Goal: Task Accomplishment & Management: Manage account settings

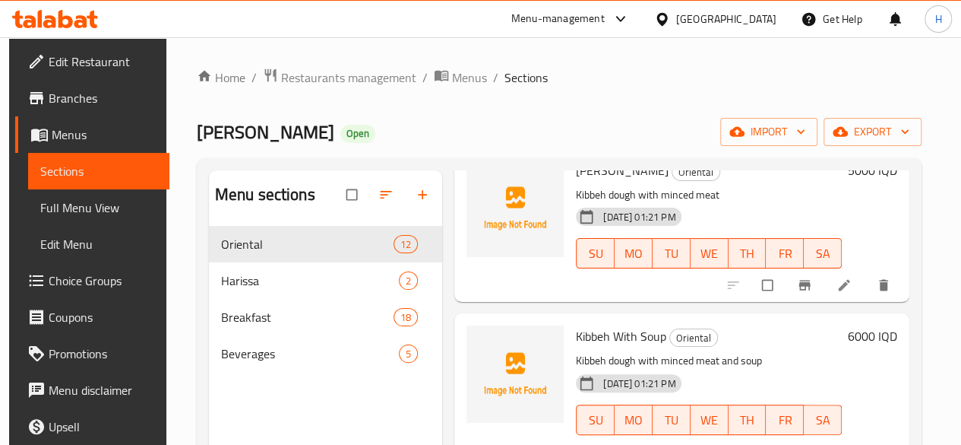
scroll to position [213, 0]
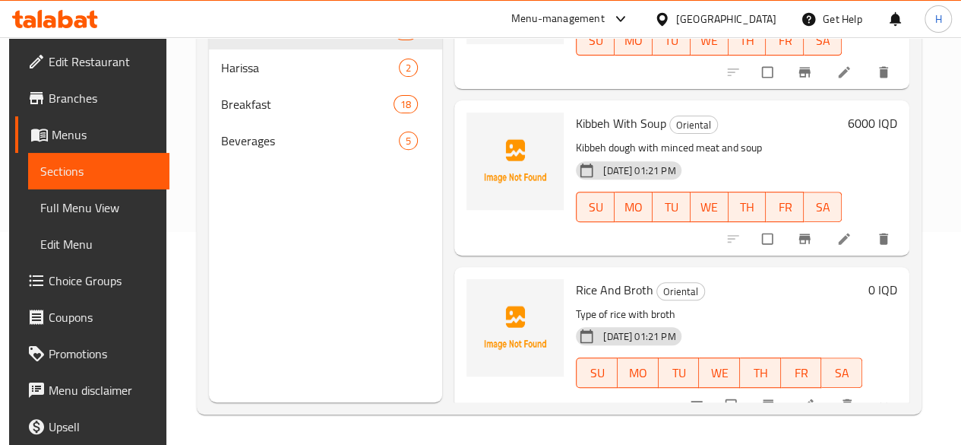
click at [815, 392] on li at bounding box center [809, 404] width 43 height 24
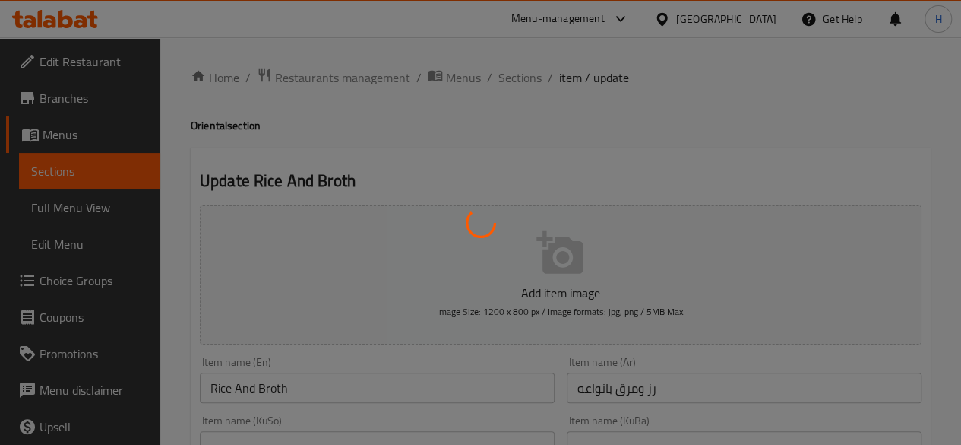
type input "إختيارك من:"
type input "هەڵبژاردنت لە:"
type input "1"
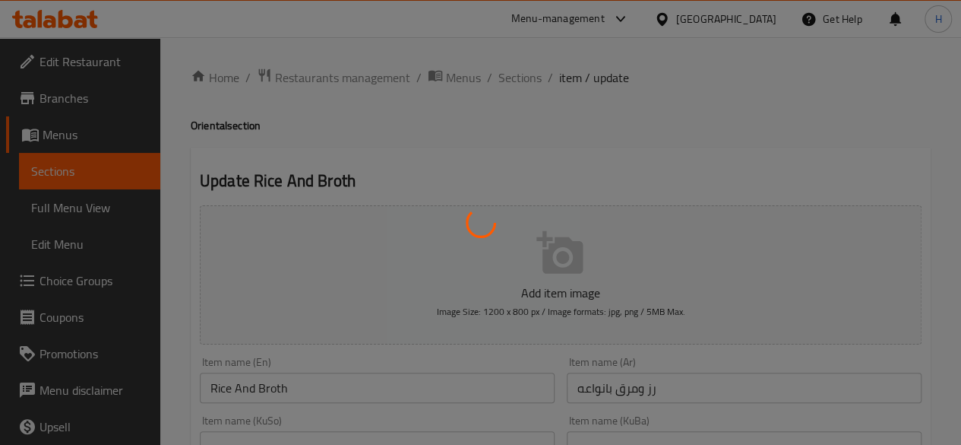
type input "إختيارك من أرز:"
type input "هەڵبژاردنت لە برنج:"
type input "1"
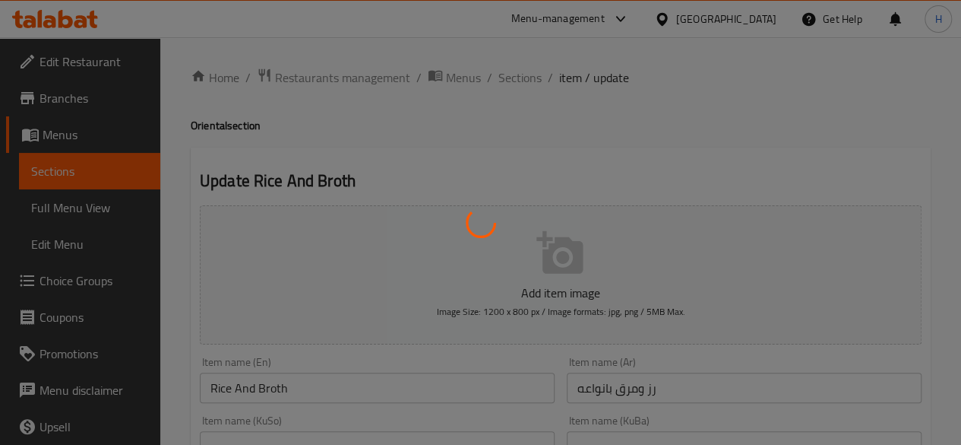
type input "اختيارك من مرق:"
type input "هەڵبژاردنت لە شلە:"
type input "1"
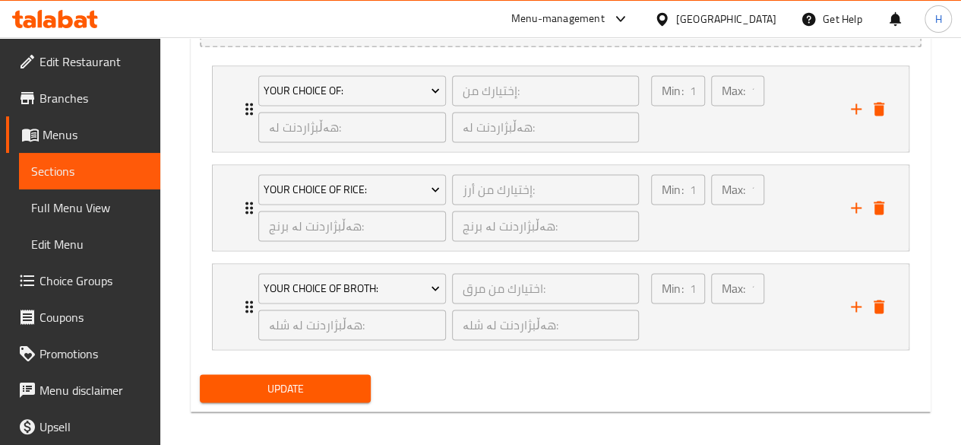
scroll to position [1061, 0]
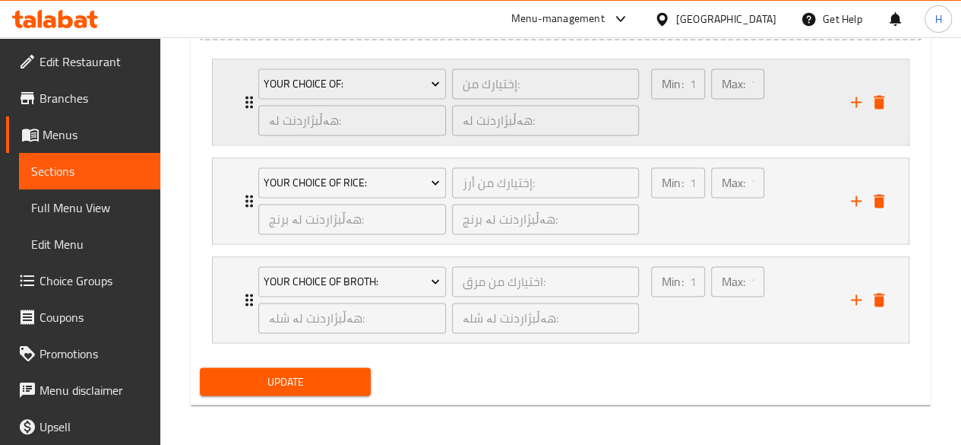
click at [243, 109] on icon "Expand" at bounding box center [249, 102] width 18 height 18
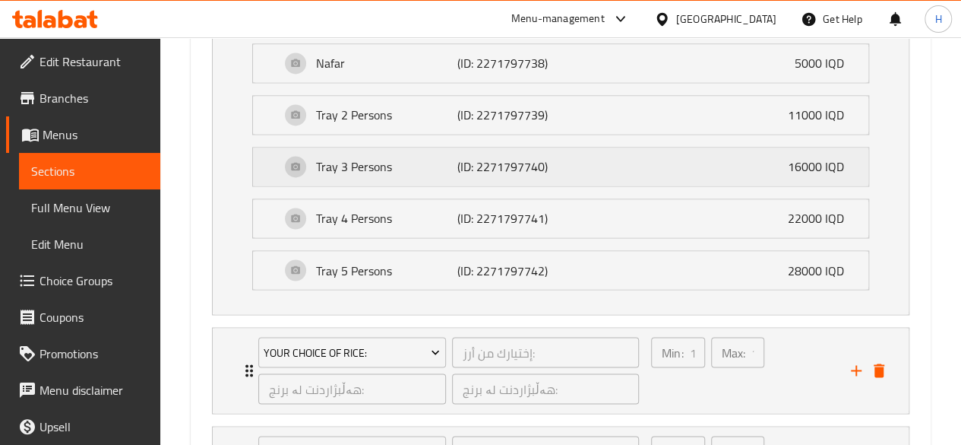
scroll to position [1289, 0]
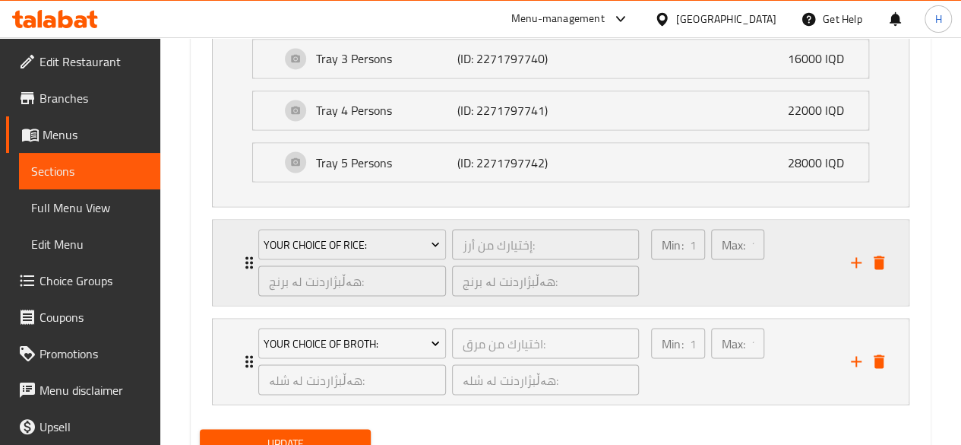
click at [249, 254] on div "Your Choice Of Rice: إختيارك من أرز: ​ هەڵبژاردنت لە برنج: ​ هەڵبژاردنت لە برنج…" at bounding box center [448, 262] width 399 height 85
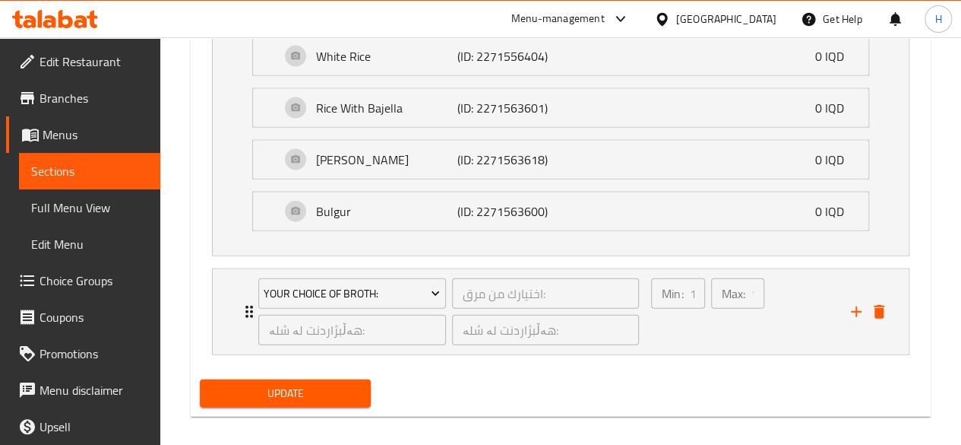
scroll to position [1635, 0]
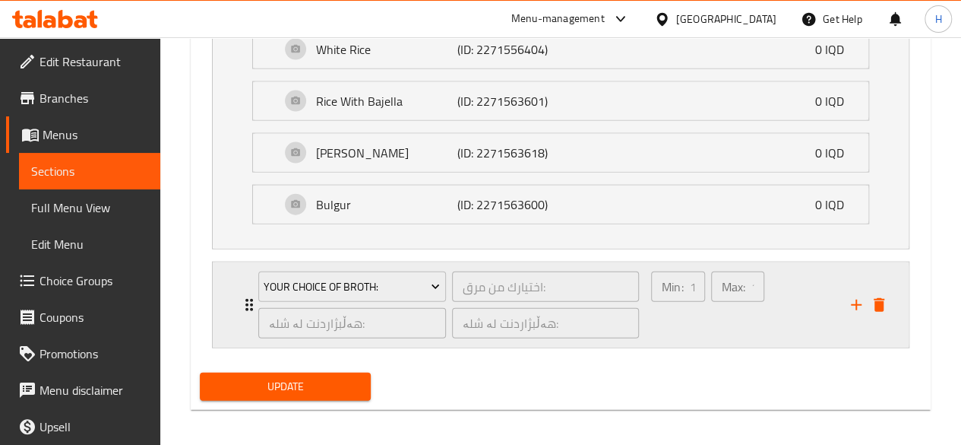
click at [245, 300] on icon "Expand" at bounding box center [249, 305] width 18 height 18
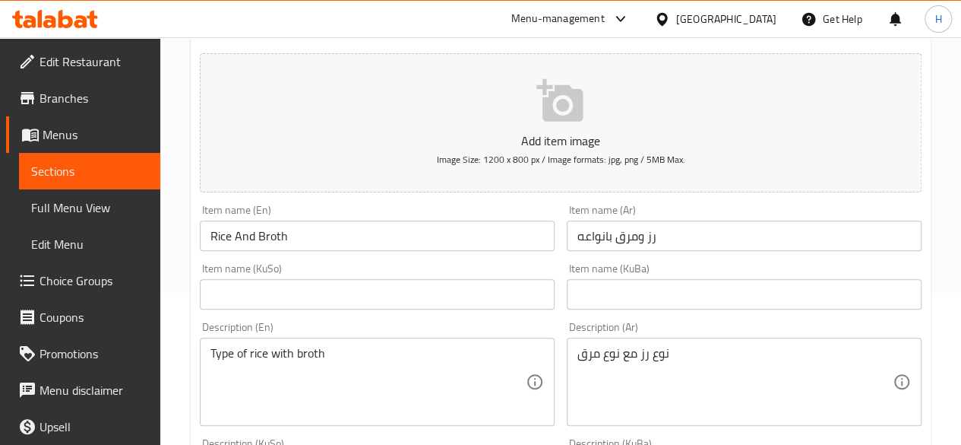
scroll to position [0, 0]
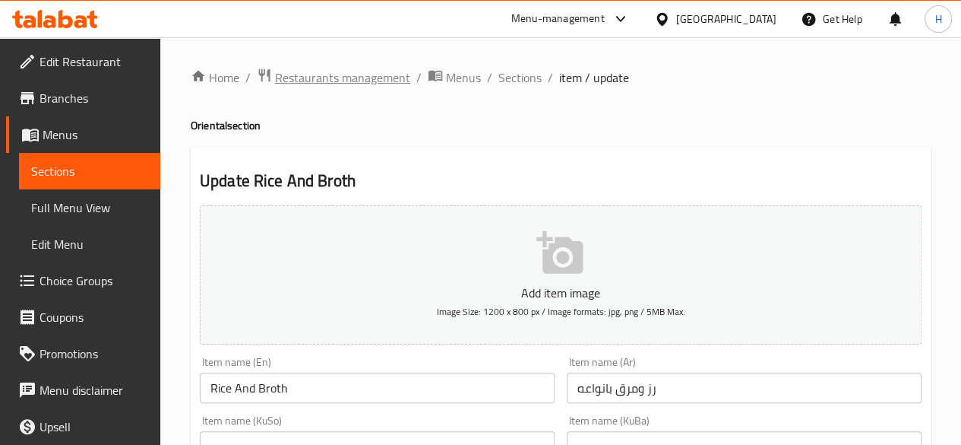
click at [323, 71] on span "Restaurants management" at bounding box center [342, 77] width 135 height 18
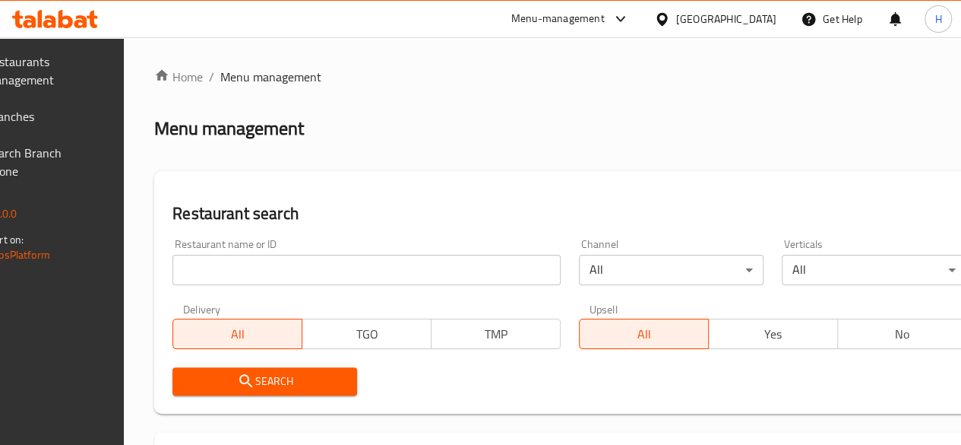
drag, startPoint x: 312, startPoint y: 252, endPoint x: 282, endPoint y: 268, distance: 34.3
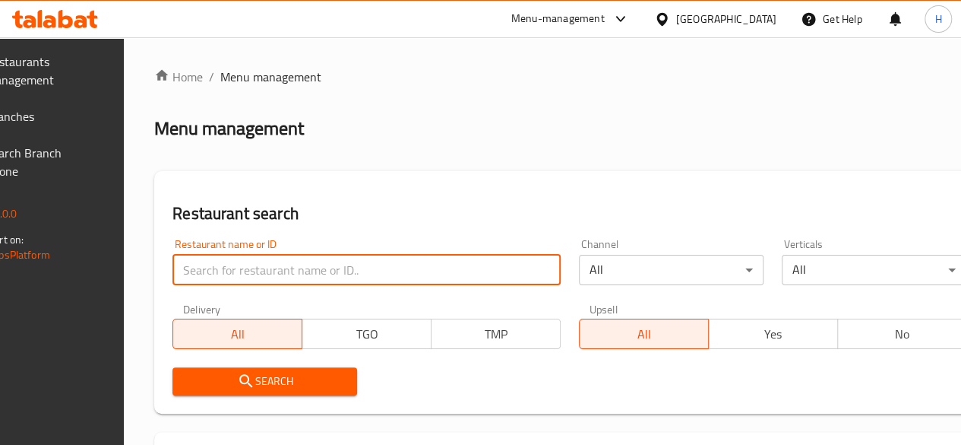
click at [282, 268] on input "search" at bounding box center [367, 270] width 388 height 30
paste input "688354"
type input "688354"
click button "Search" at bounding box center [265, 381] width 185 height 28
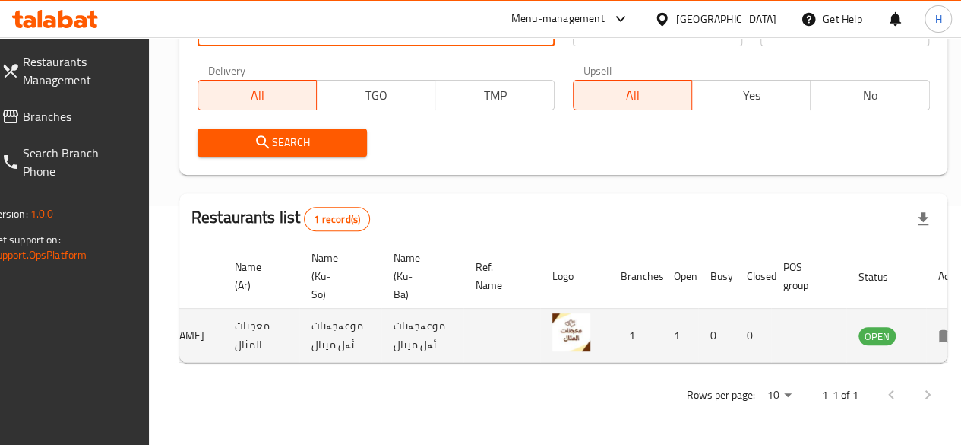
scroll to position [0, 149]
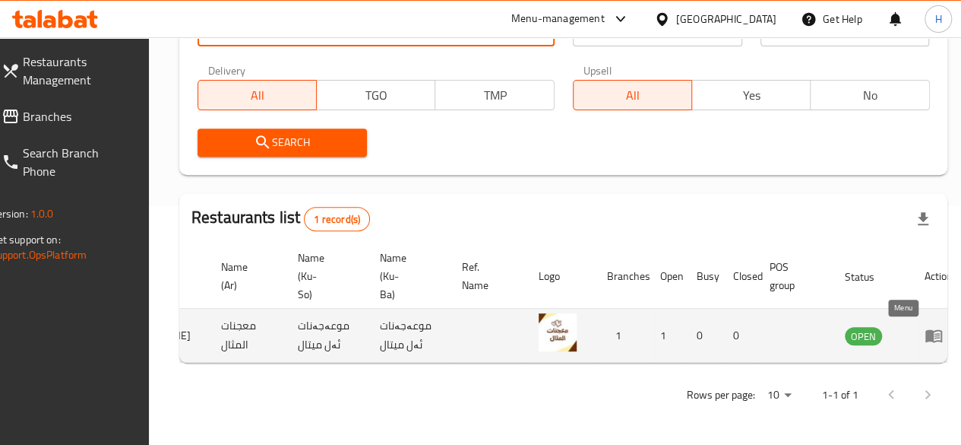
click at [926, 330] on icon "enhanced table" at bounding box center [934, 336] width 17 height 13
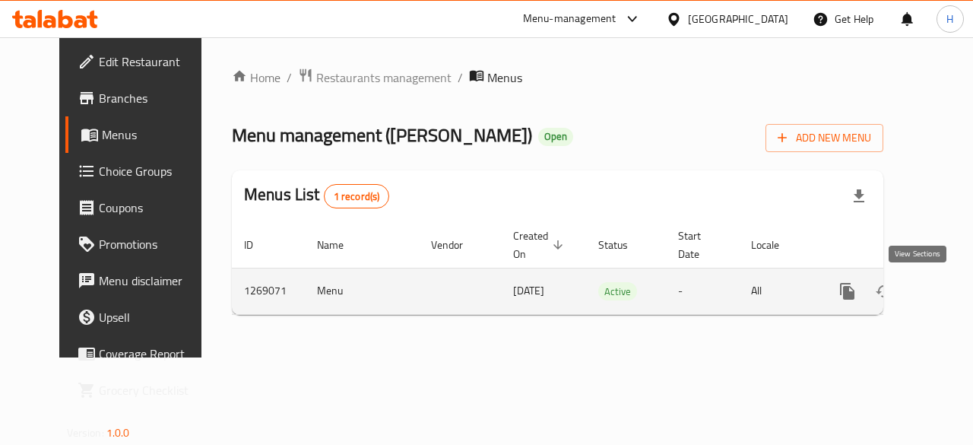
click at [948, 288] on icon "enhanced table" at bounding box center [957, 291] width 18 height 18
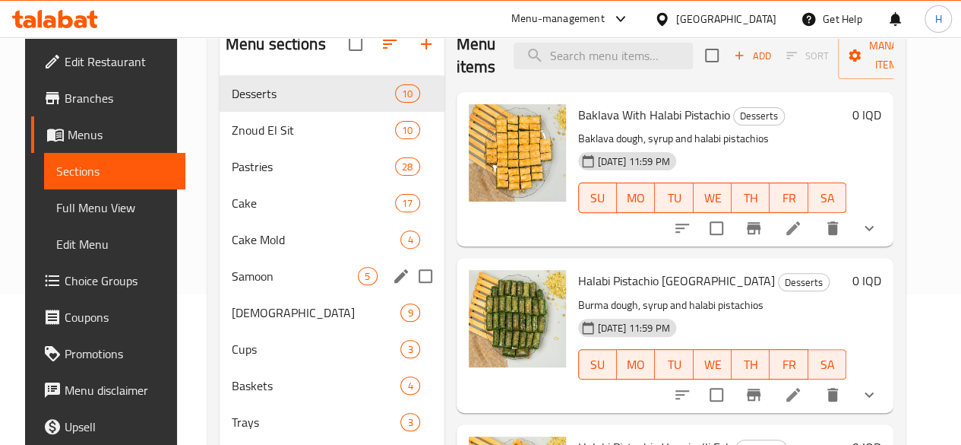
scroll to position [152, 0]
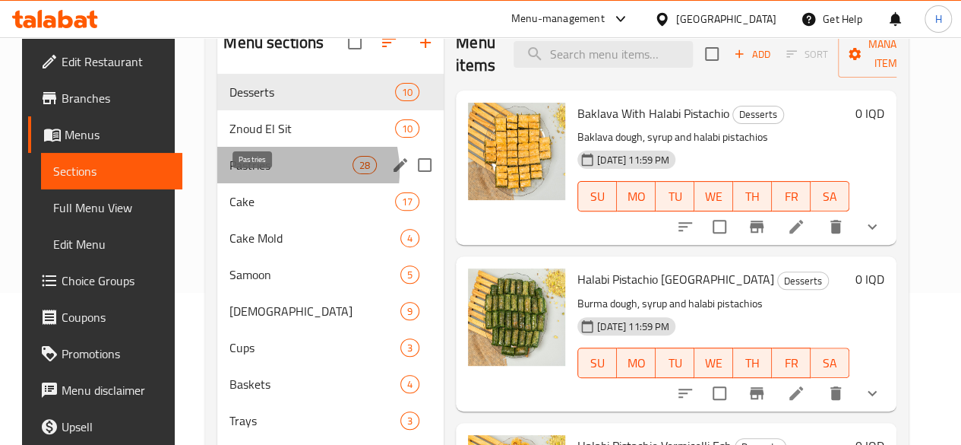
click at [264, 174] on span "Pastries" at bounding box center [291, 165] width 123 height 18
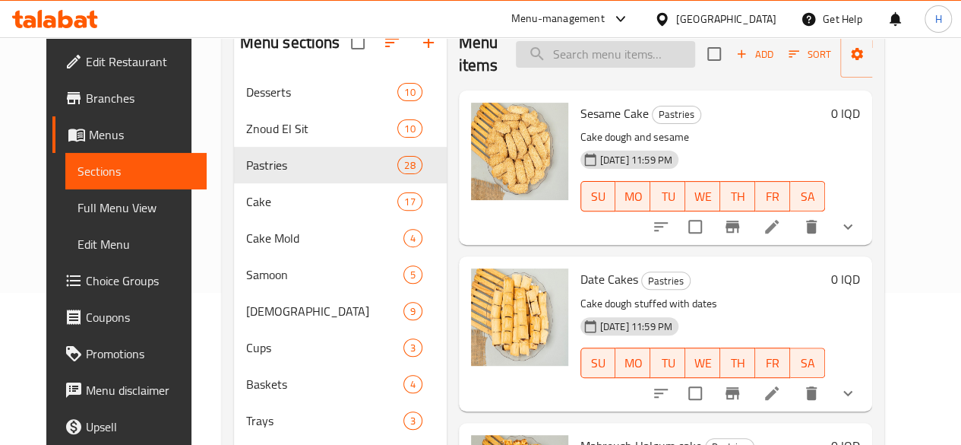
click at [549, 53] on input "search" at bounding box center [605, 54] width 179 height 27
type input "h"
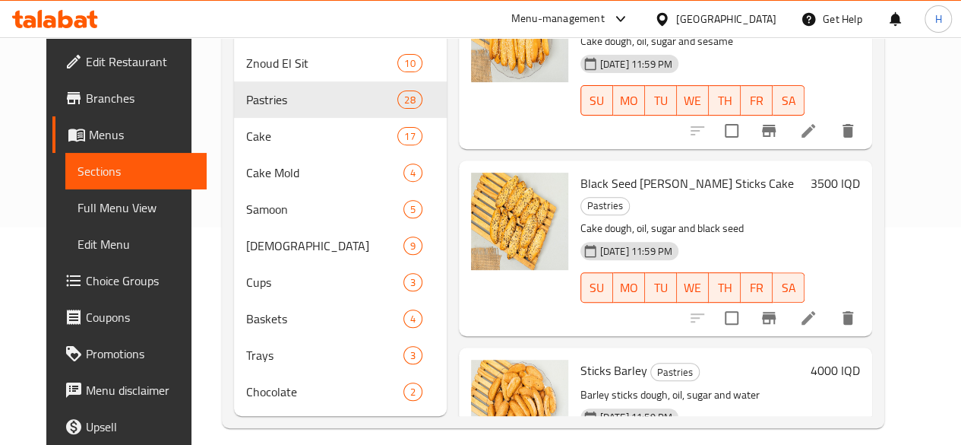
scroll to position [253, 0]
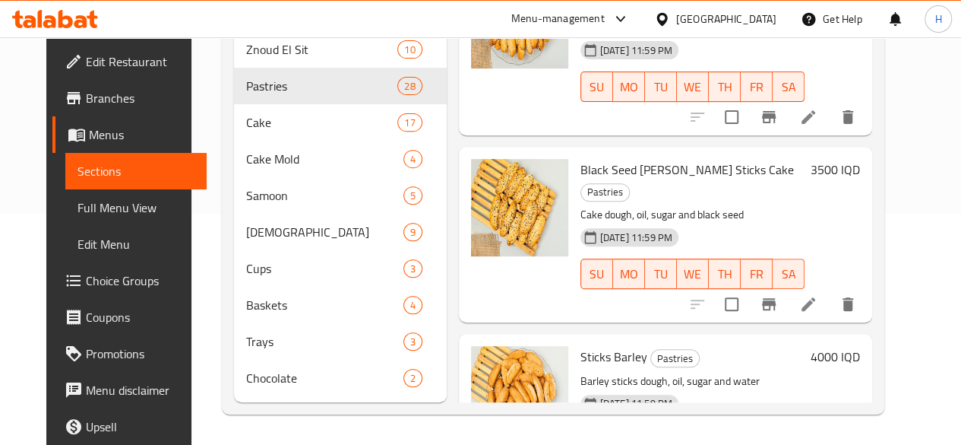
type input "اصابع"
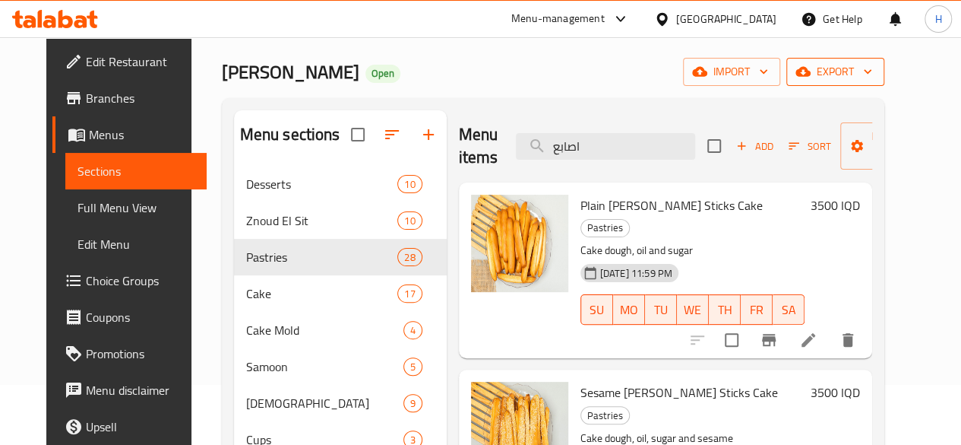
scroll to position [0, 0]
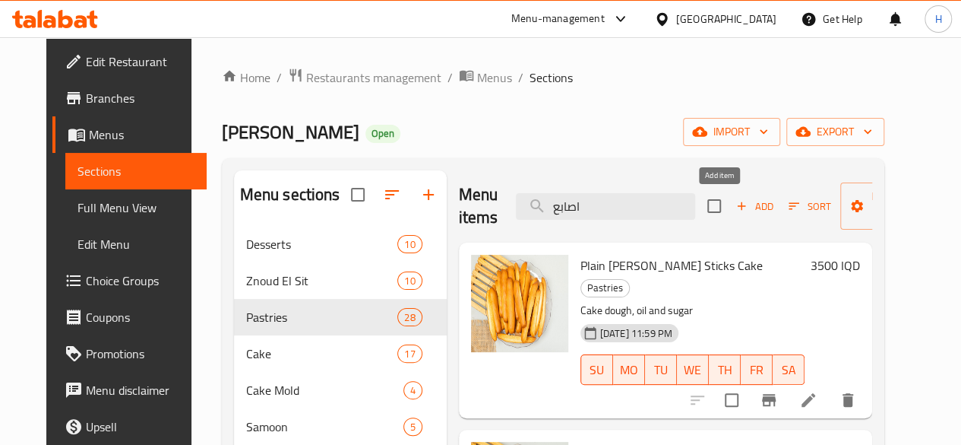
click at [734, 208] on span "Add" at bounding box center [754, 206] width 41 height 17
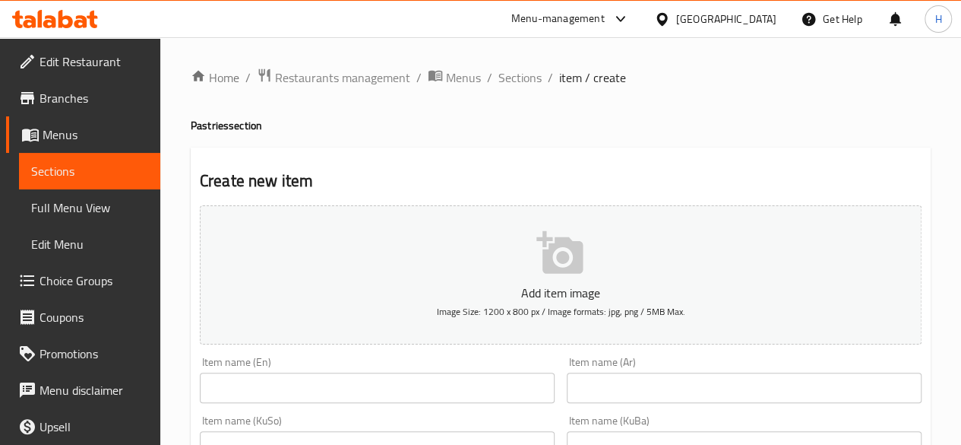
click at [638, 397] on input "text" at bounding box center [744, 387] width 355 height 30
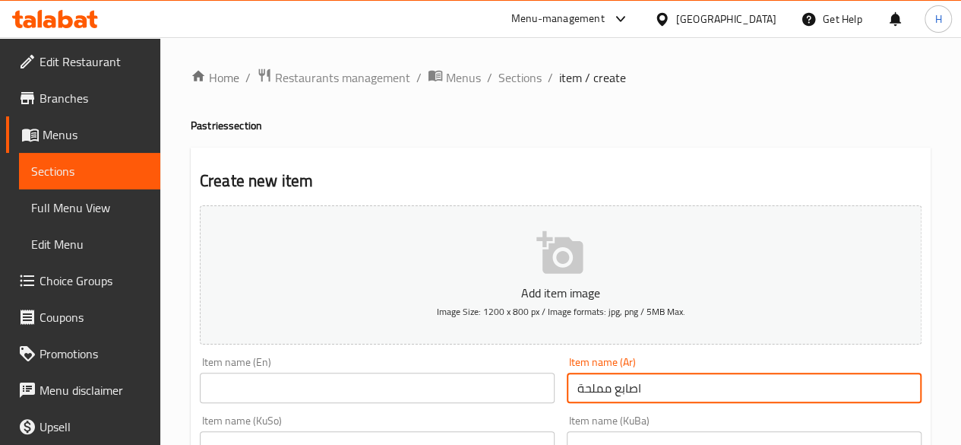
type input "اصابع مملحة"
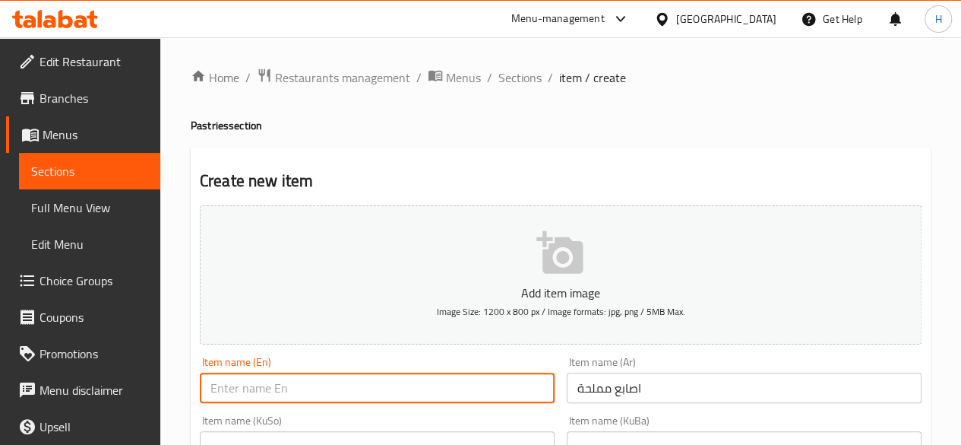
click at [258, 377] on input "text" at bounding box center [377, 387] width 355 height 30
type input "d"
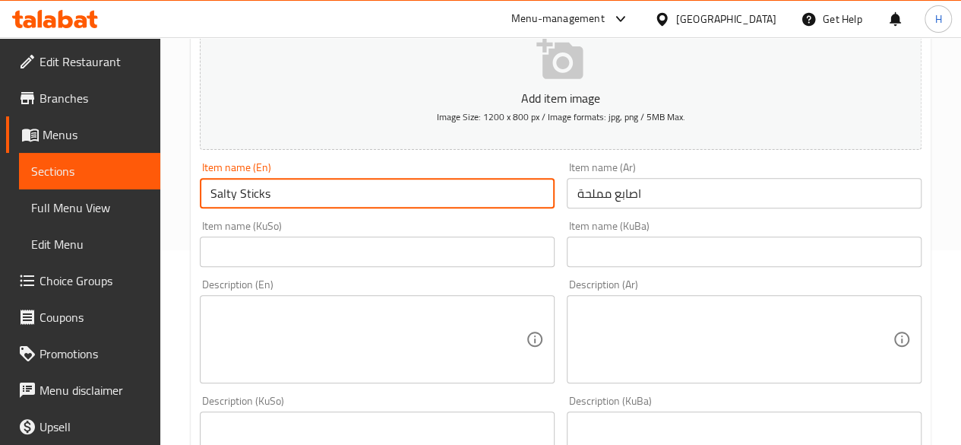
scroll to position [228, 0]
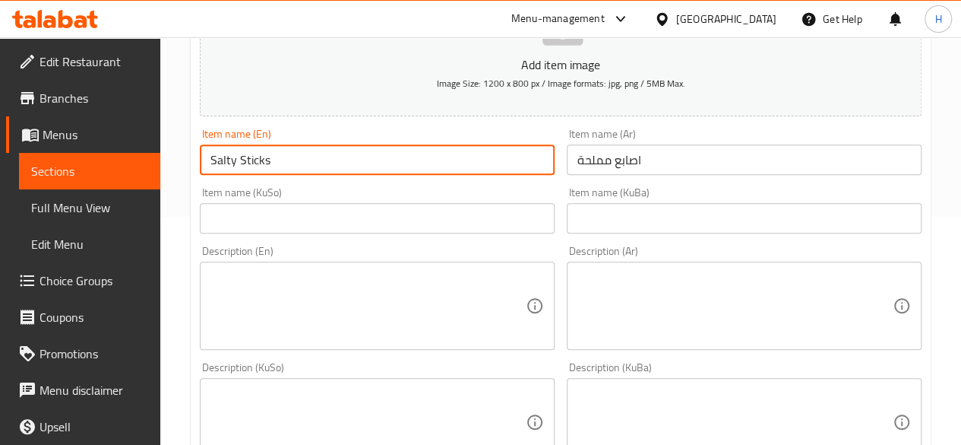
type input "Salty Sticks"
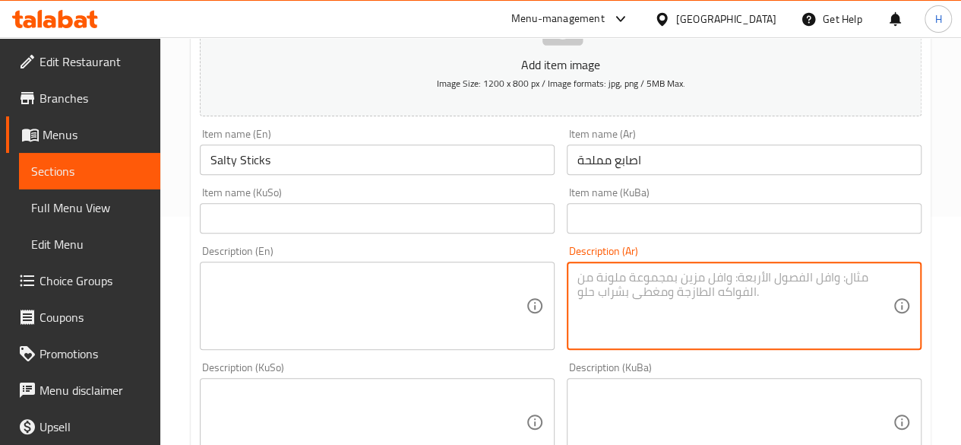
click at [657, 277] on textarea at bounding box center [735, 306] width 315 height 72
paste textarea "دقيق, زبدة, ملح, حليب وجبنة."
type textarea "دقيق, زبدة, ملح, حليب وجبنة."
click at [400, 322] on textarea at bounding box center [368, 306] width 315 height 72
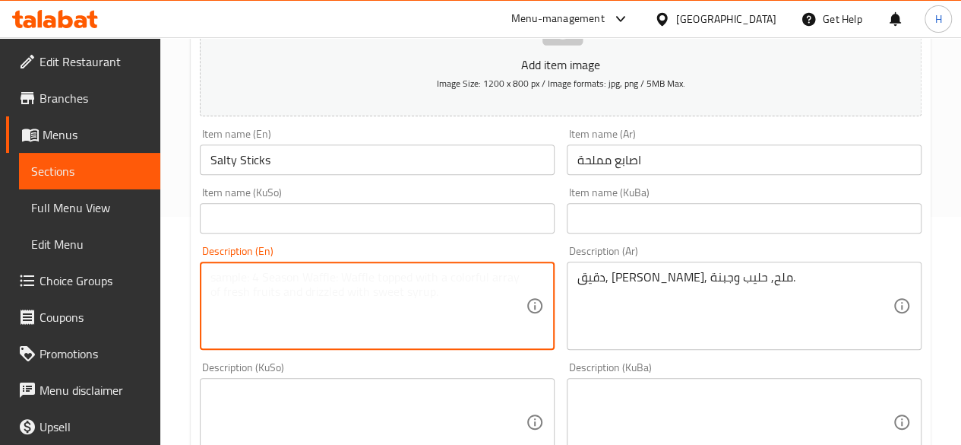
paste textarea "Flour, butter, salt, milk and cheese."
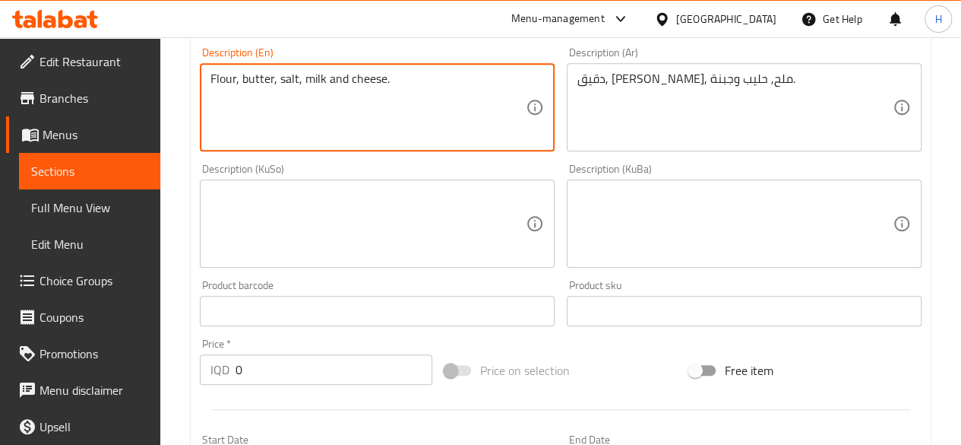
scroll to position [423, 0]
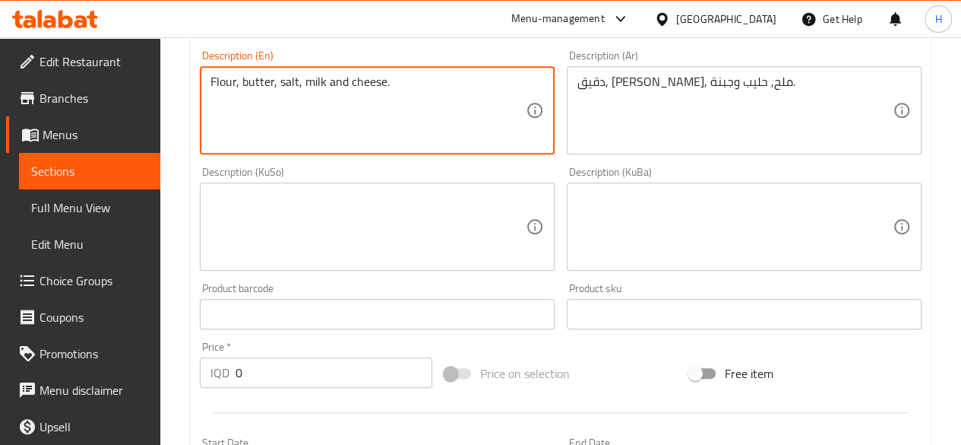
type textarea "Flour, butter, salt, milk and cheese."
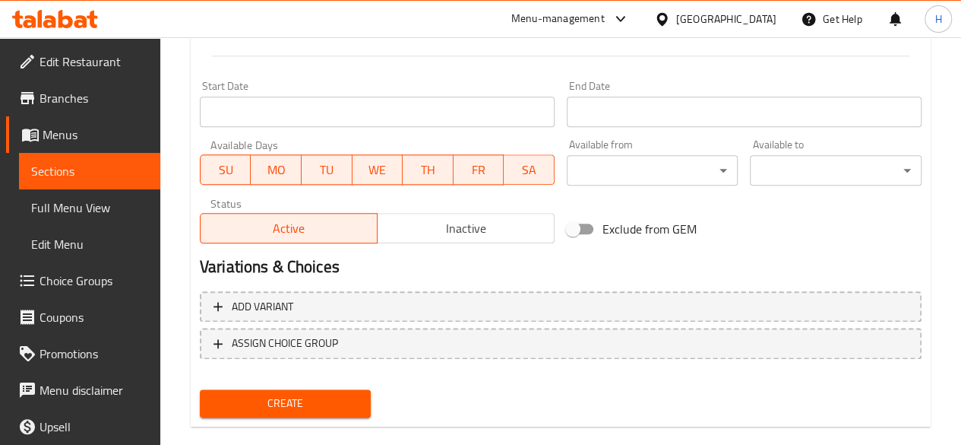
scroll to position [803, 0]
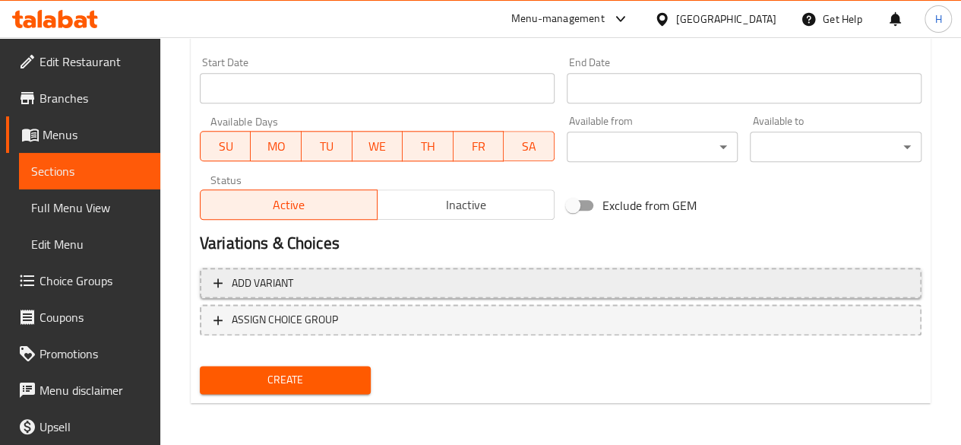
click at [321, 268] on button "Add variant" at bounding box center [561, 283] width 722 height 31
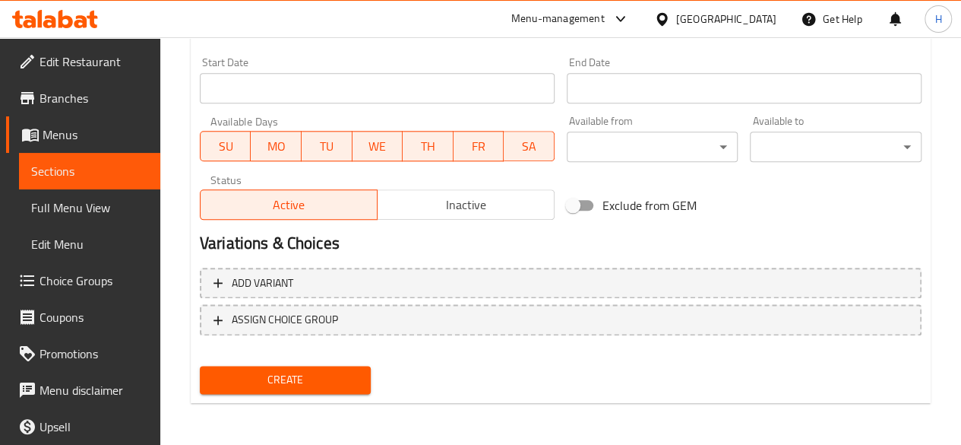
scroll to position [792, 0]
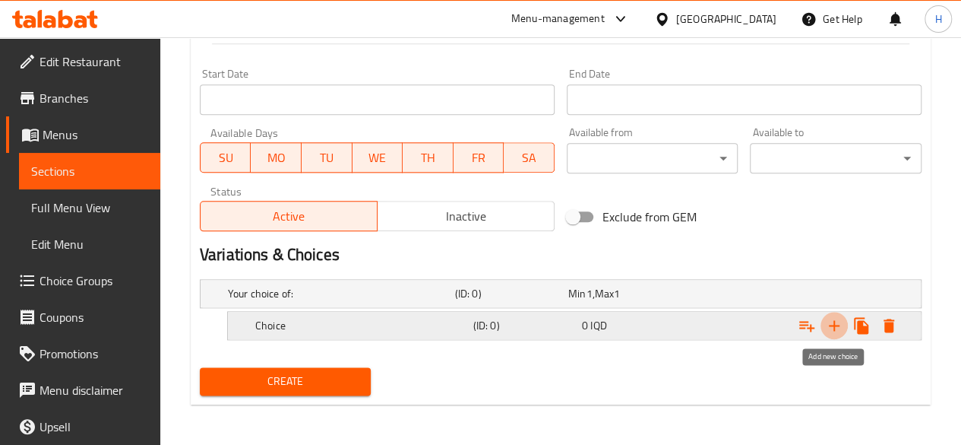
click at [834, 320] on icon "Expand" at bounding box center [834, 325] width 11 height 11
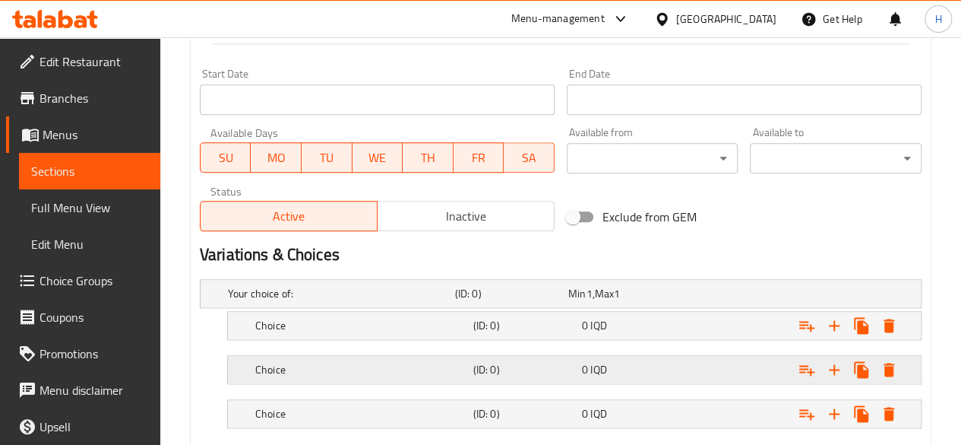
scroll to position [879, 0]
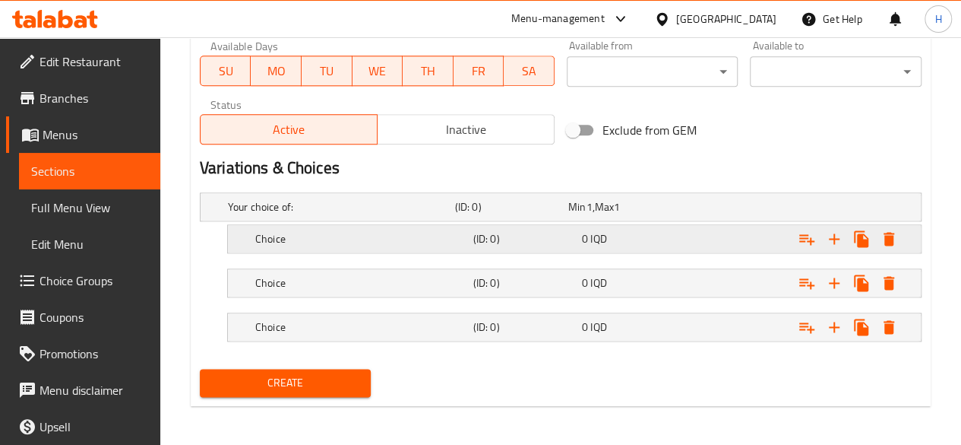
click at [278, 223] on div "Choice (ID: 0) 0 IQD" at bounding box center [565, 206] width 681 height 33
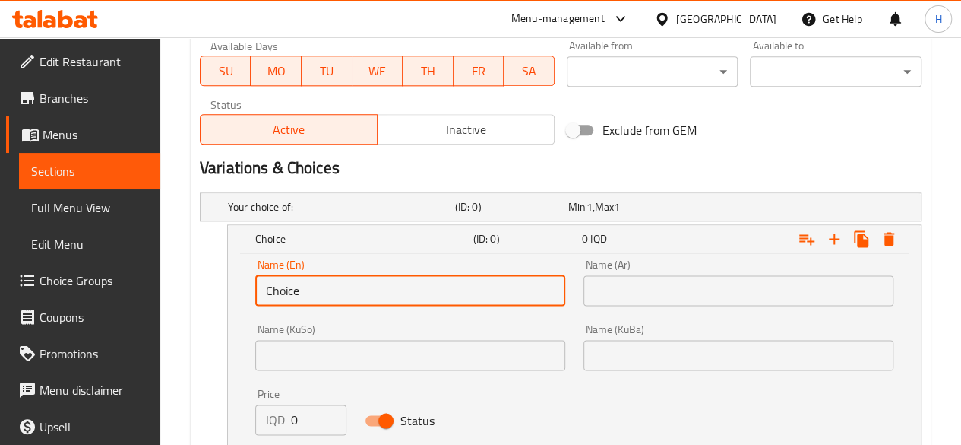
click at [328, 276] on input "Choice" at bounding box center [410, 290] width 310 height 30
click at [328, 276] on input "text" at bounding box center [410, 290] width 310 height 30
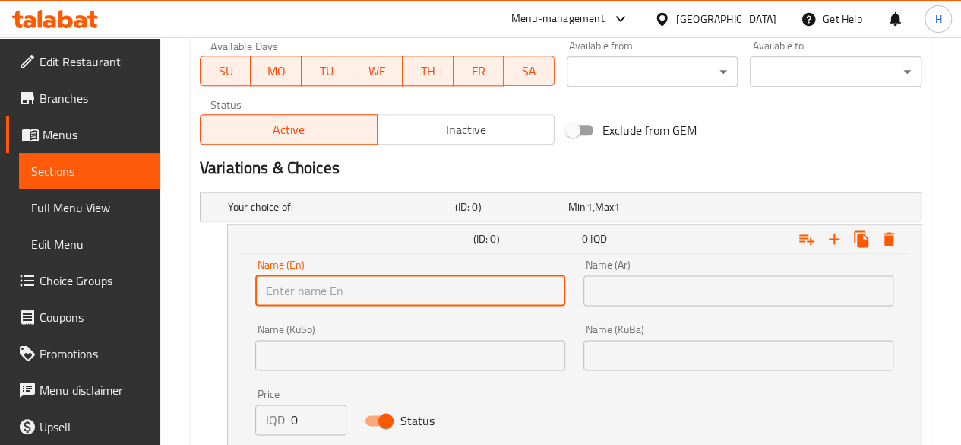
type input "1 Kilo"
click at [691, 290] on input "text" at bounding box center [739, 290] width 310 height 30
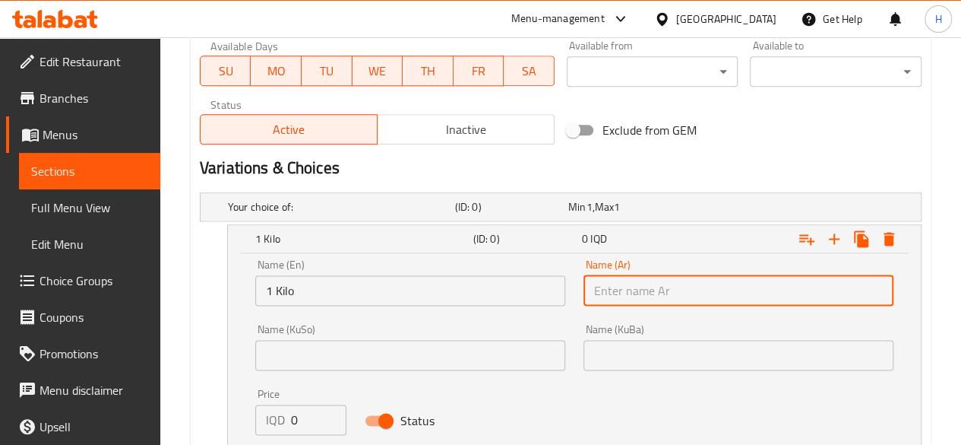
type input "1 كيلو"
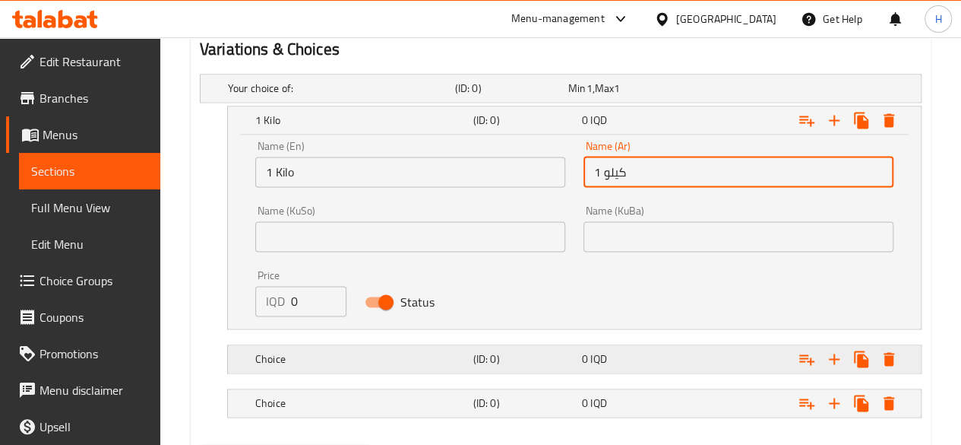
scroll to position [1073, 0]
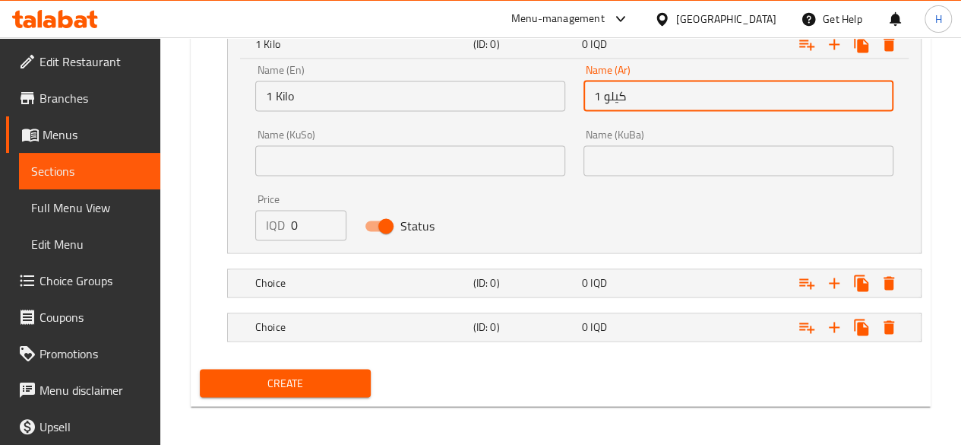
click at [286, 204] on div "Price IQD 0 Price" at bounding box center [300, 217] width 91 height 46
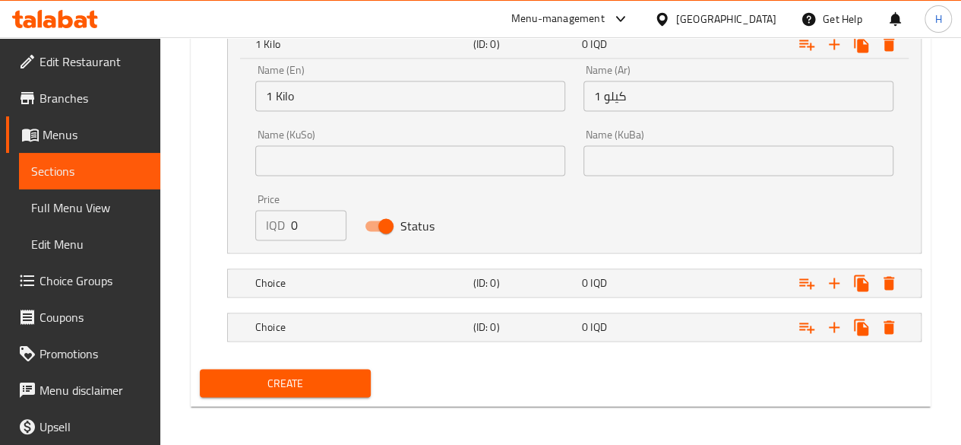
click at [310, 228] on input "0" at bounding box center [318, 225] width 55 height 30
type input "10000"
click at [302, 20] on h5 "Choice" at bounding box center [338, 12] width 221 height 15
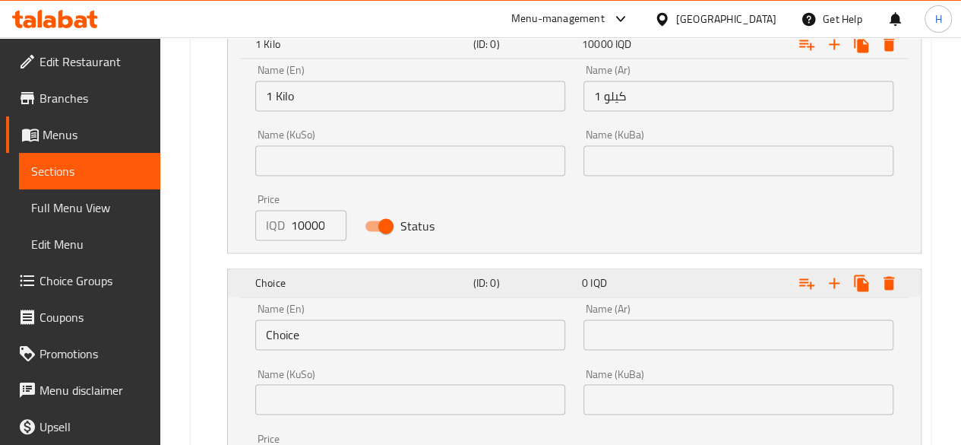
scroll to position [1246, 0]
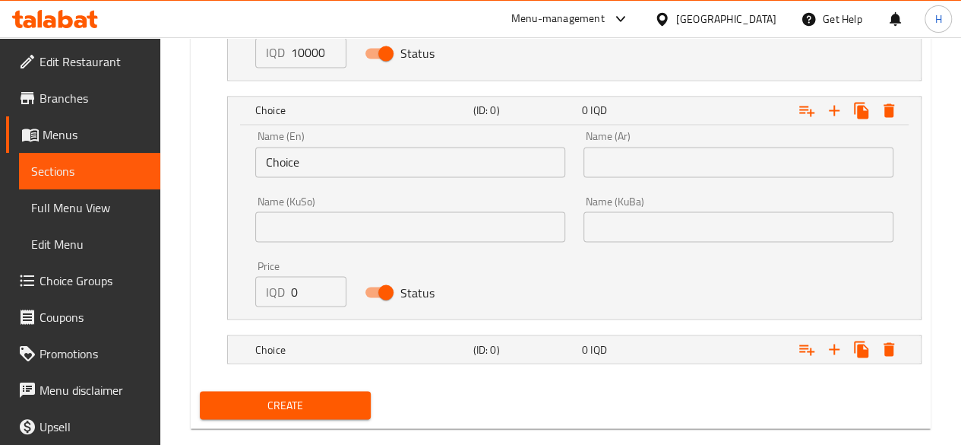
click at [302, 283] on input "0" at bounding box center [318, 291] width 55 height 30
type input "5000"
click at [302, 173] on input "Choice" at bounding box center [410, 162] width 310 height 30
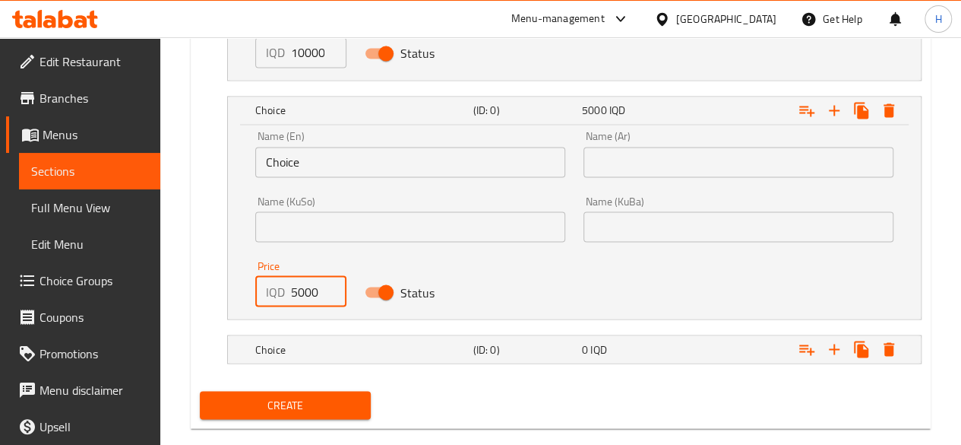
click at [302, 173] on input "Choice" at bounding box center [410, 162] width 310 height 30
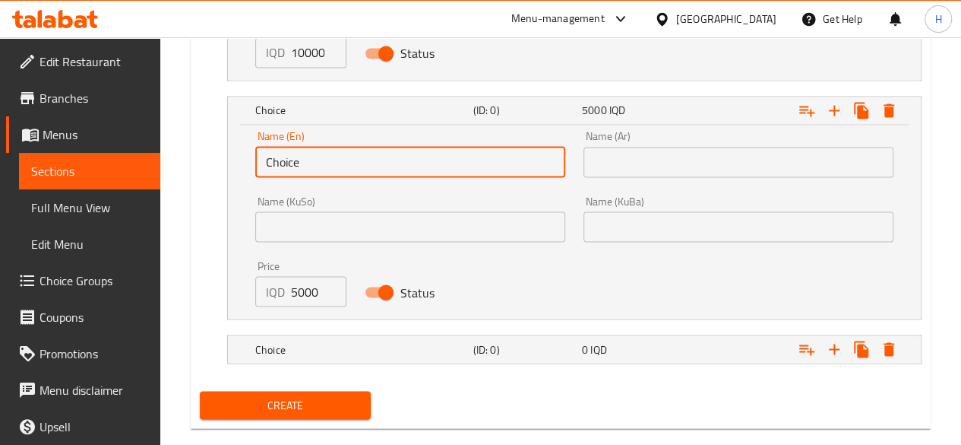
click at [302, 173] on input "Choice" at bounding box center [410, 162] width 310 height 30
click at [302, 173] on input "text" at bounding box center [410, 162] width 310 height 30
type input "1/2 Kilo"
click at [679, 154] on input "text" at bounding box center [739, 162] width 310 height 30
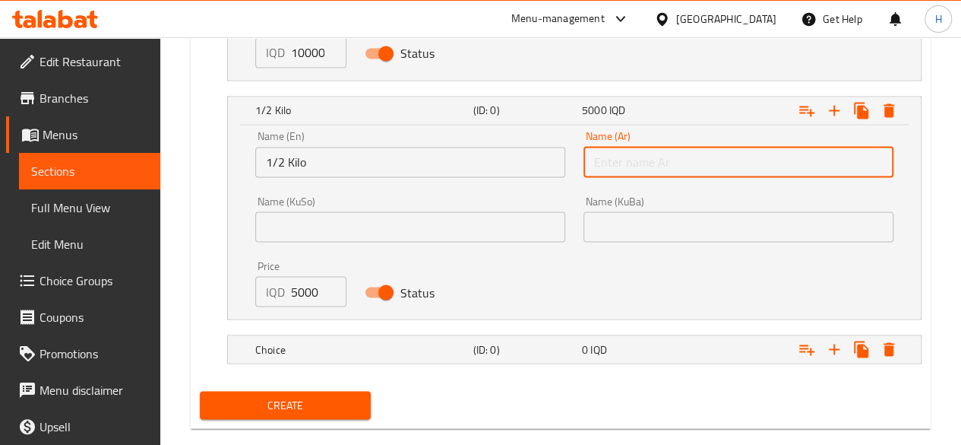
type input "1/2 كيلو"
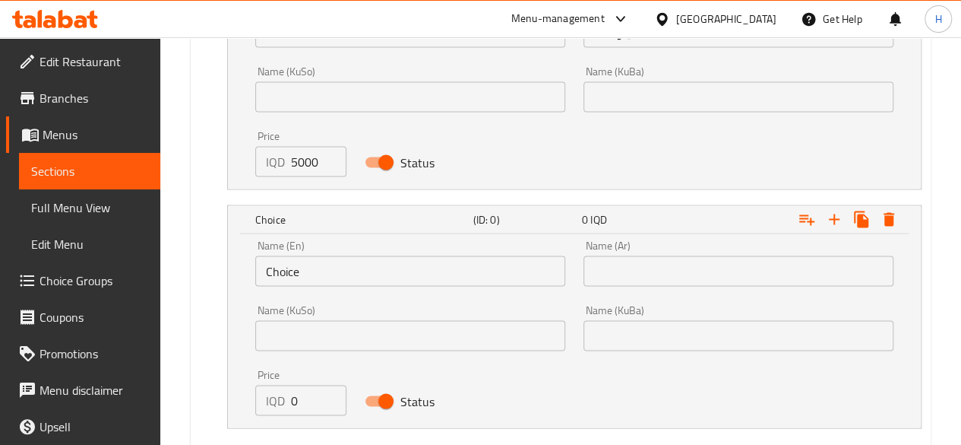
scroll to position [1447, 0]
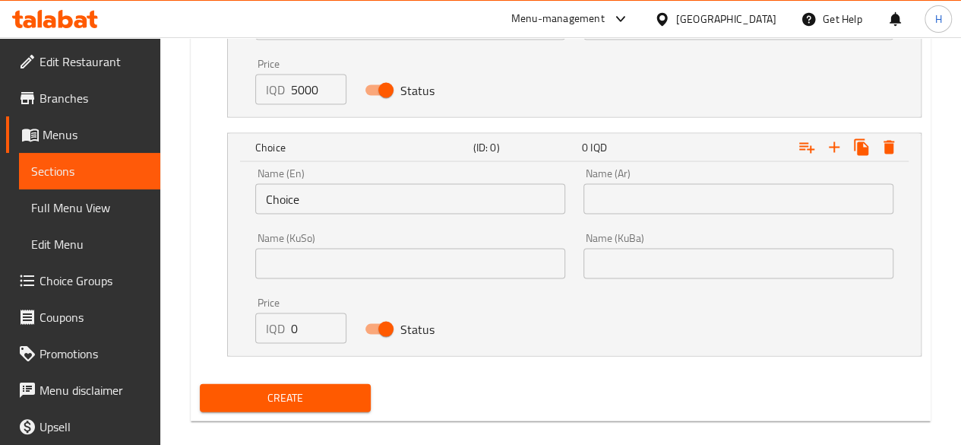
click at [306, 198] on input "Choice" at bounding box center [410, 199] width 310 height 30
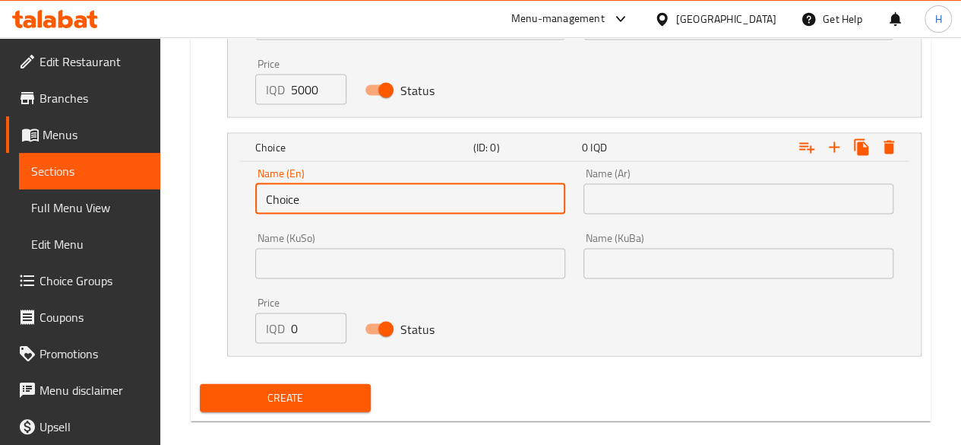
click at [306, 198] on input "Choice" at bounding box center [410, 199] width 310 height 30
click at [306, 198] on input "text" at bounding box center [410, 199] width 310 height 30
type input "1/4 Kilo"
click at [619, 184] on input "text" at bounding box center [739, 199] width 310 height 30
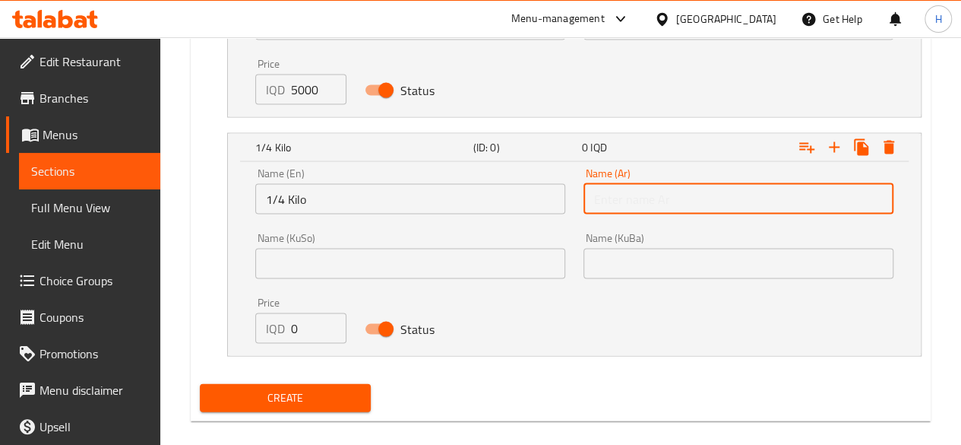
type input "1/4 كيلو"
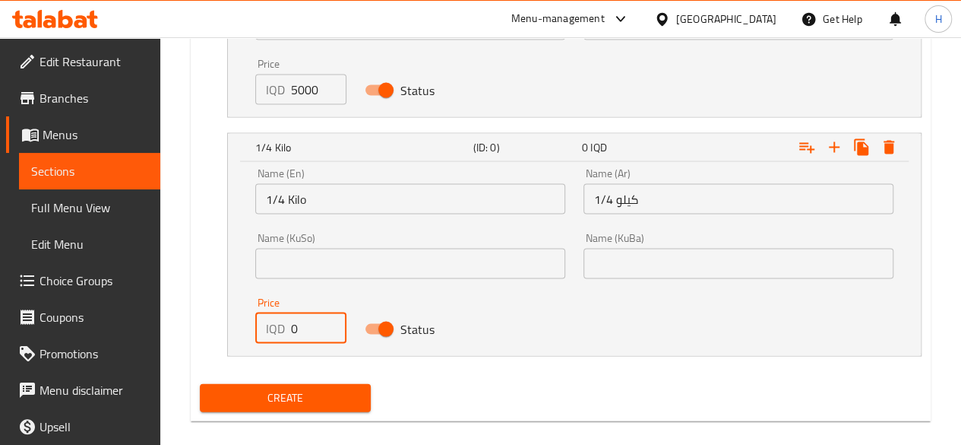
click at [303, 326] on input "0" at bounding box center [318, 328] width 55 height 30
type input "2500"
click at [307, 396] on span "Create" at bounding box center [285, 397] width 147 height 19
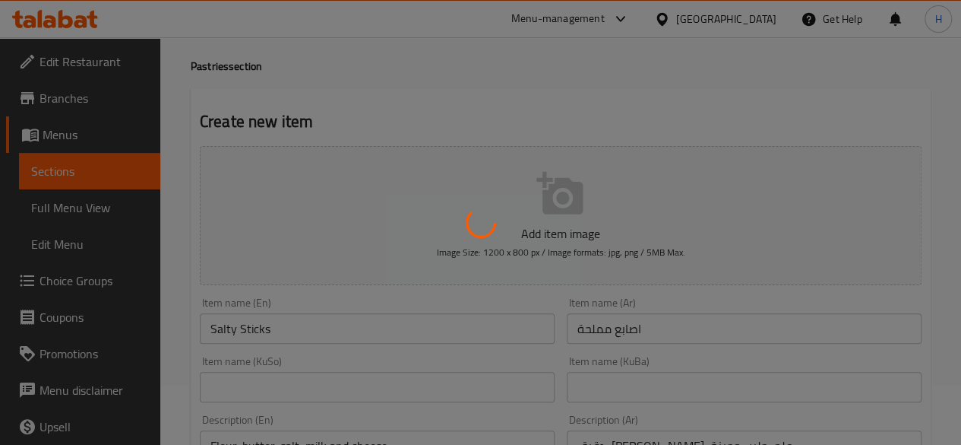
scroll to position [0, 0]
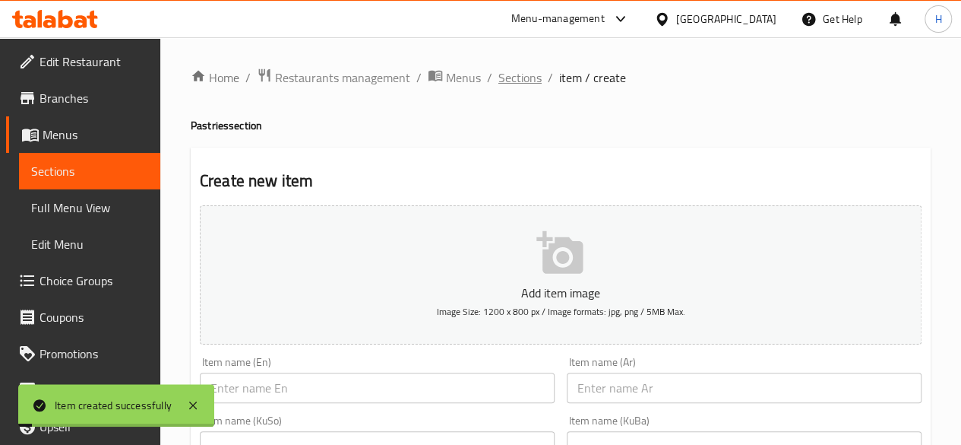
click at [509, 74] on span "Sections" at bounding box center [520, 77] width 43 height 18
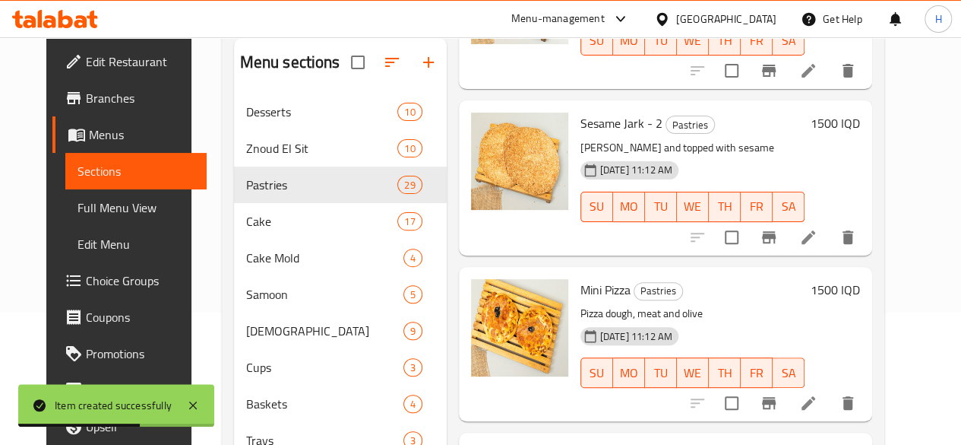
scroll to position [253, 0]
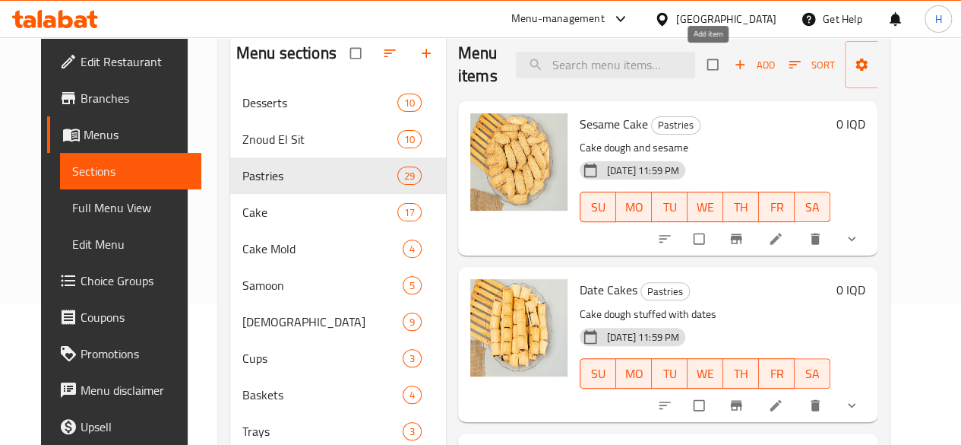
click at [734, 63] on span "Add" at bounding box center [754, 64] width 41 height 17
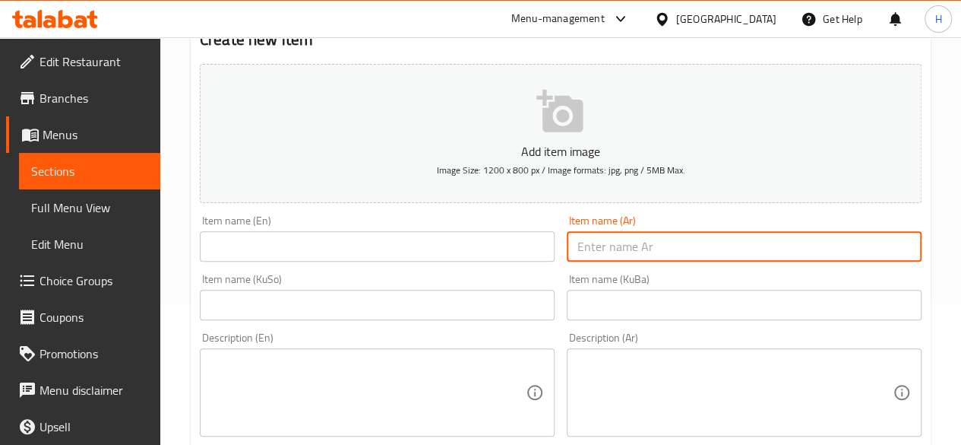
click at [698, 231] on input "text" at bounding box center [744, 246] width 355 height 30
type input ";"
type input "كليجة بيتي"
click at [437, 237] on input "text" at bounding box center [377, 246] width 355 height 30
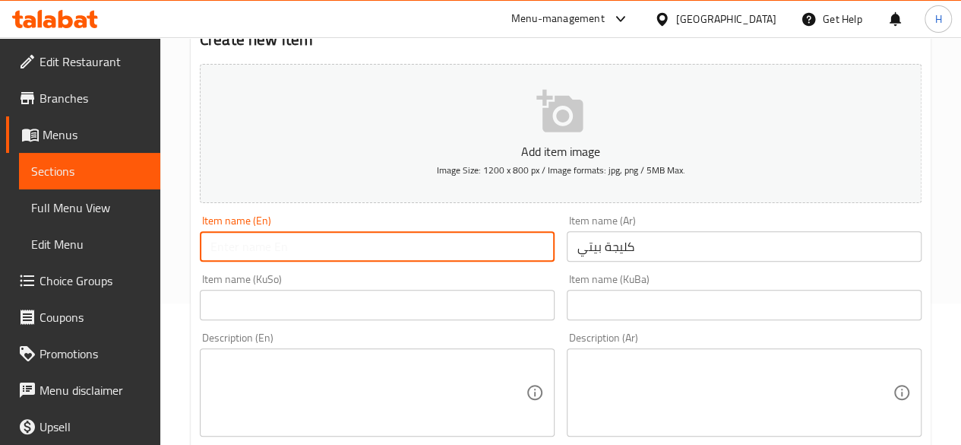
type input "N"
type input "H"
click at [297, 234] on input "Home Made Kulaicha" at bounding box center [377, 246] width 355 height 30
click at [296, 236] on input "Home Made Kulaicha" at bounding box center [377, 246] width 355 height 30
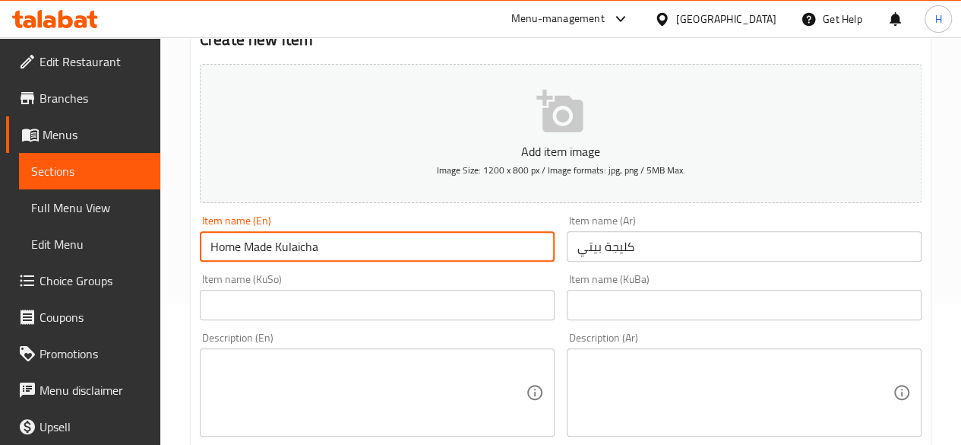
paste input "echa"
type input "Home Made Kulecha"
click at [642, 366] on textarea at bounding box center [735, 392] width 315 height 72
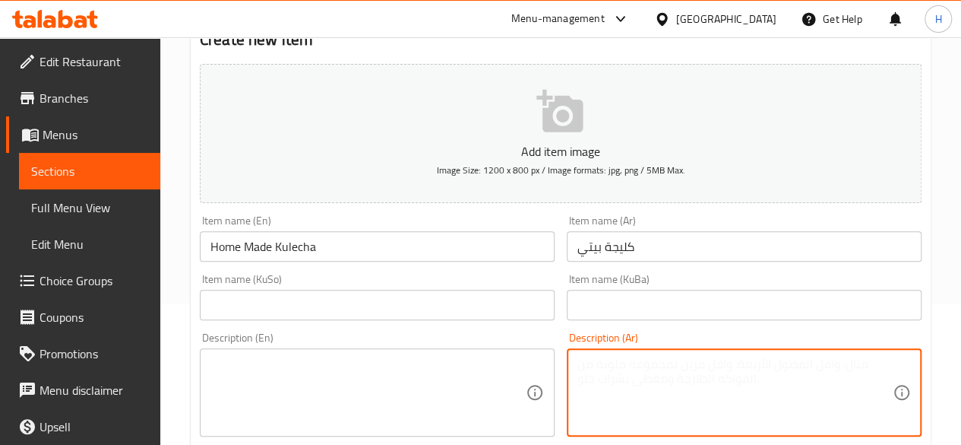
paste textarea "عجينة الكليجة محشية بالتمر ومزينة بالسمسم."
type textarea "عجينة الكليجة محشية بالتمر ومزينة بالسمسم."
click at [348, 390] on textarea at bounding box center [368, 392] width 315 height 72
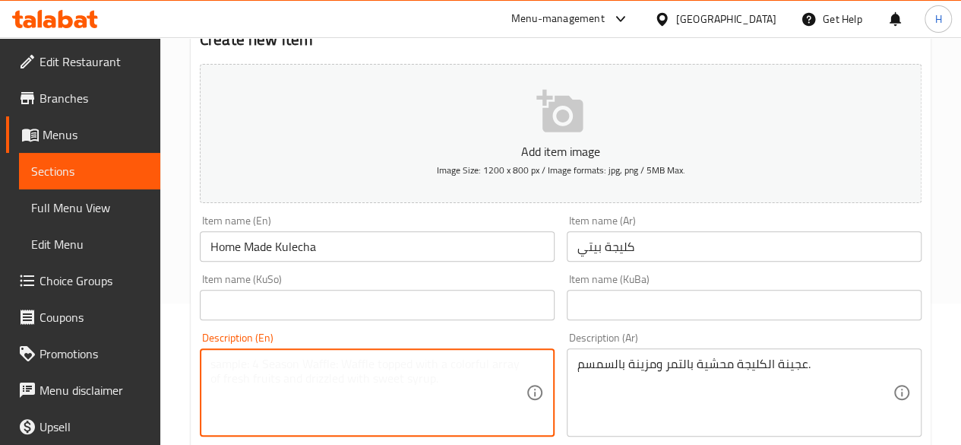
paste textarea "Kulecha dough stuffed with dates and garnished with sesame."
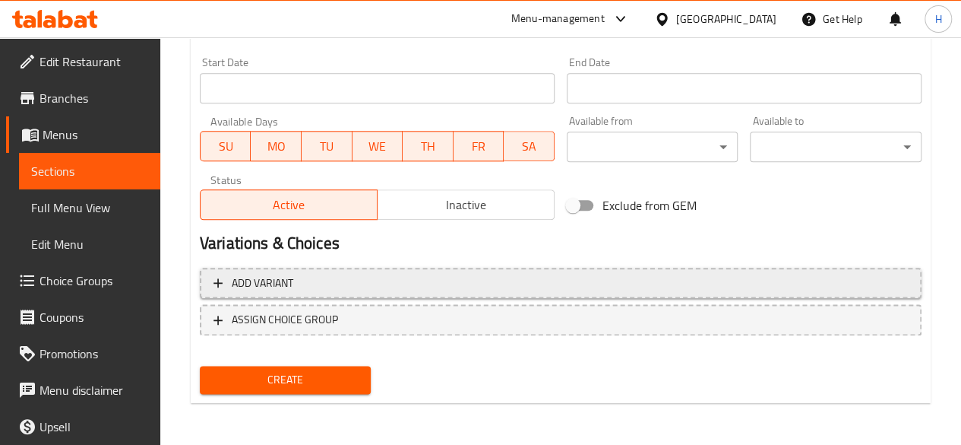
type textarea "Kulecha dough stuffed with dates and garnished with sesame."
click at [295, 290] on span "Add variant" at bounding box center [561, 283] width 695 height 19
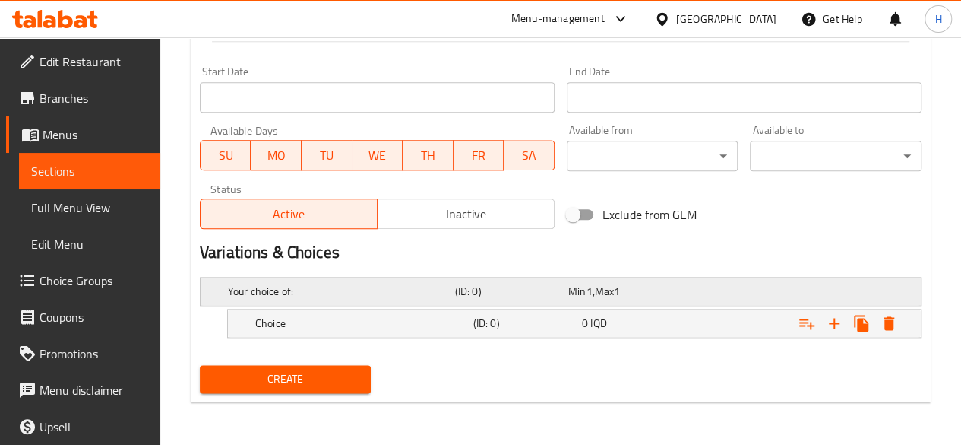
scroll to position [792, 0]
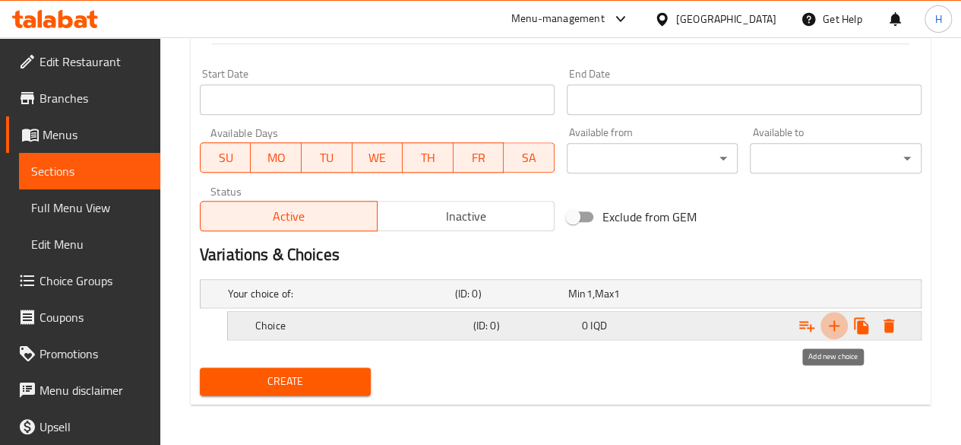
click at [834, 317] on icon "Expand" at bounding box center [834, 325] width 18 height 18
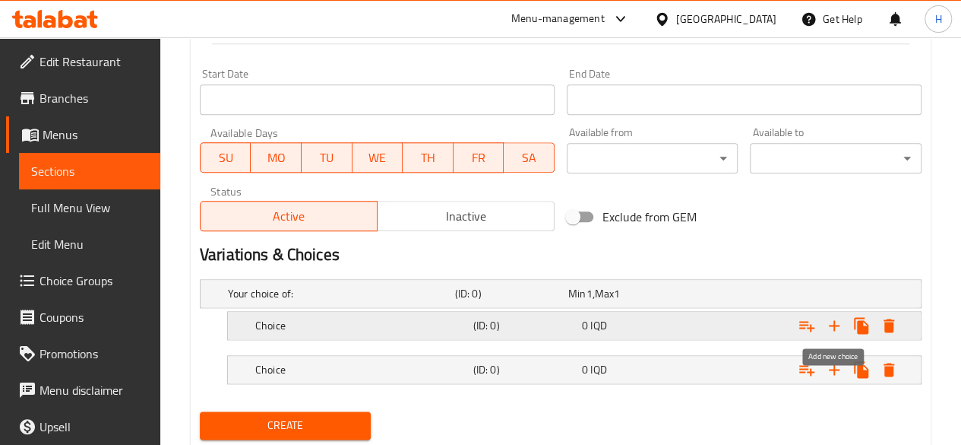
click at [834, 317] on icon "Expand" at bounding box center [834, 325] width 18 height 18
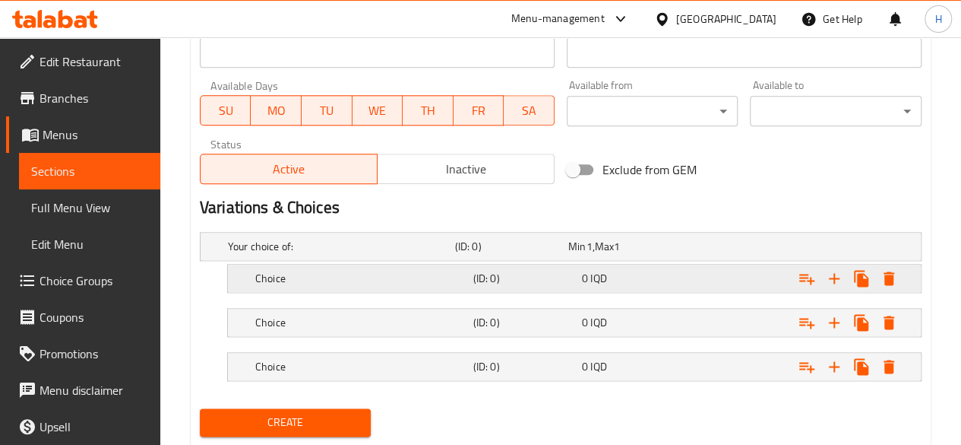
scroll to position [879, 0]
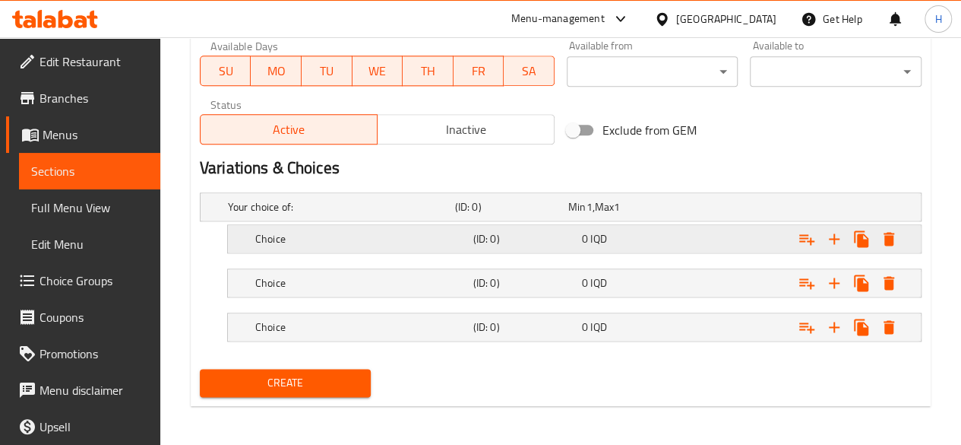
click at [252, 220] on div "Choice (ID: 0) 0 IQD" at bounding box center [565, 206] width 681 height 33
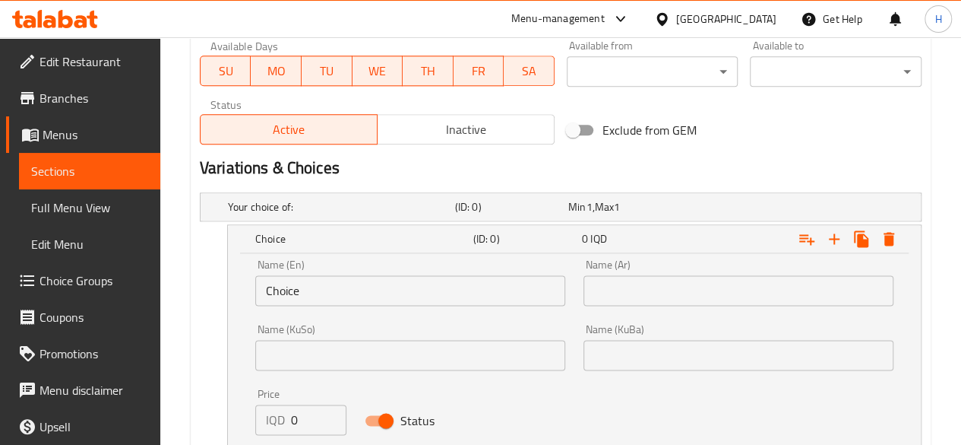
click at [325, 295] on input "Choice" at bounding box center [410, 290] width 310 height 30
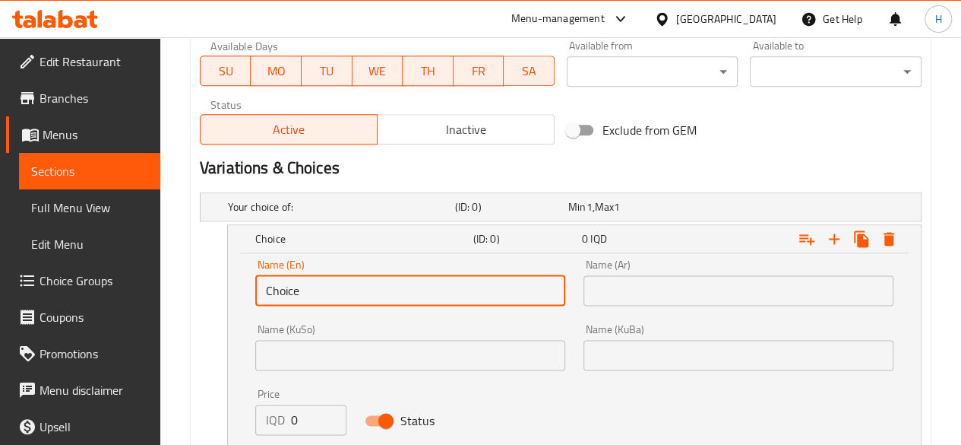
click at [325, 295] on input "Choice" at bounding box center [410, 290] width 310 height 30
click at [325, 295] on input "text" at bounding box center [410, 290] width 310 height 30
type input "1 Kilo"
click at [662, 287] on input "text" at bounding box center [739, 290] width 310 height 30
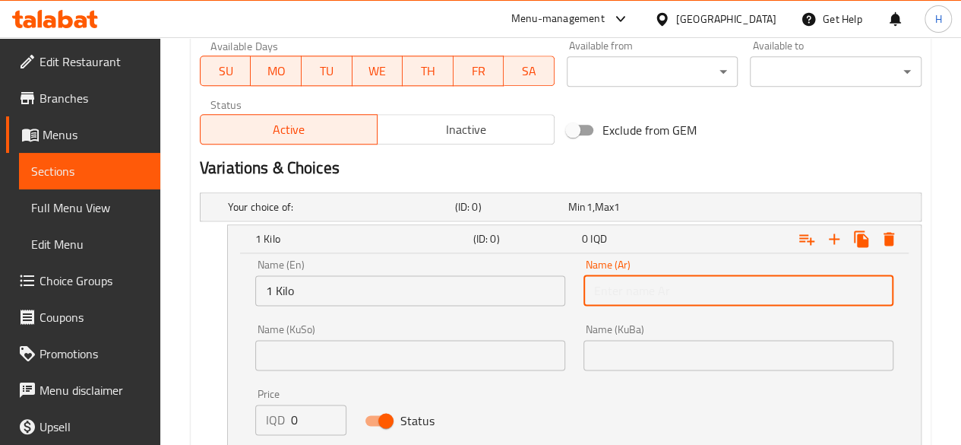
type input "1 كيلو"
click at [299, 419] on input "0" at bounding box center [318, 419] width 55 height 30
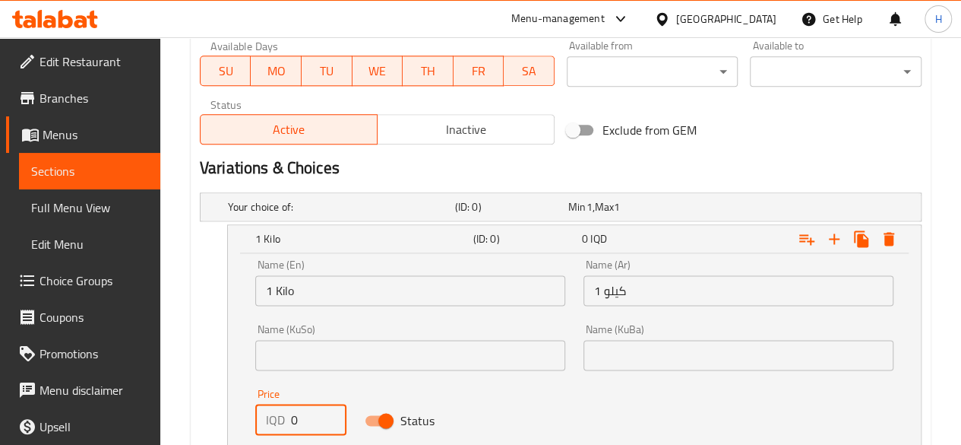
click at [299, 419] on input "0" at bounding box center [318, 419] width 55 height 30
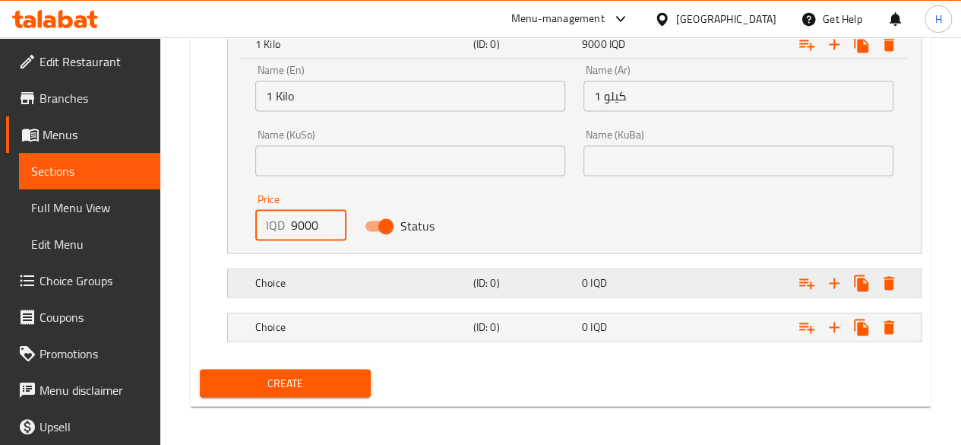
type input "9000"
click at [296, 20] on h5 "Choice" at bounding box center [338, 12] width 221 height 15
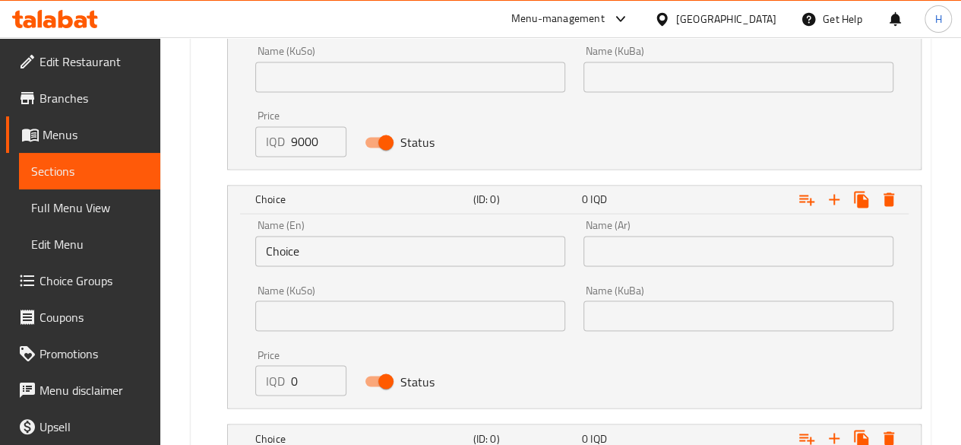
scroll to position [1236, 0]
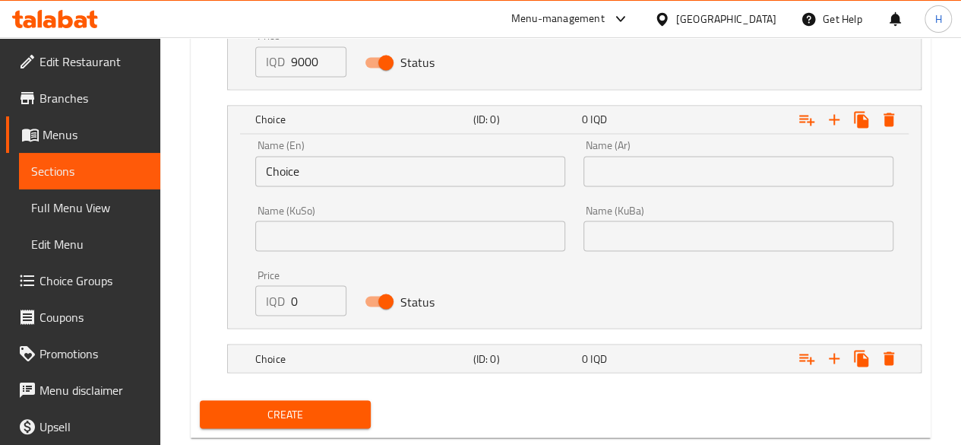
click at [295, 166] on input "Choice" at bounding box center [410, 171] width 310 height 30
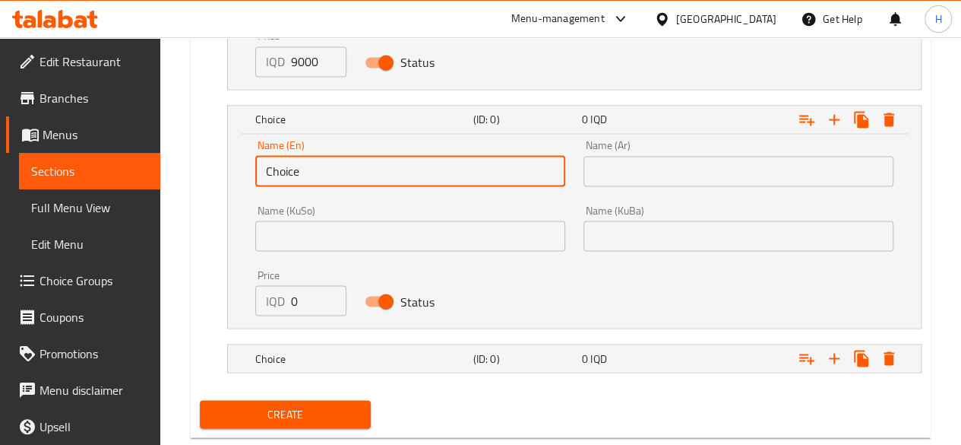
click at [295, 166] on input "Choice" at bounding box center [410, 171] width 310 height 30
click at [295, 166] on input "text" at bounding box center [410, 171] width 310 height 30
type input "1/2 Kilo"
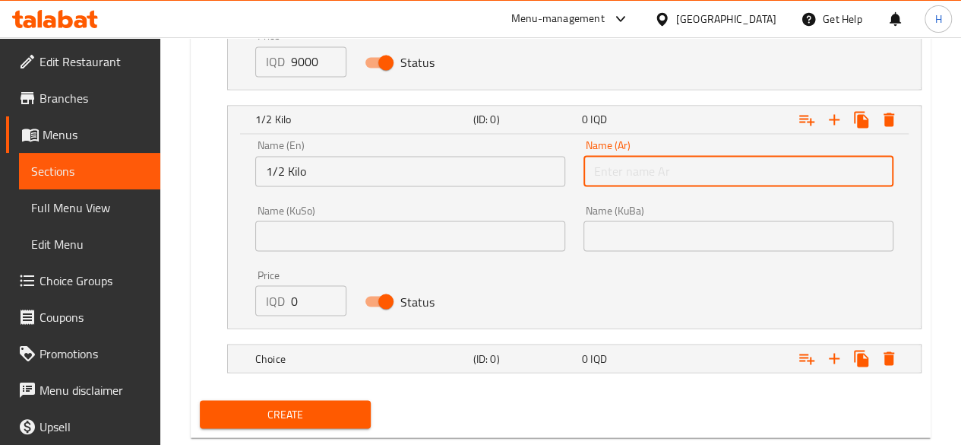
click at [687, 174] on input "text" at bounding box center [739, 171] width 310 height 30
type input "1/2 كيلو"
click at [293, 298] on input "0" at bounding box center [318, 300] width 55 height 30
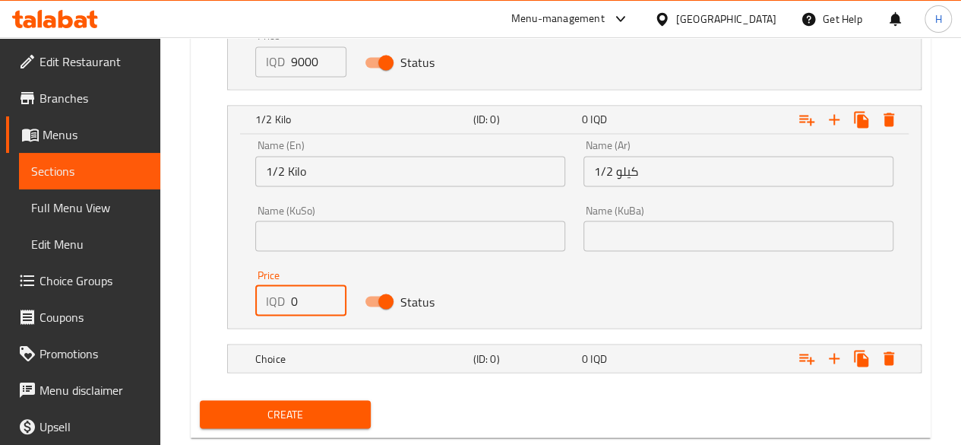
click at [293, 298] on input "0" at bounding box center [318, 300] width 55 height 30
drag, startPoint x: 296, startPoint y: 289, endPoint x: 286, endPoint y: 300, distance: 15.1
click at [290, 300] on div "IQD 2500 Price" at bounding box center [300, 300] width 91 height 30
type input "4500"
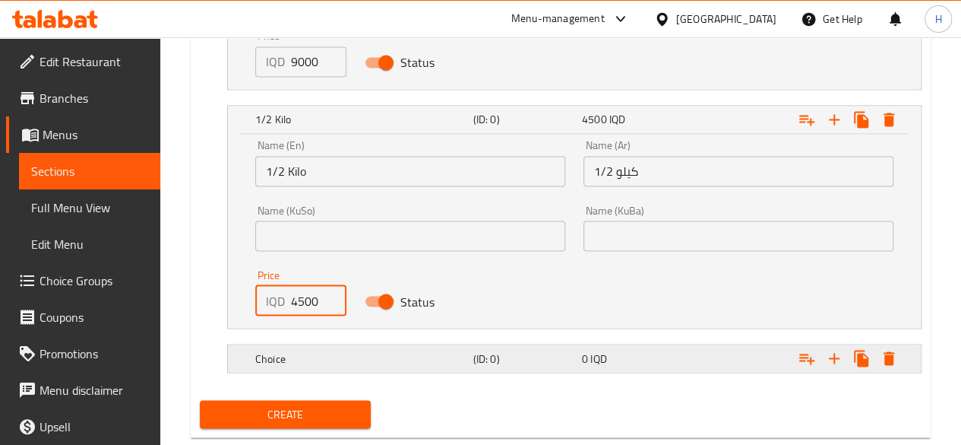
drag, startPoint x: 312, startPoint y: 369, endPoint x: 313, endPoint y: 359, distance: 10.0
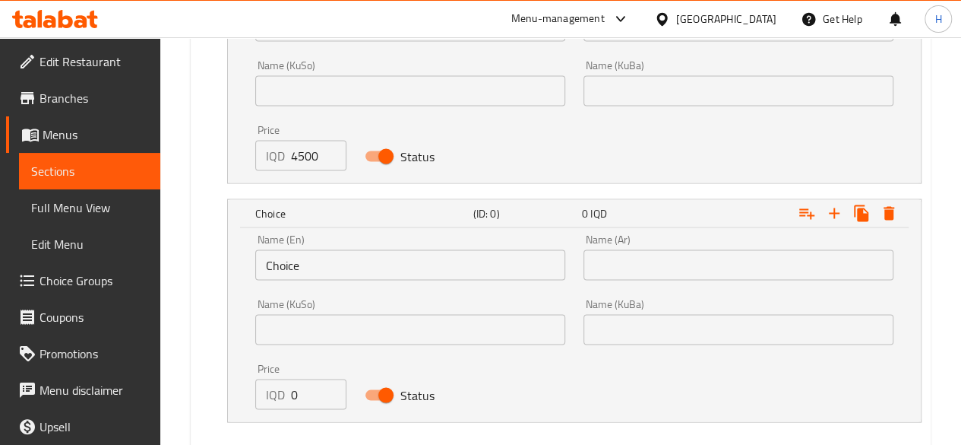
scroll to position [1461, 0]
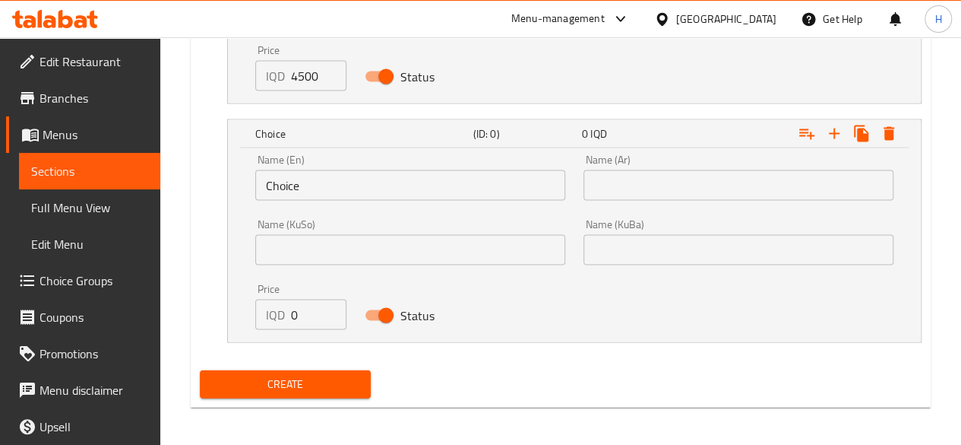
click at [316, 180] on input "Choice" at bounding box center [410, 185] width 310 height 30
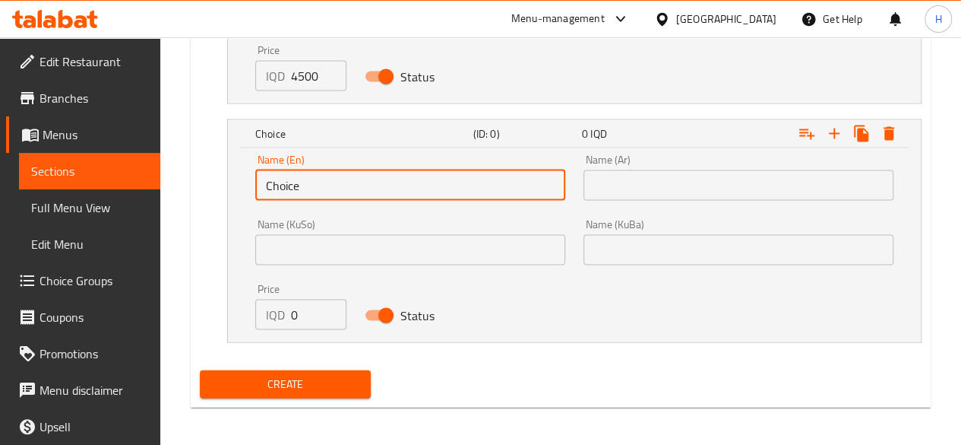
click at [316, 180] on input "Choice" at bounding box center [410, 185] width 310 height 30
click at [316, 180] on input "text" at bounding box center [410, 185] width 310 height 30
type input "1/4 Kilo"
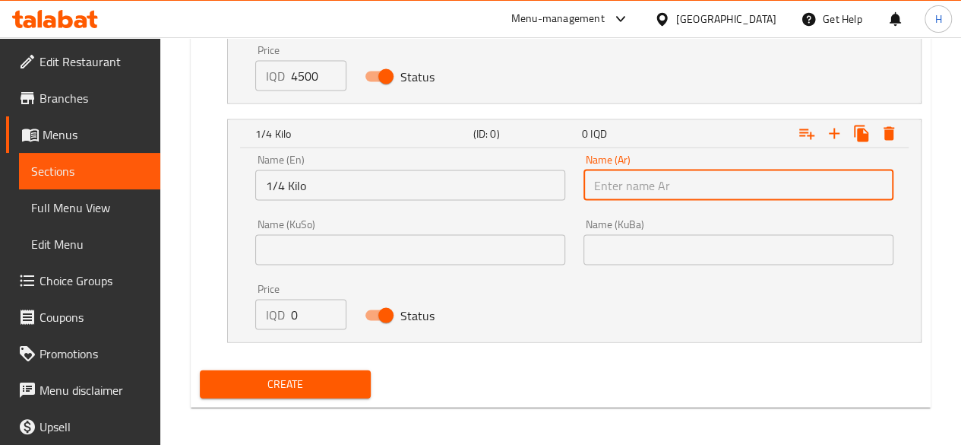
click at [659, 190] on input "text" at bounding box center [739, 185] width 310 height 30
type input "1/4 كيلو"
click at [312, 314] on input "0" at bounding box center [318, 314] width 55 height 30
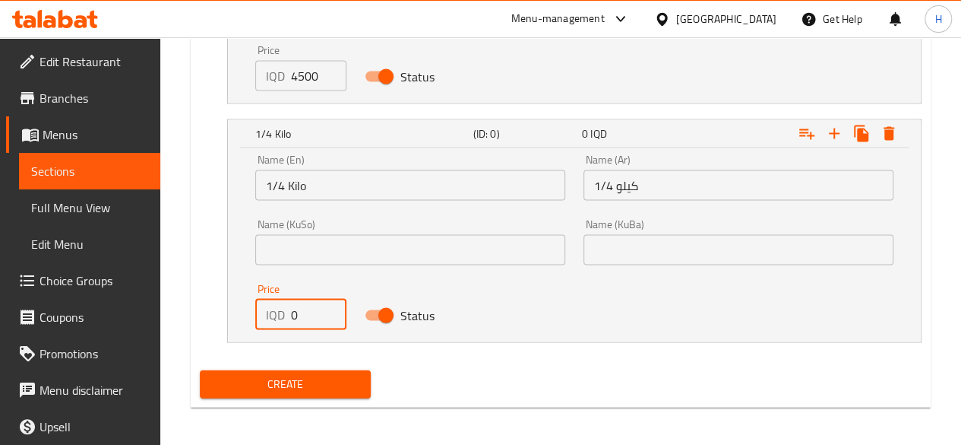
click at [312, 314] on input "0" at bounding box center [318, 314] width 55 height 30
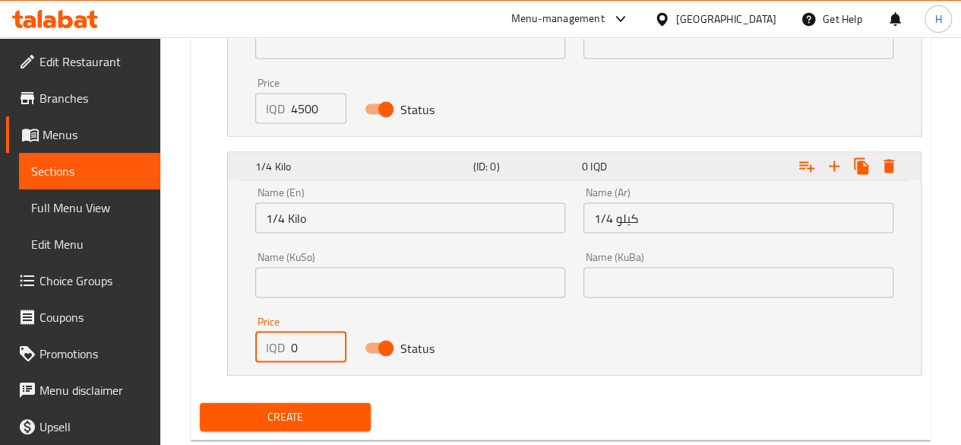
scroll to position [1462, 0]
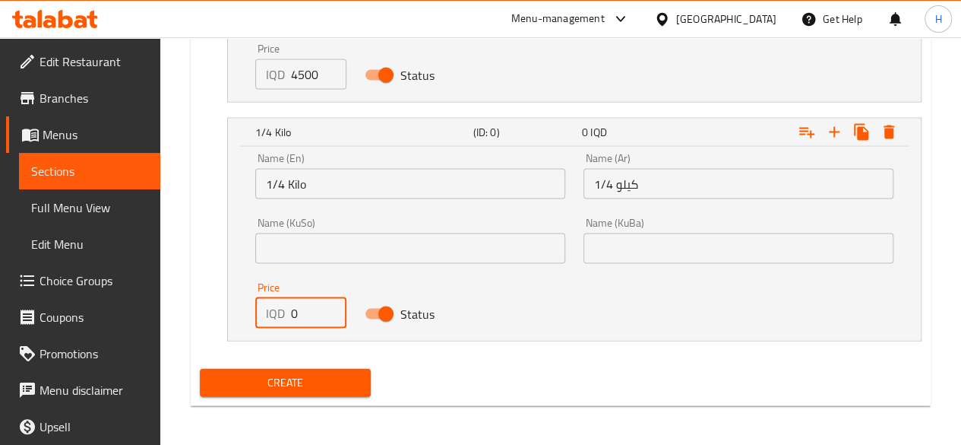
click at [319, 317] on input "0" at bounding box center [318, 313] width 55 height 30
type input "2250"
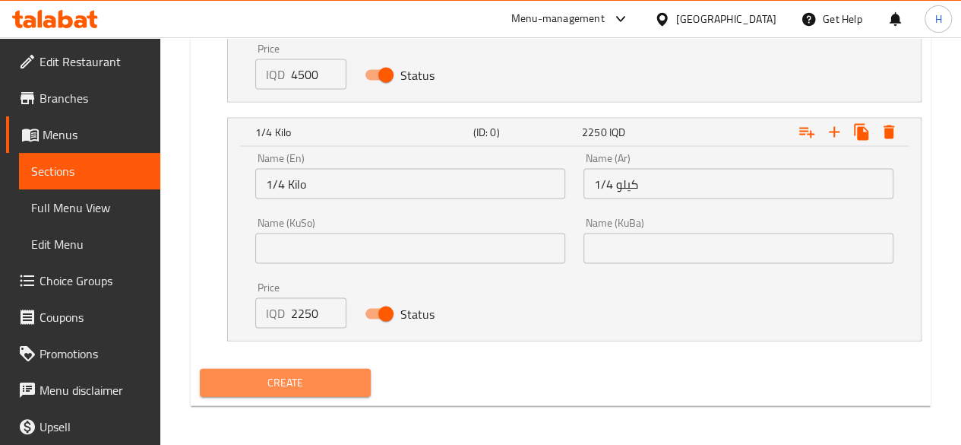
click at [331, 373] on span "Create" at bounding box center [285, 382] width 147 height 19
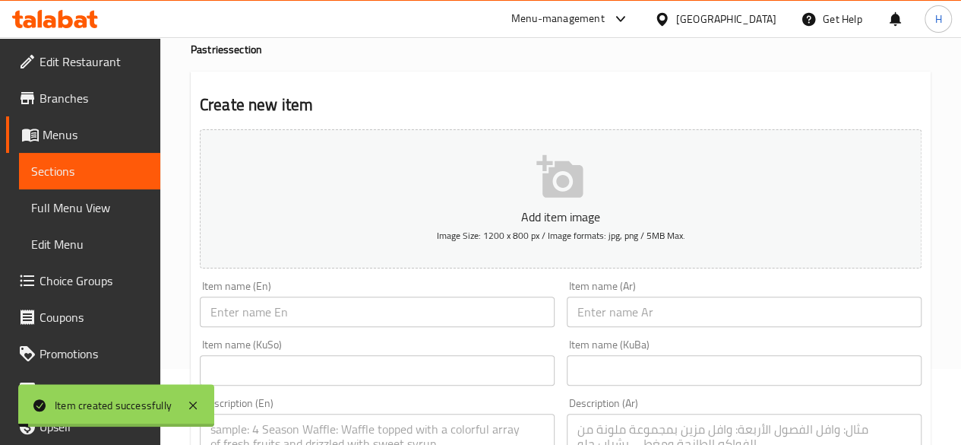
scroll to position [0, 0]
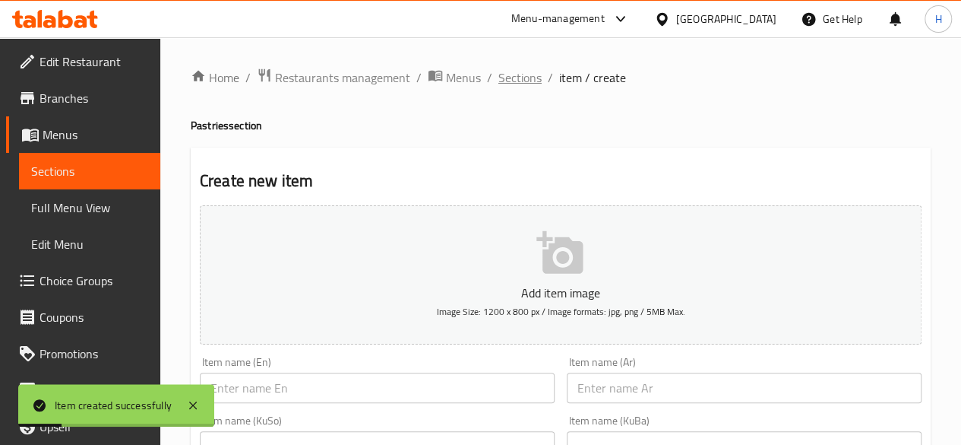
click at [521, 79] on span "Sections" at bounding box center [520, 77] width 43 height 18
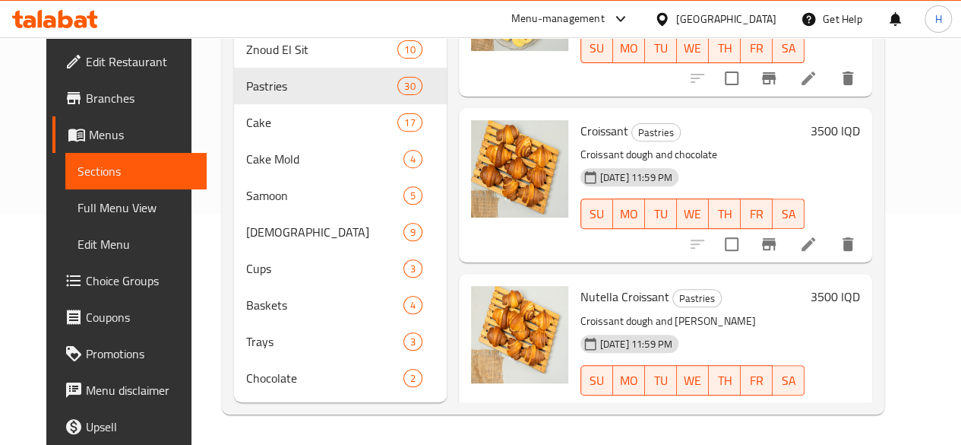
scroll to position [4575, 0]
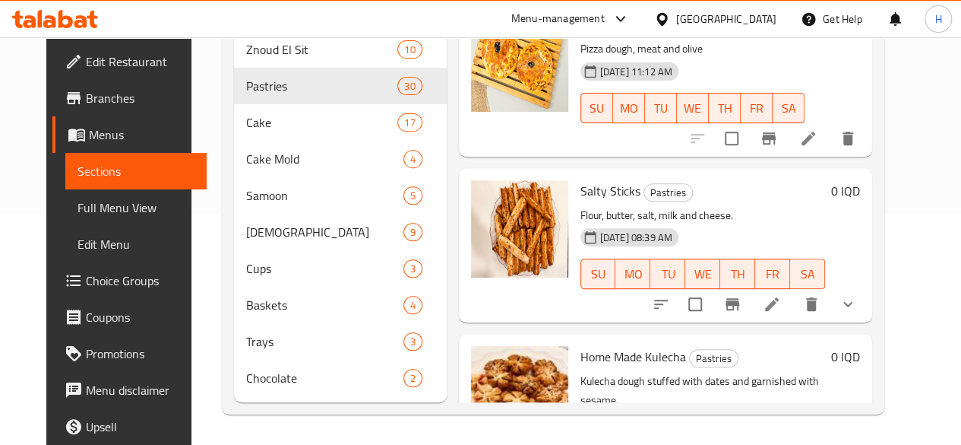
click at [447, 243] on div "Menu items Add Sort Manage items Sesame Cake Pastries Cake dough and sesame 17-…" at bounding box center [660, 170] width 426 height 463
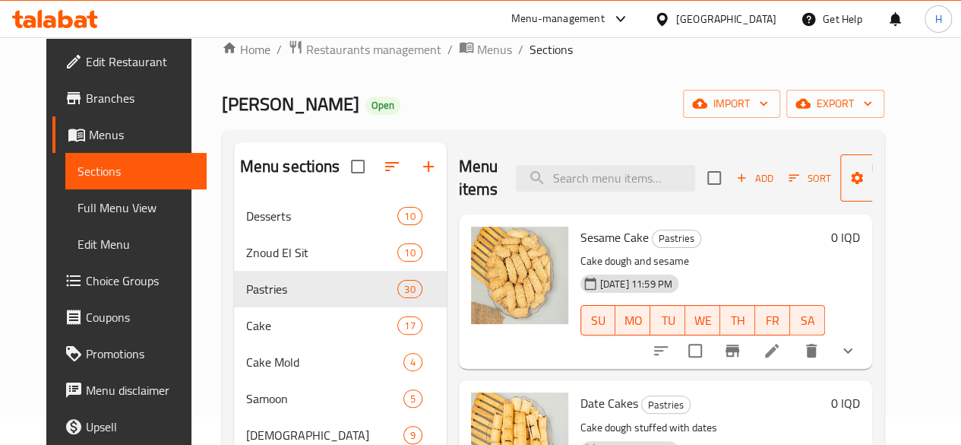
scroll to position [0, 0]
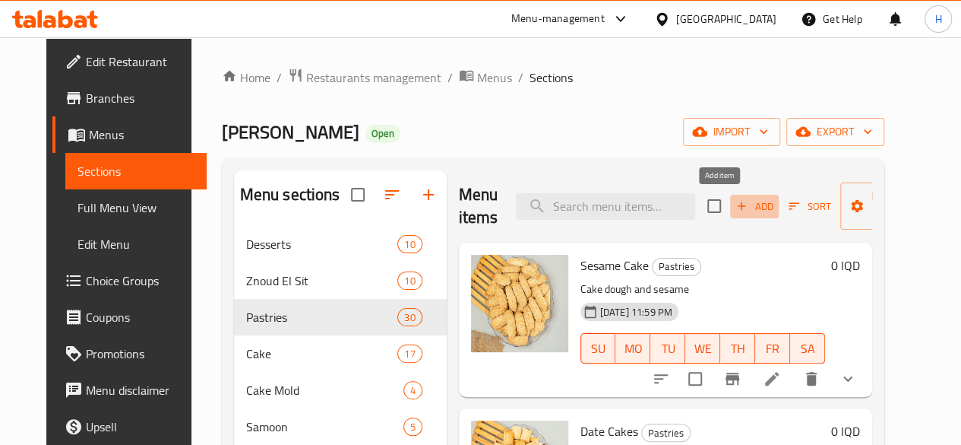
click at [734, 208] on span "Add" at bounding box center [754, 206] width 41 height 17
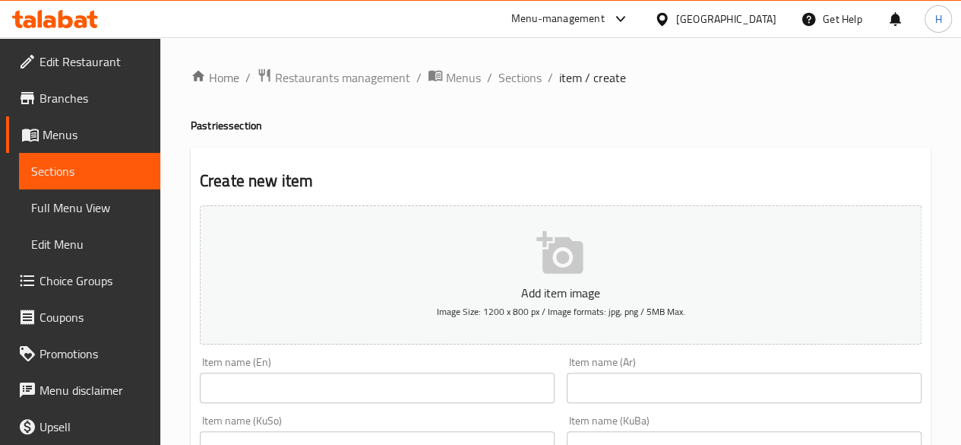
click at [654, 383] on input "text" at bounding box center [744, 387] width 355 height 30
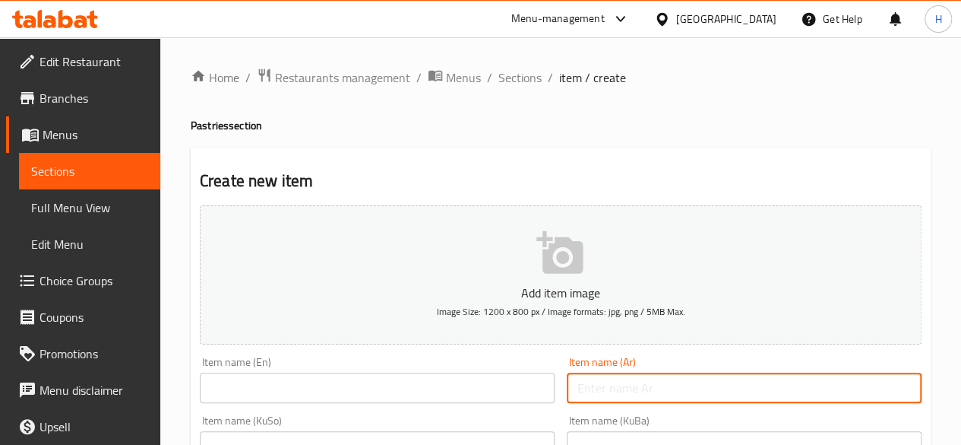
type input ";"
type input "كليجة رول"
click at [354, 379] on input "text" at bounding box center [377, 387] width 355 height 30
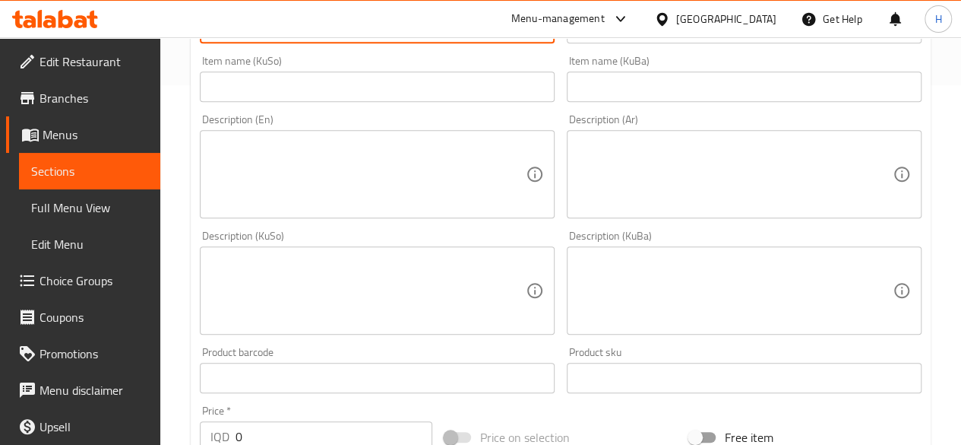
scroll to position [304, 0]
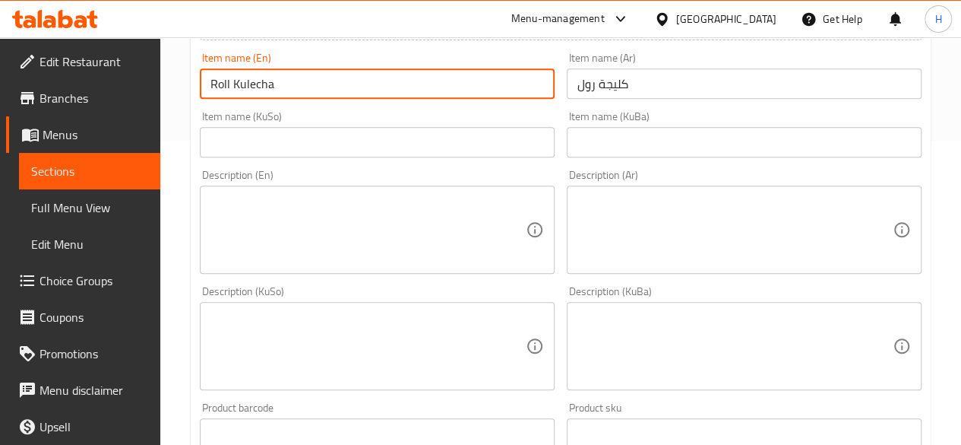
type input "Roll Kulecha"
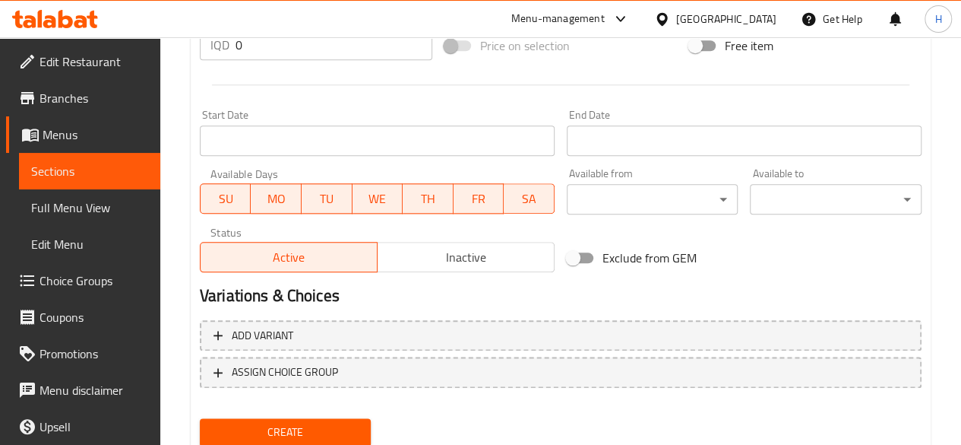
scroll to position [727, 0]
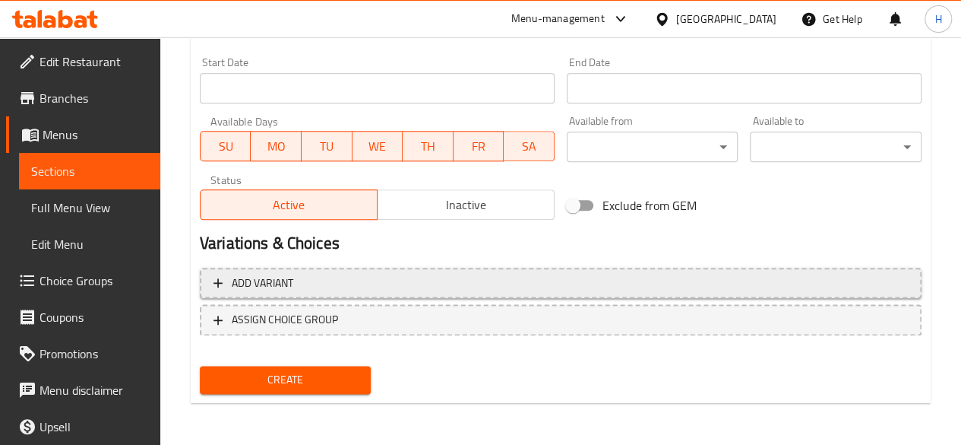
click at [302, 288] on span "Add variant" at bounding box center [561, 283] width 695 height 19
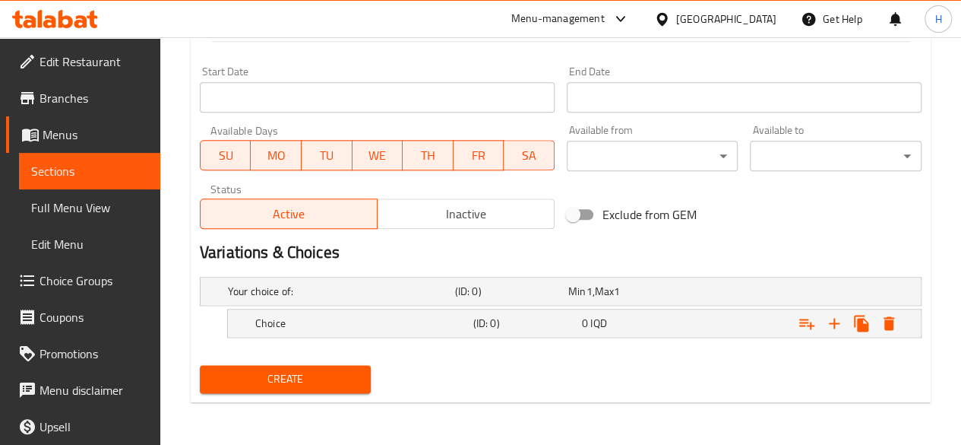
scroll to position [792, 0]
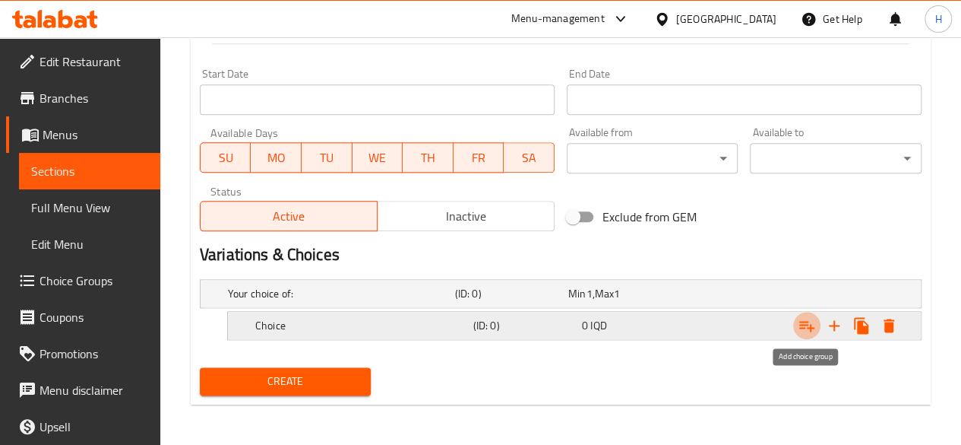
click at [809, 316] on icon "Expand" at bounding box center [807, 325] width 18 height 18
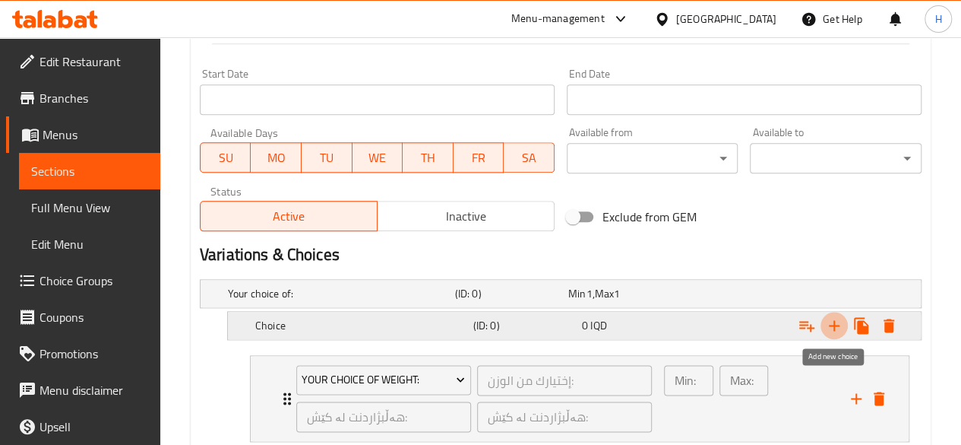
click at [836, 321] on icon "Expand" at bounding box center [834, 325] width 18 height 18
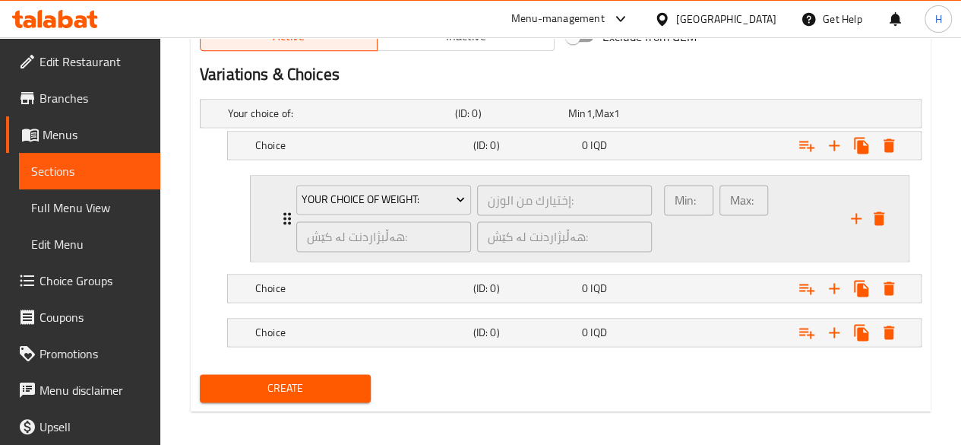
scroll to position [977, 0]
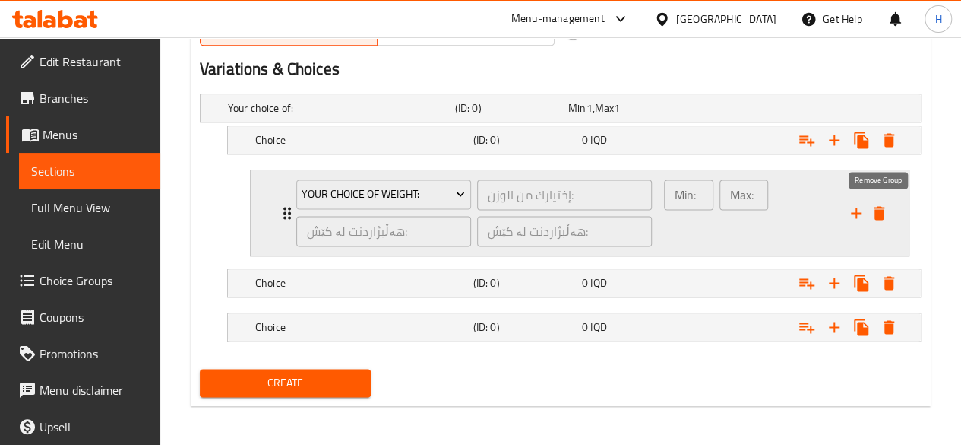
click at [879, 211] on icon "delete" at bounding box center [879, 213] width 11 height 14
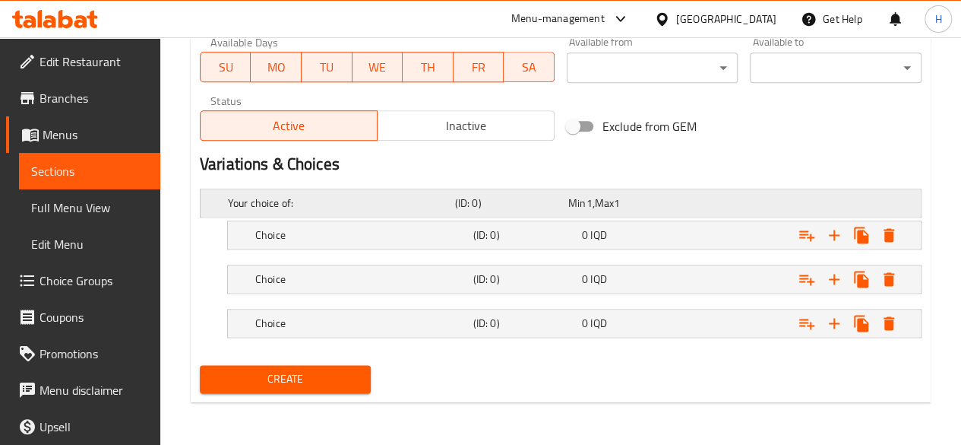
scroll to position [879, 0]
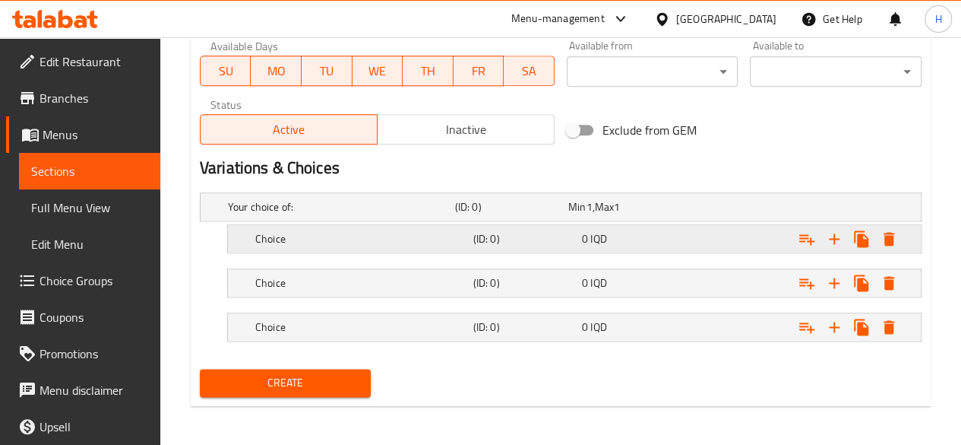
click at [344, 223] on div "Choice (ID: 0) 0 IQD" at bounding box center [565, 206] width 681 height 33
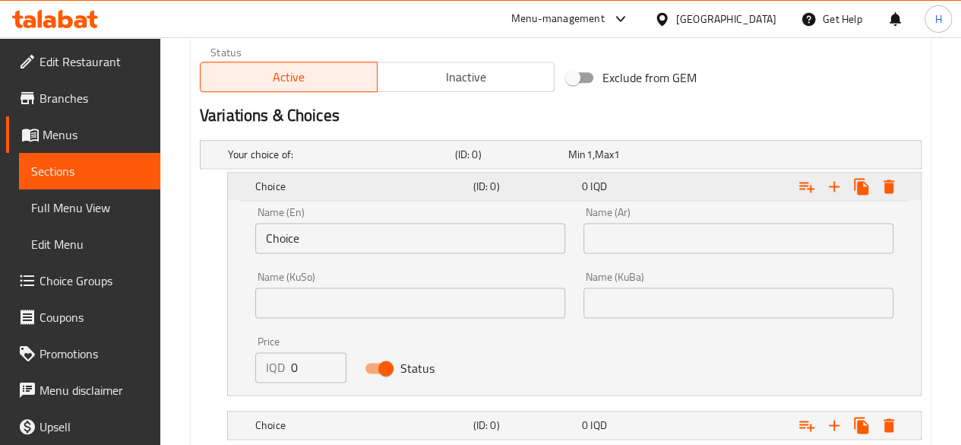
scroll to position [955, 0]
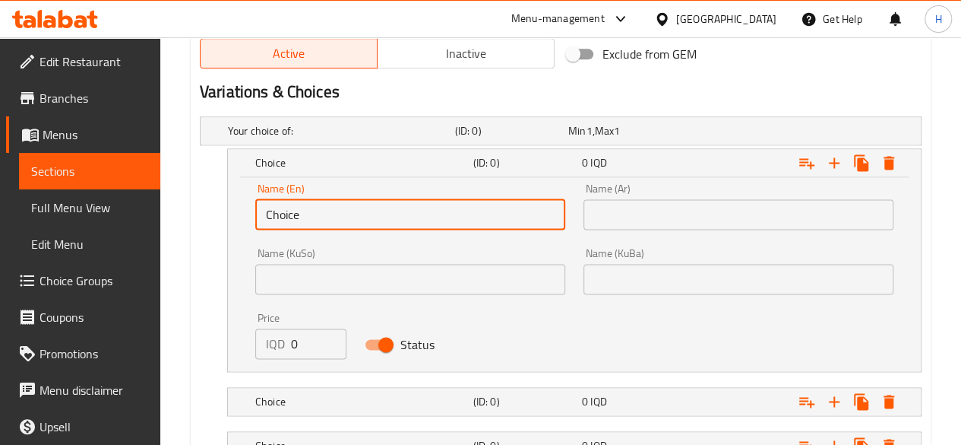
click at [343, 211] on input "Choice" at bounding box center [410, 214] width 310 height 30
click at [343, 211] on input "text" at bounding box center [410, 214] width 310 height 30
type input "1 Kilo"
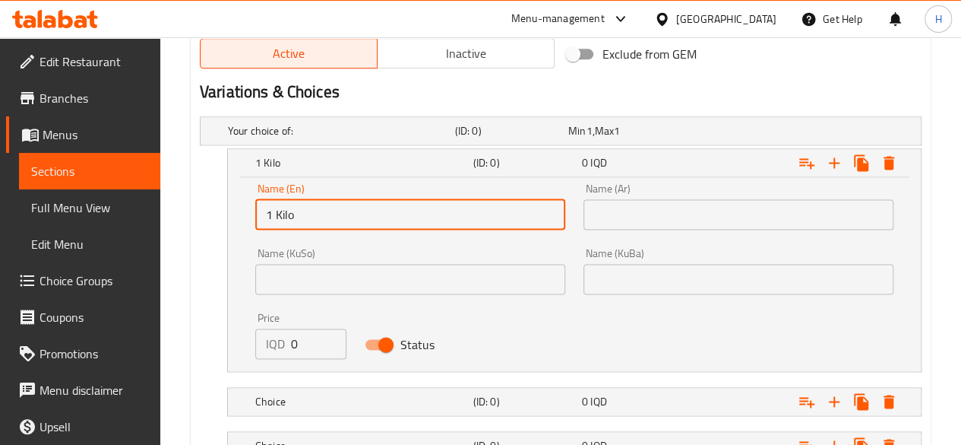
click at [696, 222] on input "text" at bounding box center [739, 214] width 310 height 30
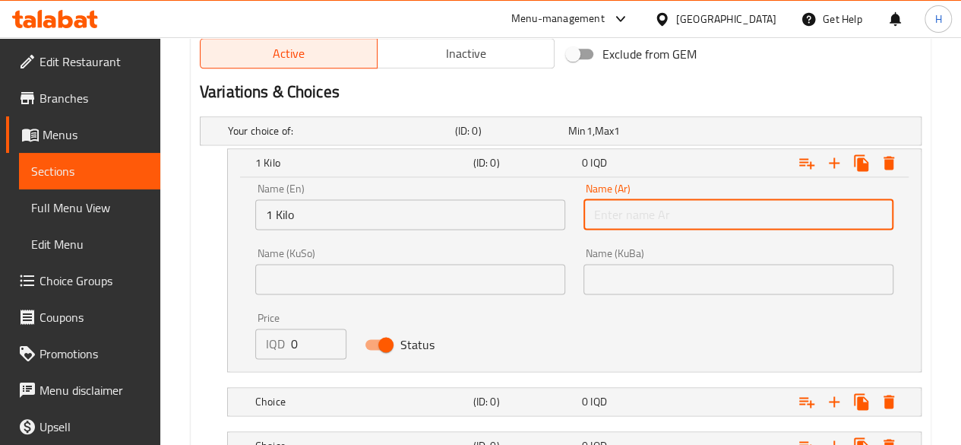
type input "1 كيلو"
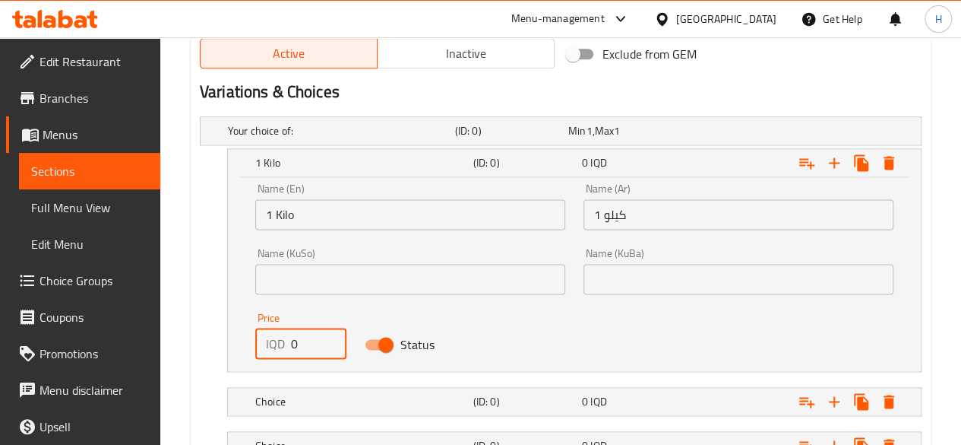
click at [318, 344] on input "0" at bounding box center [318, 343] width 55 height 30
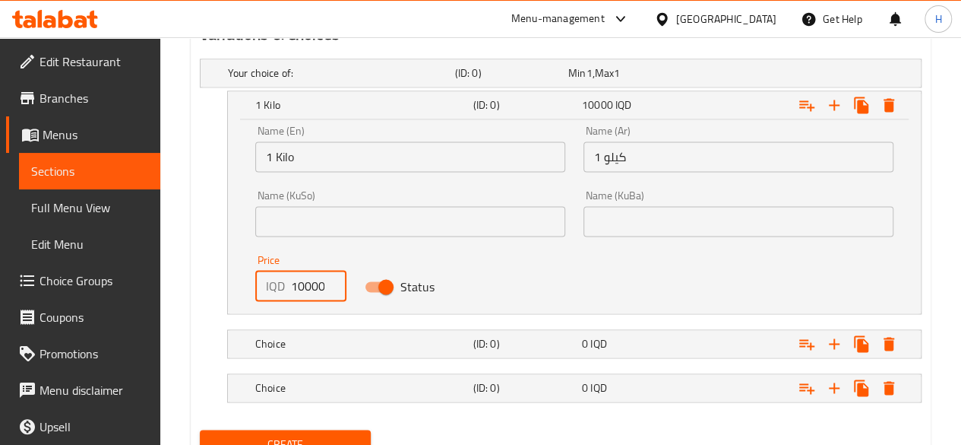
scroll to position [1073, 0]
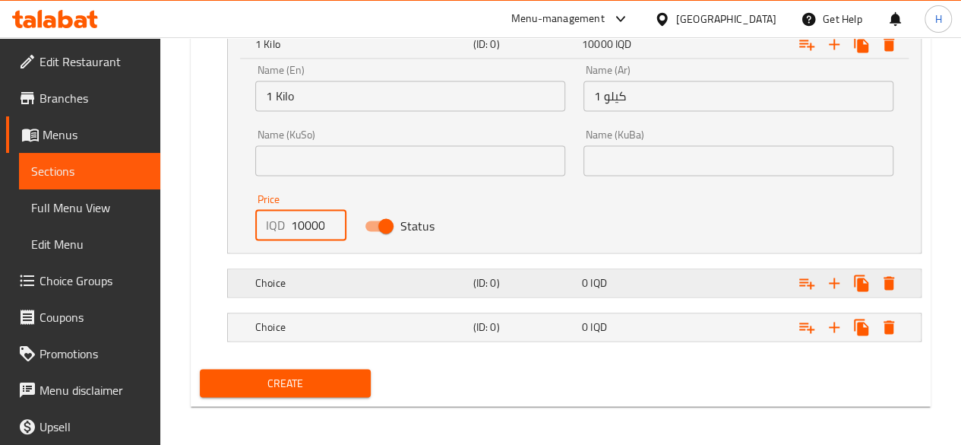
type input "10000"
click at [332, 29] on div "Choice (ID: 0) 0 IQD" at bounding box center [565, 11] width 681 height 33
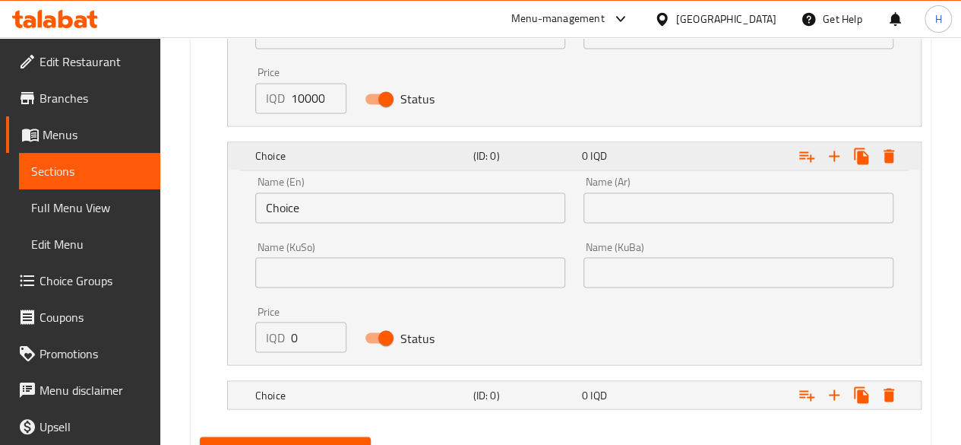
scroll to position [1262, 0]
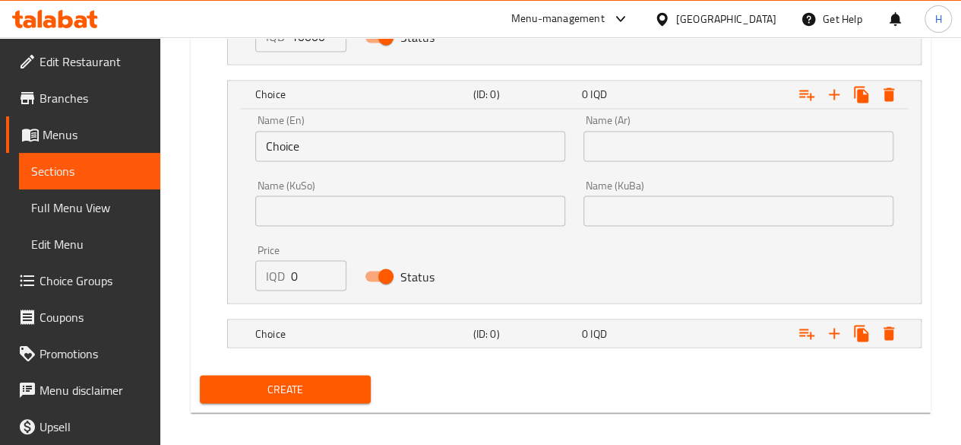
click at [337, 153] on input "Choice" at bounding box center [410, 146] width 310 height 30
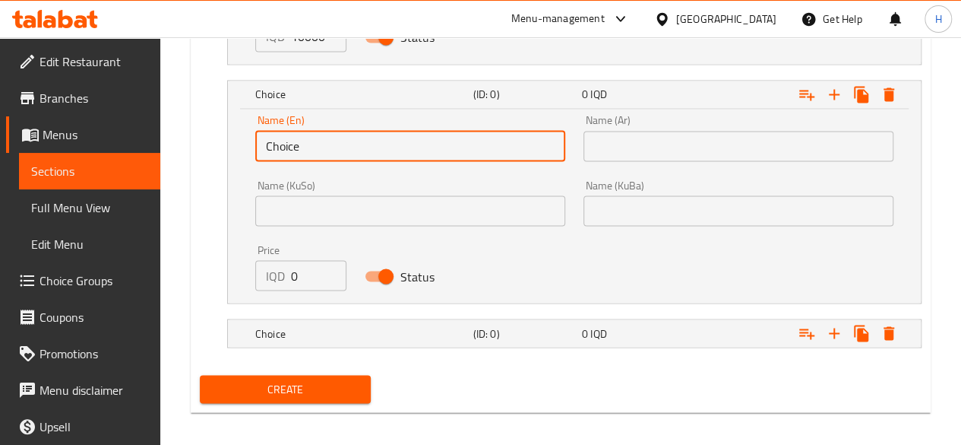
click at [337, 153] on input "Choice" at bounding box center [410, 146] width 310 height 30
click at [337, 153] on input "text" at bounding box center [410, 146] width 310 height 30
type input "1/2 Kilo"
click at [644, 143] on input "text" at bounding box center [739, 146] width 310 height 30
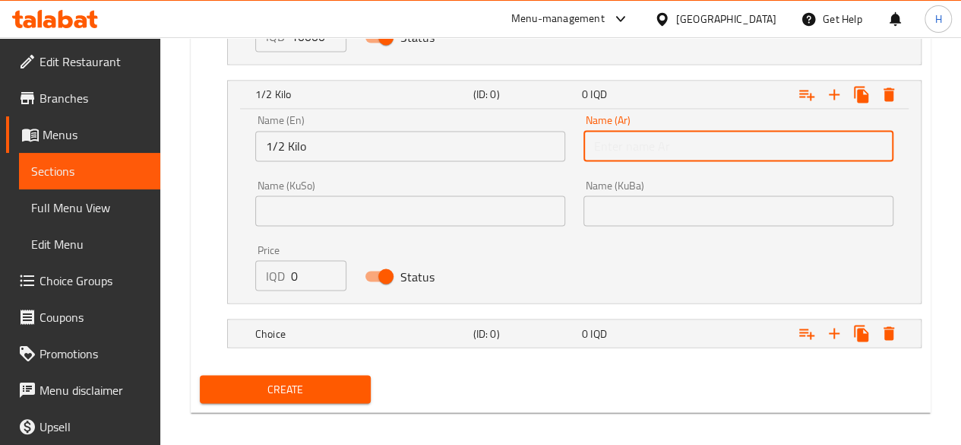
type input "1/2 كيلو"
click at [298, 278] on input "0" at bounding box center [318, 275] width 55 height 30
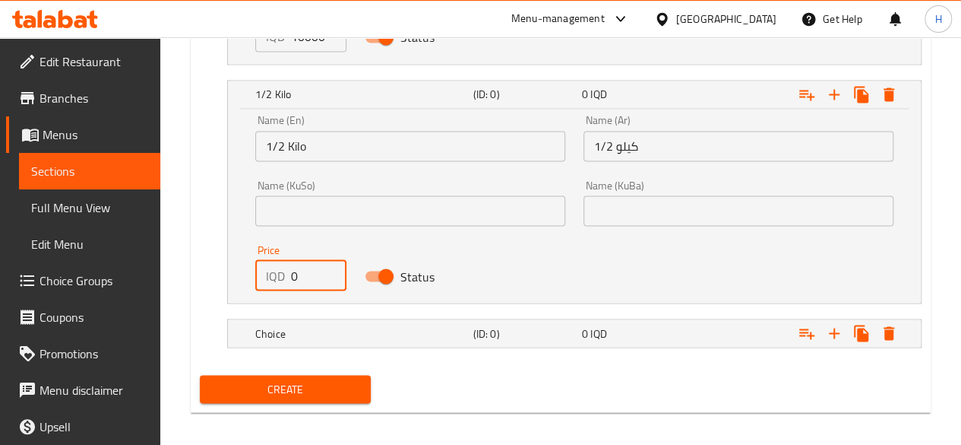
click at [298, 278] on input "0" at bounding box center [318, 275] width 55 height 30
type input "5000"
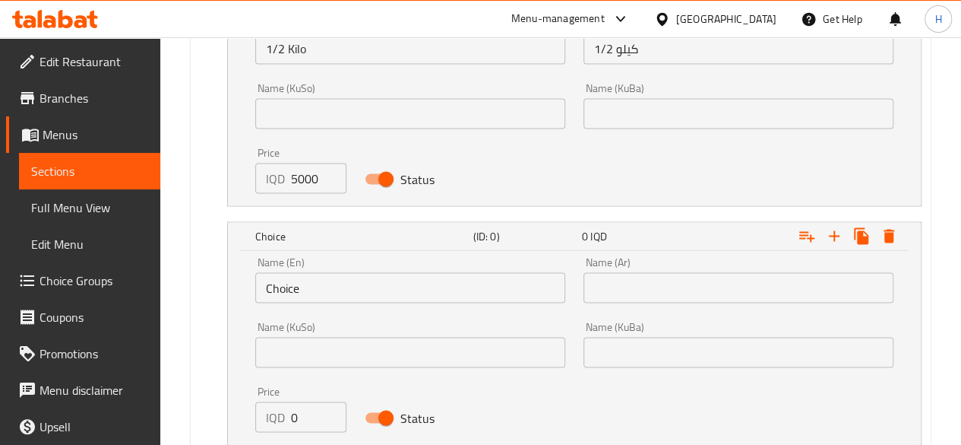
scroll to position [1414, 0]
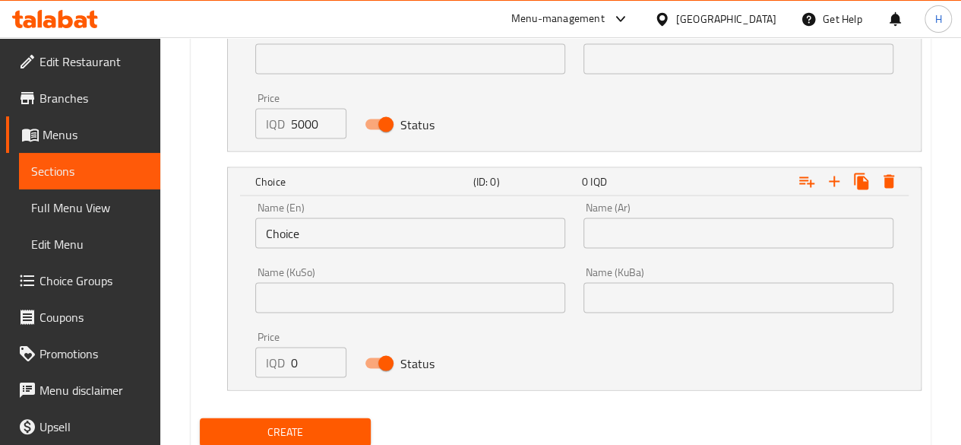
click at [290, 224] on input "Choice" at bounding box center [410, 232] width 310 height 30
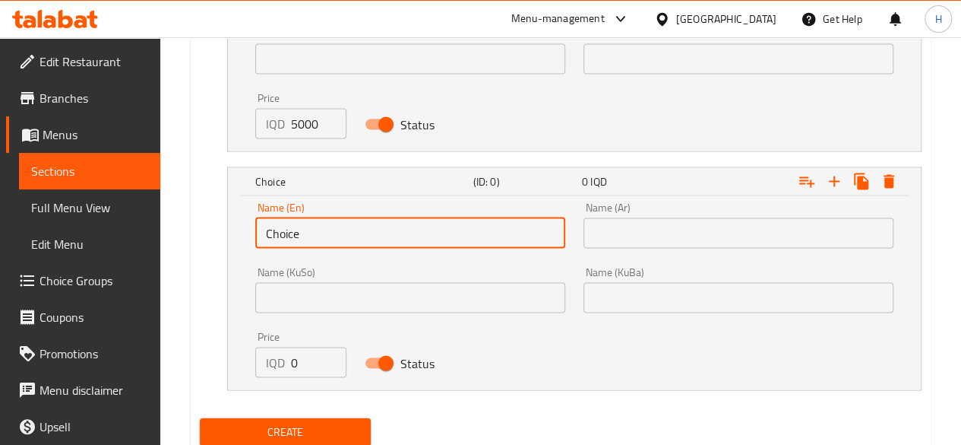
click at [290, 224] on input "Choice" at bounding box center [410, 232] width 310 height 30
click at [290, 224] on input "text" at bounding box center [410, 232] width 310 height 30
type input "1/4 Kilo"
click at [639, 227] on input "text" at bounding box center [739, 232] width 310 height 30
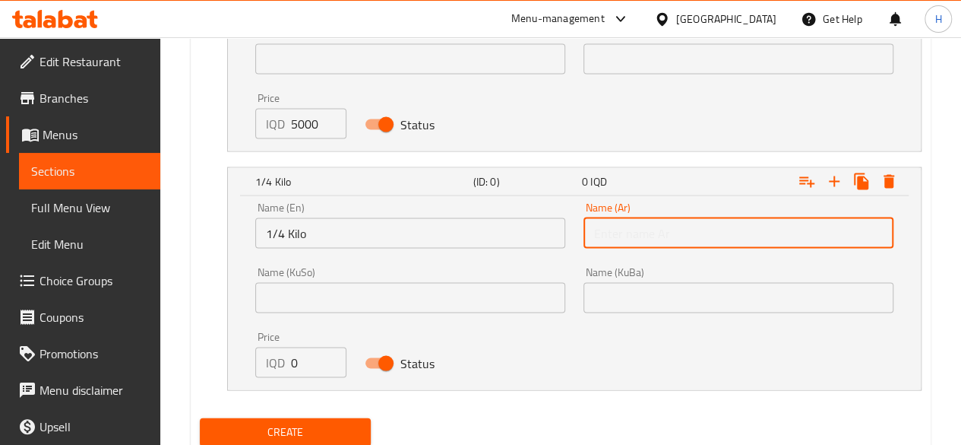
type input "1/4 كيلو"
click at [304, 353] on input "0" at bounding box center [318, 362] width 55 height 30
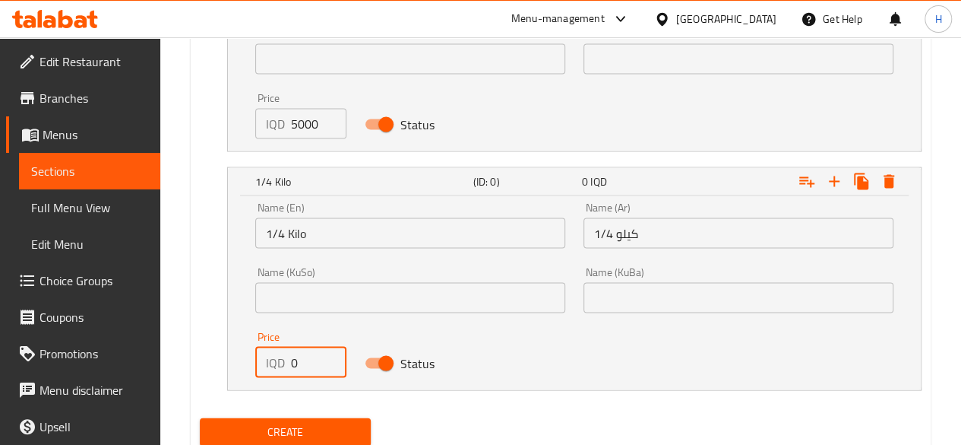
click at [304, 353] on input "0" at bounding box center [318, 362] width 55 height 30
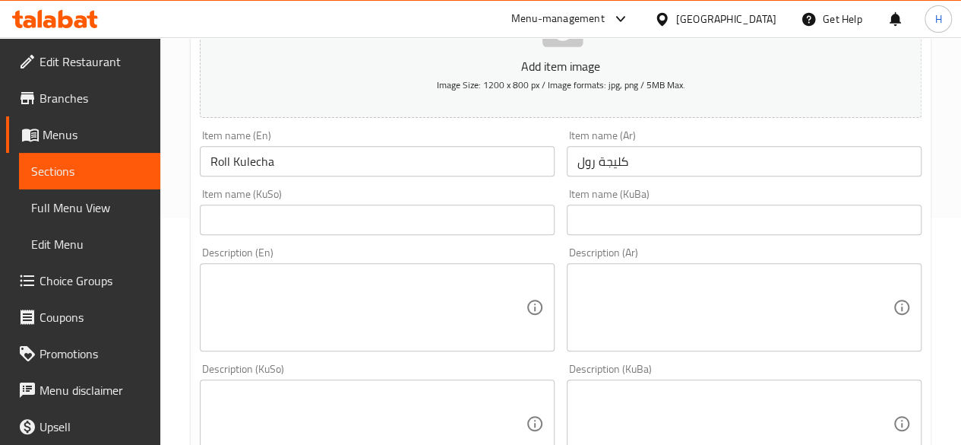
scroll to position [122, 0]
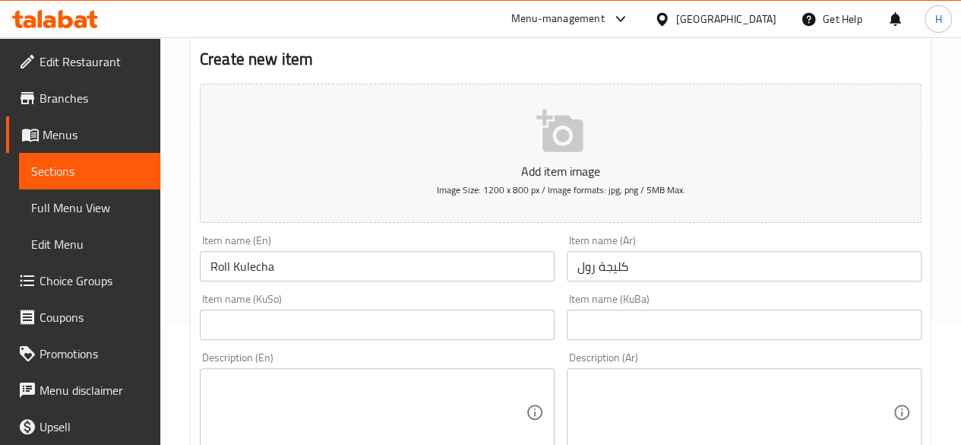
type input "2500"
click at [644, 399] on textarea at bounding box center [735, 412] width 315 height 72
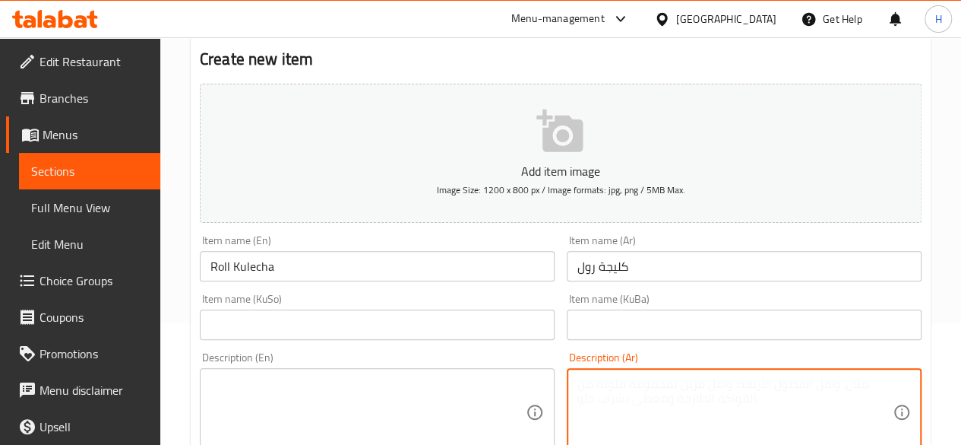
type textarea "y"
type textarea "غ"
type textarea "ع"
click at [665, 403] on textarea at bounding box center [735, 412] width 315 height 72
paste textarea "عجينة الكليجة محشية بالحلقوم ومزينة بالسمسم."
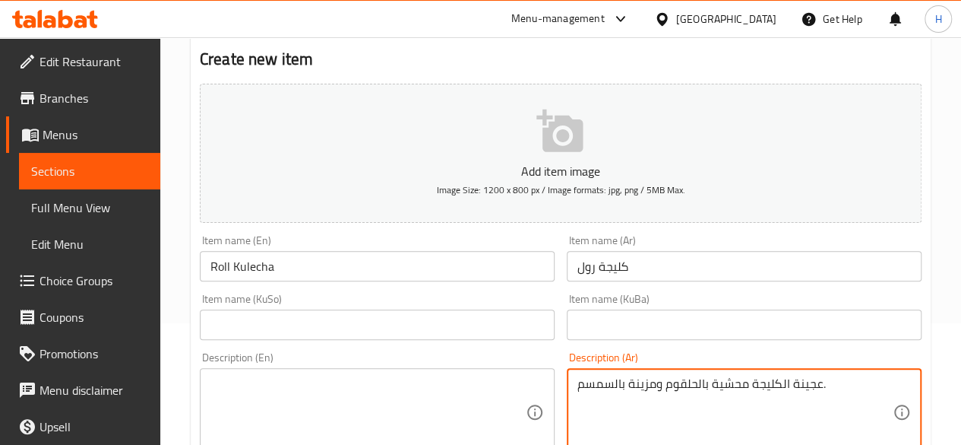
type textarea "عجينة الكليجة محشية بالحلقوم ومزينة بالسمسم."
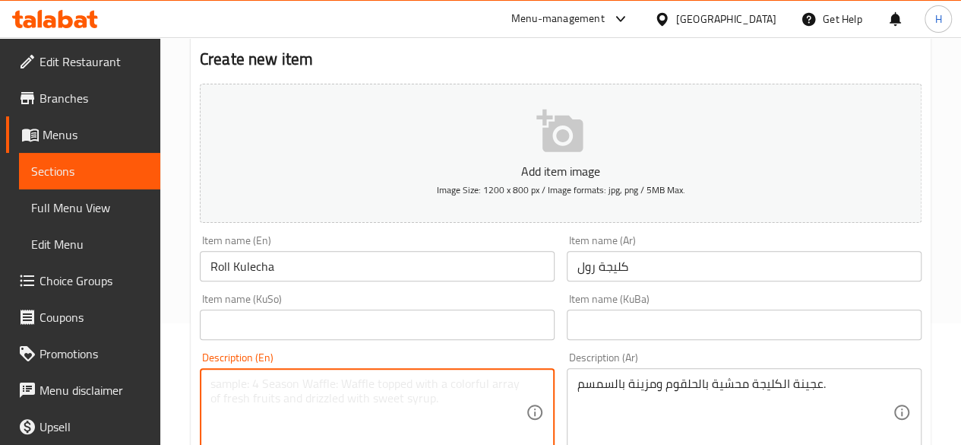
click at [371, 376] on textarea at bounding box center [368, 412] width 315 height 72
paste textarea "Klicha dough filled with crushed sesame and sugar."
type textarea "Klicha dough filled with crushed sesame and sugar."
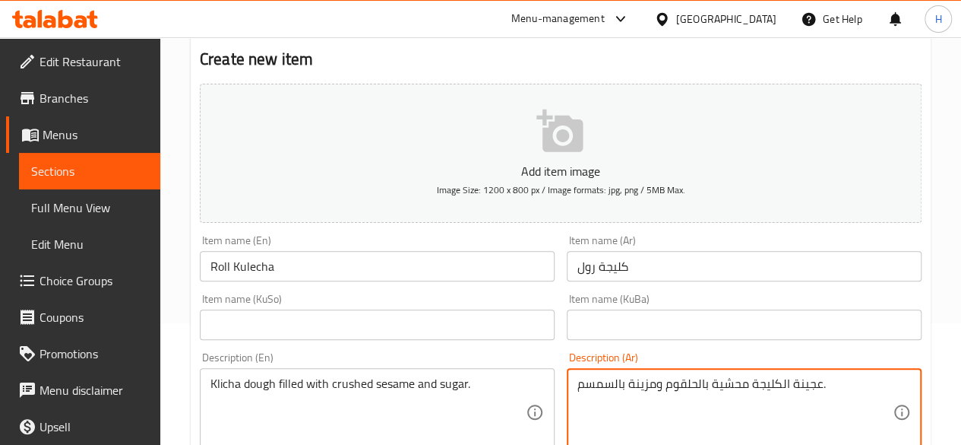
click at [612, 385] on textarea "عجينة الكليجة محشية بالحلقوم ومزينة بالسمسم." at bounding box center [735, 412] width 315 height 72
click at [673, 384] on textarea "عجينة الكليجة محشية بالحلقوم ومزينة بحبة السوداء." at bounding box center [735, 412] width 315 height 72
type textarea "عجينة الكليجة محشية بالحلقوم ومزينة بحبة السوداء."
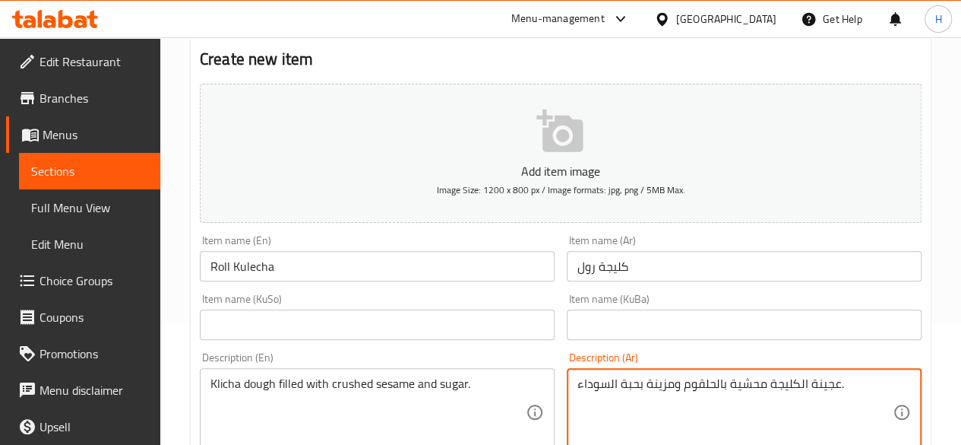
click at [305, 359] on div "Description (En) Klicha dough filled with crushed sesame and sugar. Description…" at bounding box center [377, 404] width 355 height 104
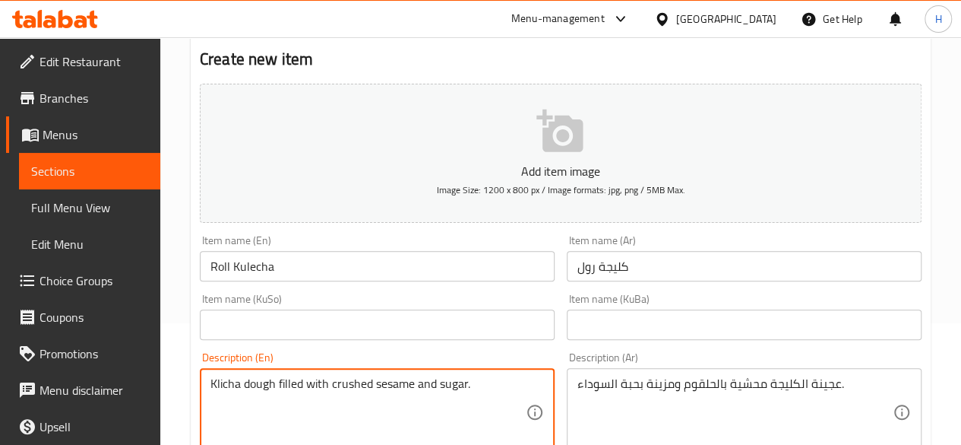
click at [289, 378] on textarea "Klicha dough filled with crushed sesame and sugar." at bounding box center [368, 412] width 315 height 72
paste textarea "stuffed with Turkish delight and decorated with black seeds"
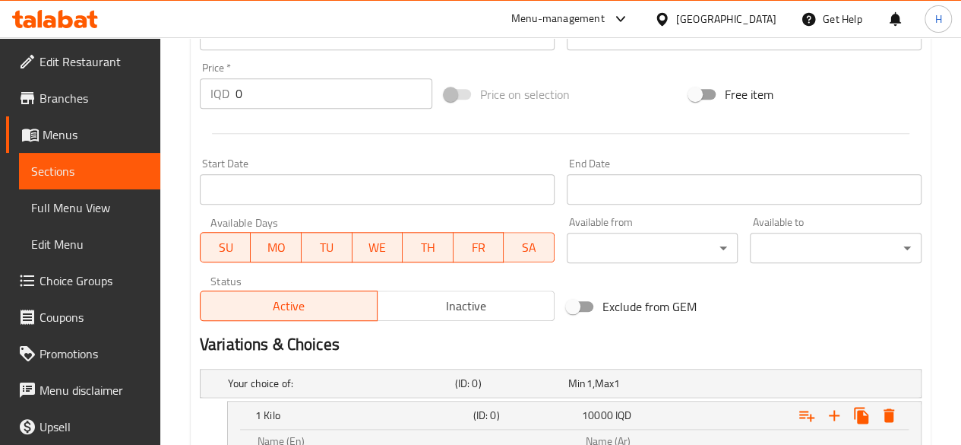
scroll to position [882, 0]
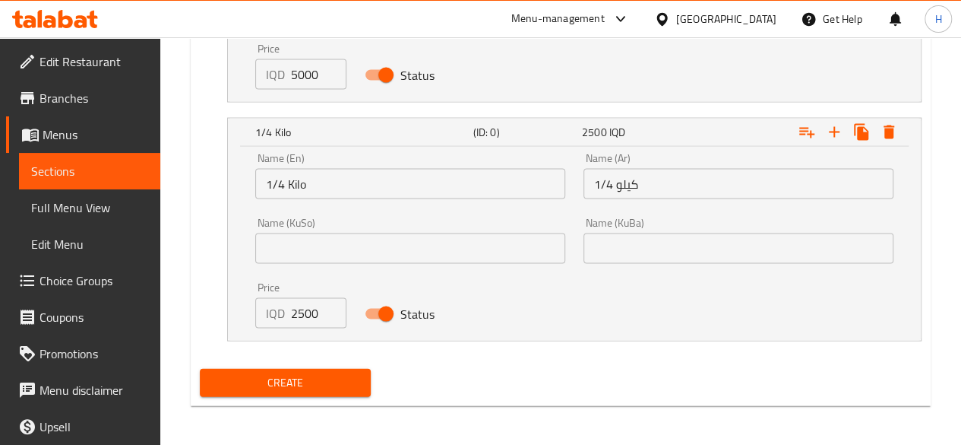
type textarea "Klicha dough stuffed with Turkish delight and decorated with black seeds."
click at [358, 383] on span "Create" at bounding box center [285, 382] width 147 height 19
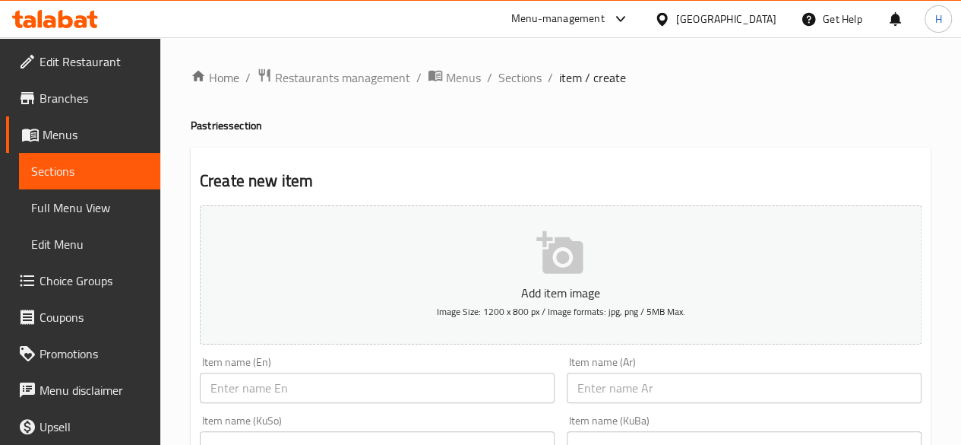
scroll to position [76, 0]
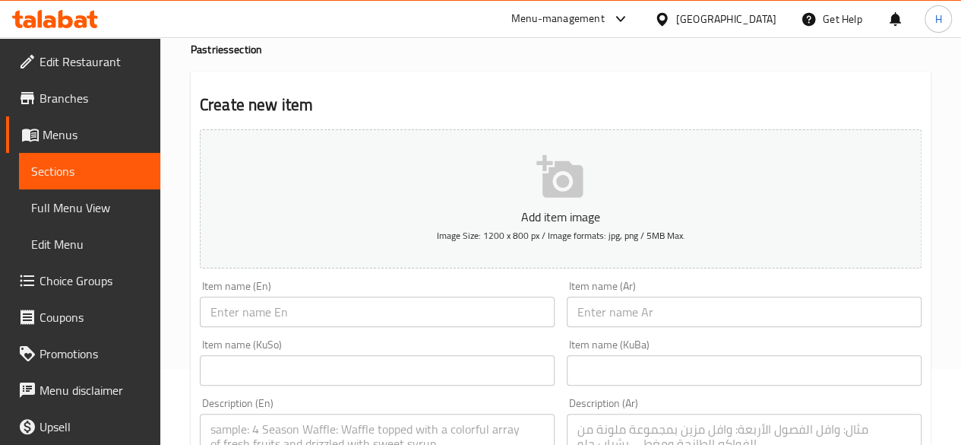
click at [413, 312] on input "text" at bounding box center [377, 311] width 355 height 30
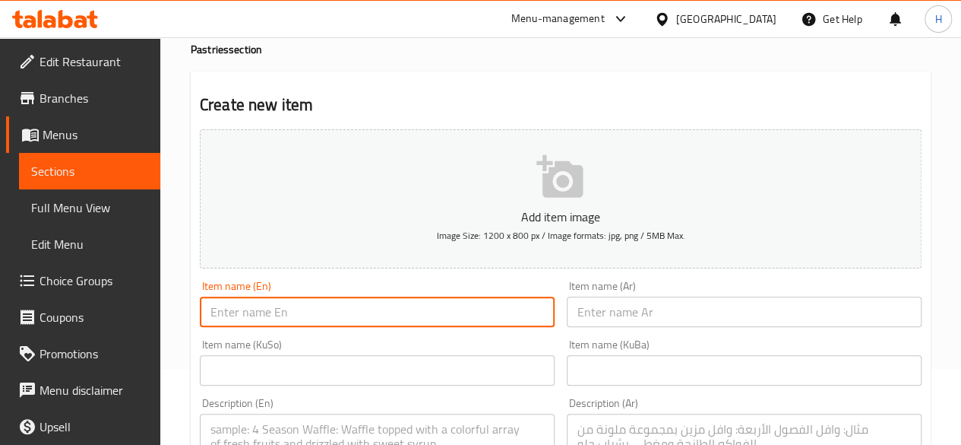
drag, startPoint x: 677, startPoint y: 328, endPoint x: 682, endPoint y: 319, distance: 9.9
click at [677, 328] on div "Item name (Ar) Item name (Ar)" at bounding box center [744, 303] width 367 height 59
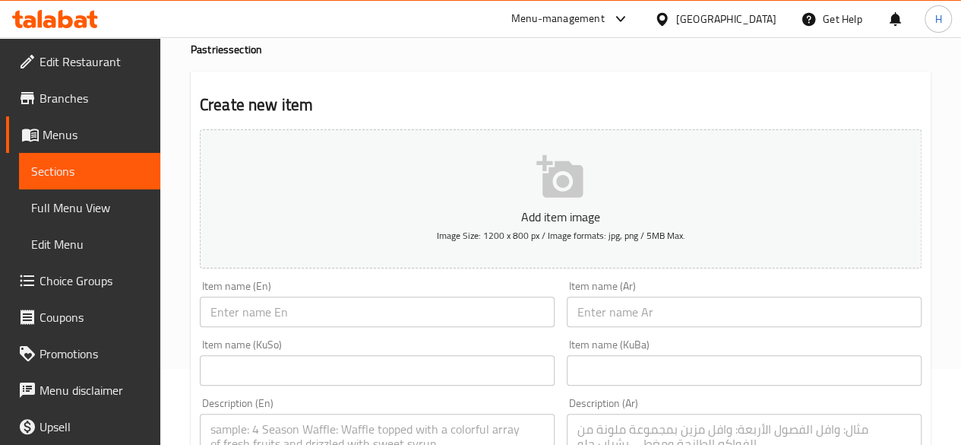
click at [682, 317] on input "text" at bounding box center [744, 311] width 355 height 30
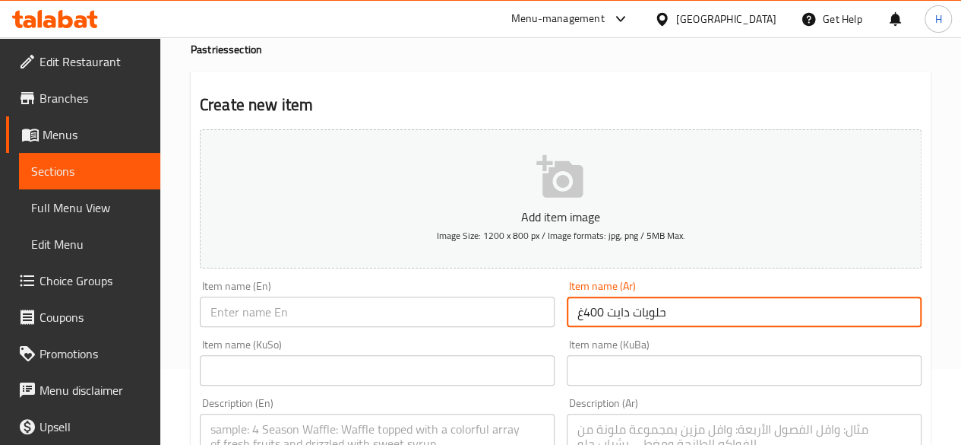
type input "حلويات دايت 400غ"
click at [416, 313] on input "text" at bounding box center [377, 311] width 355 height 30
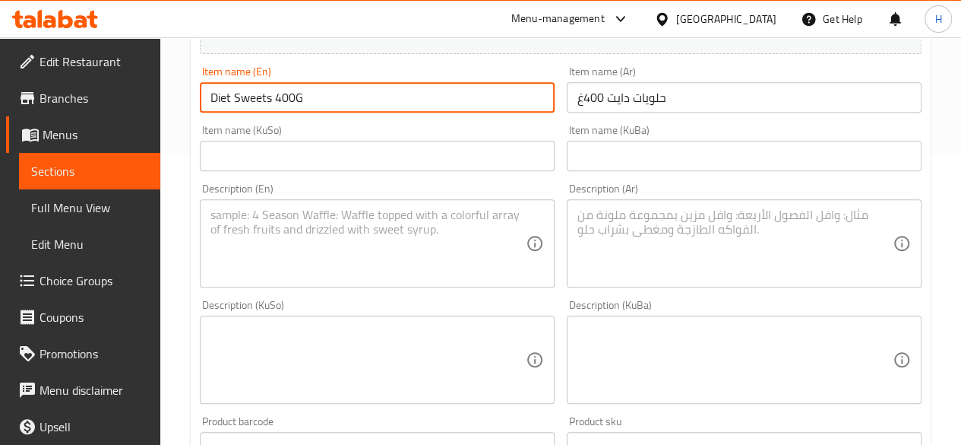
scroll to position [304, 0]
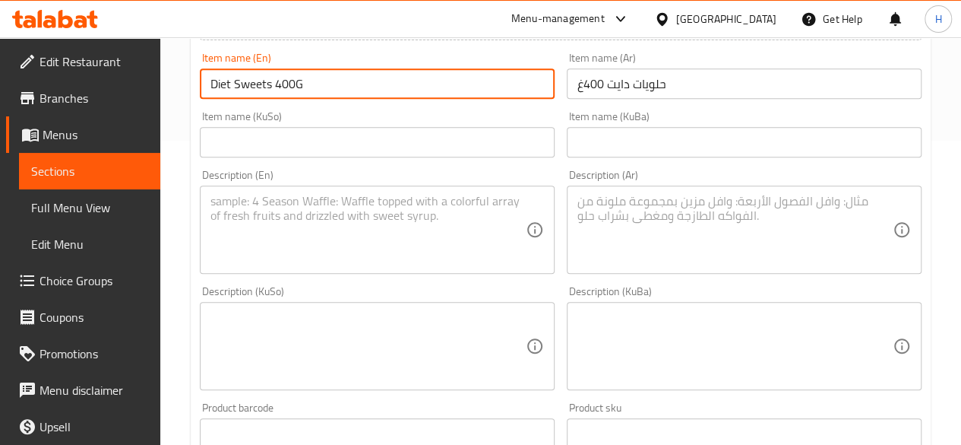
type input "Diet Sweets 400G"
click at [676, 242] on textarea at bounding box center [735, 230] width 315 height 72
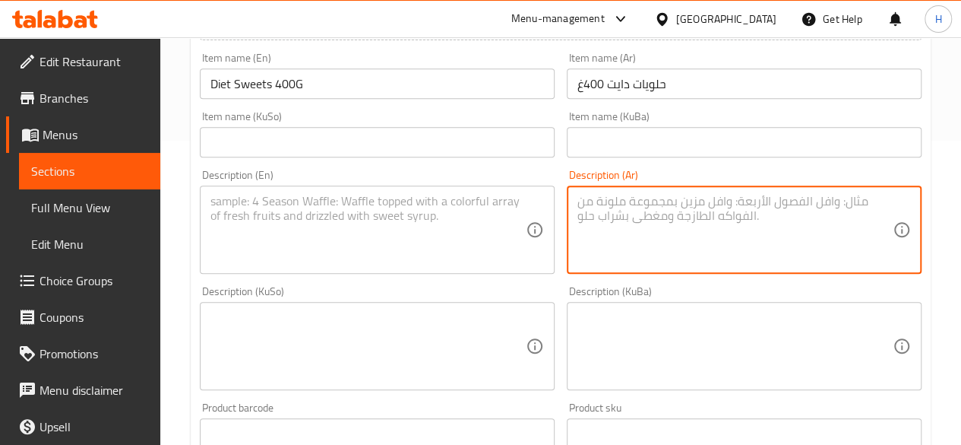
type textarea "u"
click at [676, 241] on textarea "عجينة البقلاوة محشية بحشوة الفستق" at bounding box center [735, 230] width 315 height 72
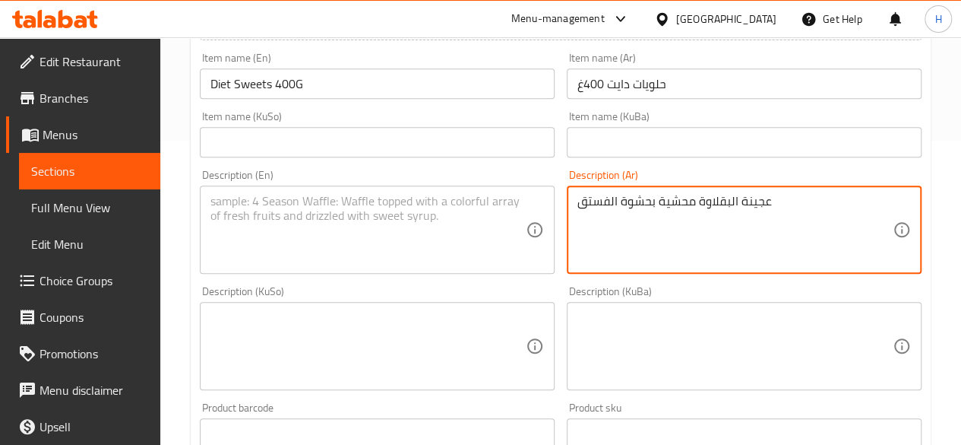
type textarea "عجينة البقلاوة محشية بحشوة الفستق"
click at [331, 232] on textarea at bounding box center [368, 230] width 315 height 72
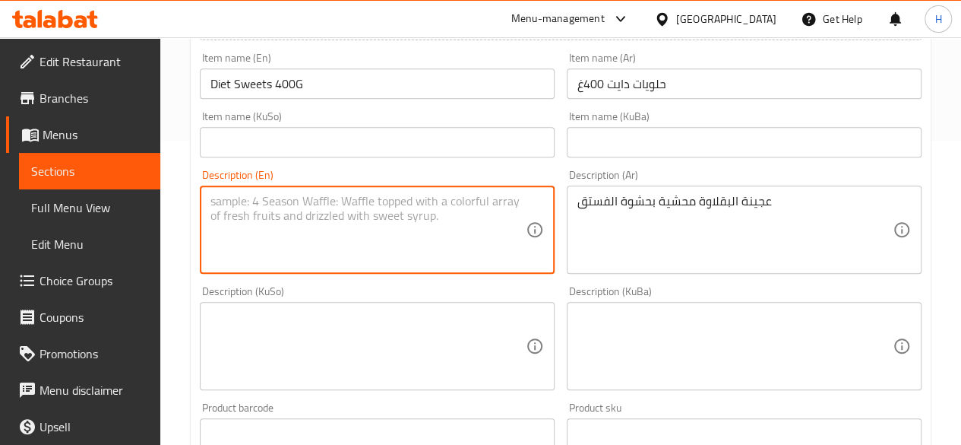
paste textarea "Baklava dough stuffed with pistachio filling"
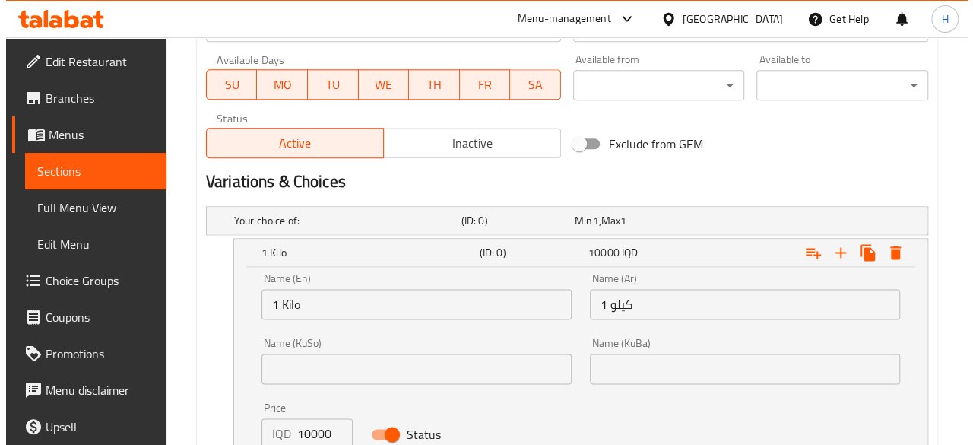
scroll to position [988, 0]
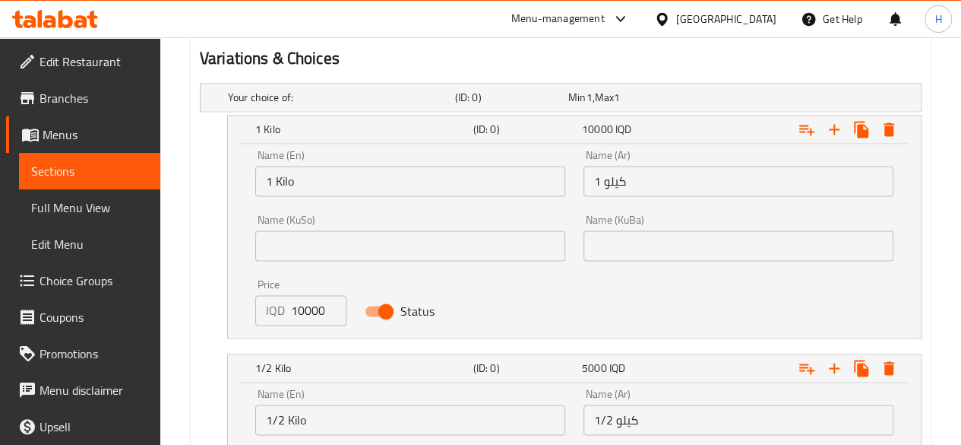
type textarea "Baklava dough stuffed with pistachio filling"
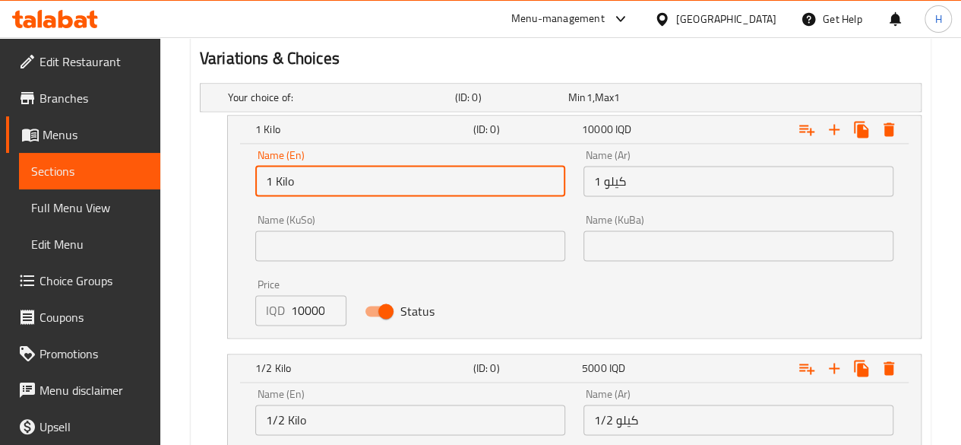
click at [338, 182] on input "1 Kilo" at bounding box center [410, 181] width 310 height 30
type input "Choice"
click at [338, 182] on input "text" at bounding box center [410, 181] width 310 height 30
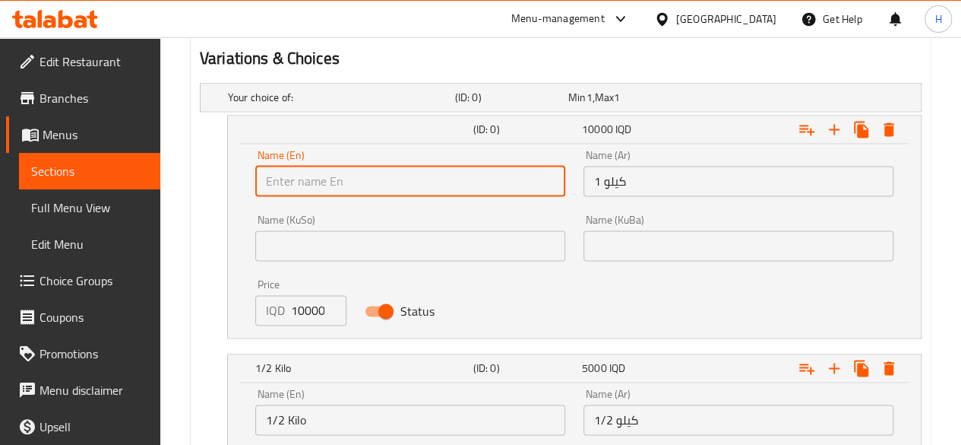
type input "1 Kilo"
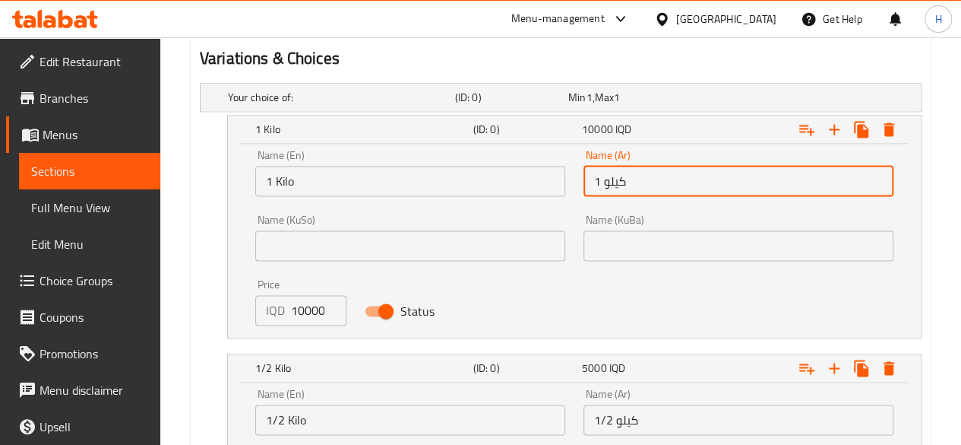
click at [629, 185] on input "1 كيلو" at bounding box center [739, 181] width 310 height 30
type input "1 كيلو"
click at [281, 303] on p "IQD" at bounding box center [275, 310] width 19 height 18
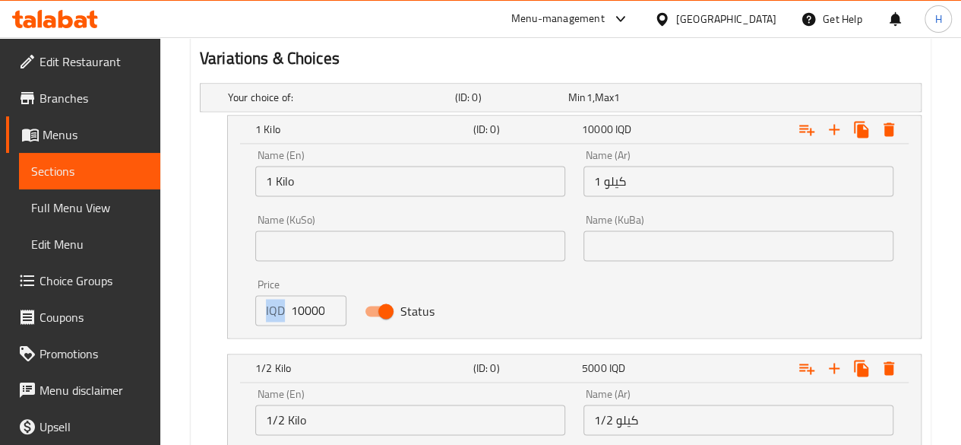
click at [281, 303] on p "IQD" at bounding box center [275, 310] width 19 height 18
click at [289, 306] on div "IQD 10000 Price" at bounding box center [300, 310] width 91 height 30
click at [309, 307] on input "10000" at bounding box center [318, 310] width 55 height 30
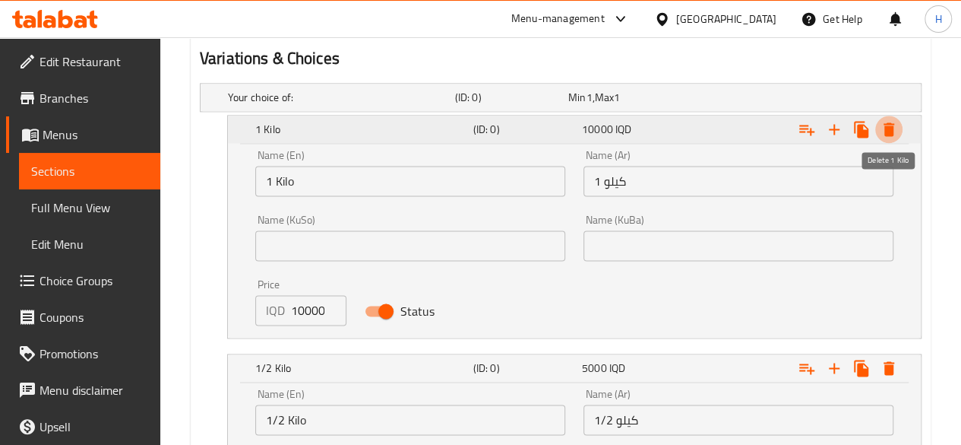
click at [900, 128] on button "Expand" at bounding box center [888, 129] width 27 height 27
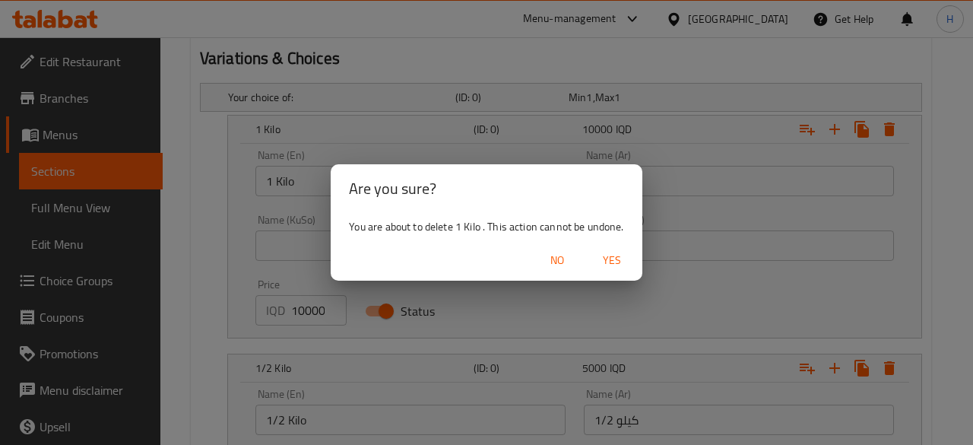
click at [623, 259] on span "Yes" at bounding box center [612, 260] width 36 height 19
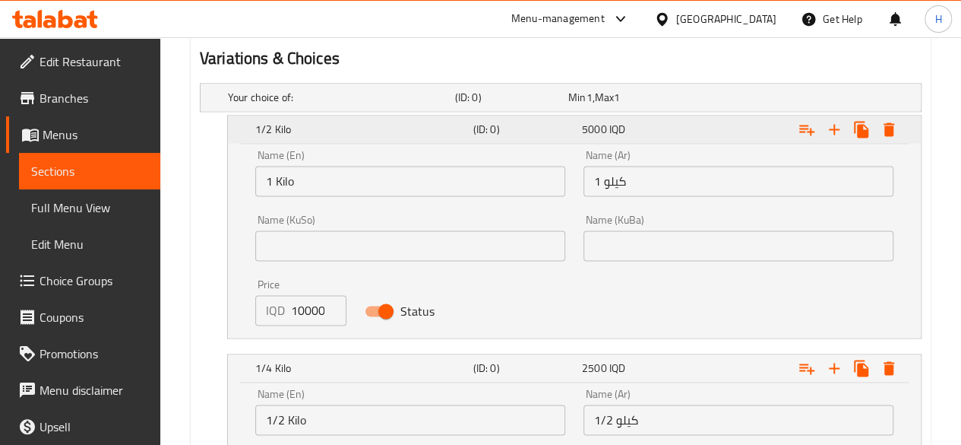
click at [891, 133] on icon "Expand" at bounding box center [889, 129] width 11 height 14
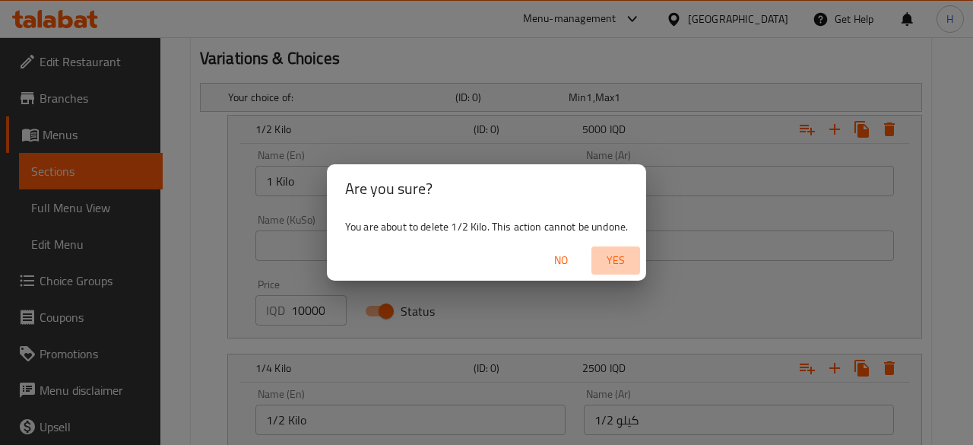
click at [612, 258] on span "Yes" at bounding box center [615, 260] width 36 height 19
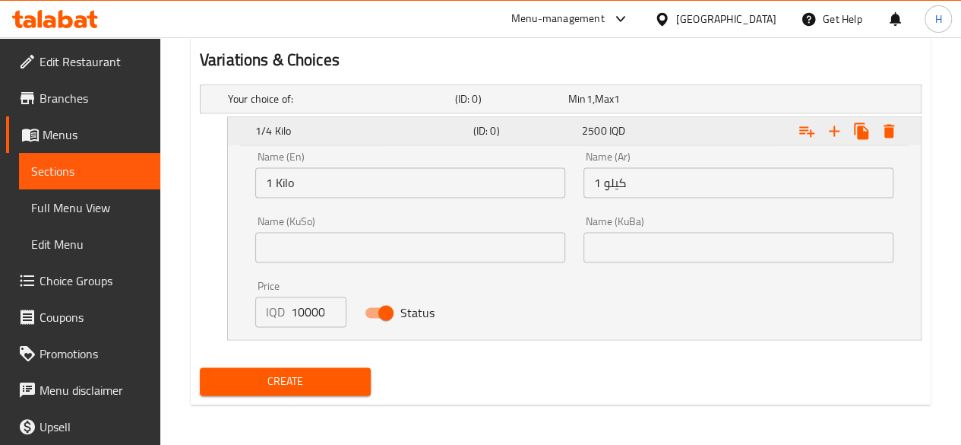
click at [891, 141] on button "Expand" at bounding box center [888, 130] width 27 height 27
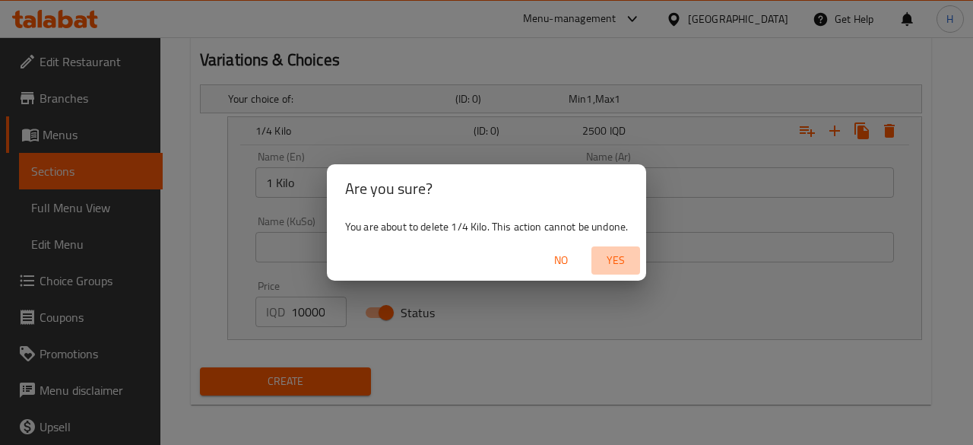
click at [625, 266] on span "Yes" at bounding box center [615, 260] width 36 height 19
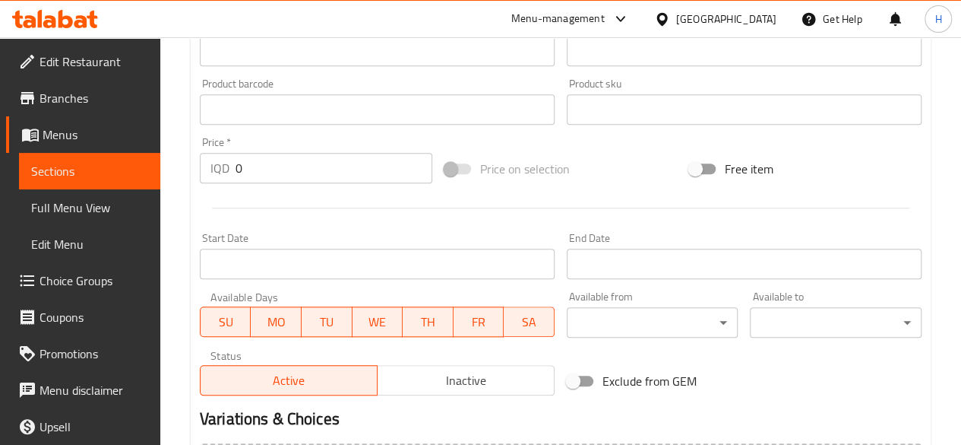
scroll to position [651, 0]
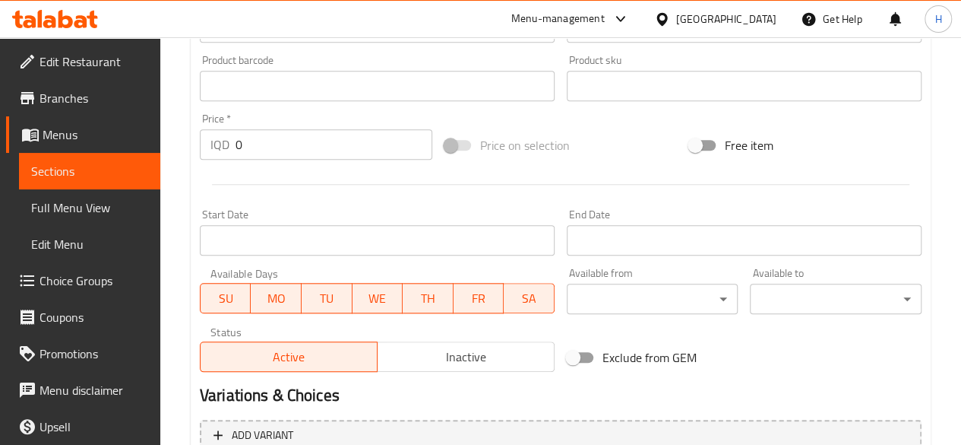
click at [288, 147] on input "0" at bounding box center [334, 144] width 197 height 30
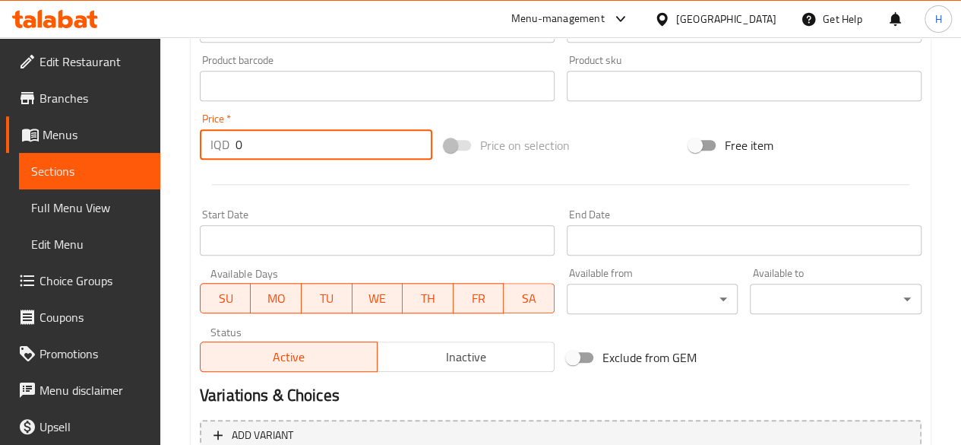
click at [288, 147] on input "0" at bounding box center [334, 144] width 197 height 30
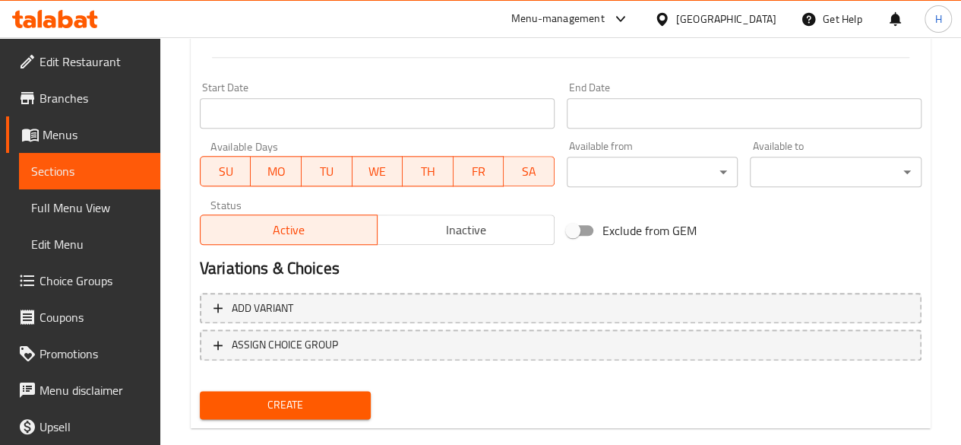
scroll to position [803, 0]
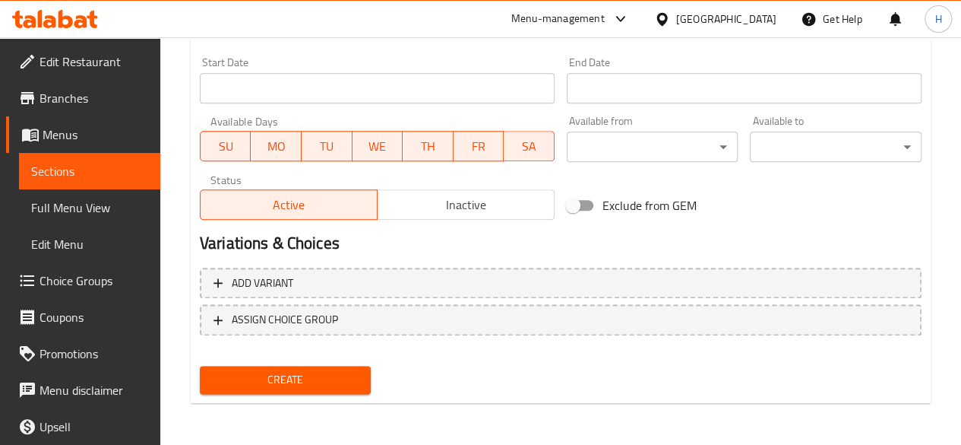
type input "9000"
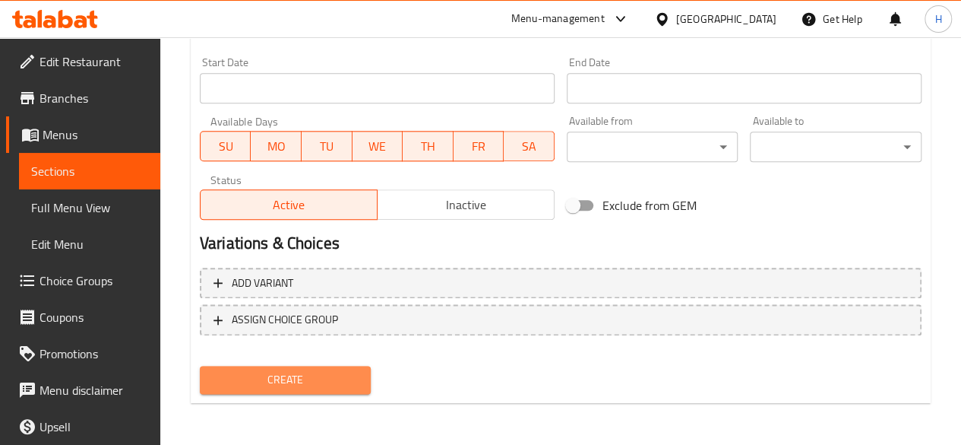
click at [327, 366] on button "Create" at bounding box center [286, 380] width 172 height 28
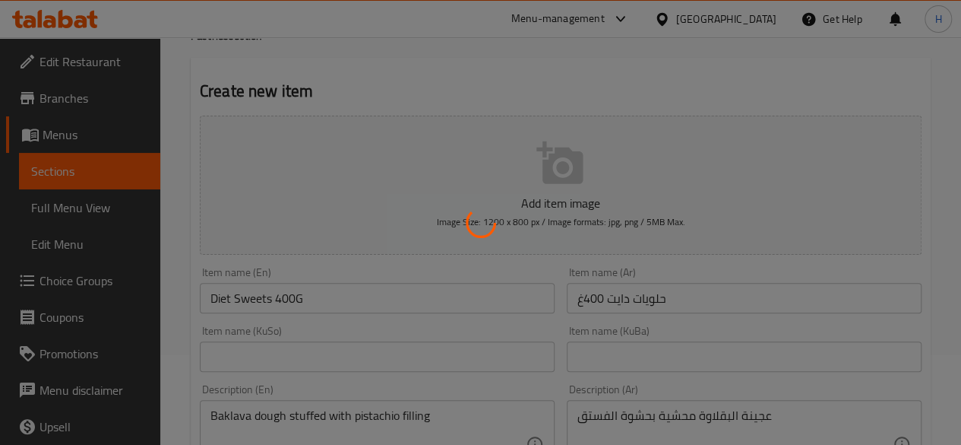
scroll to position [0, 0]
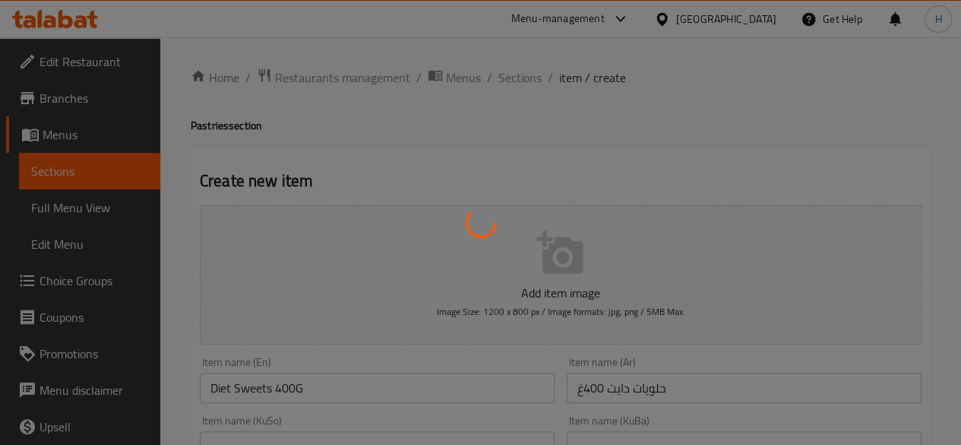
type input "0"
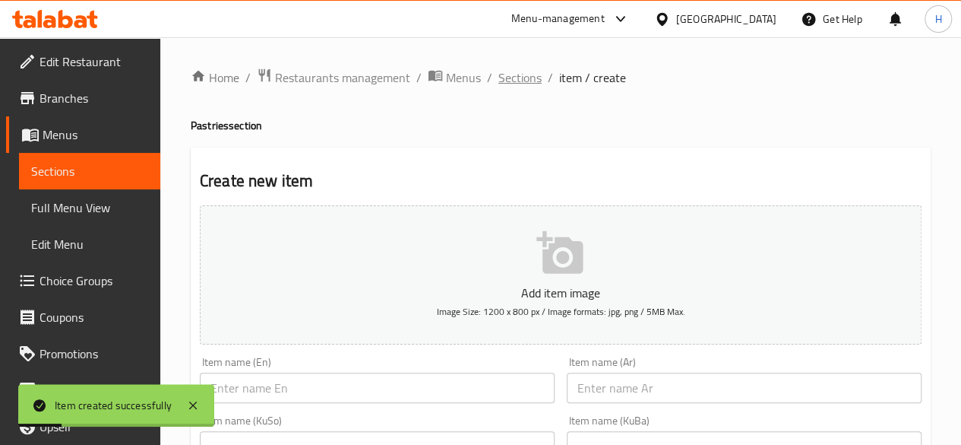
click at [519, 72] on span "Sections" at bounding box center [520, 77] width 43 height 18
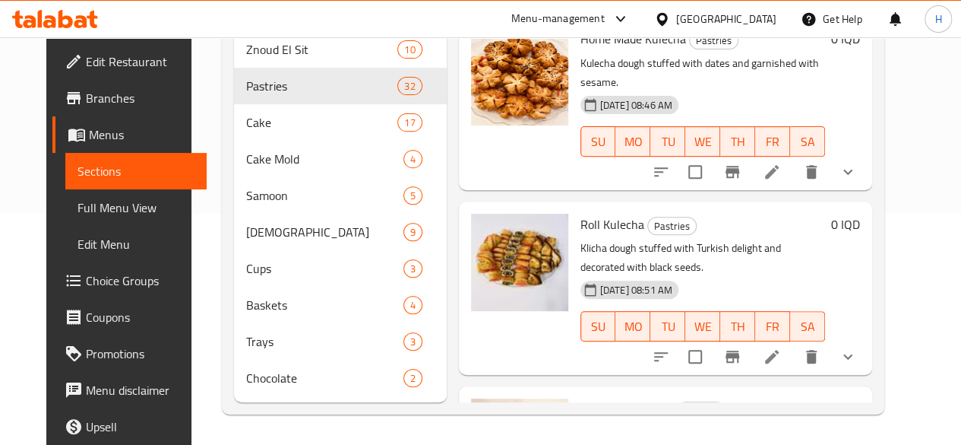
scroll to position [4907, 0]
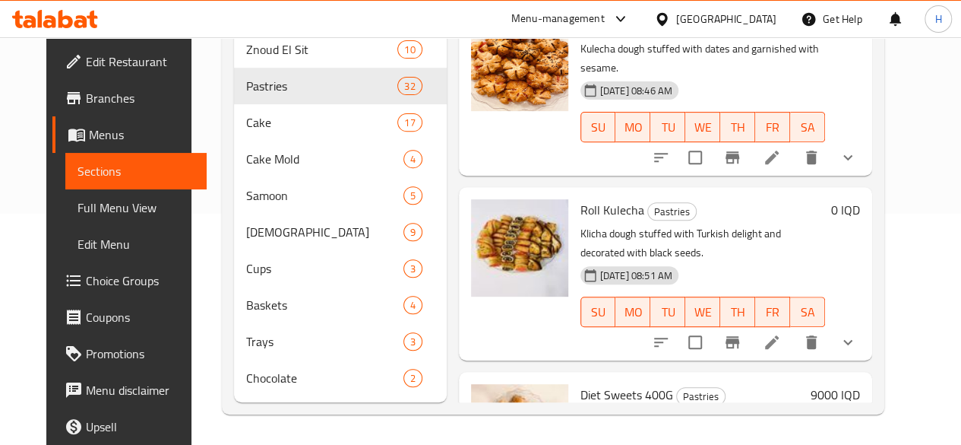
drag, startPoint x: 423, startPoint y: 214, endPoint x: 443, endPoint y: 210, distance: 20.9
click at [465, 214] on div at bounding box center [519, 273] width 109 height 161
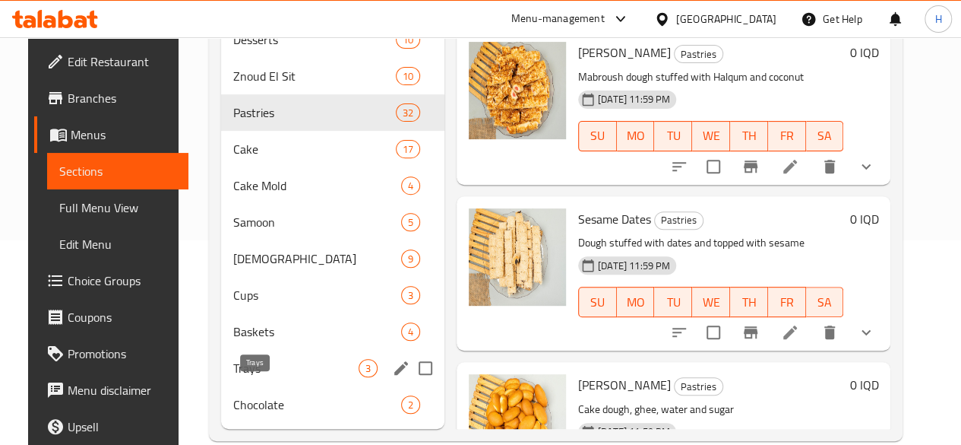
scroll to position [253, 0]
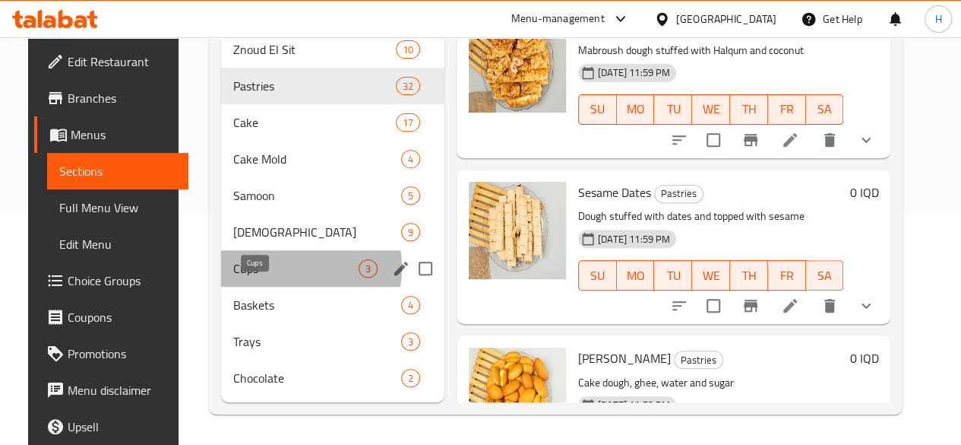
click at [262, 268] on span "Cups" at bounding box center [295, 268] width 125 height 18
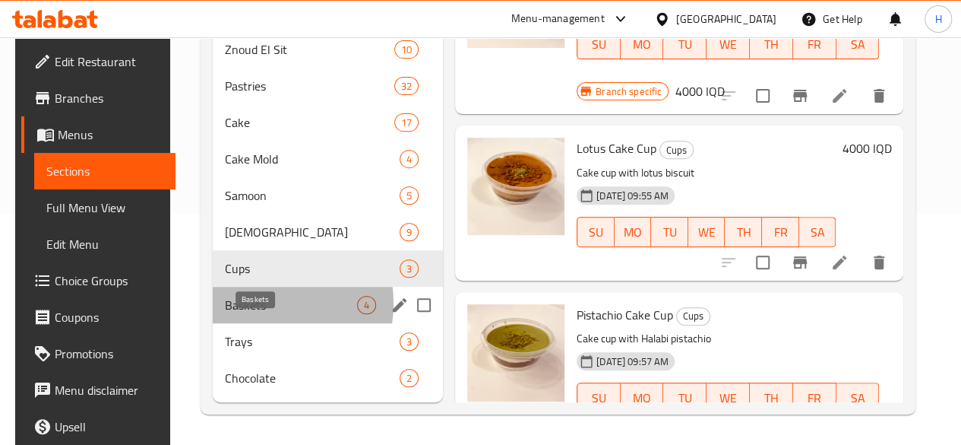
click at [251, 304] on span "Baskets" at bounding box center [291, 305] width 132 height 18
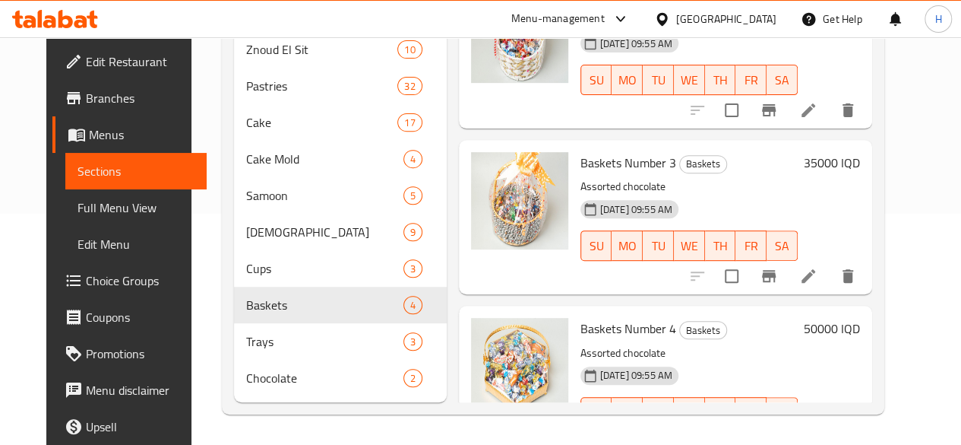
scroll to position [239, 0]
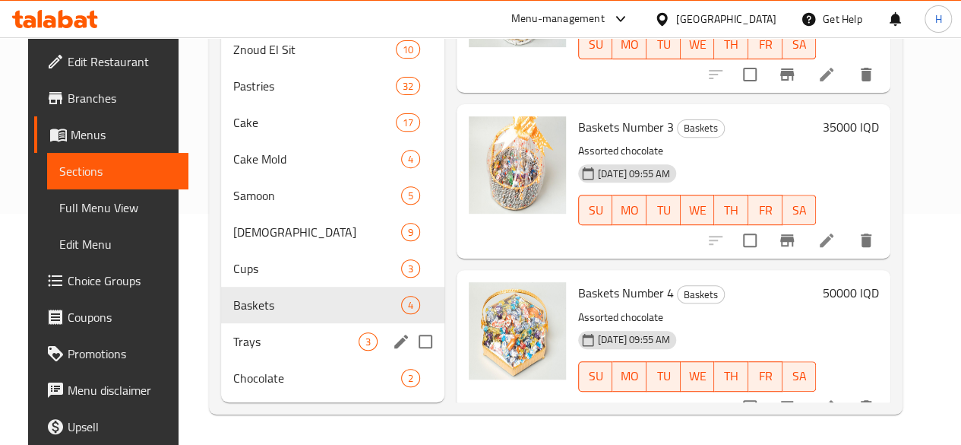
click at [261, 346] on span "Trays" at bounding box center [295, 341] width 125 height 18
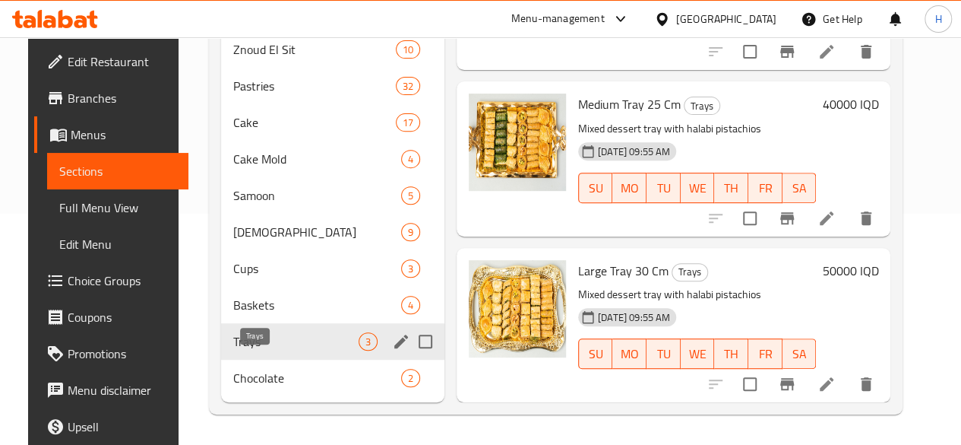
scroll to position [73, 0]
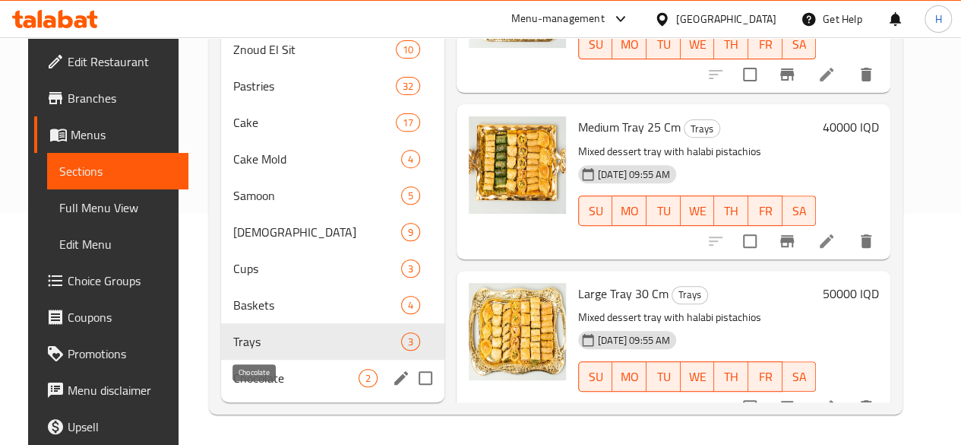
click at [253, 370] on span "Chocolate" at bounding box center [295, 378] width 125 height 18
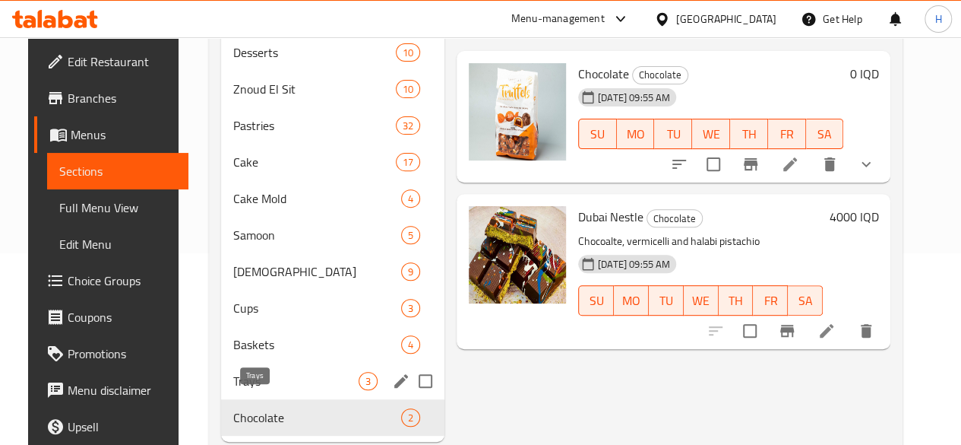
scroll to position [177, 0]
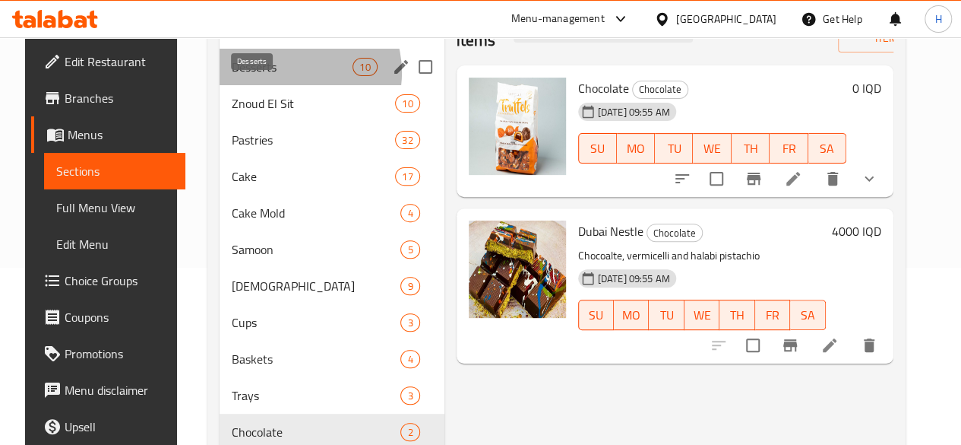
click at [280, 76] on span "Desserts" at bounding box center [292, 67] width 121 height 18
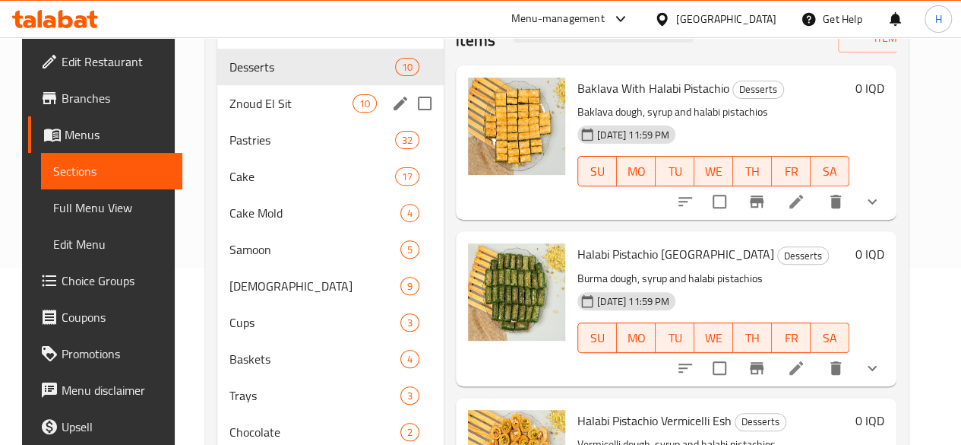
click at [260, 112] on span "Znoud El Sit" at bounding box center [291, 103] width 123 height 18
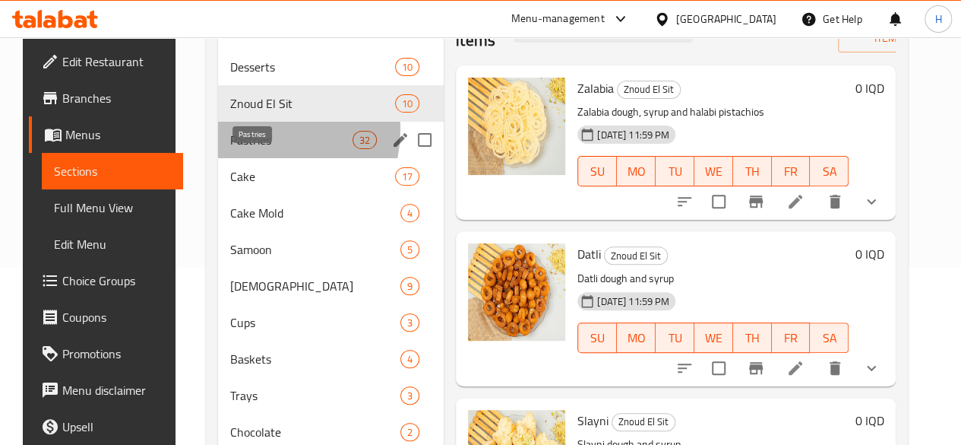
click at [247, 149] on span "Pastries" at bounding box center [291, 140] width 122 height 18
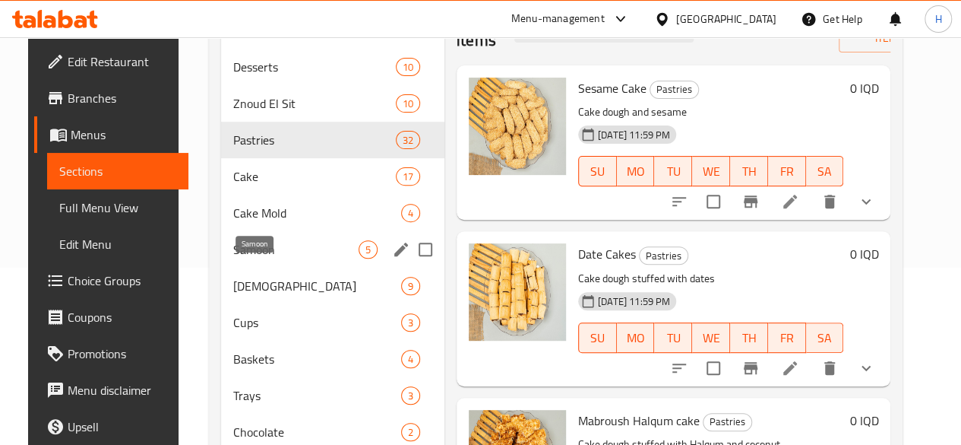
click at [254, 260] on div "Samoon 5" at bounding box center [332, 249] width 223 height 36
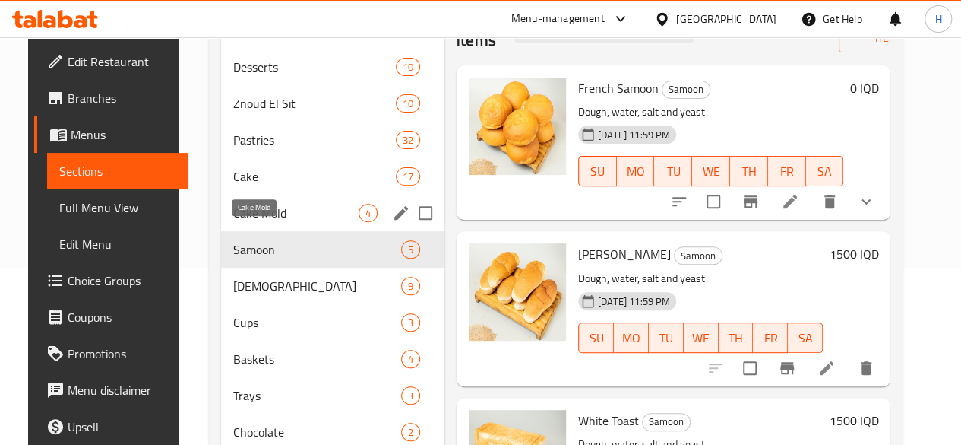
click at [255, 222] on span "Cake Mold" at bounding box center [295, 213] width 125 height 18
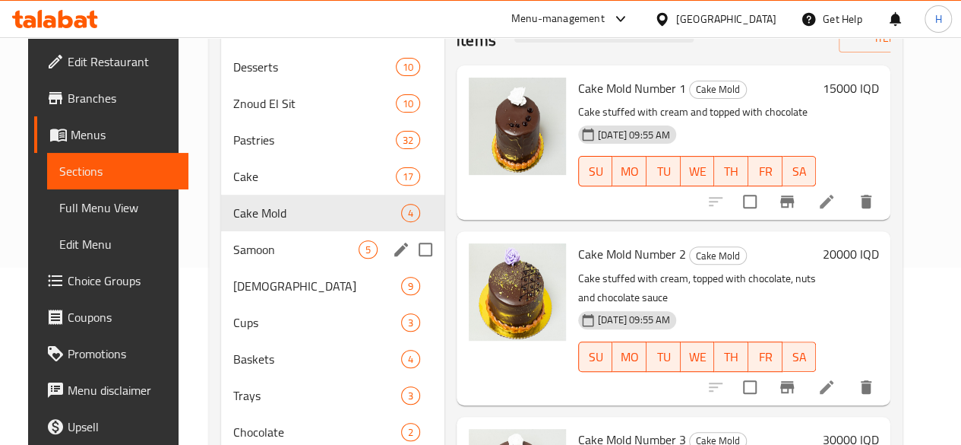
click at [268, 258] on span "Samoon" at bounding box center [295, 249] width 125 height 18
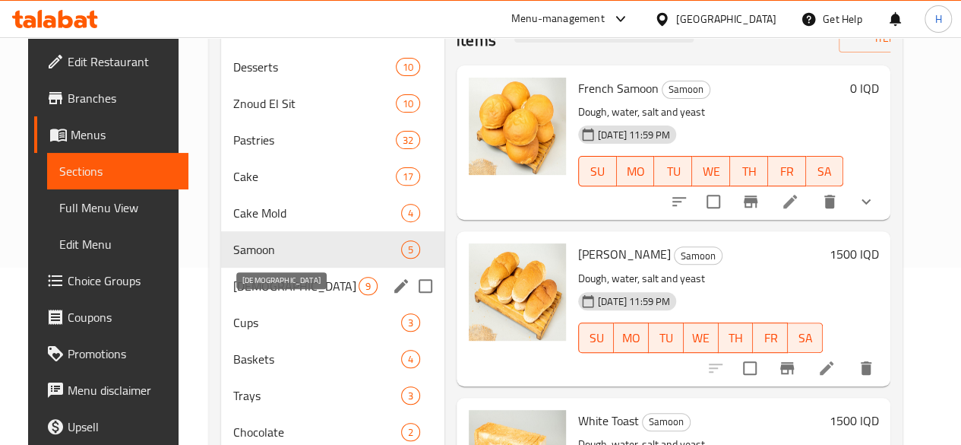
click at [254, 295] on span "Halawa" at bounding box center [295, 286] width 125 height 18
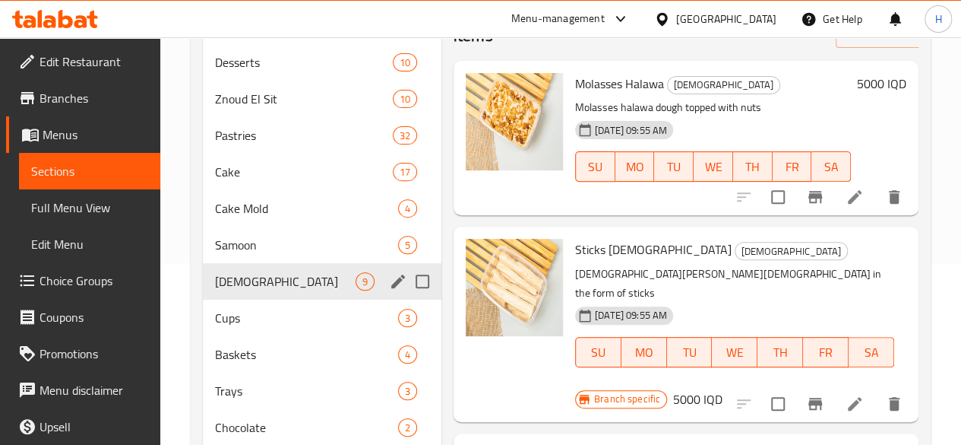
scroll to position [253, 0]
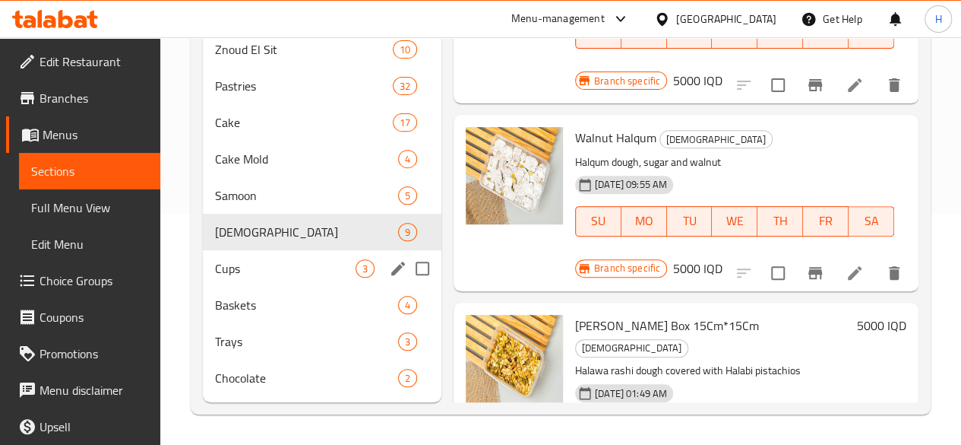
click at [255, 260] on span "Cups" at bounding box center [285, 268] width 141 height 18
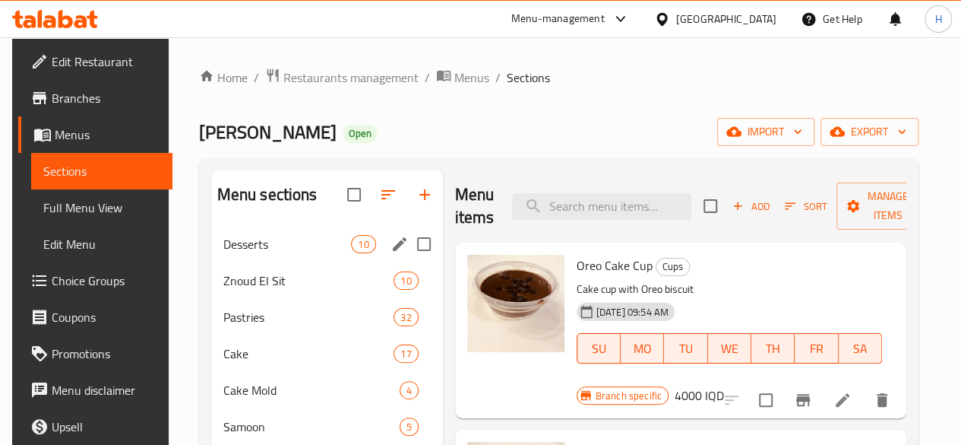
click at [246, 253] on span "Desserts" at bounding box center [287, 244] width 128 height 18
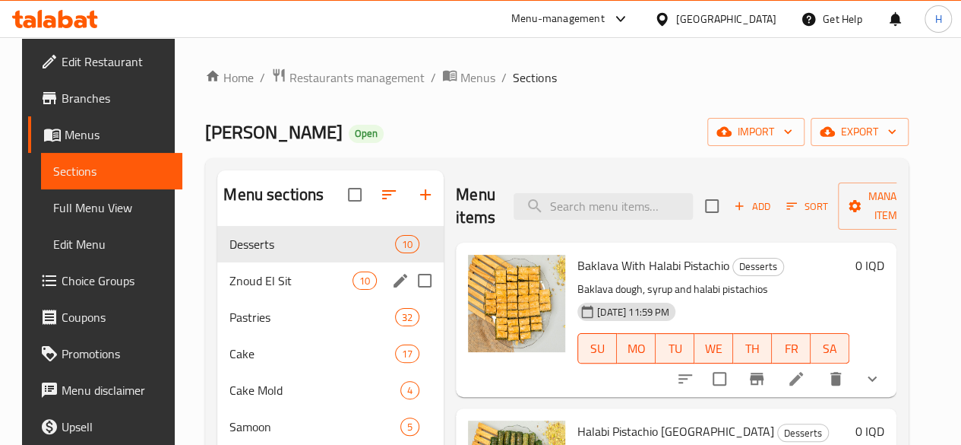
click at [253, 290] on span "Znoud El Sit" at bounding box center [291, 280] width 123 height 18
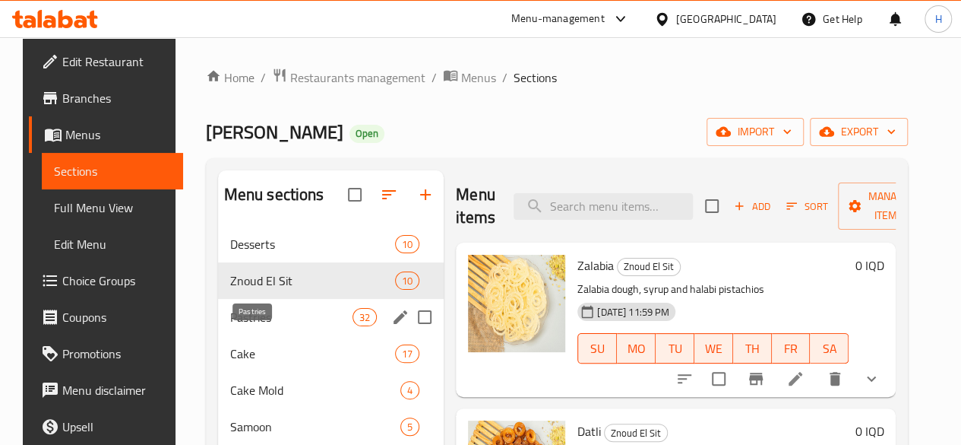
click at [280, 326] on span "Pastries" at bounding box center [291, 317] width 122 height 18
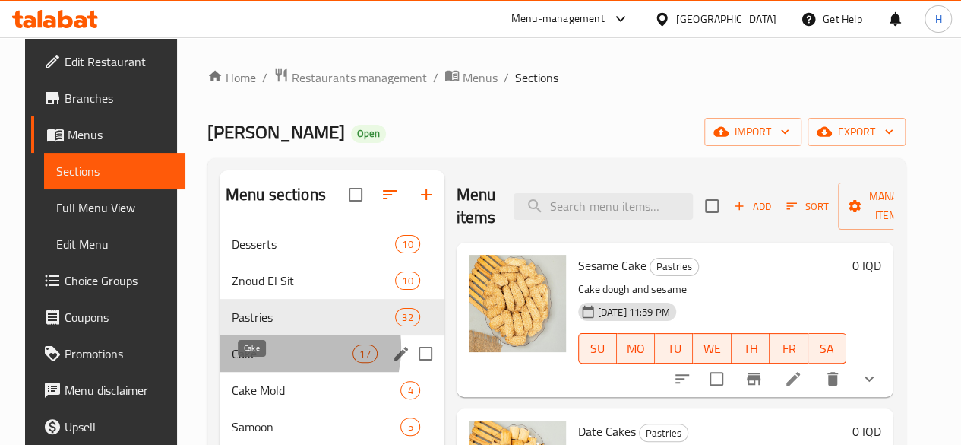
click at [260, 363] on span "Cake" at bounding box center [292, 353] width 121 height 18
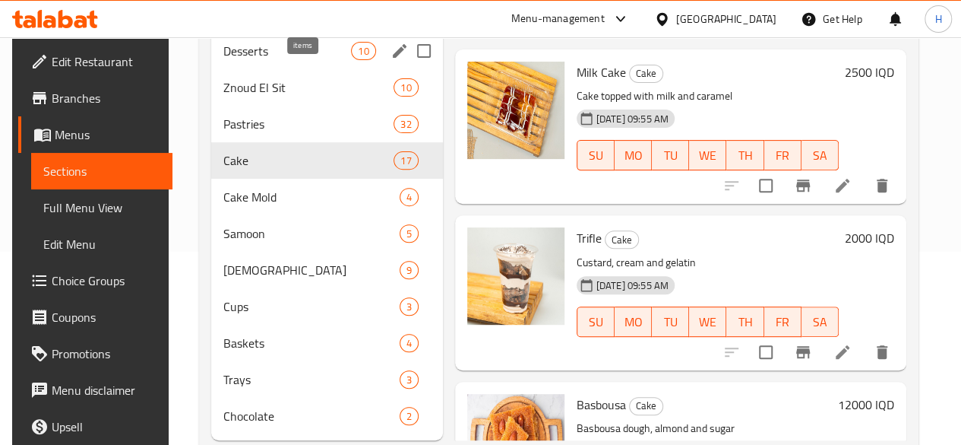
scroll to position [101, 0]
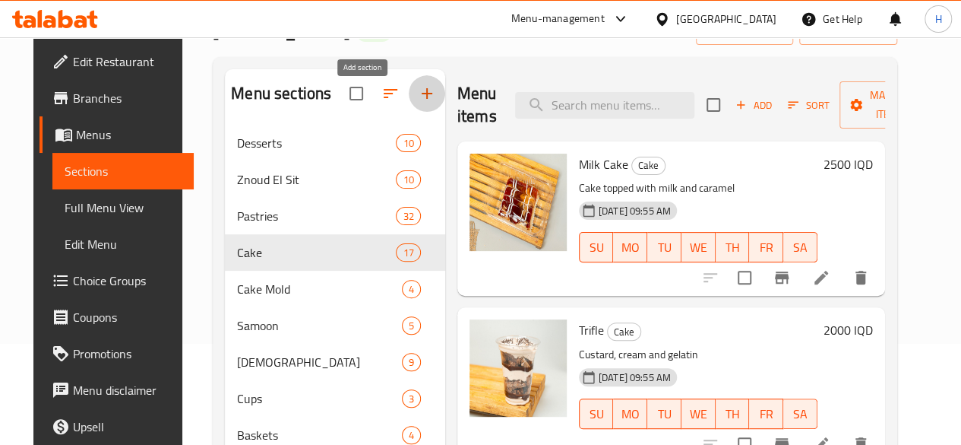
click at [418, 103] on icon "button" at bounding box center [427, 93] width 18 height 18
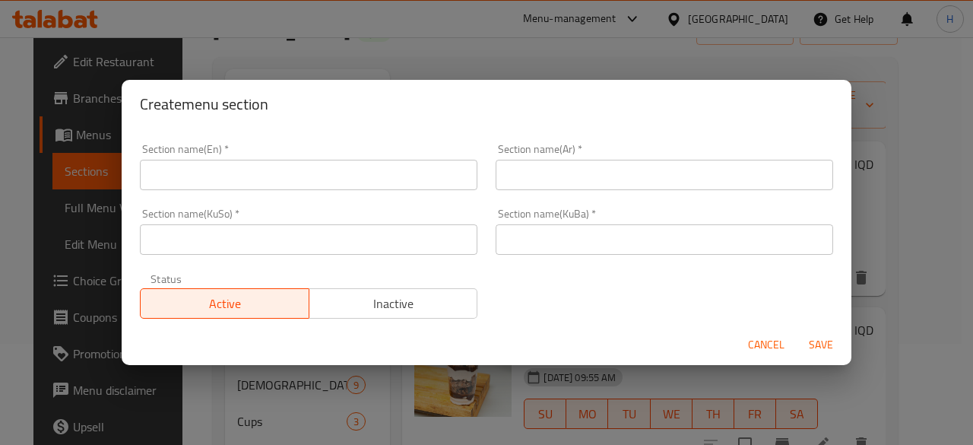
click at [566, 185] on input "text" at bounding box center [664, 175] width 337 height 30
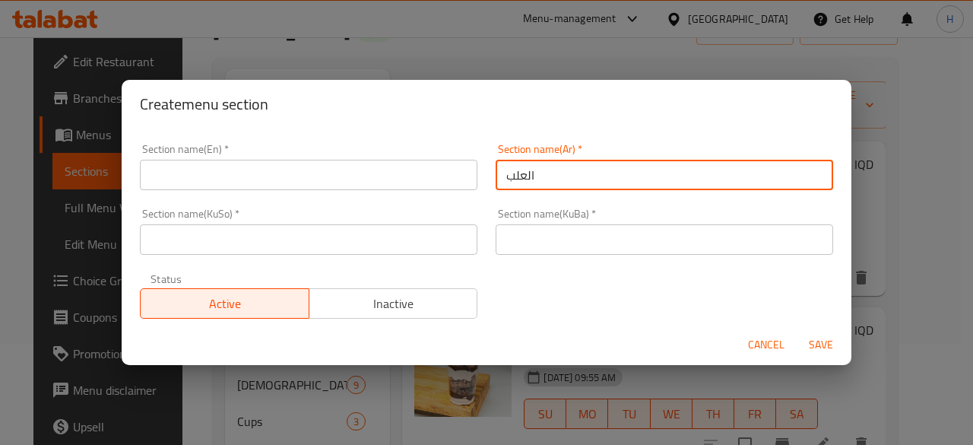
type input "العلب"
click at [327, 177] on input "text" at bounding box center [308, 175] width 337 height 30
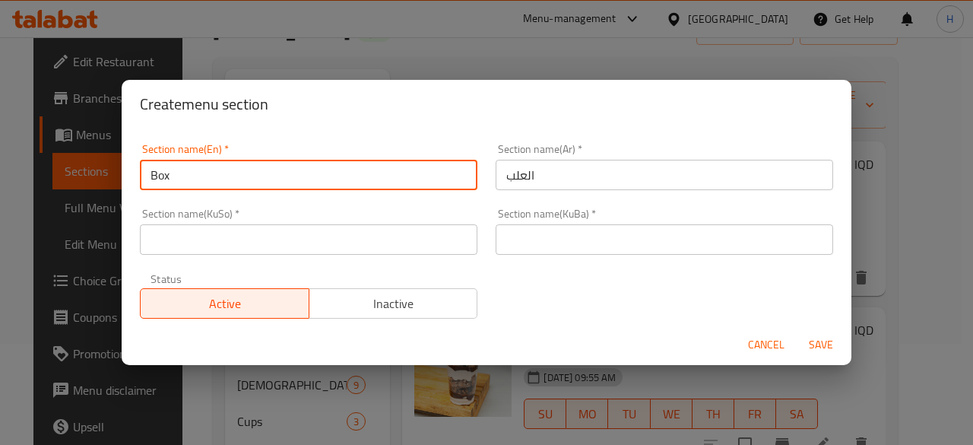
type input "Box"
click at [822, 344] on span "Save" at bounding box center [821, 344] width 36 height 19
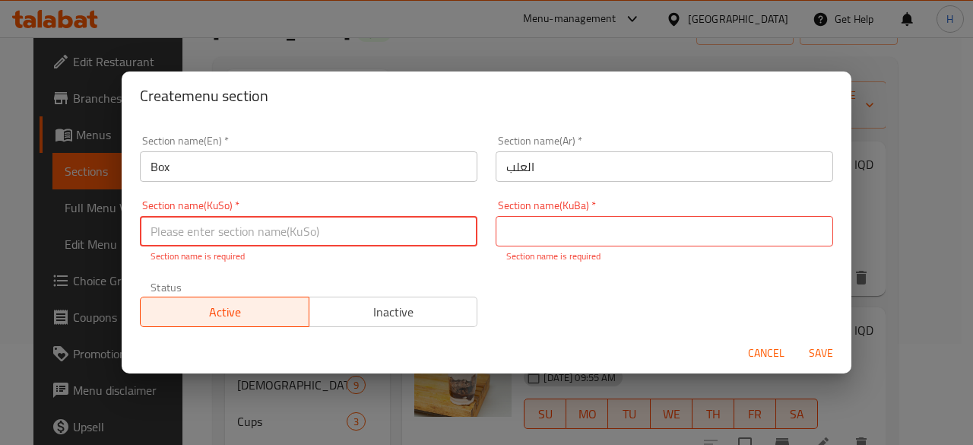
click at [290, 229] on input "text" at bounding box center [308, 231] width 337 height 30
type input "."
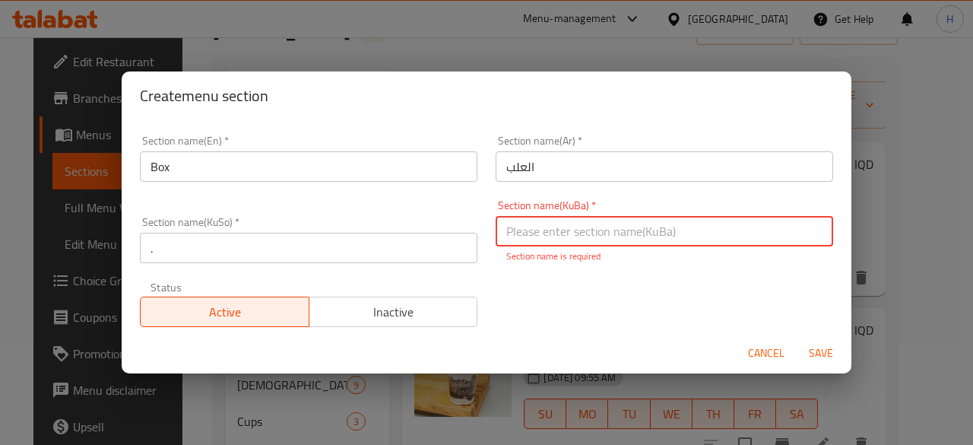
click at [591, 241] on input "text" at bounding box center [664, 231] width 337 height 30
type input "."
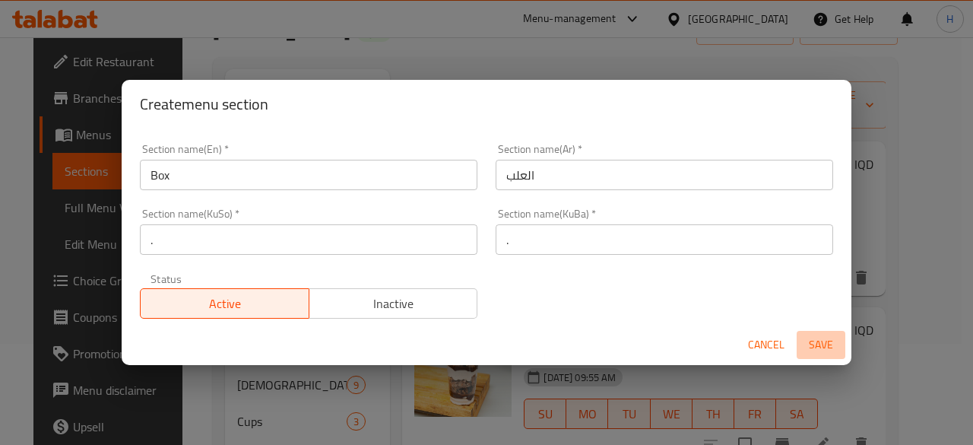
click at [824, 340] on span "Save" at bounding box center [821, 344] width 36 height 19
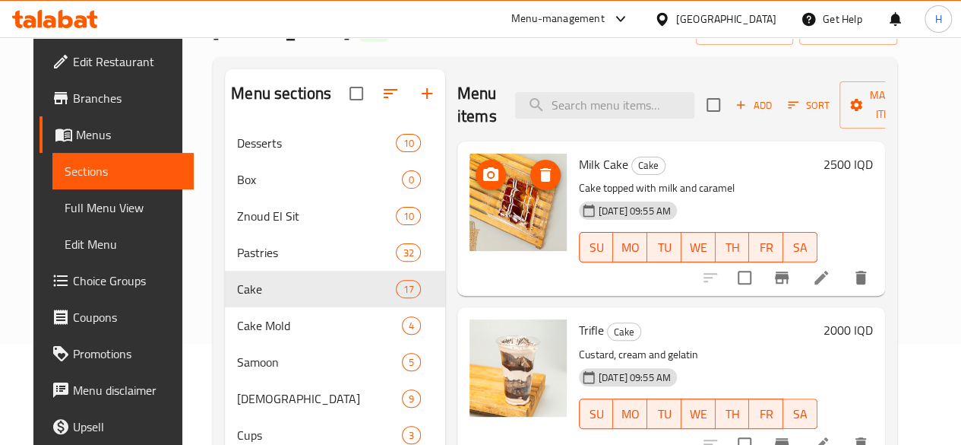
drag, startPoint x: 724, startPoint y: 103, endPoint x: 462, endPoint y: 169, distance: 270.4
click at [462, 169] on div "Menu items Add Sort Manage items Milk Cake Cake Cake topped with milk and caram…" at bounding box center [665, 318] width 440 height 499
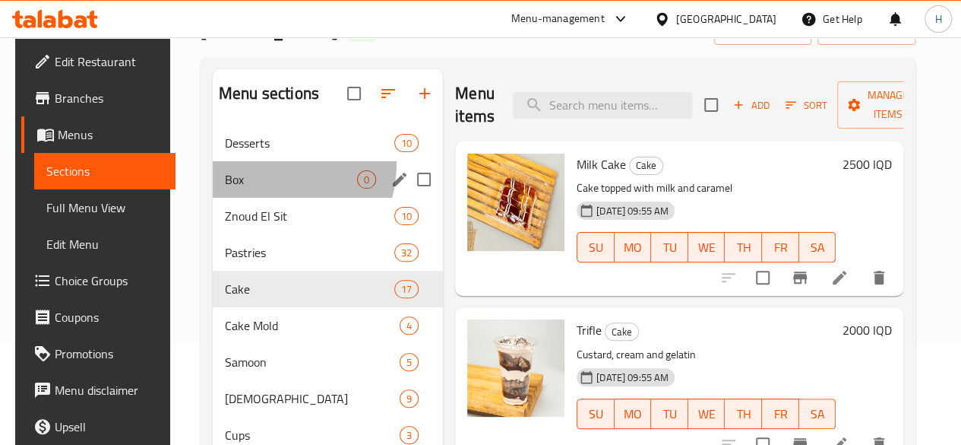
click at [242, 185] on div "Box 0" at bounding box center [328, 179] width 230 height 36
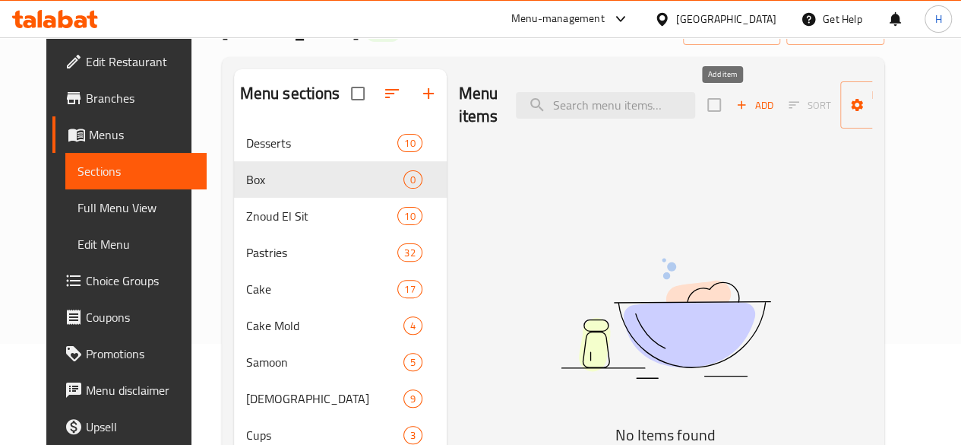
click at [737, 102] on span "Add" at bounding box center [754, 105] width 41 height 17
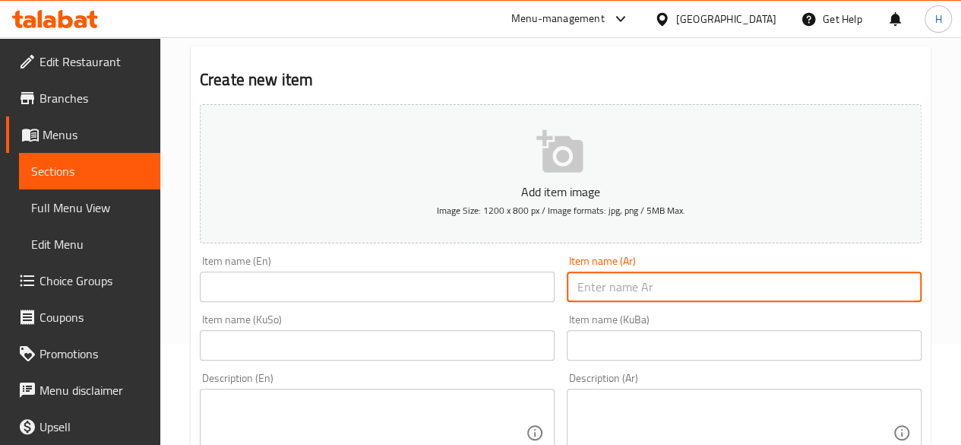
click at [634, 273] on input "text" at bounding box center [744, 286] width 355 height 30
type input "u"
type input "علبة راشي"
click at [325, 296] on input "text" at bounding box center [377, 286] width 355 height 30
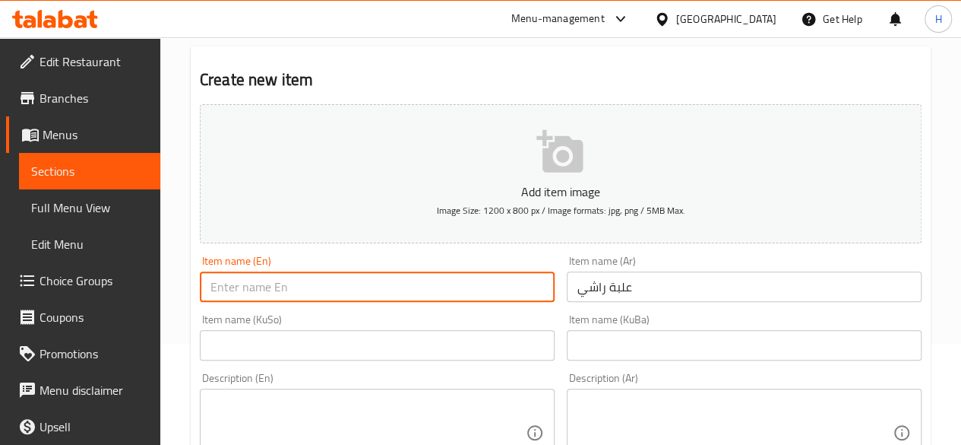
click at [250, 287] on input "text" at bounding box center [377, 286] width 355 height 30
paste input "Rashi box"
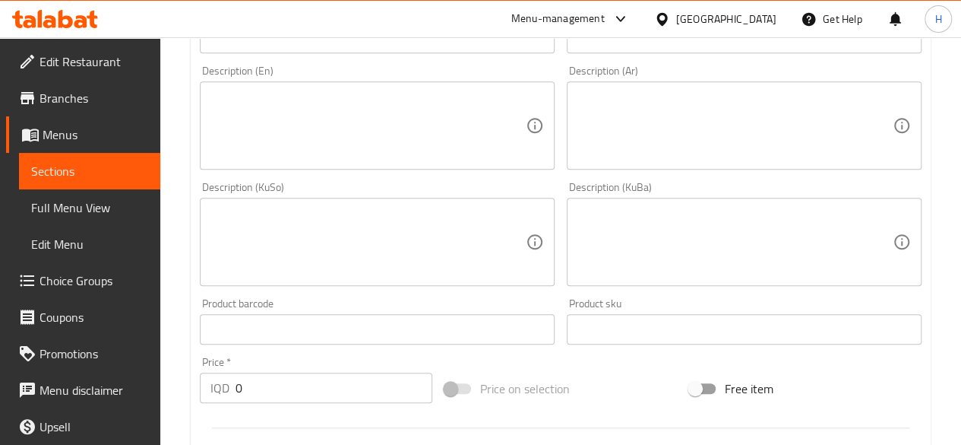
scroll to position [329, 0]
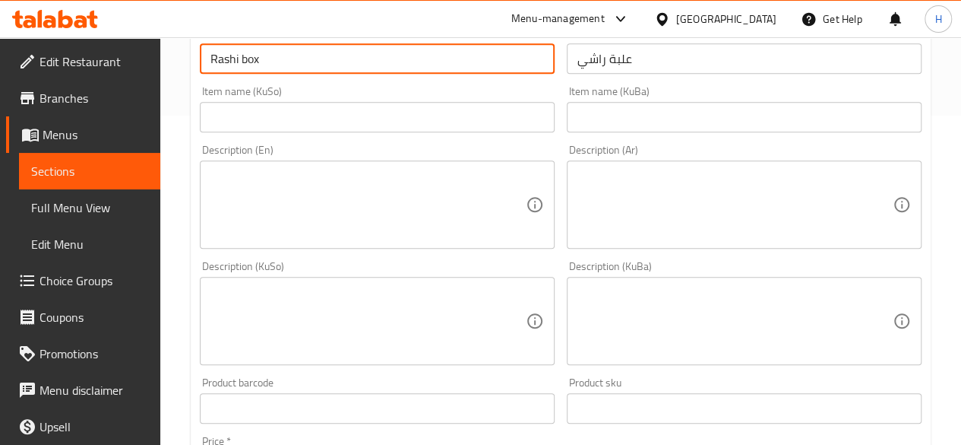
drag, startPoint x: 312, startPoint y: 186, endPoint x: 318, endPoint y: 108, distance: 78.5
click at [312, 186] on textarea at bounding box center [368, 205] width 315 height 72
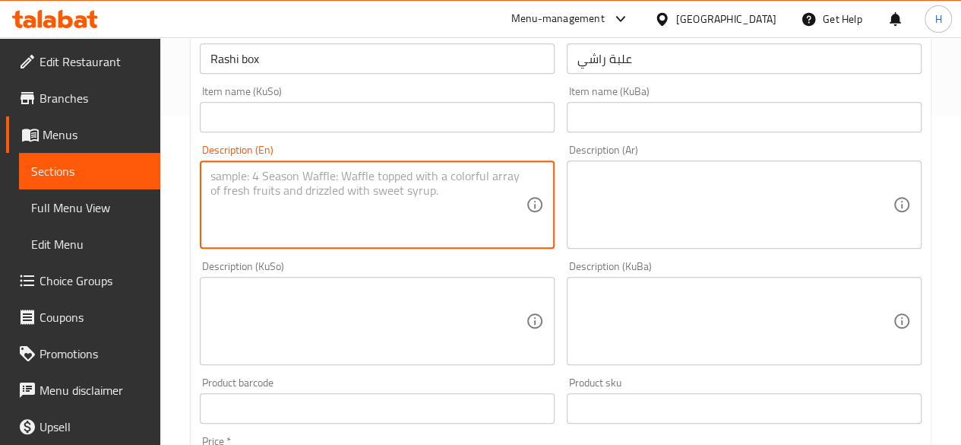
drag, startPoint x: 315, startPoint y: 81, endPoint x: 321, endPoint y: 71, distance: 12.6
click at [315, 80] on div "Item name (KuSo) Item name (KuSo)" at bounding box center [377, 109] width 367 height 59
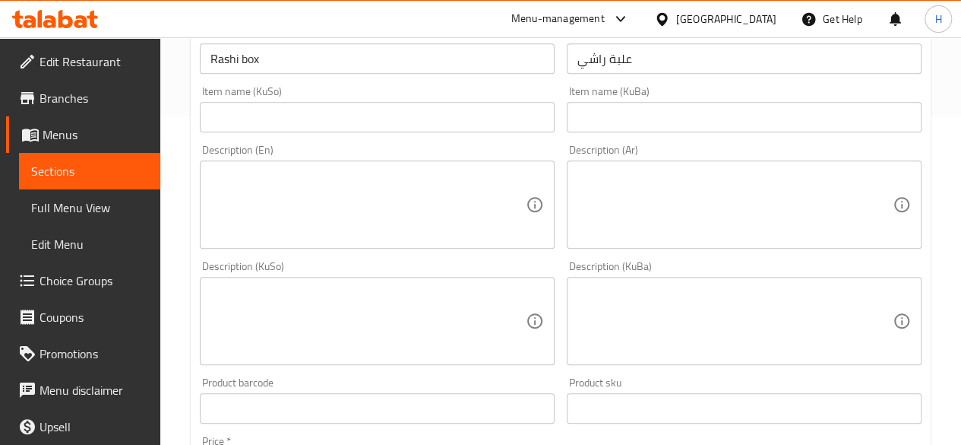
click at [325, 64] on input "Rashi box" at bounding box center [377, 58] width 355 height 30
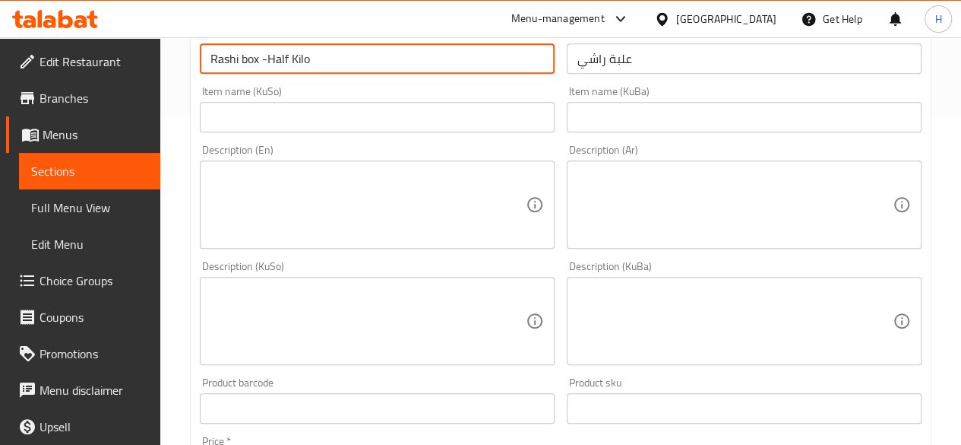
type input "Rashi box -Half Kilo"
click at [645, 60] on input "علبة راشي" at bounding box center [744, 58] width 355 height 30
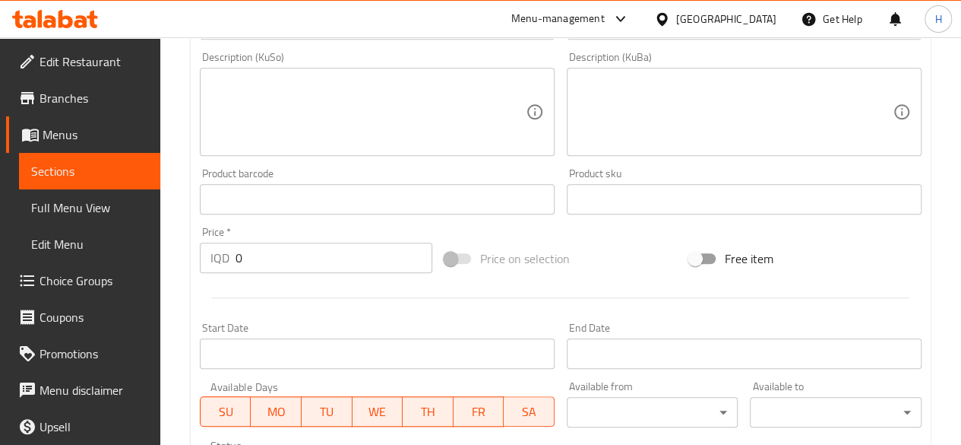
scroll to position [633, 0]
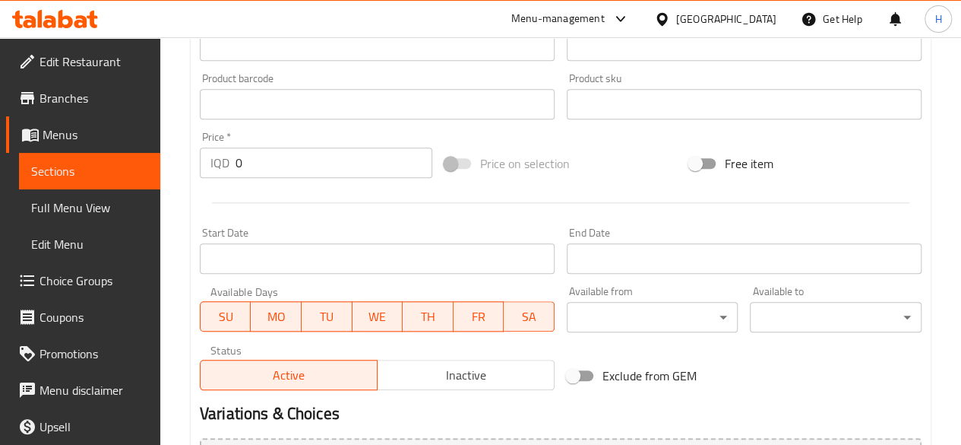
type input "علبة راشي -نصف كيلو"
click at [261, 157] on input "0" at bounding box center [334, 162] width 197 height 30
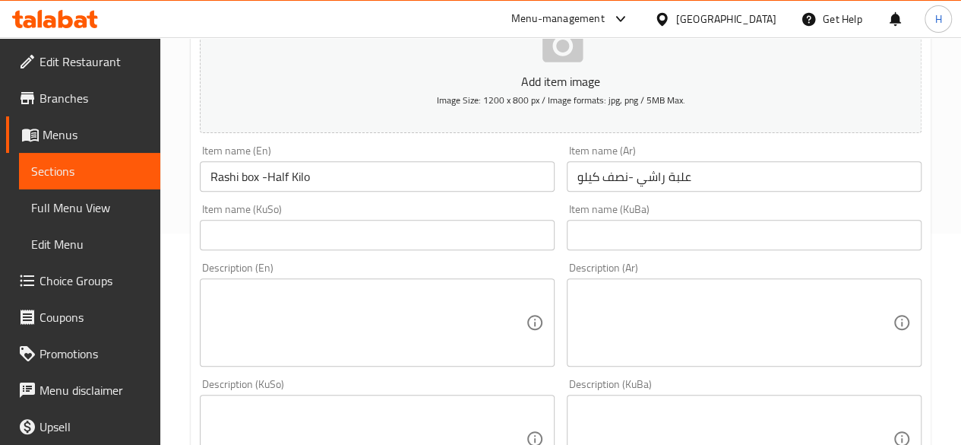
scroll to position [195, 0]
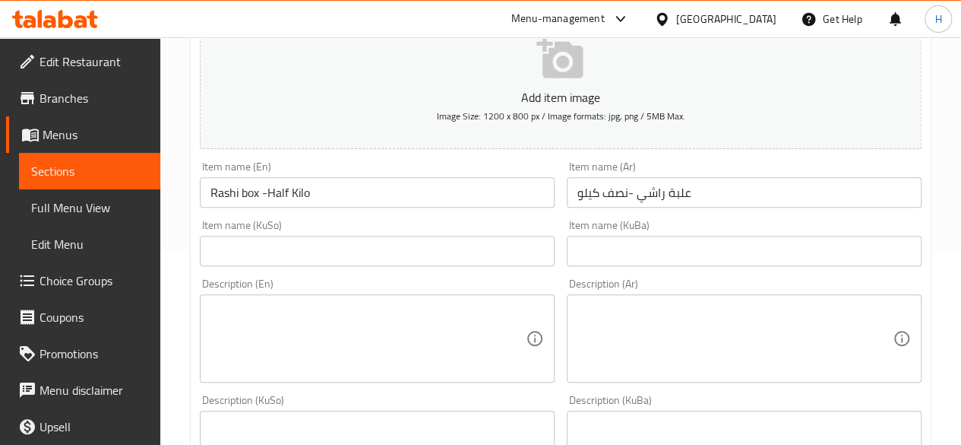
type input "6000"
click at [649, 331] on textarea at bounding box center [735, 338] width 315 height 72
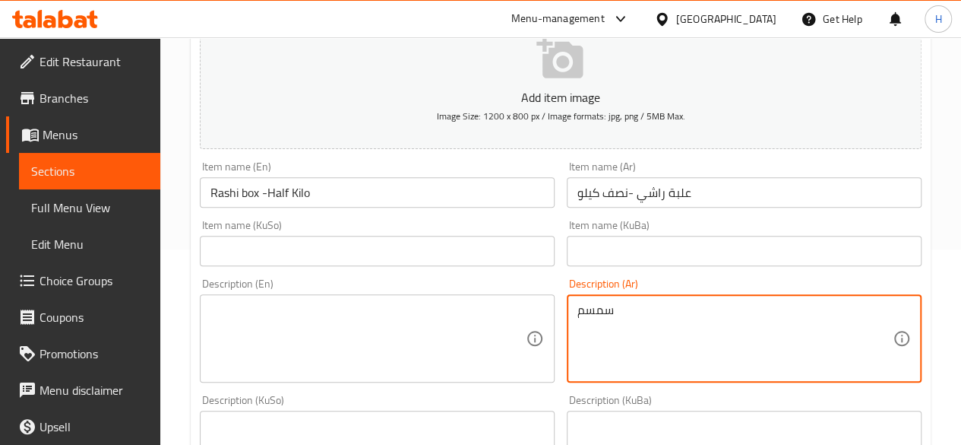
click at [591, 320] on textarea "سمسم" at bounding box center [735, 338] width 315 height 72
paste textarea "بذور السمسم المحمّصة والمطحونة."
type textarea "بذور السمسم المحمّصة والمطحونة."
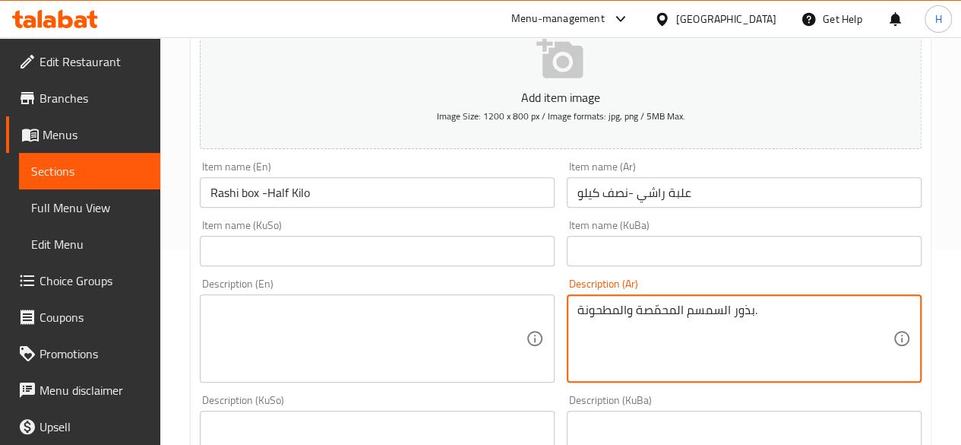
click at [380, 334] on textarea at bounding box center [368, 338] width 315 height 72
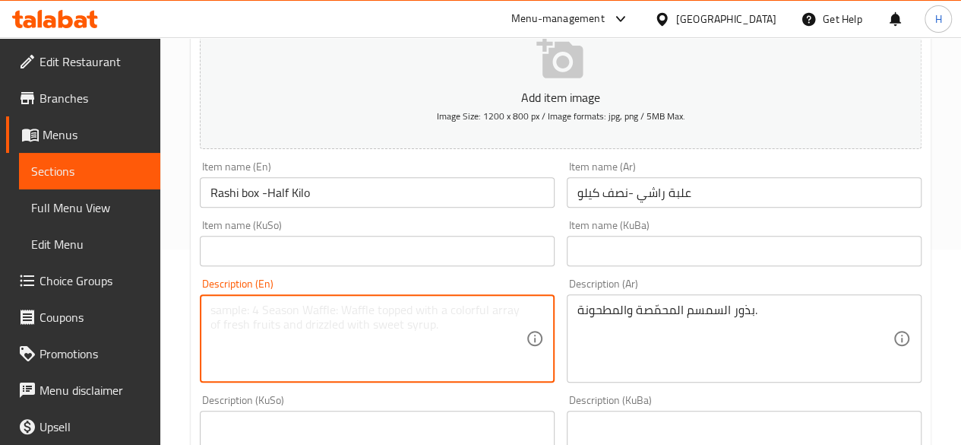
paste textarea "Roasted and ground sesame seeds."
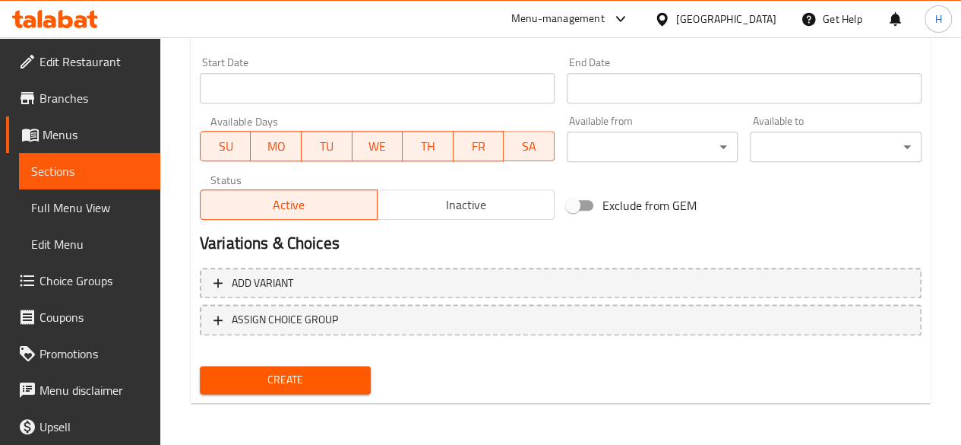
type textarea "Roasted and ground sesame seeds."
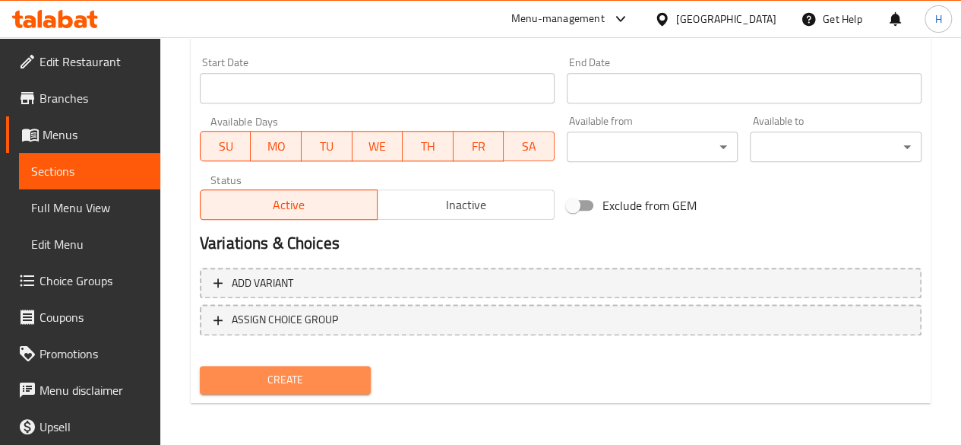
click at [302, 378] on span "Create" at bounding box center [285, 379] width 147 height 19
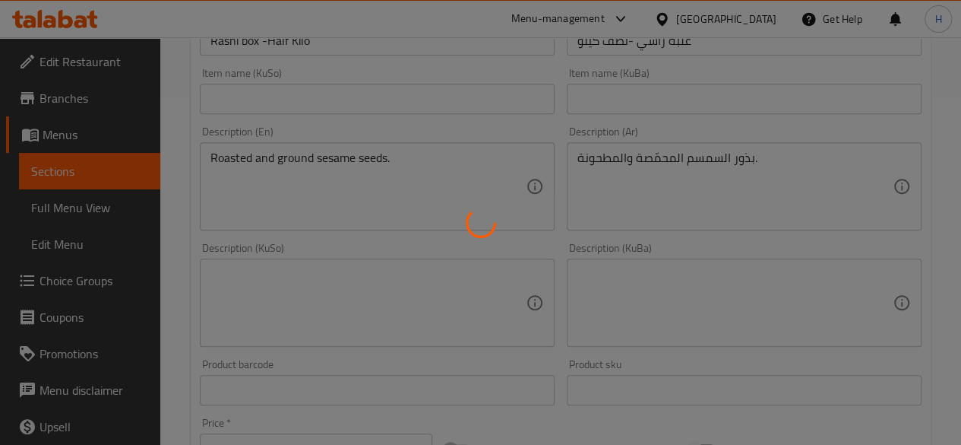
scroll to position [115, 0]
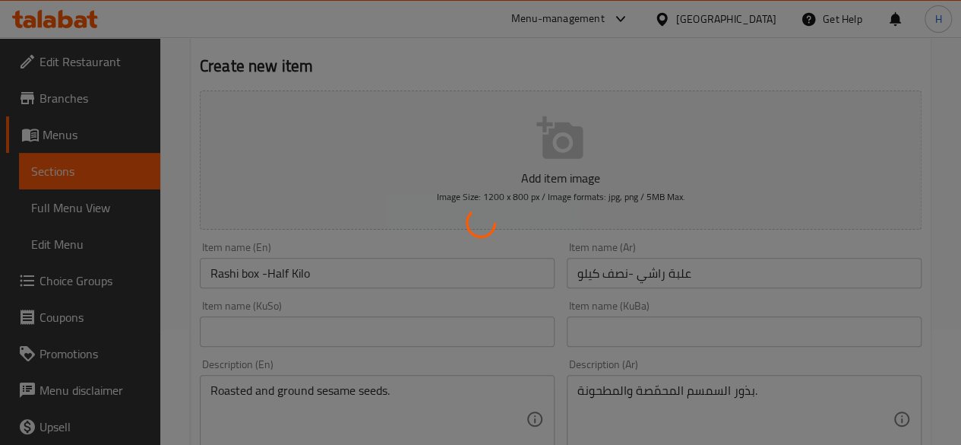
type input "0"
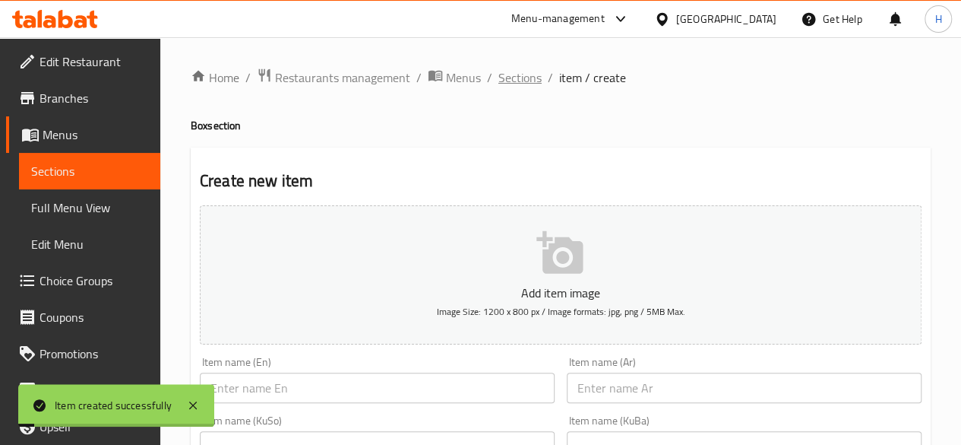
click at [502, 74] on span "Sections" at bounding box center [520, 77] width 43 height 18
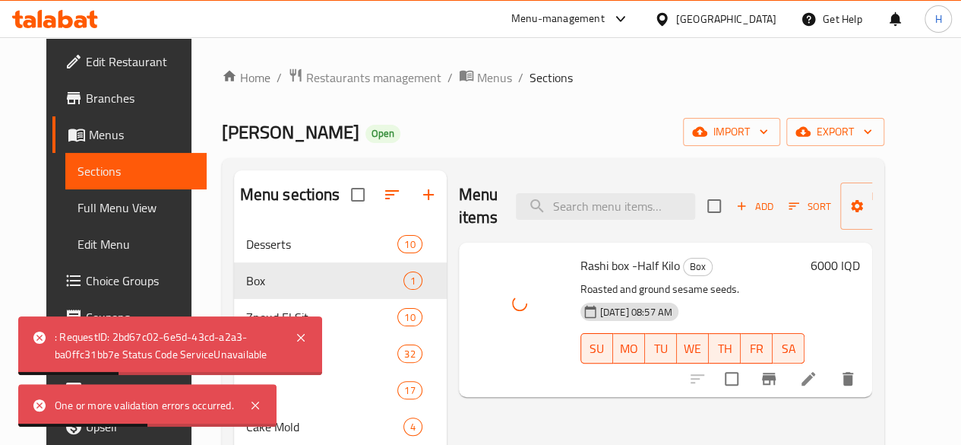
click at [435, 125] on div "Mujanat Al Mithal Open import export" at bounding box center [553, 132] width 663 height 28
click at [447, 399] on div "Menu items Add Sort Manage items Rashi box -Half Kilo Box Roasted and ground se…" at bounding box center [660, 419] width 426 height 499
click at [734, 208] on span "Add" at bounding box center [754, 206] width 41 height 17
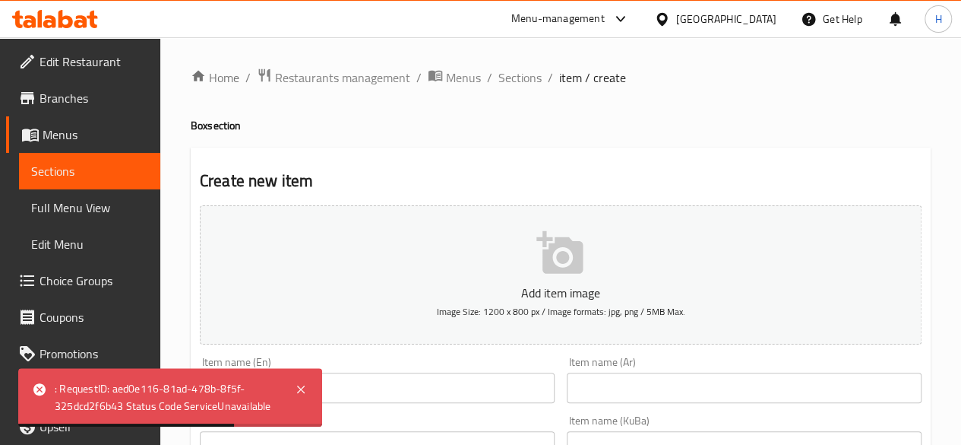
click at [613, 383] on input "text" at bounding box center [744, 387] width 355 height 30
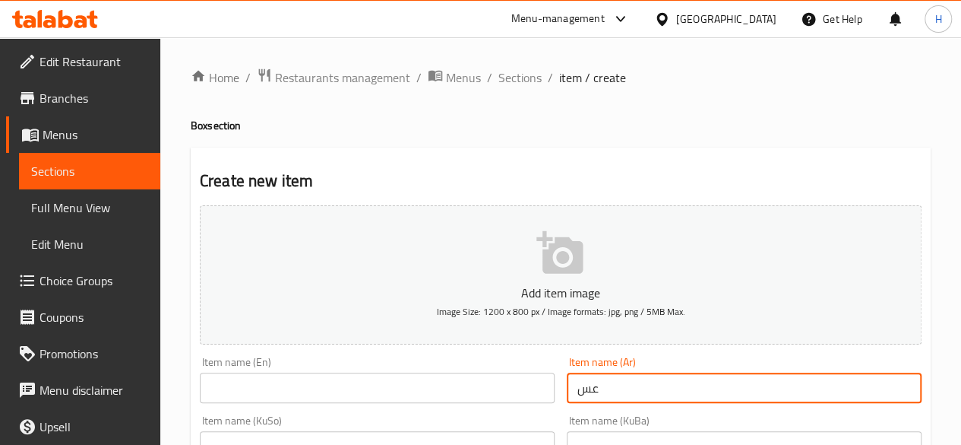
type input "ع"
click at [613, 384] on input "ربع عسل تركي" at bounding box center [744, 387] width 355 height 30
type input "ربع عسل تركي"
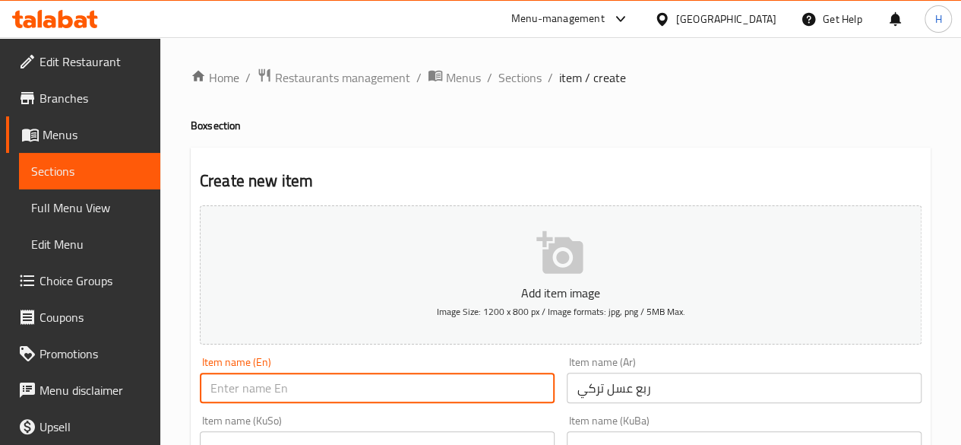
click at [284, 388] on input "text" at bounding box center [377, 387] width 355 height 30
paste input "A quarter of Turkish honey"
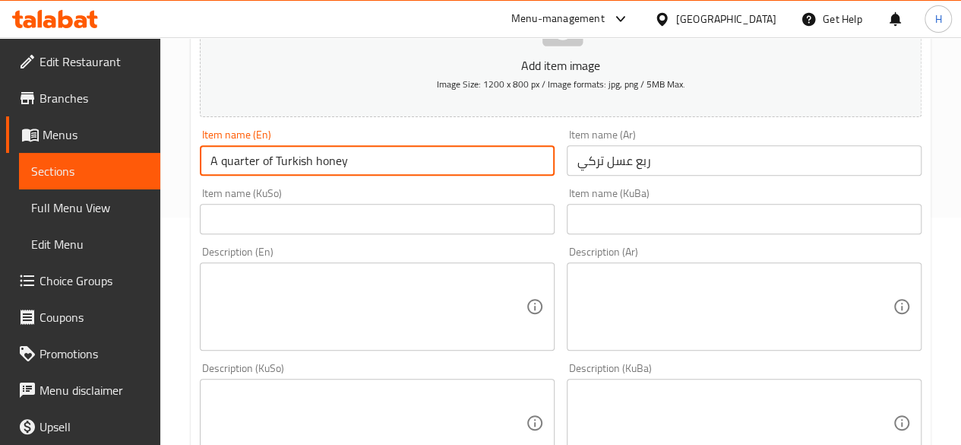
scroll to position [228, 0]
click at [316, 165] on input "A quarter of Turkish honey" at bounding box center [377, 159] width 355 height 30
drag, startPoint x: 263, startPoint y: 160, endPoint x: 264, endPoint y: 169, distance: 9.2
click at [264, 169] on input "A quarter of Turkish Honey" at bounding box center [377, 159] width 355 height 30
drag, startPoint x: 224, startPoint y: 160, endPoint x: 223, endPoint y: 171, distance: 10.7
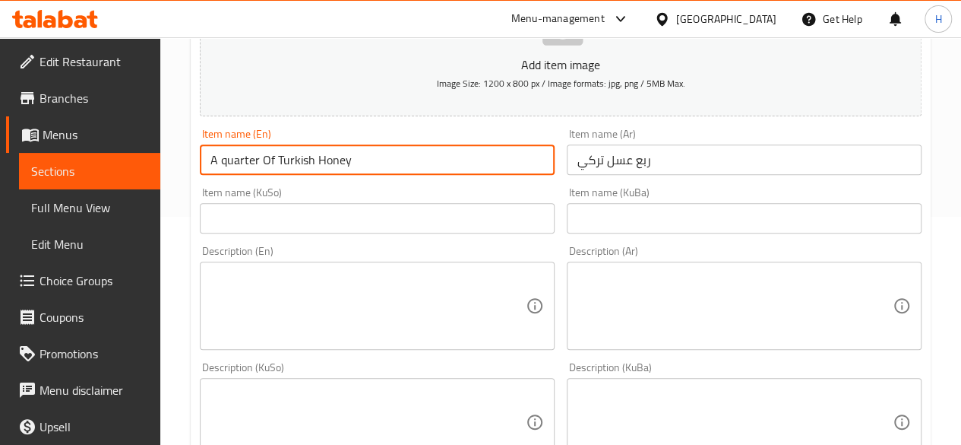
click at [223, 171] on input "A quarter Of Turkish Honey" at bounding box center [377, 159] width 355 height 30
drag, startPoint x: 222, startPoint y: 160, endPoint x: 198, endPoint y: 164, distance: 24.6
click at [198, 164] on div "Item name (En) A Quarter Of Turkish Honey Item name (En)" at bounding box center [377, 151] width 367 height 59
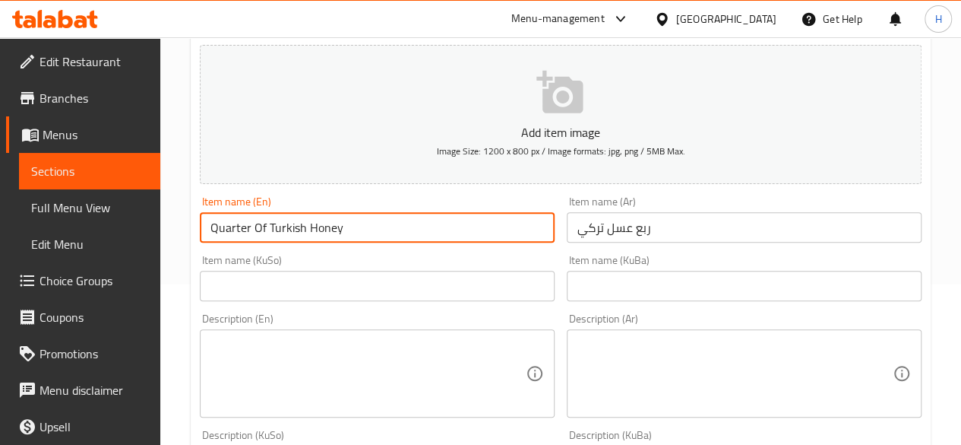
scroll to position [152, 0]
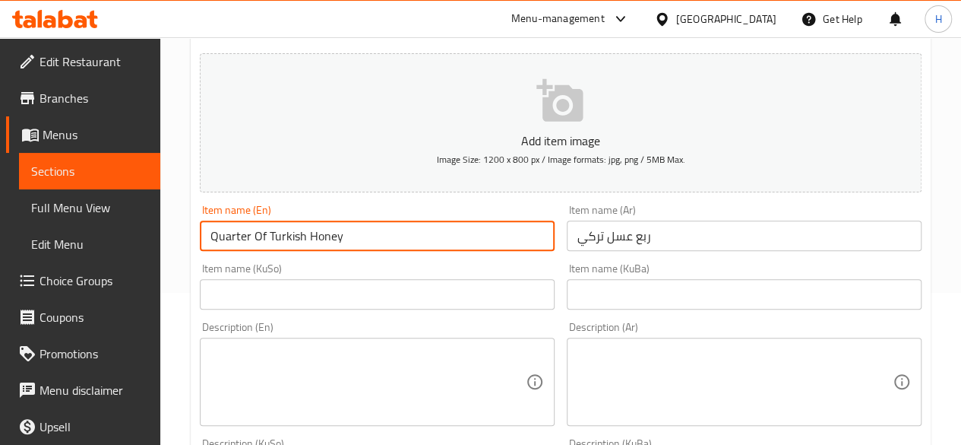
type input "Quarter Of Turkish Honey"
click at [656, 331] on div "Description (Ar) Description (Ar)" at bounding box center [744, 373] width 355 height 104
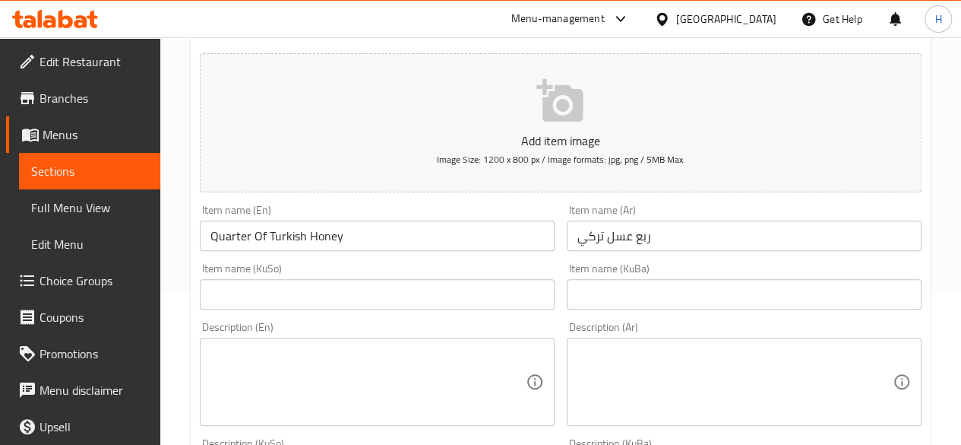
click at [631, 377] on textarea at bounding box center [735, 382] width 315 height 72
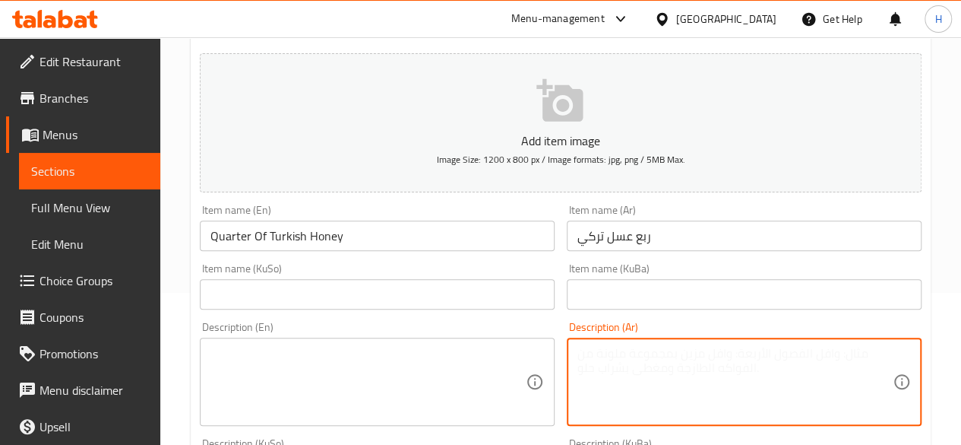
type textarea "U"
type textarea "عسل"
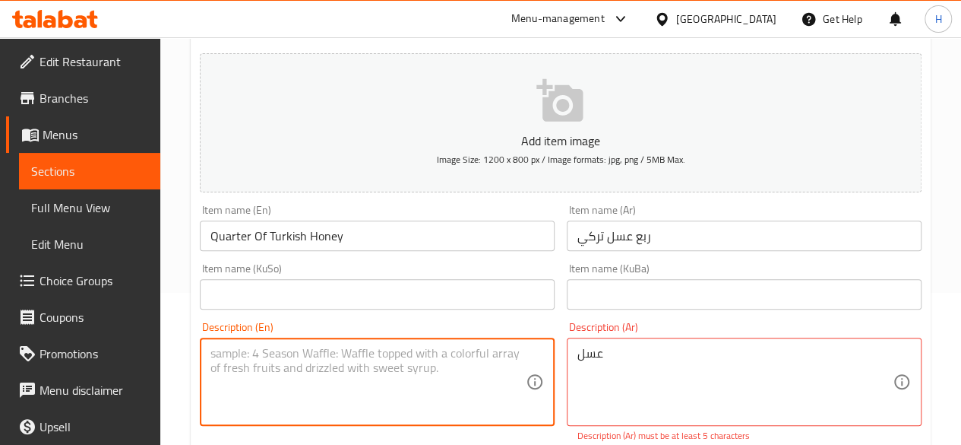
click at [258, 368] on textarea at bounding box center [368, 382] width 315 height 72
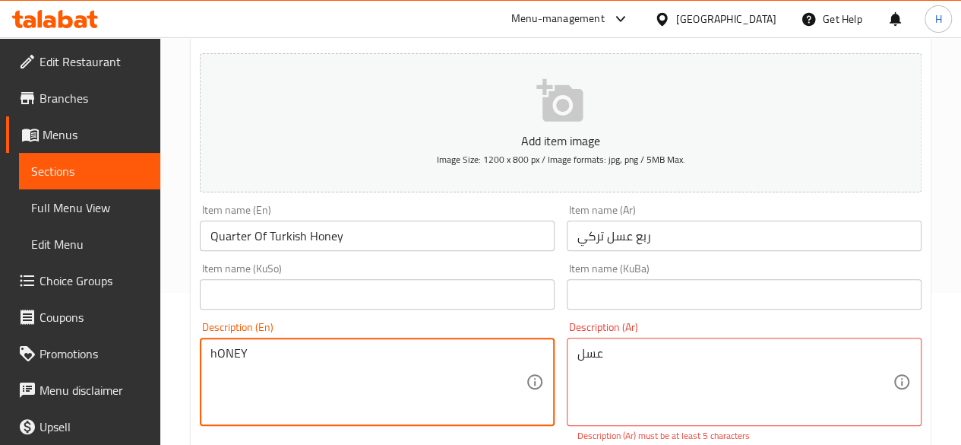
click at [244, 360] on textarea "hONEY" at bounding box center [368, 382] width 315 height 72
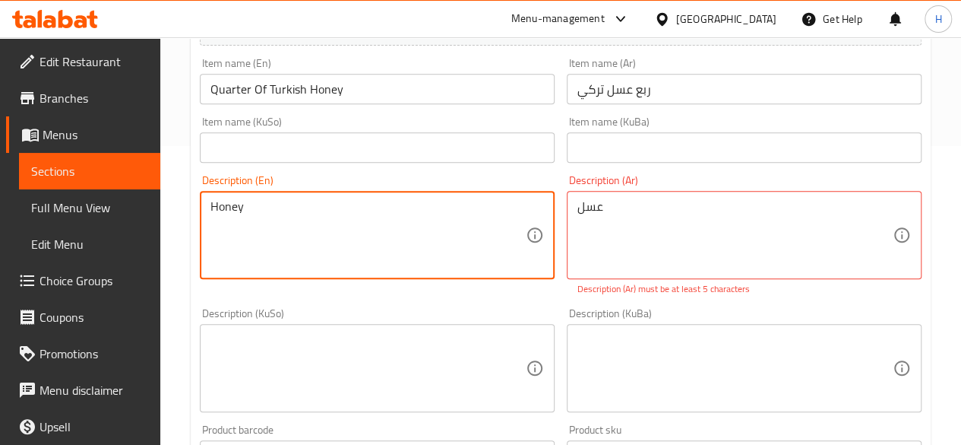
scroll to position [304, 0]
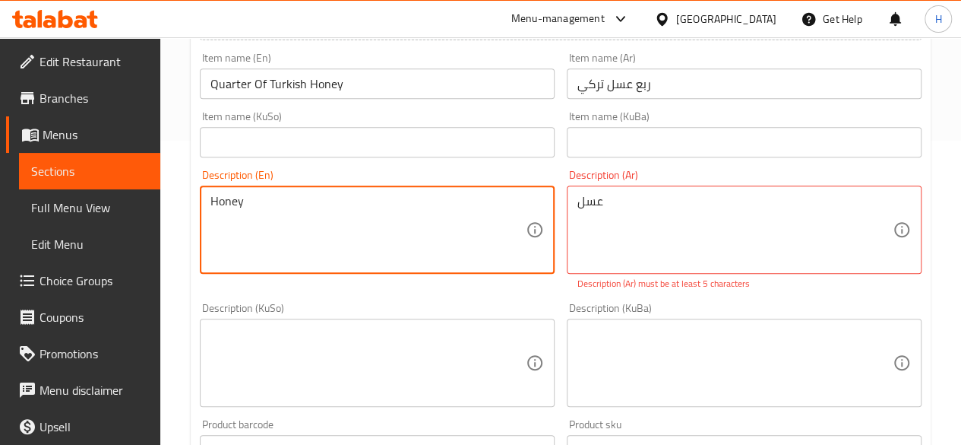
type textarea "Honey"
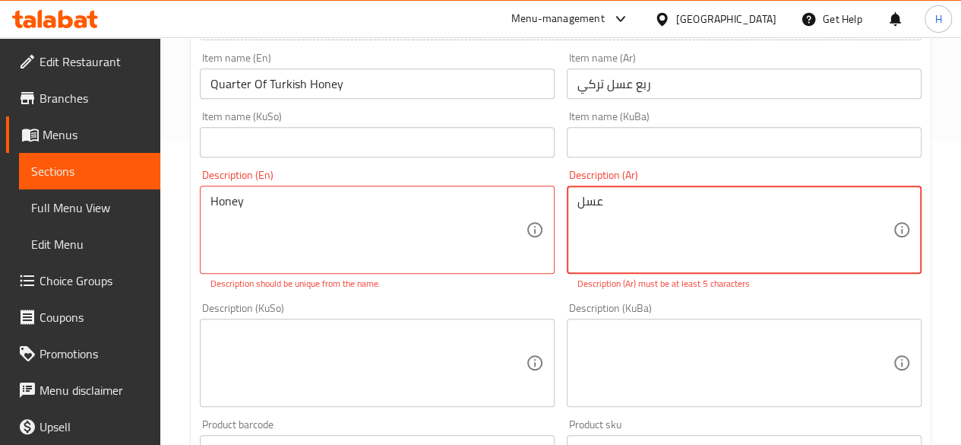
click at [529, 261] on div "Honey Description (En)" at bounding box center [377, 229] width 355 height 88
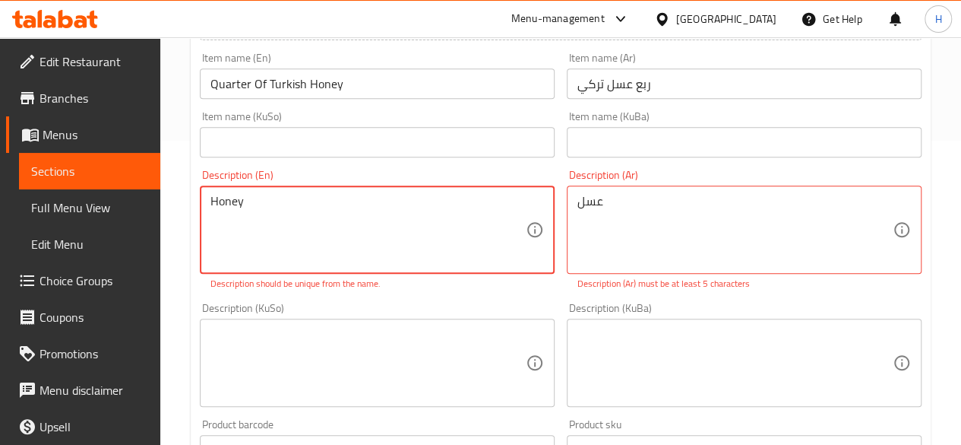
click at [528, 288] on p "Description should be unique from the name." at bounding box center [378, 284] width 334 height 14
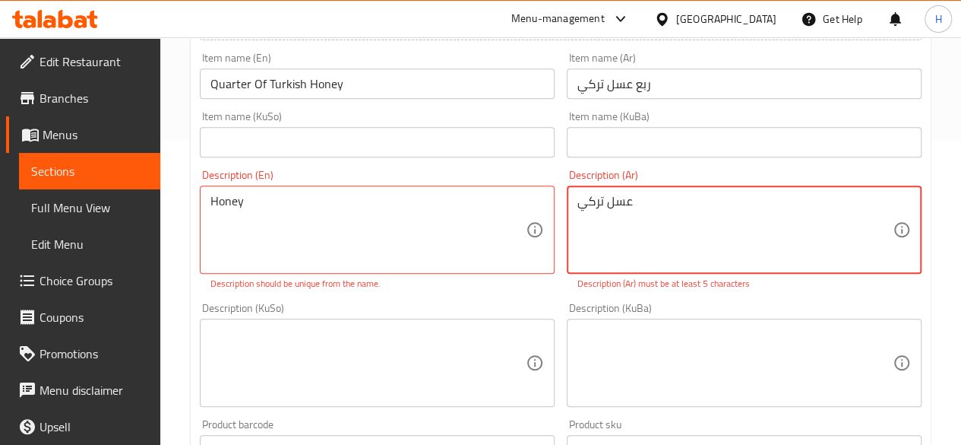
type textarea "عسل تركي"
click at [527, 352] on div "Description (KuSo)" at bounding box center [377, 362] width 355 height 88
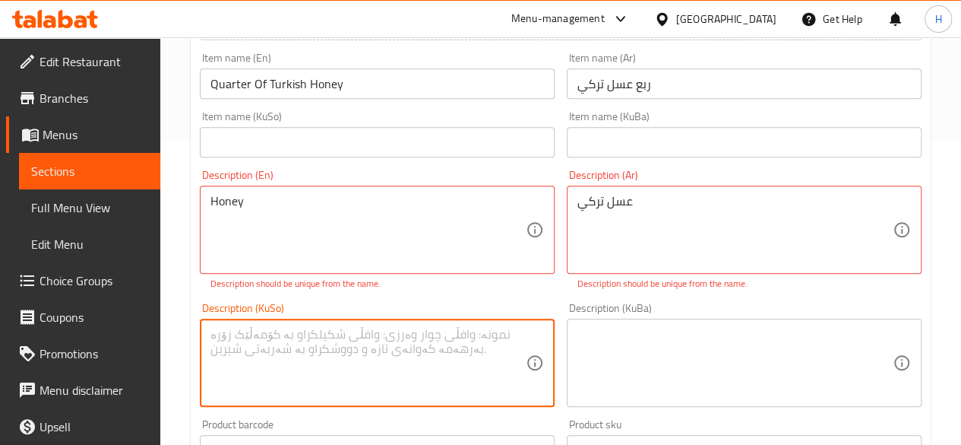
click at [541, 316] on div "Description (KuSo) Description (KuSo)" at bounding box center [377, 354] width 355 height 104
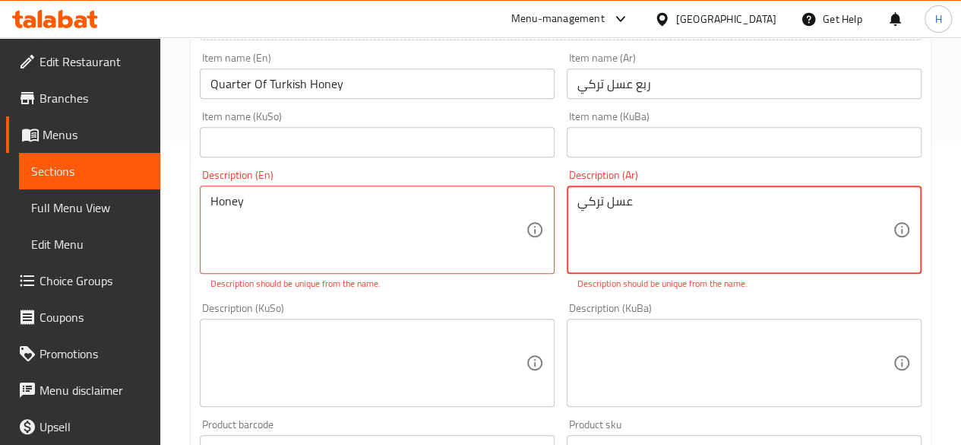
click at [605, 207] on textarea "عسل تركي" at bounding box center [735, 230] width 315 height 72
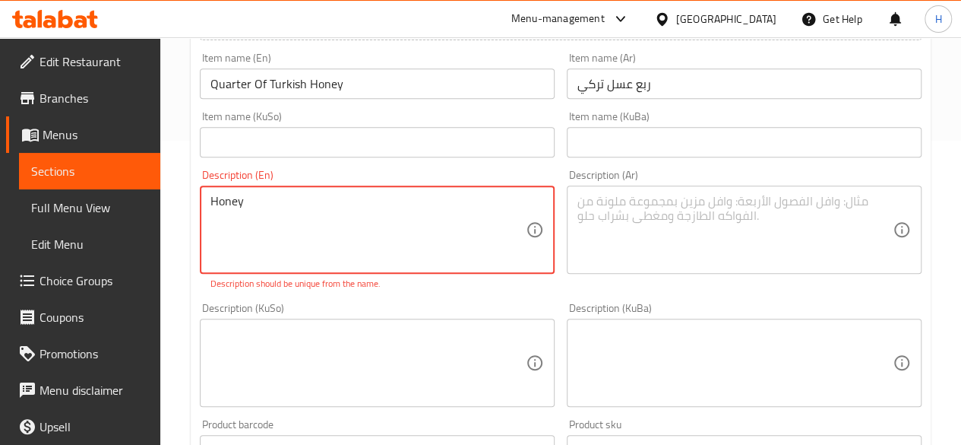
click at [384, 233] on textarea "Honey" at bounding box center [368, 230] width 315 height 72
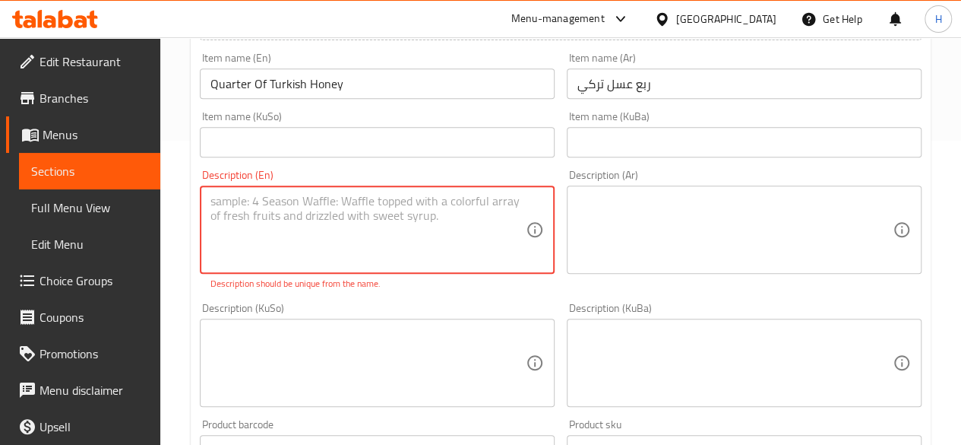
click at [681, 258] on textarea at bounding box center [735, 230] width 315 height 72
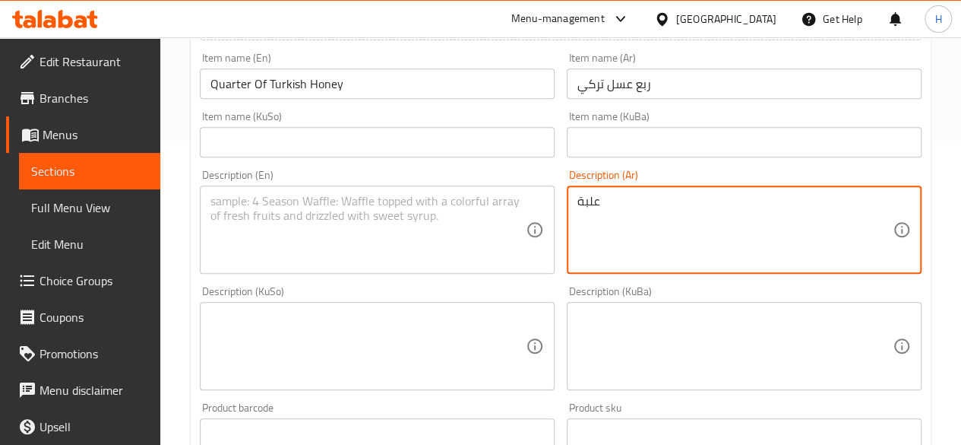
type textarea "علبة"
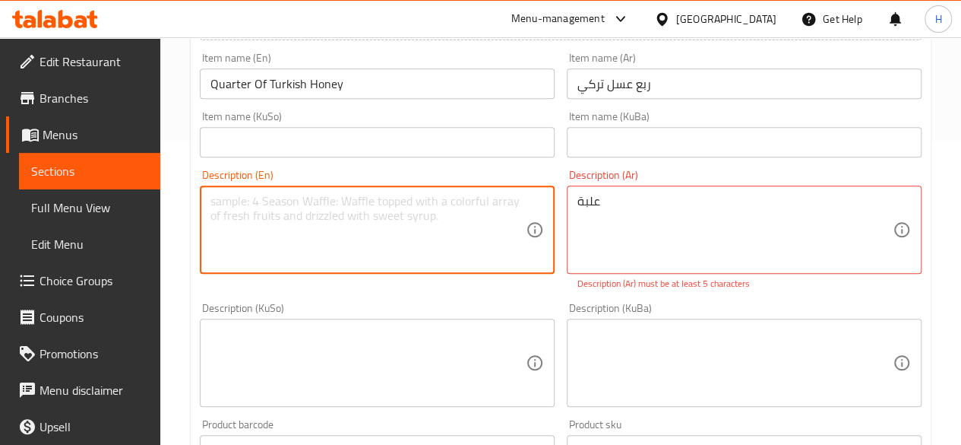
click at [428, 217] on textarea at bounding box center [368, 230] width 315 height 72
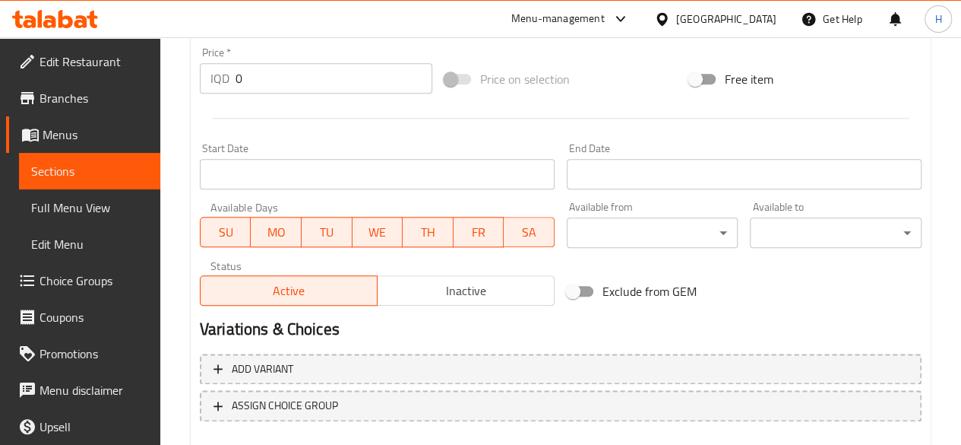
scroll to position [592, 0]
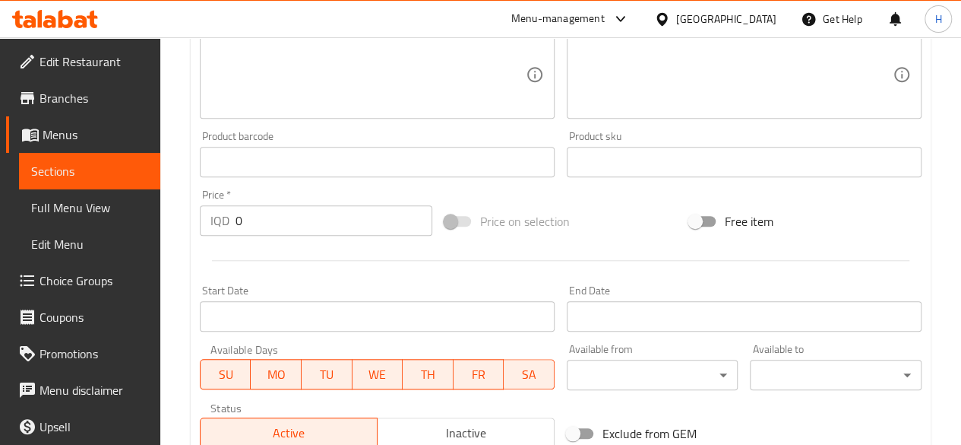
type textarea "Box"
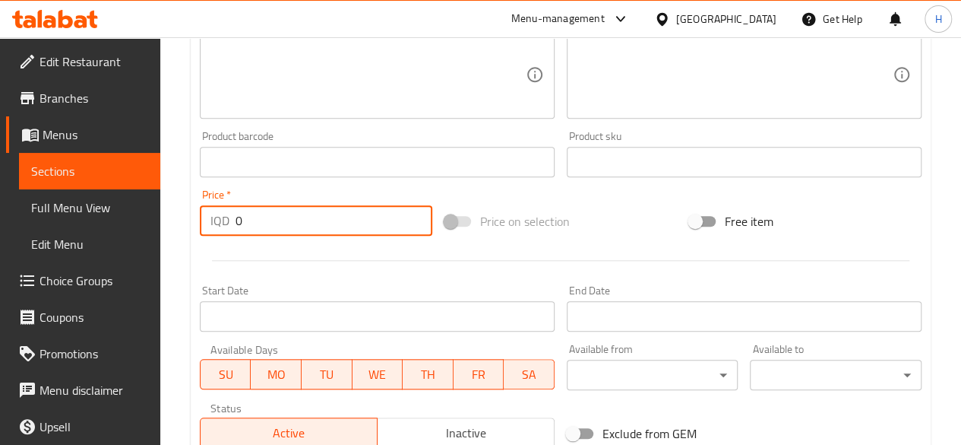
click at [286, 220] on input "0" at bounding box center [334, 220] width 197 height 30
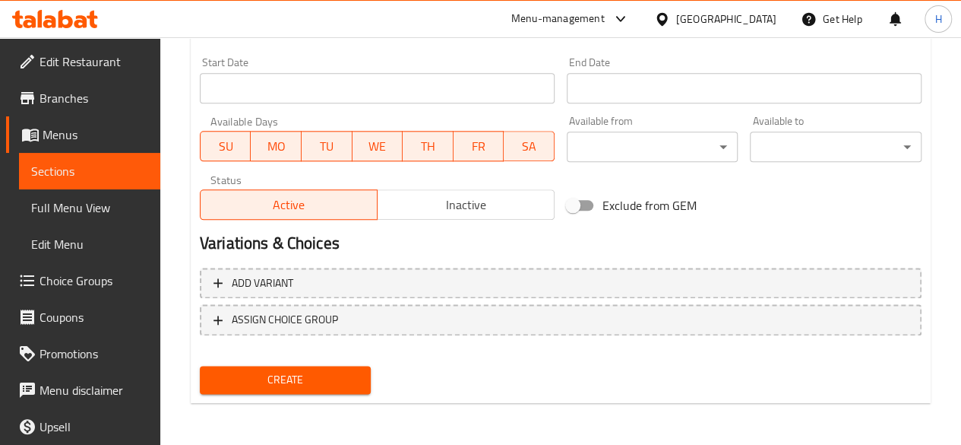
type input "13000"
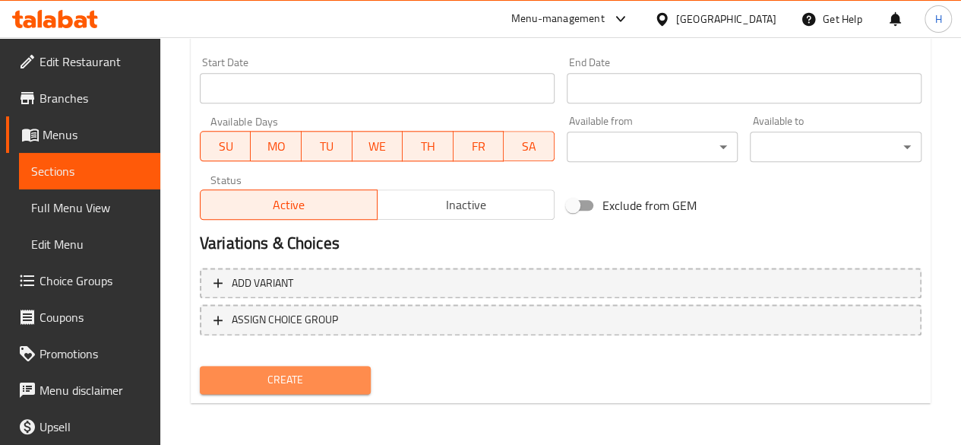
click at [349, 369] on button "Create" at bounding box center [286, 380] width 172 height 28
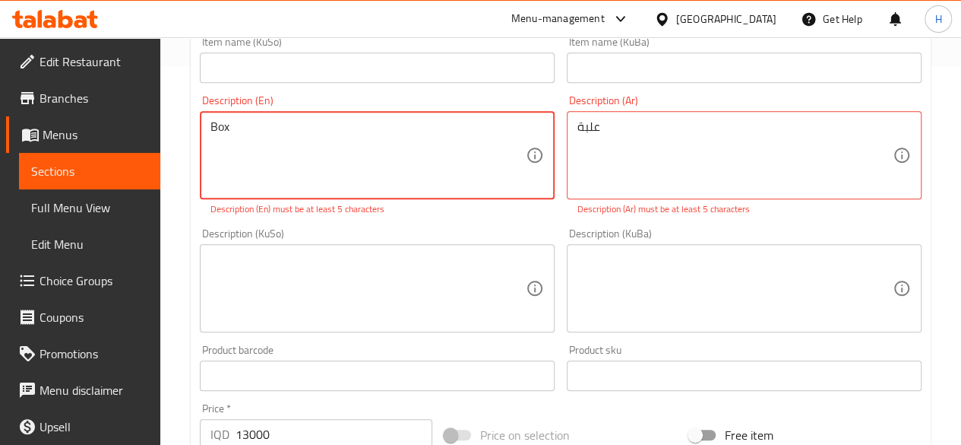
scroll to position [283, 0]
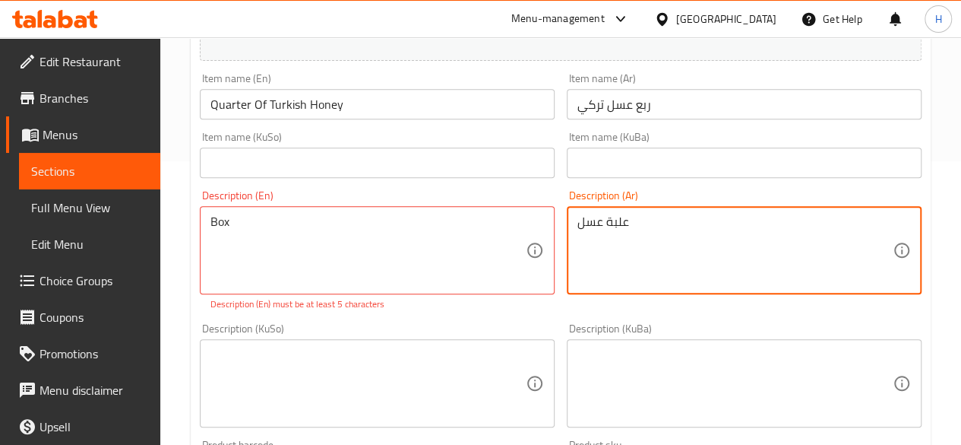
type textarea "علبة عسل"
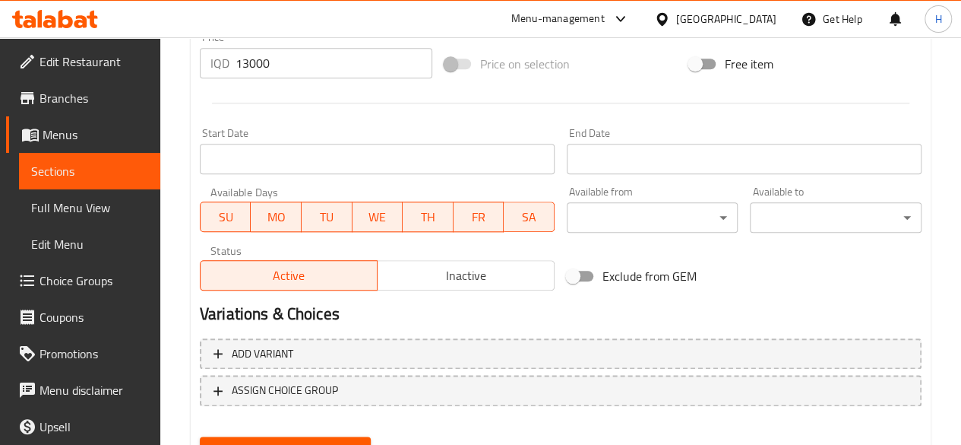
scroll to position [739, 0]
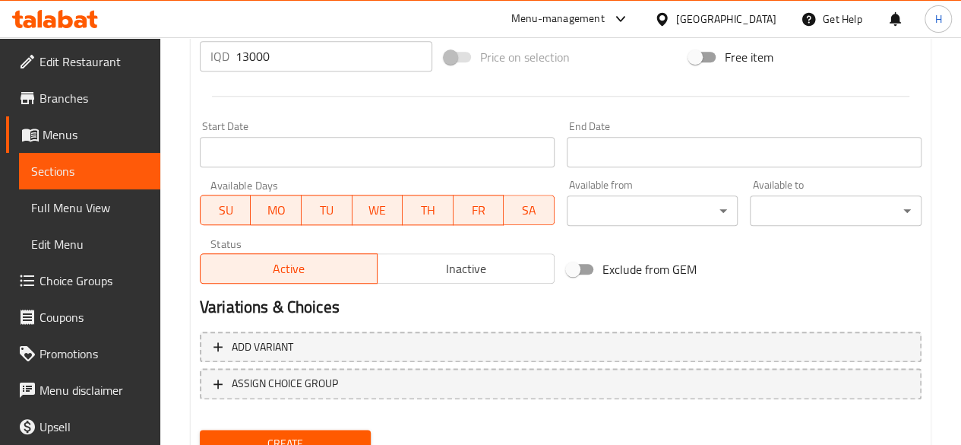
type textarea "Box of honey"
click at [292, 440] on span "Create" at bounding box center [285, 443] width 147 height 19
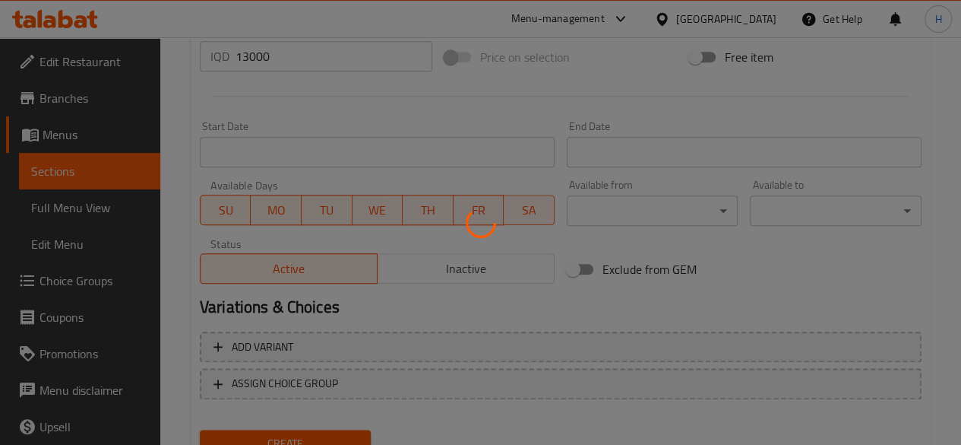
type input "0"
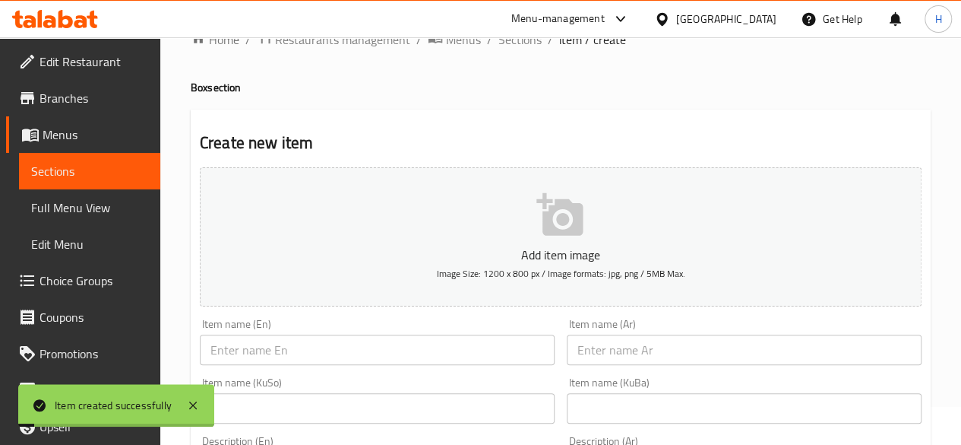
scroll to position [0, 0]
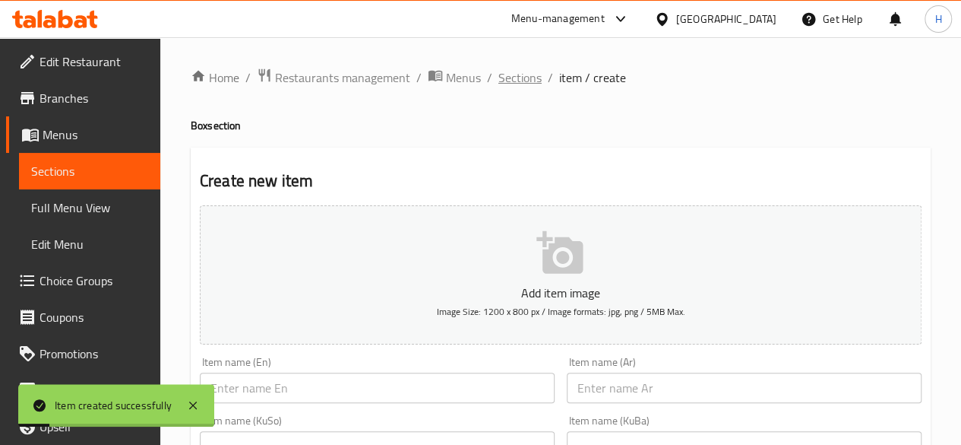
click at [510, 73] on span "Sections" at bounding box center [520, 77] width 43 height 18
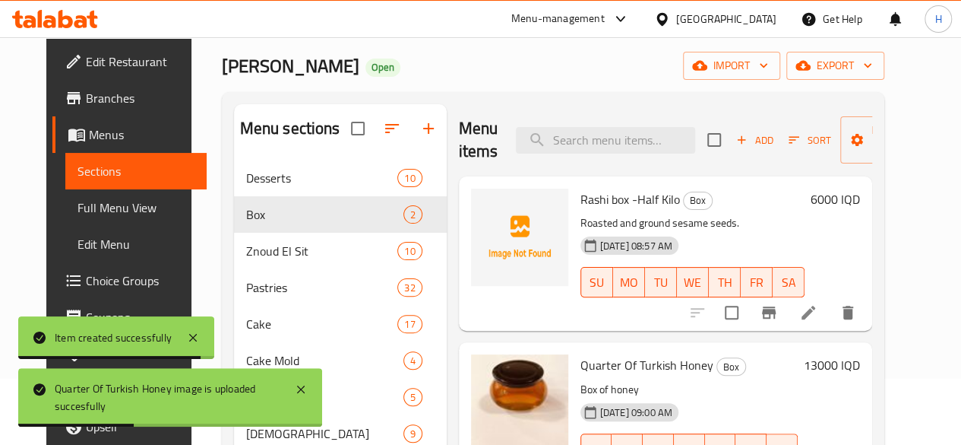
scroll to position [62, 0]
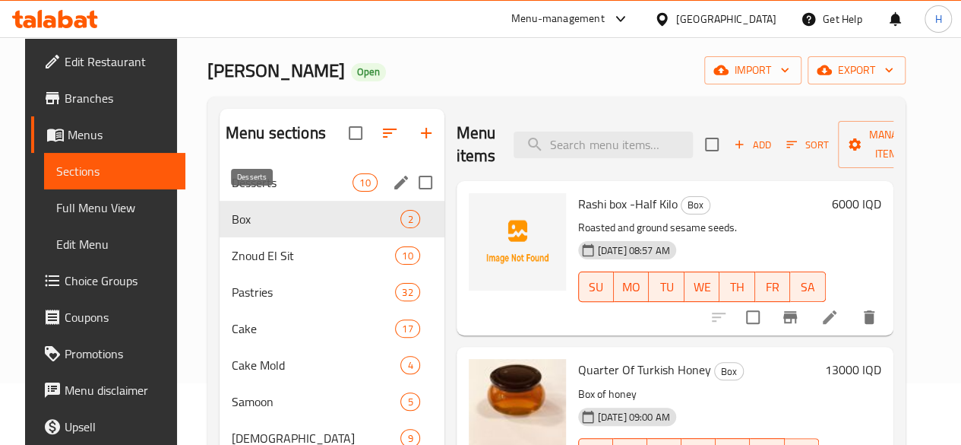
click at [254, 192] on span "Desserts" at bounding box center [292, 182] width 121 height 18
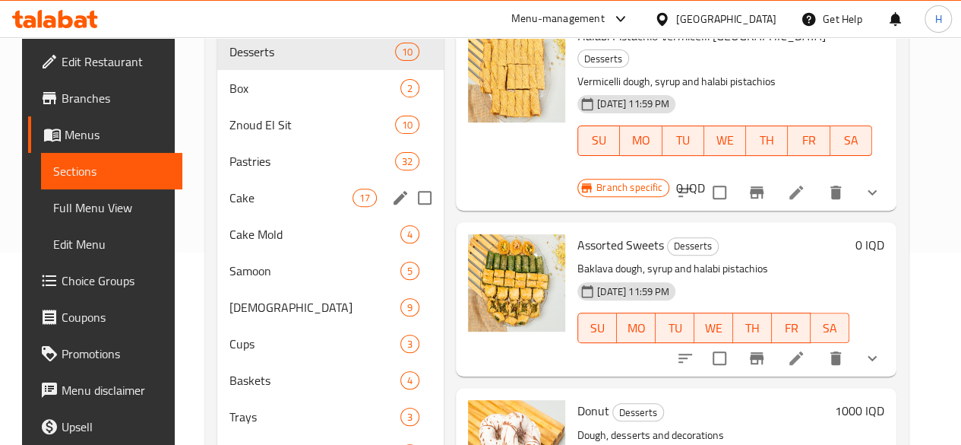
scroll to position [138, 0]
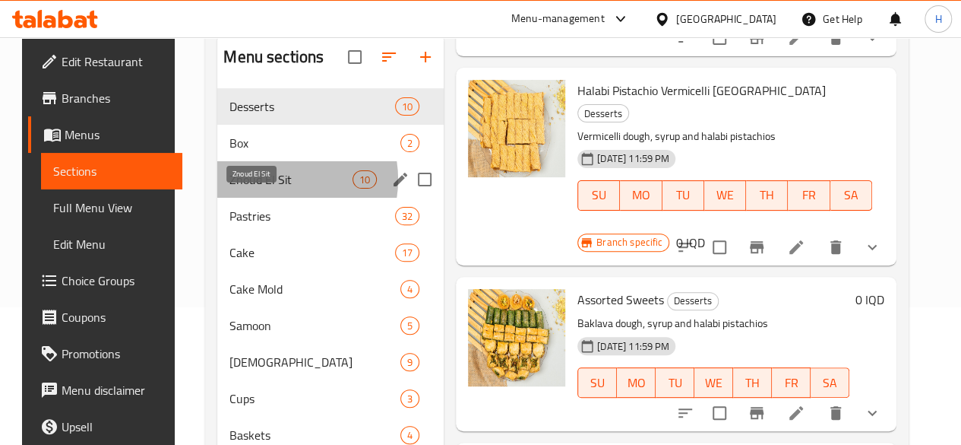
click at [262, 188] on span "Znoud El Sit" at bounding box center [291, 179] width 123 height 18
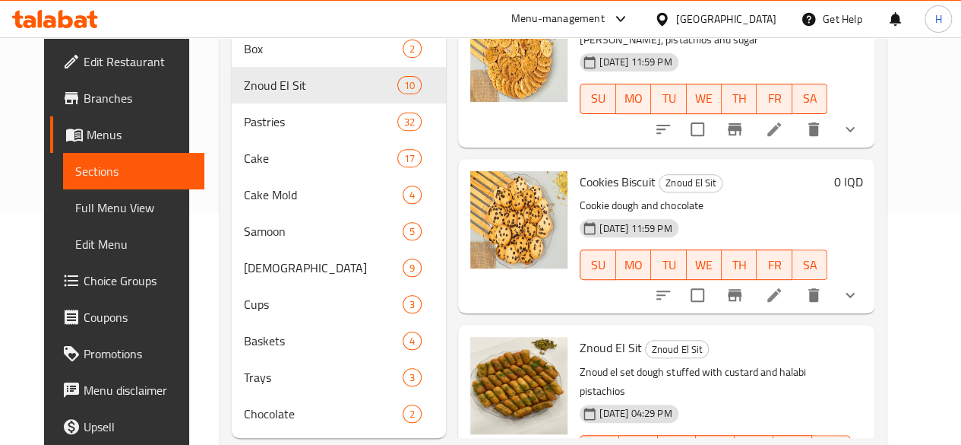
scroll to position [290, 0]
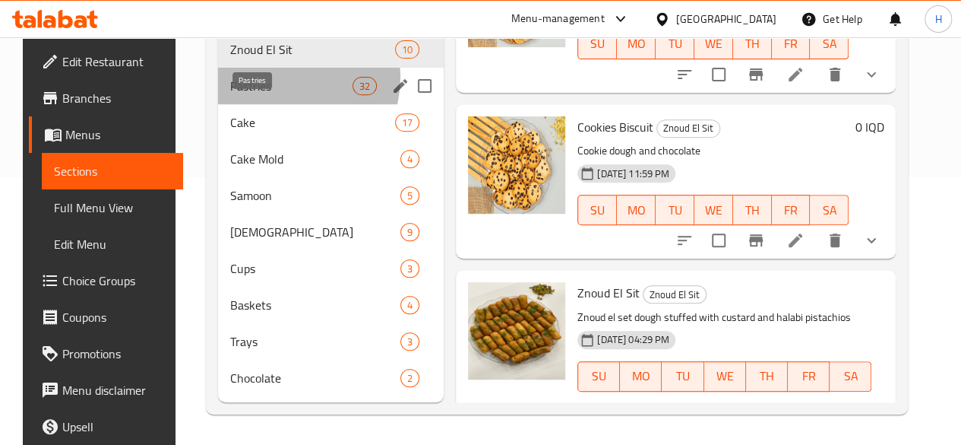
click at [271, 78] on span "Pastries" at bounding box center [291, 86] width 122 height 18
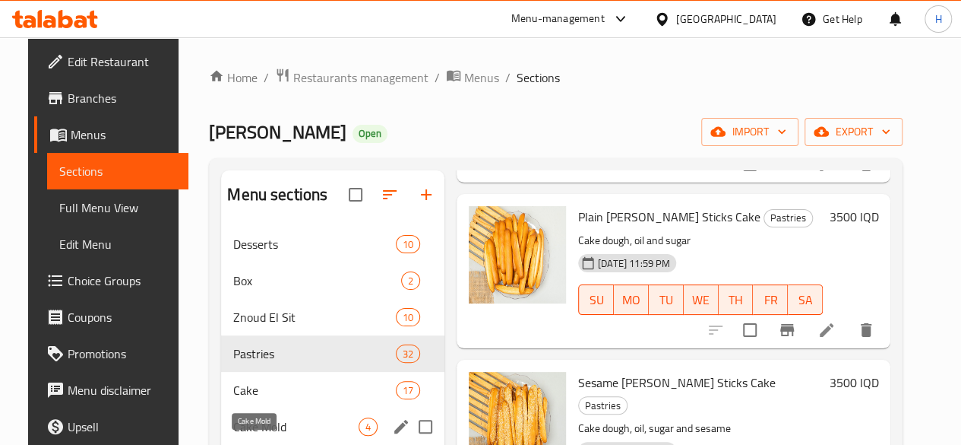
scroll to position [228, 0]
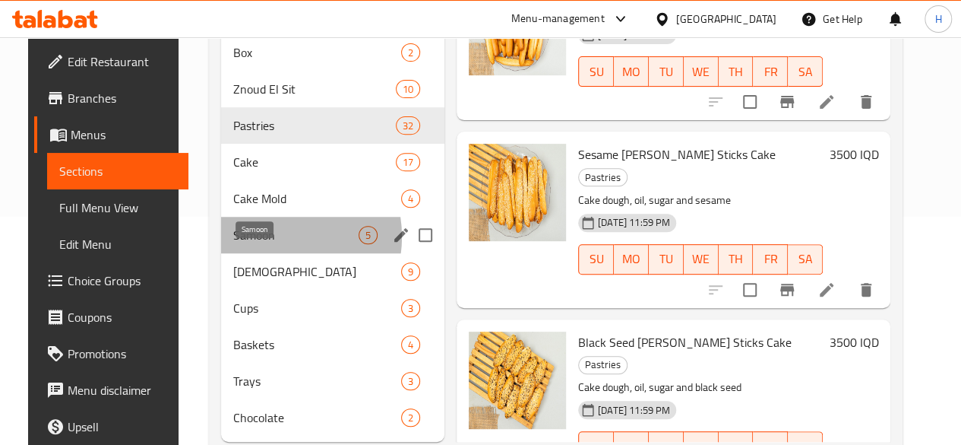
click at [253, 244] on span "Samoon" at bounding box center [295, 235] width 125 height 18
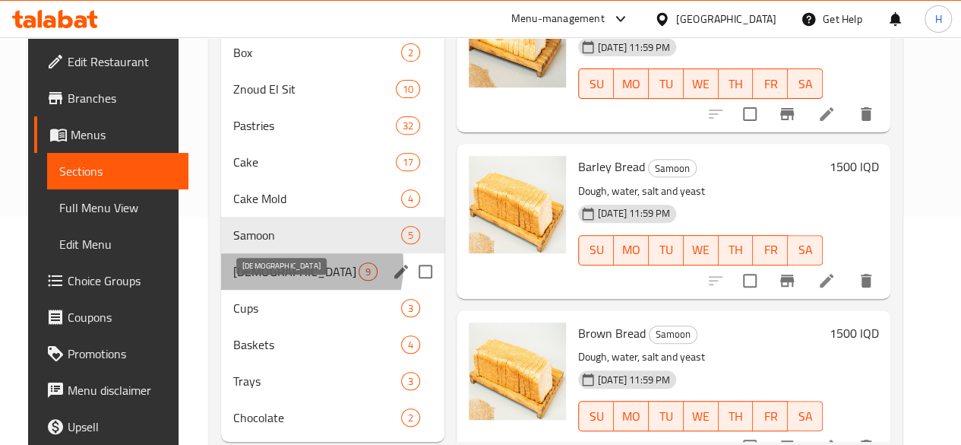
click at [263, 280] on span "Halawa" at bounding box center [295, 271] width 125 height 18
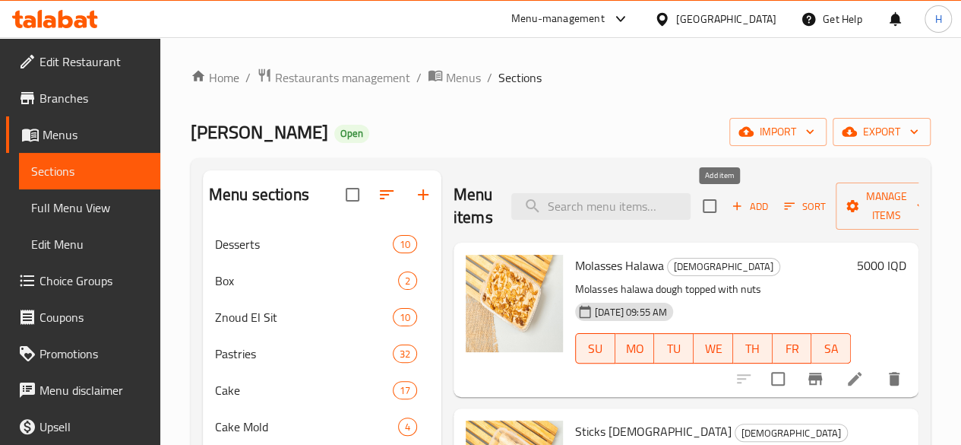
click at [733, 207] on span "Add" at bounding box center [750, 206] width 41 height 17
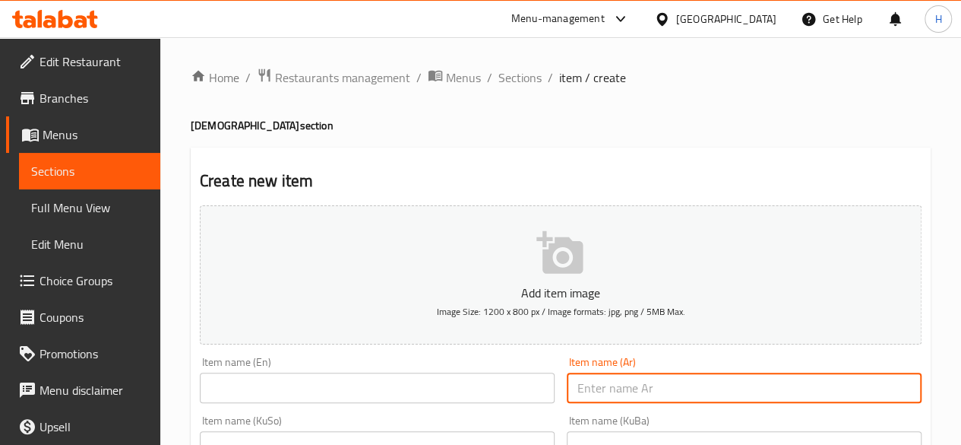
click at [658, 372] on input "text" at bounding box center [744, 387] width 355 height 30
click at [654, 385] on input "text" at bounding box center [744, 387] width 355 height 30
type input "]"
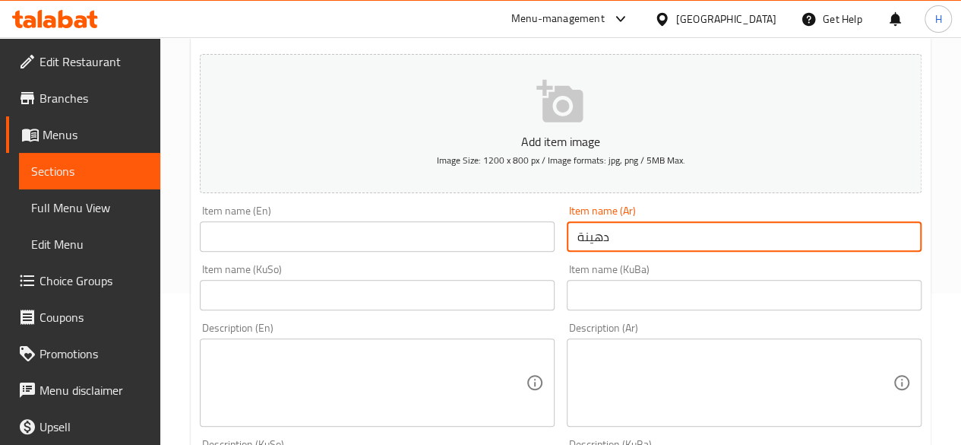
scroll to position [152, 0]
type input "دهينة"
click at [279, 227] on input "text" at bounding box center [377, 235] width 355 height 30
click at [645, 233] on input "دهينة" at bounding box center [744, 235] width 355 height 30
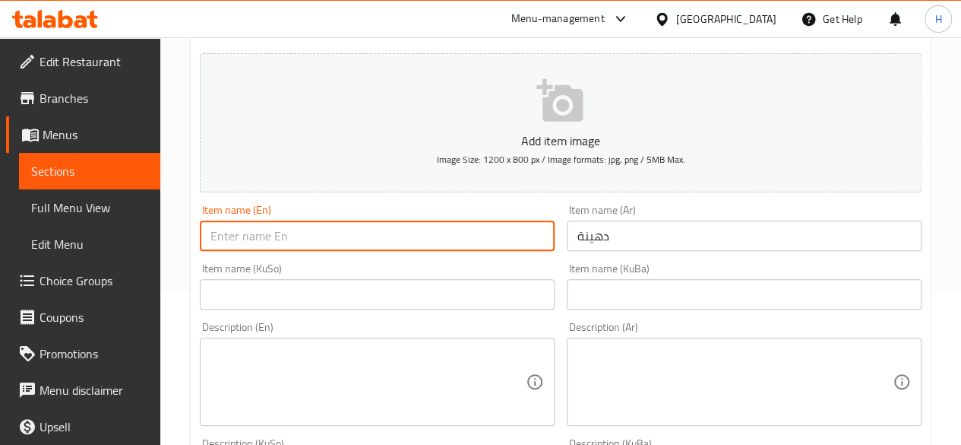
click at [293, 232] on input "text" at bounding box center [377, 235] width 355 height 30
paste input "Dahina"
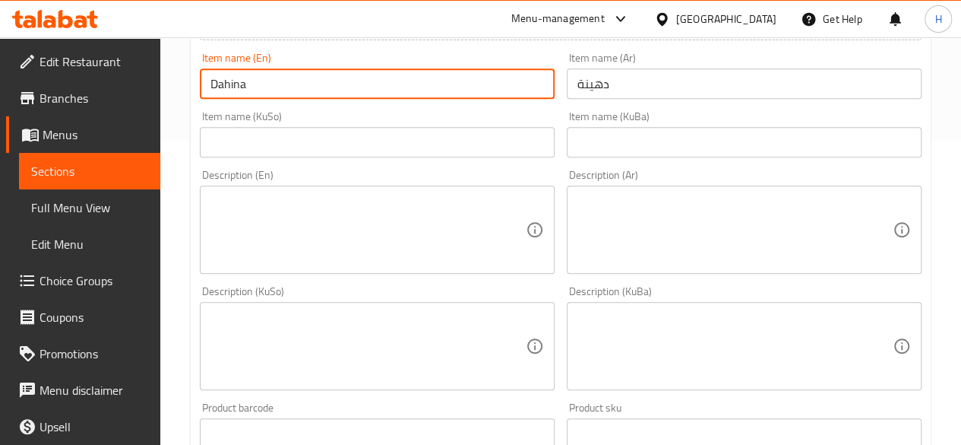
type input "Dahina"
click at [663, 230] on textarea at bounding box center [735, 230] width 315 height 72
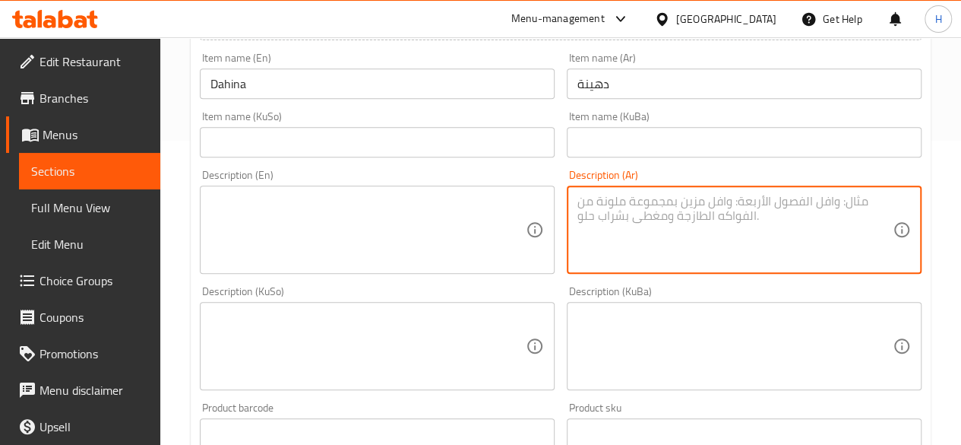
click at [676, 239] on textarea at bounding box center [735, 230] width 315 height 72
paste textarea "طحين، سكر، جوز الهند، حليب وزيت."
type textarea "طحين، سكر، جوز الهند، حليب وزيت."
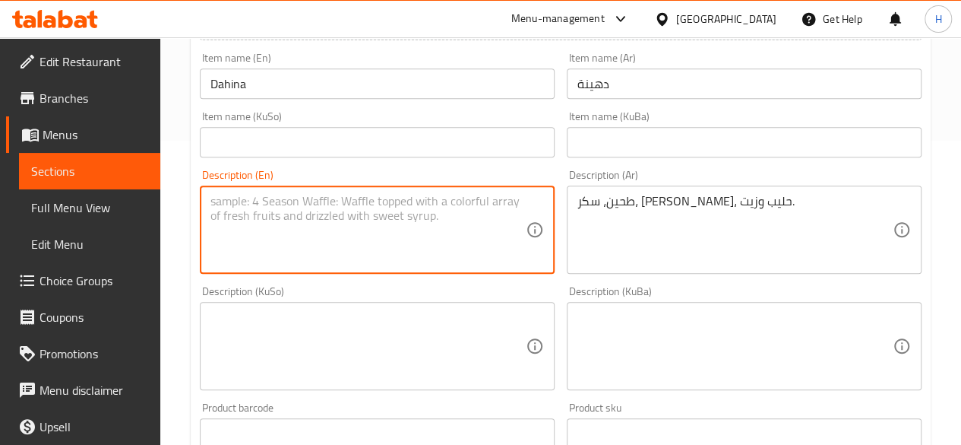
click at [391, 252] on textarea at bounding box center [368, 230] width 315 height 72
paste textarea "Flour, sugar, coconut, milk, and oil."
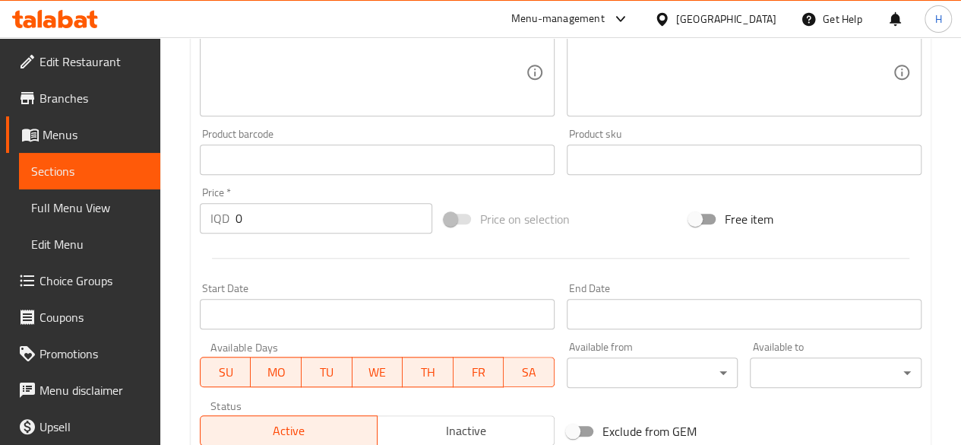
scroll to position [803, 0]
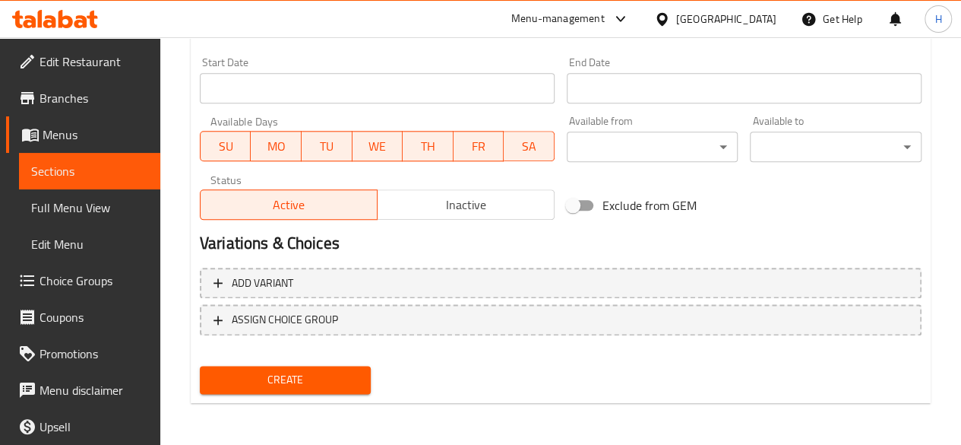
type textarea "Flour, sugar, coconut, milk, and oil."
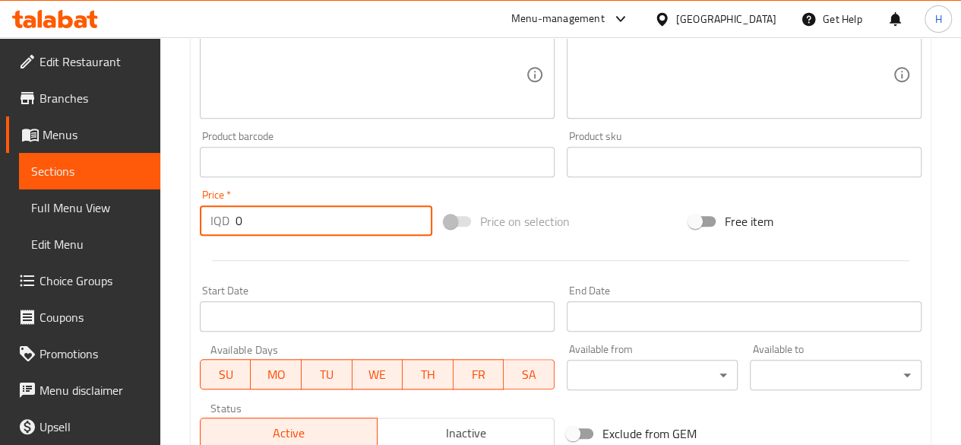
click at [240, 228] on input "0" at bounding box center [334, 220] width 197 height 30
click at [242, 226] on input "0" at bounding box center [334, 220] width 197 height 30
click at [316, 235] on div "Price   * IQD 0600 Price *" at bounding box center [316, 212] width 245 height 59
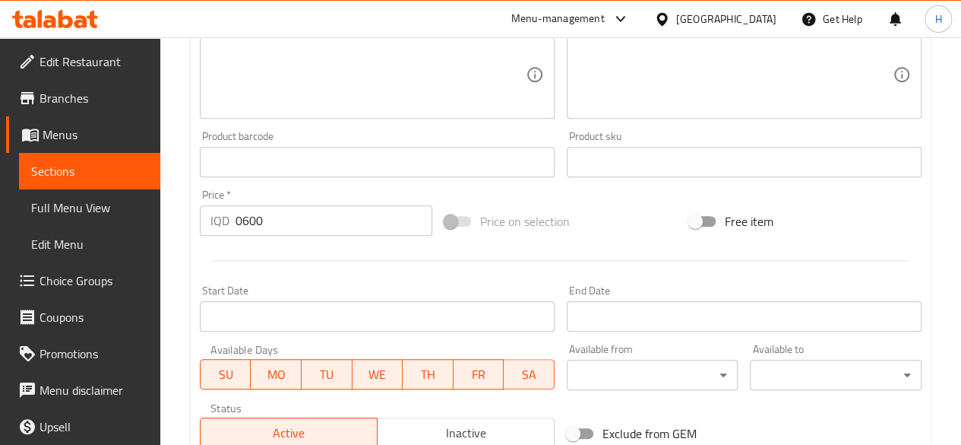
click at [322, 210] on input "0600" at bounding box center [334, 220] width 197 height 30
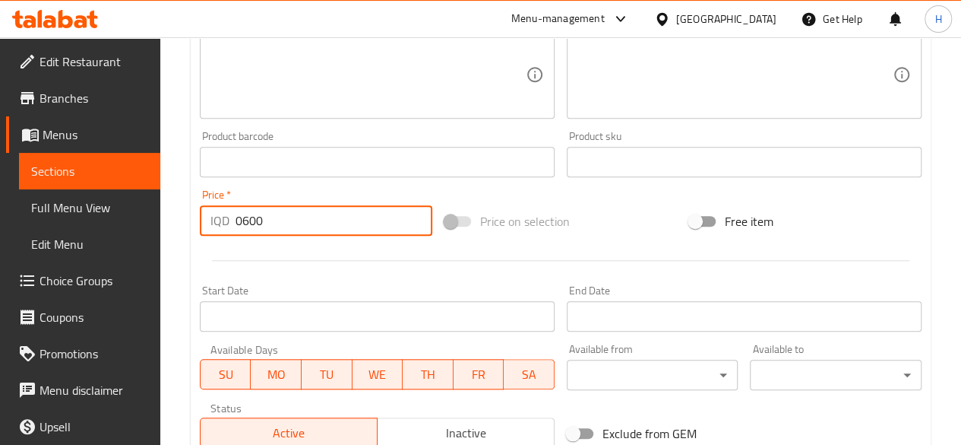
click at [322, 210] on input "0600" at bounding box center [334, 220] width 197 height 30
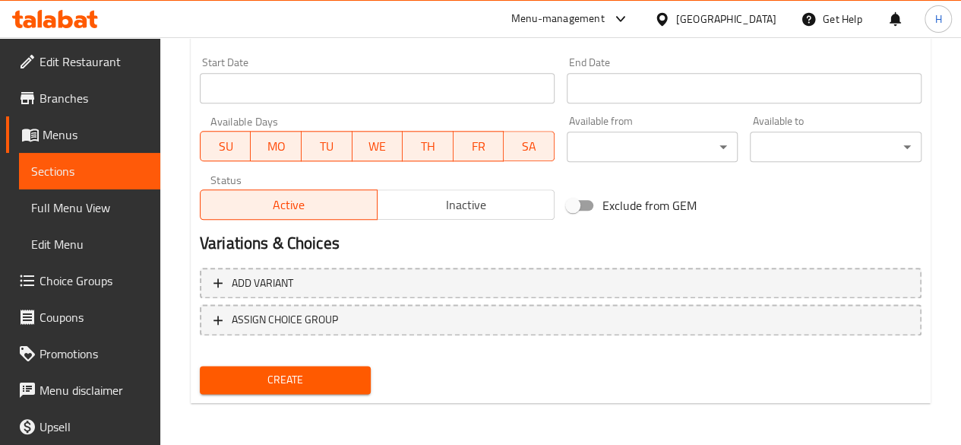
type input "6000"
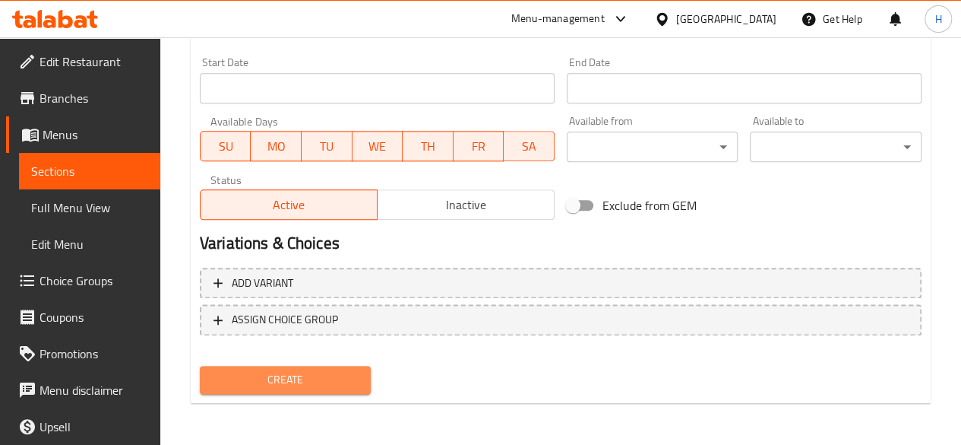
drag, startPoint x: 351, startPoint y: 384, endPoint x: 397, endPoint y: 323, distance: 76.0
click at [351, 384] on span "Create" at bounding box center [285, 379] width 147 height 19
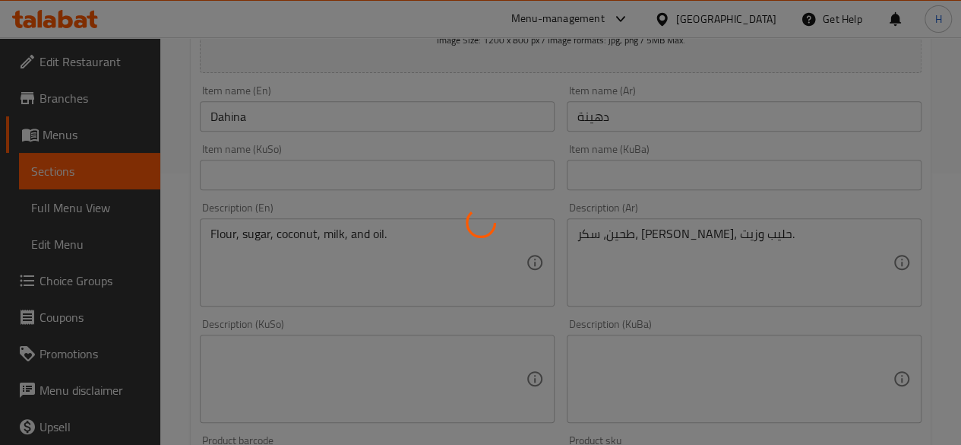
scroll to position [0, 0]
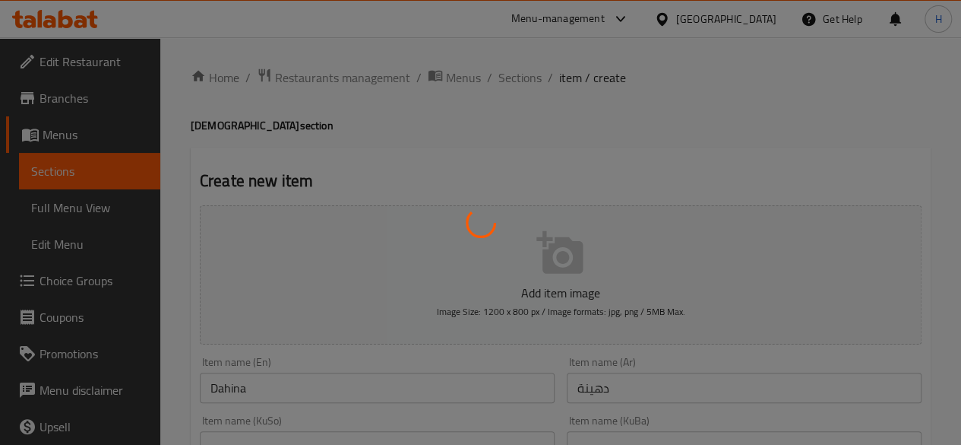
type input "0"
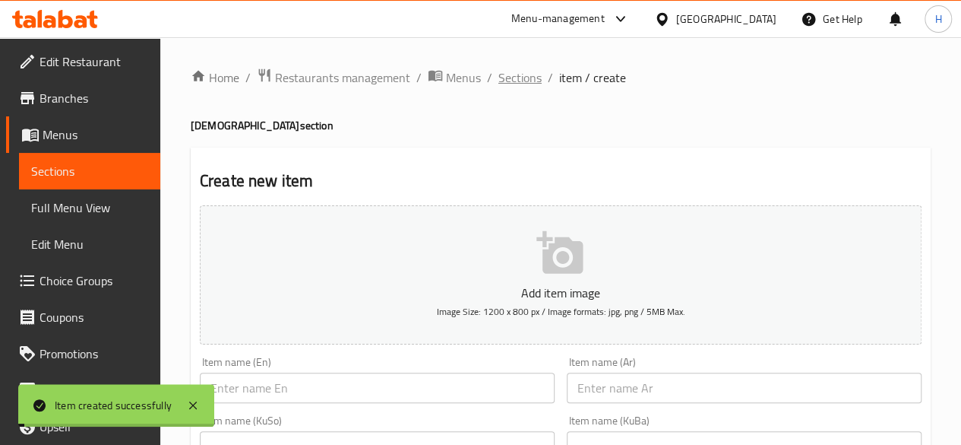
click at [517, 81] on span "Sections" at bounding box center [520, 77] width 43 height 18
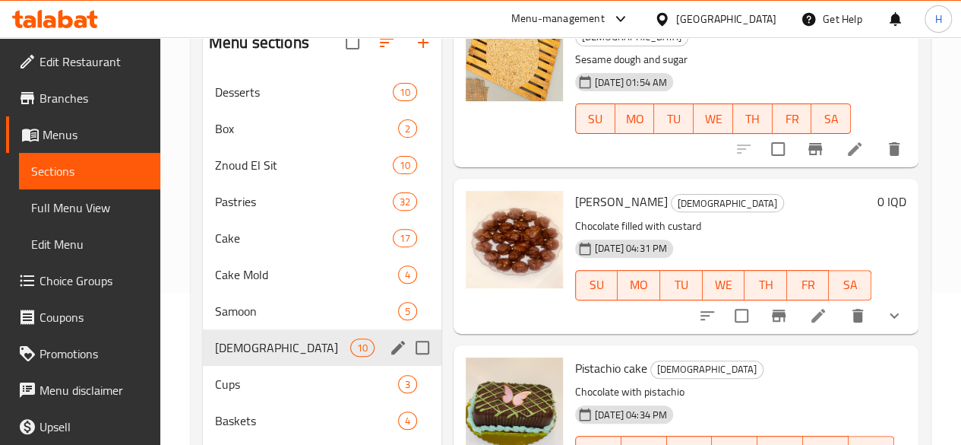
scroll to position [138, 0]
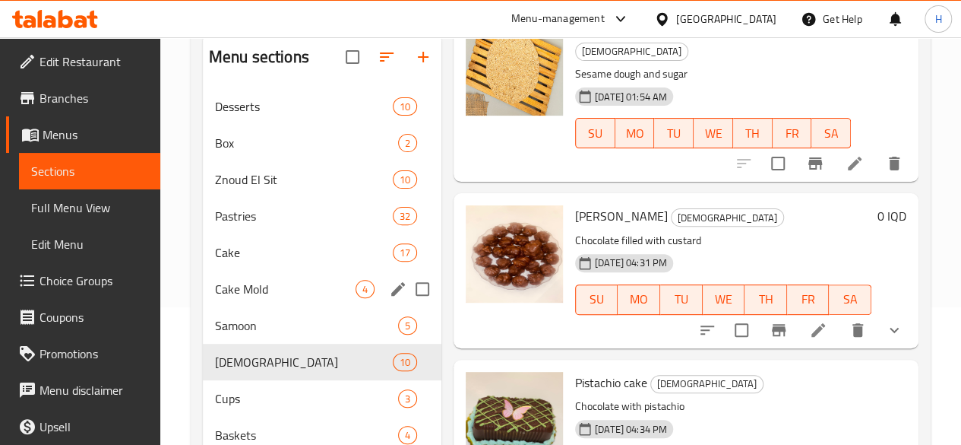
drag, startPoint x: 255, startPoint y: 304, endPoint x: 273, endPoint y: 295, distance: 20.4
click at [255, 298] on span "Cake Mold" at bounding box center [285, 289] width 141 height 18
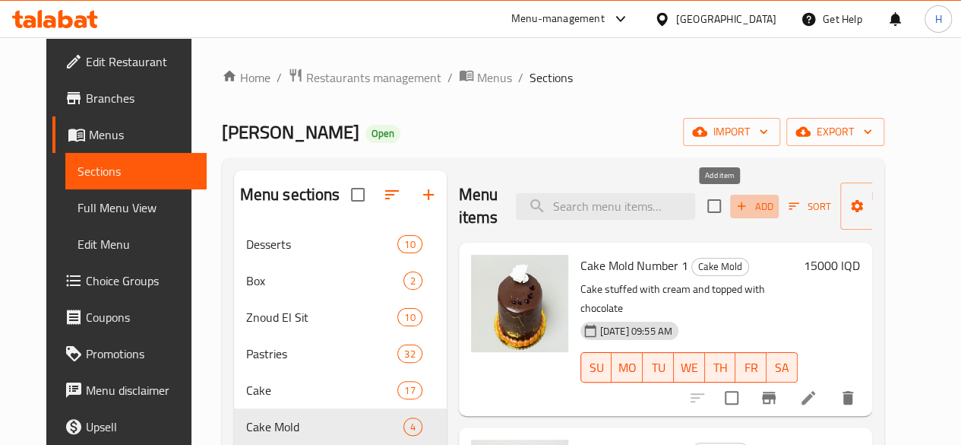
click at [734, 213] on span "Add" at bounding box center [754, 206] width 41 height 17
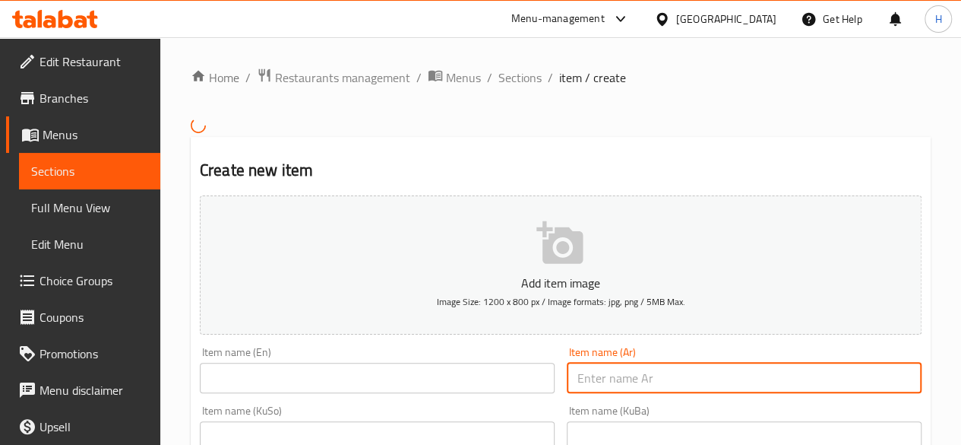
click at [671, 367] on input "text" at bounding box center [744, 378] width 355 height 30
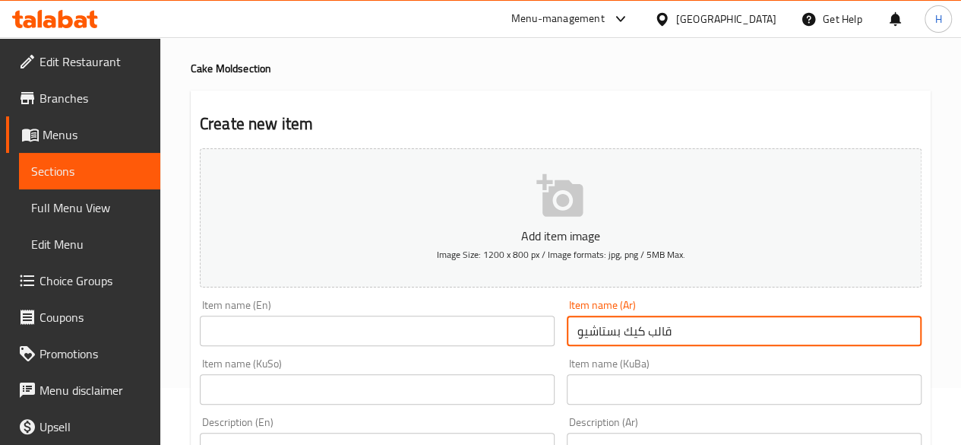
scroll to position [152, 0]
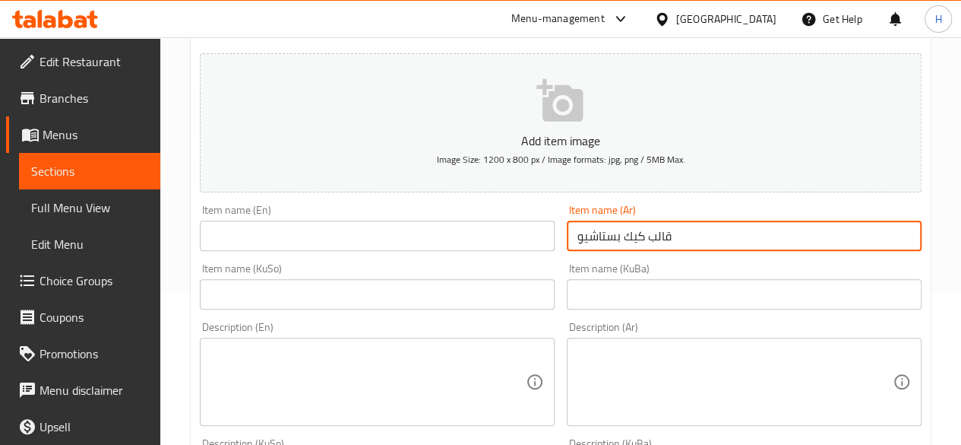
click at [651, 227] on input "قالب كيك بستاشيو" at bounding box center [744, 235] width 355 height 30
type input "قالب كيك بستاشيو"
click at [286, 249] on input "text" at bounding box center [377, 235] width 355 height 30
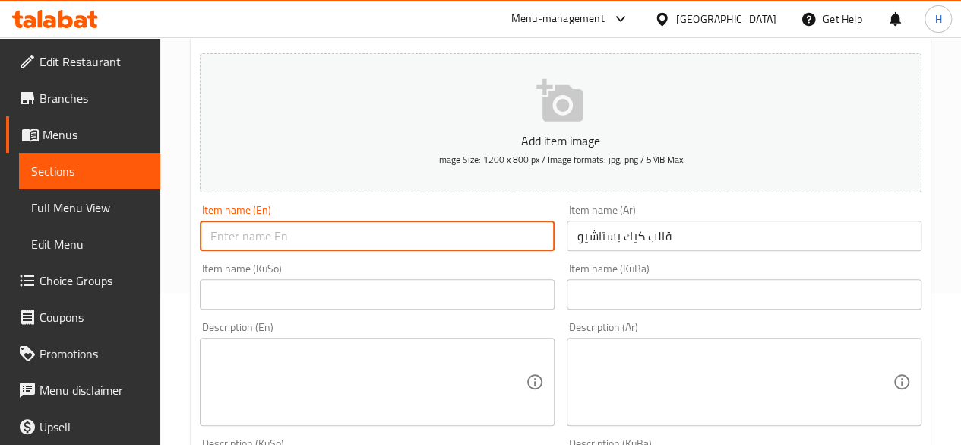
paste input "Pistachio cake"
type input "Pistachio cake"
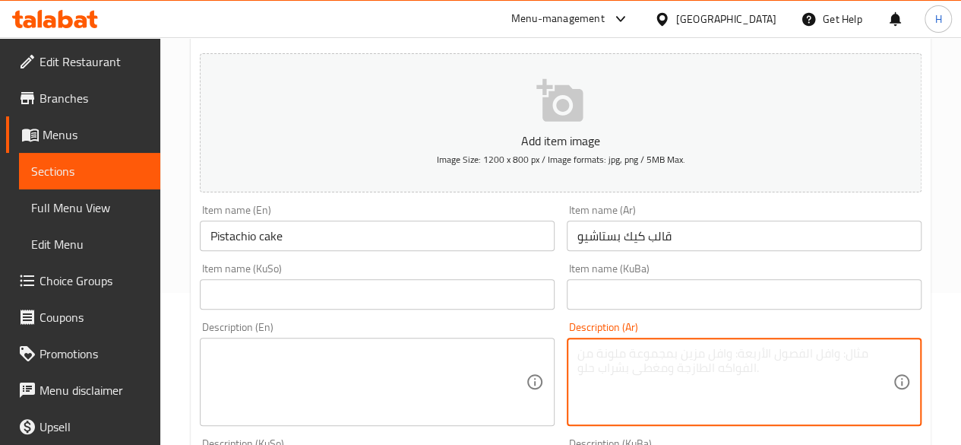
drag, startPoint x: 626, startPoint y: 375, endPoint x: 619, endPoint y: 378, distance: 8.2
click at [625, 375] on textarea at bounding box center [735, 382] width 315 height 72
click at [712, 347] on textarea "طبقات كيك مغطاة بصلصة البستاشيو" at bounding box center [735, 382] width 315 height 72
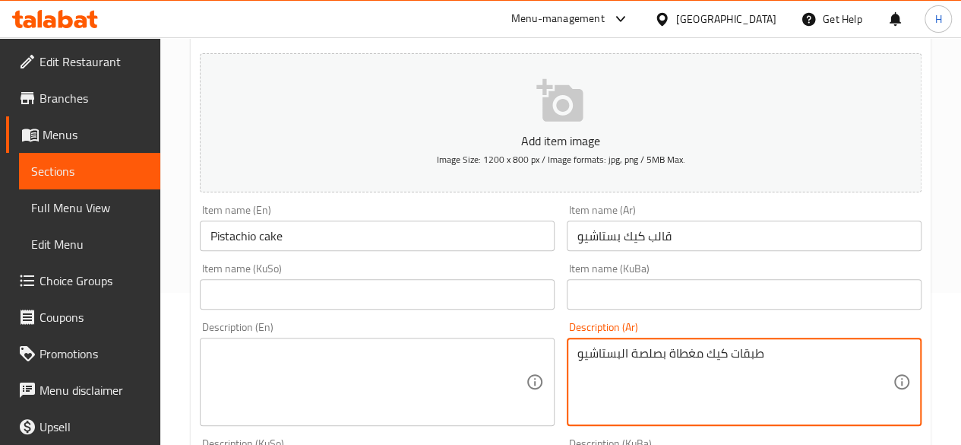
type textarea "طبقات كيك مغطاة بصلصة البستاشيو"
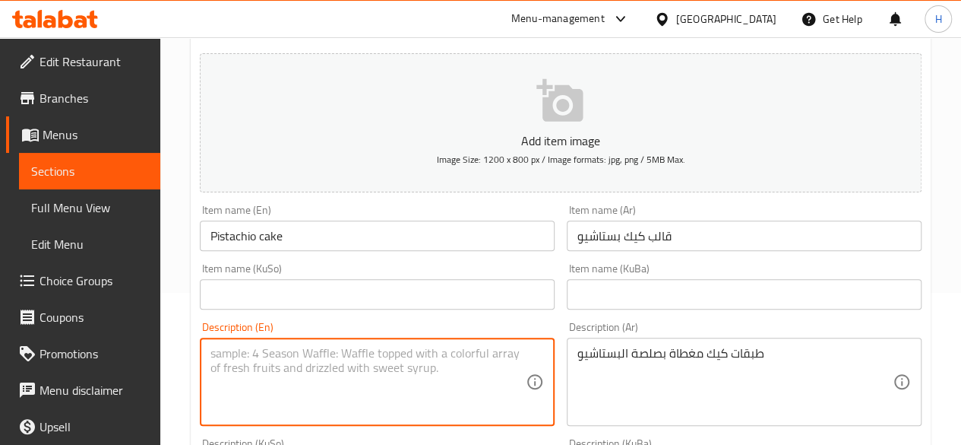
click at [264, 378] on textarea at bounding box center [368, 382] width 315 height 72
paste textarea "Cake layers topped with pistachio sauce"
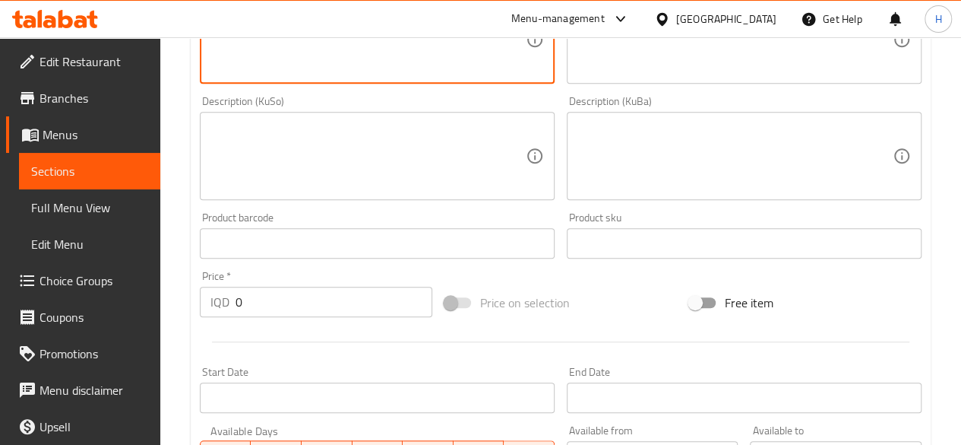
scroll to position [760, 0]
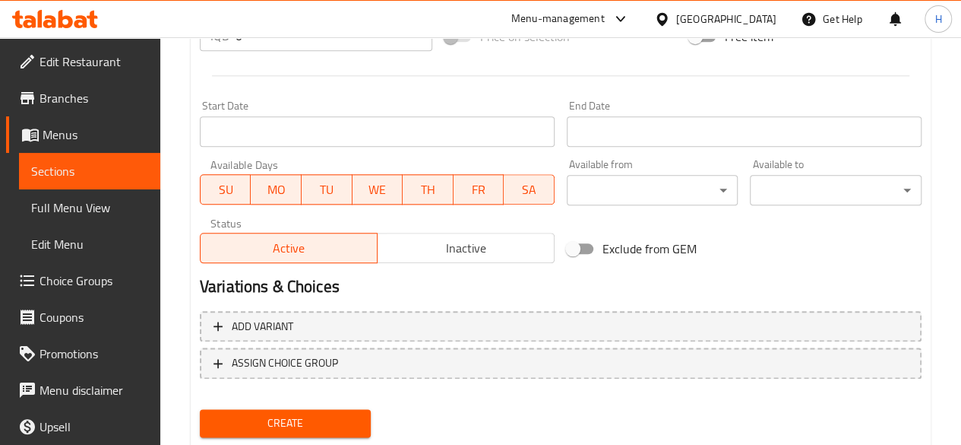
type textarea "Cake layers topped with pistachio sauce"
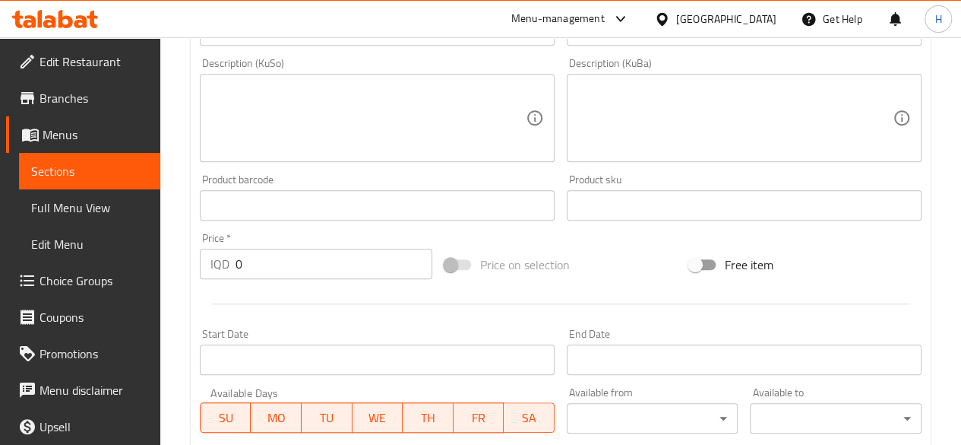
click at [287, 268] on input "0" at bounding box center [334, 264] width 197 height 30
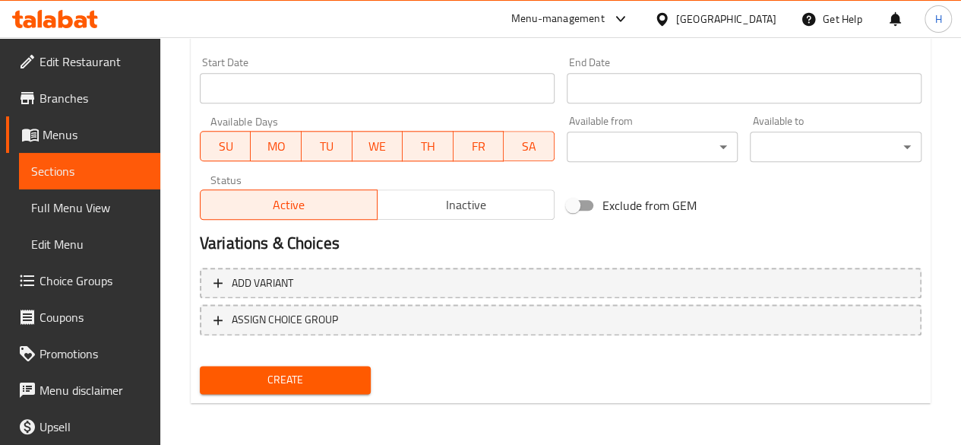
type input "40000"
click at [343, 366] on button "Create" at bounding box center [286, 380] width 172 height 28
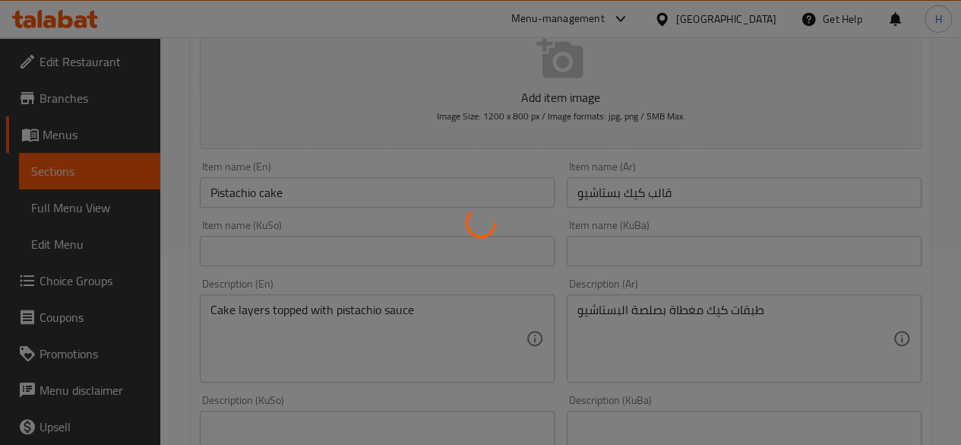
scroll to position [40, 0]
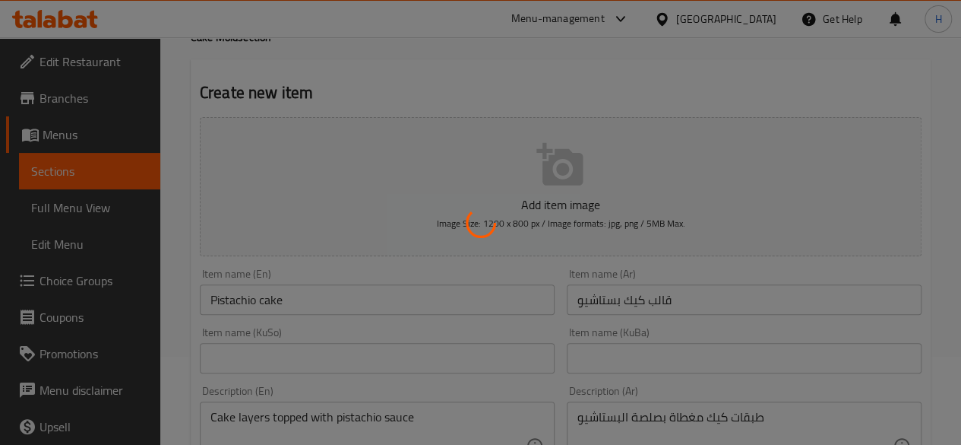
type input "0"
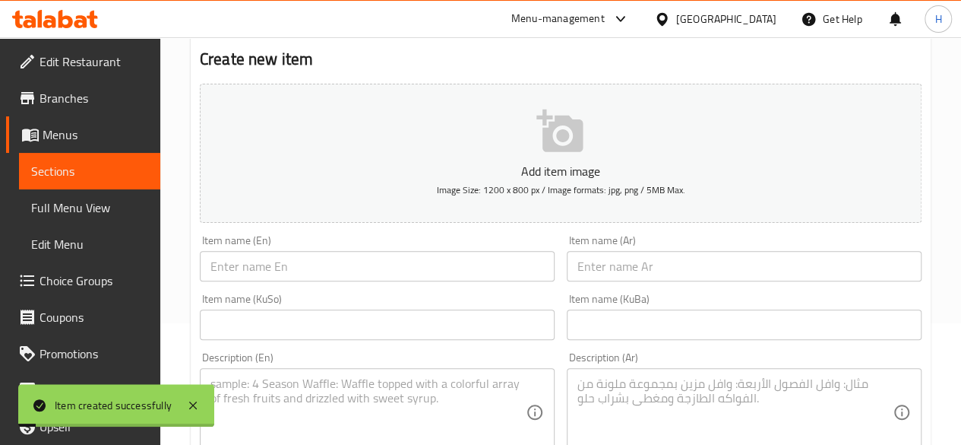
scroll to position [152, 0]
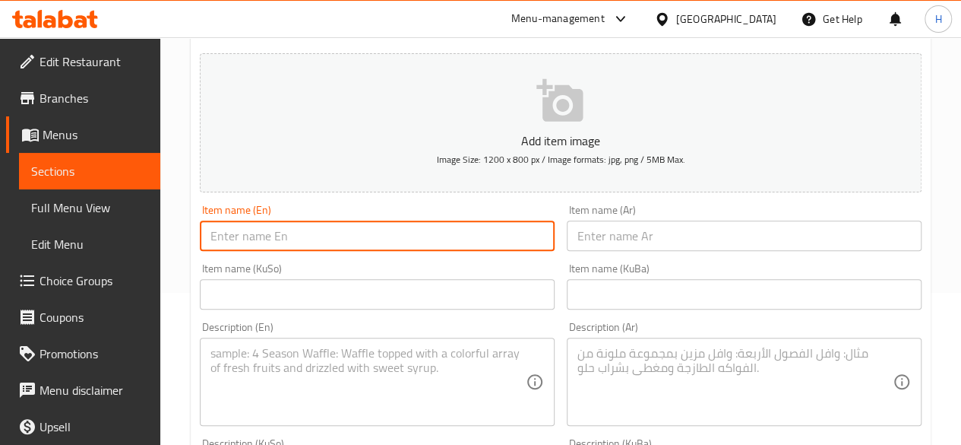
click at [444, 245] on input "text" at bounding box center [377, 235] width 355 height 30
click at [639, 246] on input "text" at bounding box center [744, 235] width 355 height 30
drag, startPoint x: 356, startPoint y: 236, endPoint x: 652, endPoint y: 240, distance: 295.7
click at [356, 236] on input "text" at bounding box center [377, 235] width 355 height 30
click at [713, 234] on input "قالب كيك شوكولا" at bounding box center [744, 235] width 355 height 30
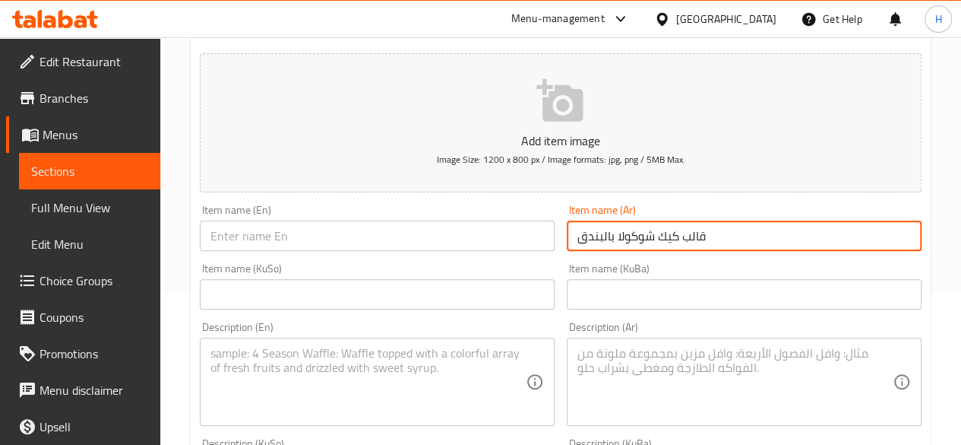
click at [713, 234] on input "قالب كيك شوكولا بالبندق" at bounding box center [744, 235] width 355 height 30
type input "قالب كيك شوكولا بالبندق"
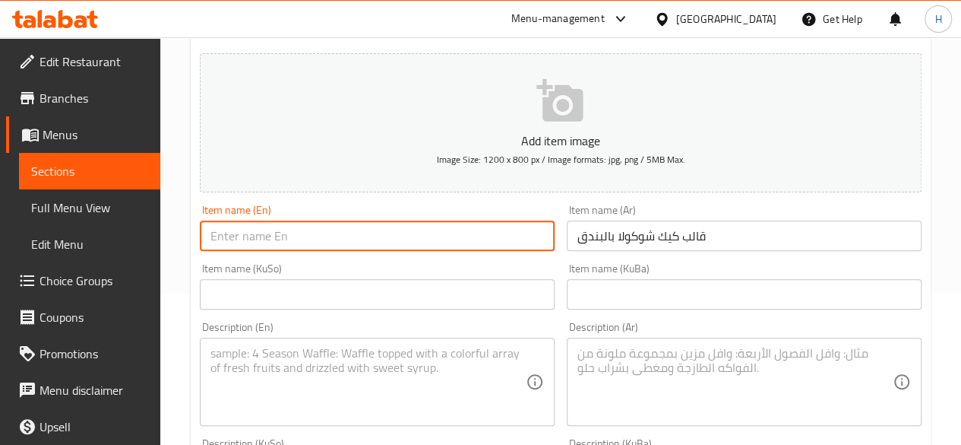
click at [318, 239] on input "text" at bounding box center [377, 235] width 355 height 30
paste input "Chocolate Hazelnut Cake"
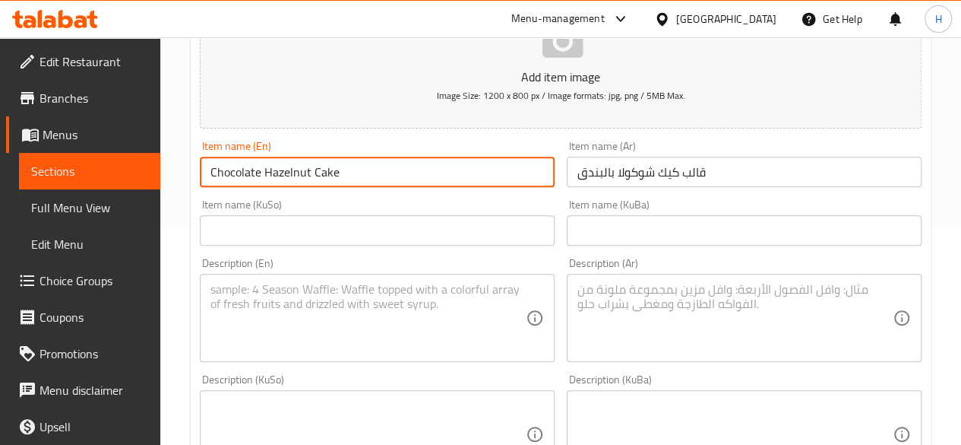
scroll to position [380, 0]
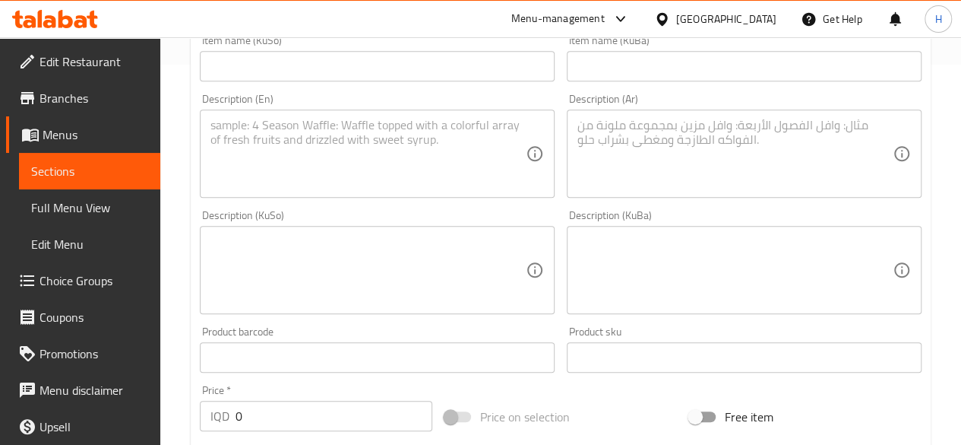
type input "Chocolate Hazelnut Cake"
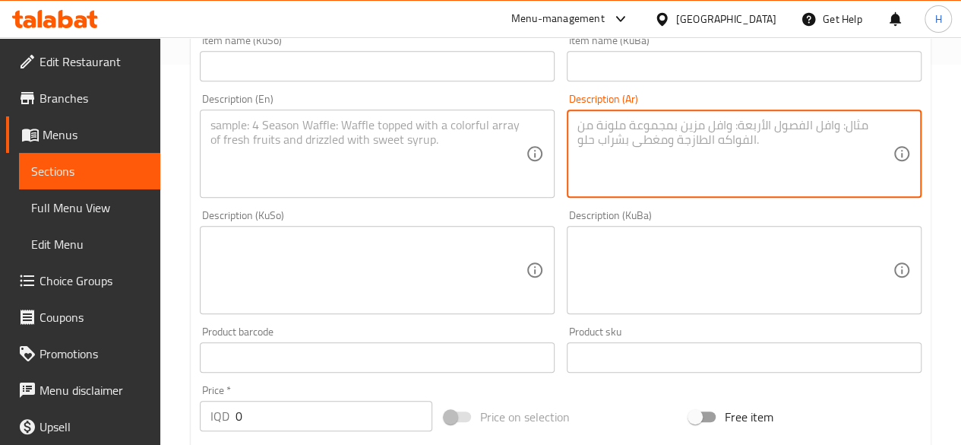
click at [696, 179] on textarea at bounding box center [735, 154] width 315 height 72
click at [616, 122] on textarea "طبقات كيك محشية بالشوكولا ومغطاة بصلصة الشوكولا والبندق" at bounding box center [735, 154] width 315 height 72
type textarea "طبقات كيك محشية بالشوكولا ومغطاة بصلصة الشوكولا والبندق"
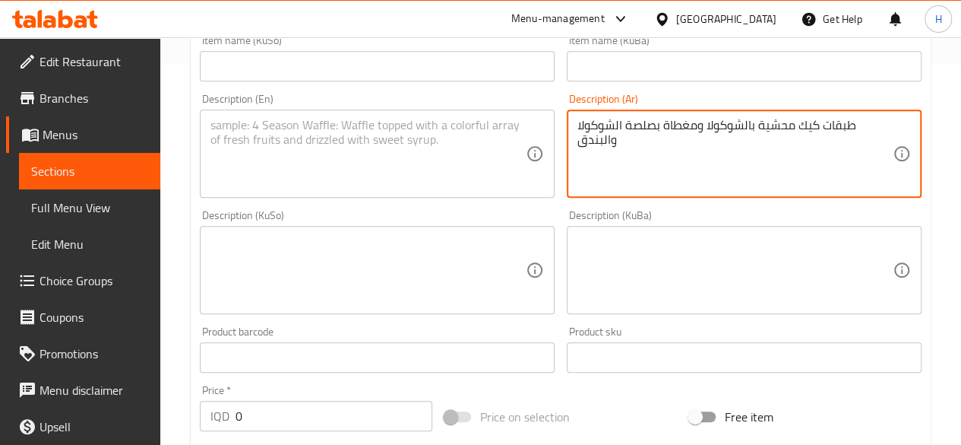
click at [315, 169] on textarea at bounding box center [368, 154] width 315 height 72
paste textarea "Layers of cake filled with chocolate and covered with chocolate and hazelnut sa…"
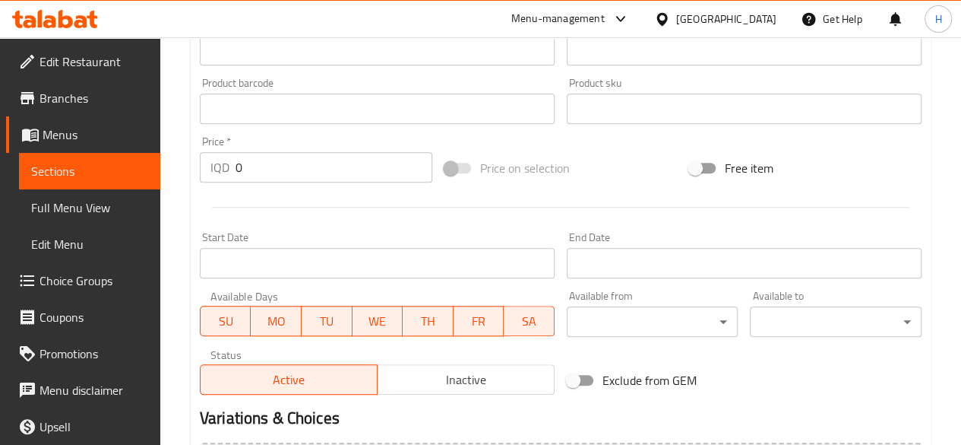
scroll to position [760, 0]
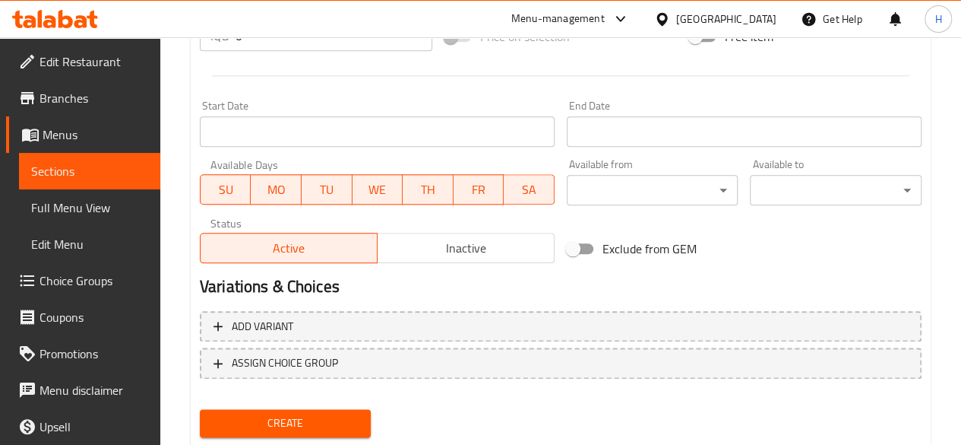
type textarea "Layers of cake filled with chocolate and covered with chocolate and hazelnut sa…"
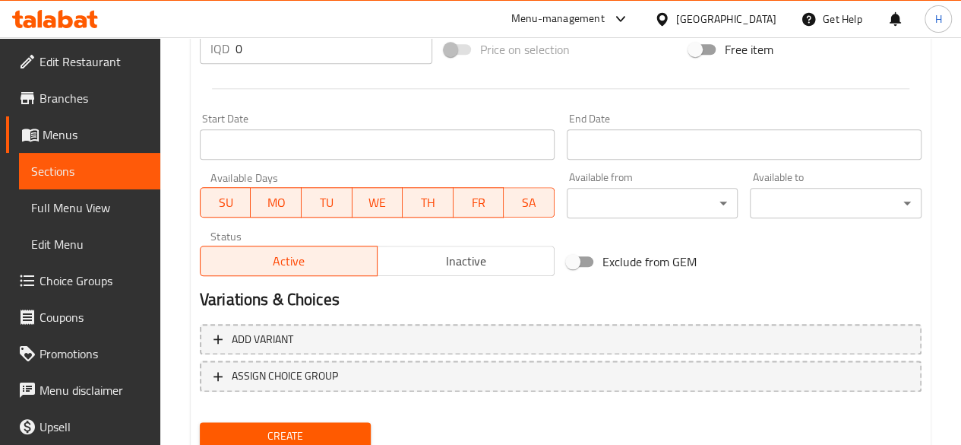
scroll to position [532, 0]
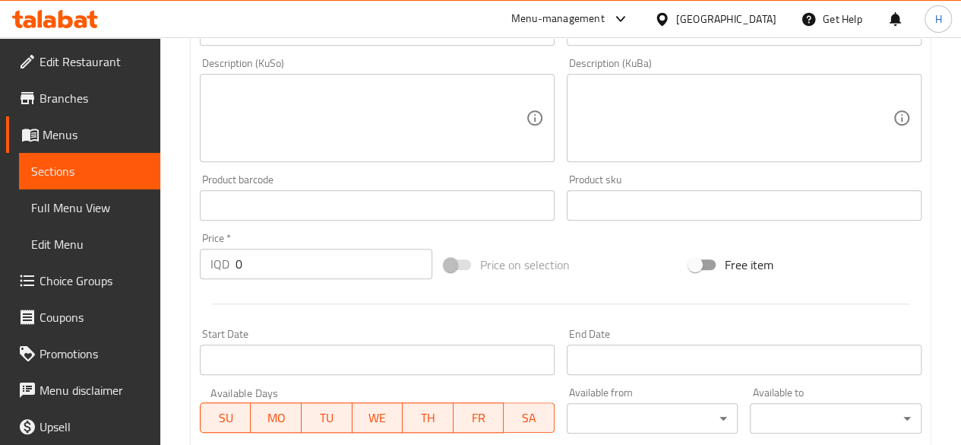
click at [277, 280] on div "Price   * IQD 0 Price *" at bounding box center [316, 255] width 245 height 59
click at [276, 259] on input "0" at bounding box center [334, 264] width 197 height 30
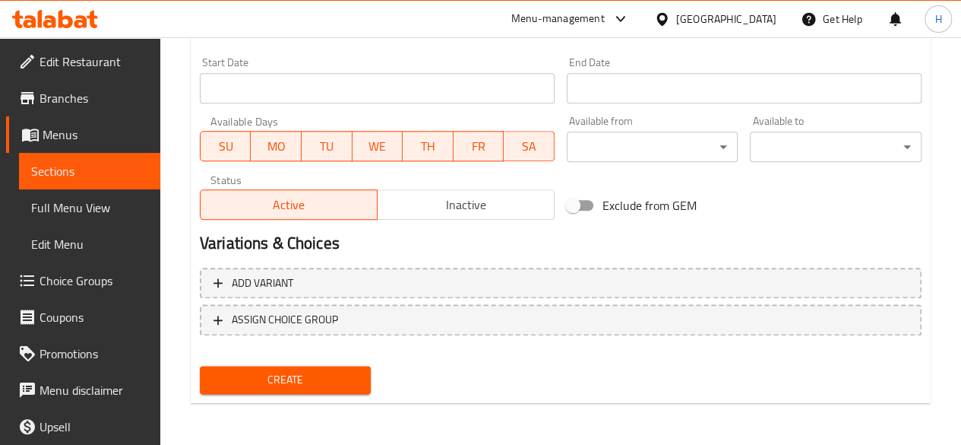
type input "40000"
click at [330, 370] on span "Create" at bounding box center [285, 379] width 147 height 19
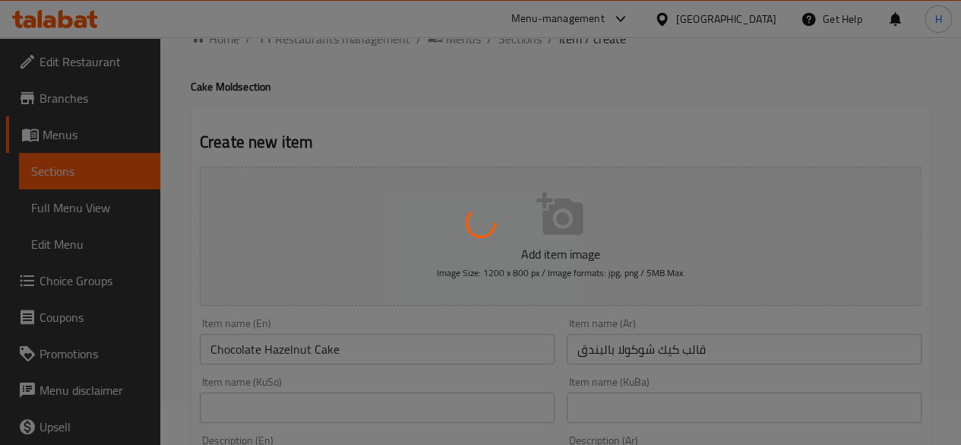
scroll to position [0, 0]
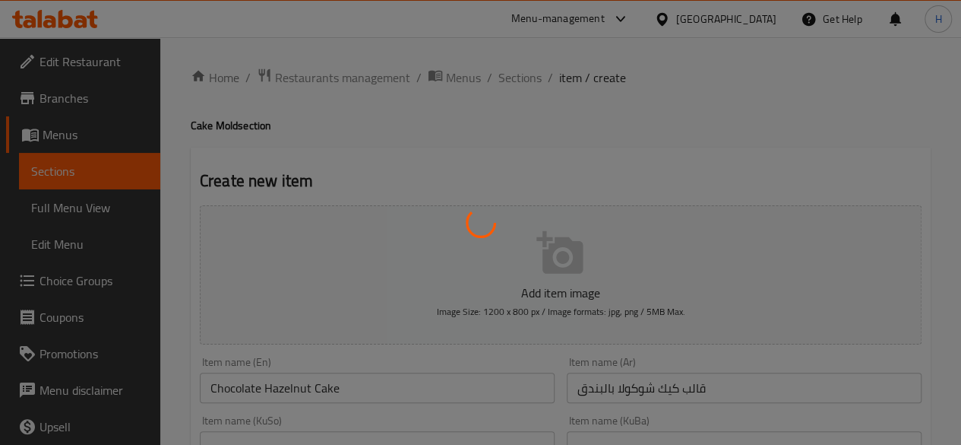
click at [532, 78] on div at bounding box center [480, 222] width 961 height 445
click at [529, 78] on div at bounding box center [480, 222] width 961 height 445
type input "0"
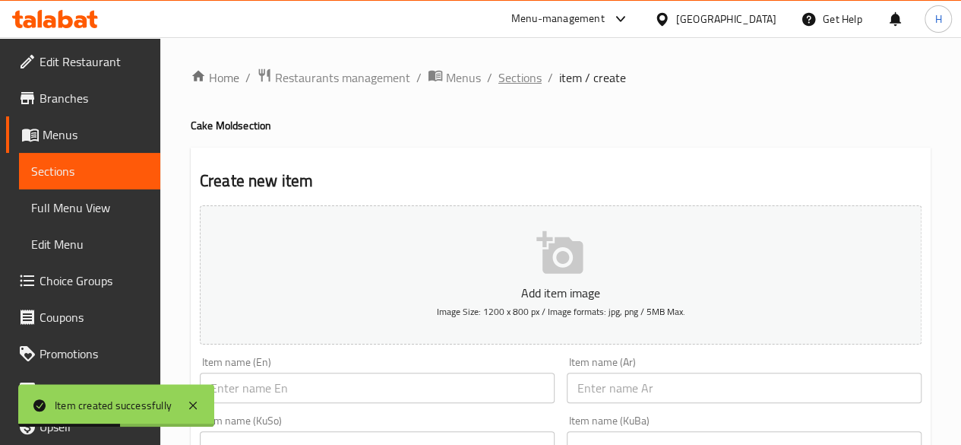
click at [532, 81] on span "Sections" at bounding box center [520, 77] width 43 height 18
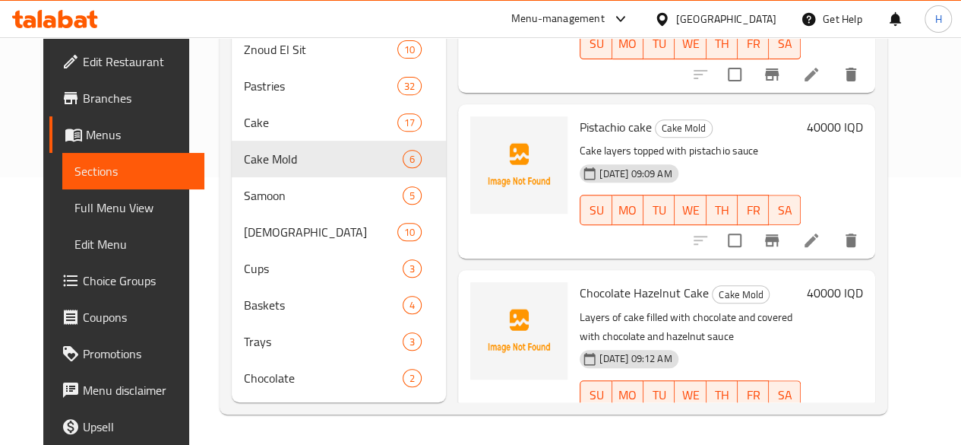
scroll to position [535, 0]
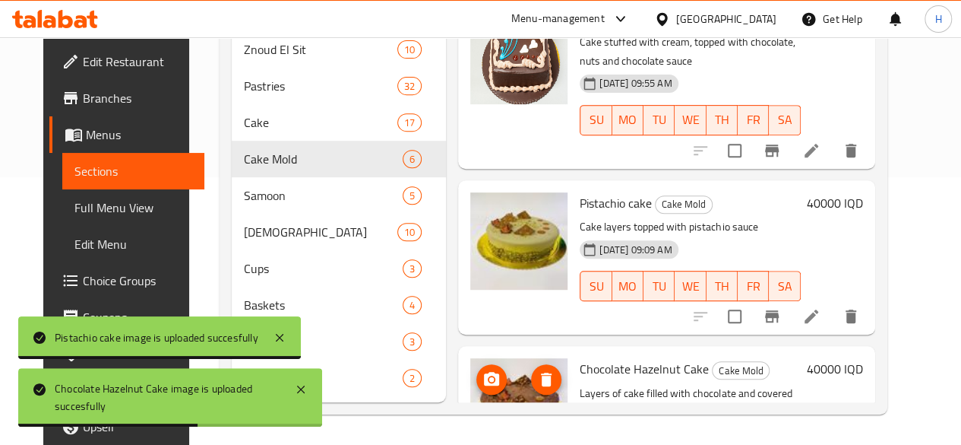
click at [470, 358] on img at bounding box center [518, 406] width 97 height 97
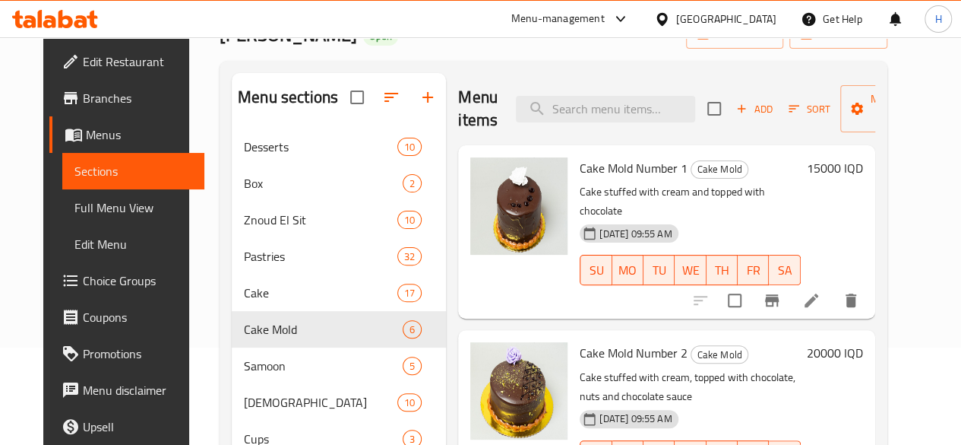
scroll to position [0, 0]
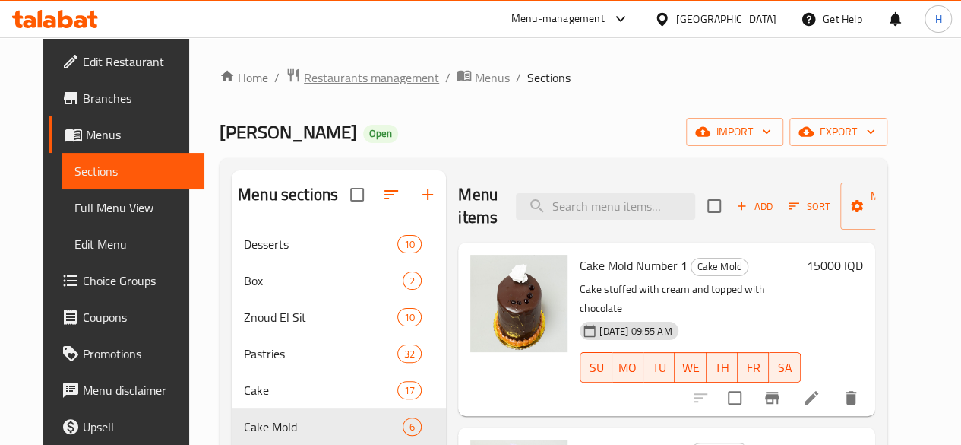
click at [338, 68] on span "Restaurants management" at bounding box center [371, 77] width 135 height 18
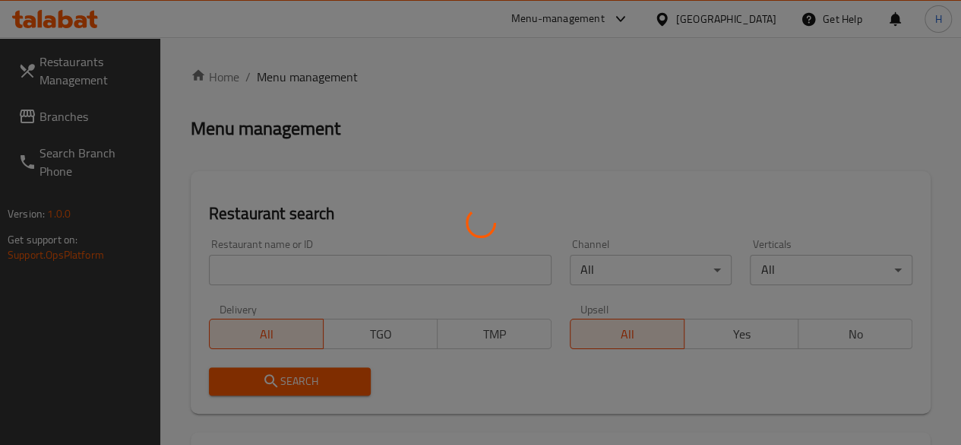
click at [302, 279] on div at bounding box center [480, 222] width 961 height 445
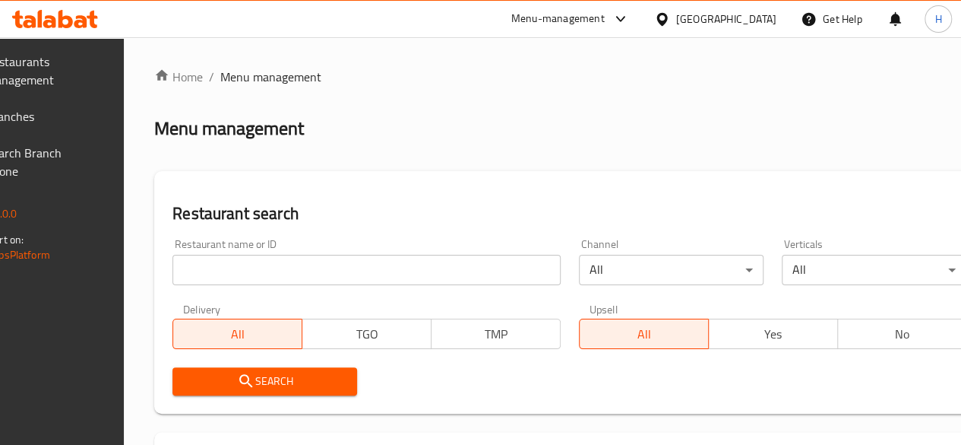
click at [308, 273] on input "search" at bounding box center [367, 270] width 388 height 30
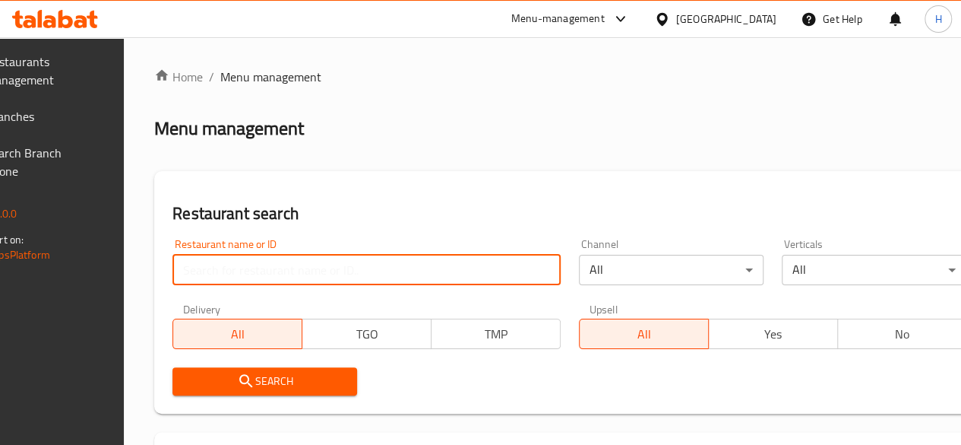
paste input "699042"
type input "699042"
click button "Search" at bounding box center [265, 381] width 185 height 28
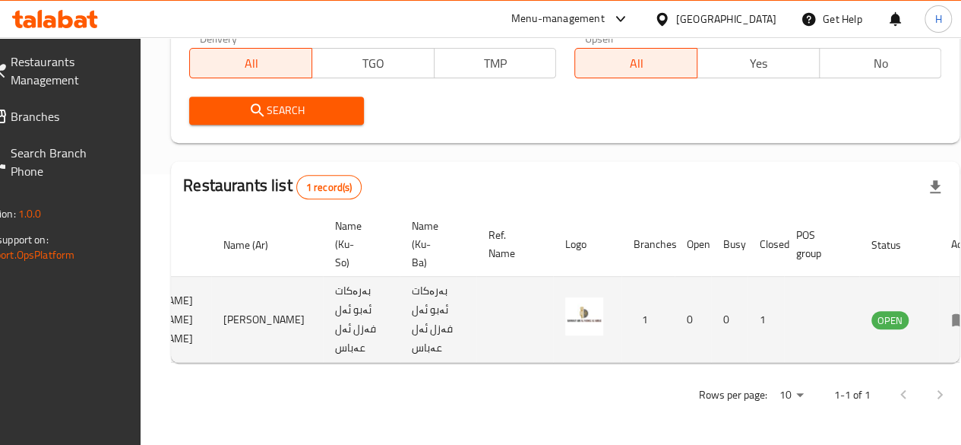
scroll to position [0, 141]
click at [949, 310] on link "enhanced table" at bounding box center [963, 319] width 28 height 18
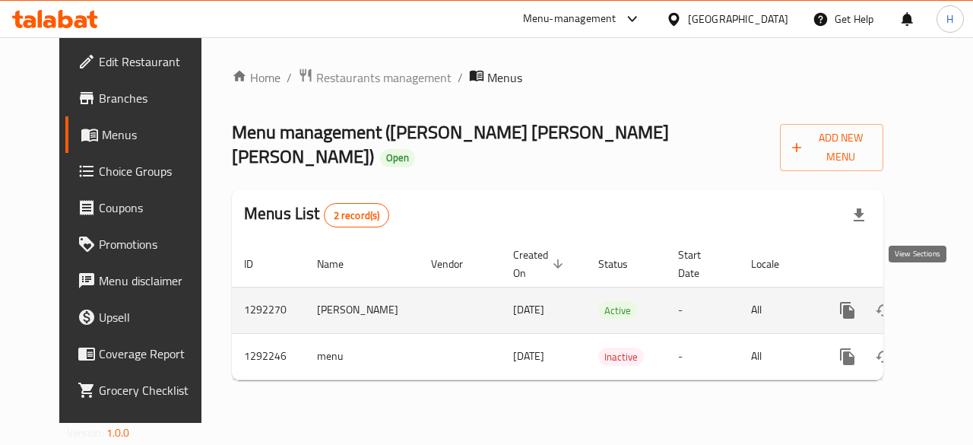
click at [948, 301] on icon "enhanced table" at bounding box center [957, 310] width 18 height 18
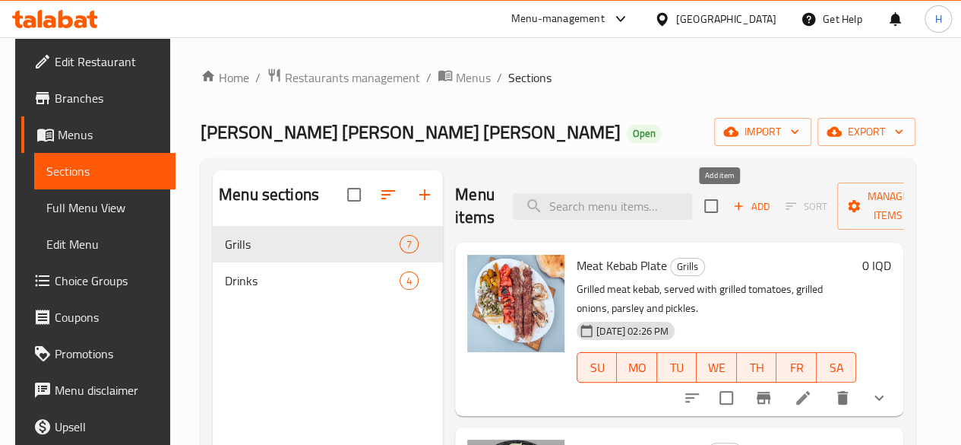
click at [732, 207] on icon "button" at bounding box center [739, 206] width 14 height 14
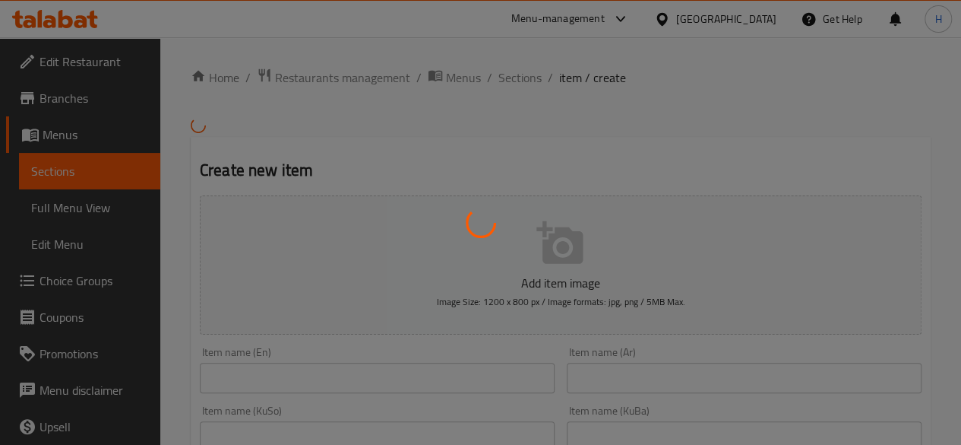
click at [644, 371] on div at bounding box center [480, 222] width 961 height 445
click at [640, 378] on div at bounding box center [480, 222] width 961 height 445
click at [727, 379] on div at bounding box center [480, 222] width 961 height 445
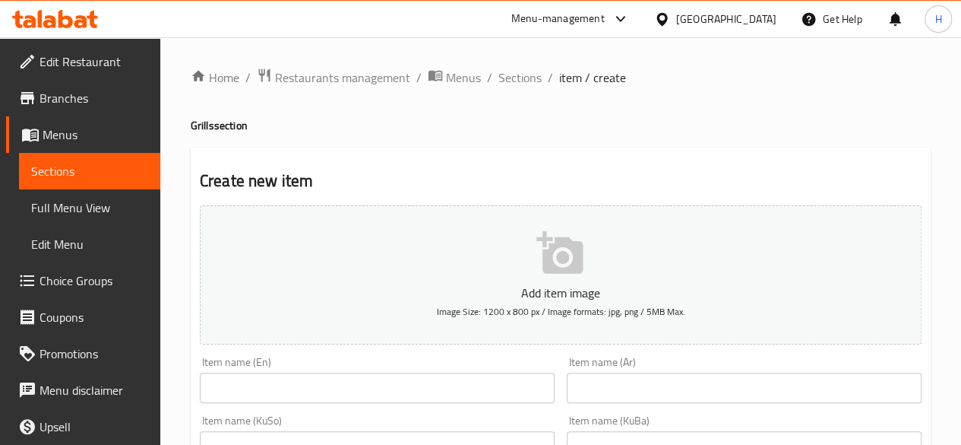
drag, startPoint x: 661, startPoint y: 384, endPoint x: 629, endPoint y: 371, distance: 34.4
click at [659, 382] on div at bounding box center [480, 222] width 961 height 445
click at [629, 376] on input "text" at bounding box center [744, 387] width 355 height 30
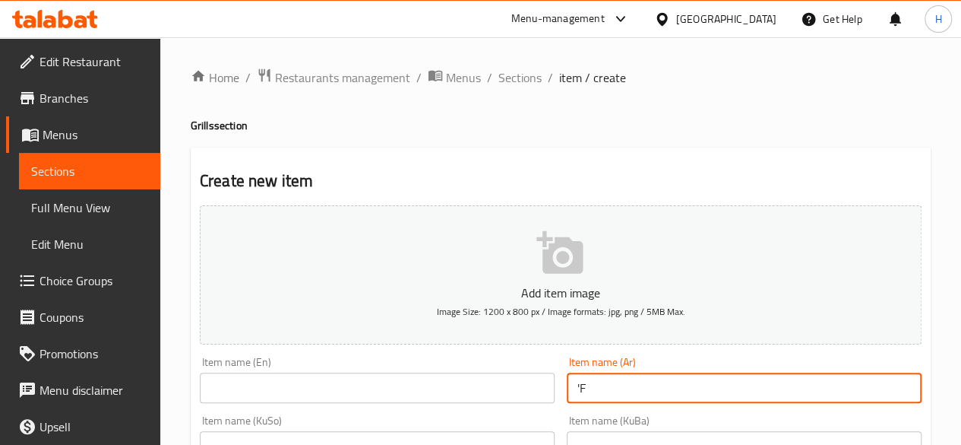
type input "'"
type input "طبق تكة دجاج"
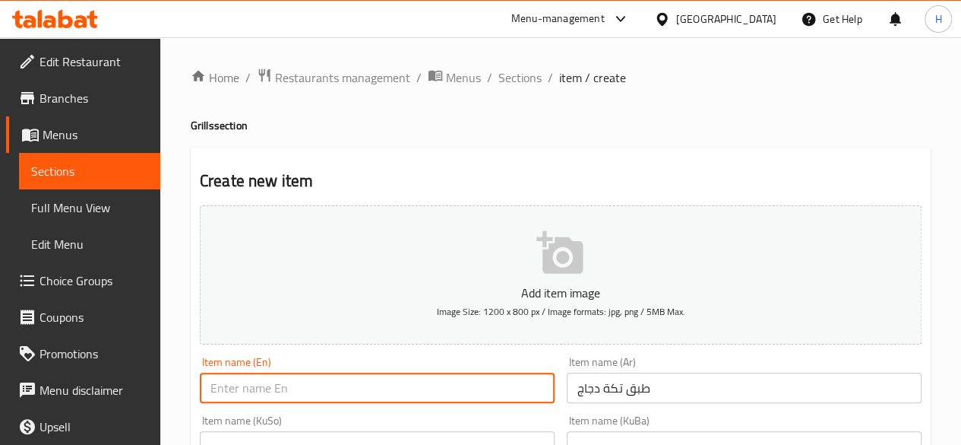
click at [446, 394] on input "text" at bounding box center [377, 387] width 355 height 30
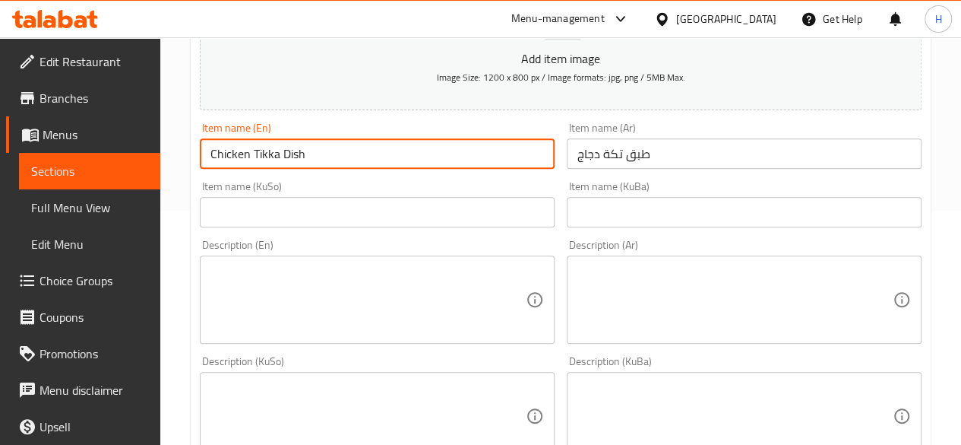
scroll to position [228, 0]
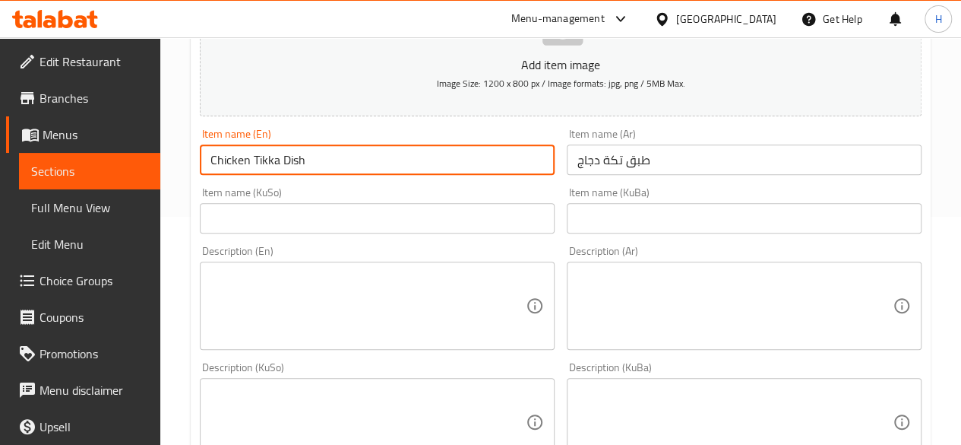
type input "Chicken Tikka Dish"
click at [634, 291] on textarea at bounding box center [735, 306] width 315 height 72
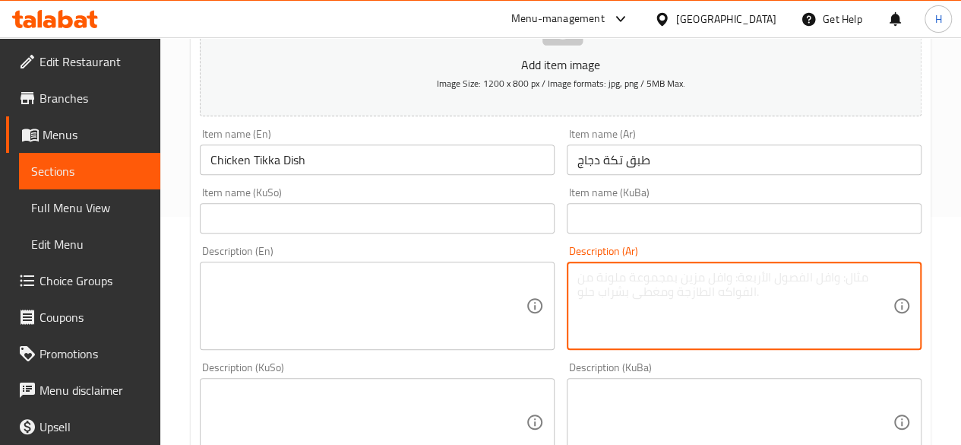
type textarea "j"
click at [676, 318] on textarea "تكة دجاج, مخلل وطماطم" at bounding box center [735, 306] width 315 height 72
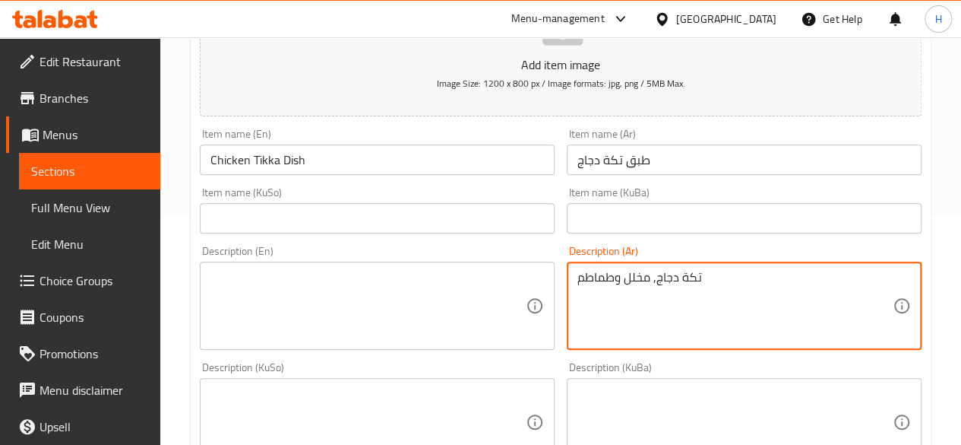
type textarea "تكة دجاج, مخلل وطماطم"
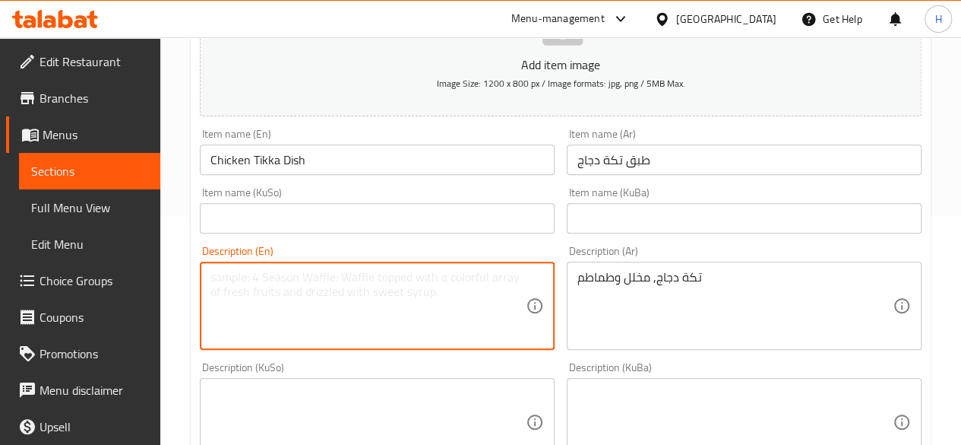
click at [339, 302] on textarea at bounding box center [368, 306] width 315 height 72
paste textarea "Chicken tikka, pickles and tomatoes"
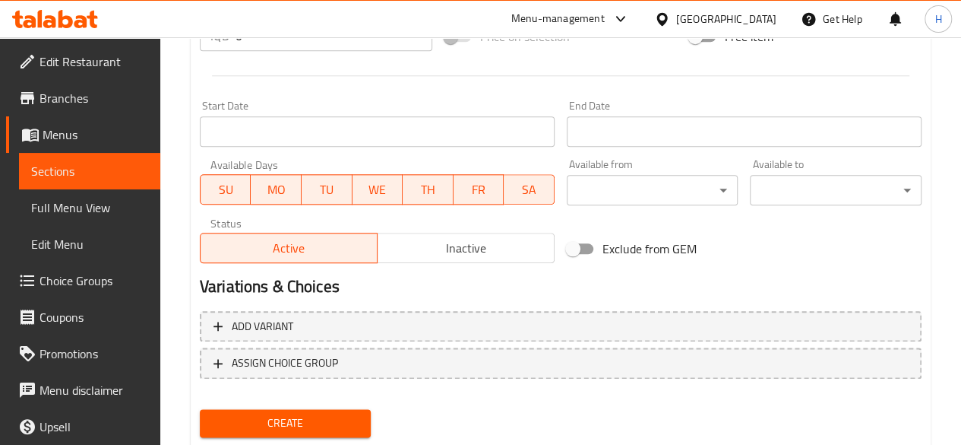
scroll to position [684, 0]
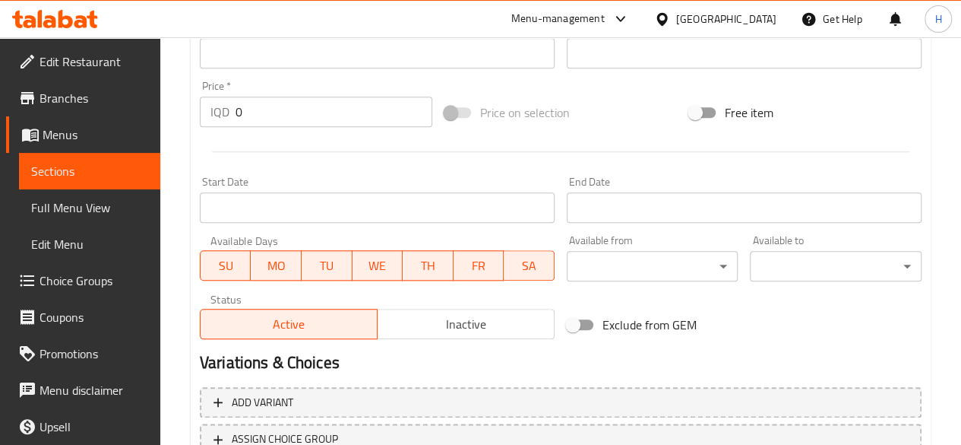
type textarea "Chicken tikka, pickles and tomatoes"
click at [293, 121] on input "0" at bounding box center [334, 112] width 197 height 30
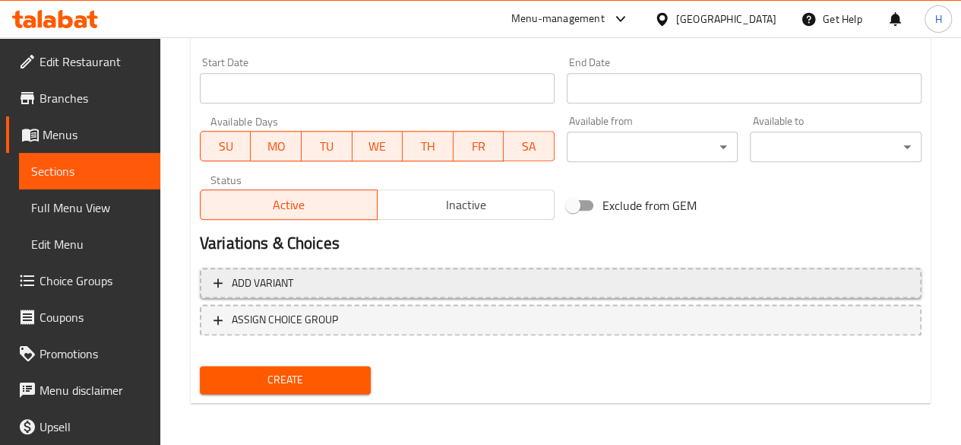
click at [305, 274] on span "Add variant" at bounding box center [561, 283] width 695 height 19
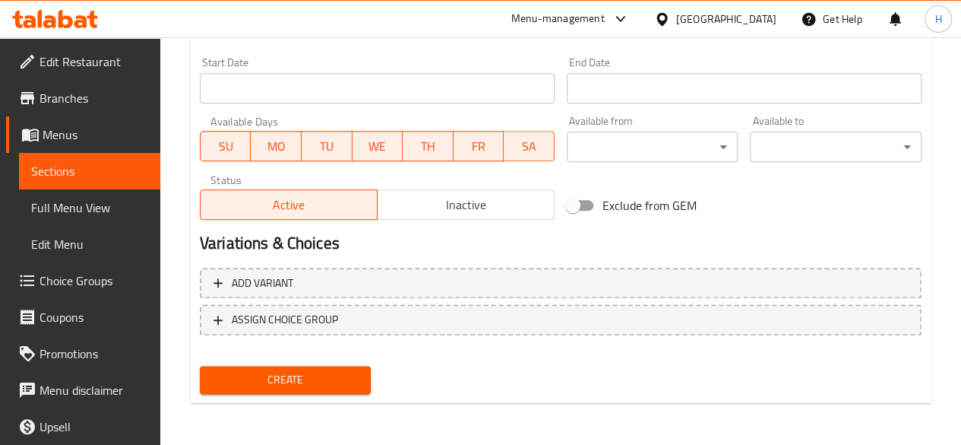
scroll to position [792, 0]
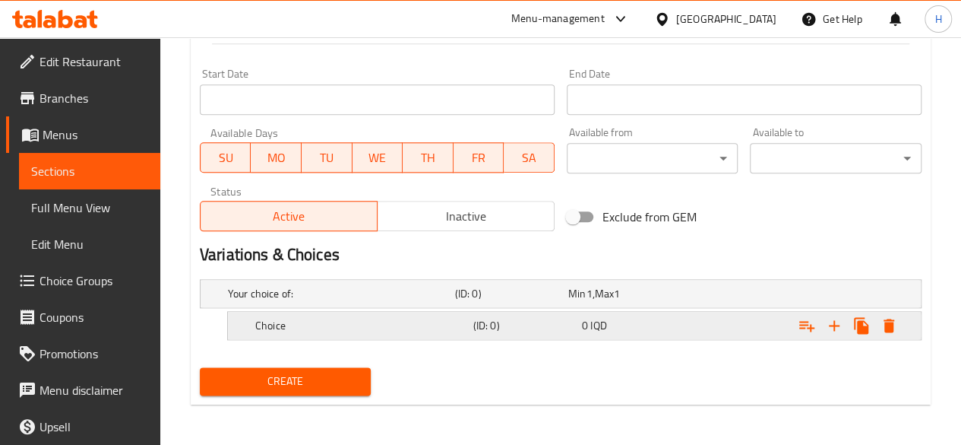
click at [835, 324] on icon "Expand" at bounding box center [834, 325] width 11 height 11
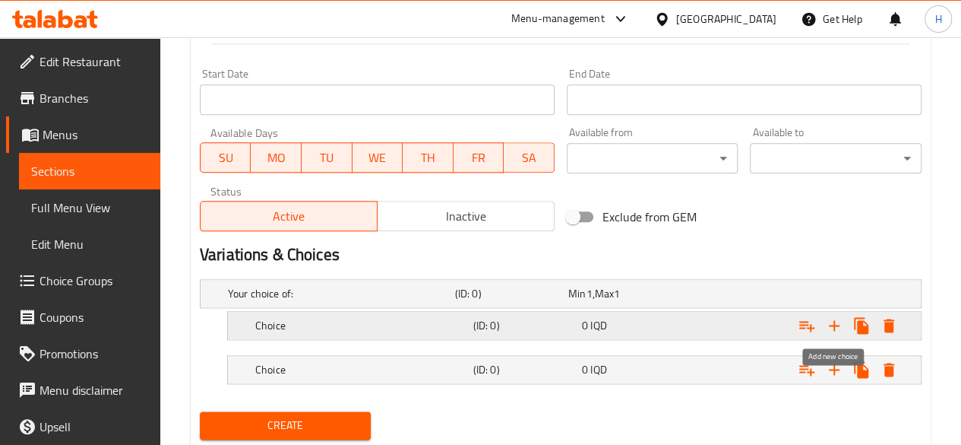
click at [835, 324] on icon "Expand" at bounding box center [834, 325] width 11 height 11
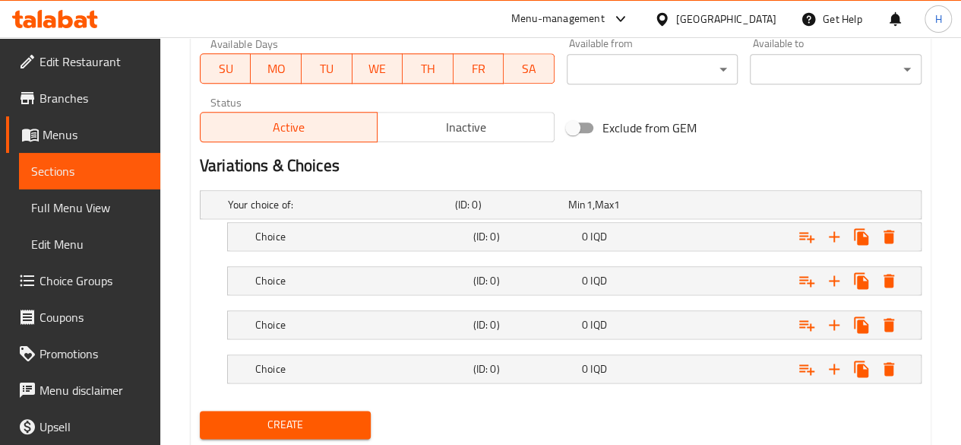
scroll to position [923, 0]
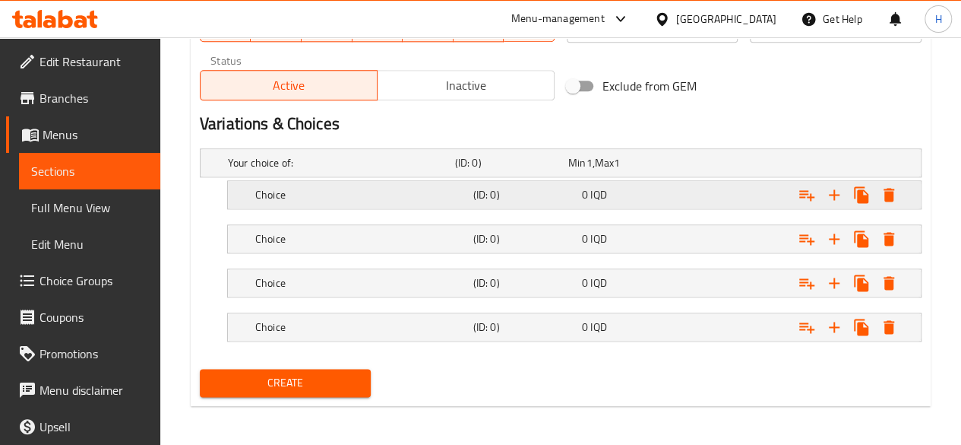
click at [316, 170] on h5 "Choice" at bounding box center [338, 162] width 221 height 15
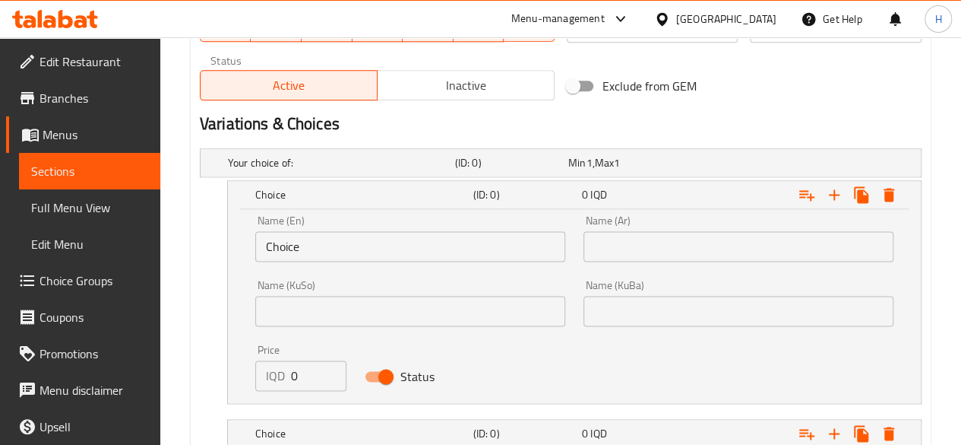
click at [315, 259] on input "Choice" at bounding box center [410, 246] width 310 height 30
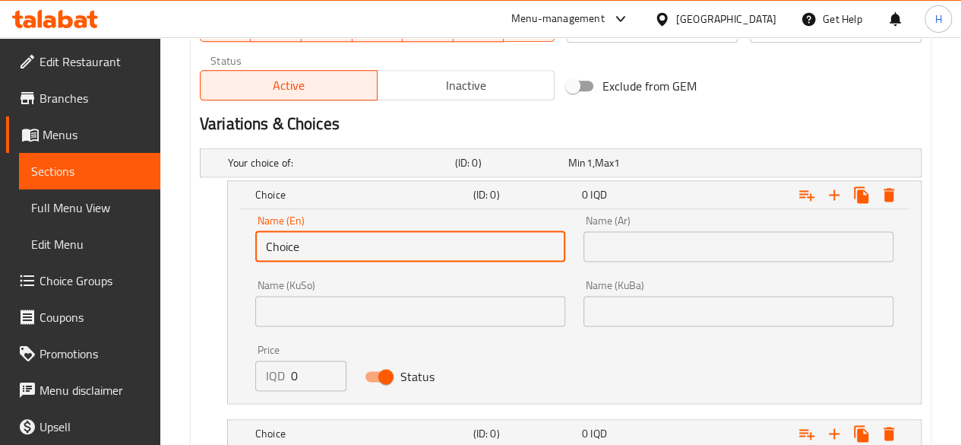
click at [315, 258] on input "Choice" at bounding box center [410, 246] width 310 height 30
type input "5 skewer"
click at [701, 256] on input "text" at bounding box center [739, 246] width 310 height 30
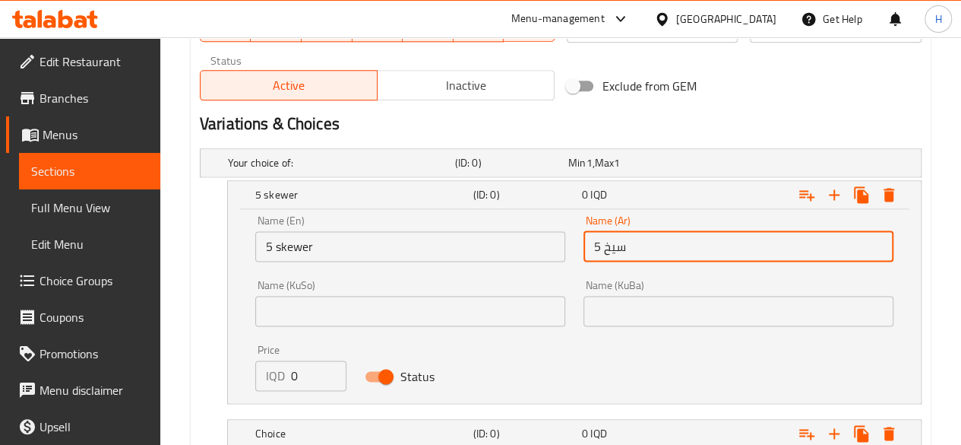
type input "5 سيخ"
click at [309, 371] on input "0" at bounding box center [318, 375] width 55 height 30
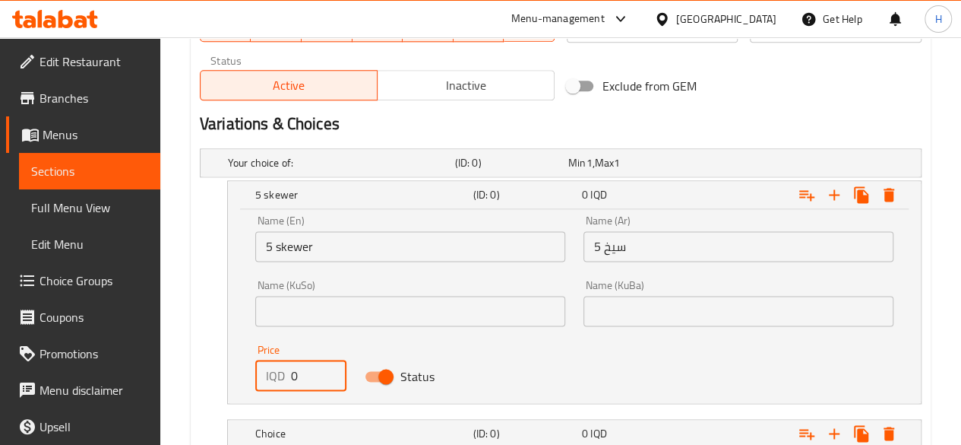
click at [309, 371] on input "0" at bounding box center [318, 375] width 55 height 30
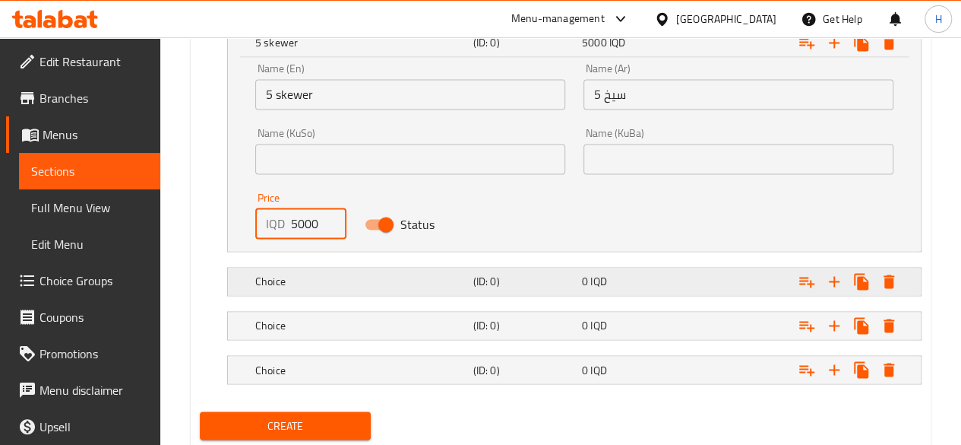
type input "5000"
click at [309, 18] on h5 "Choice" at bounding box center [338, 10] width 221 height 15
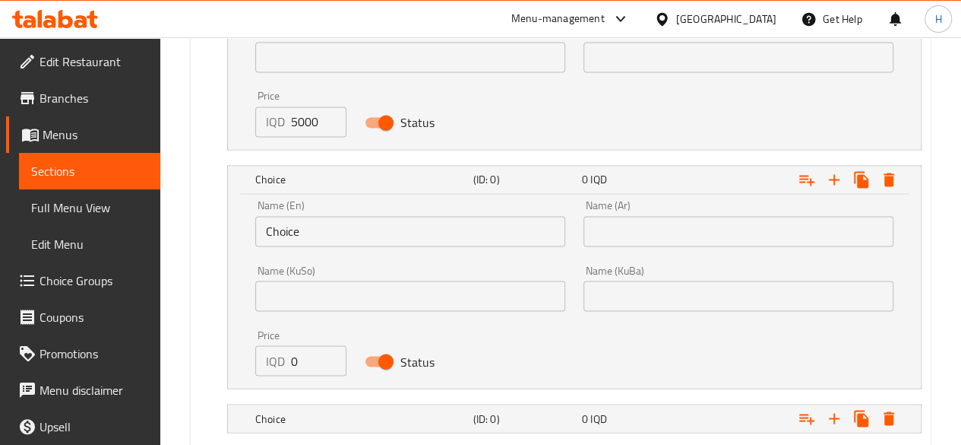
scroll to position [1227, 0]
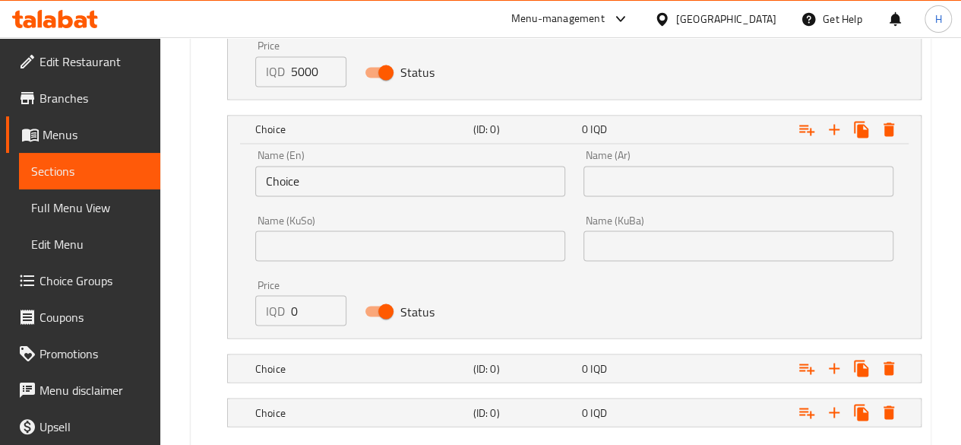
click at [307, 176] on input "Choice" at bounding box center [410, 181] width 310 height 30
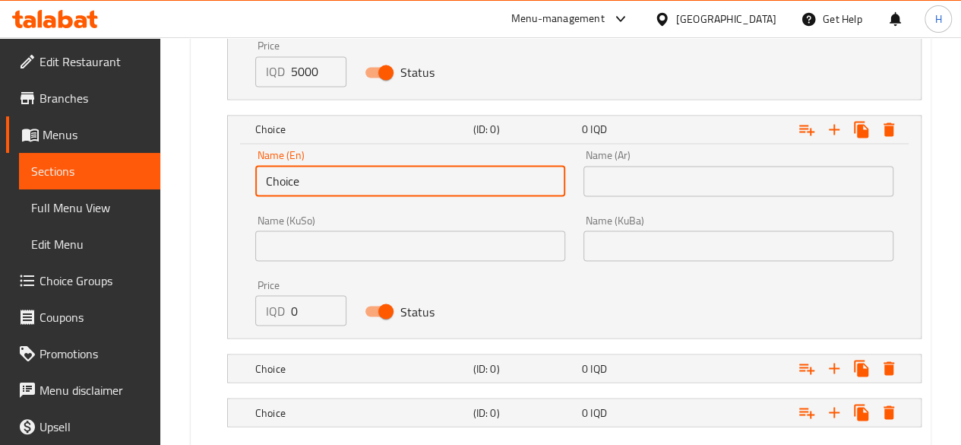
click at [307, 176] on input "Choice" at bounding box center [410, 181] width 310 height 30
click at [307, 176] on input "text" at bounding box center [410, 181] width 310 height 30
type input "10 skewer"
click at [766, 179] on input "text" at bounding box center [739, 181] width 310 height 30
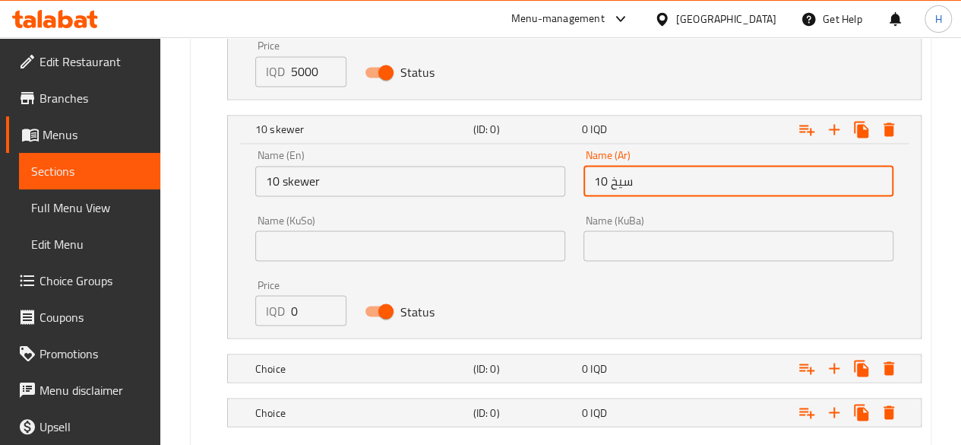
type input "10 سيخ"
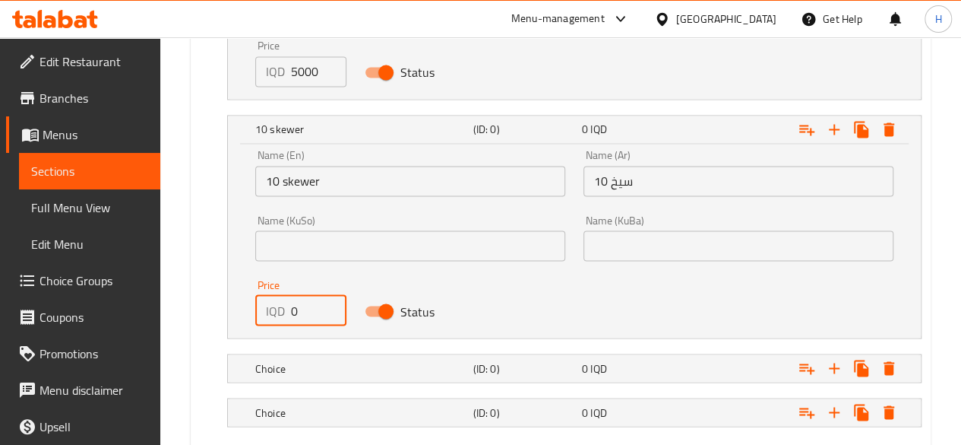
click at [301, 303] on input "0" at bounding box center [318, 310] width 55 height 30
type input "10000"
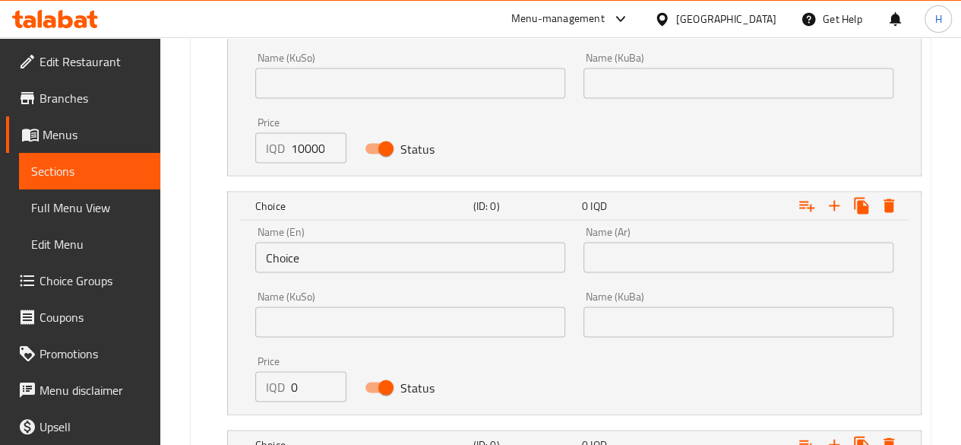
scroll to position [1455, 0]
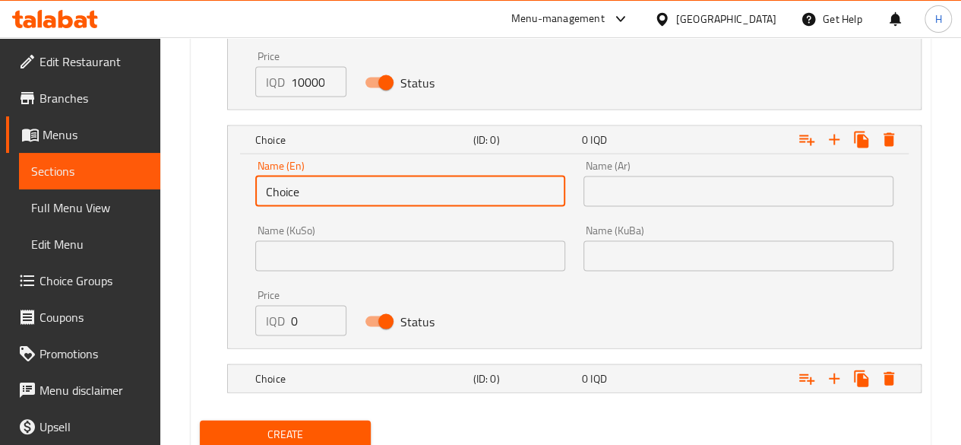
click at [319, 201] on input "Choice" at bounding box center [410, 191] width 310 height 30
type input "20 skewer"
click at [673, 183] on input "text" at bounding box center [739, 191] width 310 height 30
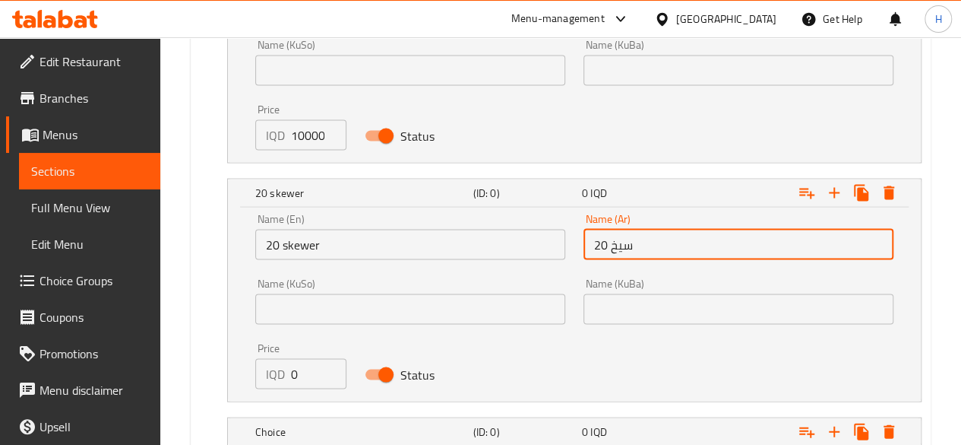
scroll to position [1379, 0]
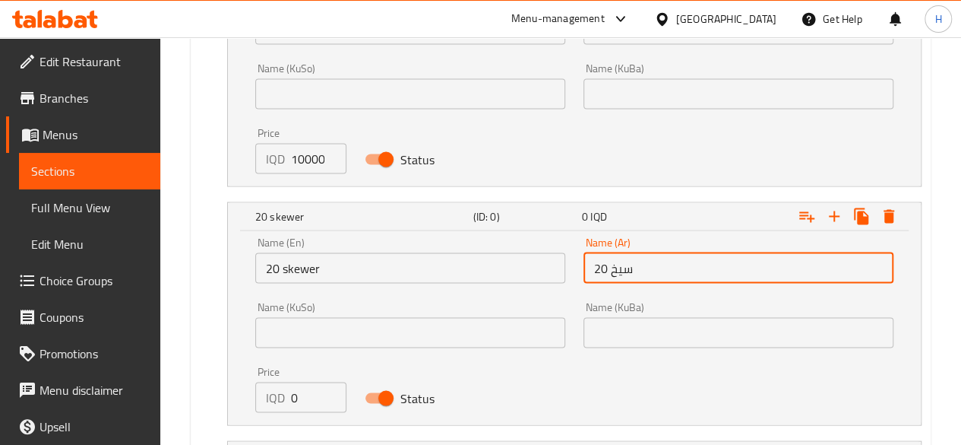
type input "20 سيخ"
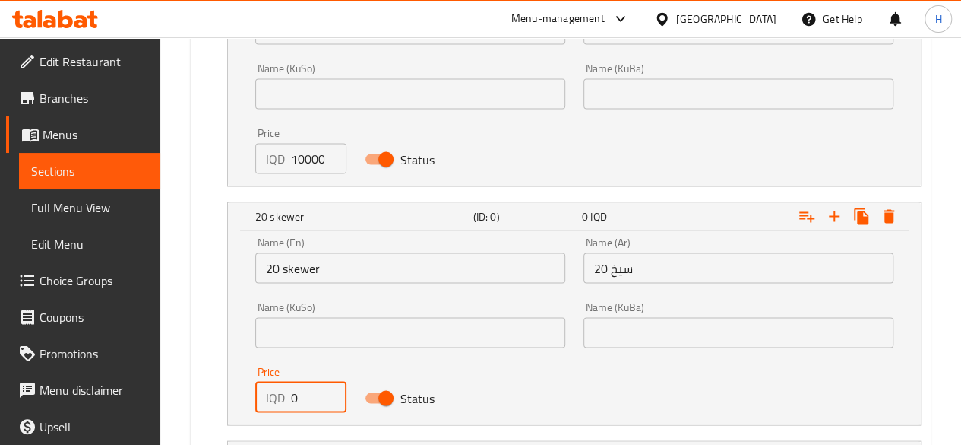
click at [309, 382] on input "0" at bounding box center [318, 397] width 55 height 30
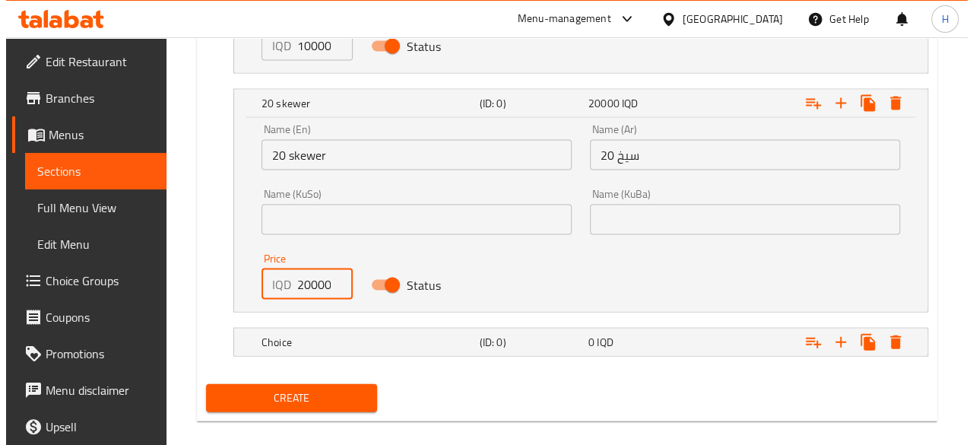
scroll to position [1506, 0]
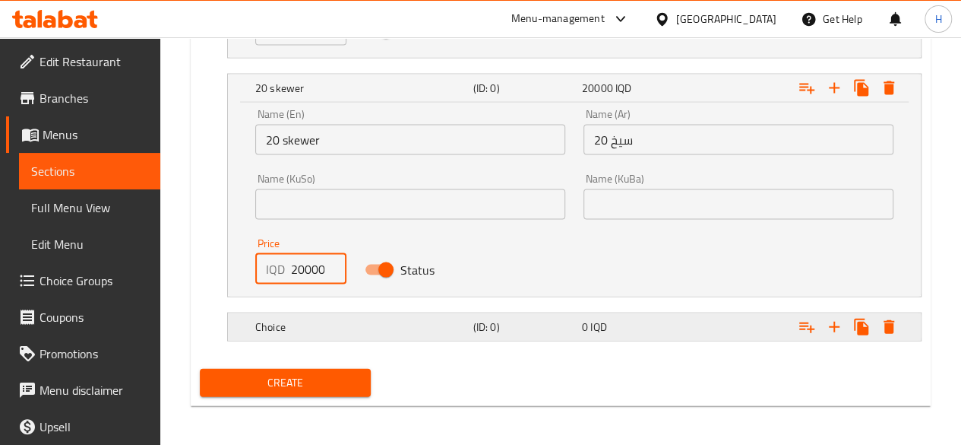
type input "20000"
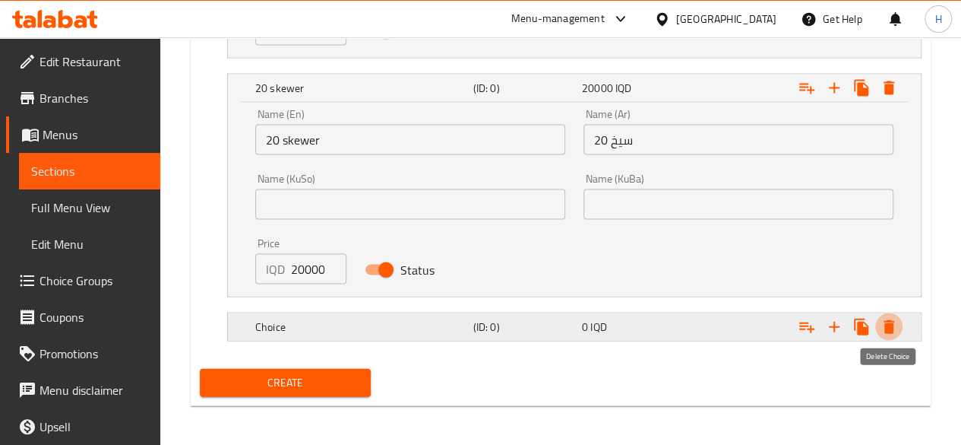
click at [894, 322] on icon "Expand" at bounding box center [889, 327] width 18 height 18
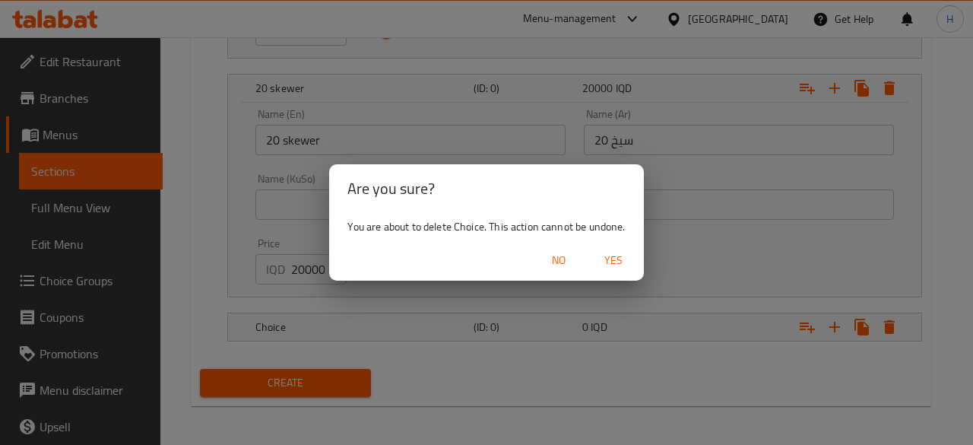
click at [603, 259] on span "Yes" at bounding box center [613, 260] width 36 height 19
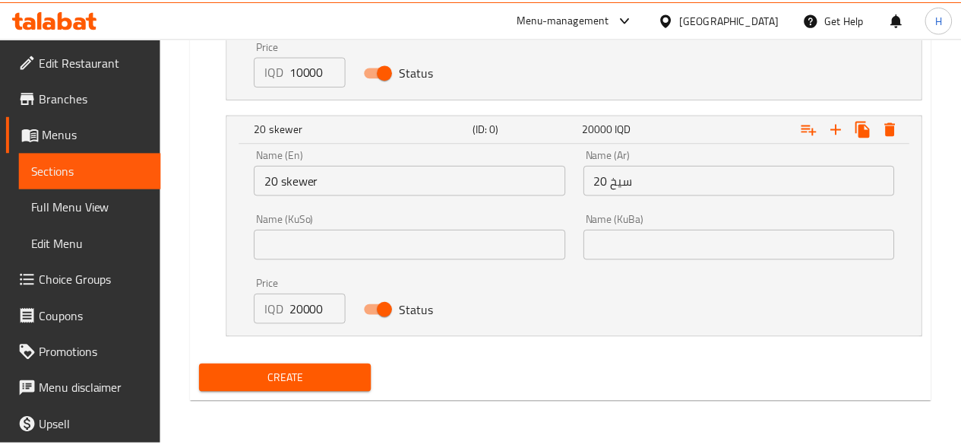
scroll to position [1462, 0]
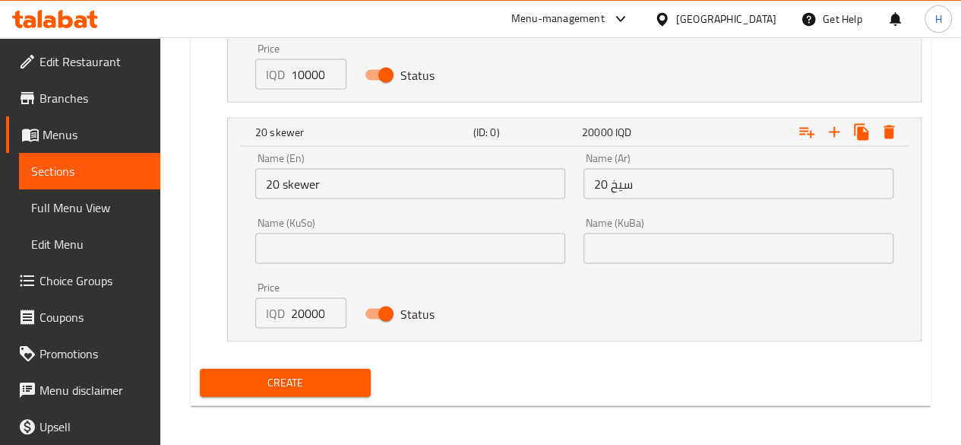
click at [305, 309] on input "20000" at bounding box center [318, 313] width 55 height 30
click at [356, 373] on span "Create" at bounding box center [285, 382] width 147 height 19
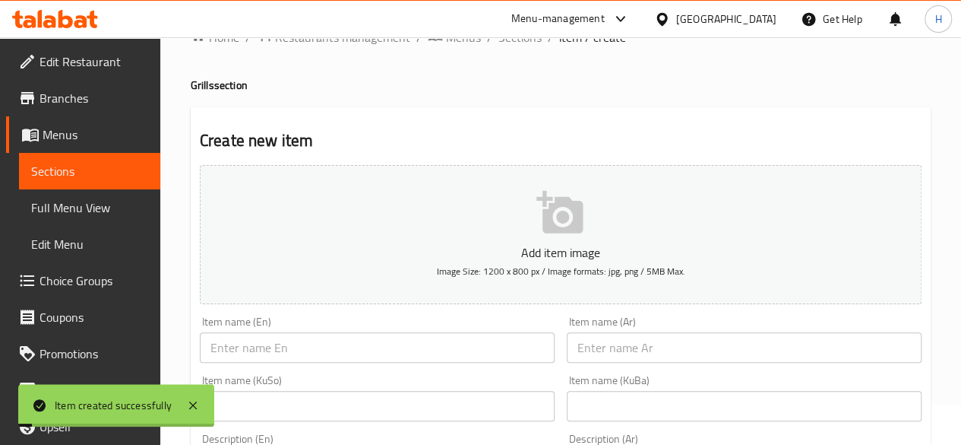
scroll to position [0, 0]
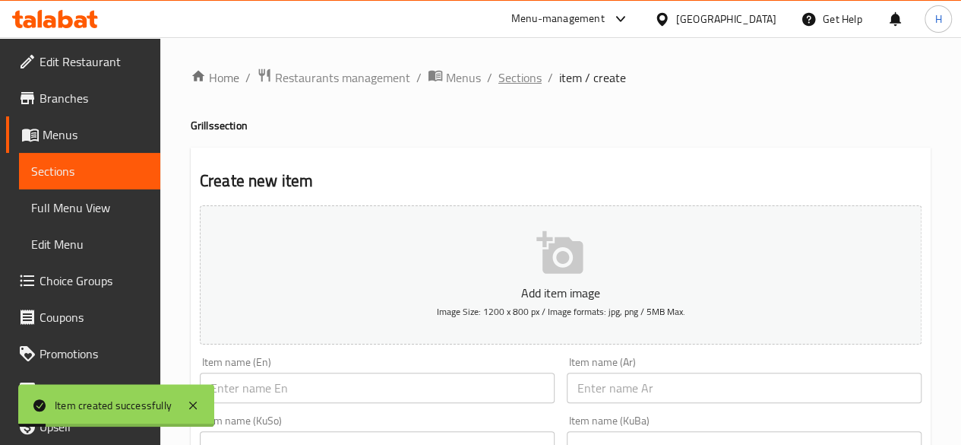
click at [536, 74] on span "Sections" at bounding box center [520, 77] width 43 height 18
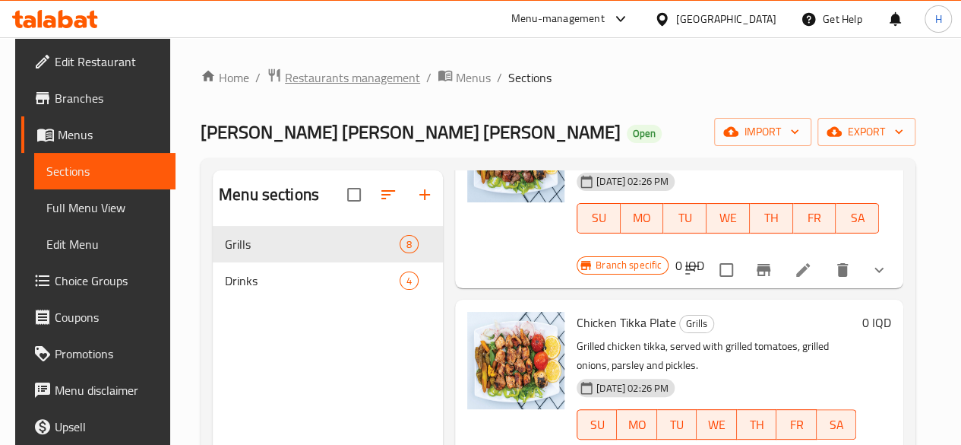
click at [306, 84] on span "Restaurants management" at bounding box center [352, 77] width 135 height 18
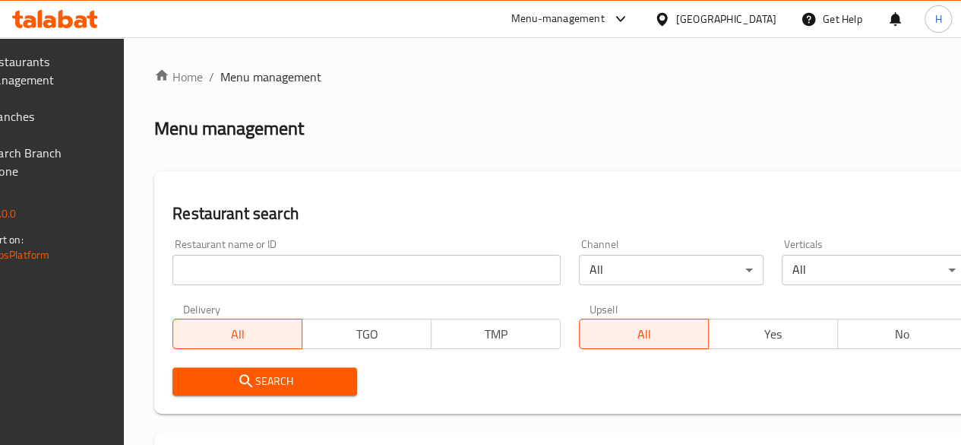
click at [302, 264] on input "search" at bounding box center [367, 270] width 388 height 30
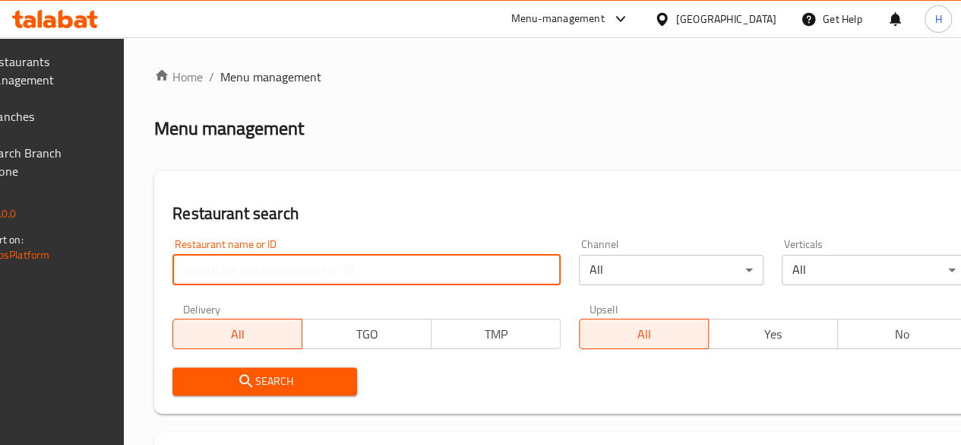
paste input "678915"
type input "678915"
click button "Search" at bounding box center [265, 381] width 185 height 28
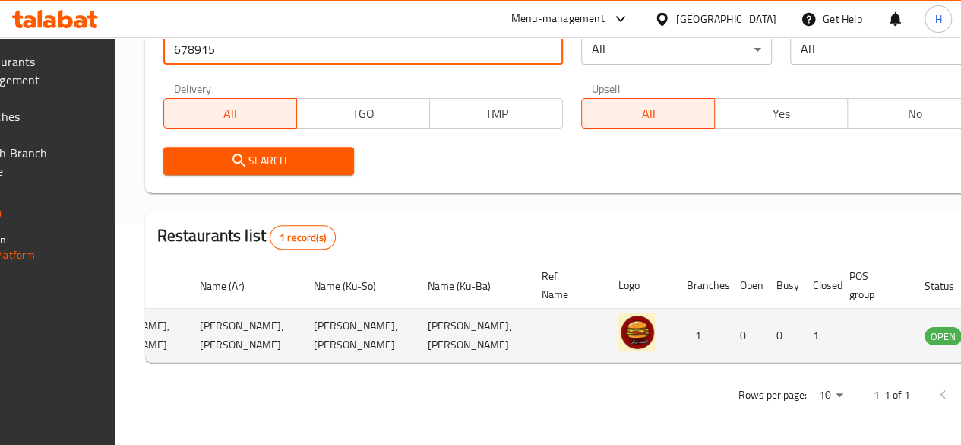
scroll to position [0, 149]
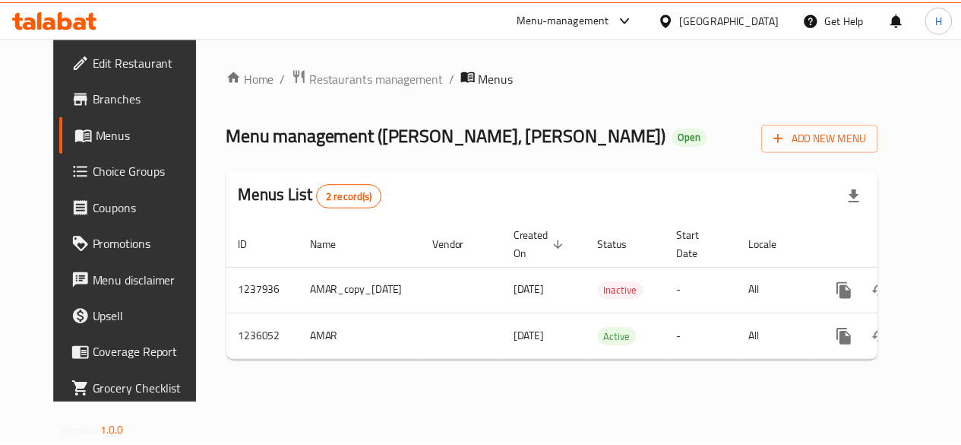
scroll to position [0, 40]
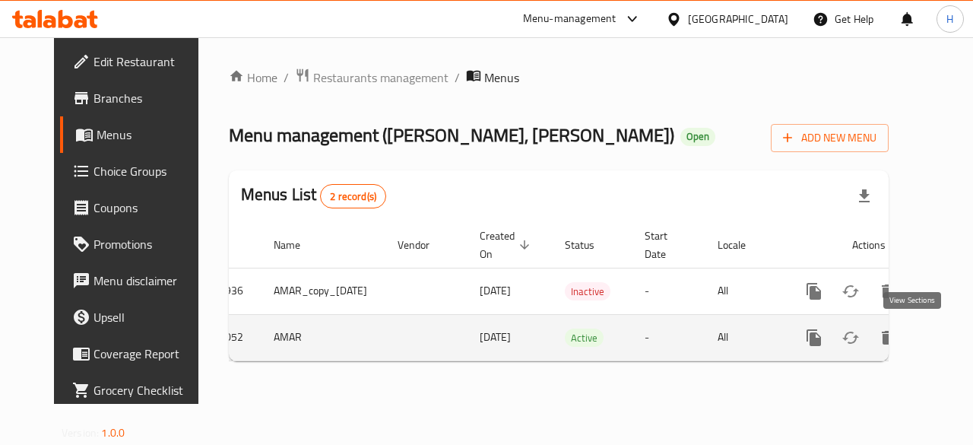
click at [919, 331] on icon "enhanced table" at bounding box center [923, 337] width 18 height 18
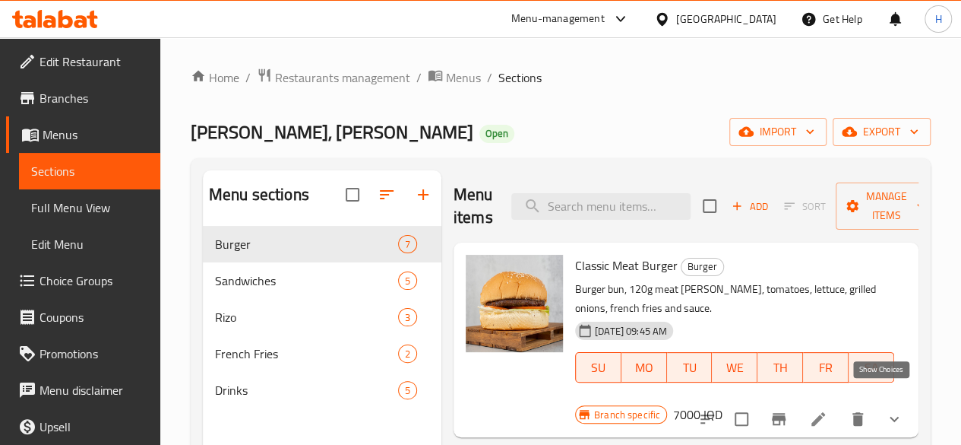
click at [886, 410] on icon "show more" at bounding box center [894, 419] width 18 height 18
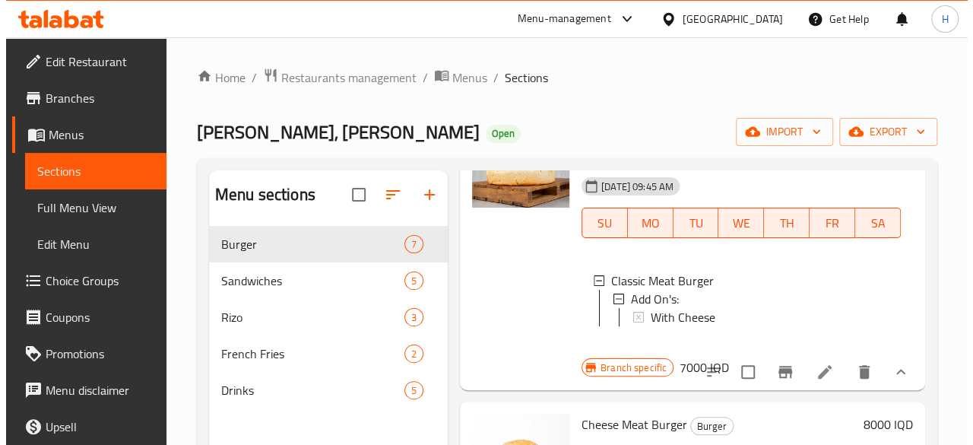
scroll to position [228, 0]
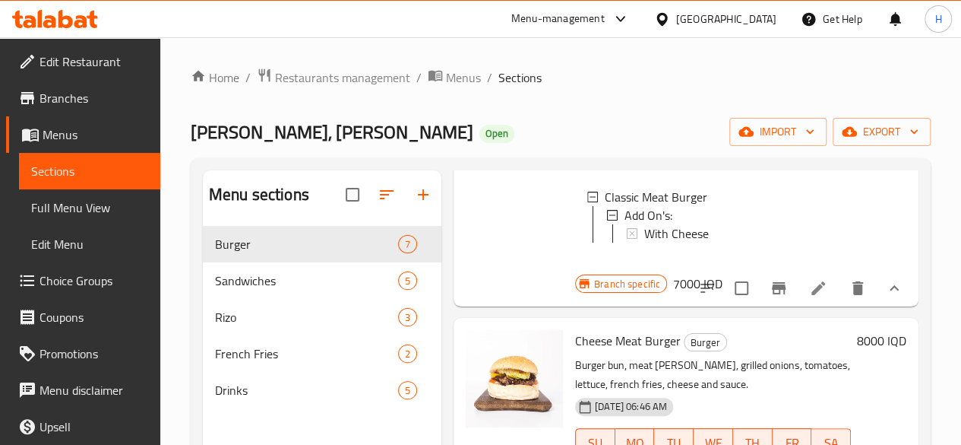
click at [775, 288] on button "Branch-specific-item" at bounding box center [779, 288] width 36 height 36
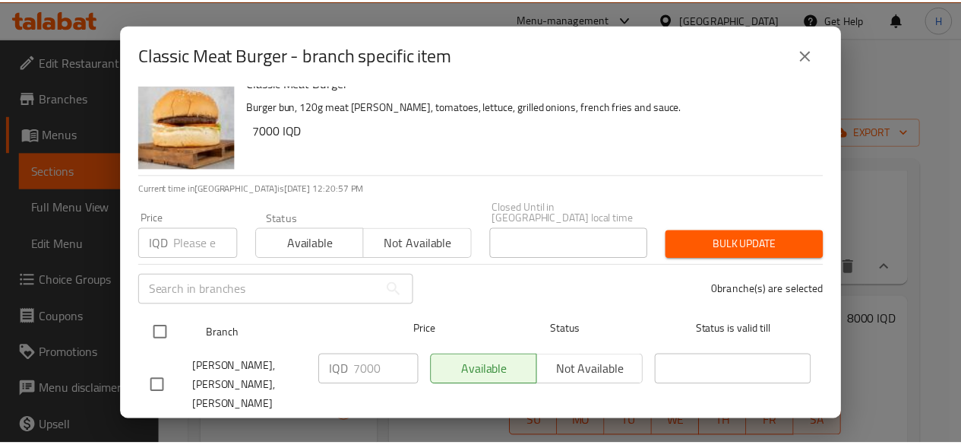
scroll to position [30, 0]
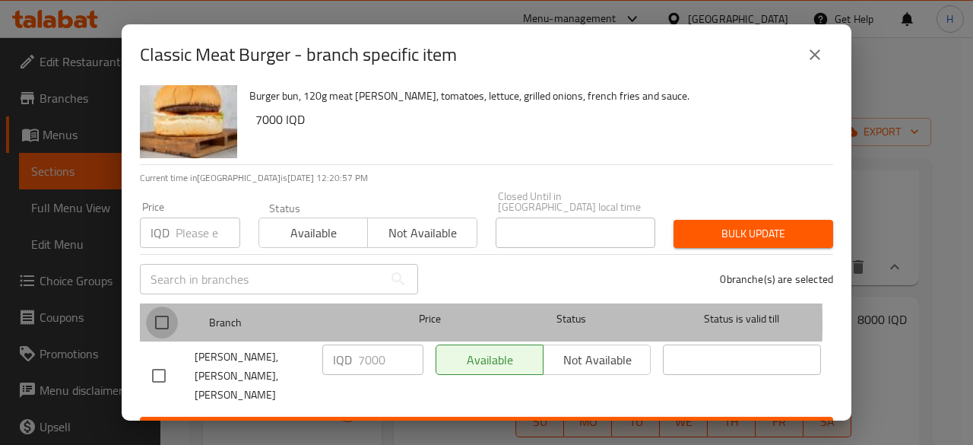
click at [175, 311] on input "checkbox" at bounding box center [162, 322] width 32 height 32
checkbox input "true"
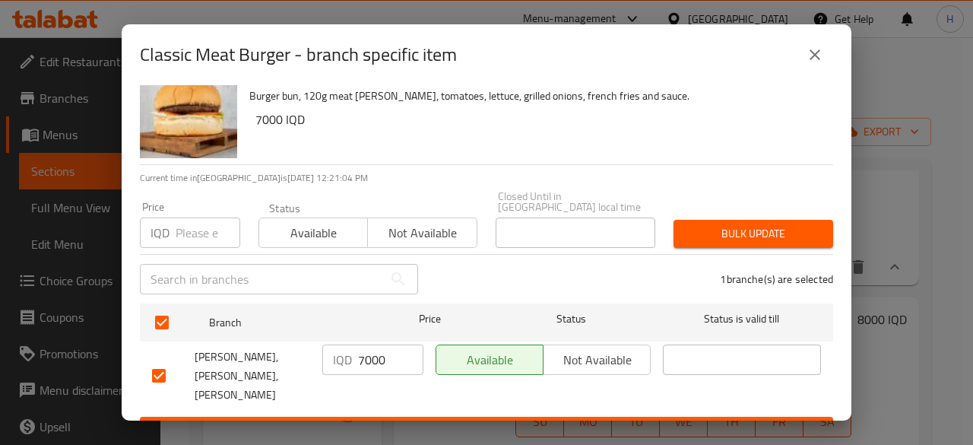
click at [373, 346] on input "7000" at bounding box center [390, 359] width 65 height 30
type input "3500"
click at [499, 414] on div "Classic Meat Burger Burger bun, 120g meat patty, tomatoes, lettuce, grilled oni…" at bounding box center [487, 252] width 730 height 335
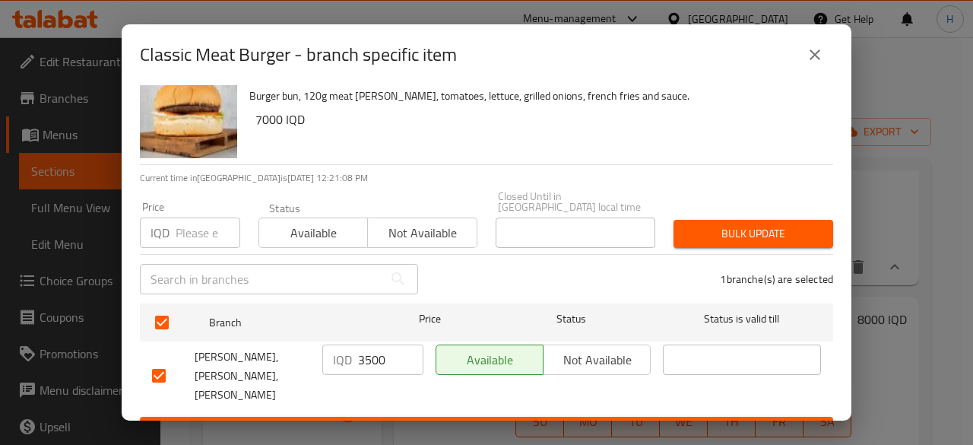
click at [505, 421] on span "Save" at bounding box center [486, 430] width 669 height 19
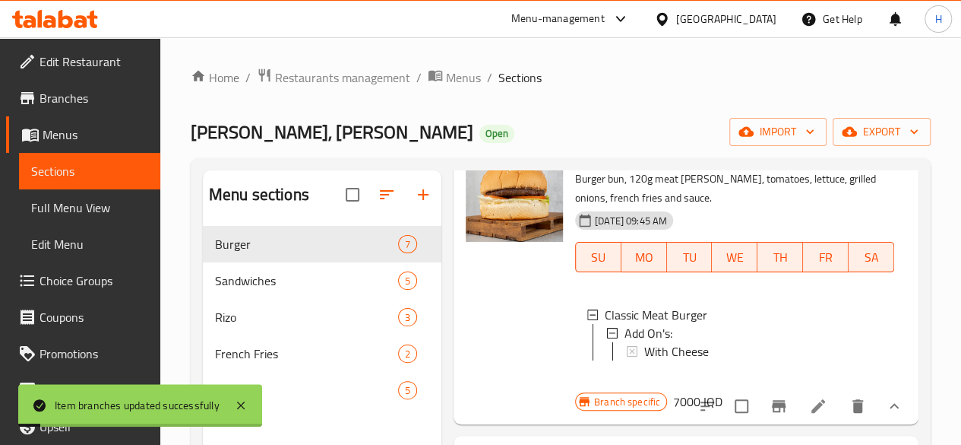
scroll to position [0, 0]
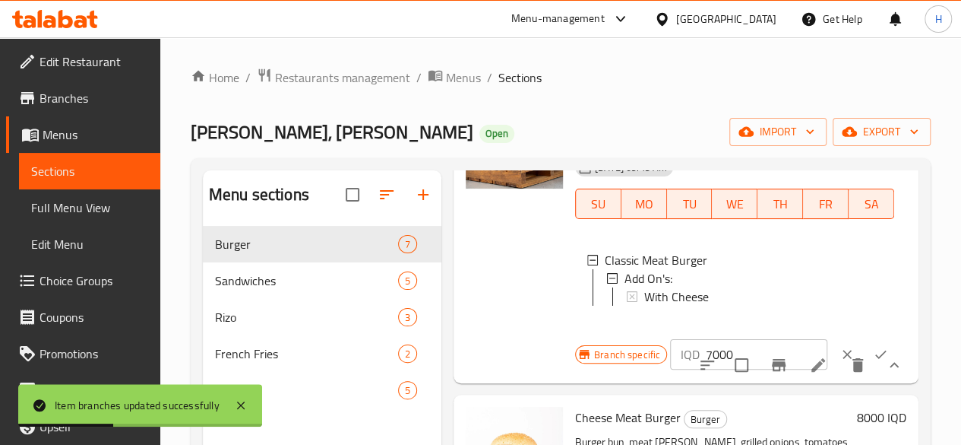
scroll to position [228, 0]
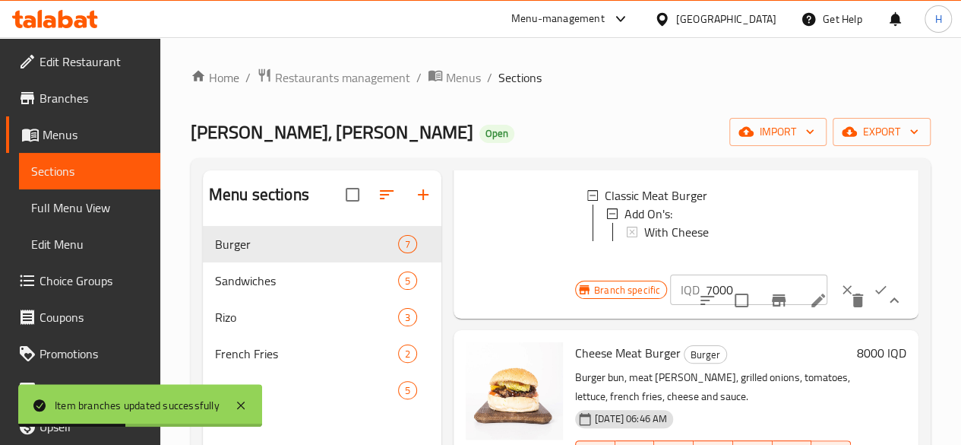
click at [706, 302] on input "7000" at bounding box center [767, 289] width 122 height 30
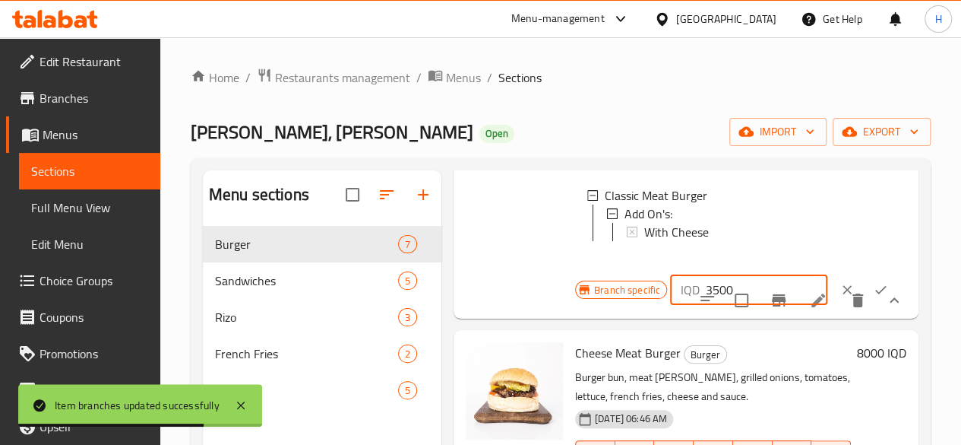
type input "3500"
click at [873, 297] on icon "ok" at bounding box center [880, 289] width 15 height 15
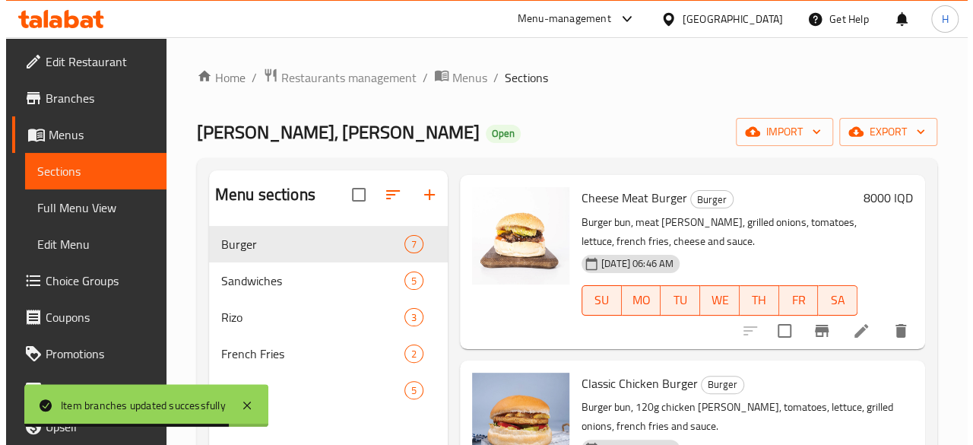
scroll to position [350, 0]
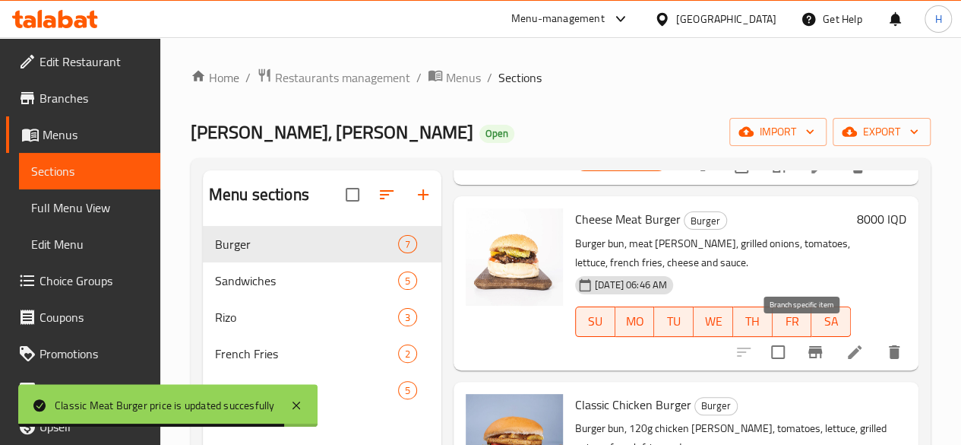
click at [808, 350] on icon "Branch-specific-item" at bounding box center [815, 352] width 18 height 18
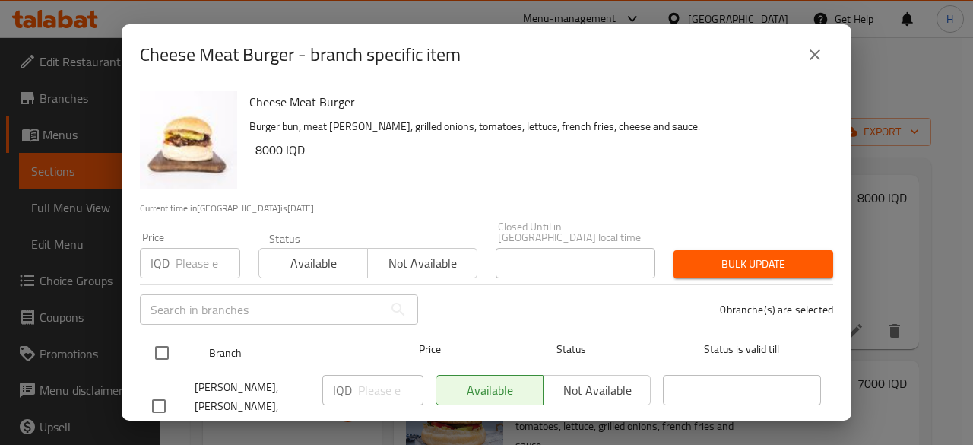
click at [172, 337] on input "checkbox" at bounding box center [162, 353] width 32 height 32
checkbox input "true"
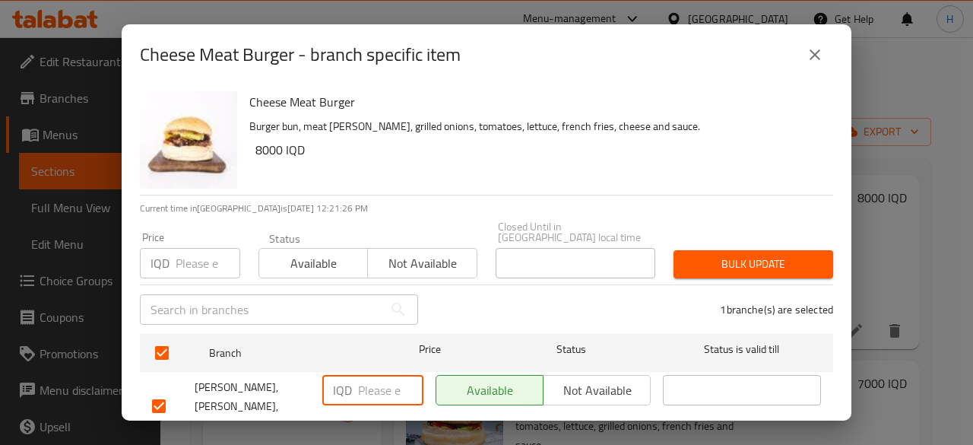
click at [371, 375] on input "number" at bounding box center [390, 390] width 65 height 30
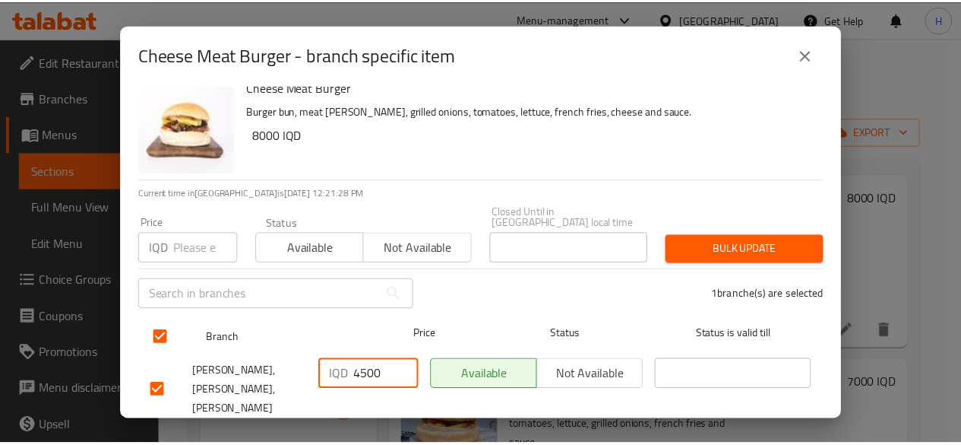
scroll to position [30, 0]
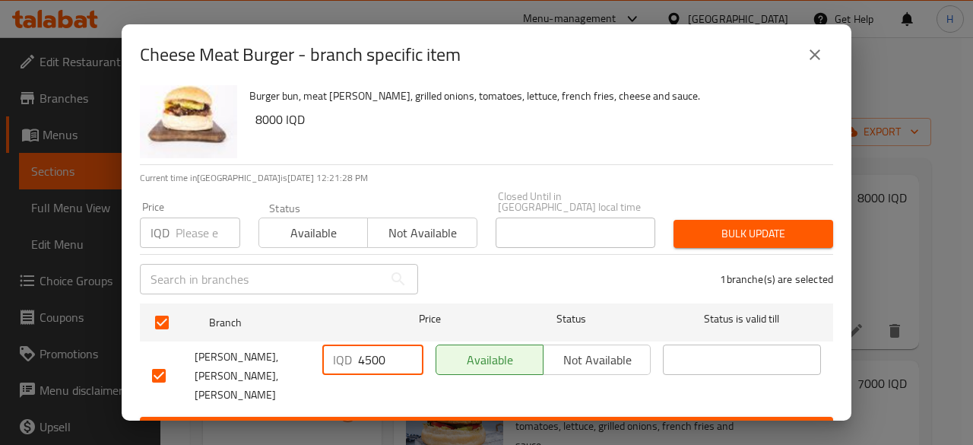
type input "4500"
click at [422, 421] on span "Save" at bounding box center [486, 430] width 669 height 19
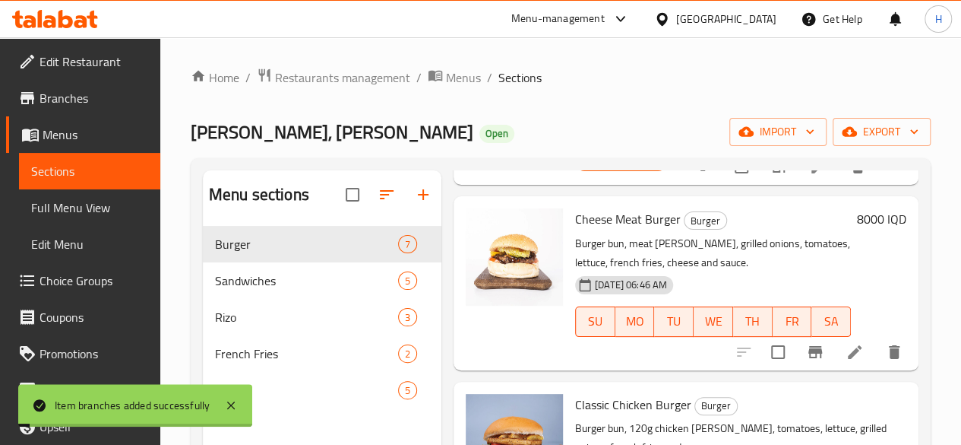
click at [874, 215] on h6 "8000 IQD" at bounding box center [881, 218] width 49 height 21
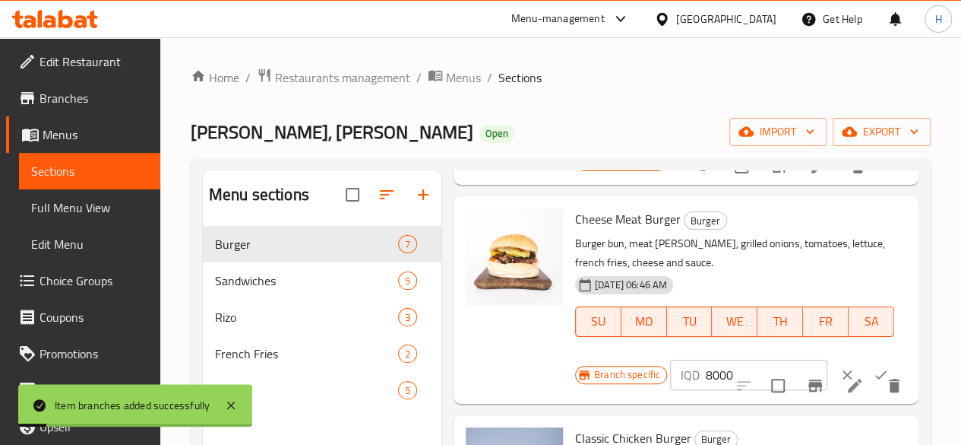
click at [706, 359] on input "8000" at bounding box center [767, 374] width 122 height 30
type input "4500"
click at [864, 360] on button "ok" at bounding box center [880, 374] width 33 height 33
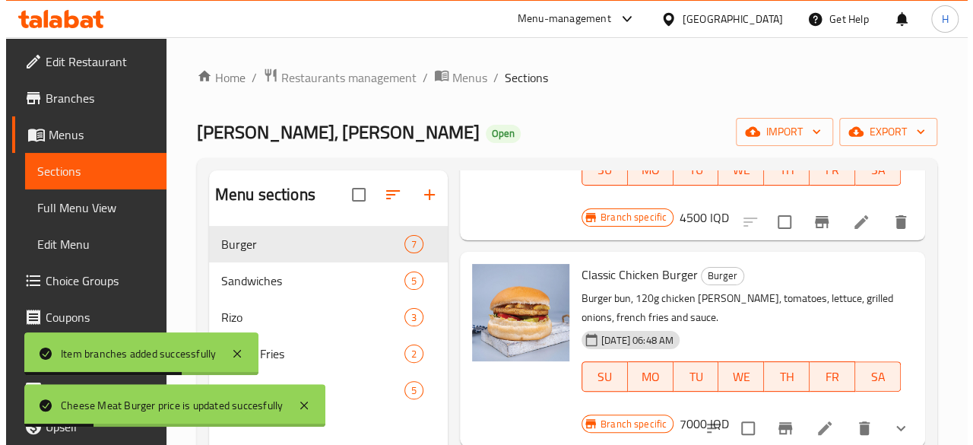
scroll to position [502, 0]
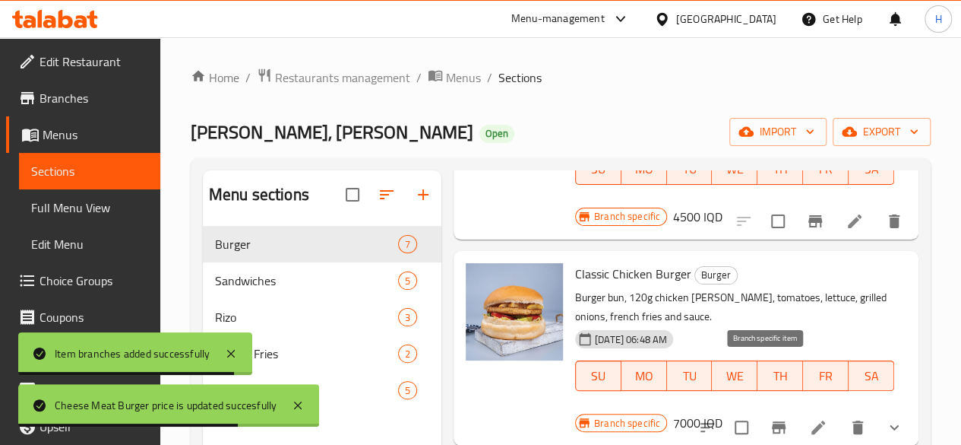
click at [772, 421] on icon "Branch-specific-item" at bounding box center [779, 427] width 14 height 12
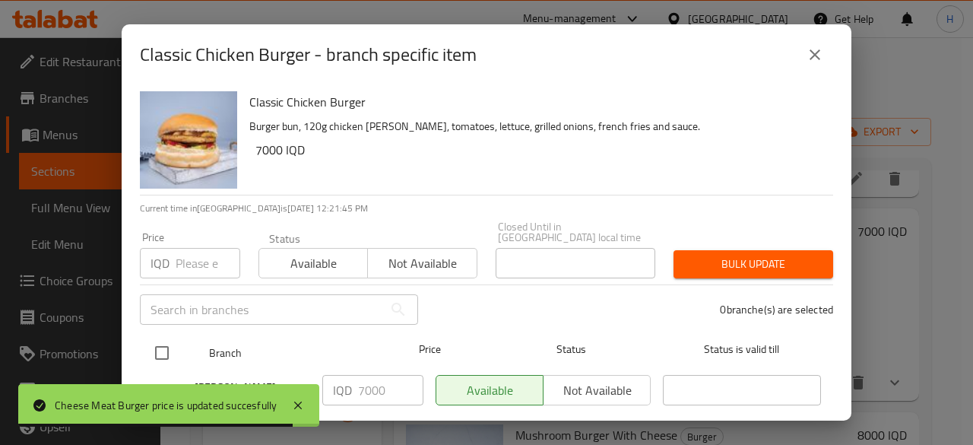
click at [156, 341] on input "checkbox" at bounding box center [162, 353] width 32 height 32
checkbox input "true"
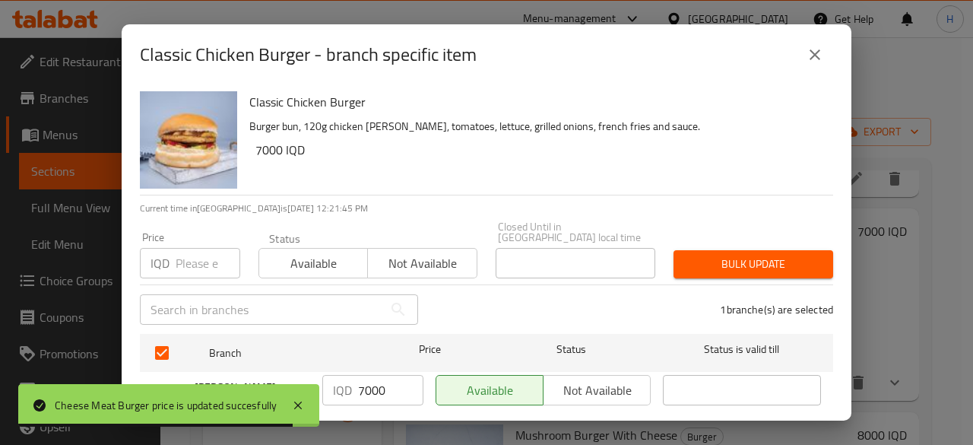
click at [375, 382] on input "7000" at bounding box center [390, 390] width 65 height 30
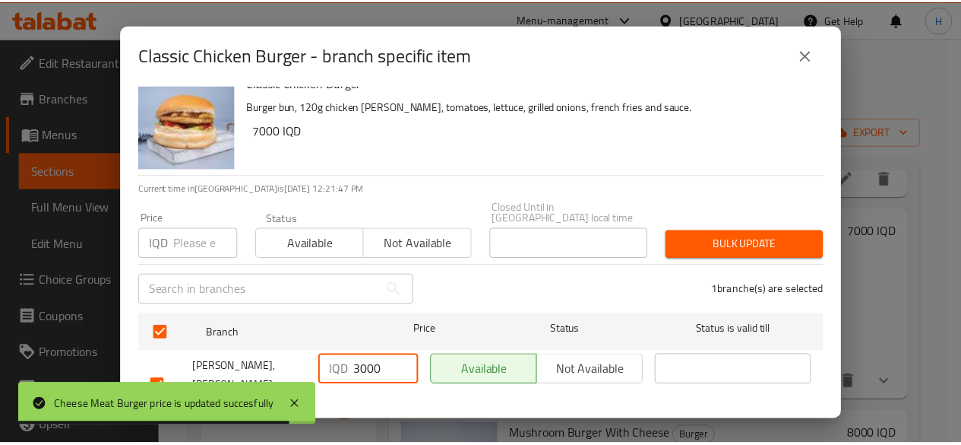
scroll to position [30, 0]
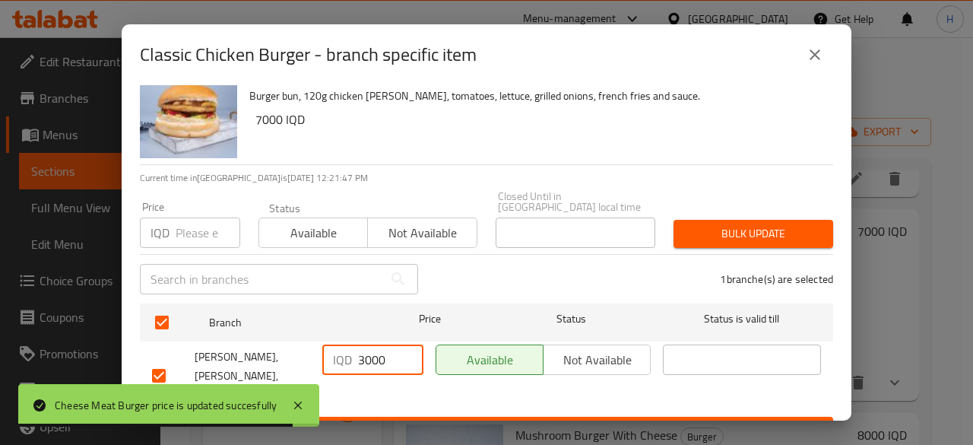
type input "3000"
click at [394, 421] on span "Save" at bounding box center [486, 430] width 669 height 19
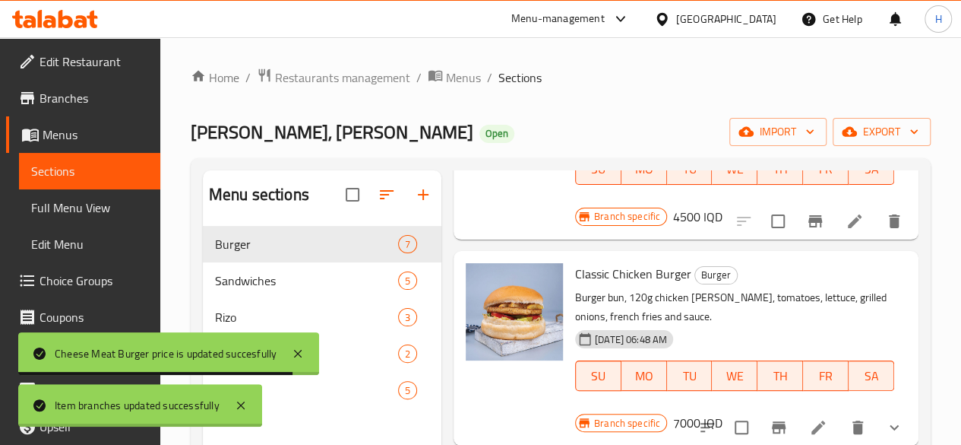
click at [723, 412] on h6 "7000 IQD" at bounding box center [697, 422] width 49 height 21
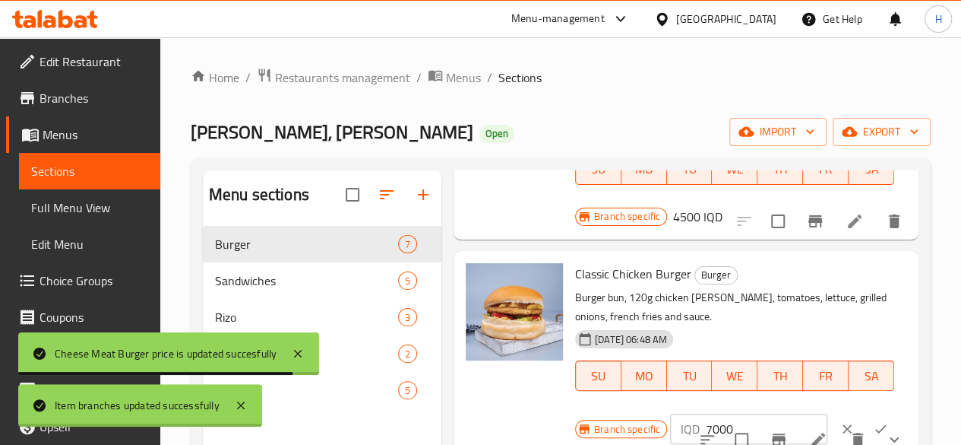
click at [670, 412] on div "IQD 7000 ​" at bounding box center [788, 428] width 236 height 33
click at [706, 413] on input "7000" at bounding box center [767, 428] width 122 height 30
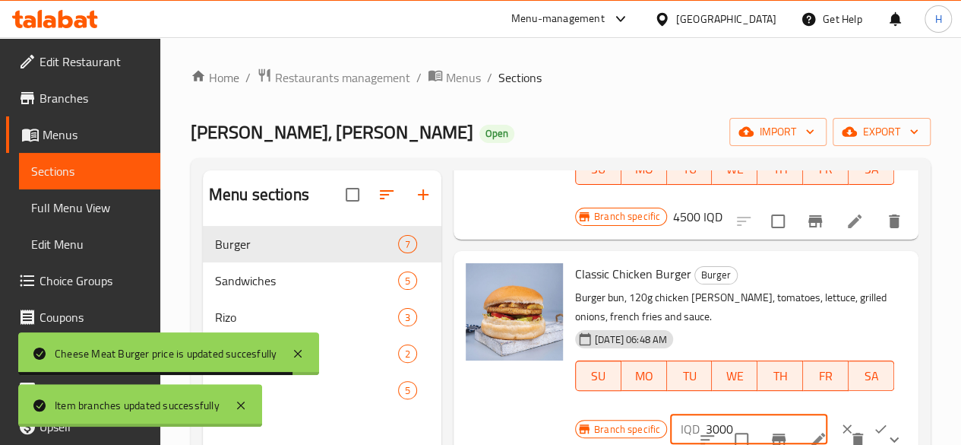
type input "3000"
click at [864, 412] on button "ok" at bounding box center [880, 428] width 33 height 33
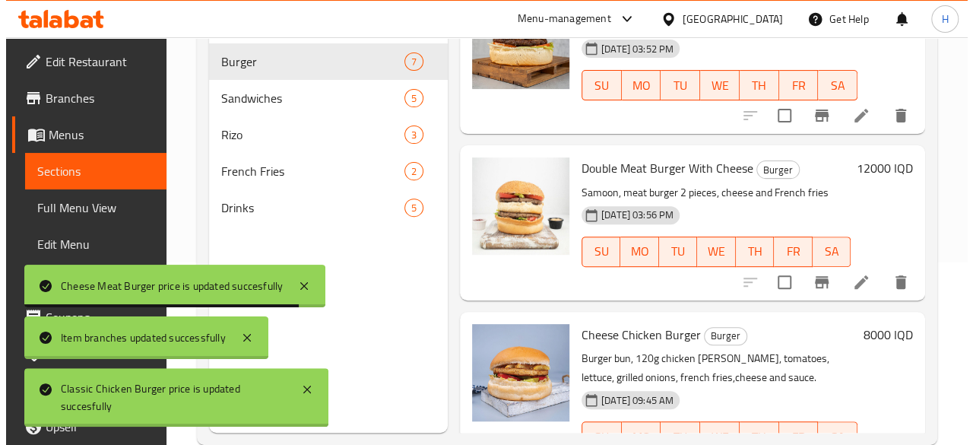
scroll to position [213, 0]
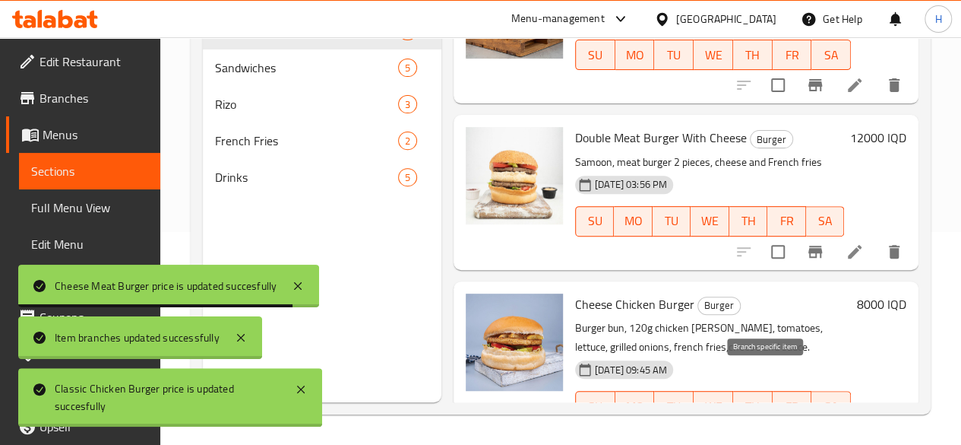
click at [770, 427] on icon "Branch-specific-item" at bounding box center [779, 436] width 18 height 18
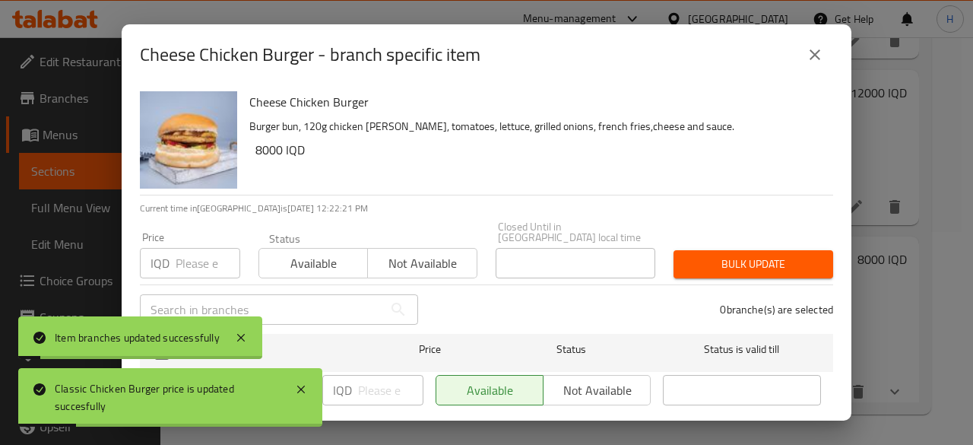
click at [214, 359] on div at bounding box center [140, 357] width 244 height 3
click at [192, 358] on div at bounding box center [140, 357] width 244 height 3
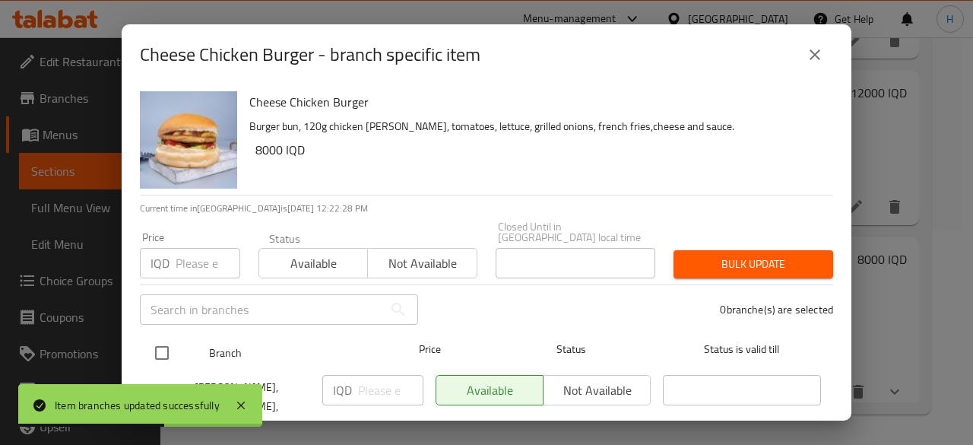
drag, startPoint x: 162, startPoint y: 340, endPoint x: 225, endPoint y: 348, distance: 63.6
click at [163, 340] on input "checkbox" at bounding box center [162, 353] width 32 height 32
checkbox input "true"
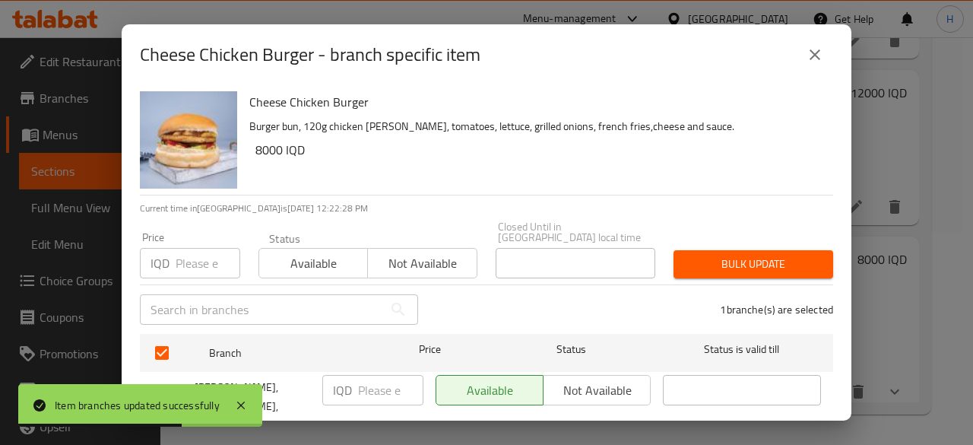
click at [373, 386] on input "number" at bounding box center [390, 390] width 65 height 30
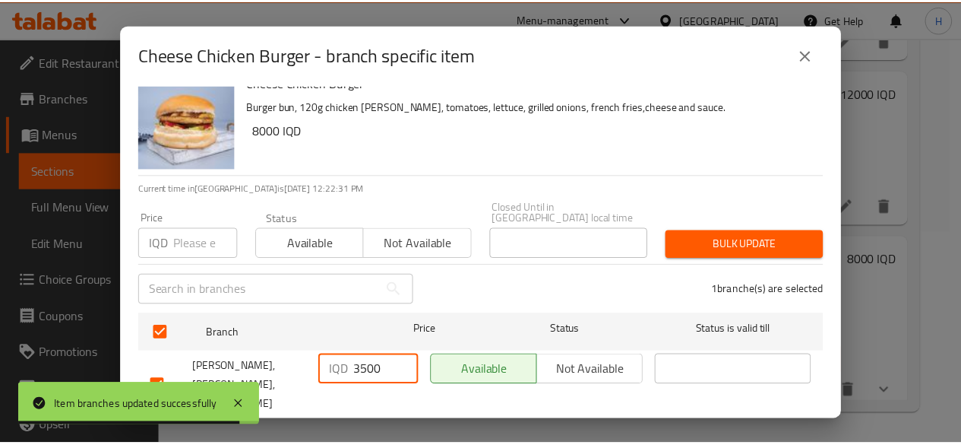
scroll to position [30, 0]
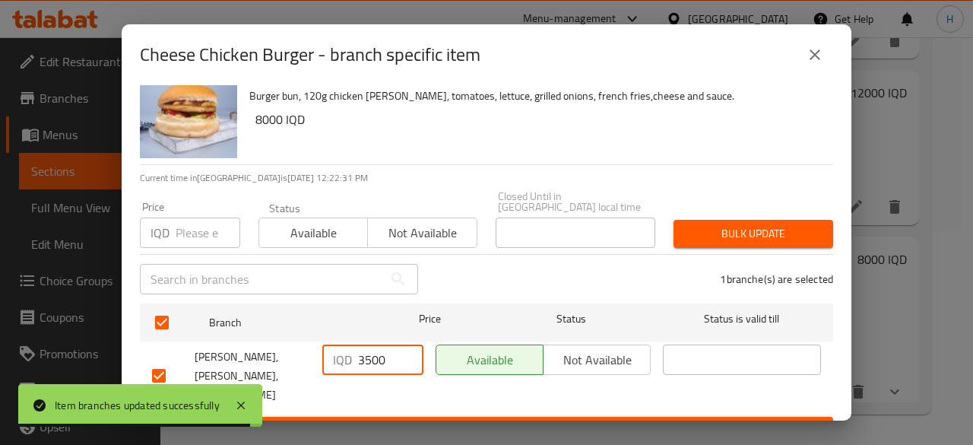
type input "3500"
click at [410, 421] on span "Save" at bounding box center [486, 430] width 669 height 19
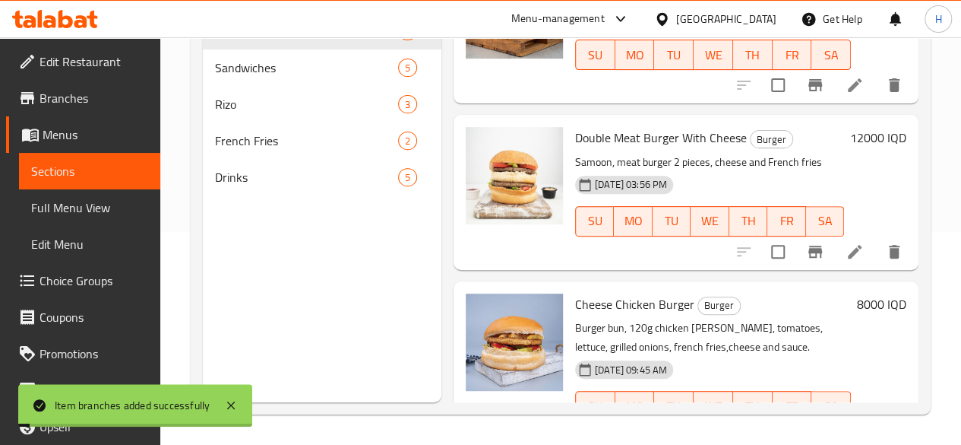
click at [875, 293] on h6 "8000 IQD" at bounding box center [881, 303] width 49 height 21
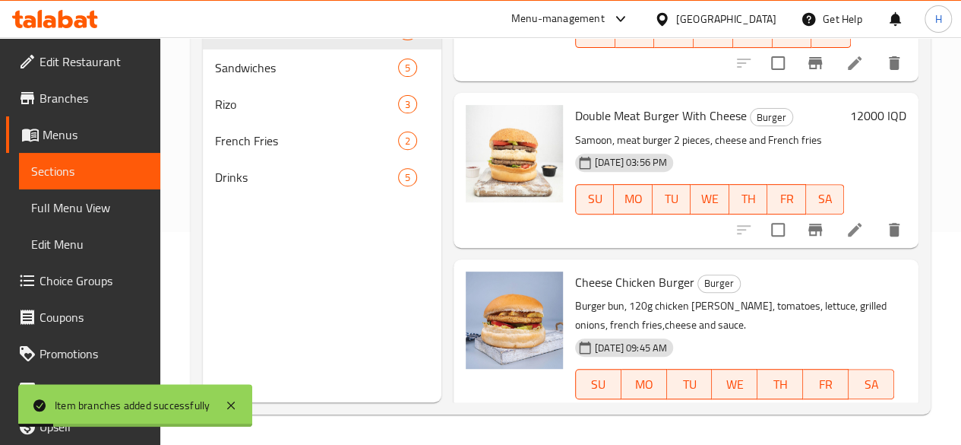
scroll to position [996, 0]
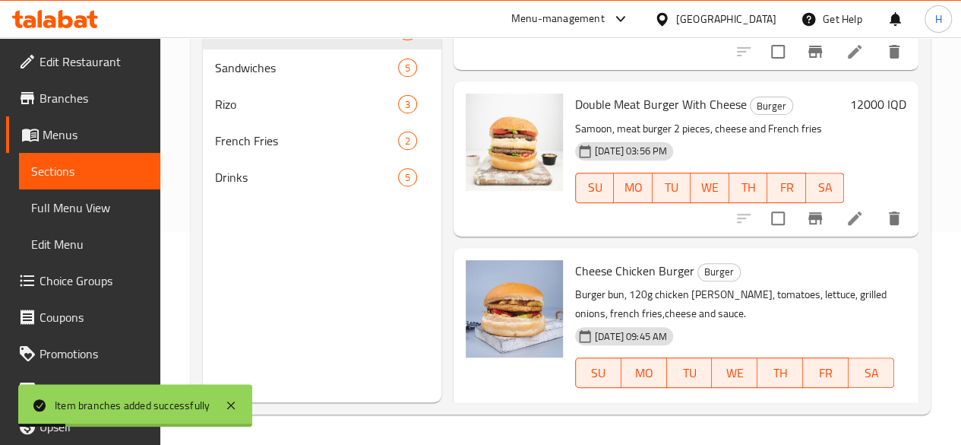
click at [706, 410] on input "8000" at bounding box center [767, 425] width 122 height 30
type input "3500"
click at [864, 409] on button "ok" at bounding box center [880, 425] width 33 height 33
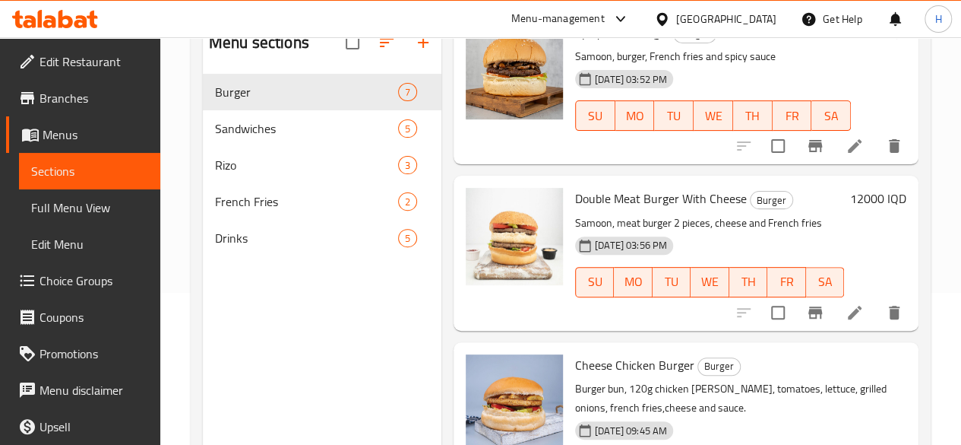
scroll to position [213, 0]
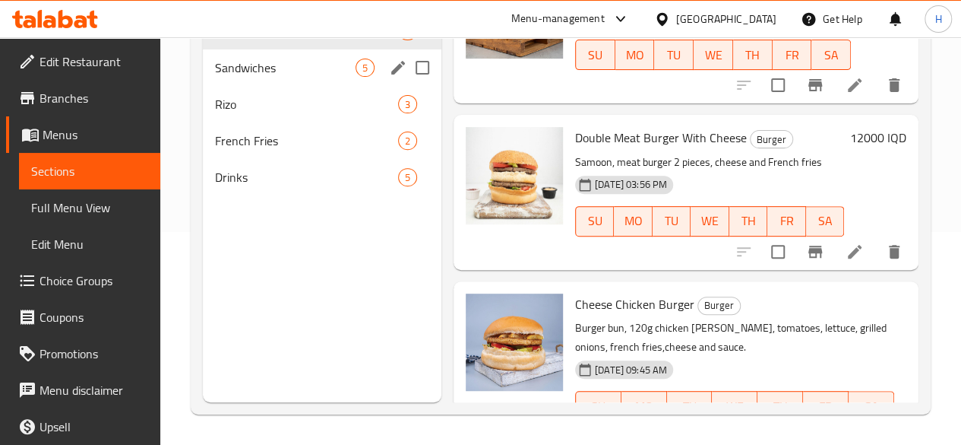
click at [246, 86] on div "Sandwiches 5" at bounding box center [322, 67] width 239 height 36
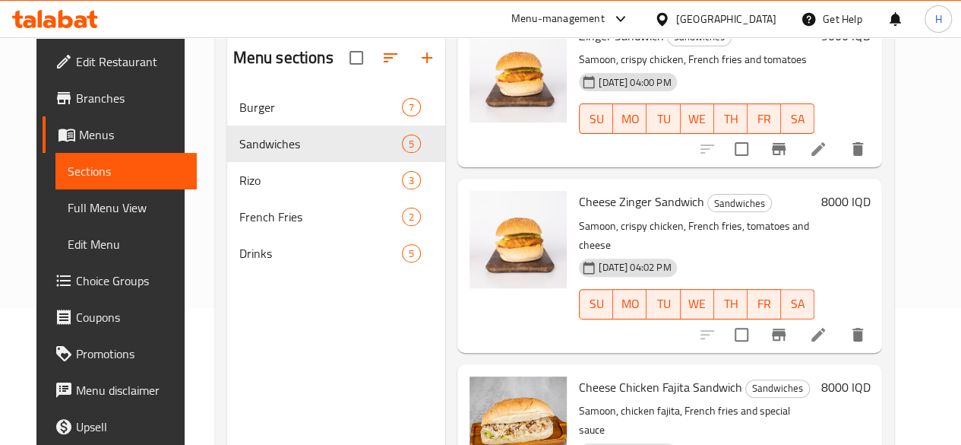
scroll to position [213, 0]
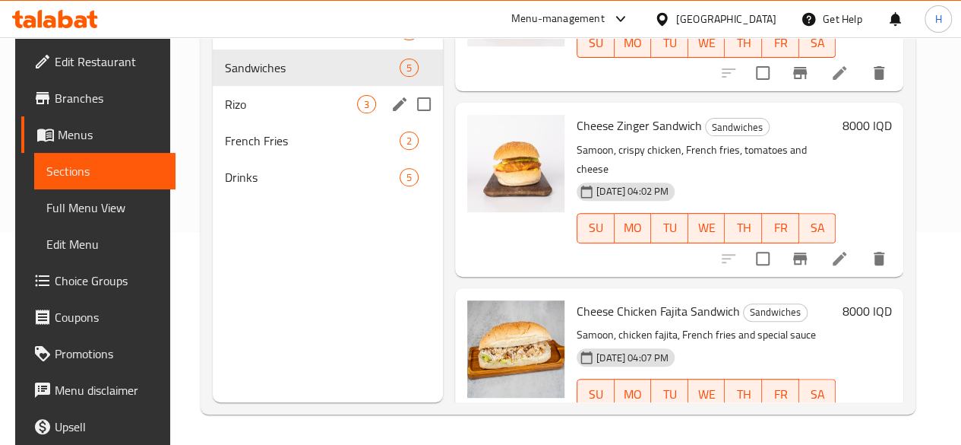
click at [274, 122] on div "Rizo 3" at bounding box center [328, 104] width 230 height 36
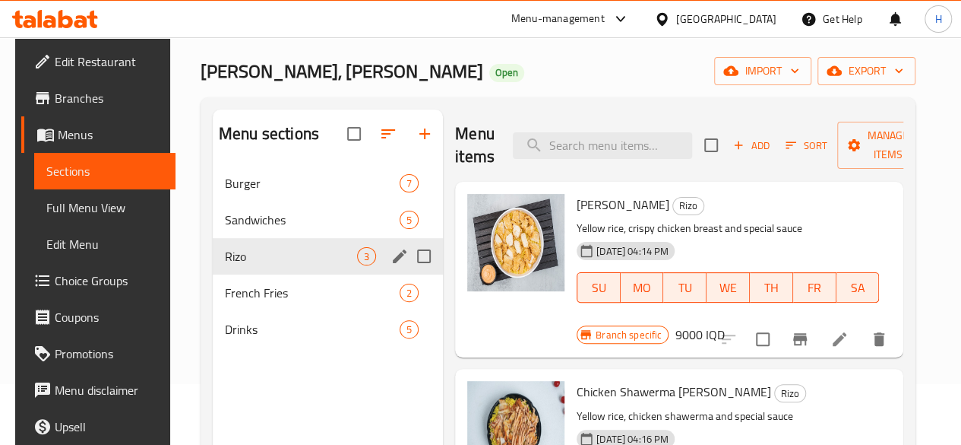
scroll to position [213, 0]
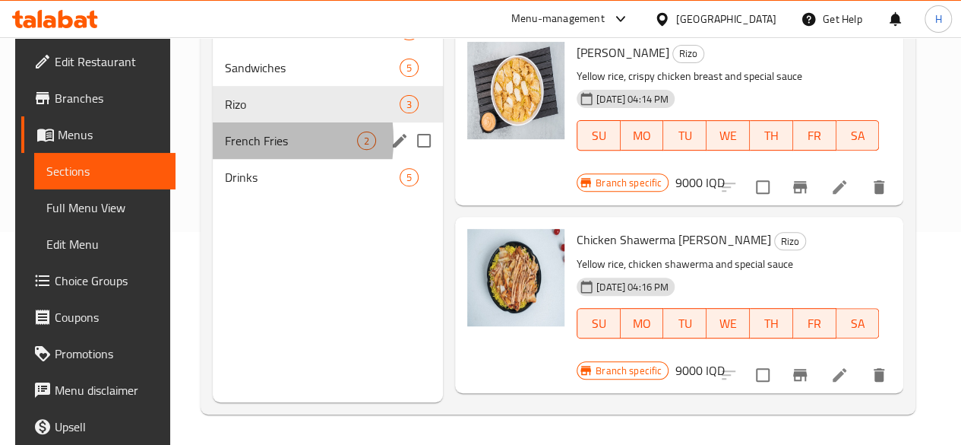
click at [233, 150] on span "French Fries" at bounding box center [291, 140] width 132 height 18
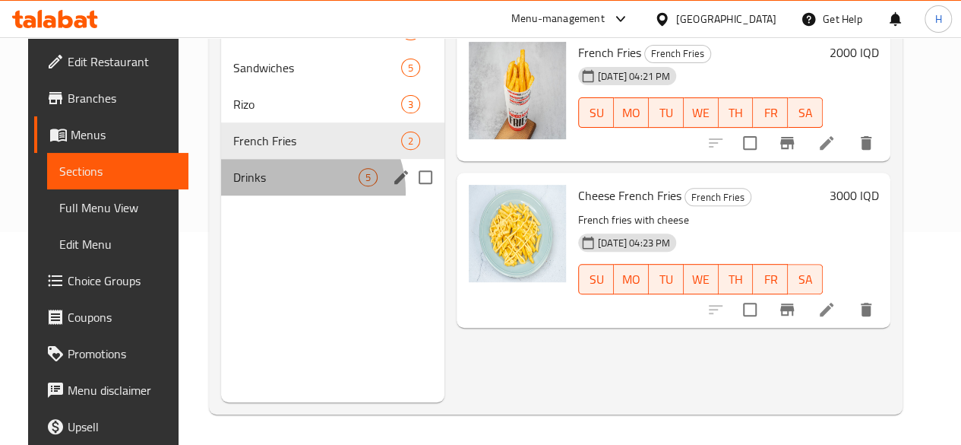
click at [283, 195] on div "Drinks 5" at bounding box center [332, 177] width 223 height 36
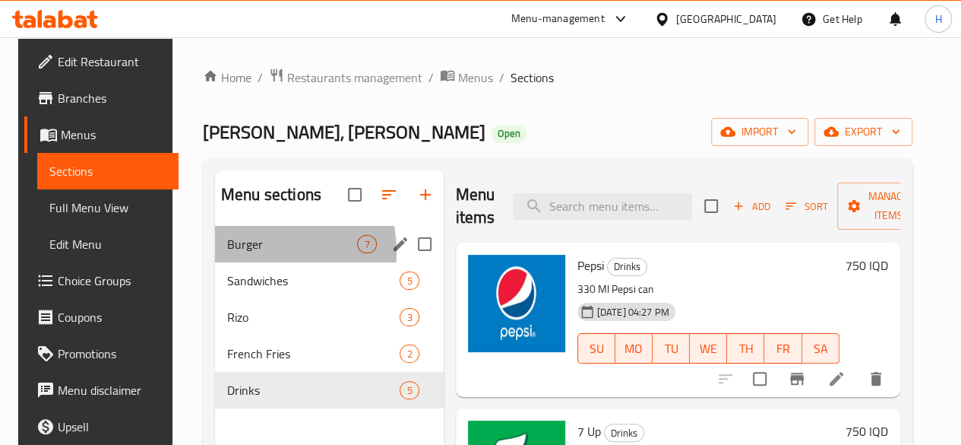
click at [230, 262] on div "Burger 7" at bounding box center [329, 244] width 229 height 36
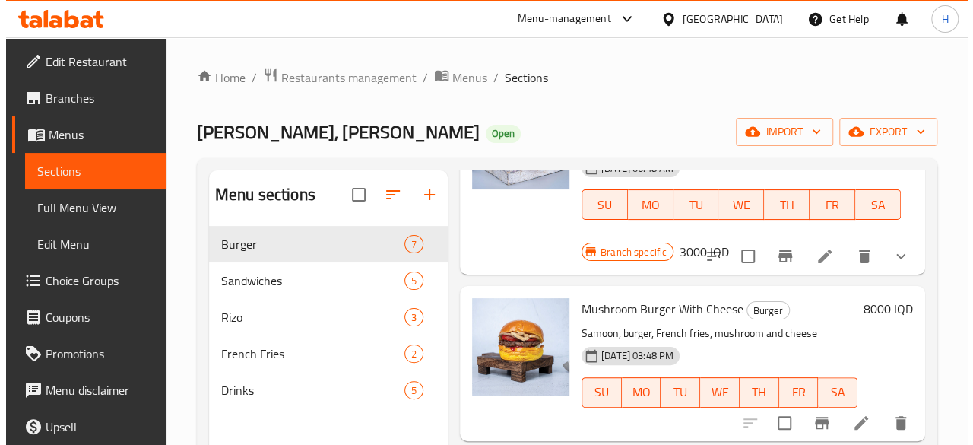
scroll to position [608, 0]
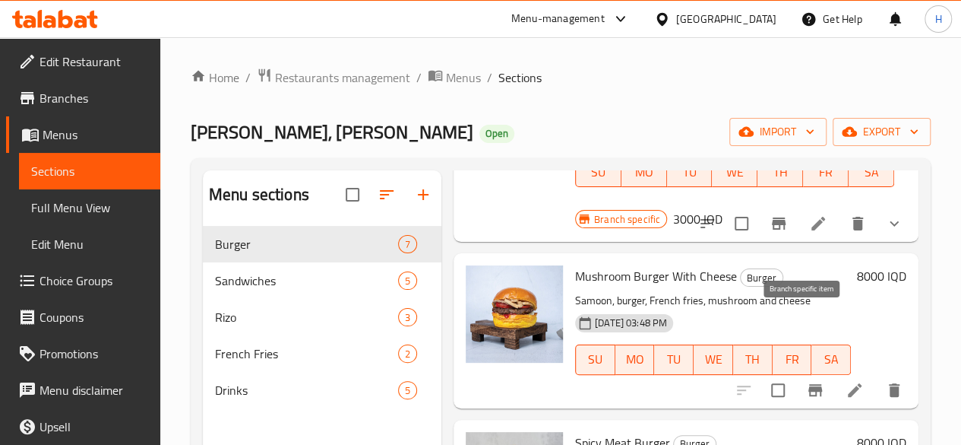
click at [812, 372] on button "Branch-specific-item" at bounding box center [815, 390] width 36 height 36
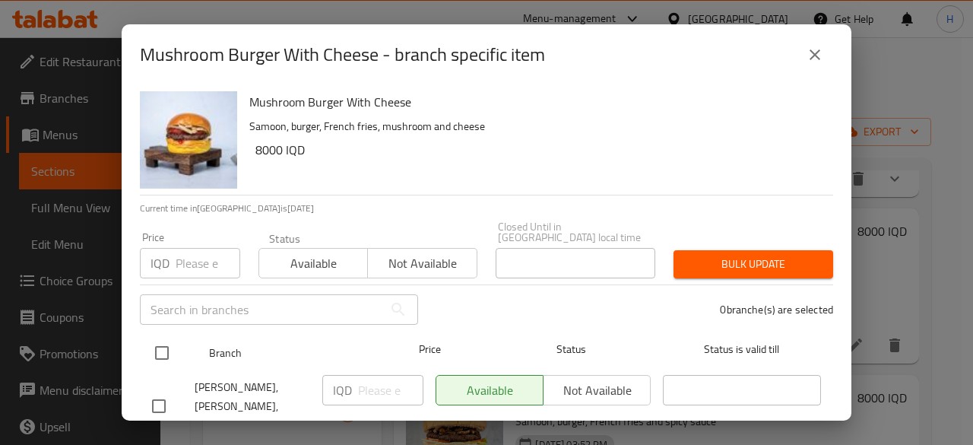
click at [159, 338] on input "checkbox" at bounding box center [162, 353] width 32 height 32
checkbox input "true"
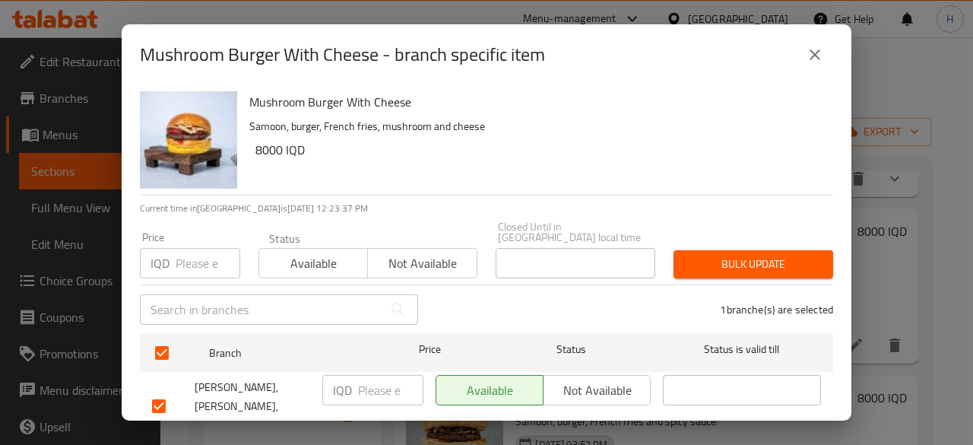
click at [353, 386] on div "IQD ​" at bounding box center [372, 390] width 101 height 30
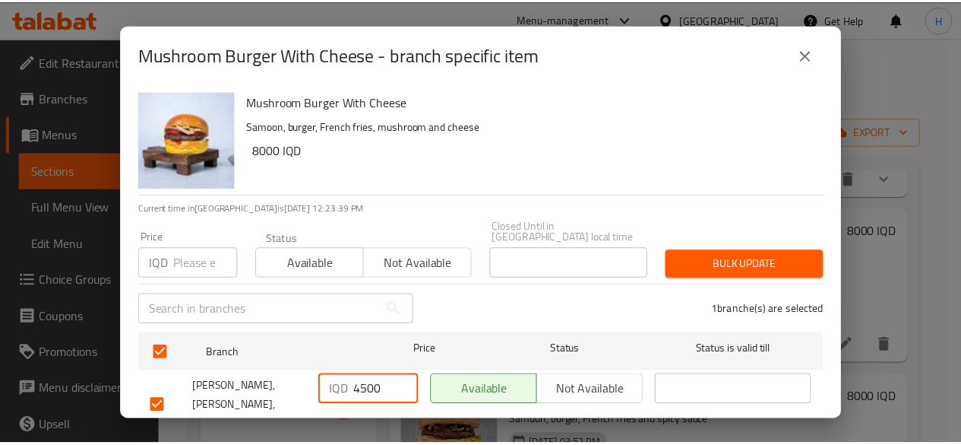
scroll to position [30, 0]
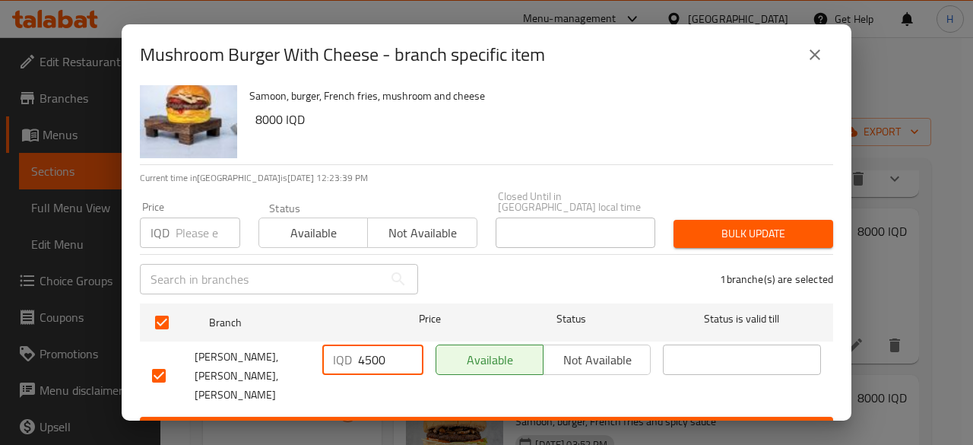
type input "4500"
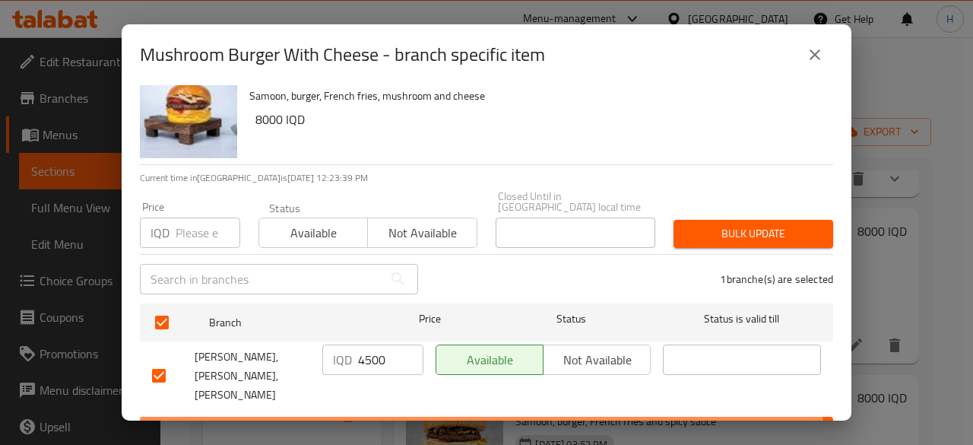
drag, startPoint x: 472, startPoint y: 404, endPoint x: 485, endPoint y: 395, distance: 15.8
click at [472, 421] on span "Save" at bounding box center [486, 430] width 669 height 19
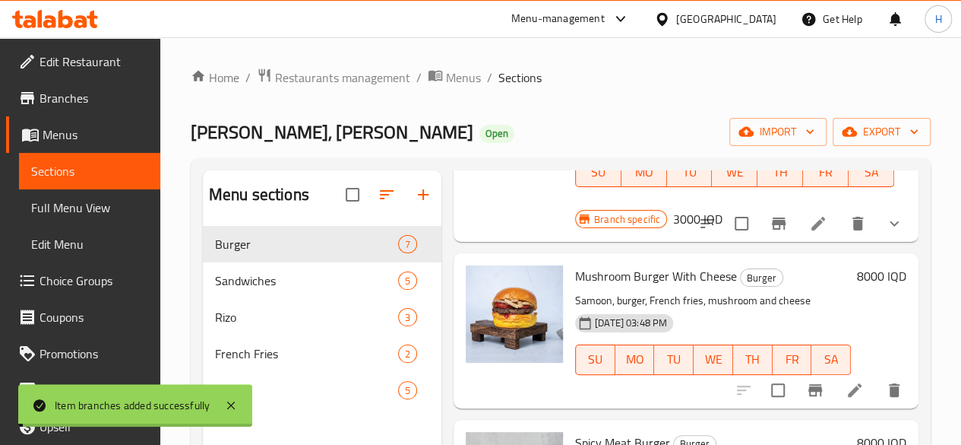
click at [871, 265] on h6 "8000 IQD" at bounding box center [881, 275] width 49 height 21
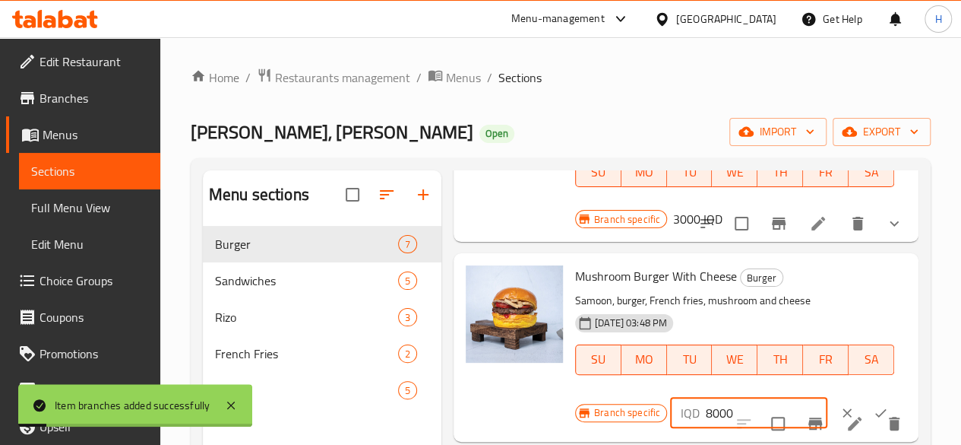
click at [709, 397] on input "8000" at bounding box center [767, 412] width 122 height 30
type input "4500"
click at [864, 396] on button "ok" at bounding box center [880, 412] width 33 height 33
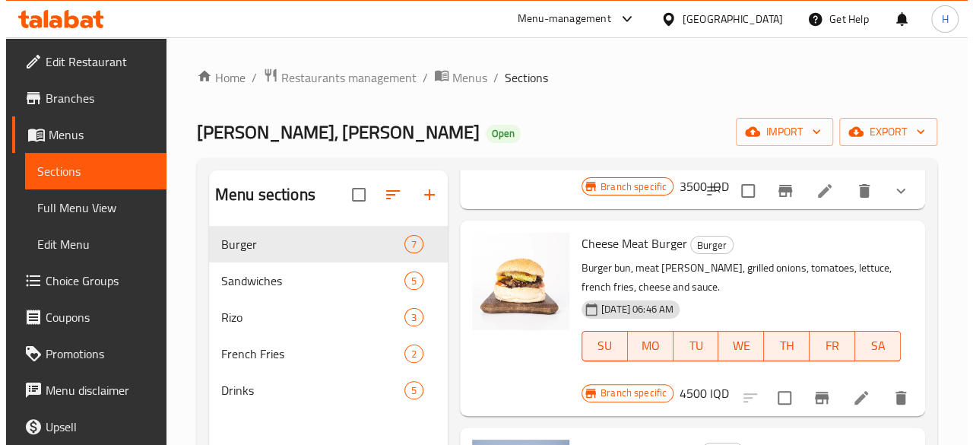
scroll to position [0, 0]
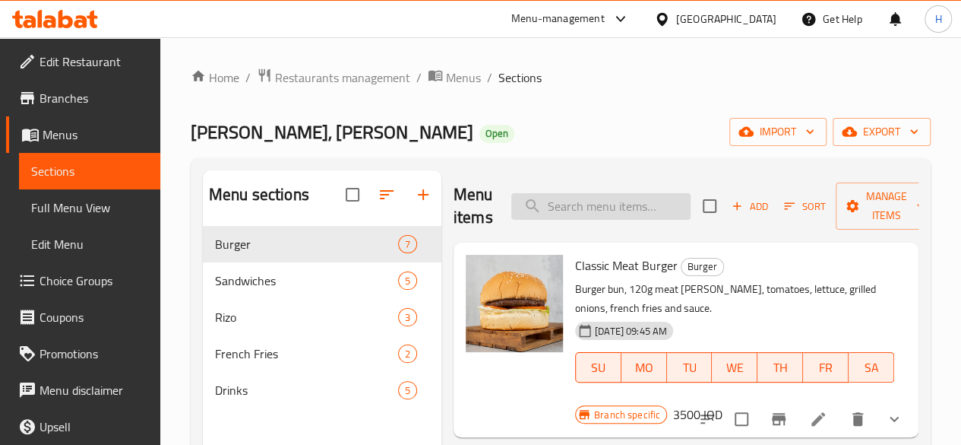
click at [523, 204] on input "search" at bounding box center [600, 206] width 179 height 27
type input "."
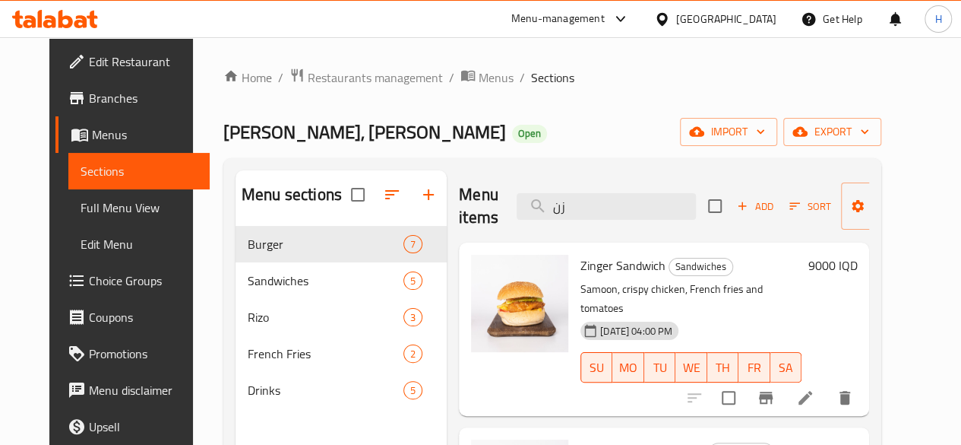
type input "زن"
click at [773, 391] on icon "Branch-specific-item" at bounding box center [766, 397] width 14 height 12
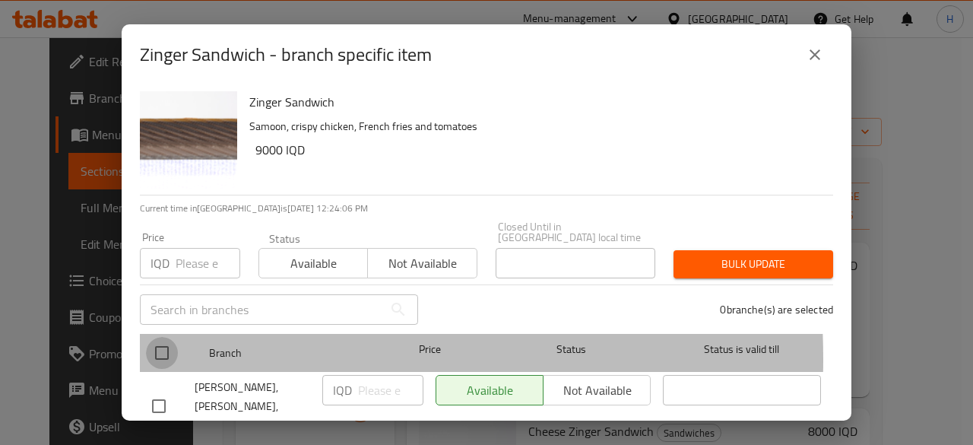
click at [161, 348] on input "checkbox" at bounding box center [162, 353] width 32 height 32
checkbox input "true"
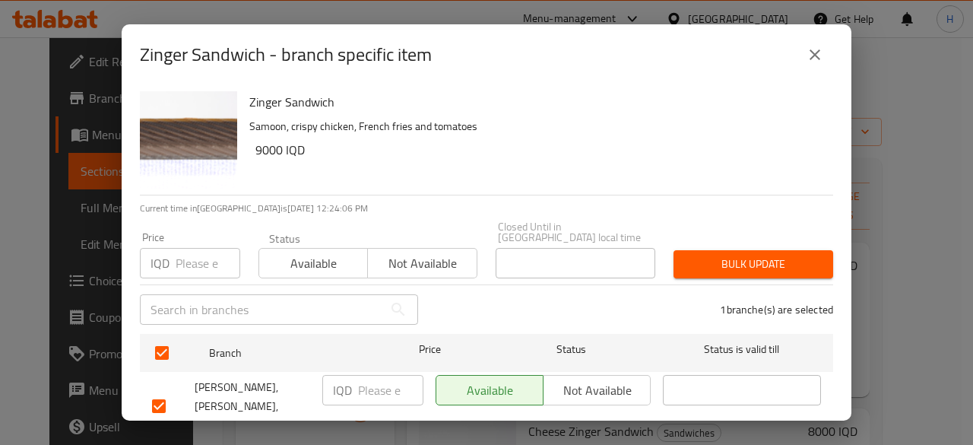
click at [340, 381] on p "IQD" at bounding box center [342, 390] width 19 height 18
click at [348, 381] on p "IQD" at bounding box center [342, 390] width 19 height 18
click at [389, 375] on input "number" at bounding box center [390, 390] width 65 height 30
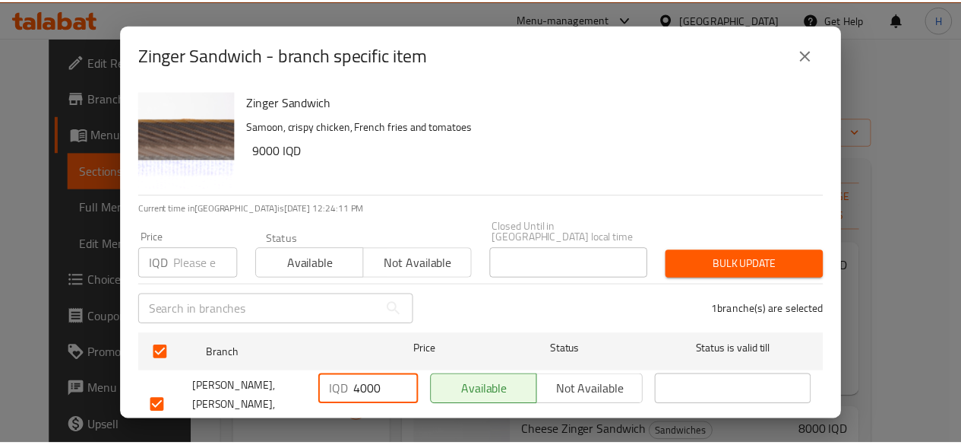
scroll to position [30, 0]
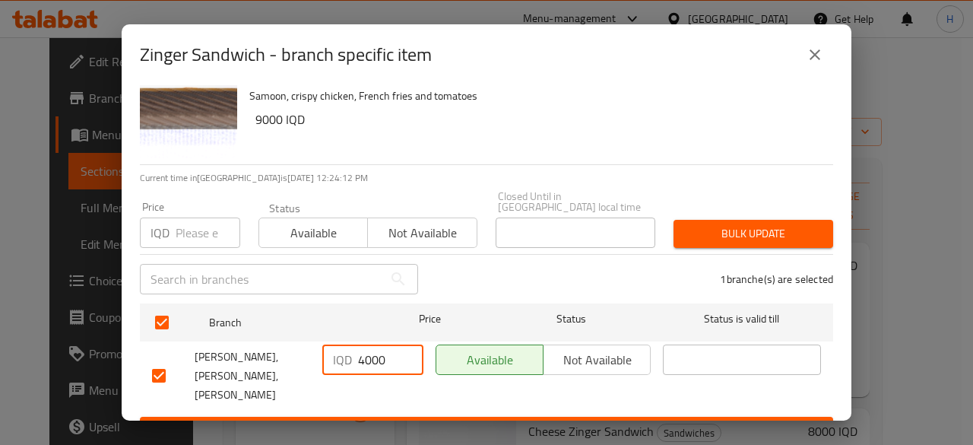
type input "4000"
click at [459, 384] on ul "Branch Price Status Status is valid till Ahmed Burger, Abu Tayara, Al Dora IQD …" at bounding box center [486, 356] width 693 height 119
click at [459, 416] on button "Save" at bounding box center [486, 430] width 693 height 28
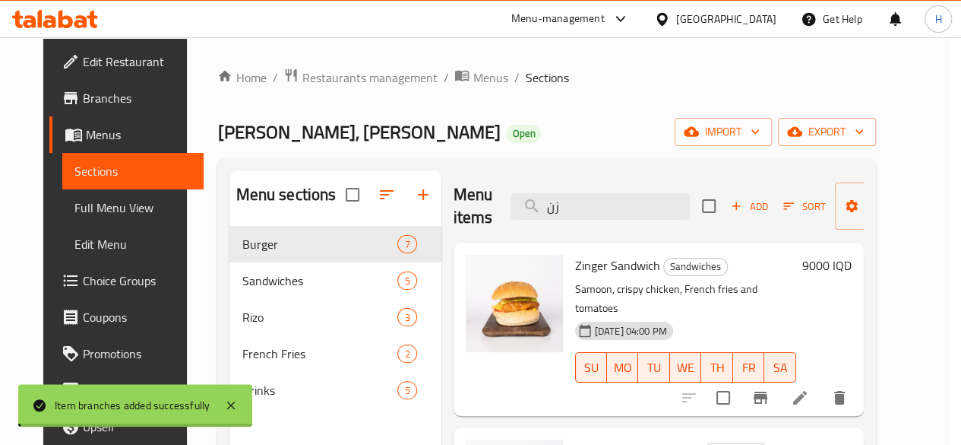
click at [852, 266] on h6 "9000 IQD" at bounding box center [827, 265] width 49 height 21
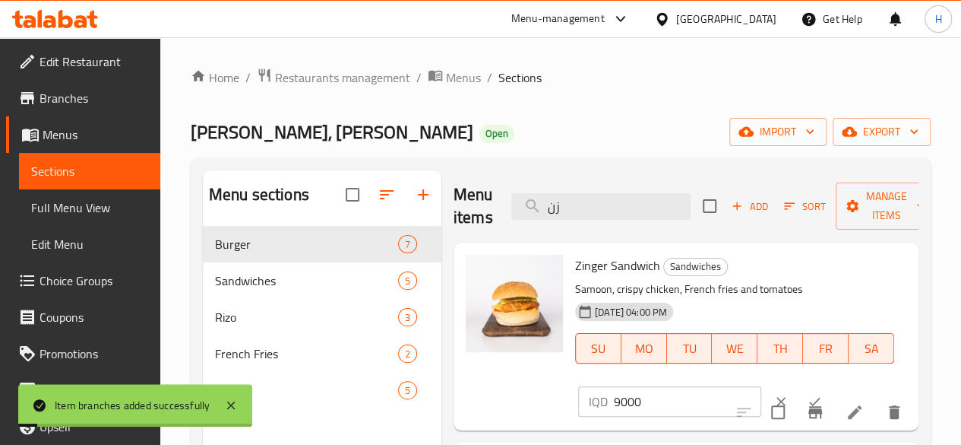
click at [614, 407] on input "9000" at bounding box center [687, 401] width 147 height 30
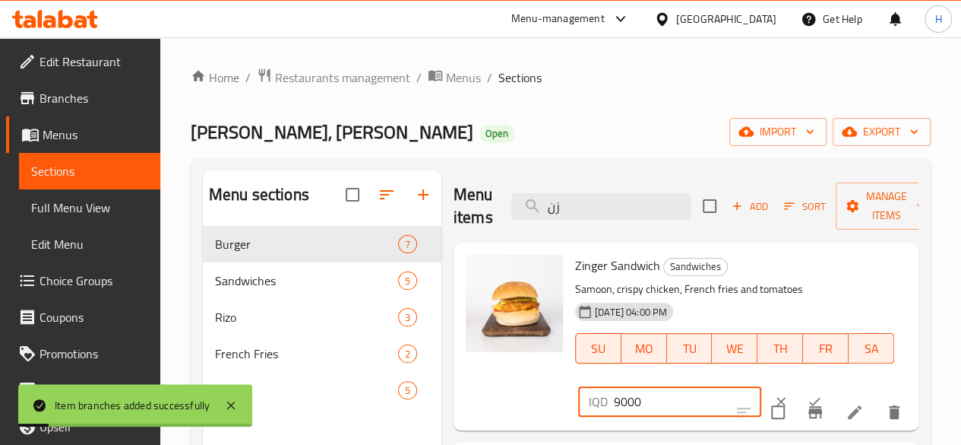
click at [614, 407] on input "9000" at bounding box center [687, 401] width 147 height 30
click at [614, 407] on input "9000400" at bounding box center [687, 401] width 147 height 30
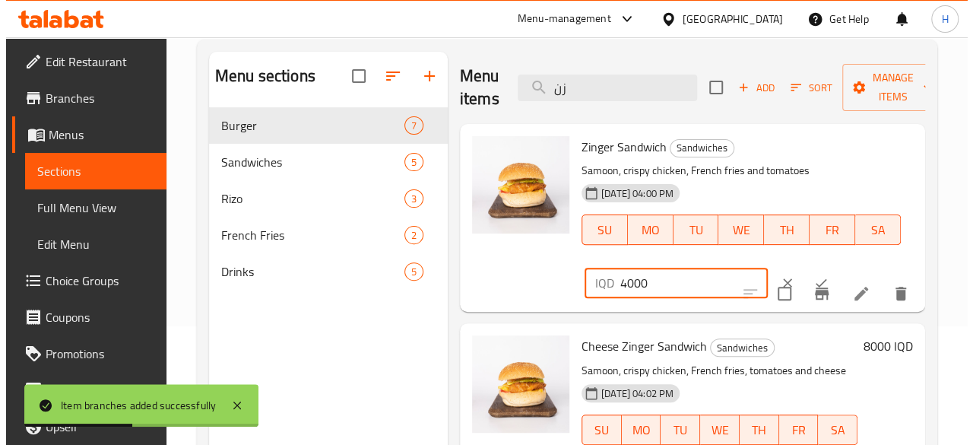
scroll to position [213, 0]
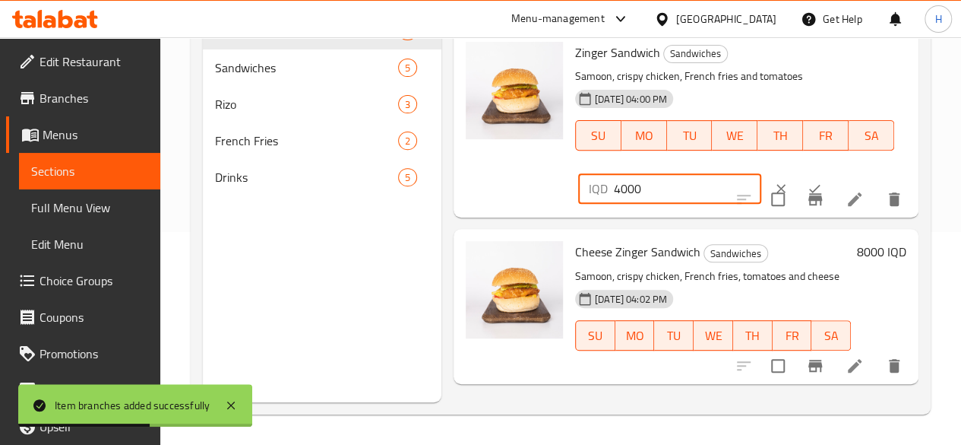
type input "4000"
click at [798, 188] on button "ok" at bounding box center [814, 188] width 33 height 33
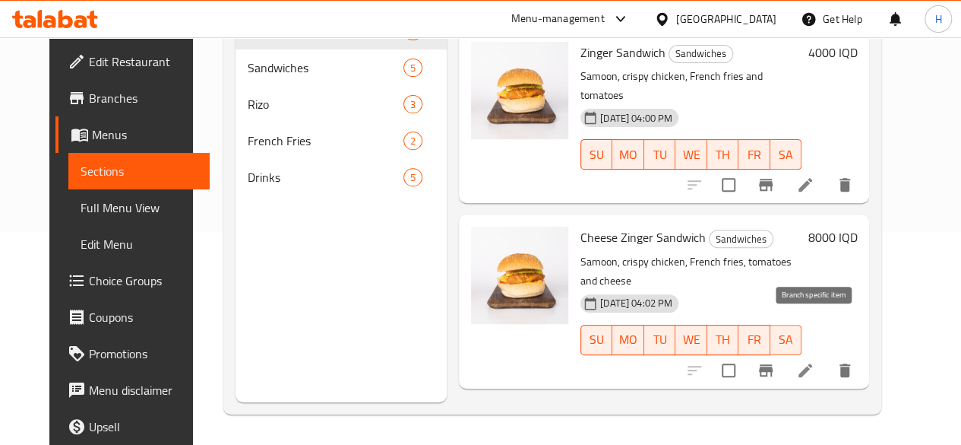
click at [773, 364] on icon "Branch-specific-item" at bounding box center [766, 370] width 14 height 12
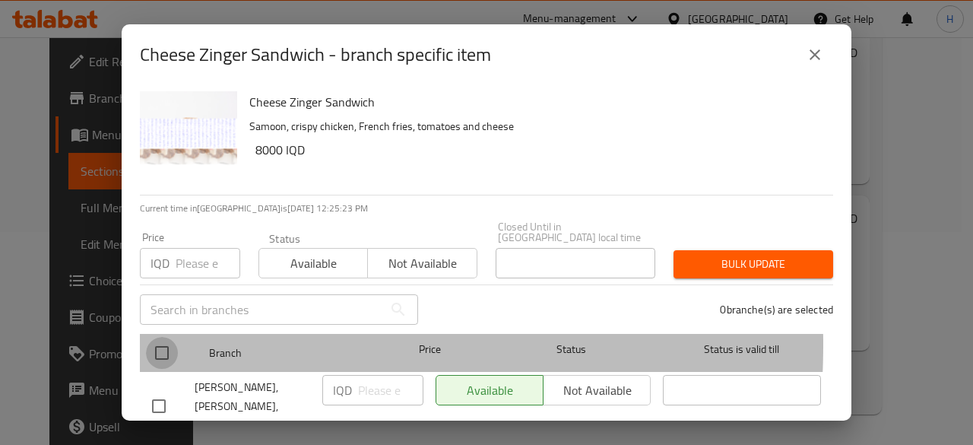
click at [163, 337] on input "checkbox" at bounding box center [162, 353] width 32 height 32
checkbox input "true"
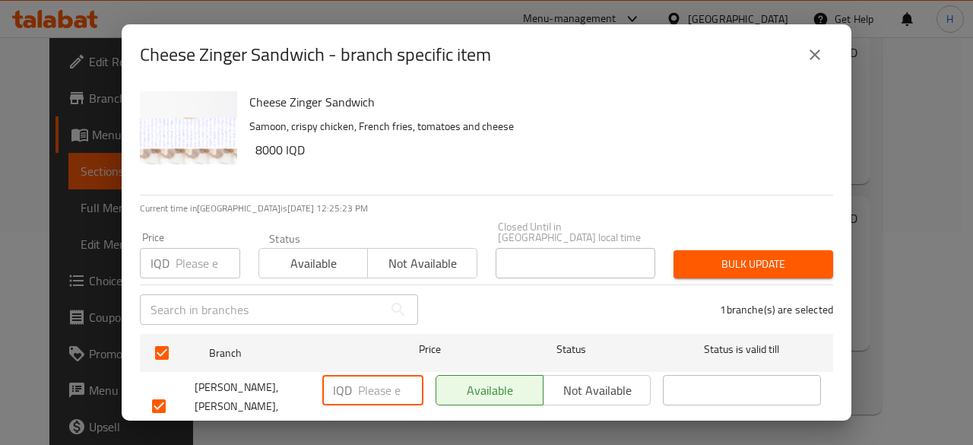
click at [382, 375] on input "number" at bounding box center [390, 390] width 65 height 30
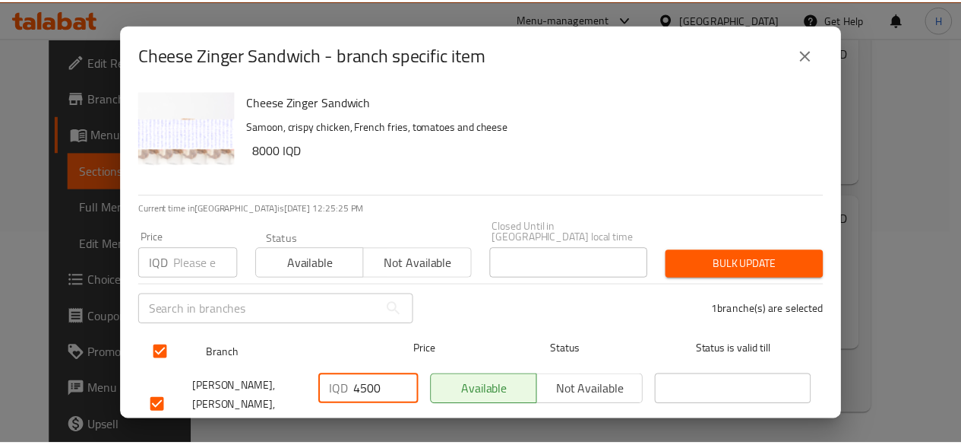
scroll to position [30, 0]
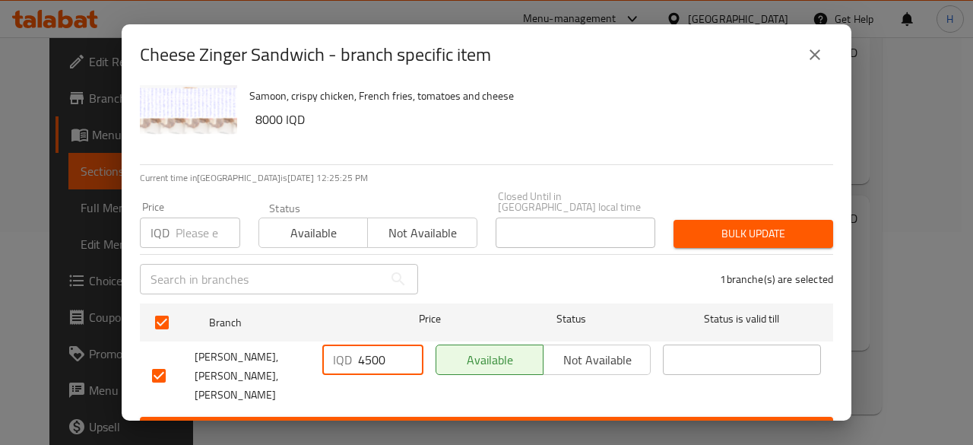
type input "4500"
drag, startPoint x: 437, startPoint y: 400, endPoint x: 441, endPoint y: 390, distance: 10.6
click at [437, 421] on span "Save" at bounding box center [486, 430] width 669 height 19
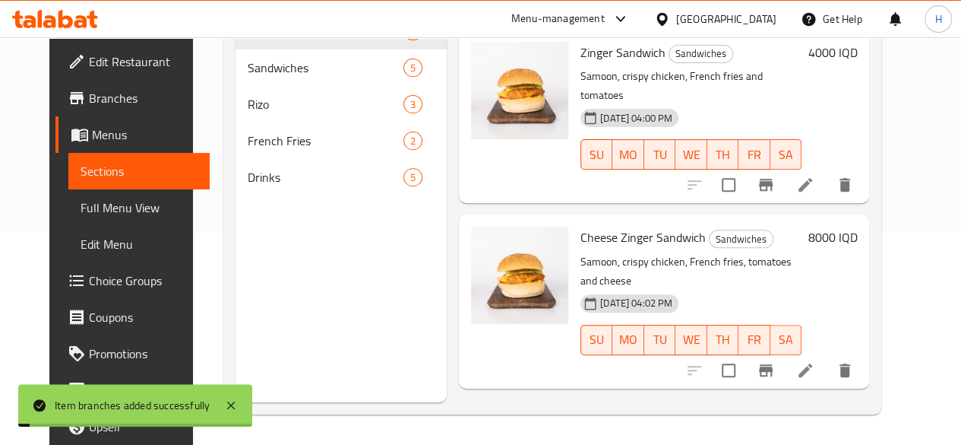
click at [857, 226] on h6 "8000 IQD" at bounding box center [832, 236] width 49 height 21
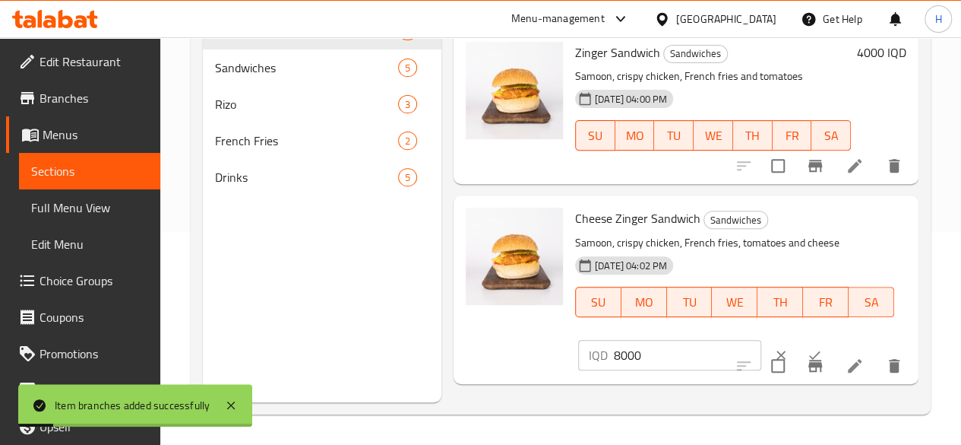
click at [630, 351] on input "8000" at bounding box center [687, 355] width 147 height 30
type input "4500"
click at [798, 350] on button "ok" at bounding box center [814, 354] width 33 height 33
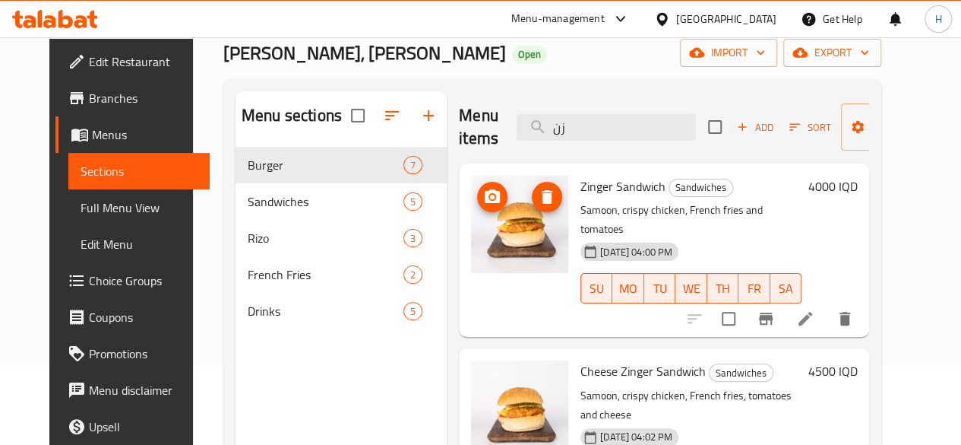
scroll to position [61, 0]
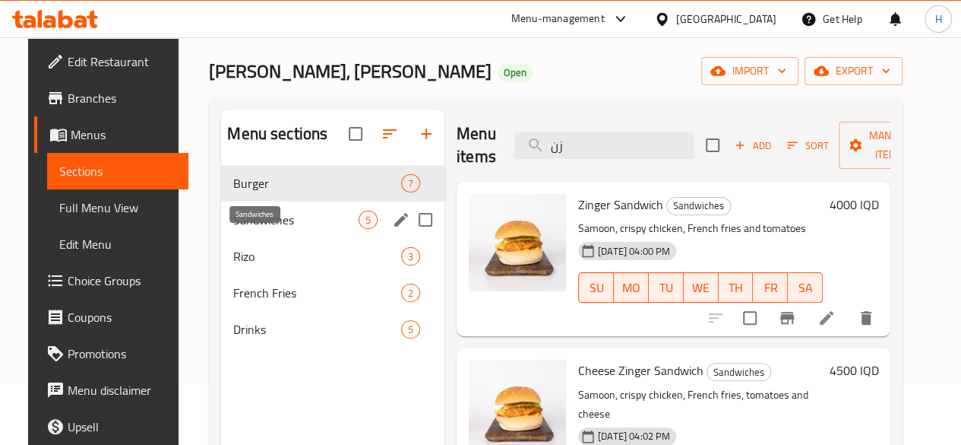
click at [284, 229] on span "Sandwiches" at bounding box center [295, 220] width 125 height 18
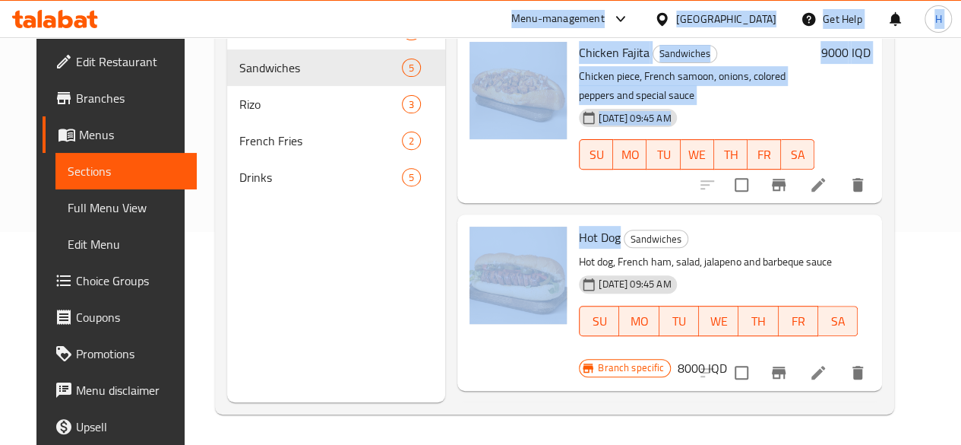
scroll to position [7, 0]
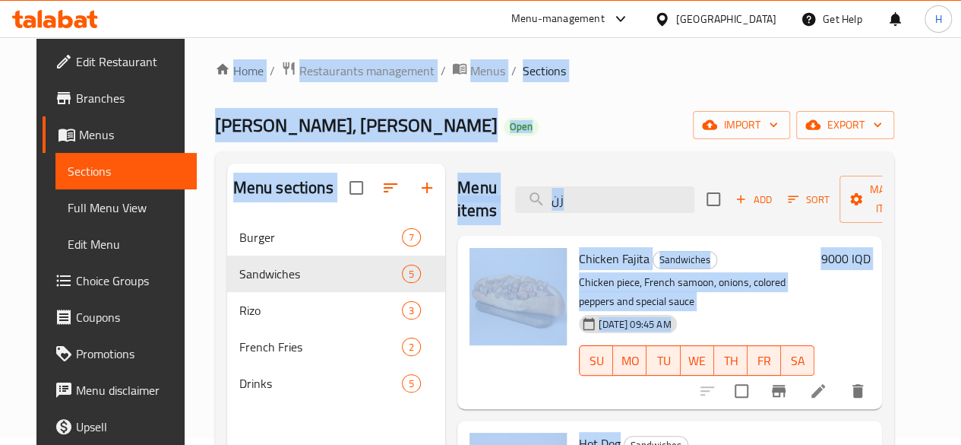
drag, startPoint x: 371, startPoint y: 119, endPoint x: 0, endPoint y: -66, distance: 414.6
click at [0, 0] on html "​ Menu-management Iraq Get Help H Edit Restaurant Branches Menus Sections Full …" at bounding box center [480, 215] width 961 height 445
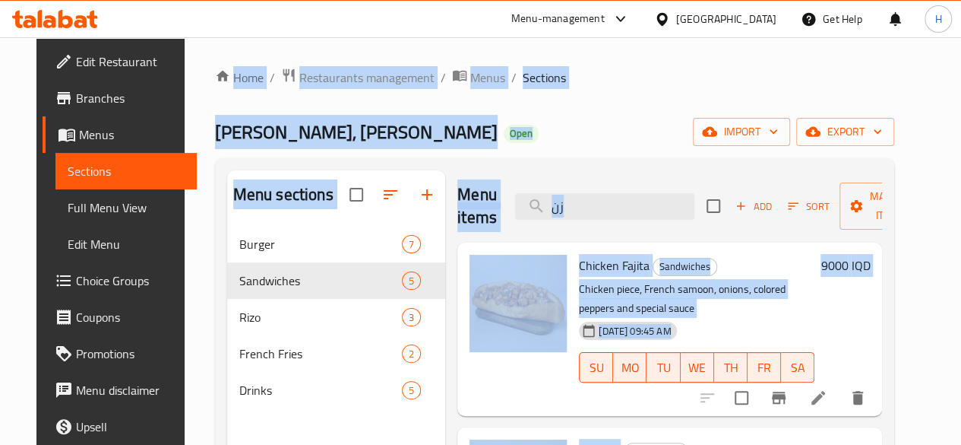
click at [614, 97] on div "Home / Restaurants management / Menus / Sections Ahmed Burger, Abu Tayara Open …" at bounding box center [555, 347] width 680 height 559
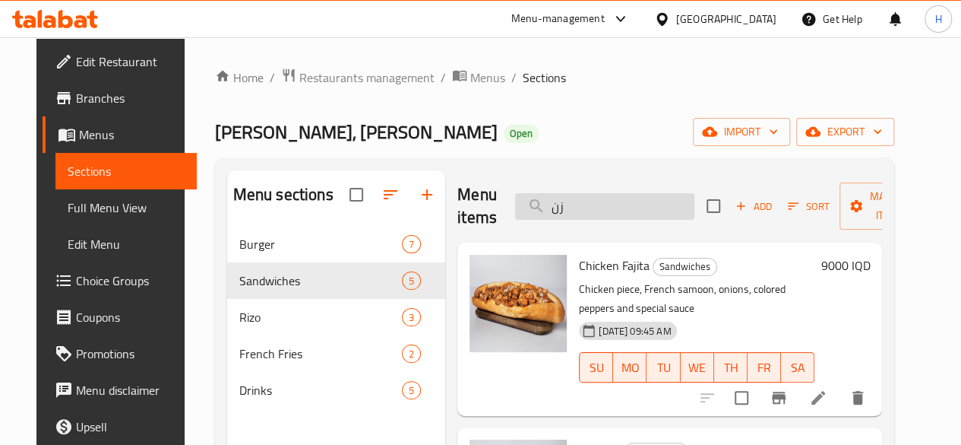
click at [546, 211] on input "زن" at bounding box center [604, 206] width 179 height 27
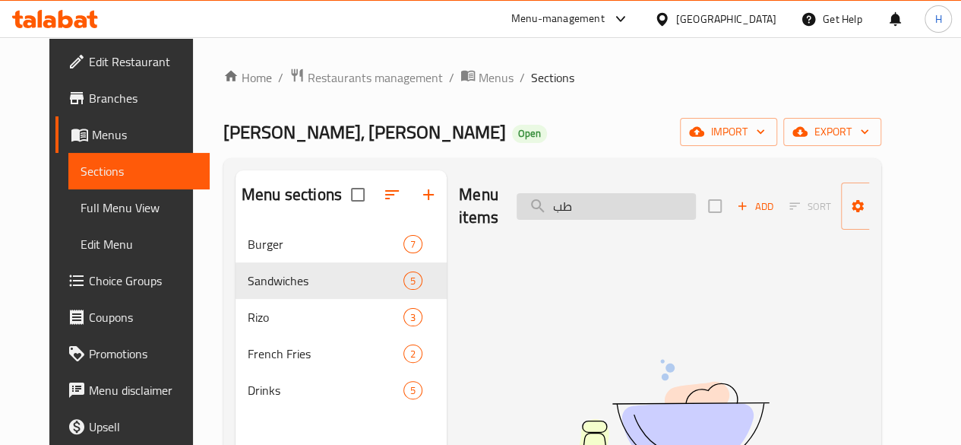
type input "ط"
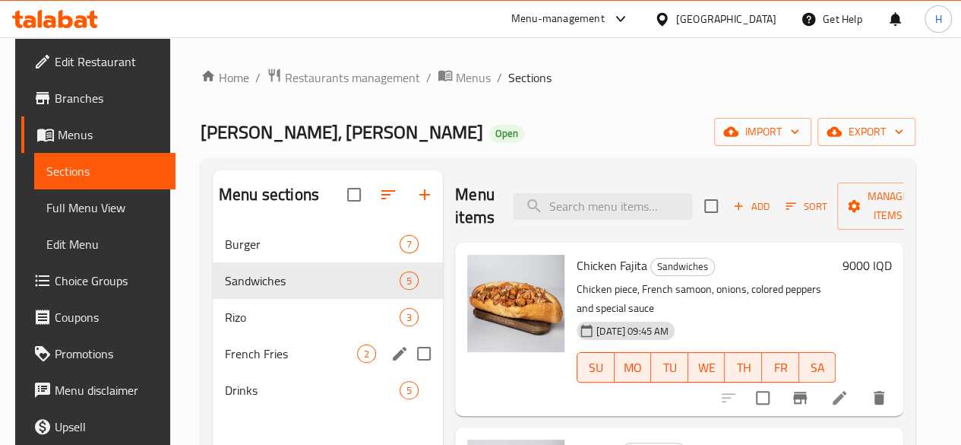
click at [246, 363] on span "French Fries" at bounding box center [291, 353] width 132 height 18
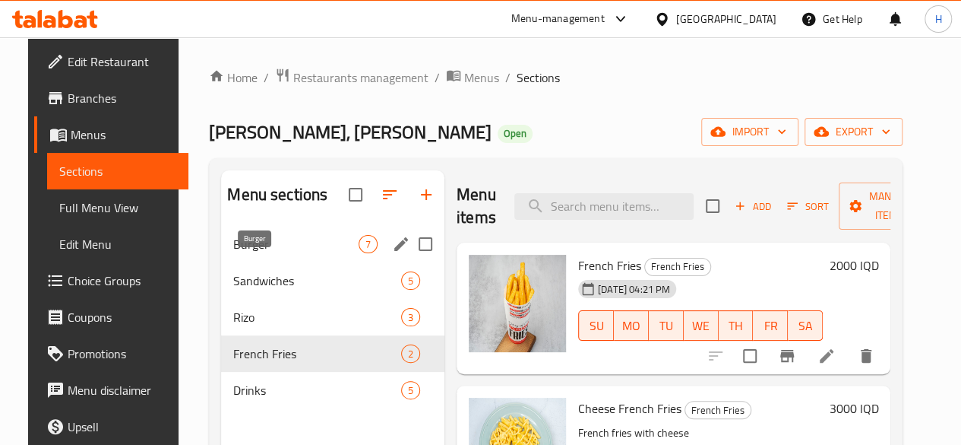
drag, startPoint x: 263, startPoint y: 261, endPoint x: 354, endPoint y: 264, distance: 91.3
click at [263, 253] on span "Burger" at bounding box center [295, 244] width 125 height 18
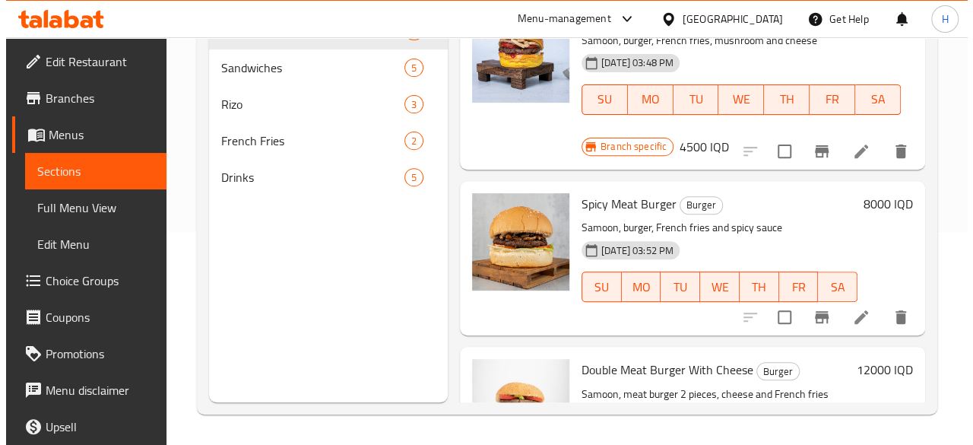
scroll to position [778, 0]
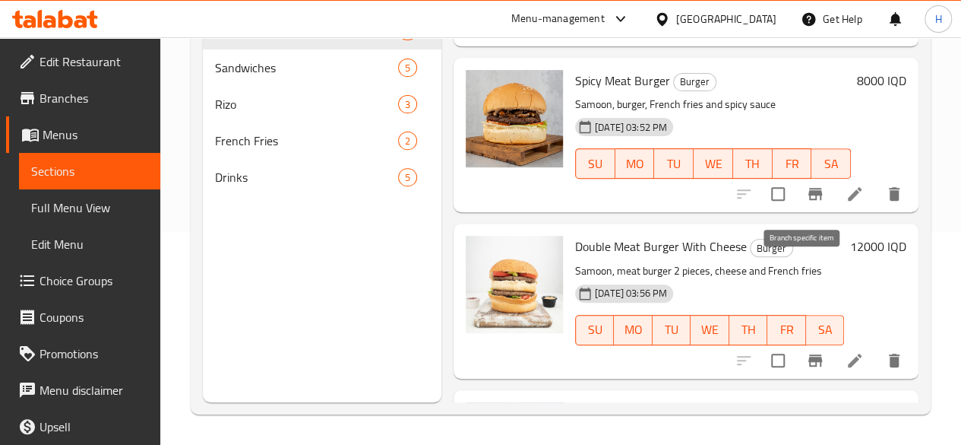
click at [812, 342] on button "Branch-specific-item" at bounding box center [815, 360] width 36 height 36
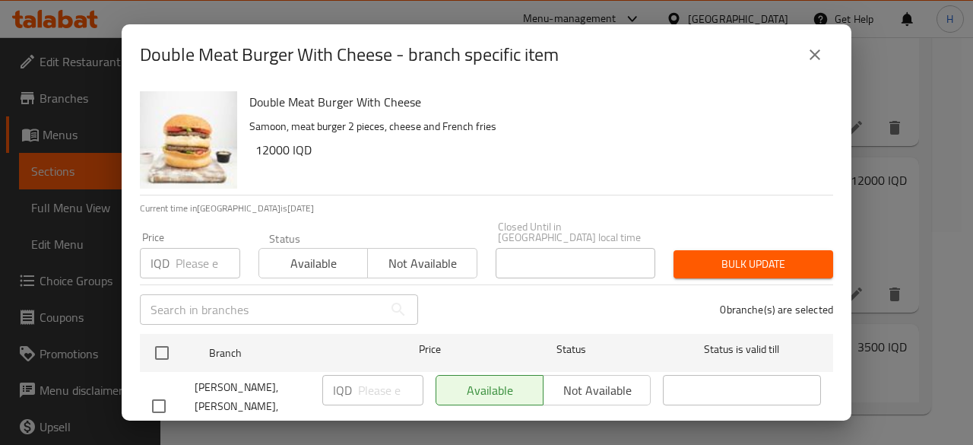
drag, startPoint x: 166, startPoint y: 346, endPoint x: 382, endPoint y: 382, distance: 219.6
click at [169, 347] on input "checkbox" at bounding box center [162, 353] width 32 height 32
checkbox input "true"
click at [362, 379] on input "number" at bounding box center [390, 390] width 65 height 30
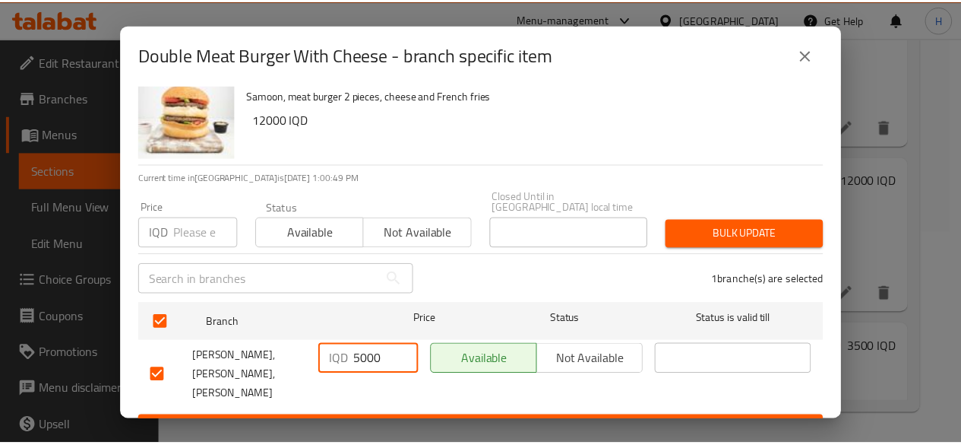
scroll to position [30, 0]
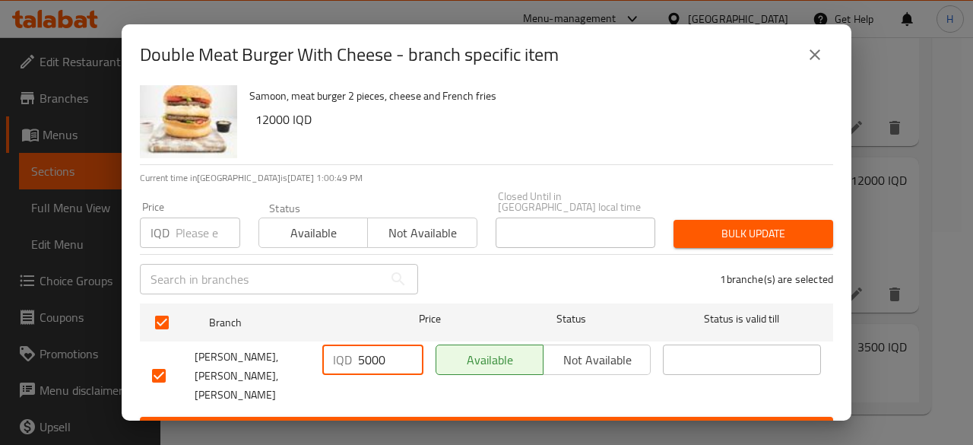
type input "5000"
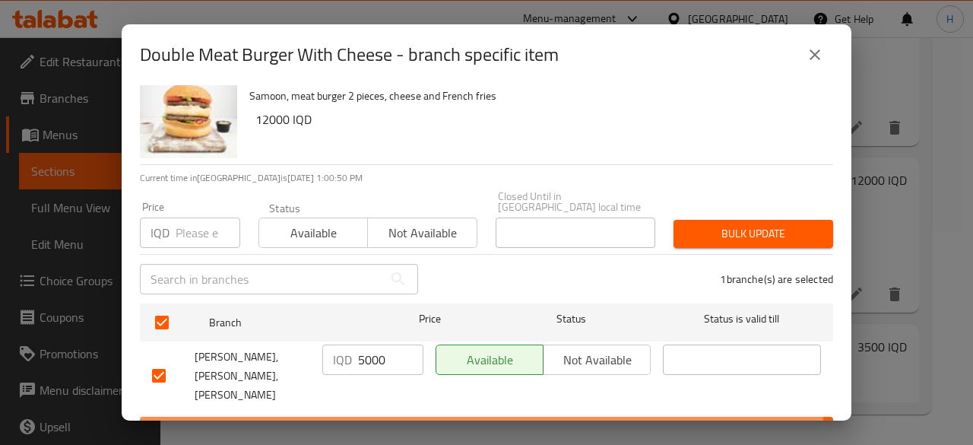
click at [434, 421] on span "Save" at bounding box center [486, 430] width 669 height 19
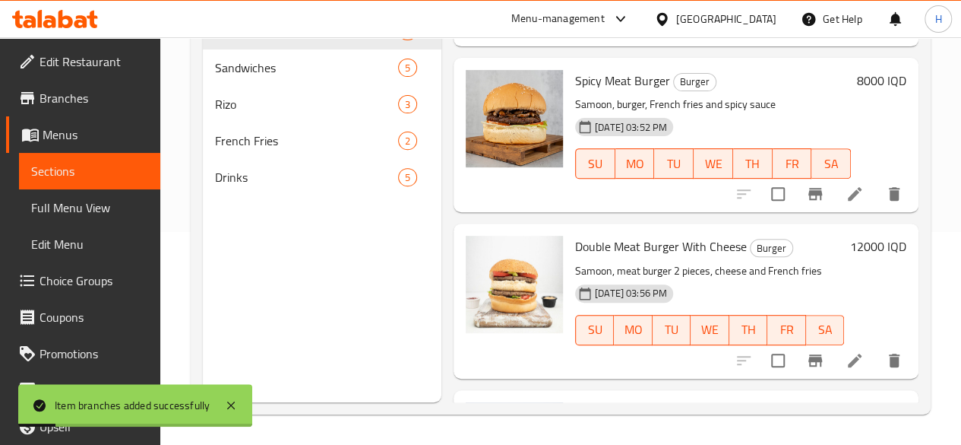
click at [873, 236] on h6 "12000 IQD" at bounding box center [878, 246] width 56 height 21
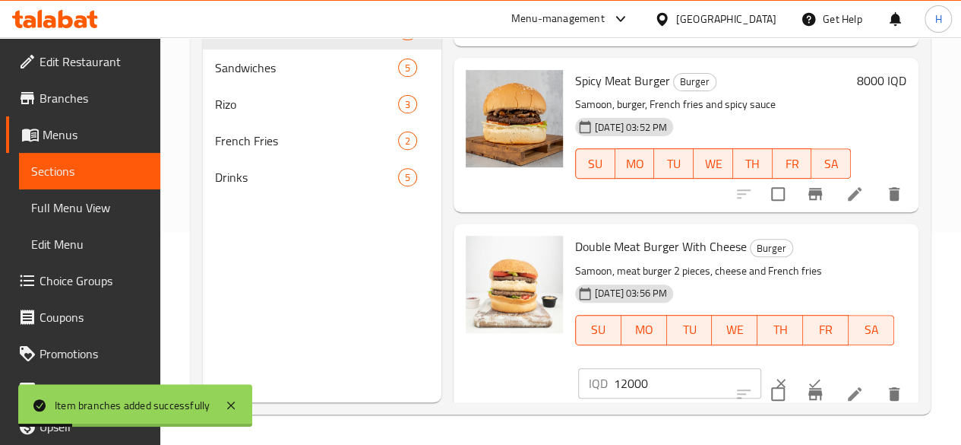
click at [634, 368] on input "12000" at bounding box center [687, 383] width 147 height 30
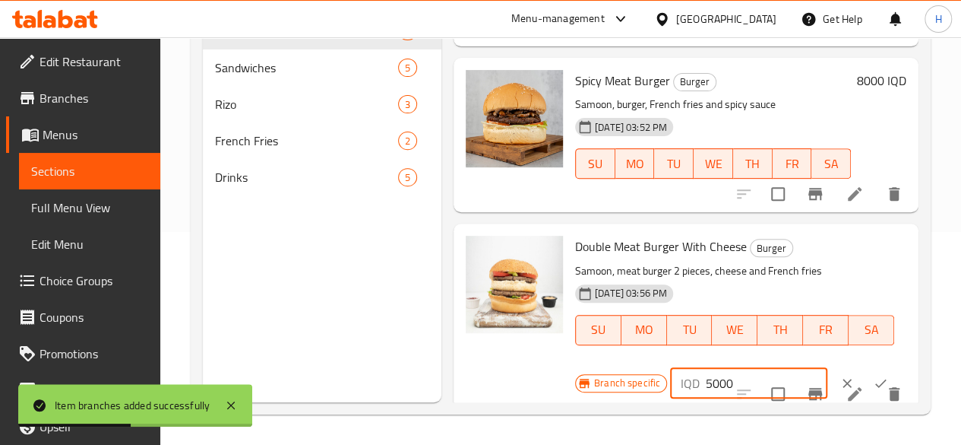
type input "5000"
click at [873, 375] on icon "ok" at bounding box center [880, 382] width 15 height 15
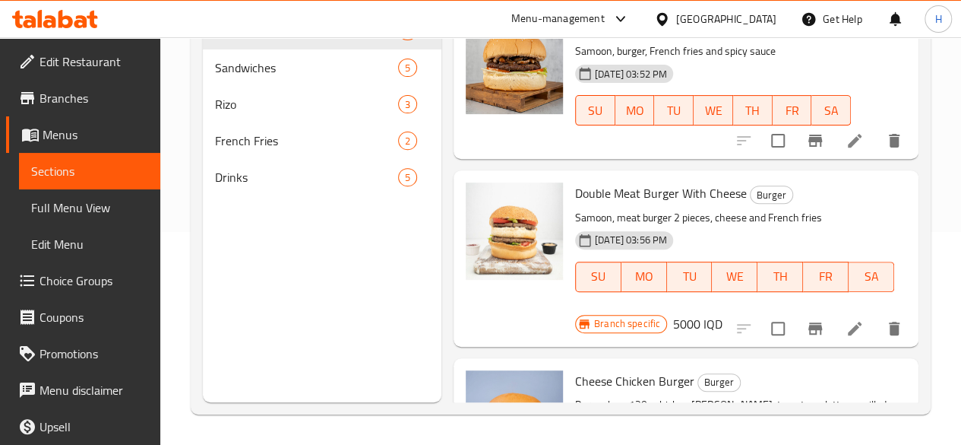
scroll to position [872, 0]
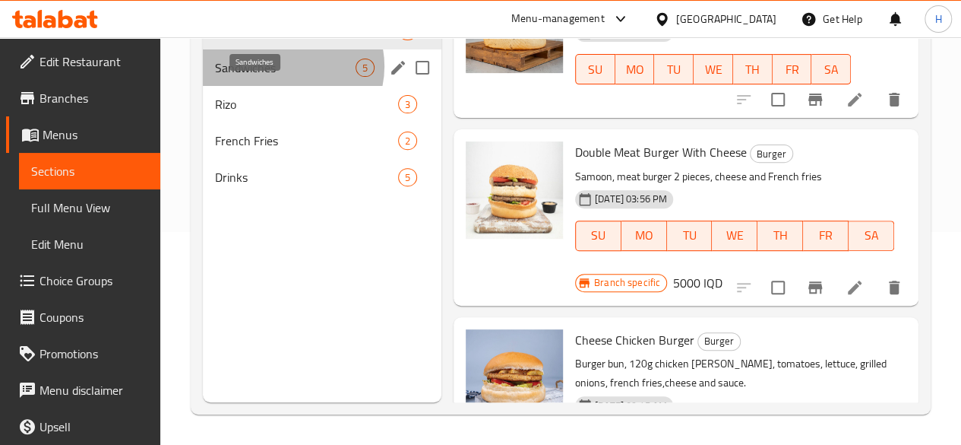
click at [288, 77] on span "Sandwiches" at bounding box center [285, 68] width 141 height 18
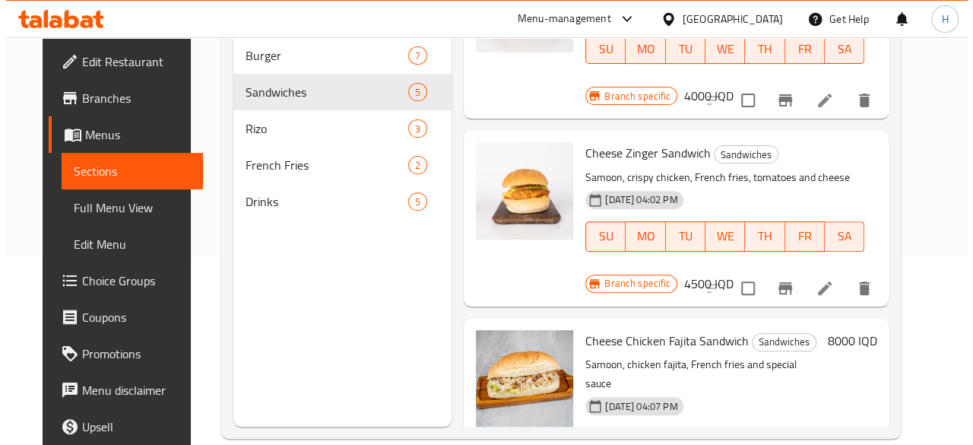
scroll to position [213, 0]
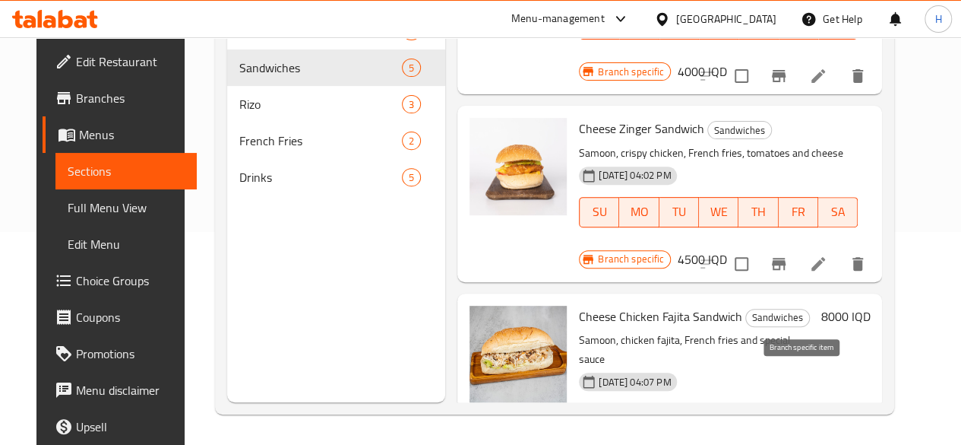
click at [788, 439] on icon "Branch-specific-item" at bounding box center [779, 448] width 18 height 18
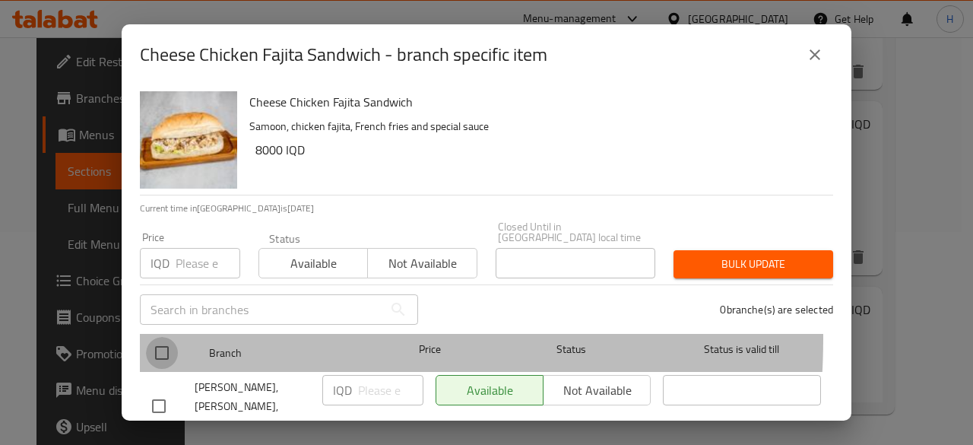
click at [163, 337] on input "checkbox" at bounding box center [162, 353] width 32 height 32
checkbox input "true"
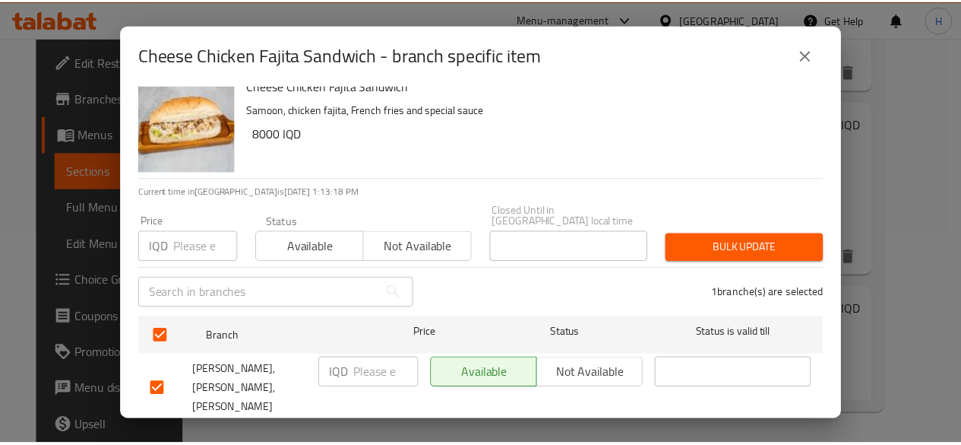
scroll to position [30, 0]
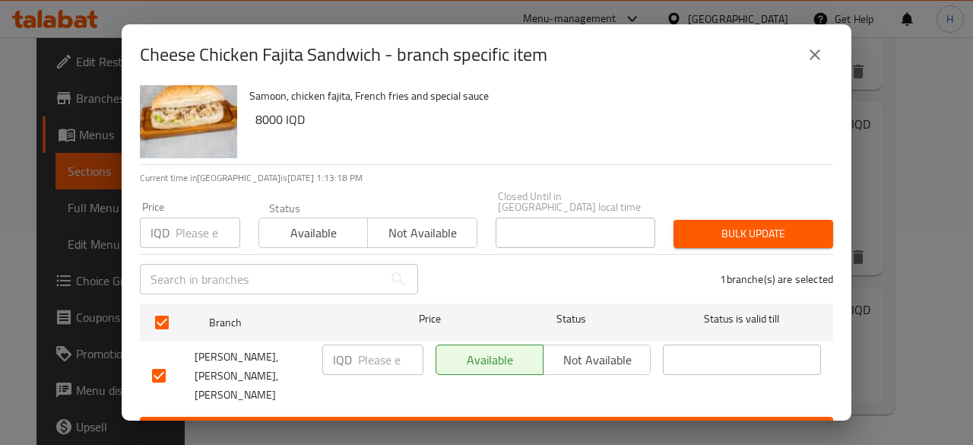
click at [378, 349] on input "number" at bounding box center [390, 359] width 65 height 30
type input "4000"
click at [401, 416] on button "Save" at bounding box center [486, 430] width 693 height 28
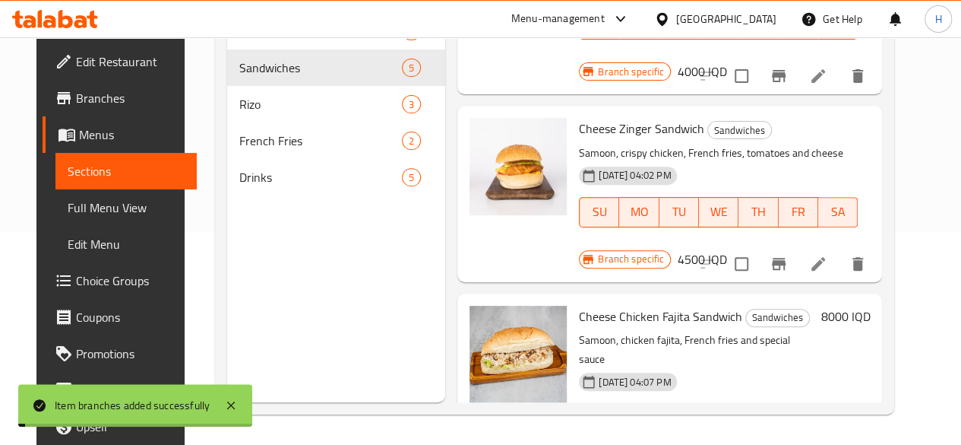
click at [863, 306] on h6 "8000 IQD" at bounding box center [845, 316] width 49 height 21
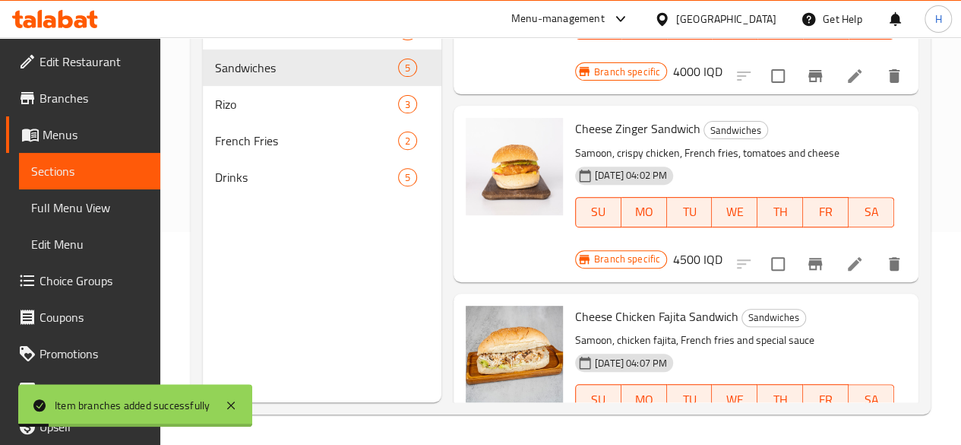
scroll to position [517, 0]
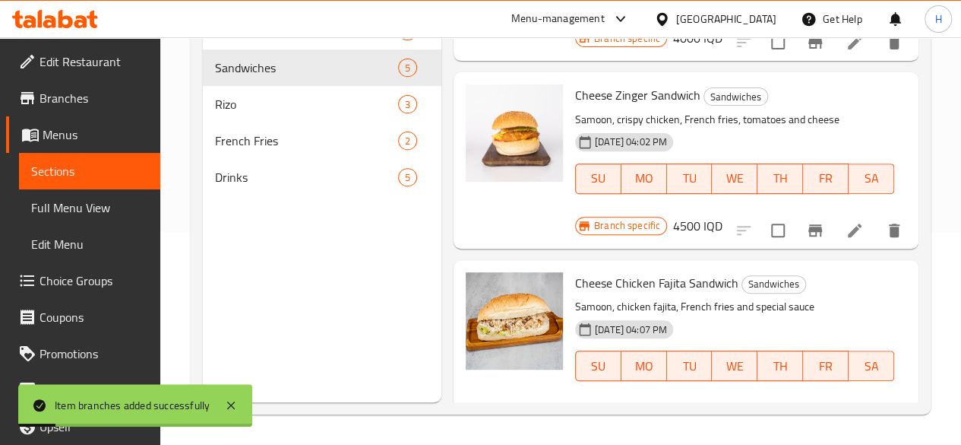
click at [614, 404] on input "8000" at bounding box center [687, 419] width 147 height 30
type input "4000"
click at [807, 411] on icon "ok" at bounding box center [814, 418] width 15 height 15
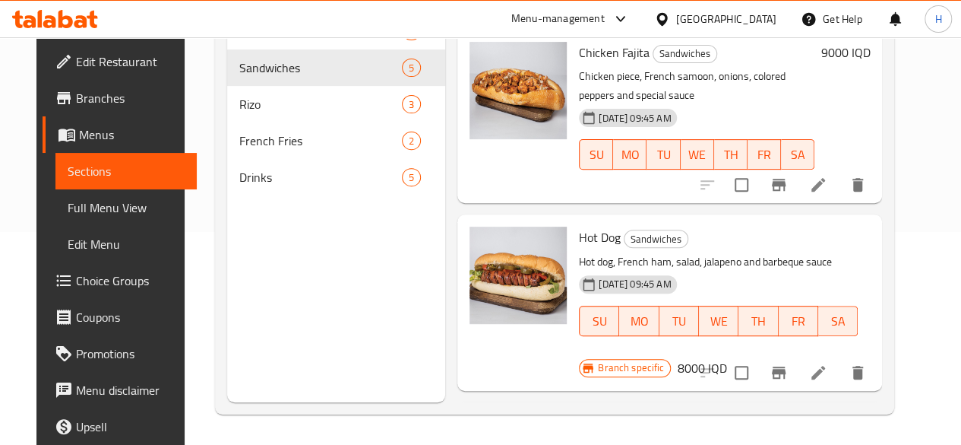
scroll to position [61, 0]
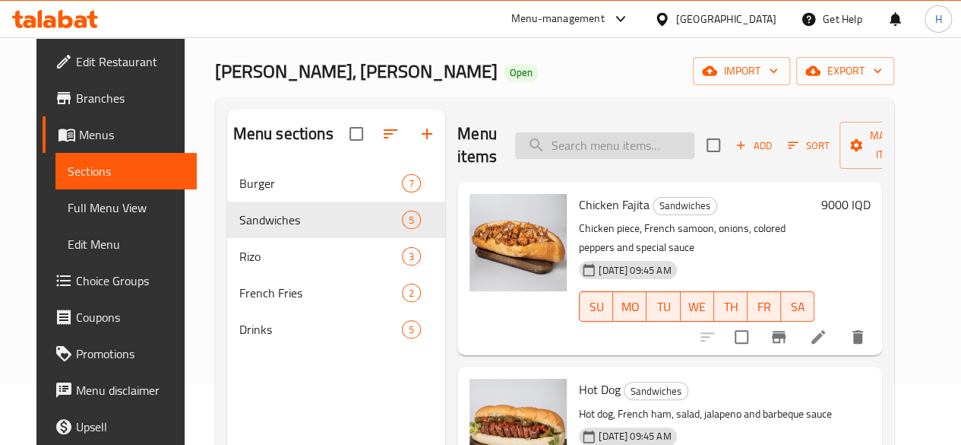
click at [602, 147] on input "search" at bounding box center [604, 145] width 179 height 27
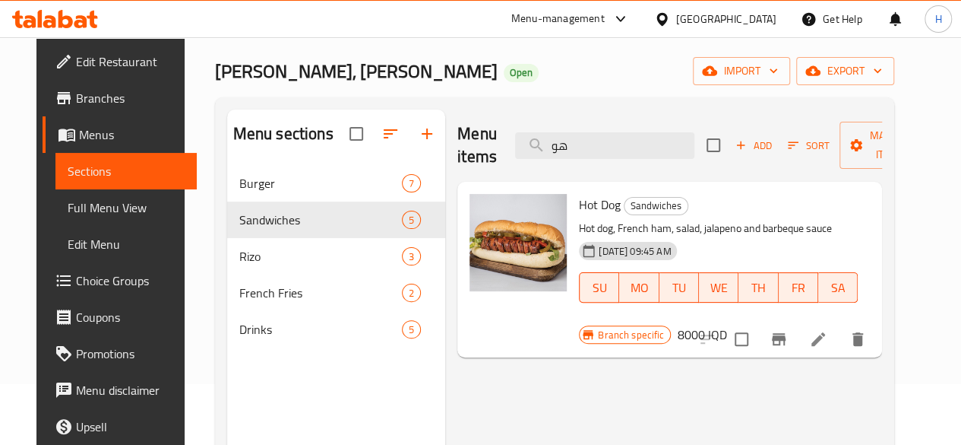
type input "هو"
click at [828, 330] on icon at bounding box center [818, 339] width 18 height 18
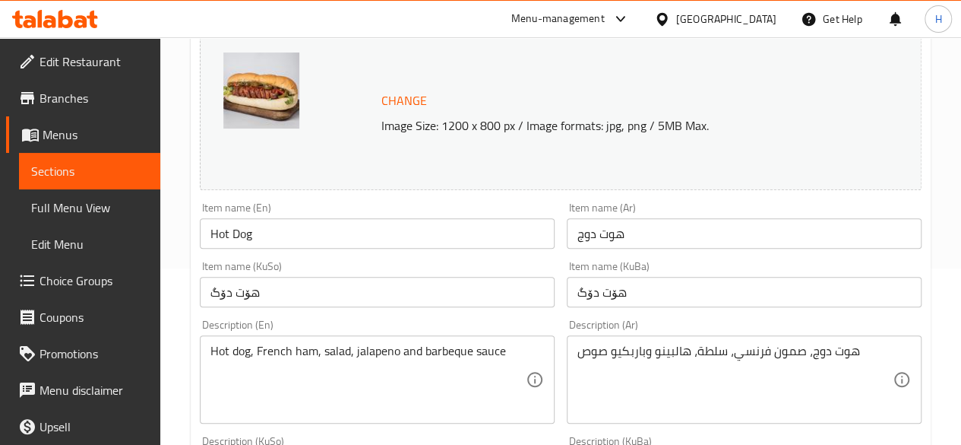
scroll to position [228, 0]
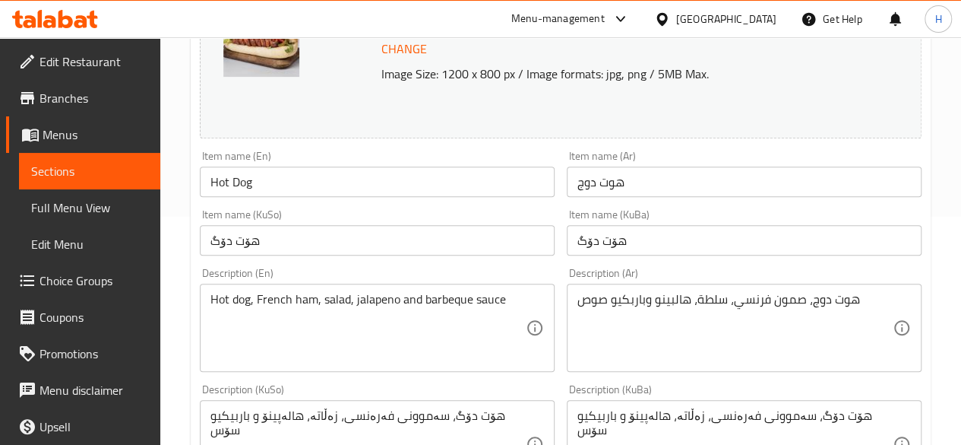
drag, startPoint x: 676, startPoint y: 201, endPoint x: 667, endPoint y: 189, distance: 15.2
click at [675, 200] on div "Item name (Ar) هوت دوج Item name (Ar)" at bounding box center [744, 173] width 367 height 59
click at [667, 189] on input "هوت دوج" at bounding box center [744, 181] width 355 height 30
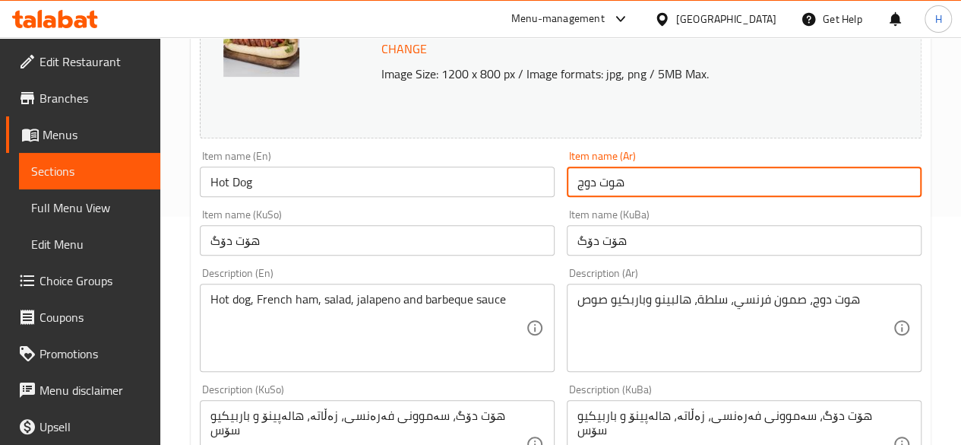
click at [667, 189] on input "هوت دوج" at bounding box center [744, 181] width 355 height 30
click at [667, 188] on input "هوت دوج" at bounding box center [744, 181] width 355 height 30
click at [658, 186] on input "هوت دوج" at bounding box center [744, 181] width 355 height 30
click at [581, 183] on input "هوت دوج" at bounding box center [744, 181] width 355 height 30
type input "صاج هوت دوج"
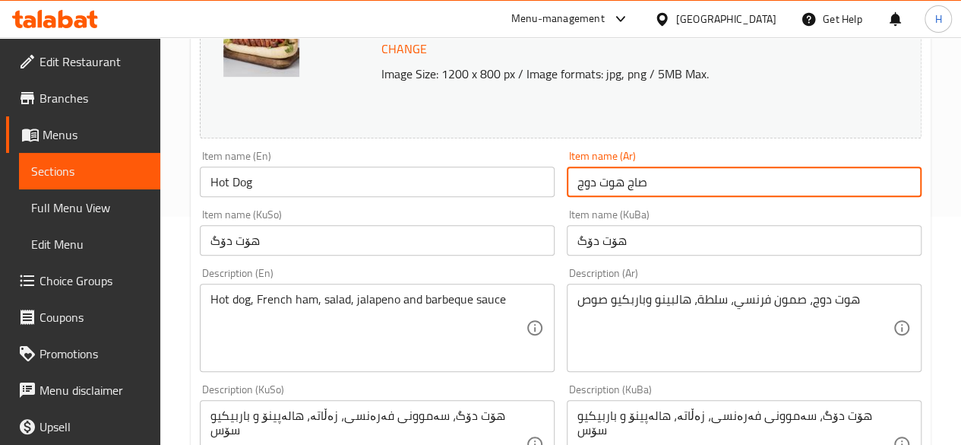
click at [306, 184] on input "Hot Dog" at bounding box center [377, 181] width 355 height 30
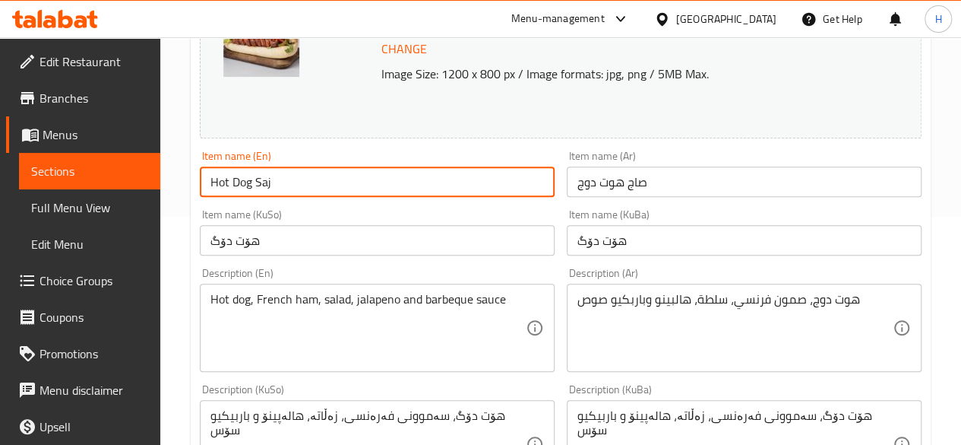
type input "Hot Dog Saj"
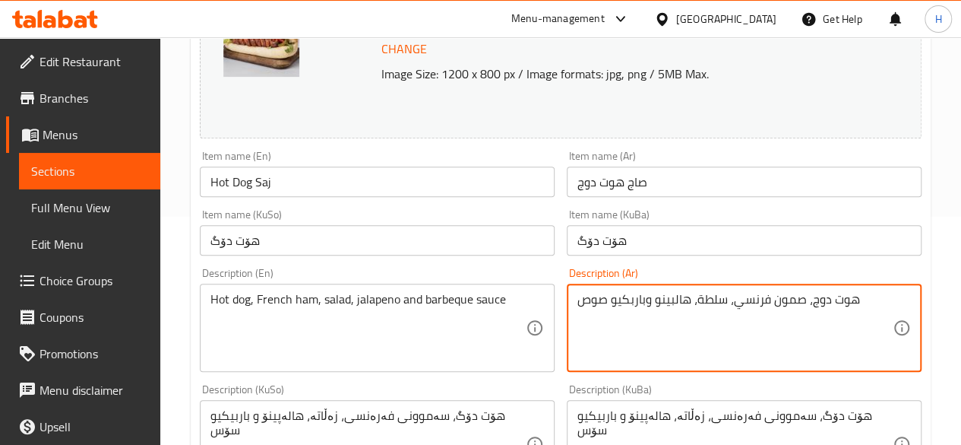
drag, startPoint x: 805, startPoint y: 294, endPoint x: 734, endPoint y: 311, distance: 72.6
type textarea "هوت دوج، خبز صاج، سلطة، هالبينو وباربكيو صوص"
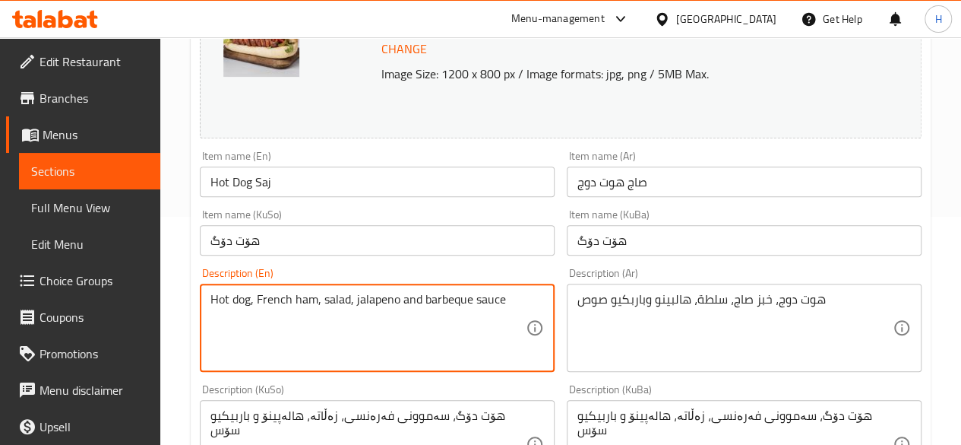
drag, startPoint x: 257, startPoint y: 299, endPoint x: 316, endPoint y: 314, distance: 61.2
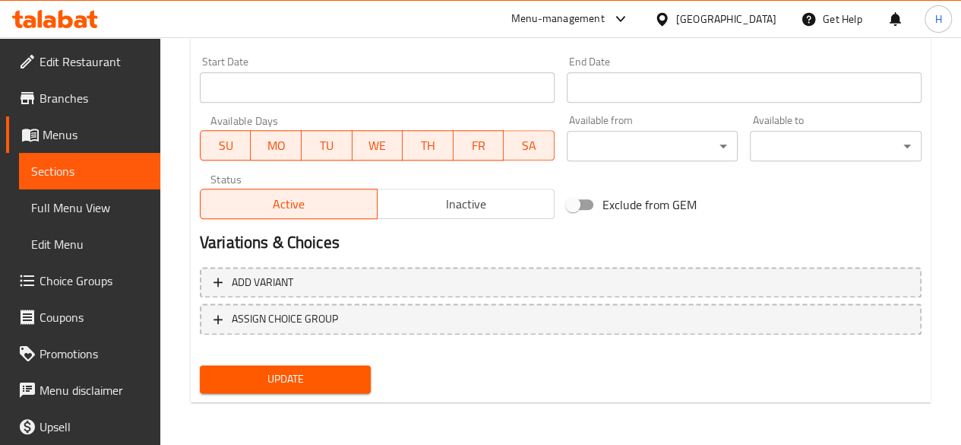
type textarea "Hot dog, saj bread , salad, jalapeno and barbeque sauce"
click at [319, 382] on span "Update" at bounding box center [285, 378] width 147 height 19
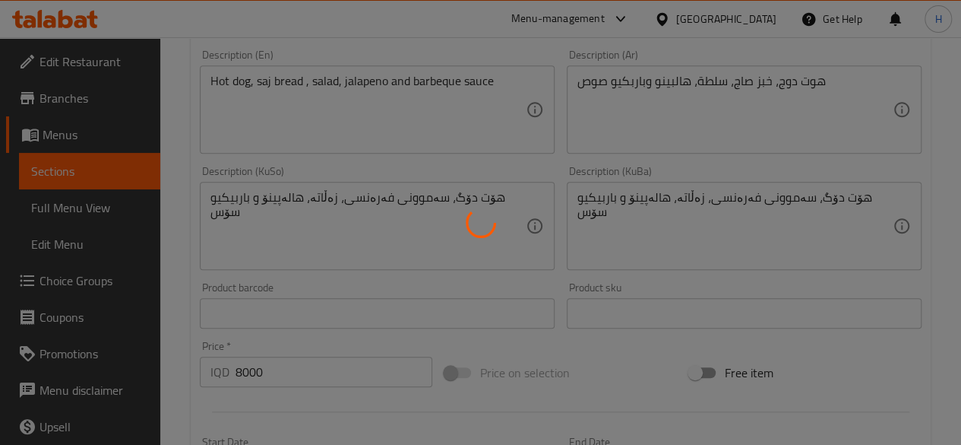
scroll to position [0, 0]
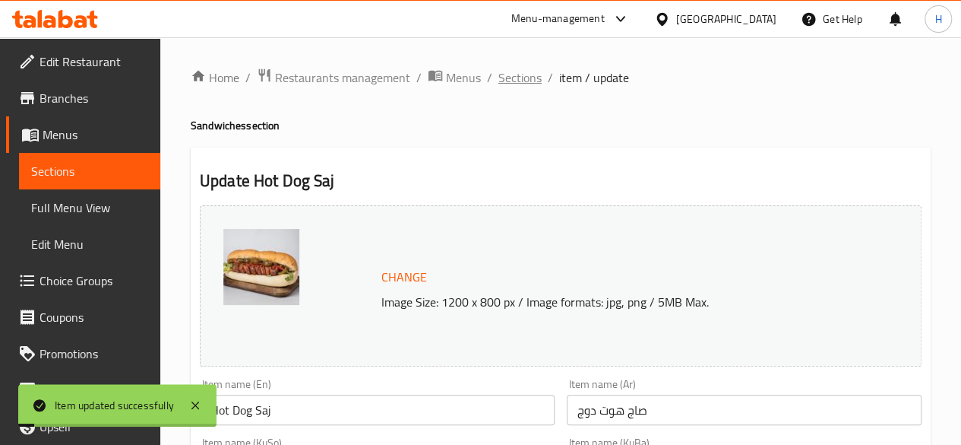
click at [523, 72] on span "Sections" at bounding box center [520, 77] width 43 height 18
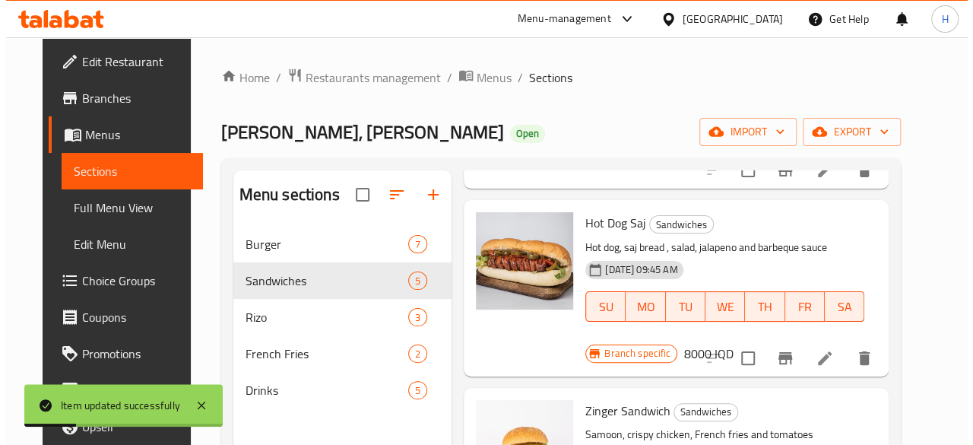
scroll to position [228, 0]
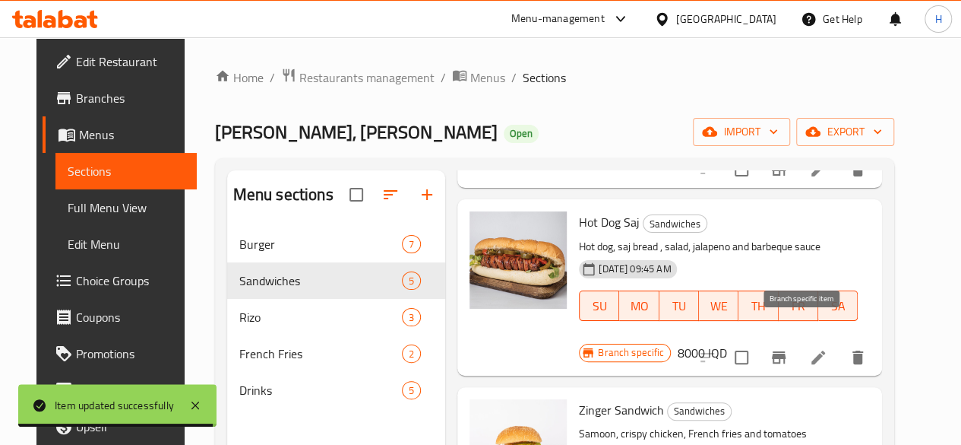
click at [797, 339] on button "Branch-specific-item" at bounding box center [779, 357] width 36 height 36
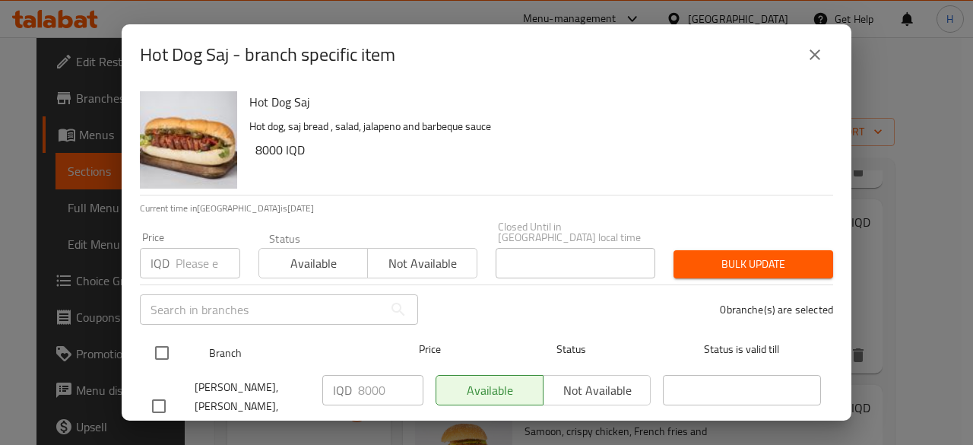
click at [161, 344] on input "checkbox" at bounding box center [162, 353] width 32 height 32
checkbox input "true"
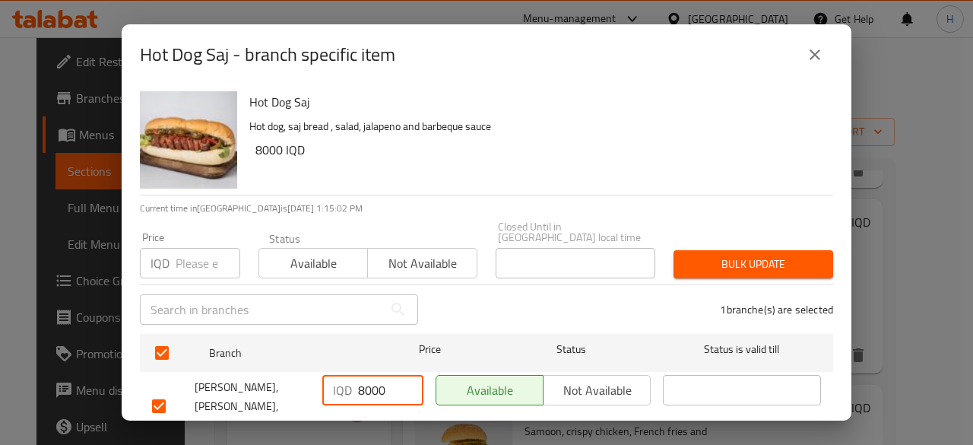
click at [359, 379] on input "8000" at bounding box center [390, 390] width 65 height 30
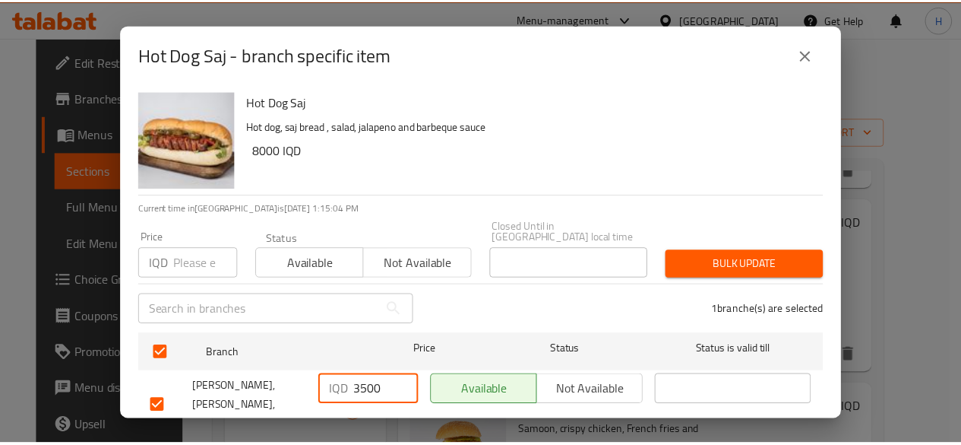
scroll to position [30, 0]
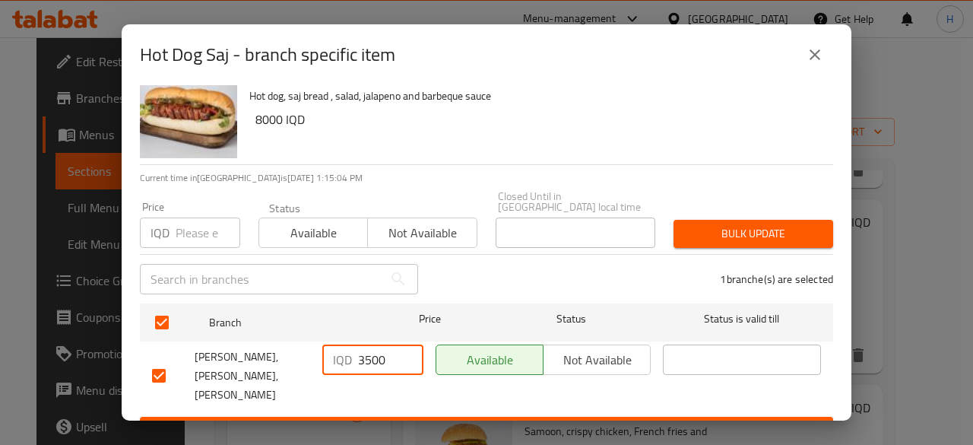
type input "3500"
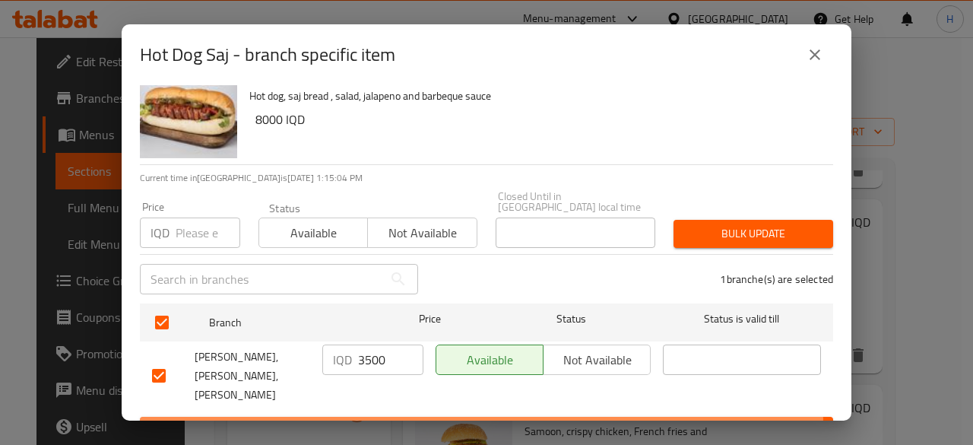
click at [439, 421] on span "Save" at bounding box center [486, 430] width 669 height 19
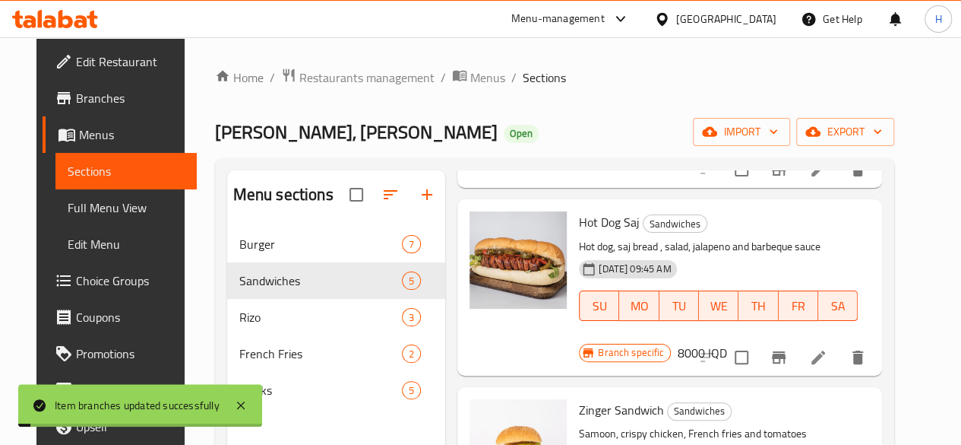
click at [727, 342] on h6 "8000 IQD" at bounding box center [701, 352] width 49 height 21
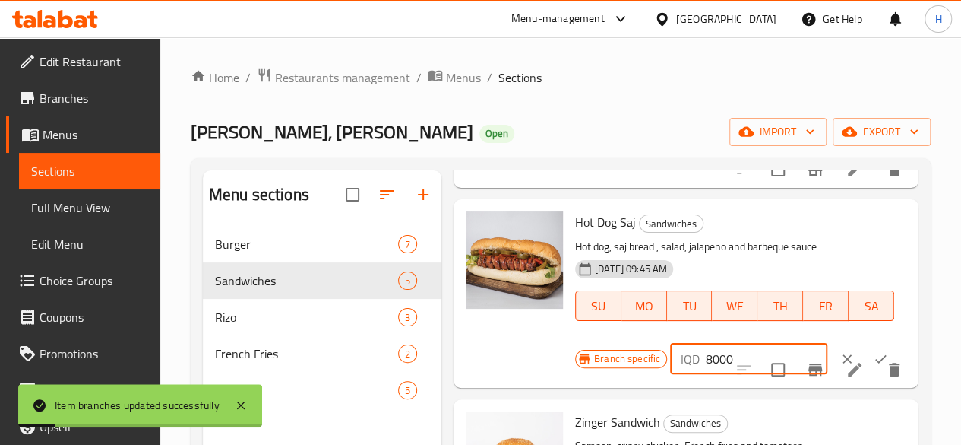
click at [706, 344] on input "8000" at bounding box center [767, 359] width 122 height 30
type input "3500"
click at [864, 342] on button "ok" at bounding box center [880, 358] width 33 height 33
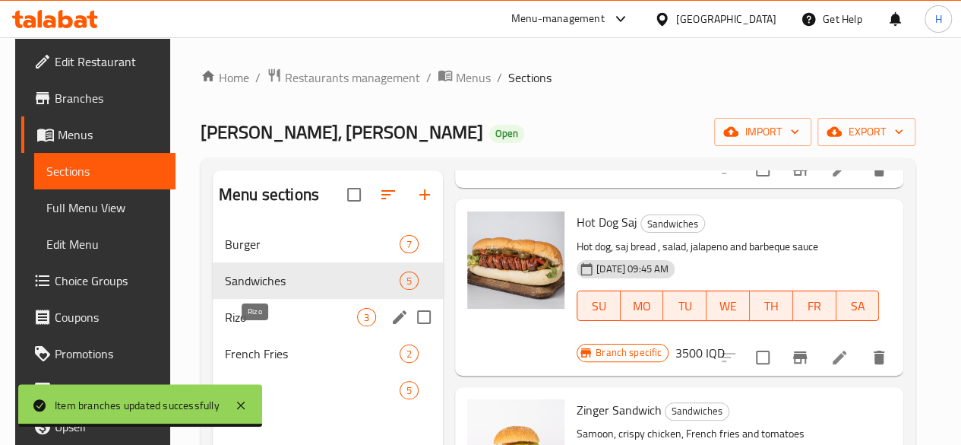
click at [280, 326] on span "Rizo" at bounding box center [291, 317] width 132 height 18
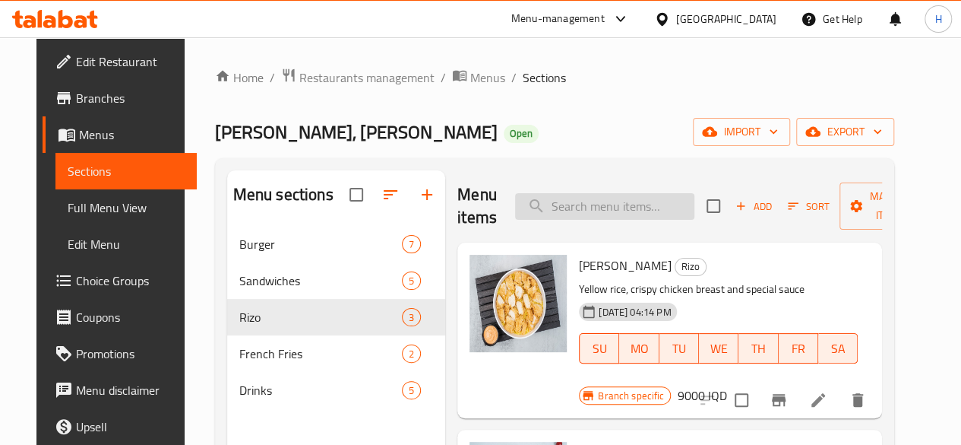
click at [576, 199] on input "search" at bounding box center [604, 206] width 179 height 27
type input "w"
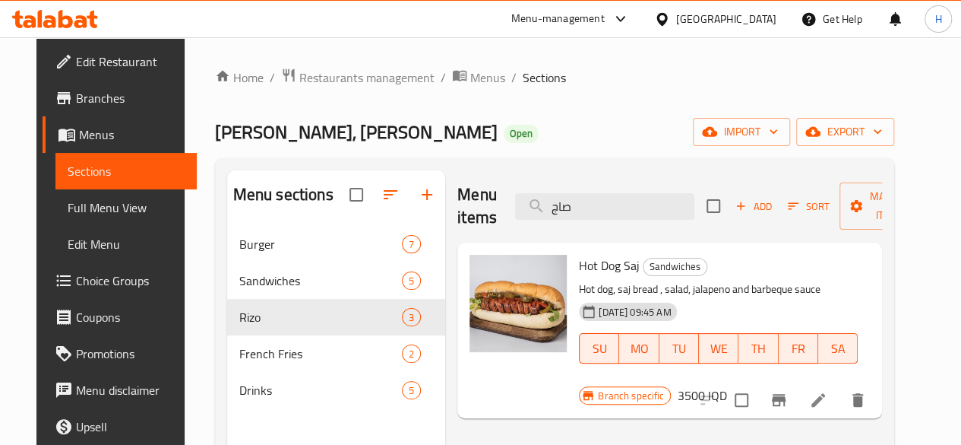
type input "صاج"
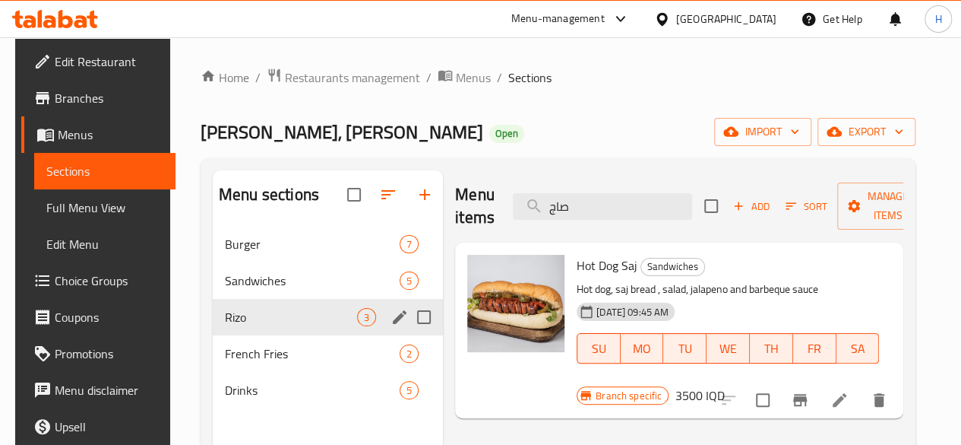
click at [240, 326] on span "Rizo" at bounding box center [291, 317] width 132 height 18
click at [201, 378] on div "Menu sections Burger 7 Sandwiches 5 Rizo 3 French Fries 2 Drinks 5 Menu items ص…" at bounding box center [558, 392] width 715 height 469
click at [259, 357] on div "French Fries 2" at bounding box center [328, 353] width 230 height 36
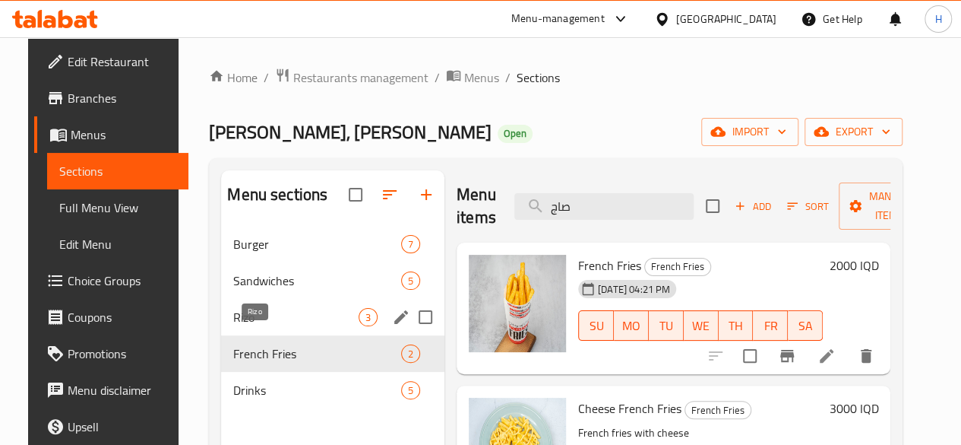
click at [288, 326] on span "Rizo" at bounding box center [295, 317] width 125 height 18
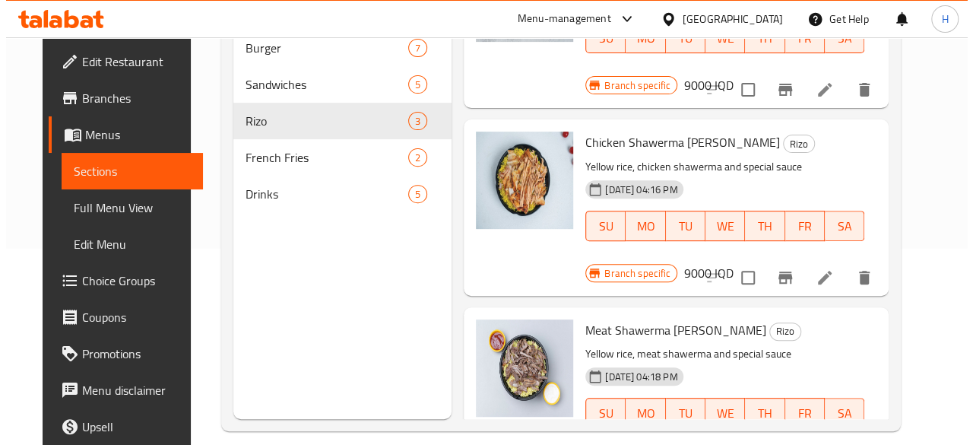
scroll to position [213, 0]
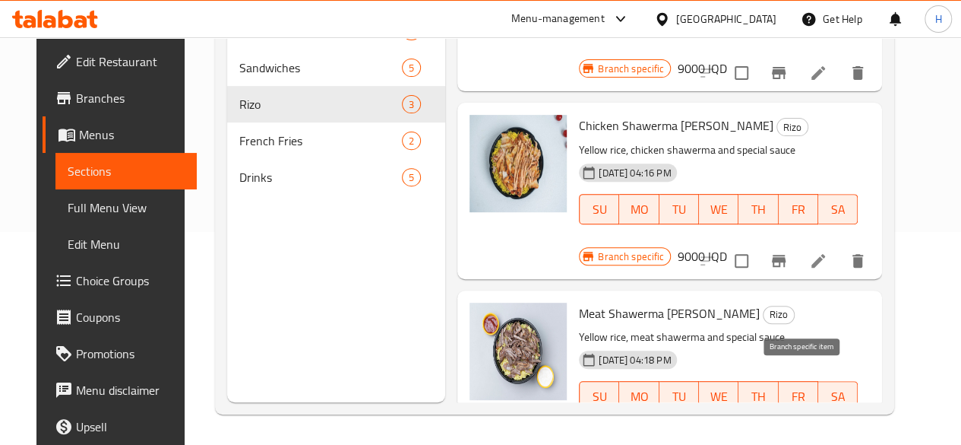
click at [786, 442] on icon "Branch-specific-item" at bounding box center [779, 448] width 14 height 12
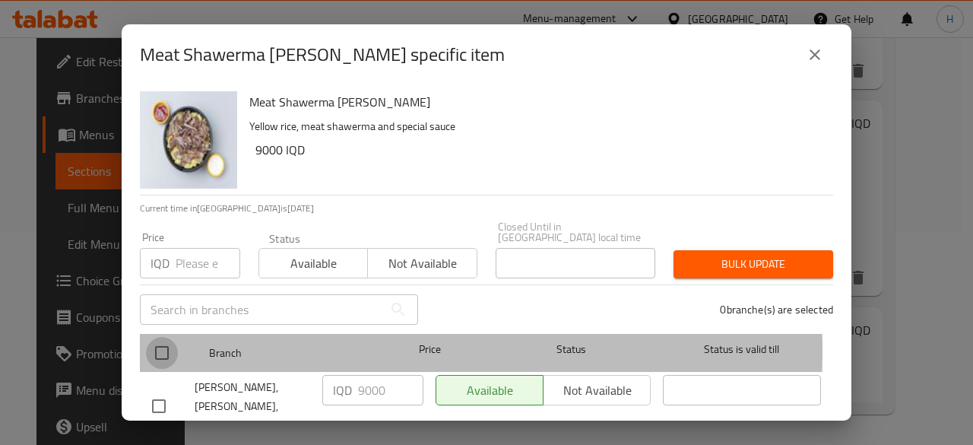
click at [177, 340] on input "checkbox" at bounding box center [162, 353] width 32 height 32
checkbox input "true"
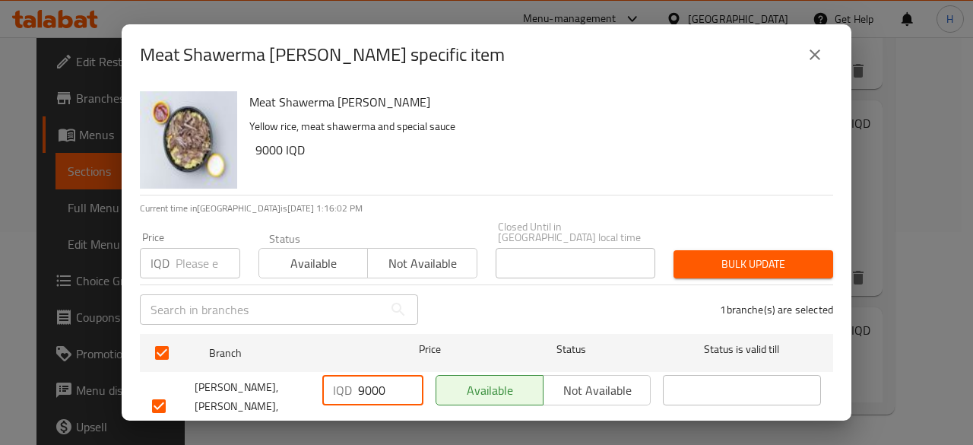
click at [374, 378] on input "9000" at bounding box center [390, 390] width 65 height 30
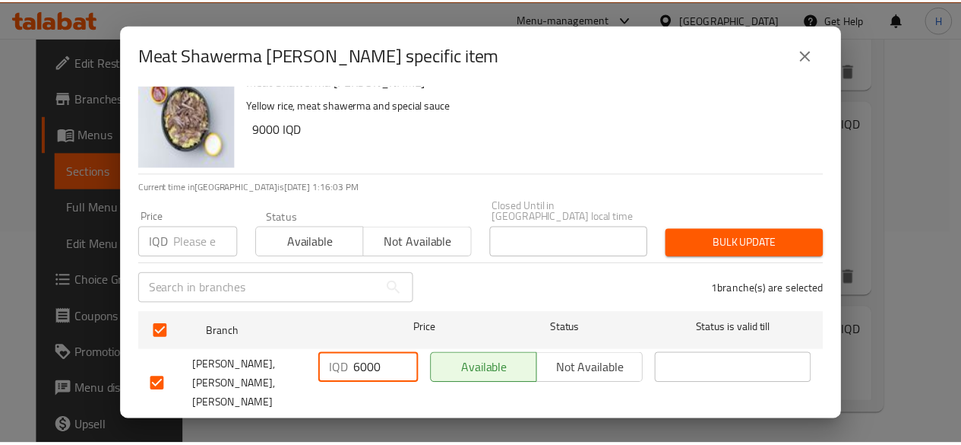
scroll to position [30, 0]
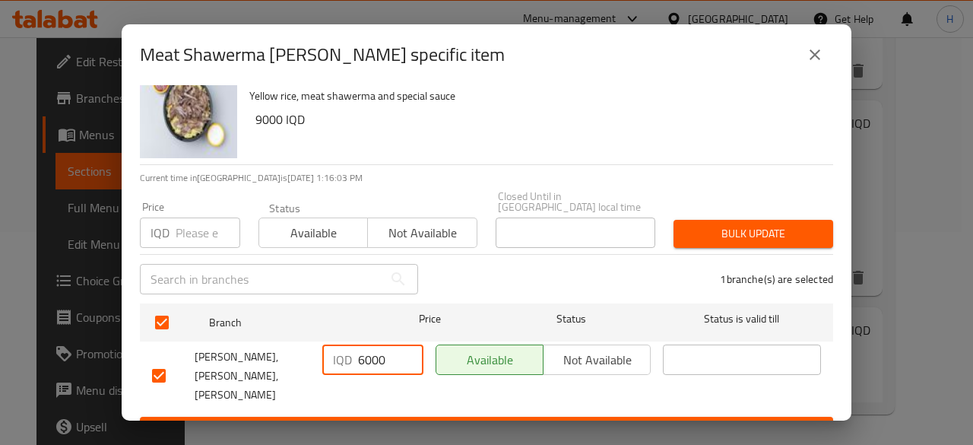
type input "6000"
click at [408, 421] on span "Save" at bounding box center [486, 430] width 669 height 19
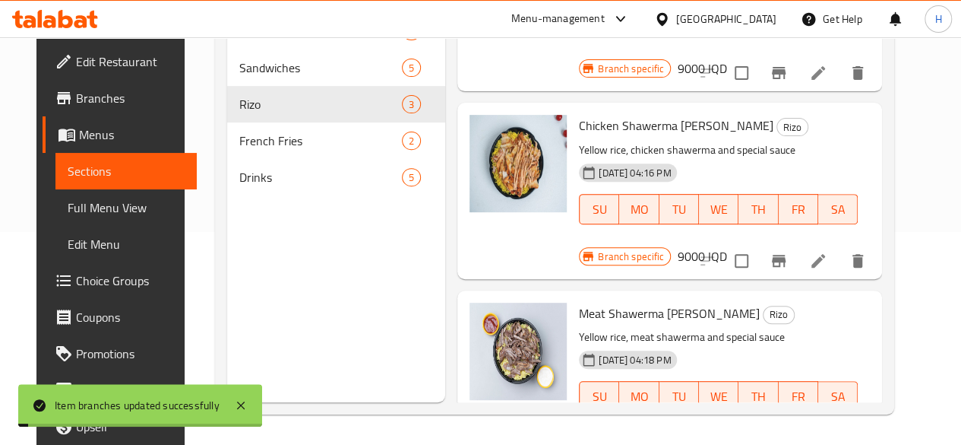
click at [727, 432] on h6 "9000 IQD" at bounding box center [701, 442] width 49 height 21
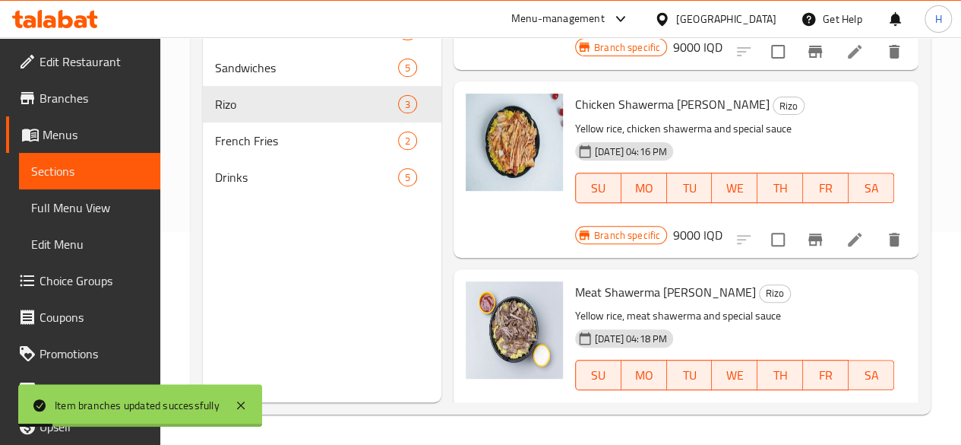
scroll to position [147, 0]
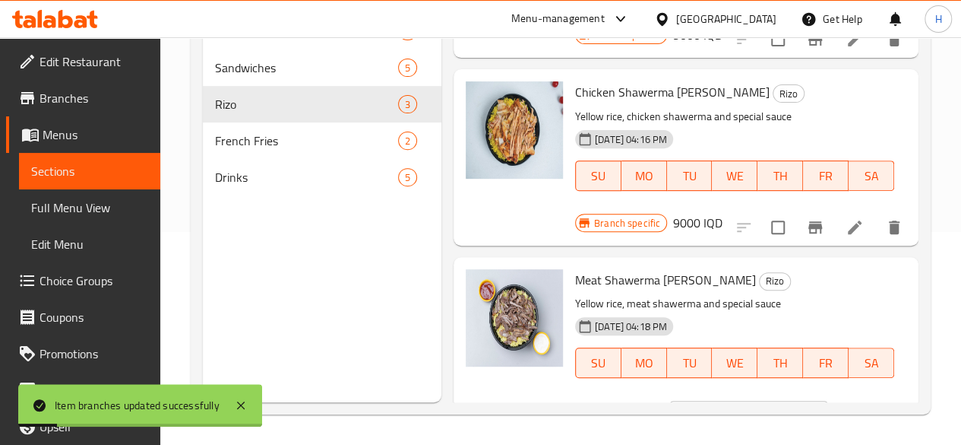
click at [706, 401] on input "9000" at bounding box center [767, 416] width 122 height 30
type input "6000"
click at [873, 408] on icon "ok" at bounding box center [880, 415] width 15 height 15
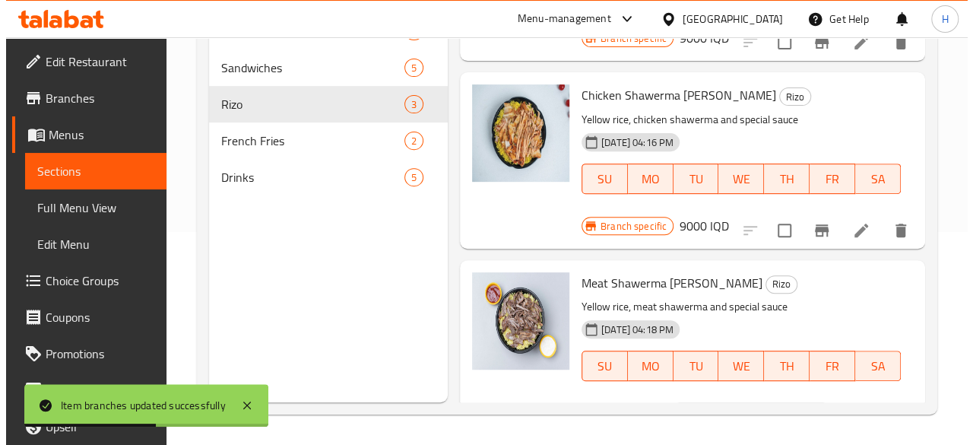
scroll to position [114, 0]
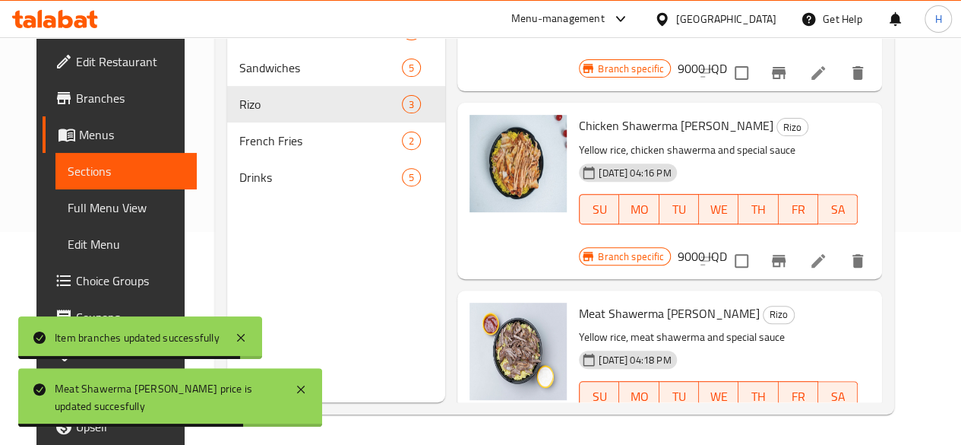
click at [786, 255] on icon "Branch-specific-item" at bounding box center [779, 261] width 14 height 12
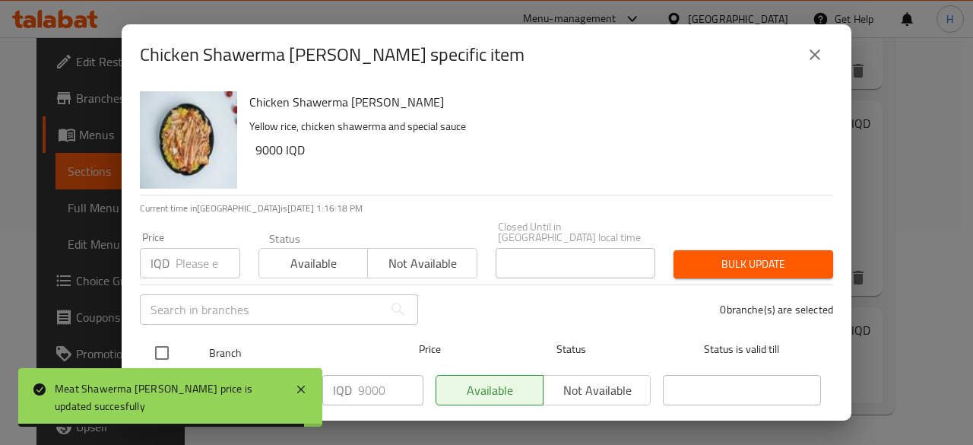
click at [176, 337] on input "checkbox" at bounding box center [162, 353] width 32 height 32
checkbox input "true"
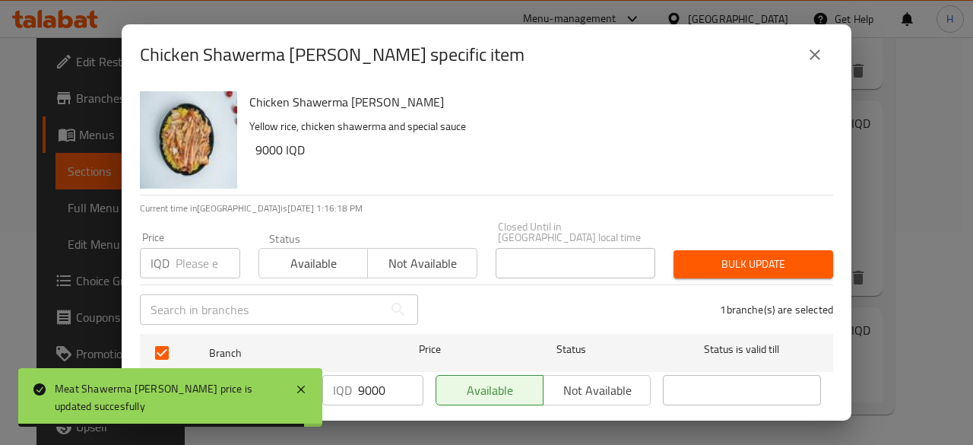
click at [369, 375] on input "9000" at bounding box center [390, 390] width 65 height 30
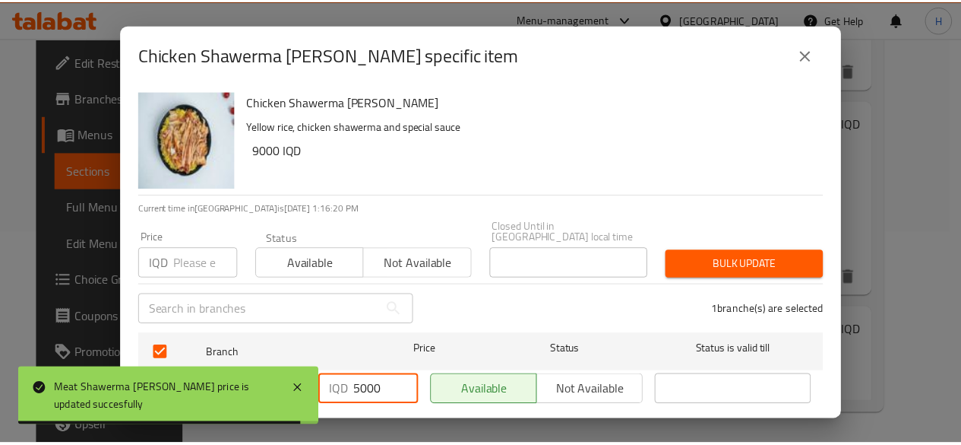
scroll to position [30, 0]
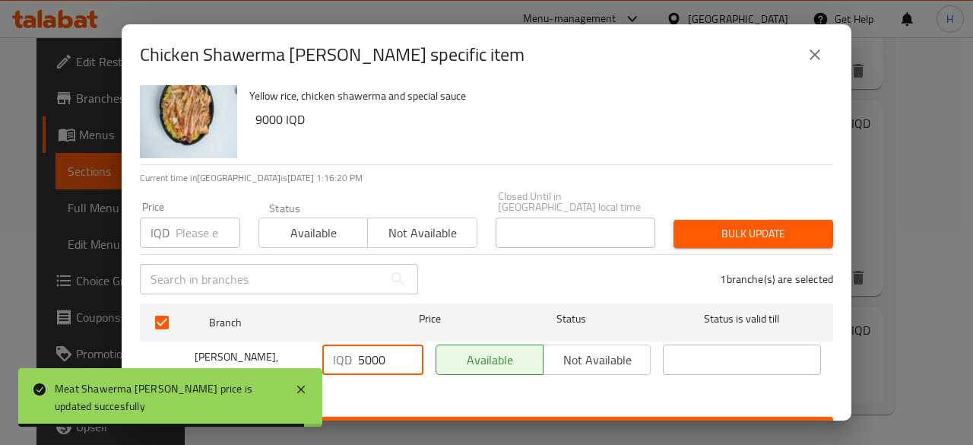
click at [391, 421] on span "Save" at bounding box center [486, 430] width 669 height 19
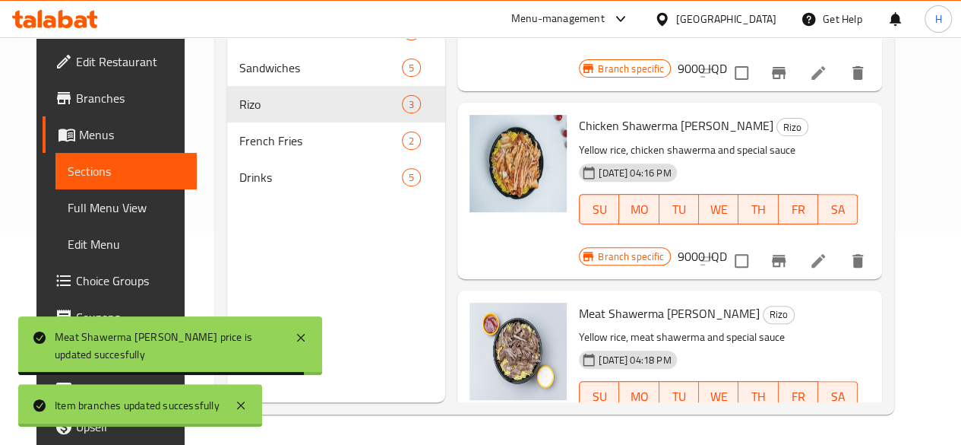
click at [727, 245] on h6 "9000 IQD" at bounding box center [701, 255] width 49 height 21
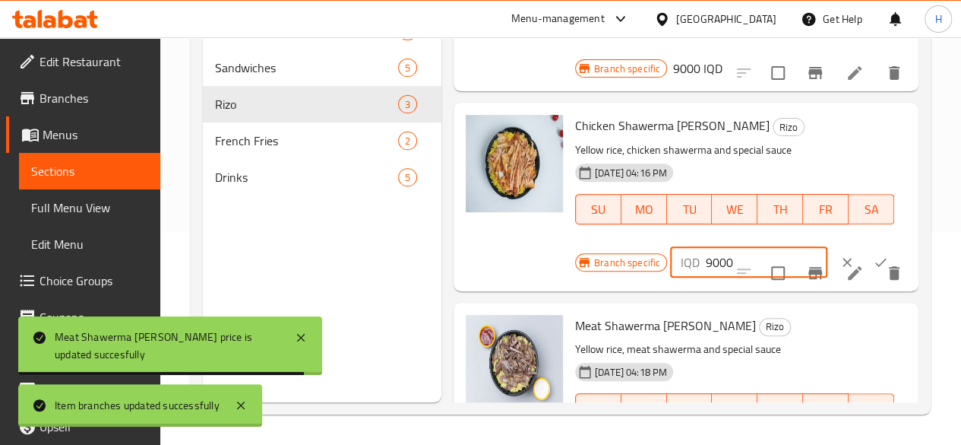
click at [706, 247] on input "9000" at bounding box center [767, 262] width 122 height 30
click at [864, 245] on button "ok" at bounding box center [880, 261] width 33 height 33
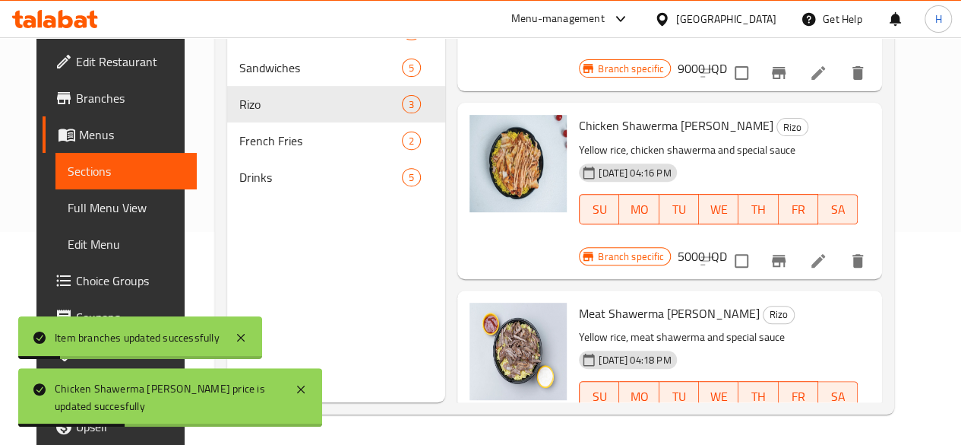
click at [639, 224] on div "Chicken Shawerma Rizo Rizo Yellow rice, chicken shawerma and special sauce 16-1…" at bounding box center [718, 180] width 291 height 142
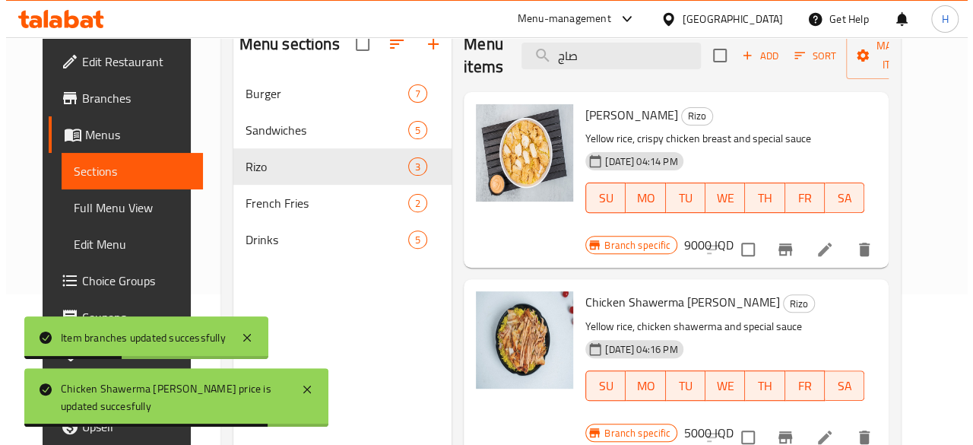
scroll to position [137, 0]
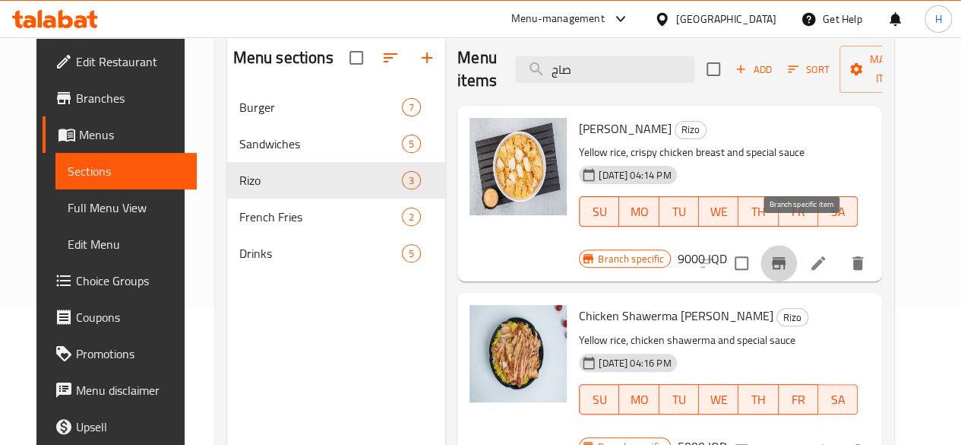
click at [797, 245] on button "Branch-specific-item" at bounding box center [779, 263] width 36 height 36
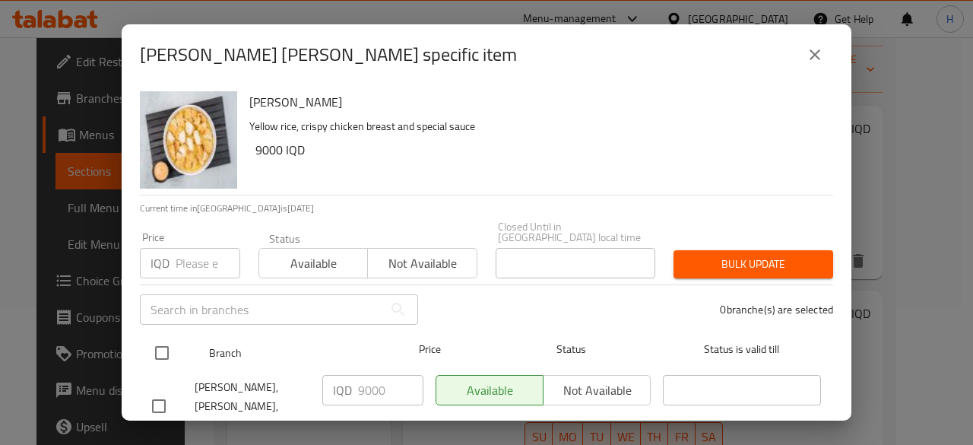
click at [160, 348] on input "checkbox" at bounding box center [162, 353] width 32 height 32
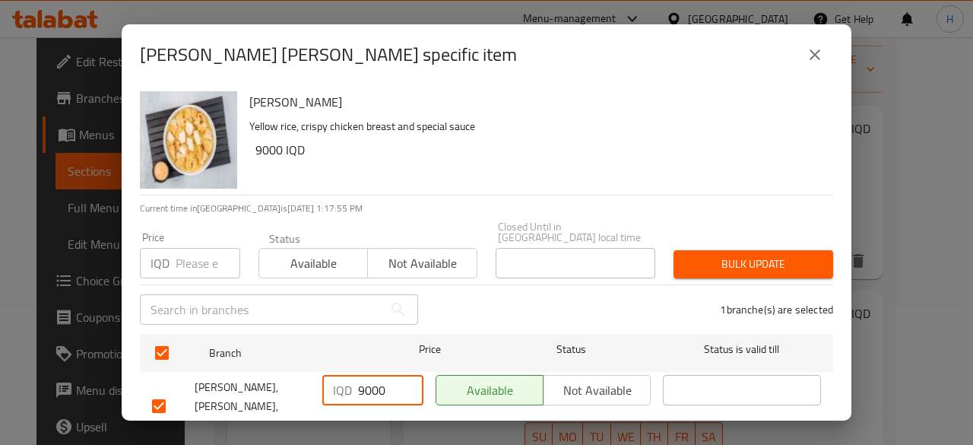
click at [361, 380] on input "9000" at bounding box center [390, 390] width 65 height 30
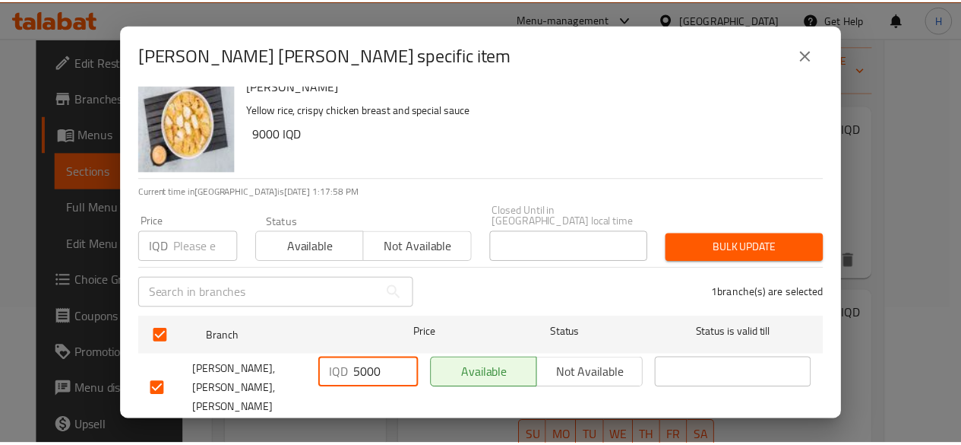
scroll to position [30, 0]
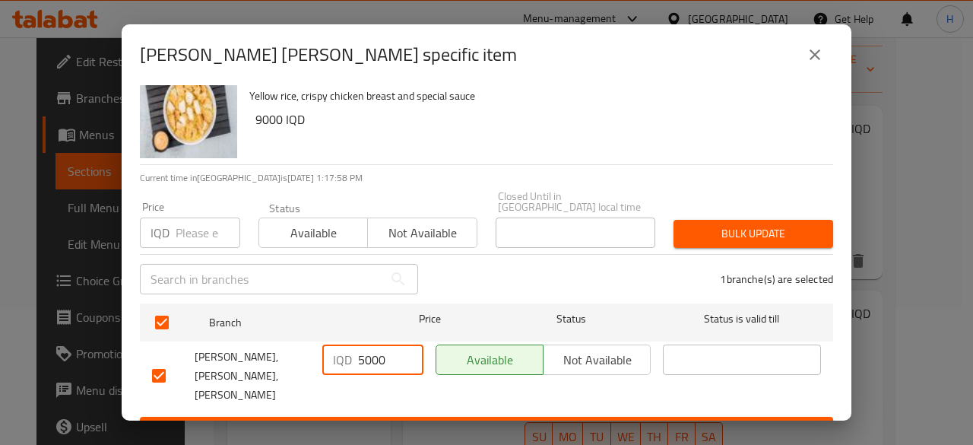
click at [413, 421] on span "Save" at bounding box center [486, 430] width 669 height 19
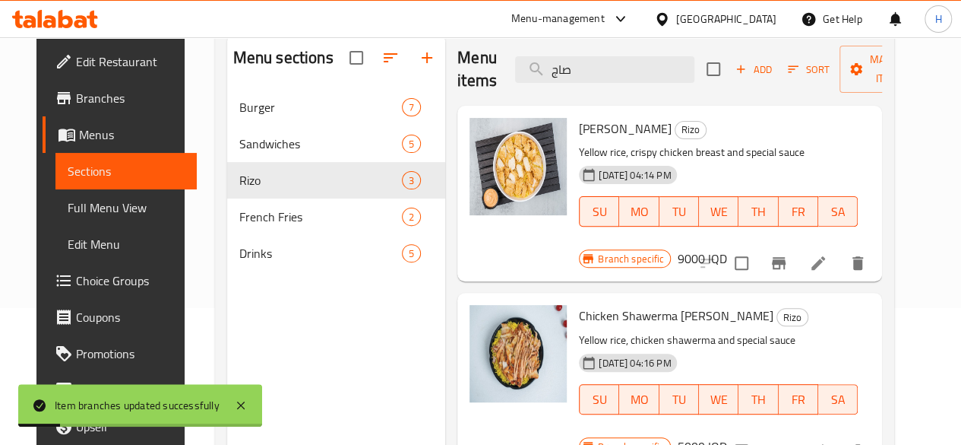
click at [727, 248] on h6 "9000 IQD" at bounding box center [701, 258] width 49 height 21
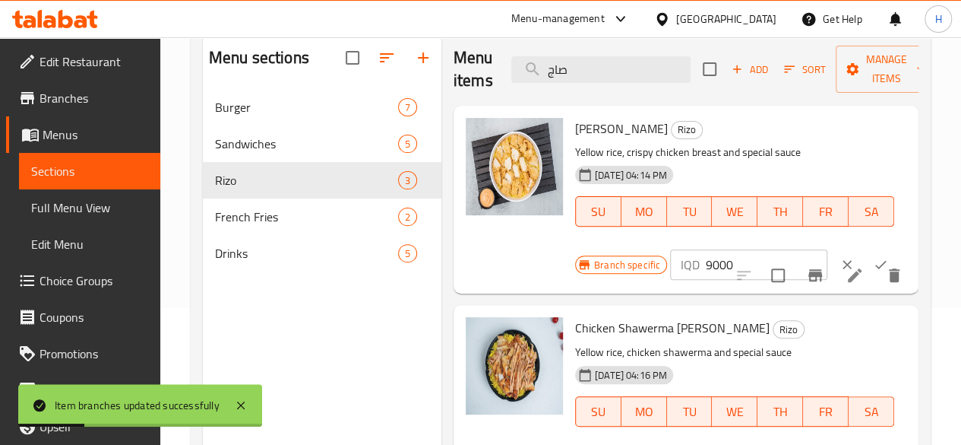
click at [706, 259] on input "9000" at bounding box center [767, 264] width 122 height 30
click at [873, 261] on icon "ok" at bounding box center [880, 264] width 15 height 15
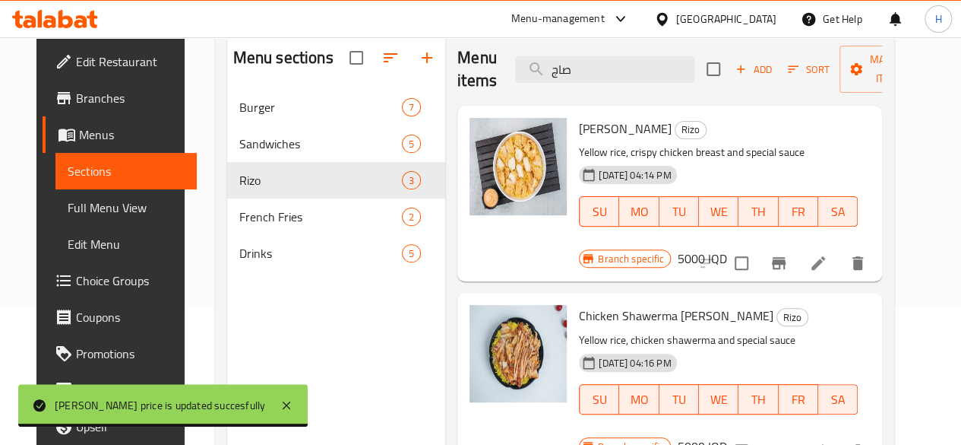
click at [828, 254] on icon at bounding box center [818, 263] width 18 height 18
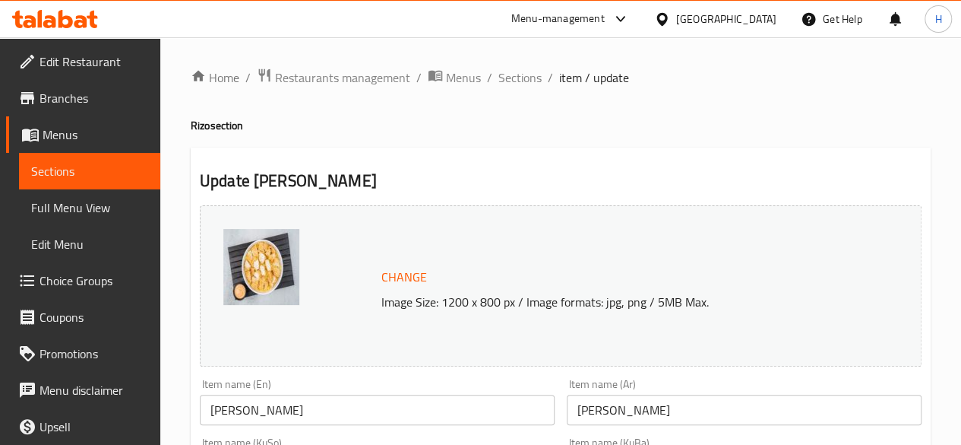
click at [275, 405] on input "Rizo Ahmed Burger" at bounding box center [377, 409] width 355 height 30
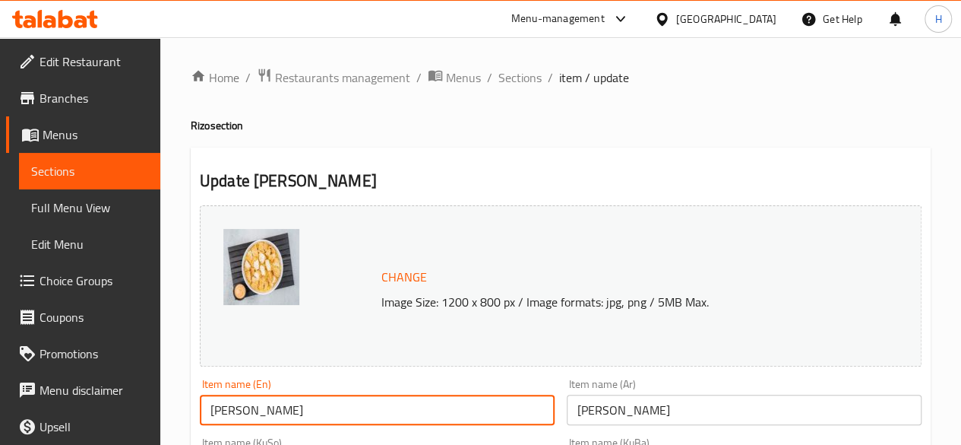
click at [275, 405] on input "Rizo Ahmed Burger" at bounding box center [377, 409] width 355 height 30
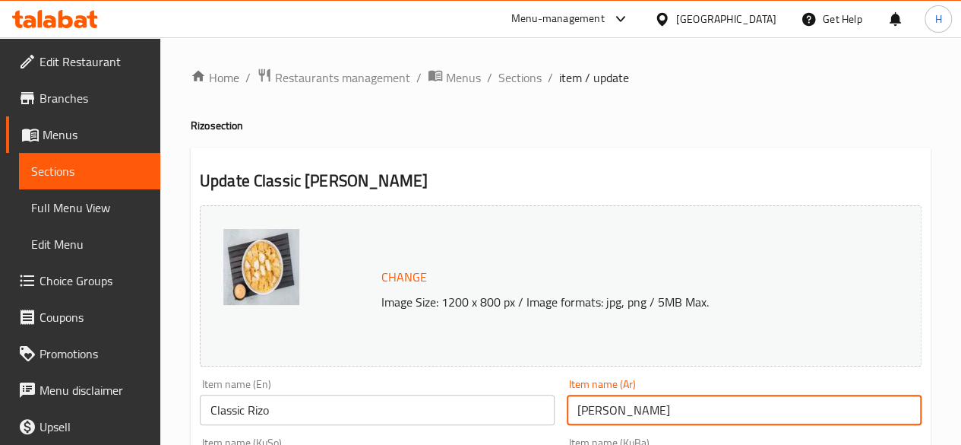
click at [586, 419] on input "ريزو احمد برجر" at bounding box center [744, 409] width 355 height 30
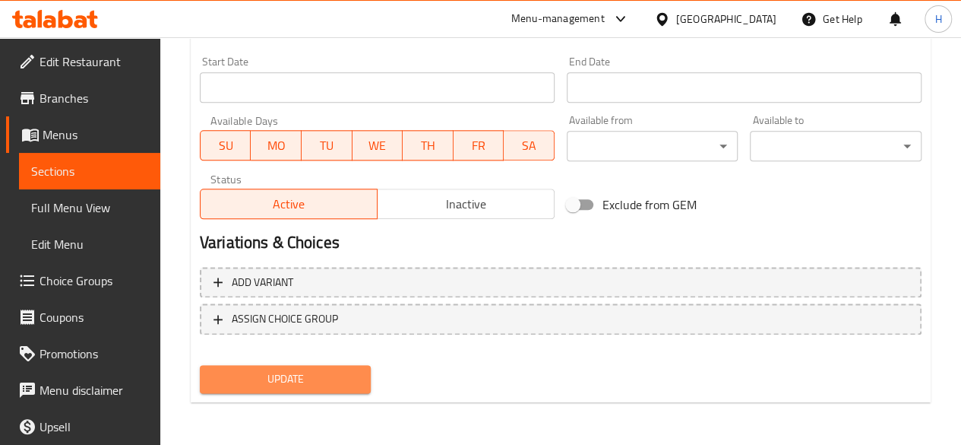
click at [315, 370] on span "Update" at bounding box center [285, 378] width 147 height 19
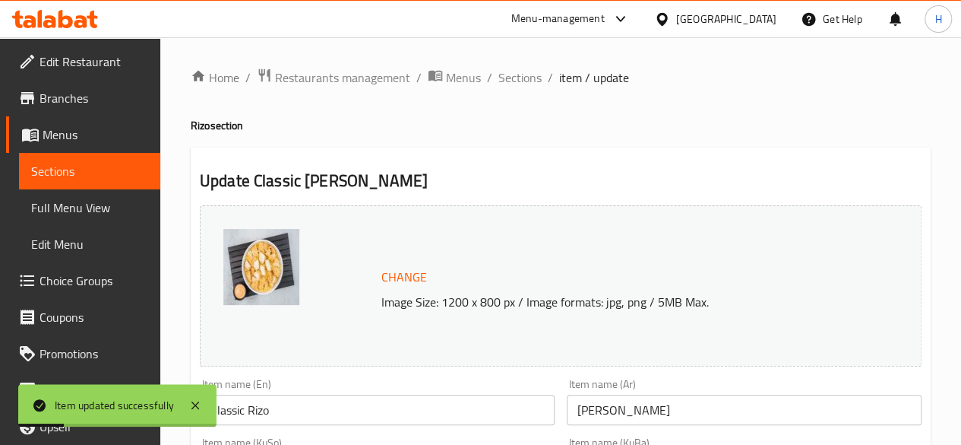
drag, startPoint x: 518, startPoint y: 81, endPoint x: 522, endPoint y: 89, distance: 8.5
click at [518, 81] on span "Sections" at bounding box center [520, 77] width 43 height 18
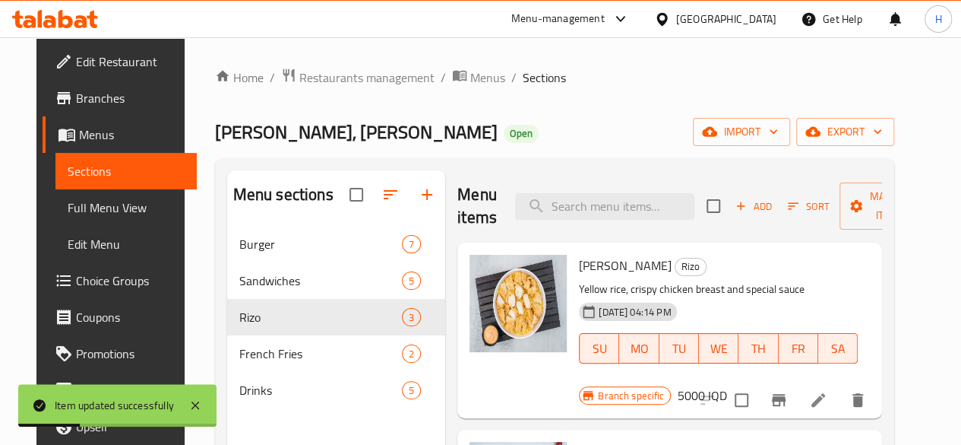
scroll to position [76, 0]
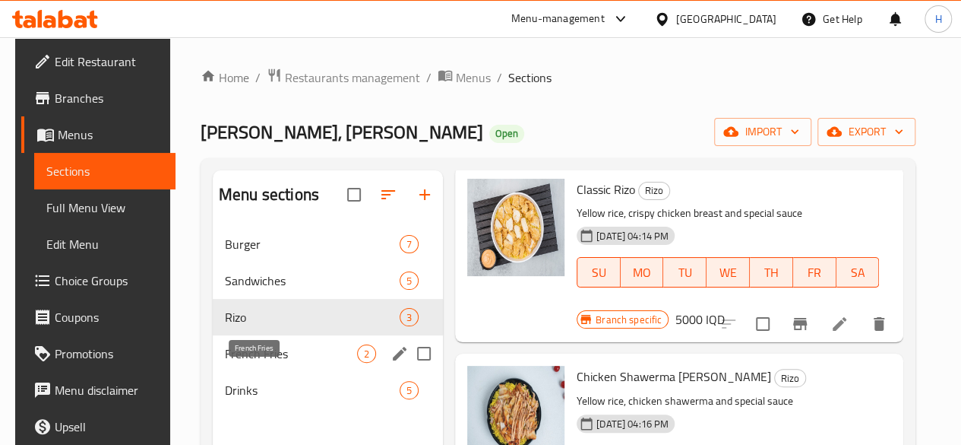
click at [233, 363] on span "French Fries" at bounding box center [291, 353] width 132 height 18
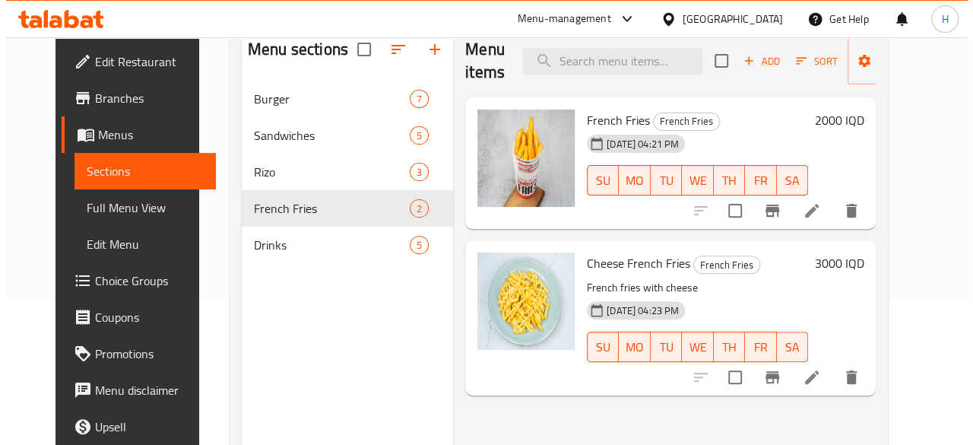
scroll to position [213, 0]
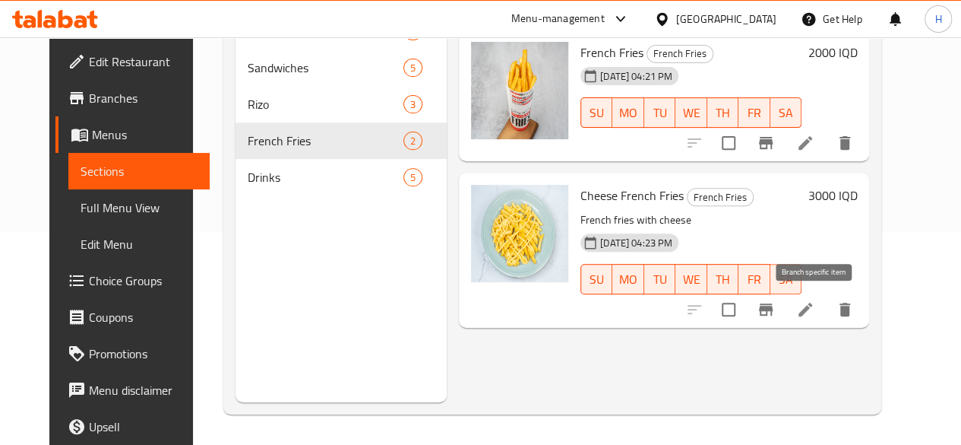
click at [775, 305] on icon "Branch-specific-item" at bounding box center [766, 309] width 18 height 18
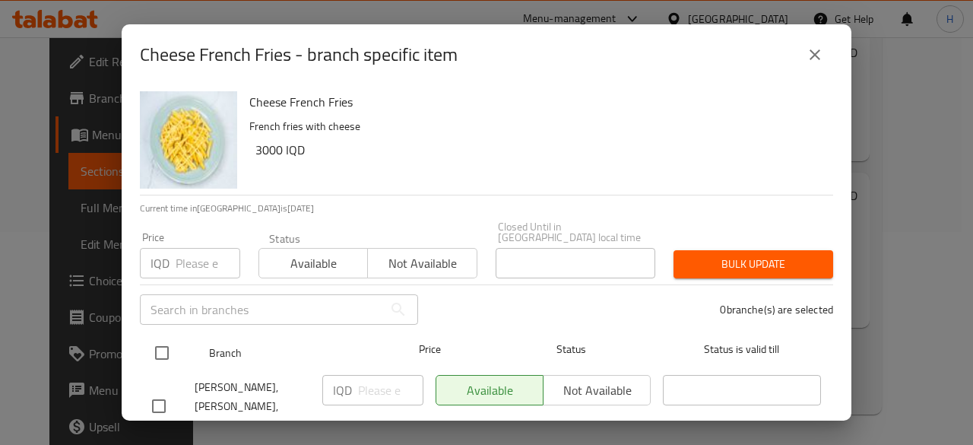
click at [142, 343] on div "Branch Price Status Status is valid till" at bounding box center [486, 353] width 693 height 38
click at [156, 343] on input "checkbox" at bounding box center [162, 353] width 32 height 32
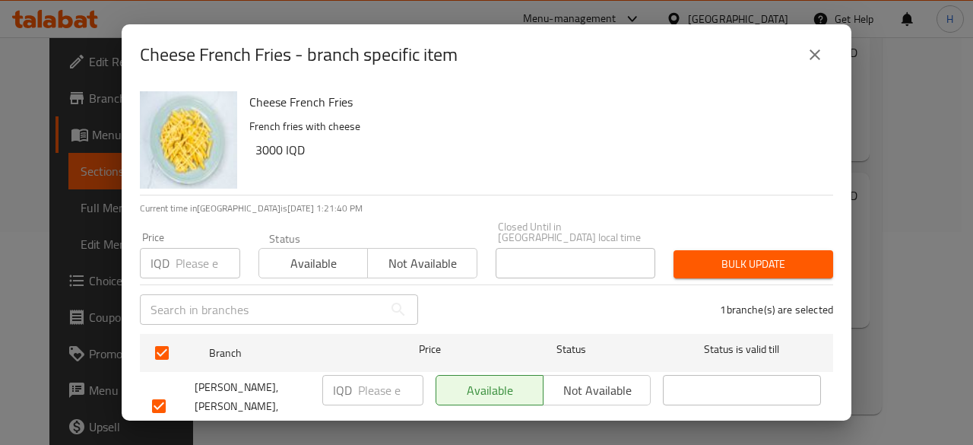
click at [382, 383] on input "number" at bounding box center [390, 390] width 65 height 30
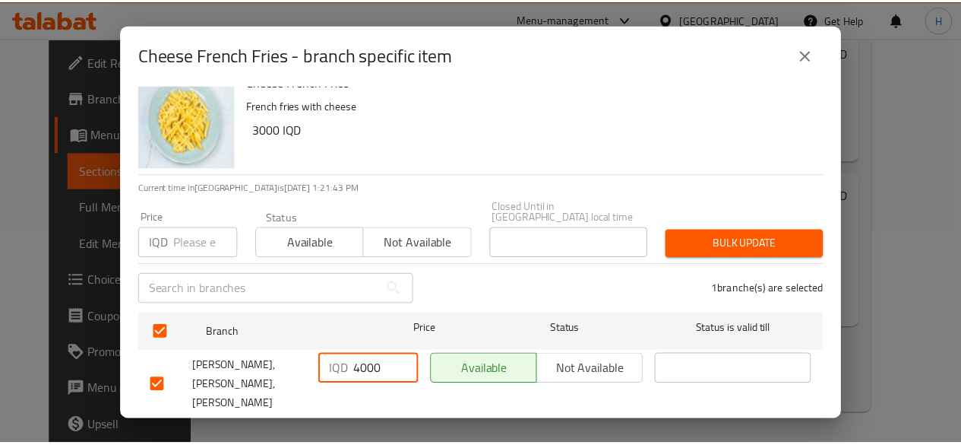
scroll to position [30, 0]
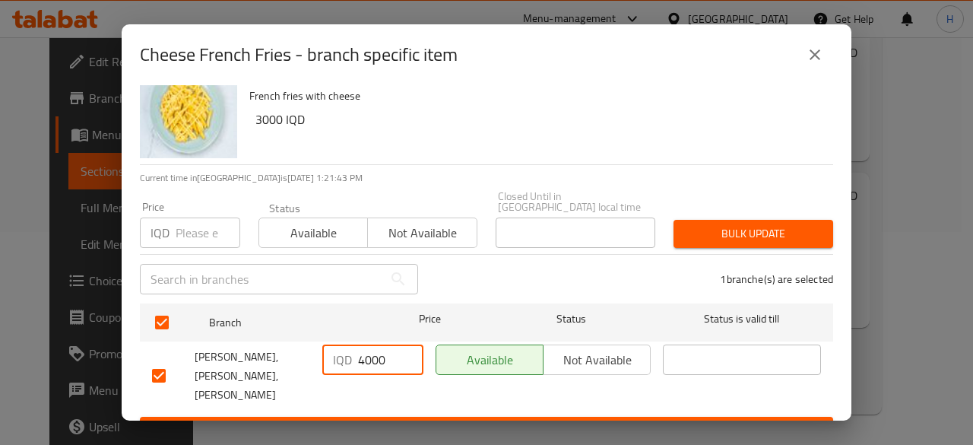
click at [453, 384] on ul "Branch Price Status Status is valid till Ahmed Burger, Abu Tayara, Al Dora IQD …" at bounding box center [486, 356] width 693 height 119
click at [454, 416] on button "Save" at bounding box center [486, 430] width 693 height 28
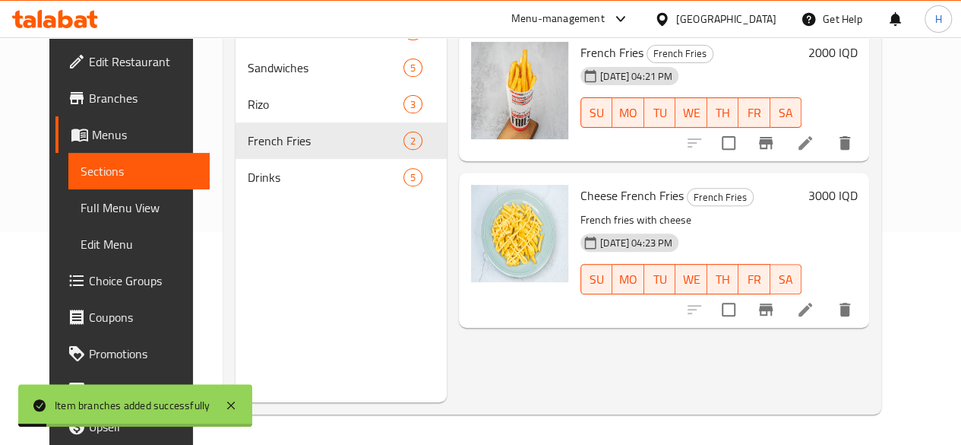
click at [857, 188] on h6 "3000 IQD" at bounding box center [832, 195] width 49 height 21
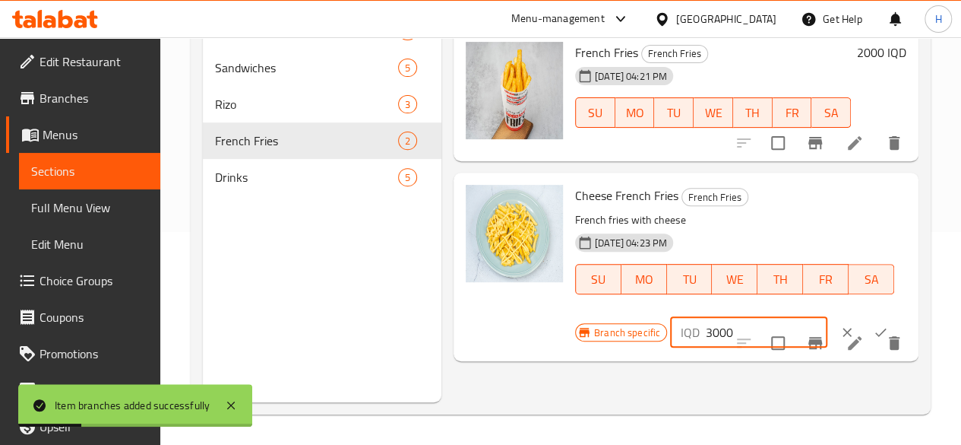
click at [706, 331] on input "3000" at bounding box center [767, 332] width 122 height 30
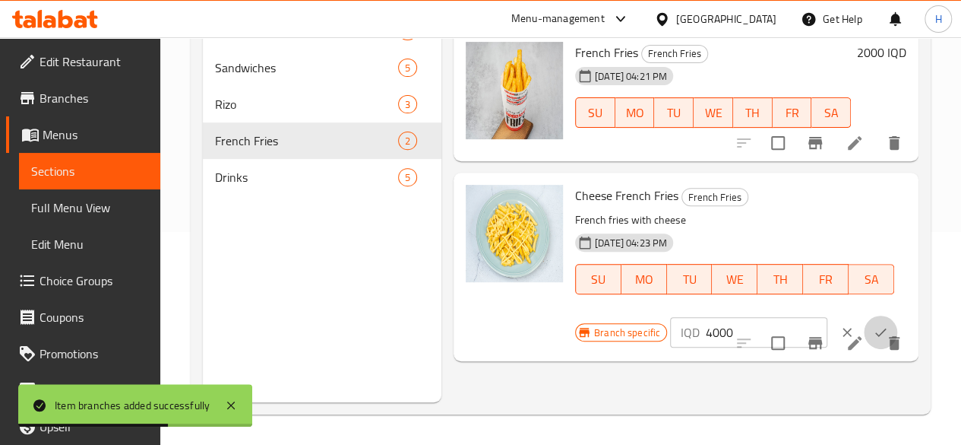
click at [873, 331] on icon "ok" at bounding box center [880, 332] width 15 height 15
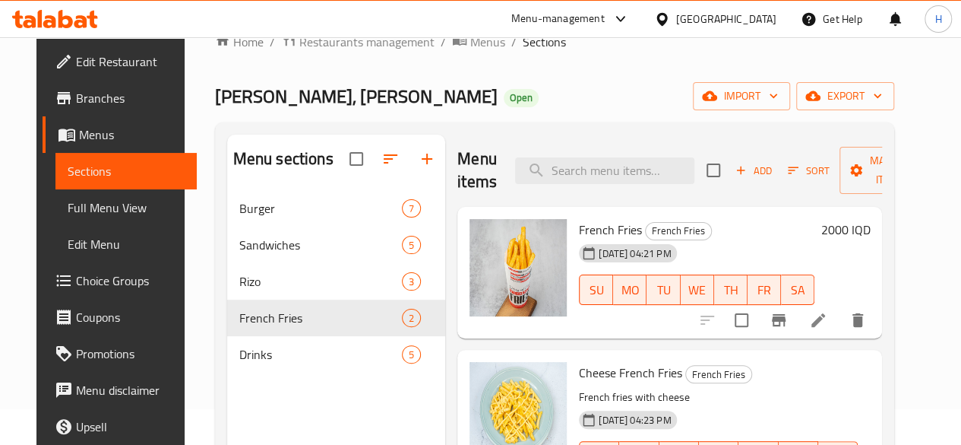
scroll to position [0, 0]
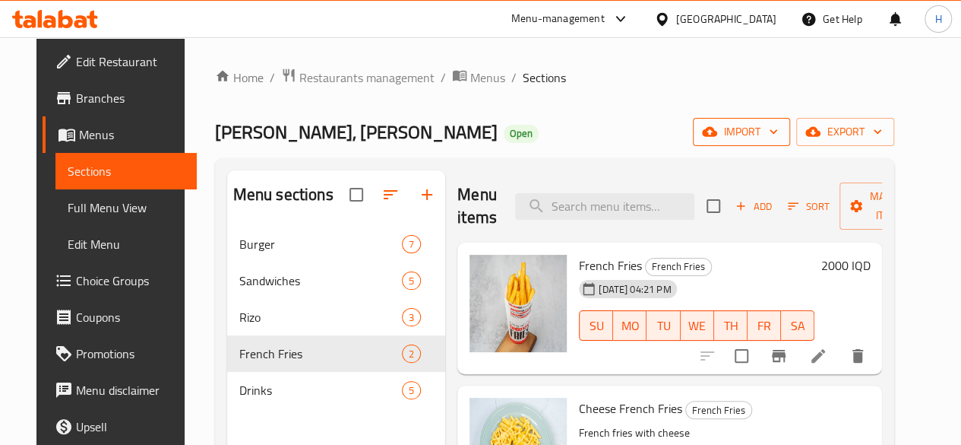
click at [763, 138] on span "import" at bounding box center [741, 131] width 73 height 19
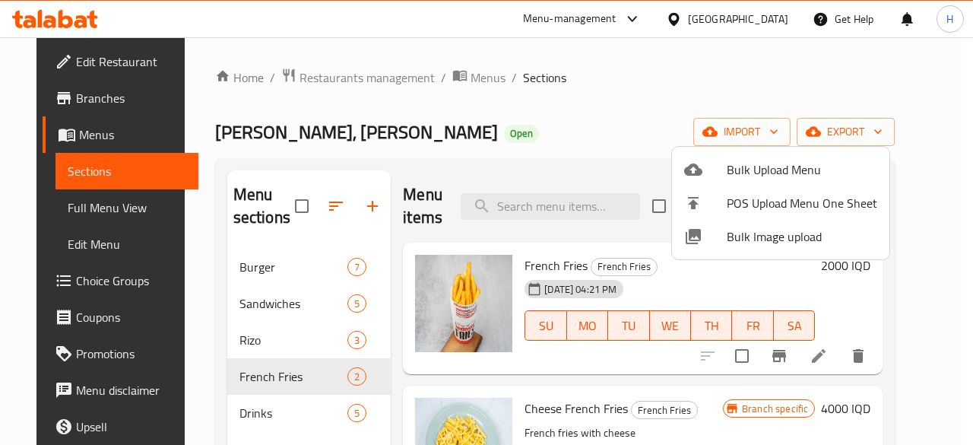
click at [741, 169] on span "Bulk Upload Menu" at bounding box center [802, 169] width 150 height 18
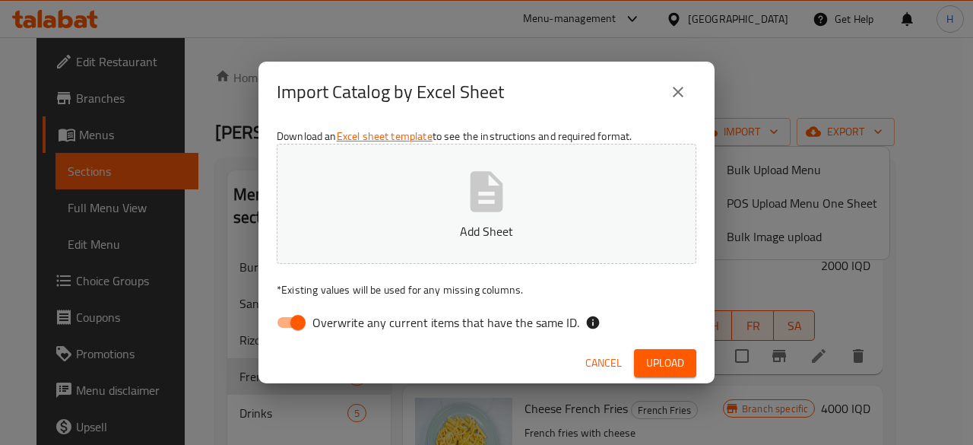
drag, startPoint x: 283, startPoint y: 322, endPoint x: 295, endPoint y: 304, distance: 21.5
click at [284, 320] on input "Overwrite any current items that have the same ID." at bounding box center [298, 322] width 87 height 29
click at [377, 214] on button "Add Sheet" at bounding box center [487, 204] width 420 height 120
click at [669, 357] on span "Upload" at bounding box center [665, 362] width 38 height 19
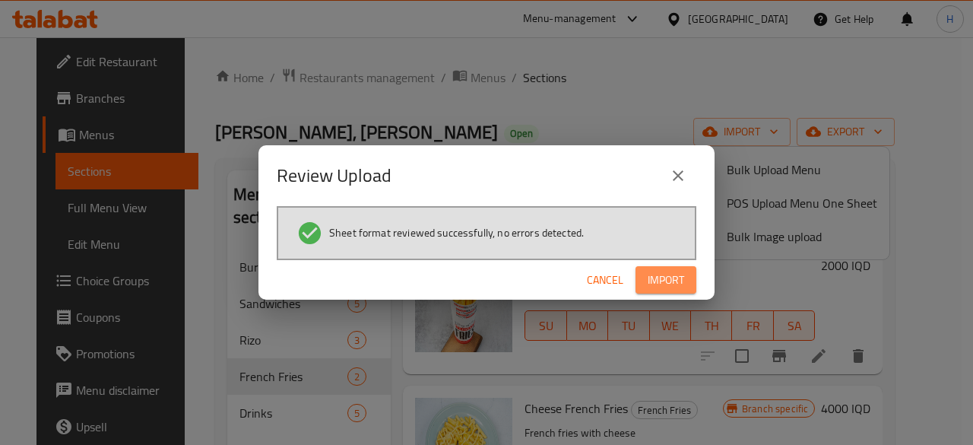
click at [679, 287] on span "Import" at bounding box center [665, 280] width 36 height 19
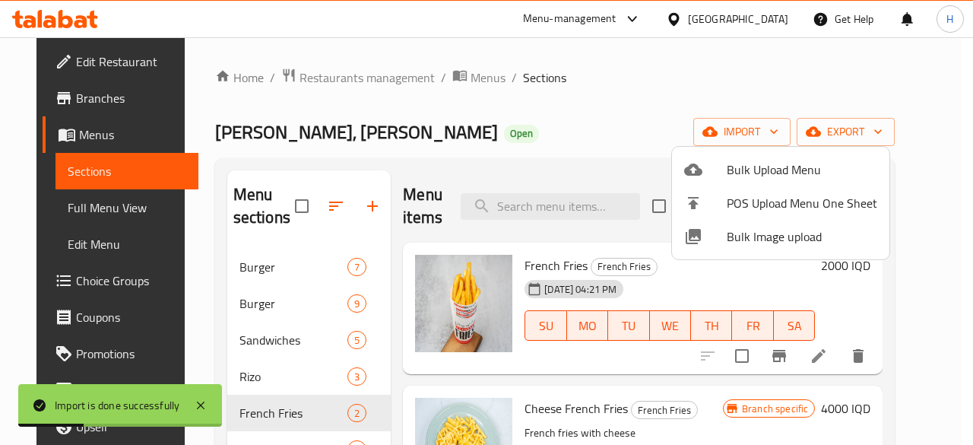
click at [260, 268] on div at bounding box center [486, 222] width 973 height 445
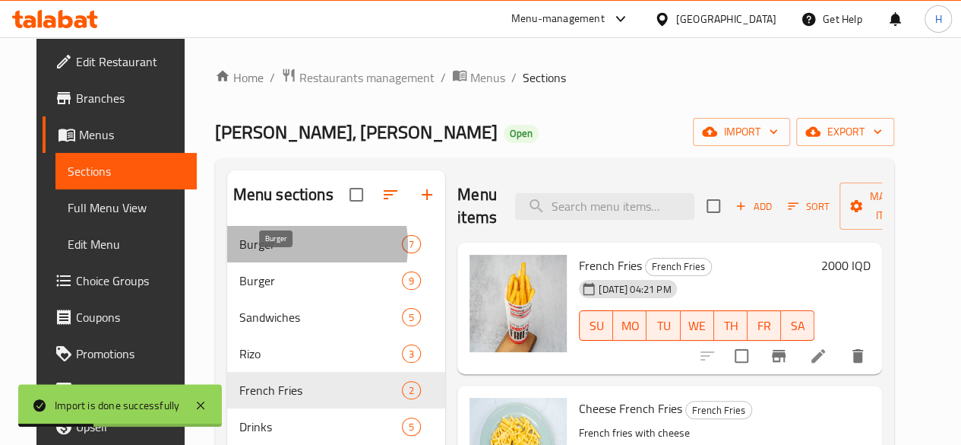
click at [260, 253] on span "Burger" at bounding box center [320, 244] width 163 height 18
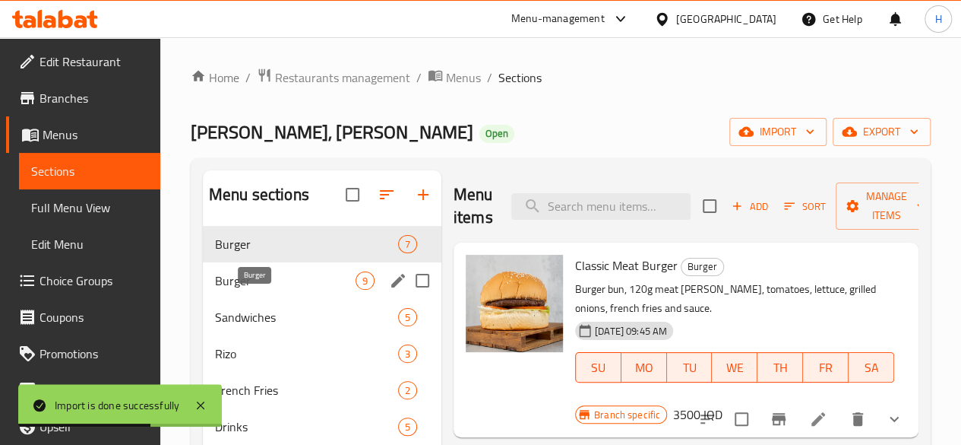
click at [233, 290] on span "Burger" at bounding box center [285, 280] width 141 height 18
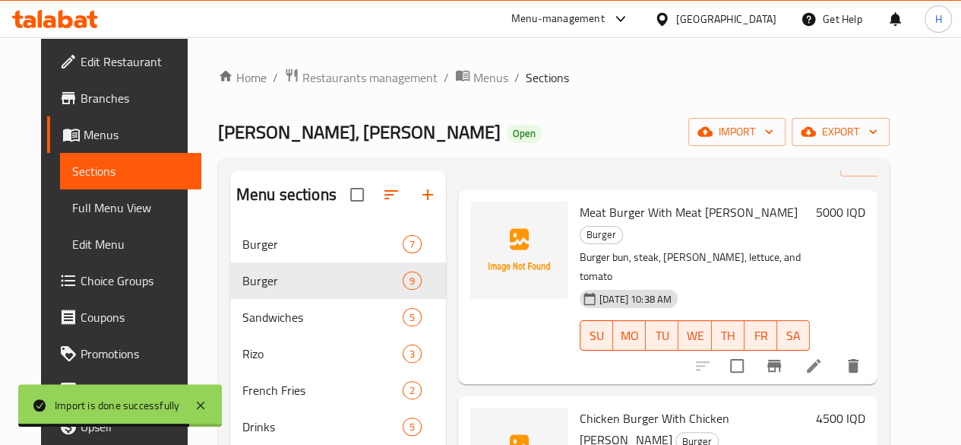
scroll to position [76, 0]
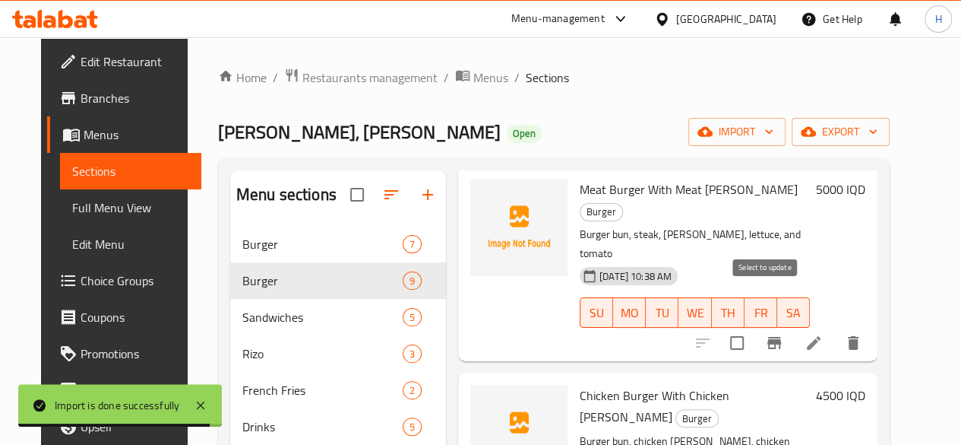
drag, startPoint x: 769, startPoint y: 306, endPoint x: 777, endPoint y: 326, distance: 21.5
click at [753, 327] on input "checkbox" at bounding box center [737, 343] width 32 height 32
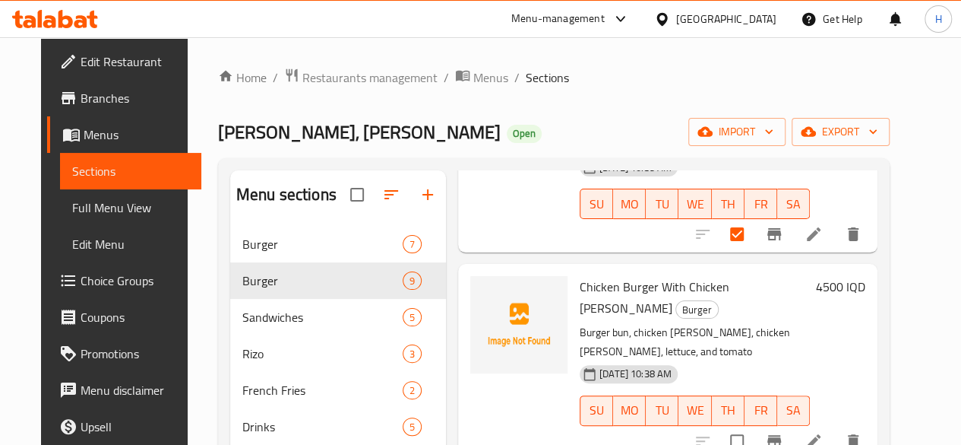
scroll to position [228, 0]
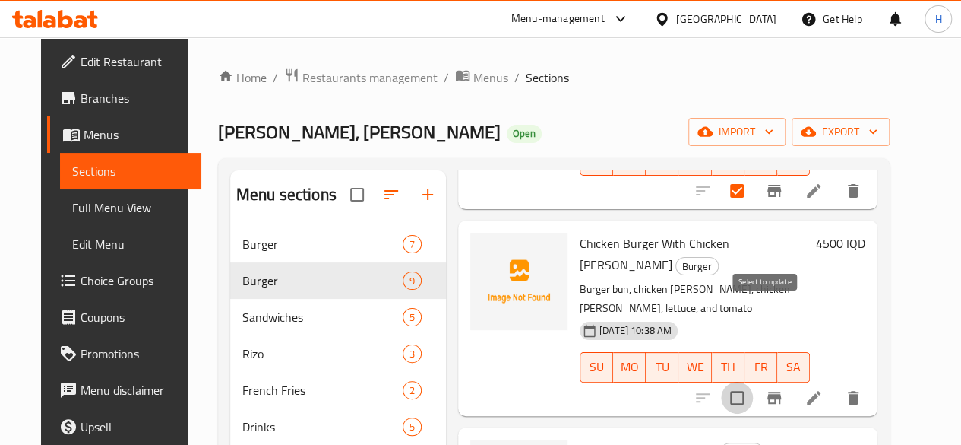
click at [753, 382] on input "checkbox" at bounding box center [737, 398] width 32 height 32
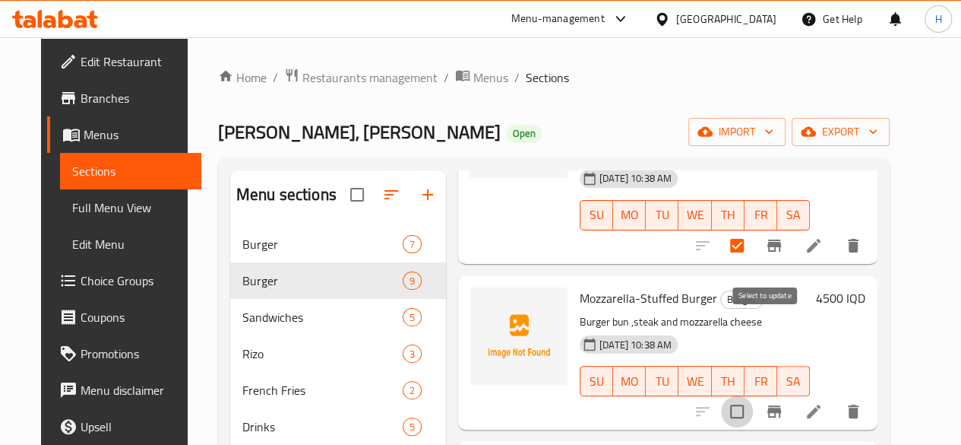
click at [753, 395] on input "checkbox" at bounding box center [737, 411] width 32 height 32
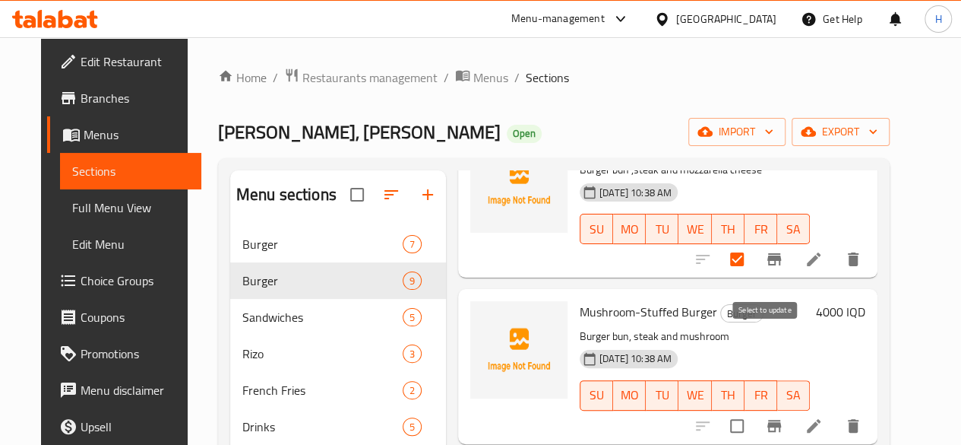
click at [753, 410] on input "checkbox" at bounding box center [737, 426] width 32 height 32
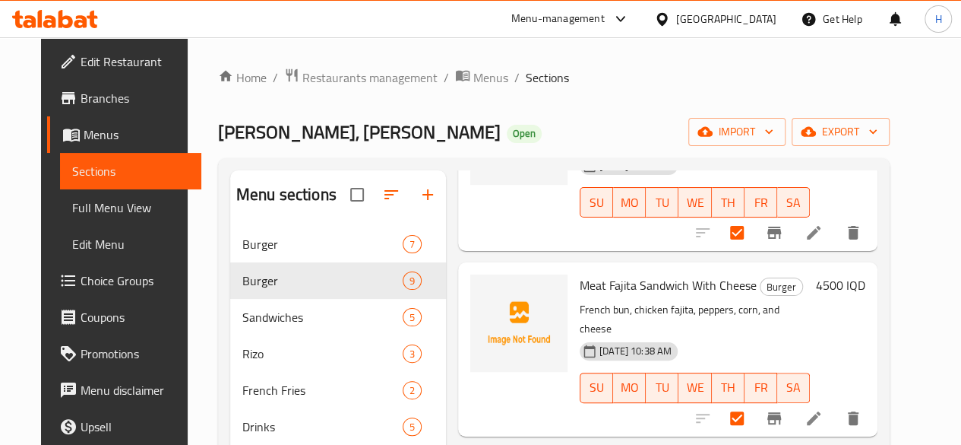
click at [760, 400] on div at bounding box center [778, 418] width 187 height 36
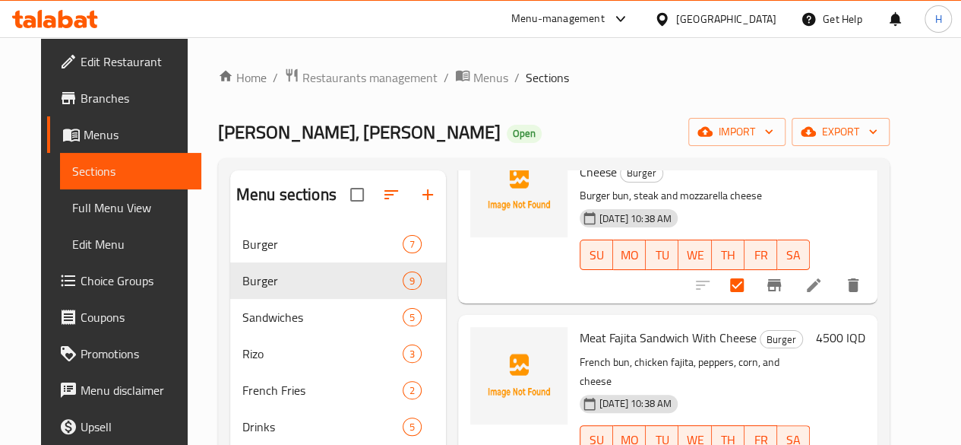
scroll to position [836, 0]
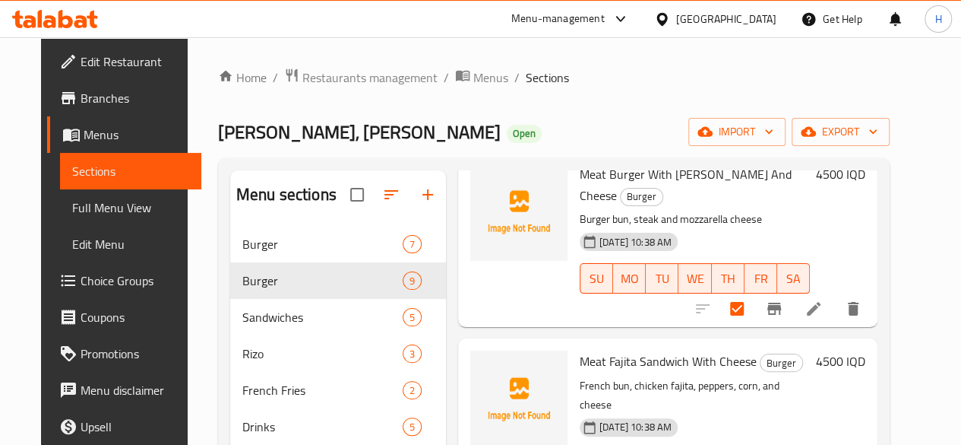
click at [760, 412] on div "03-09-2025 10:38 AM SU MO TU WE TH FR SA" at bounding box center [695, 453] width 242 height 82
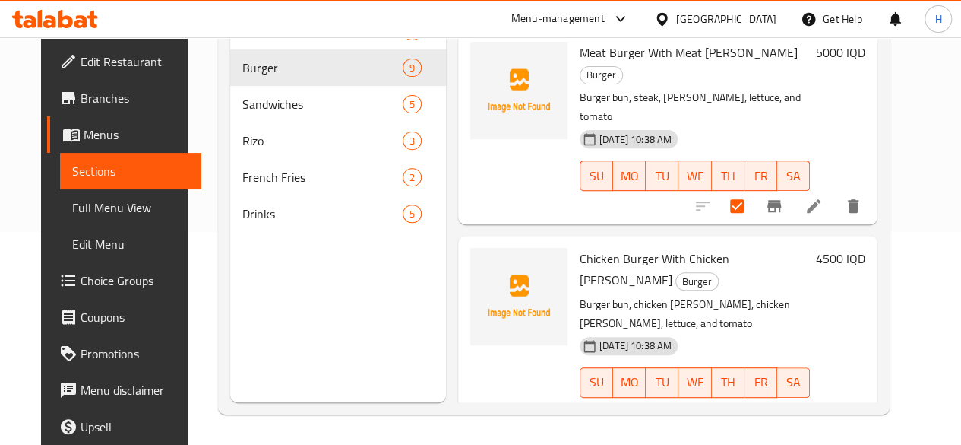
scroll to position [0, 0]
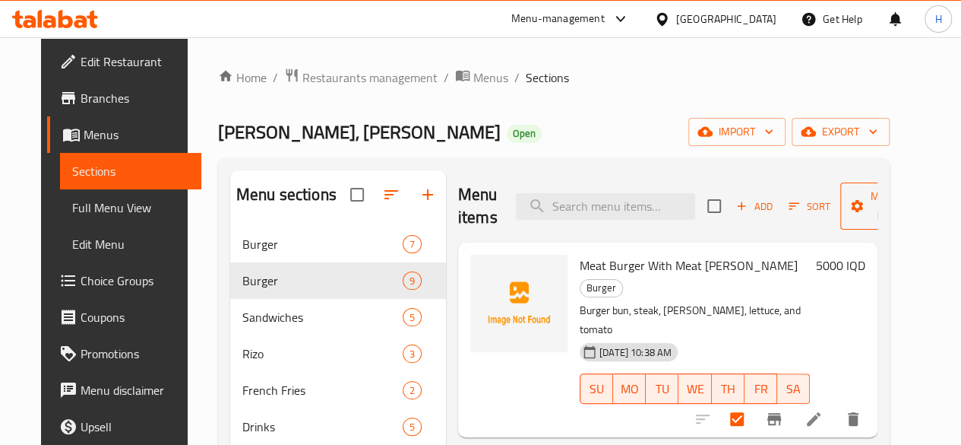
click at [879, 211] on span "Manage items" at bounding box center [892, 206] width 78 height 38
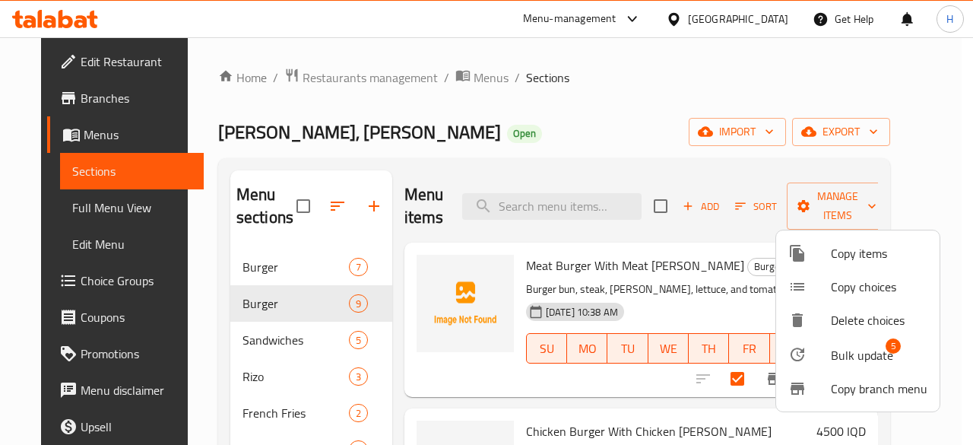
click at [885, 355] on span "Bulk update" at bounding box center [862, 355] width 62 height 18
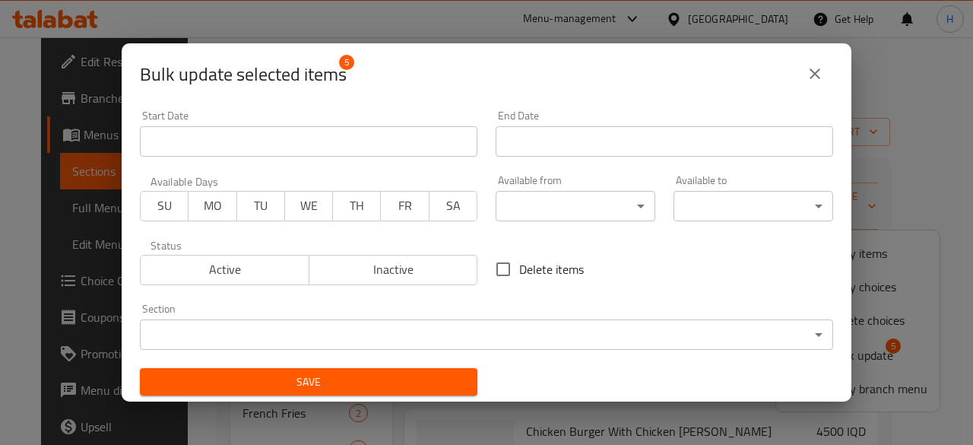
click at [237, 330] on body "​ Menu-management Iraq Get Help H Edit Restaurant Branches Menus Sections Full …" at bounding box center [486, 240] width 973 height 407
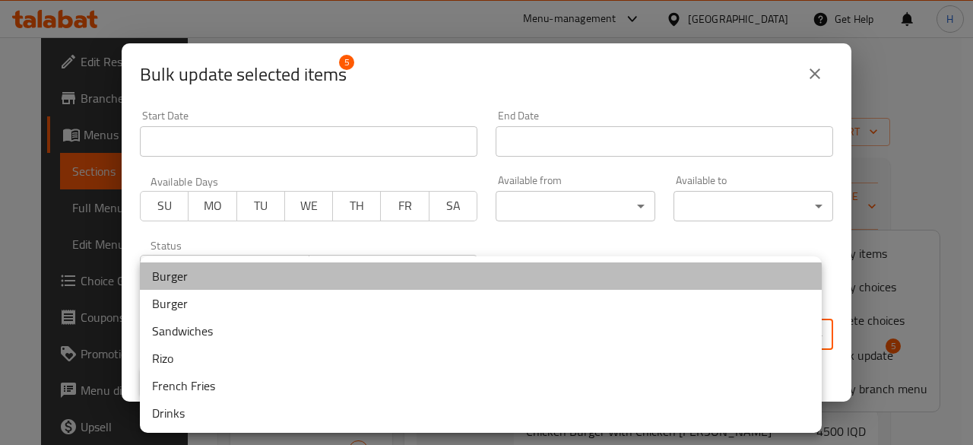
click at [195, 269] on li "Burger" at bounding box center [481, 275] width 682 height 27
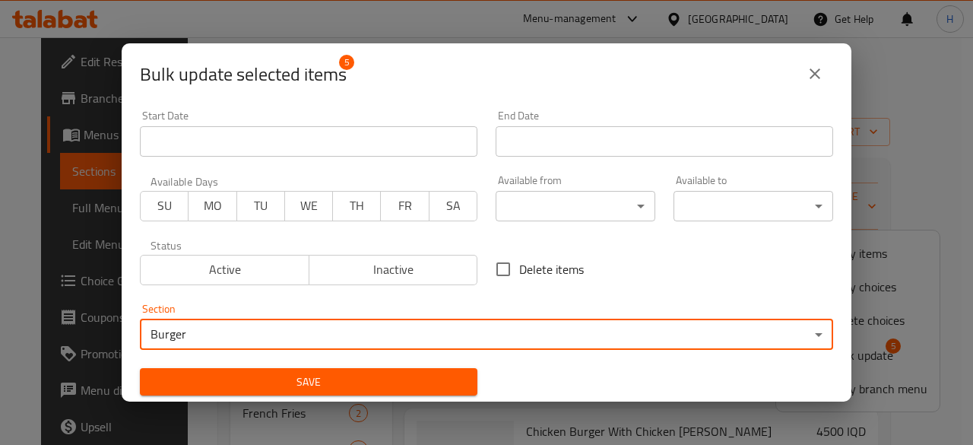
click at [386, 379] on span "Save" at bounding box center [308, 381] width 313 height 19
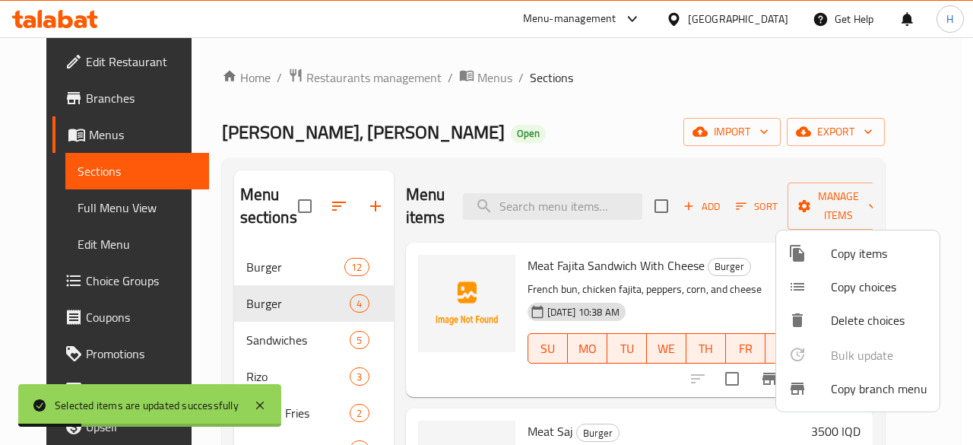
click at [667, 174] on div at bounding box center [486, 222] width 973 height 445
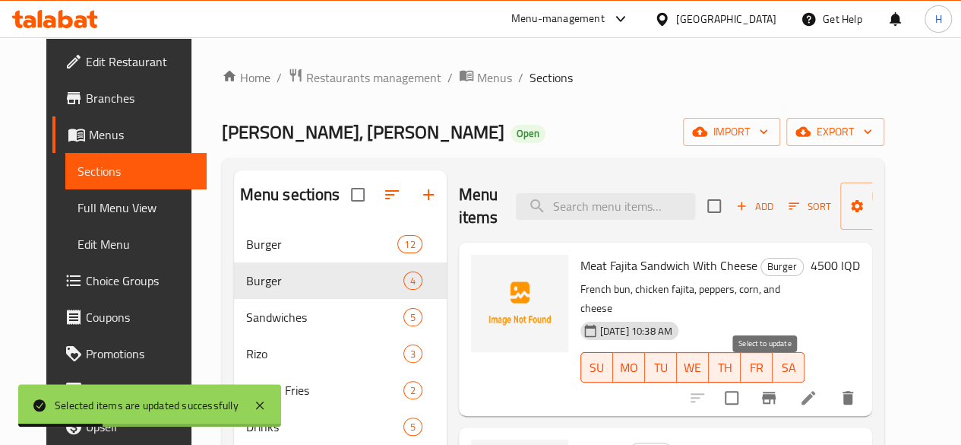
click at [748, 385] on input "checkbox" at bounding box center [732, 398] width 32 height 32
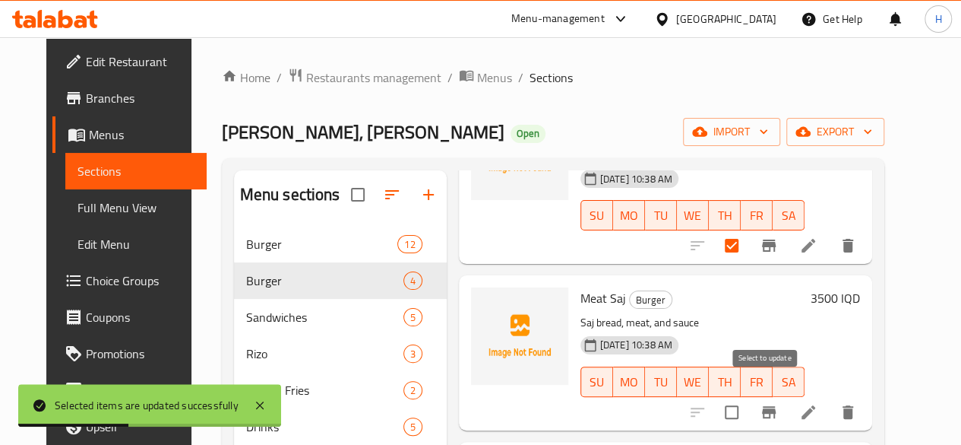
click at [748, 396] on input "checkbox" at bounding box center [732, 412] width 32 height 32
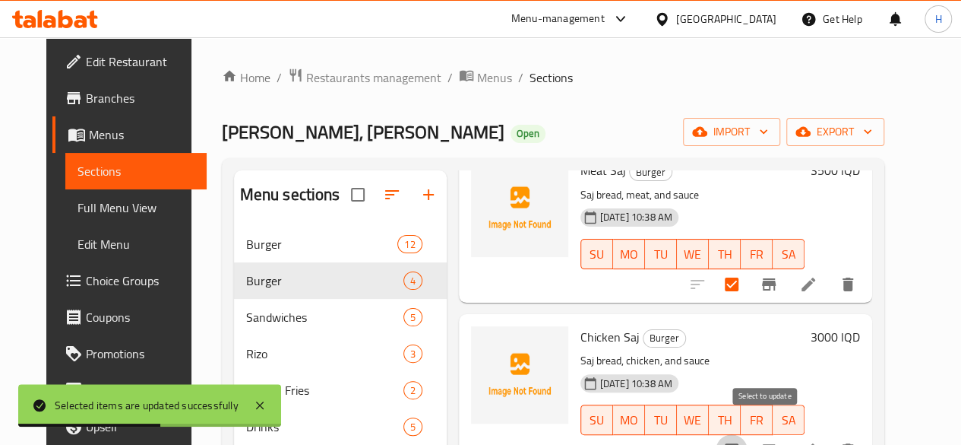
click at [748, 434] on input "checkbox" at bounding box center [732, 450] width 32 height 32
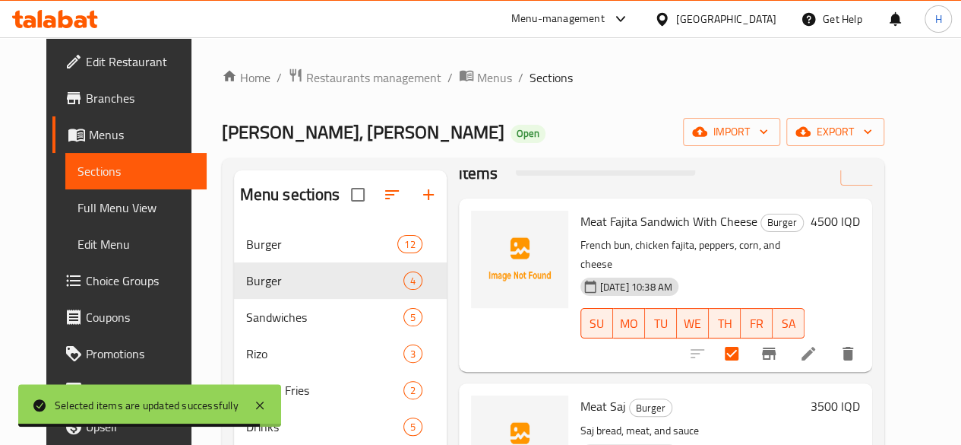
scroll to position [0, 0]
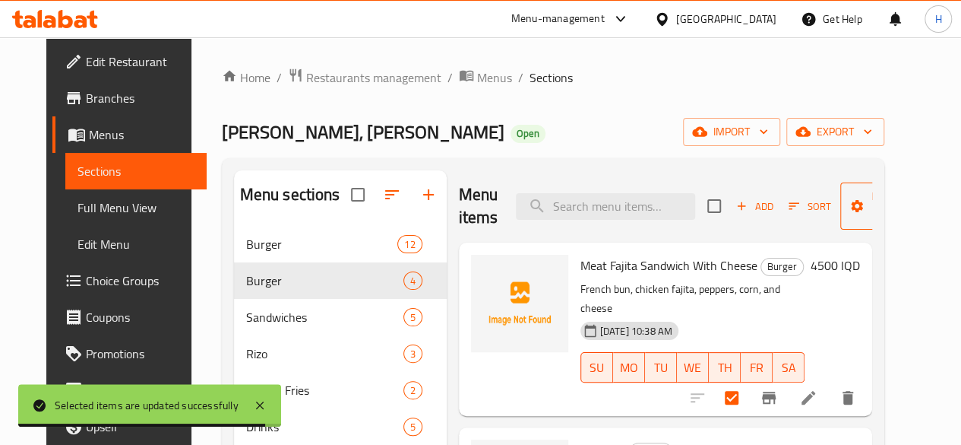
click at [853, 207] on span "Manage items" at bounding box center [892, 206] width 78 height 38
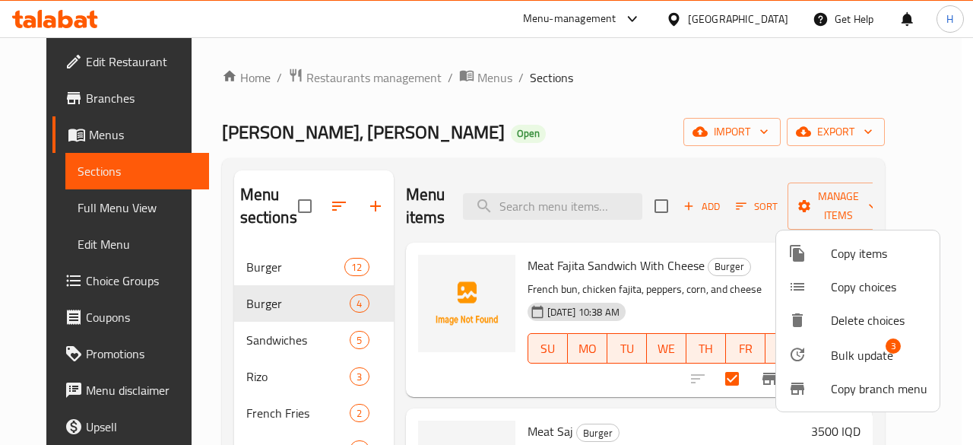
click at [880, 346] on span "Bulk update" at bounding box center [862, 355] width 62 height 18
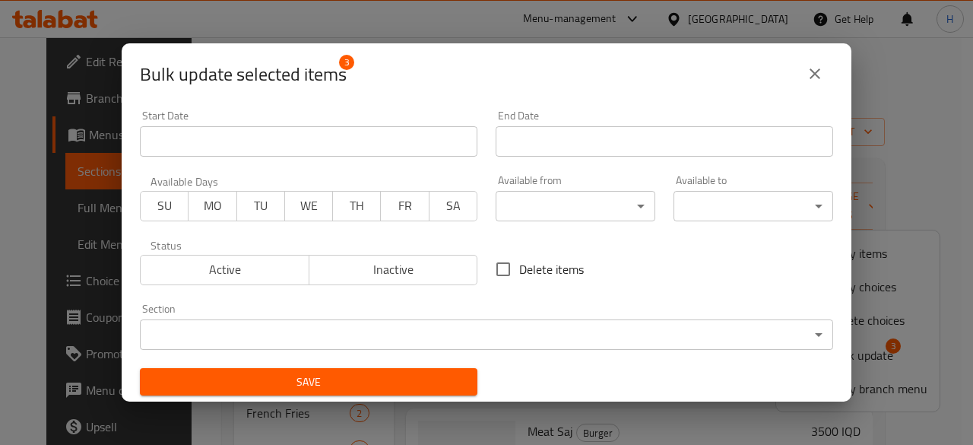
click at [210, 329] on body "​ Menu-management Iraq Get Help H Edit Restaurant Branches Menus Sections Full …" at bounding box center [486, 240] width 973 height 407
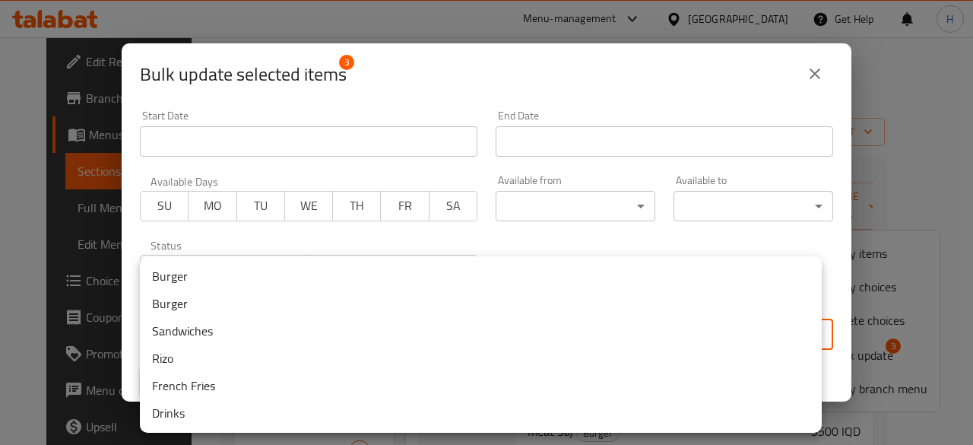
click at [202, 335] on li "Sandwiches" at bounding box center [481, 330] width 682 height 27
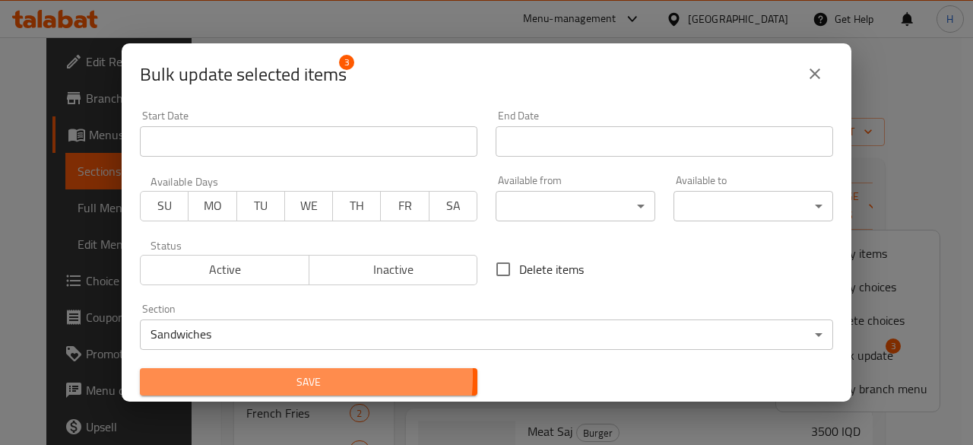
click at [281, 376] on span "Save" at bounding box center [308, 381] width 313 height 19
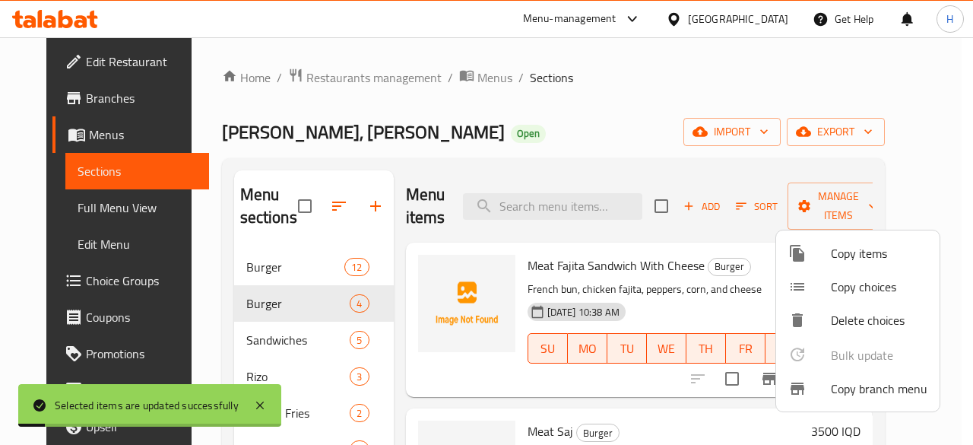
click at [585, 135] on div at bounding box center [486, 222] width 973 height 445
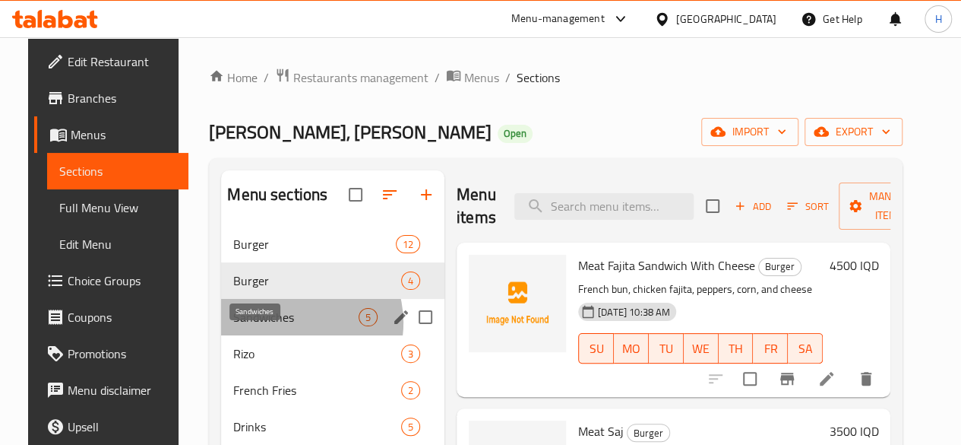
click at [281, 326] on span "Sandwiches" at bounding box center [295, 317] width 125 height 18
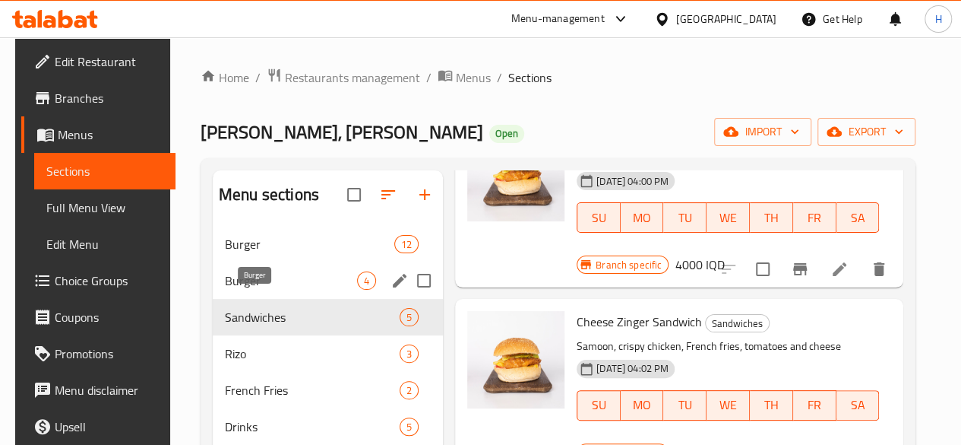
click at [284, 290] on span "Burger" at bounding box center [291, 280] width 132 height 18
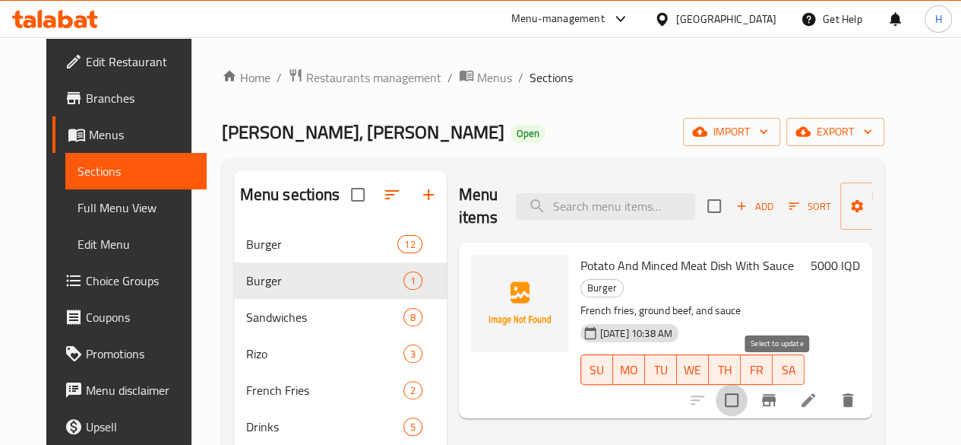
drag, startPoint x: 768, startPoint y: 376, endPoint x: 820, endPoint y: 321, distance: 75.3
click at [748, 384] on input "checkbox" at bounding box center [732, 400] width 32 height 32
click at [857, 203] on span "Manage items" at bounding box center [892, 206] width 78 height 38
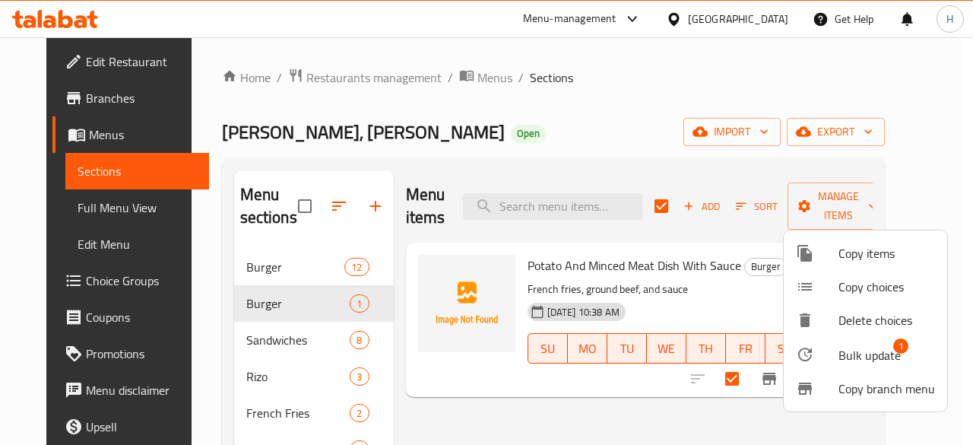
click at [886, 350] on span "Bulk update" at bounding box center [869, 355] width 62 height 18
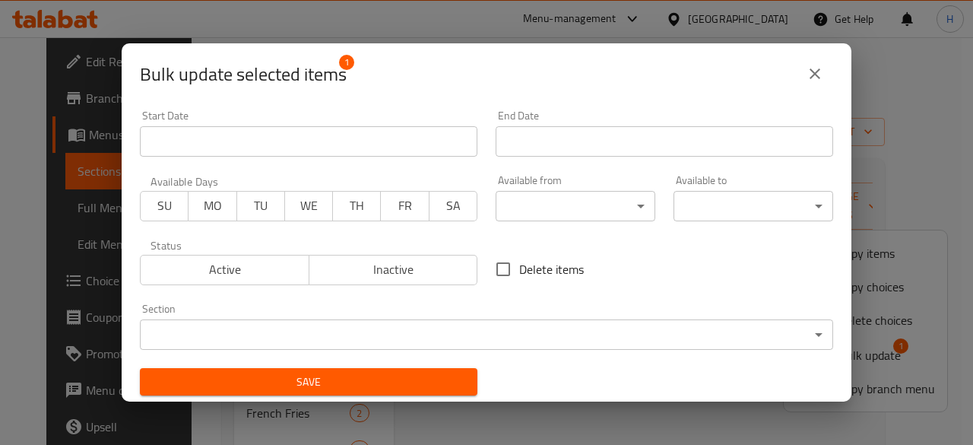
click at [326, 345] on body "​ Menu-management Iraq Get Help H Edit Restaurant Branches Menus Sections Full …" at bounding box center [486, 240] width 973 height 407
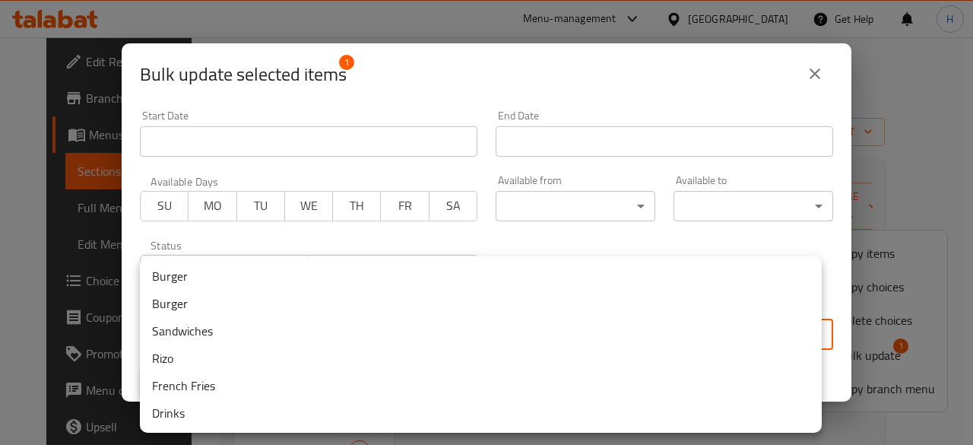
click at [245, 381] on li "French Fries" at bounding box center [481, 385] width 682 height 27
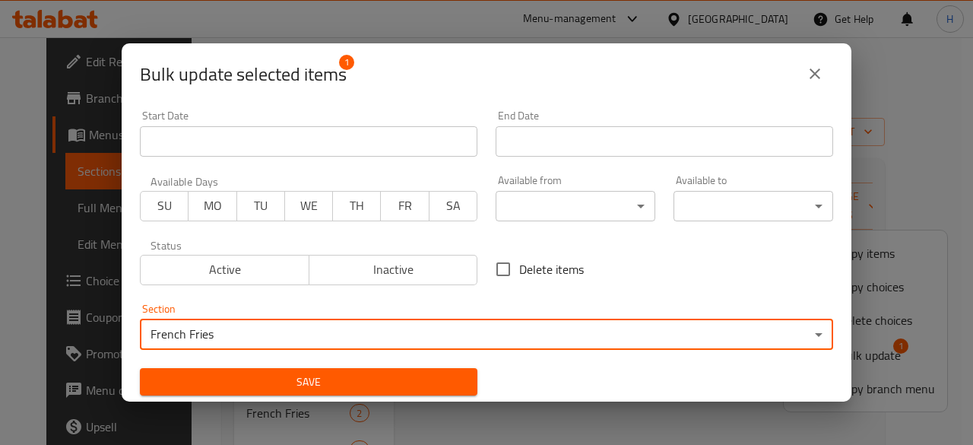
click at [425, 378] on span "Save" at bounding box center [308, 381] width 313 height 19
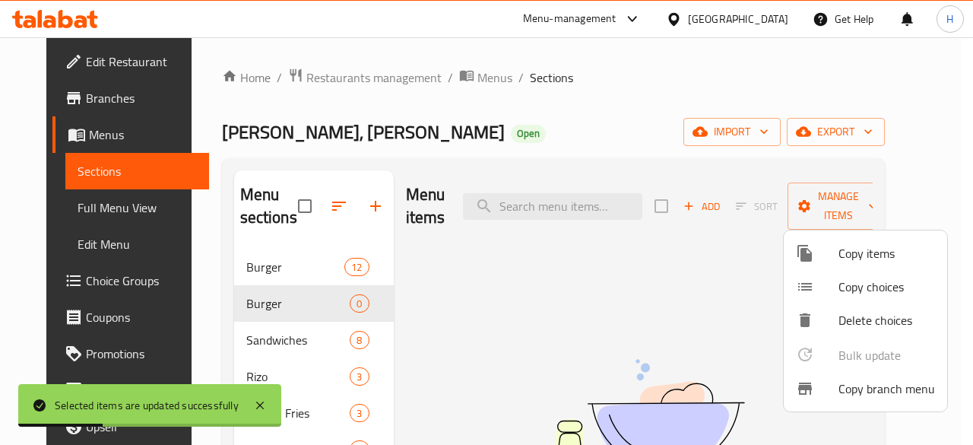
click at [310, 310] on div at bounding box center [486, 222] width 973 height 445
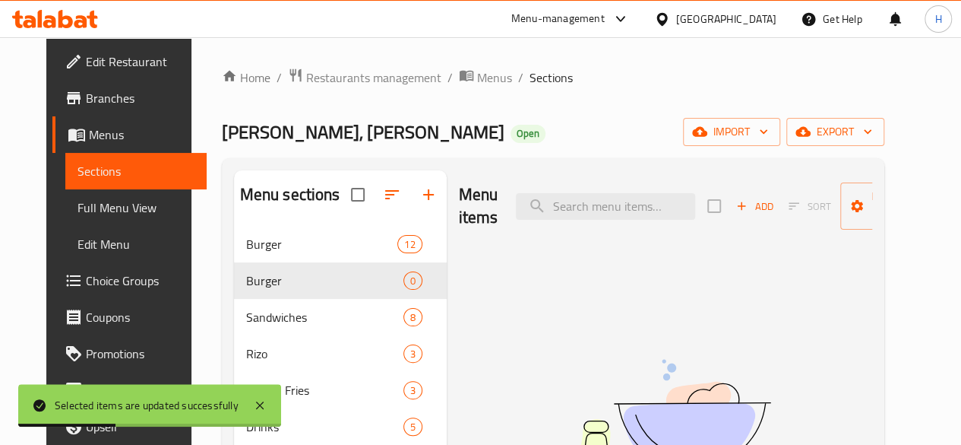
click at [450, 319] on div "Menu items Add Sort Manage items No Items found" at bounding box center [660, 392] width 426 height 445
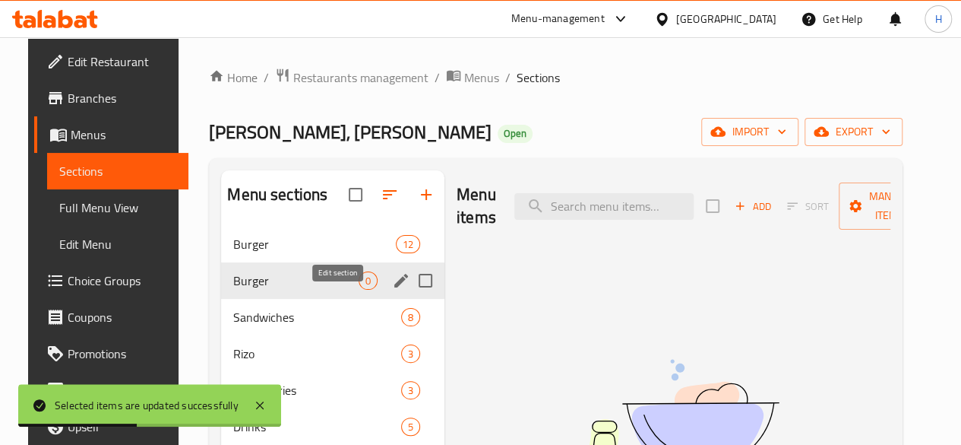
click at [392, 290] on icon "edit" at bounding box center [401, 280] width 18 height 18
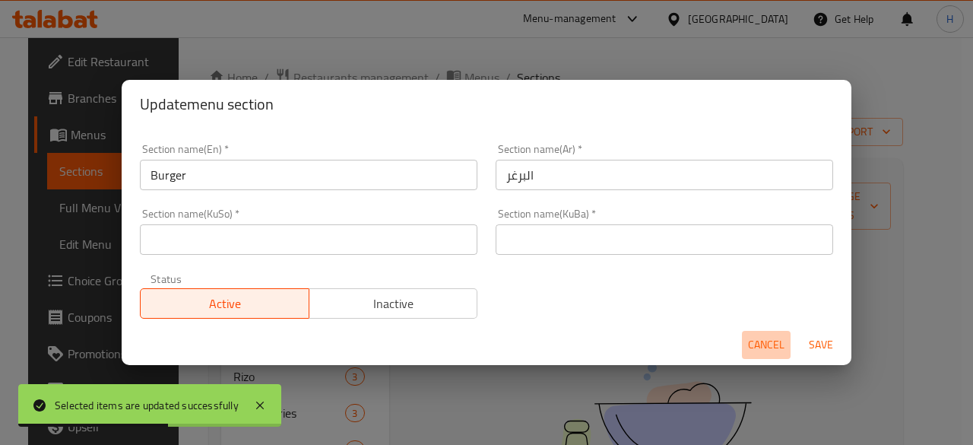
click at [774, 344] on span "Cancel" at bounding box center [766, 344] width 36 height 19
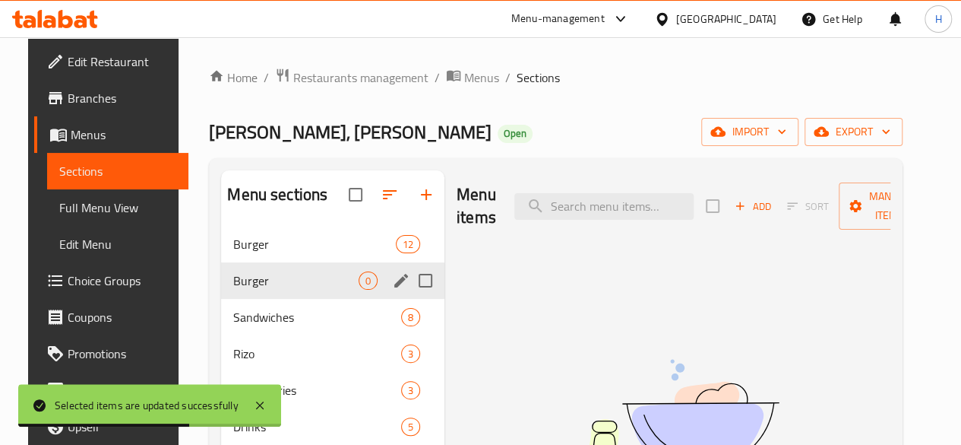
click at [410, 296] on input "Menu sections" at bounding box center [426, 280] width 32 height 32
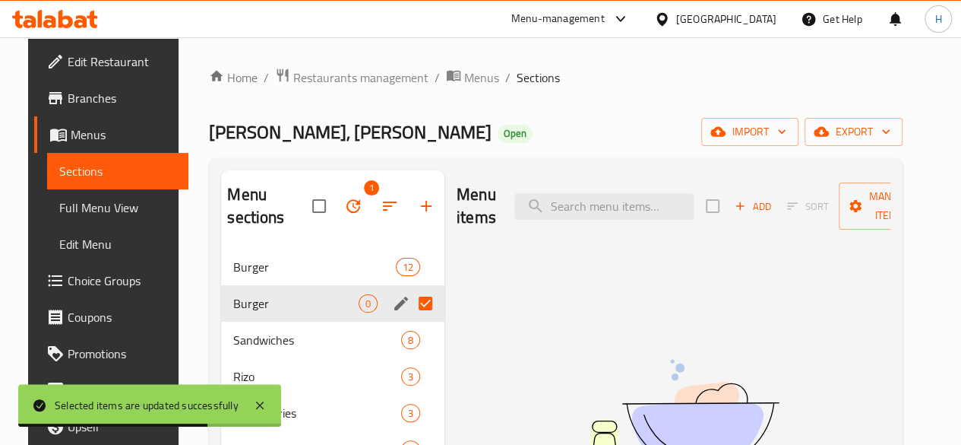
click at [344, 204] on icon "button" at bounding box center [353, 206] width 18 height 18
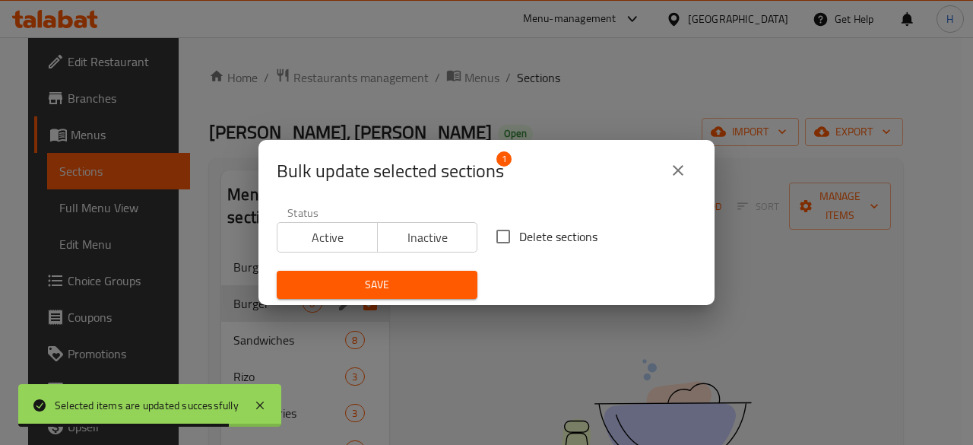
click at [585, 232] on span "Delete sections" at bounding box center [558, 236] width 78 height 18
click at [519, 232] on input "Delete sections" at bounding box center [503, 236] width 32 height 32
click at [412, 285] on span "Save" at bounding box center [377, 284] width 176 height 19
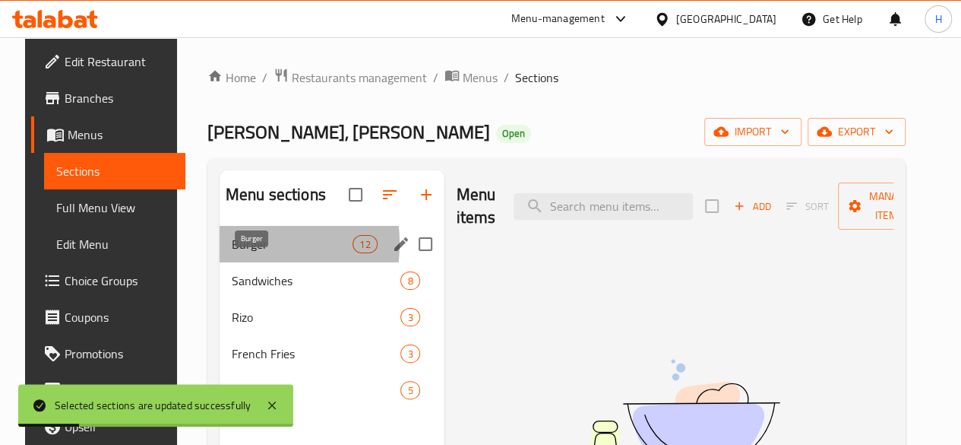
click at [232, 253] on span "Burger" at bounding box center [292, 244] width 121 height 18
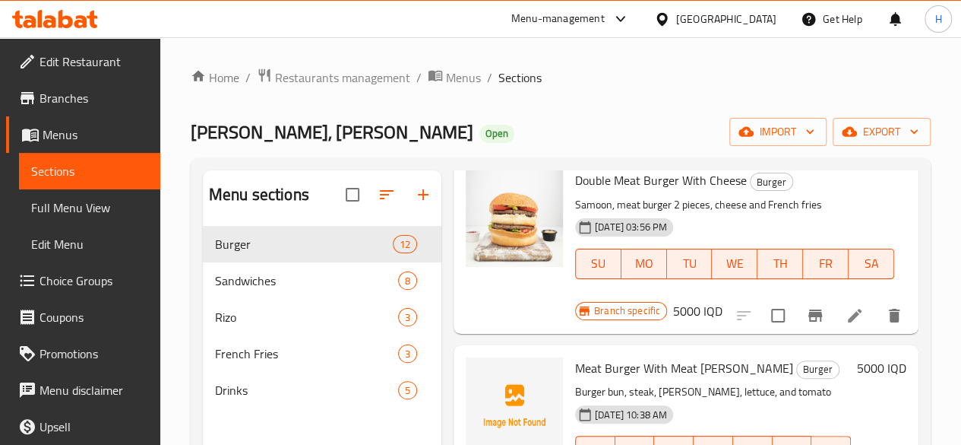
scroll to position [1064, 0]
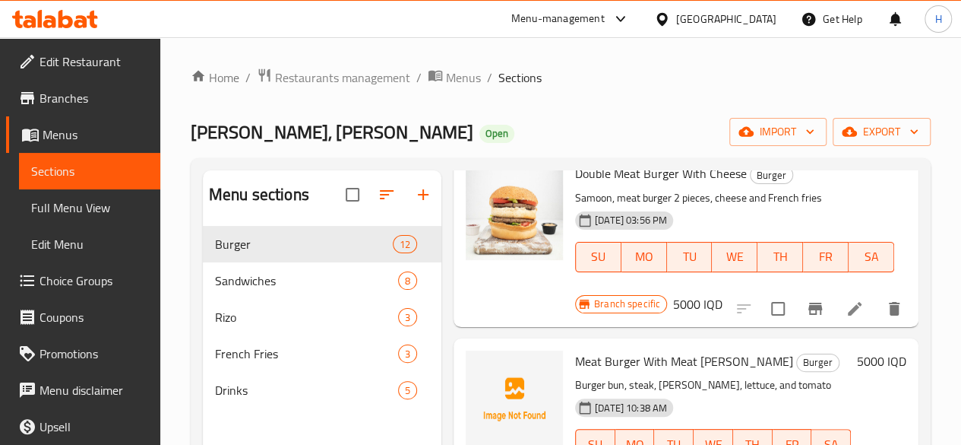
click at [575, 350] on span "Meat Burger With Meat Gus" at bounding box center [684, 361] width 218 height 23
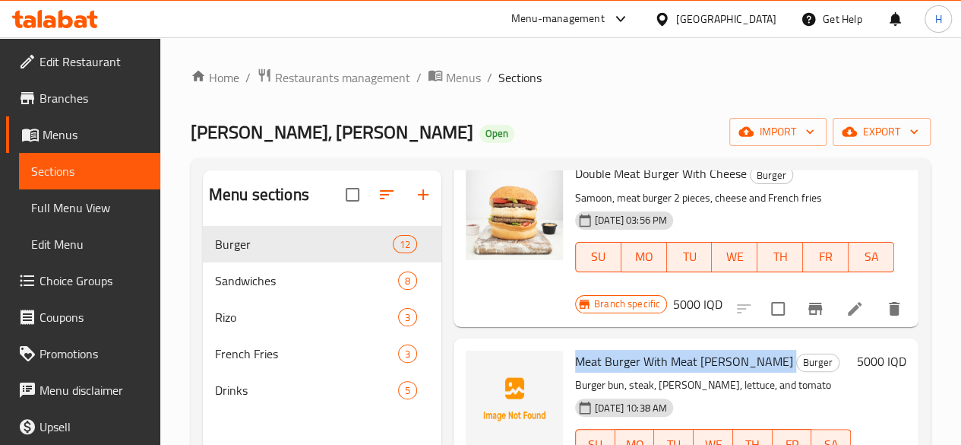
click at [575, 350] on span "Meat Burger With Meat Gus" at bounding box center [684, 361] width 218 height 23
copy h6 "Meat Burger With Meat Gus"
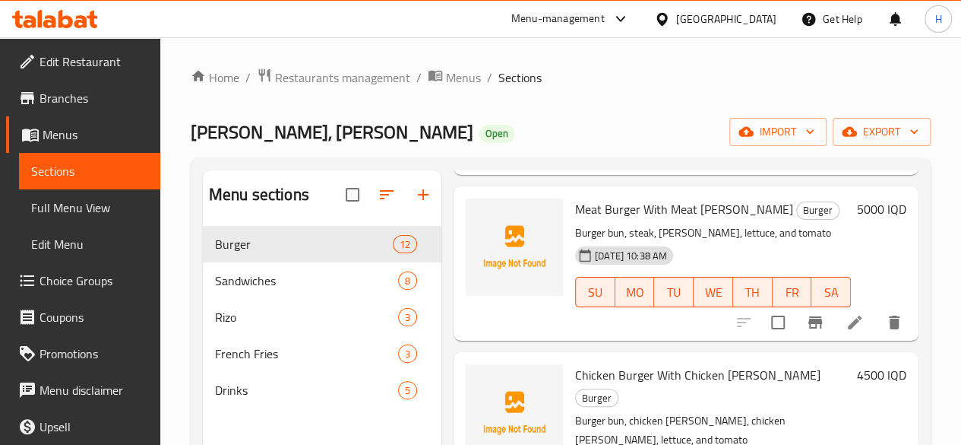
click at [575, 363] on span "Chicken Burger With Chicken Gus" at bounding box center [697, 374] width 245 height 23
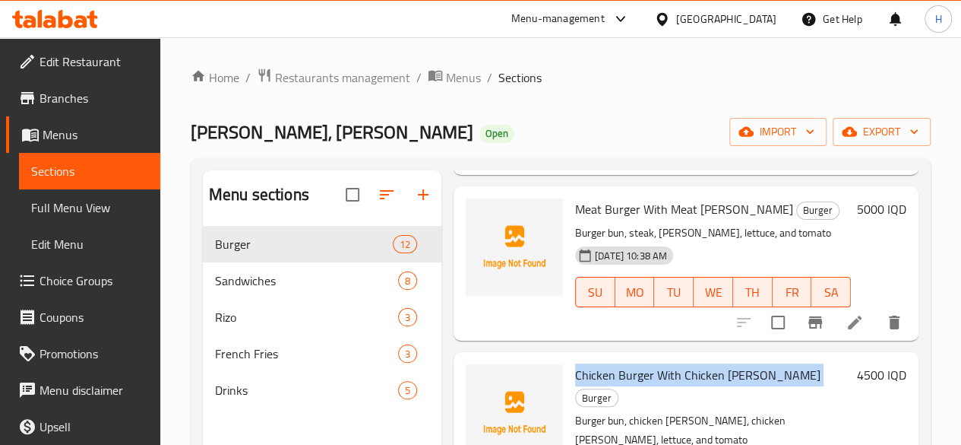
click at [575, 363] on span "Chicken Burger With Chicken Gus" at bounding box center [697, 374] width 245 height 23
copy h6 "Chicken Burger With Chicken Gus"
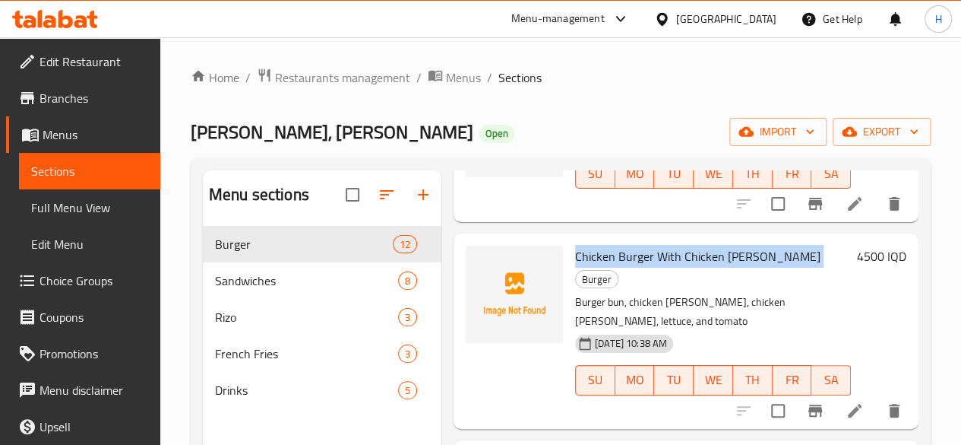
scroll to position [1368, 0]
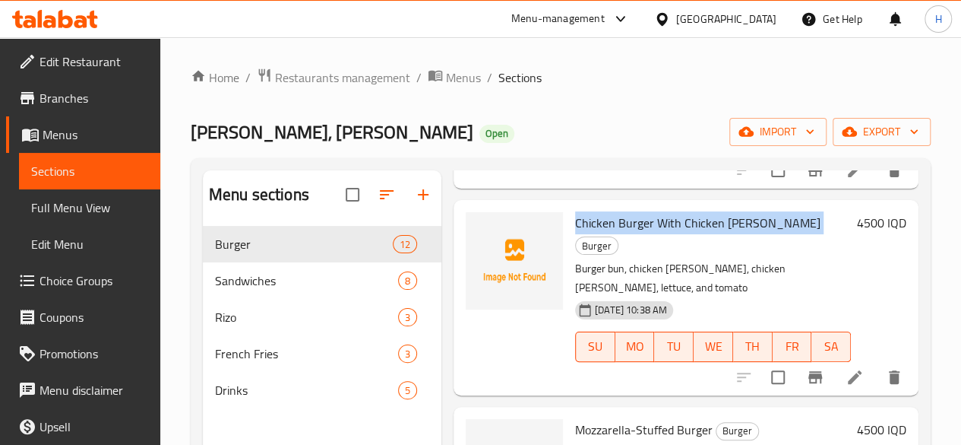
click at [575, 418] on span "Mozzarella-Stuffed Burger" at bounding box center [644, 429] width 138 height 23
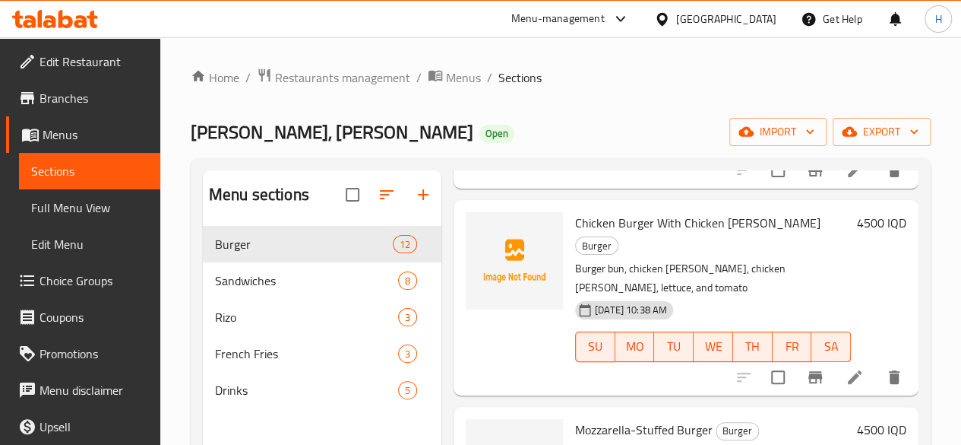
click at [575, 418] on span "Mozzarella-Stuffed Burger" at bounding box center [644, 429] width 138 height 23
copy h6 "Mozzarella-Stuffed Burger"
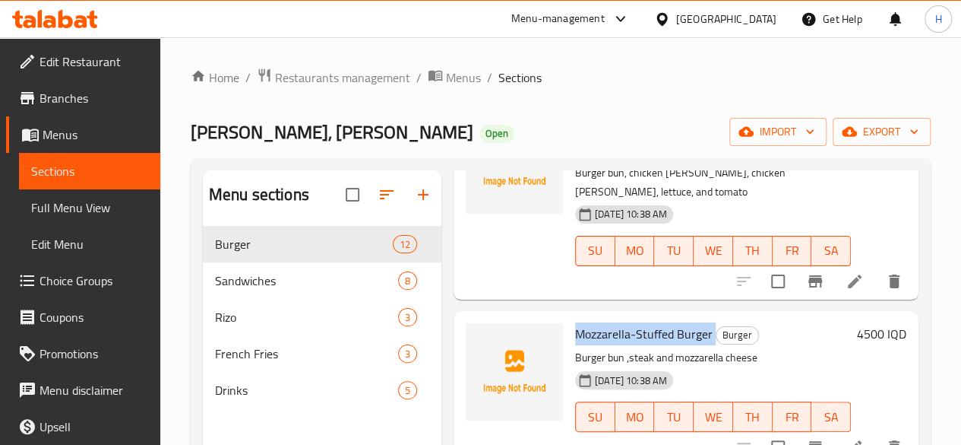
scroll to position [1444, 0]
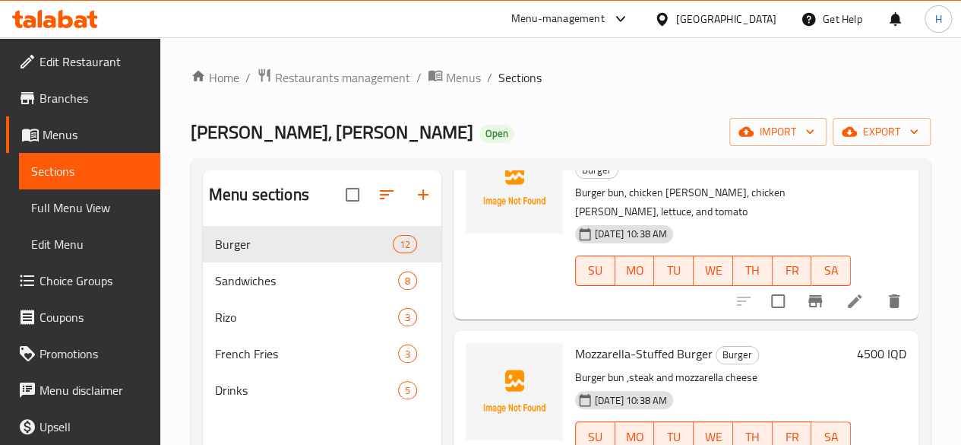
copy h6 "Mushroom-Stuffed Burger"
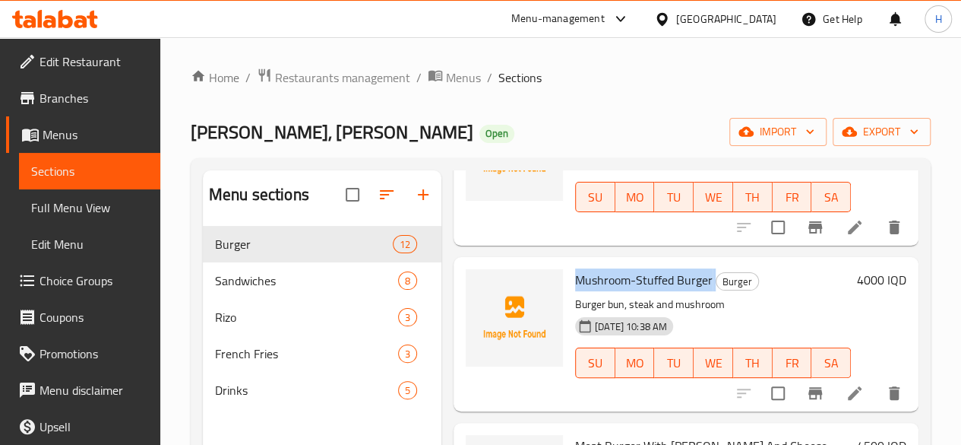
scroll to position [1703, 0]
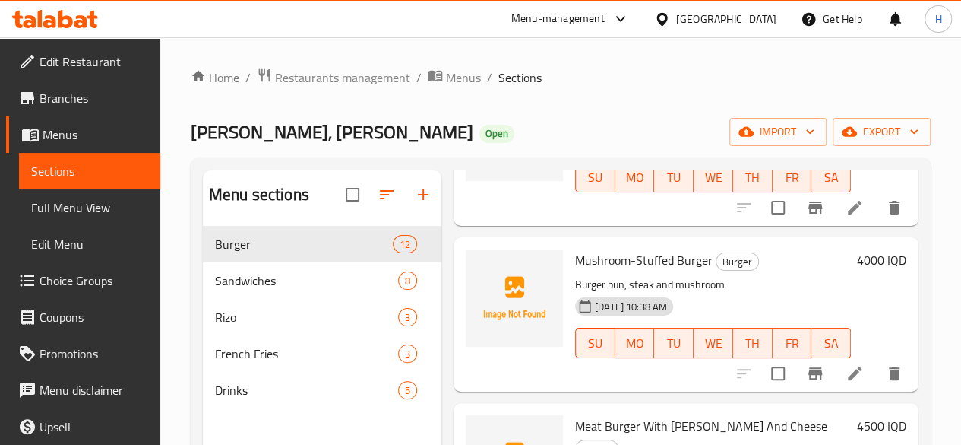
click at [607, 414] on span "Meat Burger With Gus And Cheese" at bounding box center [701, 425] width 252 height 23
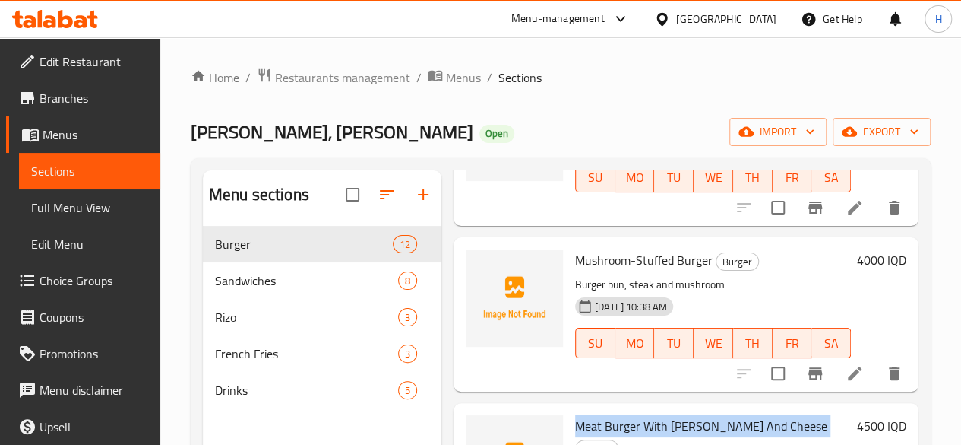
click at [607, 414] on span "Meat Burger With Gus And Cheese" at bounding box center [701, 425] width 252 height 23
copy h6 "Meat Burger With Gus And Cheese"
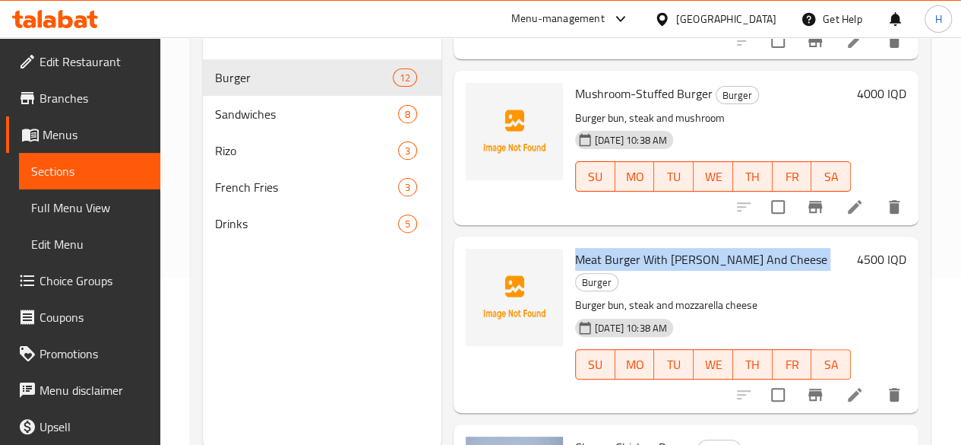
scroll to position [213, 0]
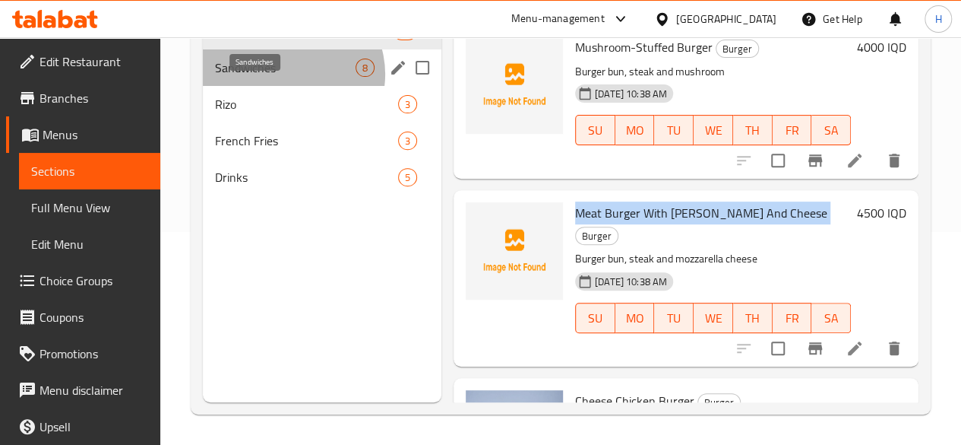
click at [289, 77] on span "Sandwiches" at bounding box center [285, 68] width 141 height 18
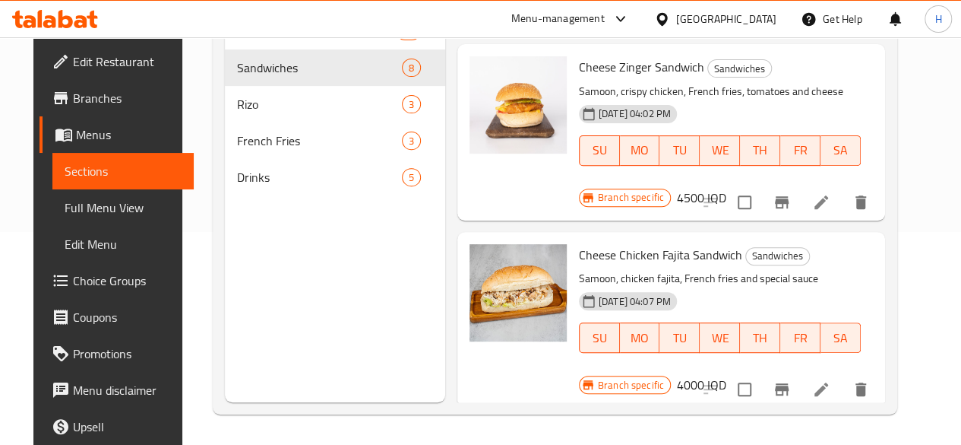
scroll to position [697, 0]
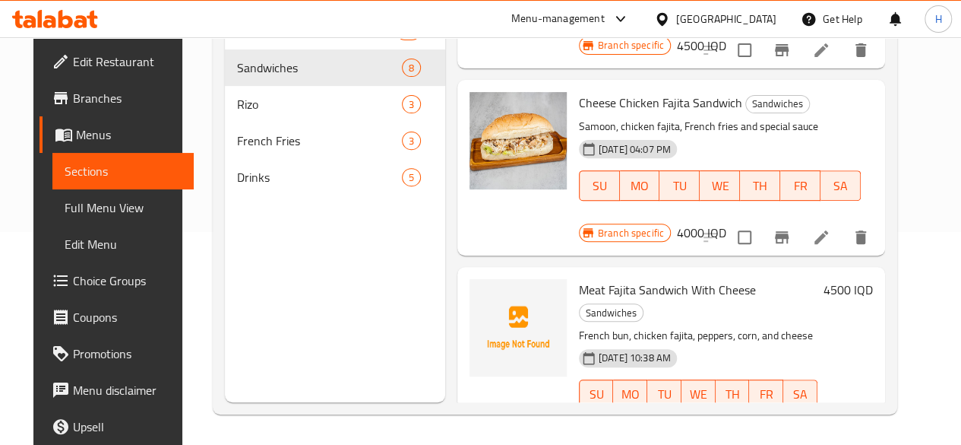
click at [579, 278] on span "Meat Fajita Sandwich With Cheese" at bounding box center [667, 289] width 177 height 23
copy h6 "Meat Fajita Sandwich With Cheese"
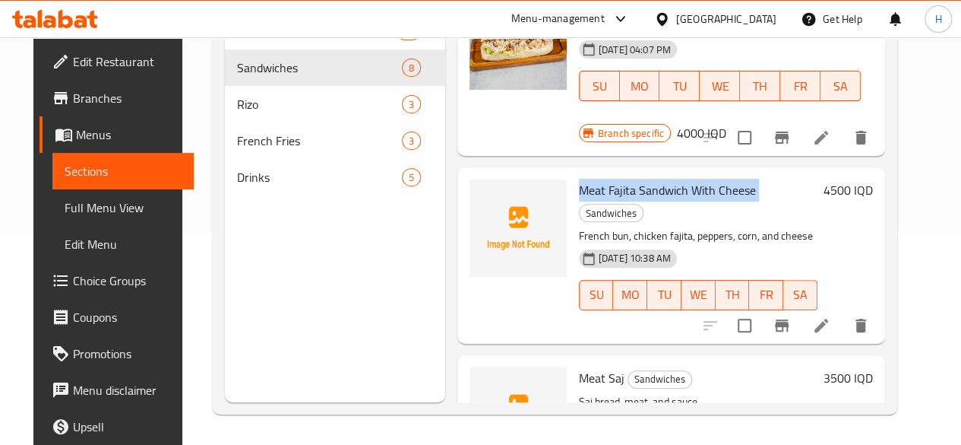
scroll to position [849, 0]
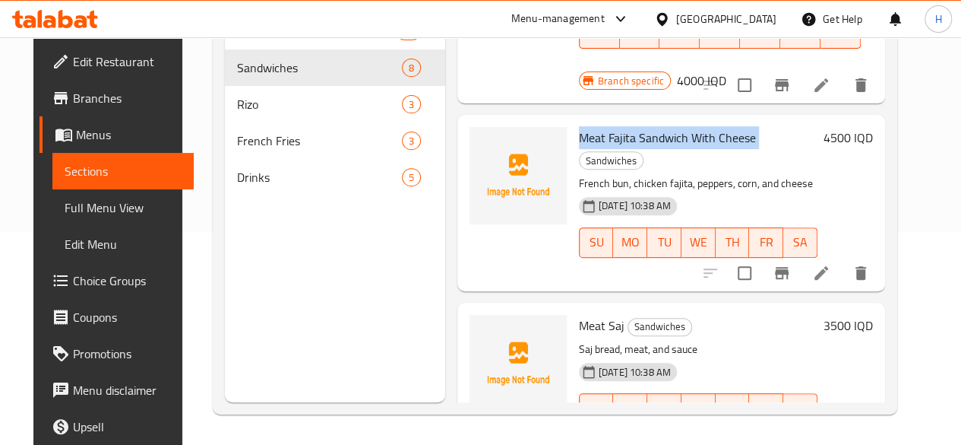
click at [579, 314] on span "Meat Saj" at bounding box center [602, 325] width 46 height 23
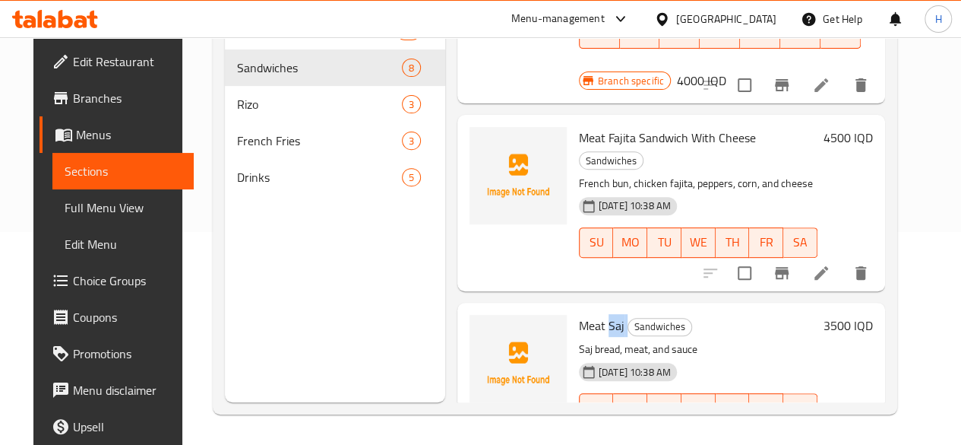
click at [579, 314] on span "Meat Saj" at bounding box center [602, 325] width 46 height 23
copy h6 "Meat Saj"
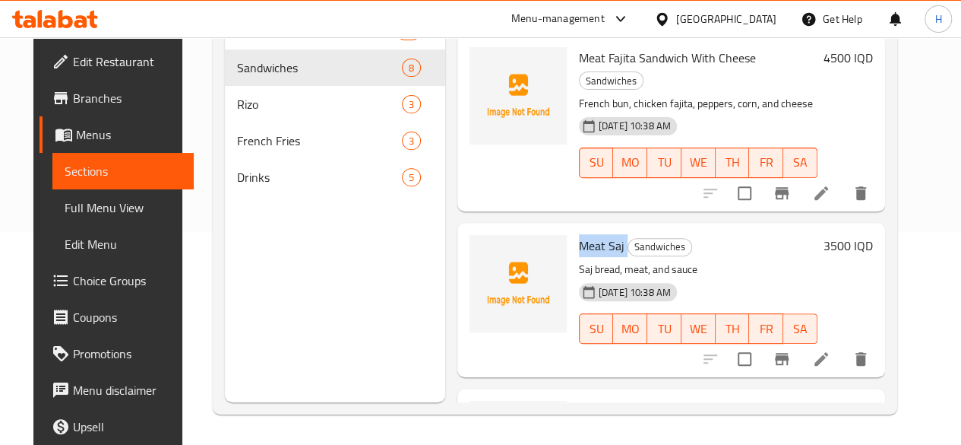
scroll to position [1001, 0]
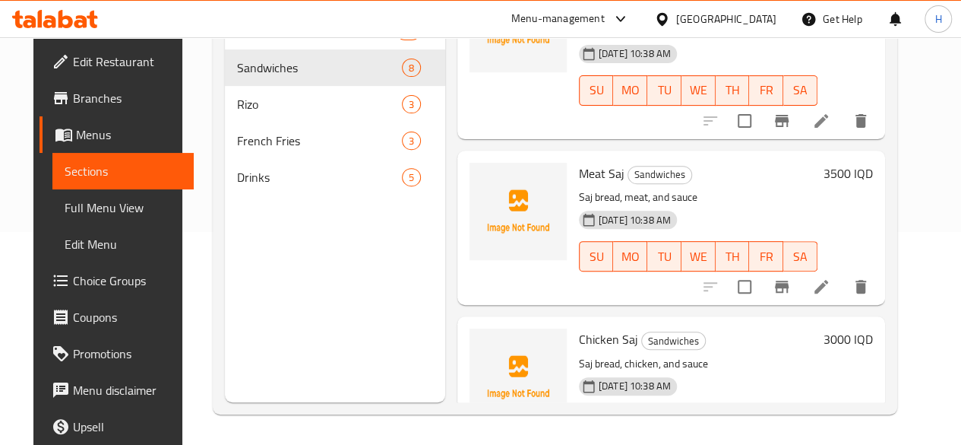
click at [554, 316] on div "Chicken Saj Sandwiches Saj bread, chicken, and sauce 03-09-2025 10:38 AM SU MO …" at bounding box center [672, 393] width 428 height 154
click at [579, 328] on span "Chicken Saj" at bounding box center [608, 339] width 59 height 23
copy h6 "Chicken Saj"
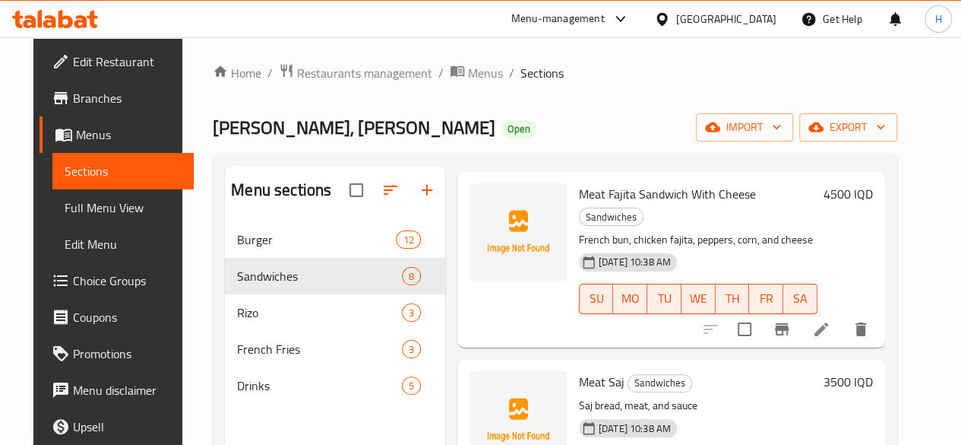
scroll to position [0, 0]
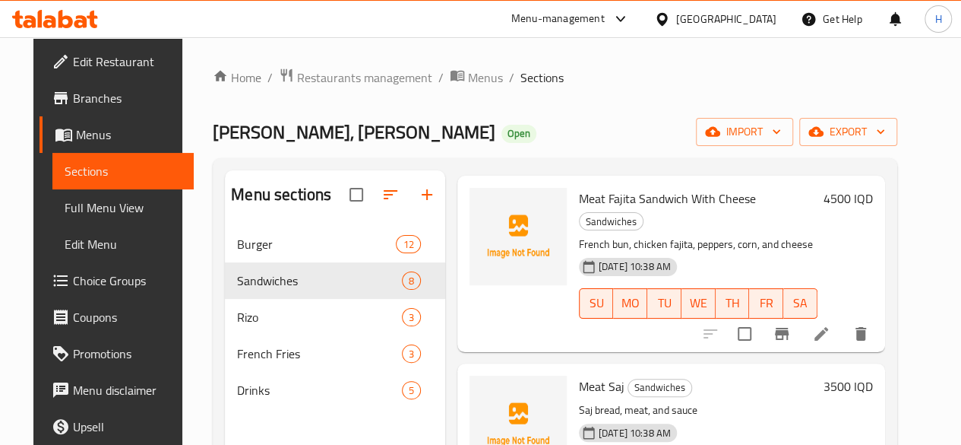
click at [354, 89] on div "Home / Restaurants management / Menus / Sections Ahmed Burger, Abu Tayara Open …" at bounding box center [555, 347] width 685 height 559
click at [356, 79] on span "Restaurants management" at bounding box center [364, 77] width 135 height 18
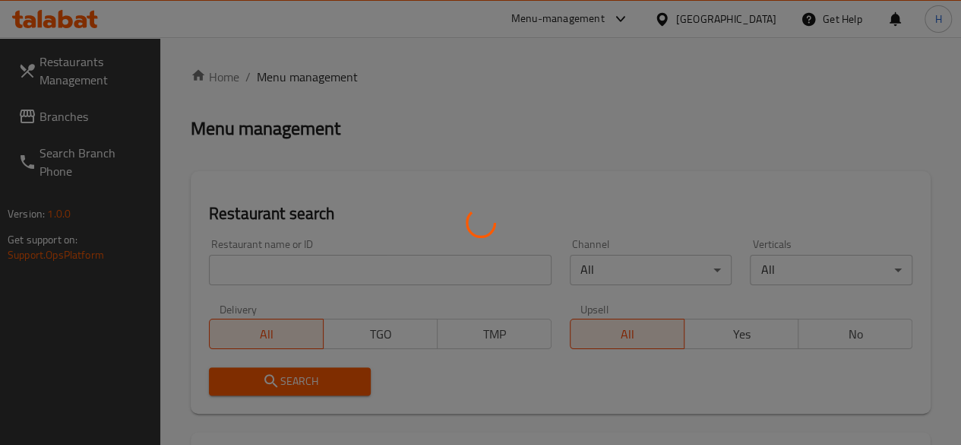
click at [294, 261] on div at bounding box center [480, 222] width 961 height 445
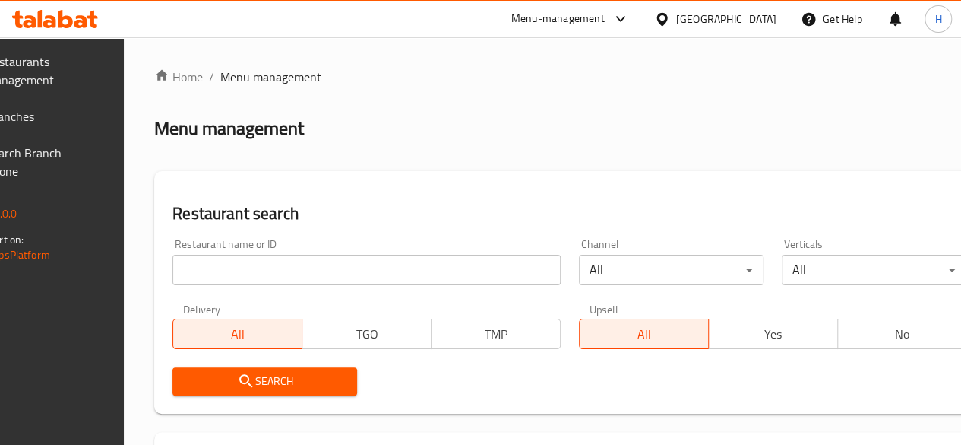
click at [292, 271] on input "search" at bounding box center [367, 270] width 388 height 30
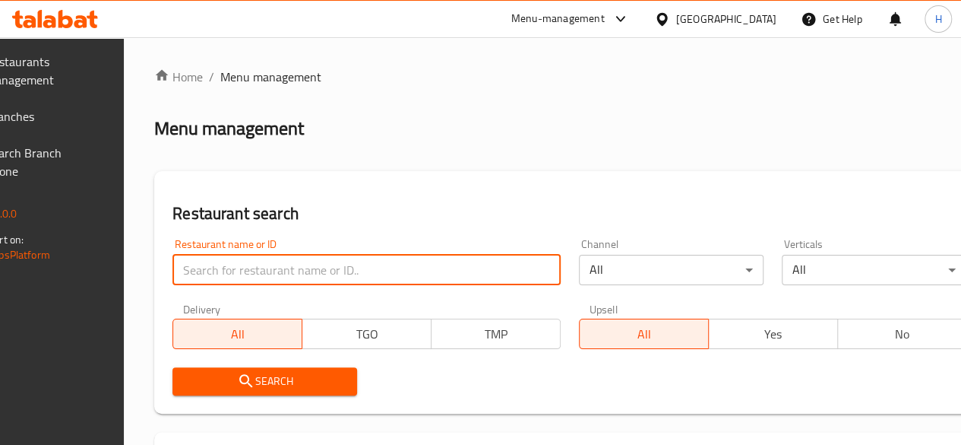
click at [292, 271] on input "search" at bounding box center [367, 270] width 388 height 30
paste input "695181"
click button "Search" at bounding box center [265, 381] width 185 height 28
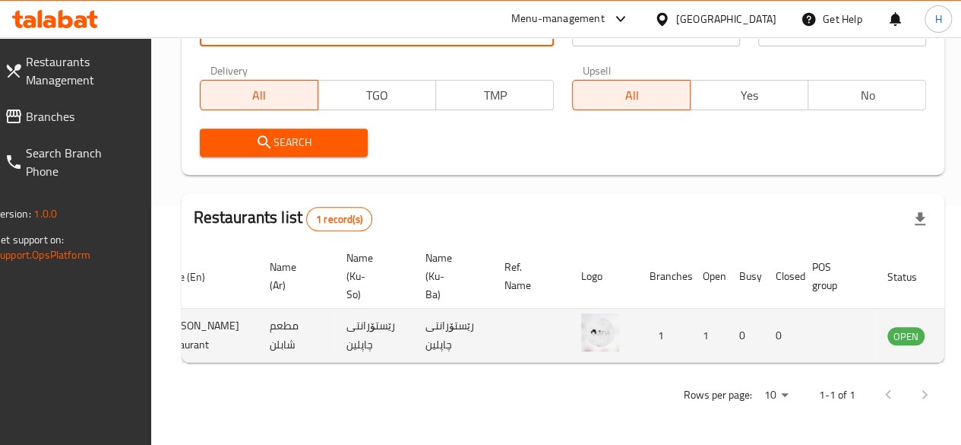
scroll to position [0, 154]
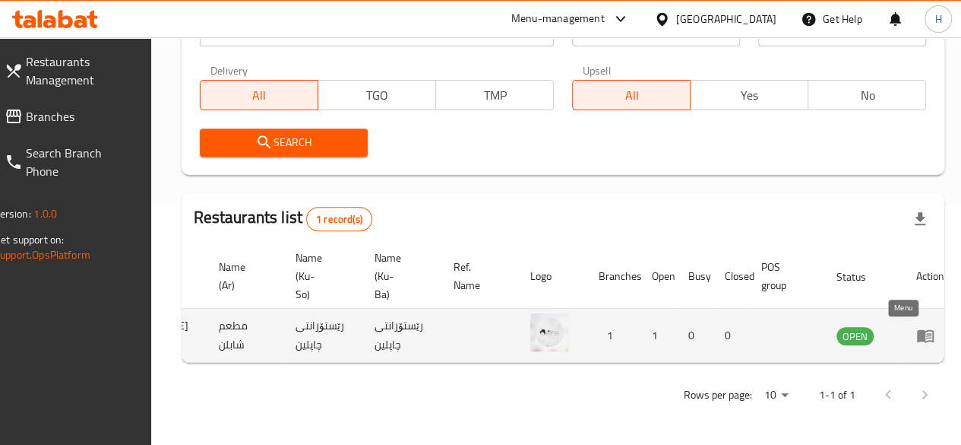
click at [917, 330] on icon "enhanced table" at bounding box center [925, 336] width 17 height 13
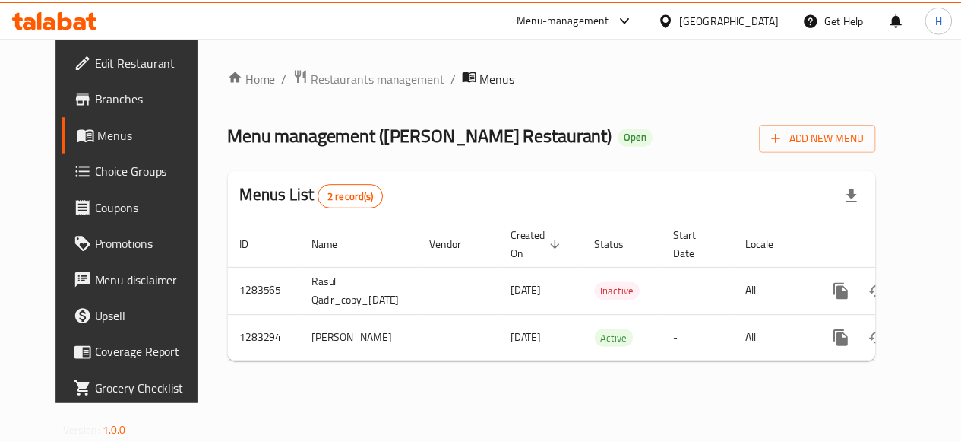
scroll to position [0, 36]
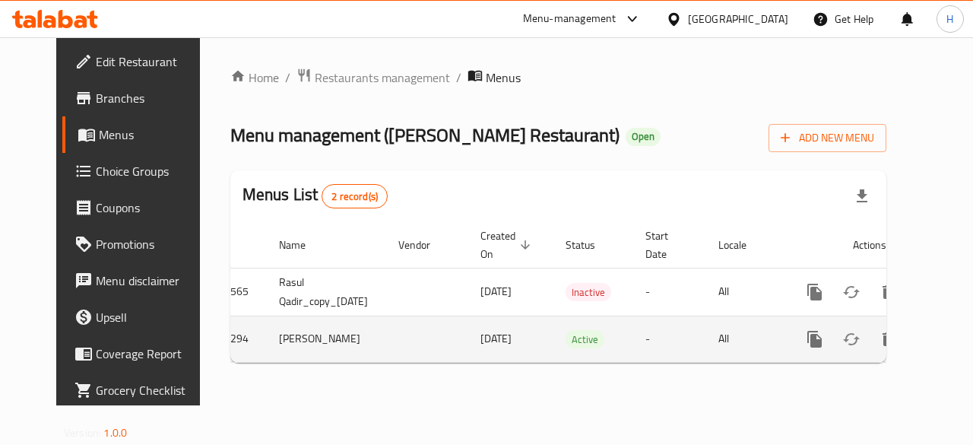
click at [915, 338] on icon "enhanced table" at bounding box center [924, 339] width 18 height 18
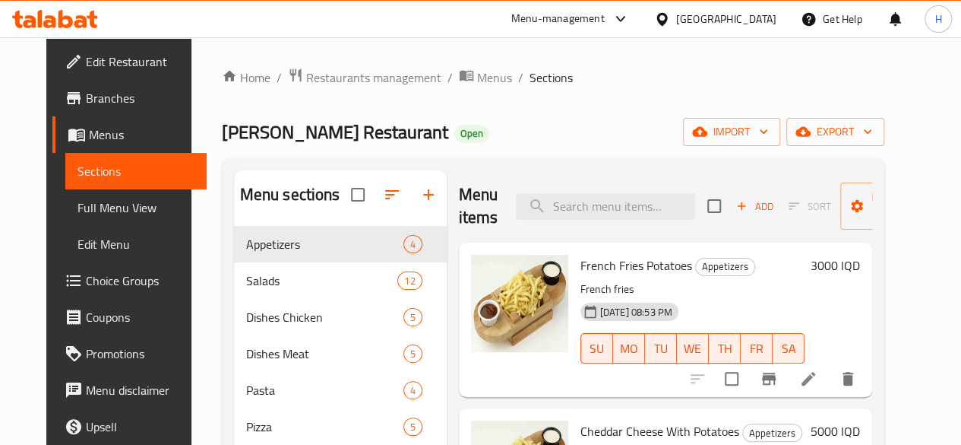
click at [699, 136] on div "Chaplin Restaurant Open import export" at bounding box center [553, 132] width 663 height 28
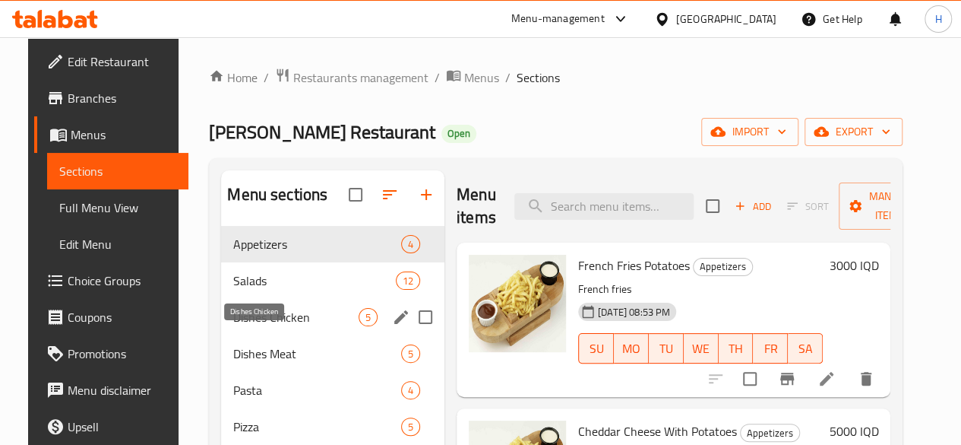
click at [277, 326] on span "Dishes Chicken" at bounding box center [295, 317] width 125 height 18
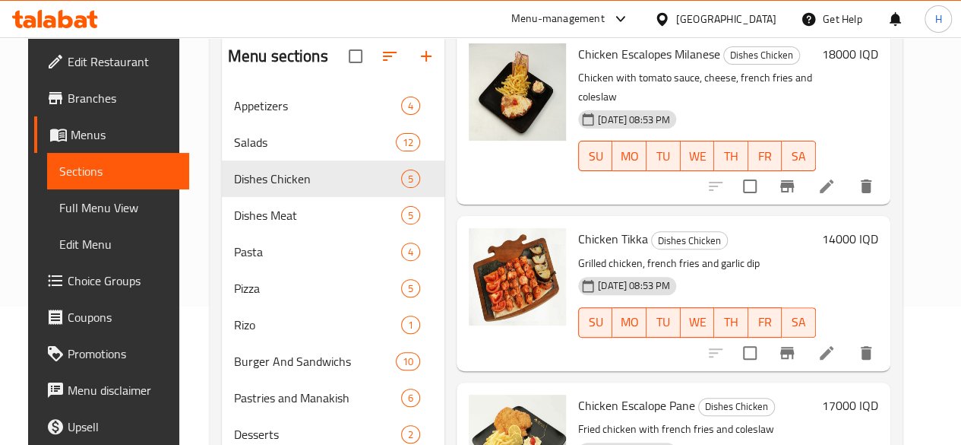
scroll to position [228, 0]
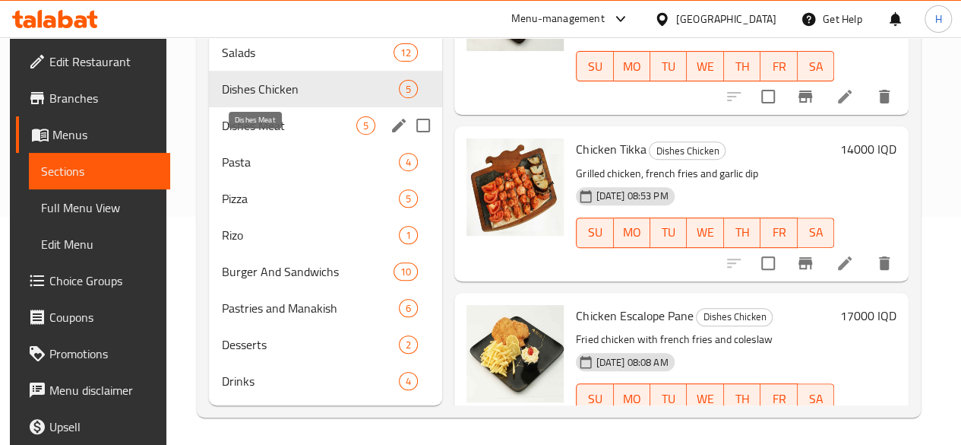
click at [274, 135] on span "Dishes Meat" at bounding box center [288, 125] width 135 height 18
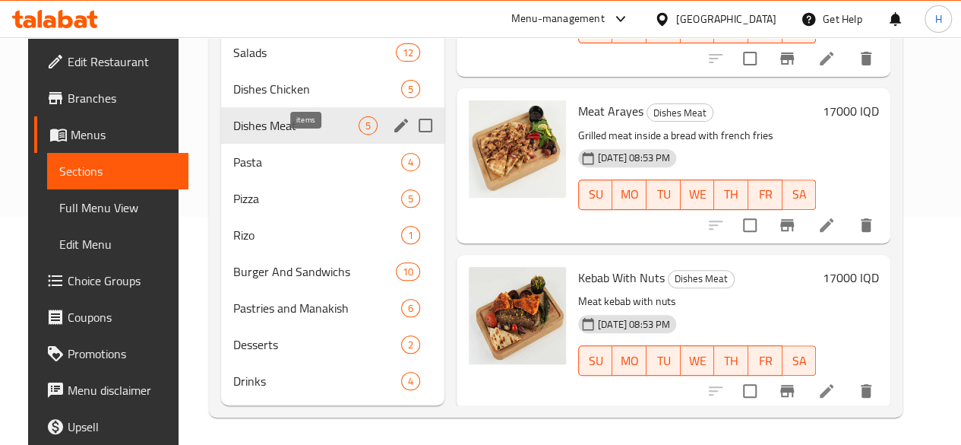
scroll to position [405, 0]
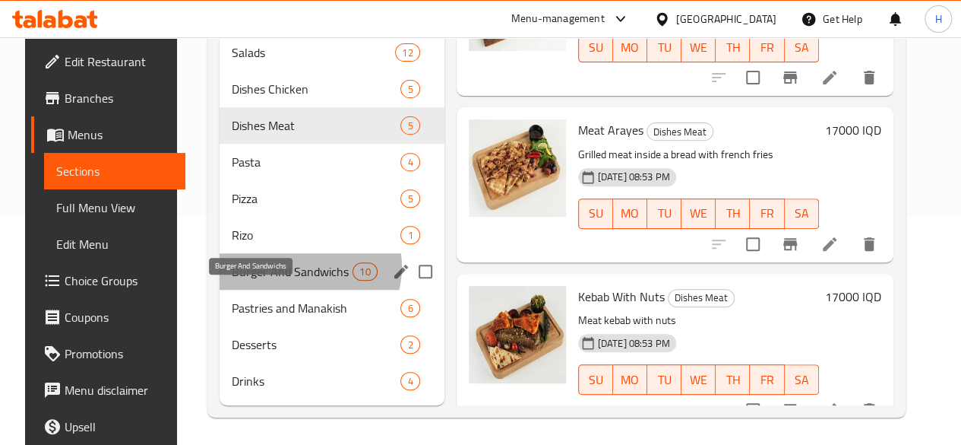
drag, startPoint x: 290, startPoint y: 290, endPoint x: 287, endPoint y: 314, distance: 24.6
click at [290, 280] on span "Burger And Sandwichs" at bounding box center [292, 271] width 121 height 18
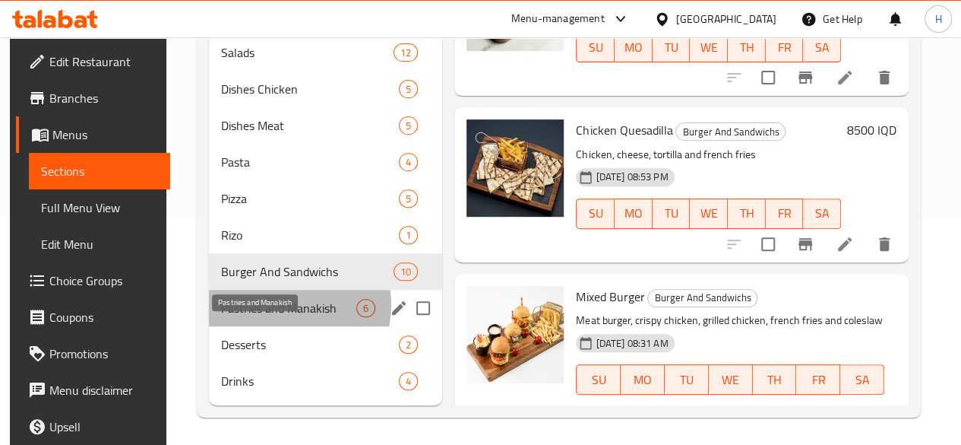
click at [284, 317] on span "Pastries and Manakish" at bounding box center [288, 308] width 135 height 18
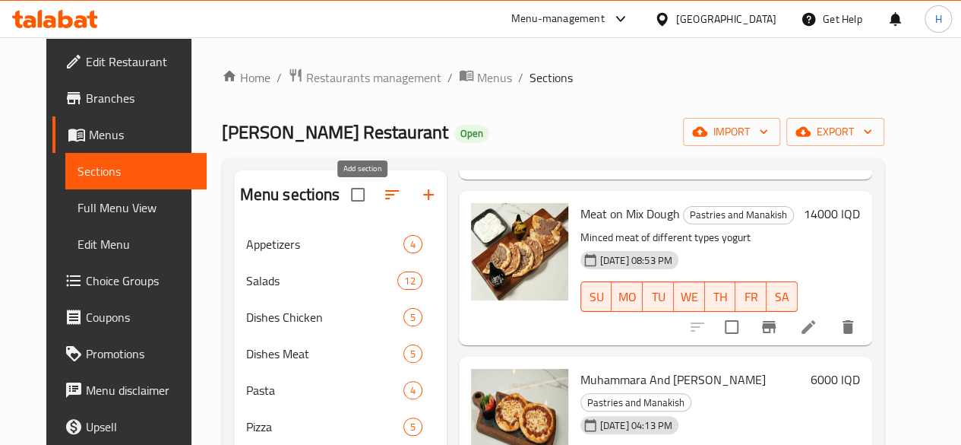
click at [420, 201] on icon "button" at bounding box center [429, 194] width 18 height 18
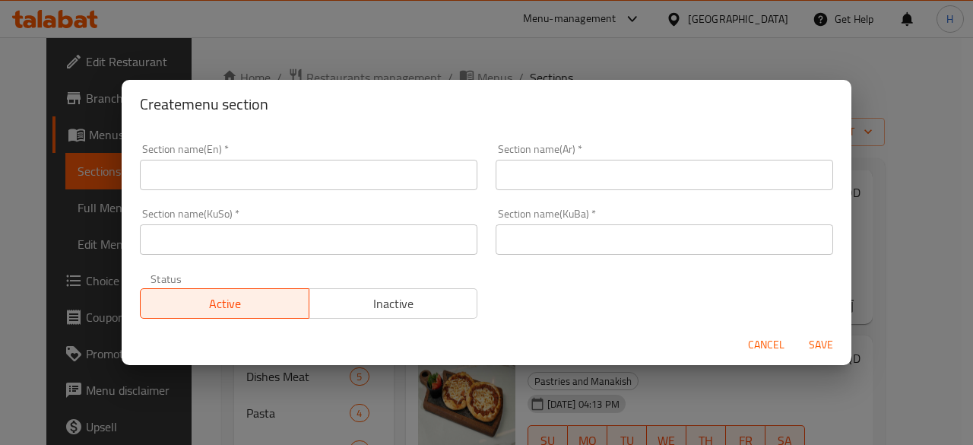
drag, startPoint x: 258, startPoint y: 172, endPoint x: 242, endPoint y: 162, distance: 19.4
click at [257, 172] on input "text" at bounding box center [308, 175] width 337 height 30
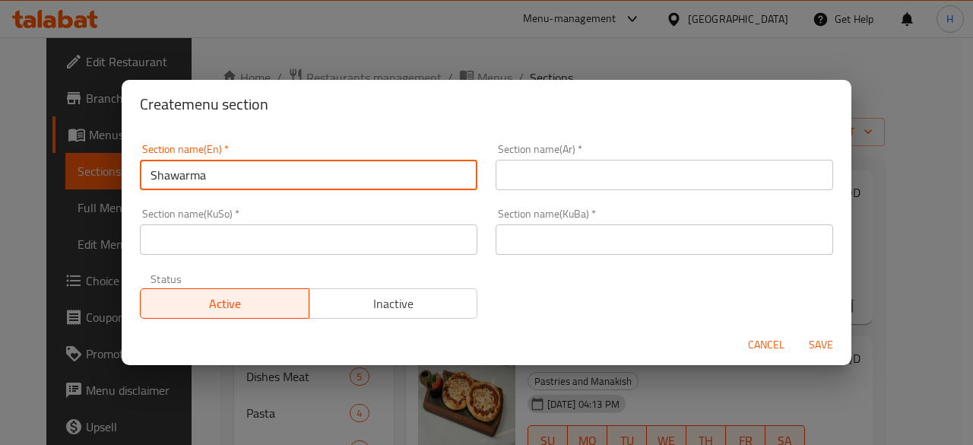
click at [631, 170] on input "text" at bounding box center [664, 175] width 337 height 30
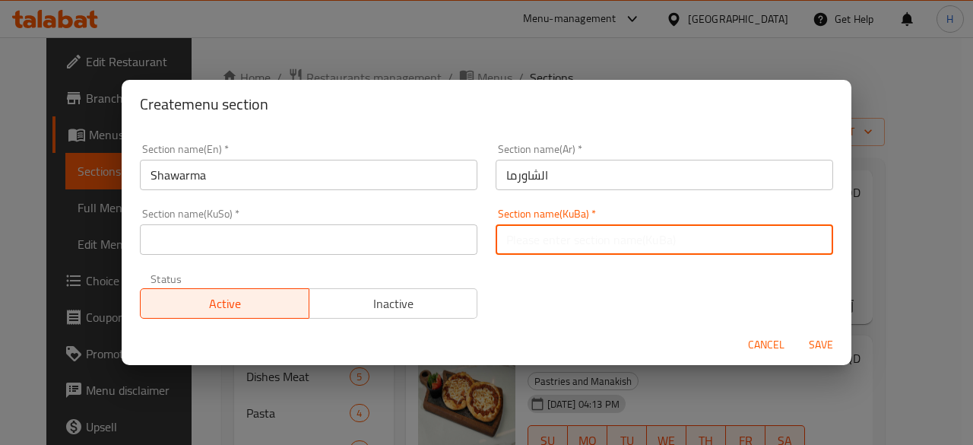
drag, startPoint x: 556, startPoint y: 228, endPoint x: 562, endPoint y: 235, distance: 8.7
click at [556, 228] on input "text" at bounding box center [664, 239] width 337 height 30
drag, startPoint x: 360, startPoint y: 235, endPoint x: 363, endPoint y: 249, distance: 14.0
click at [360, 235] on input "text" at bounding box center [308, 239] width 337 height 30
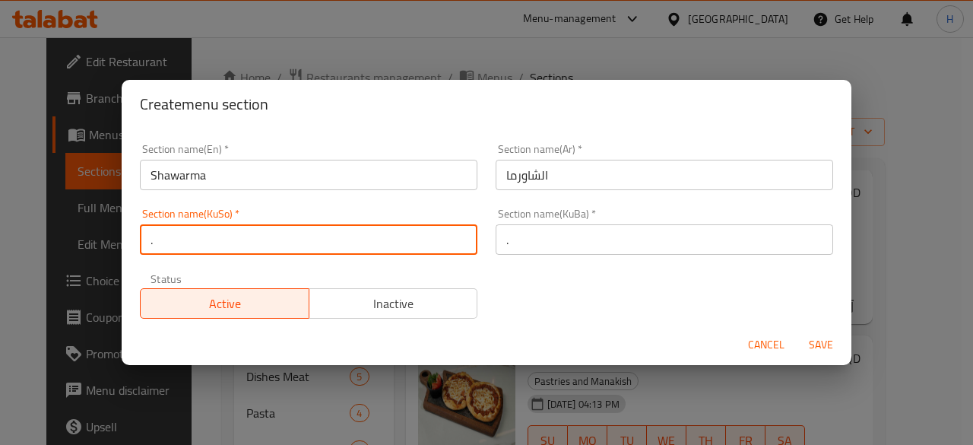
click at [828, 342] on span "Save" at bounding box center [821, 344] width 36 height 19
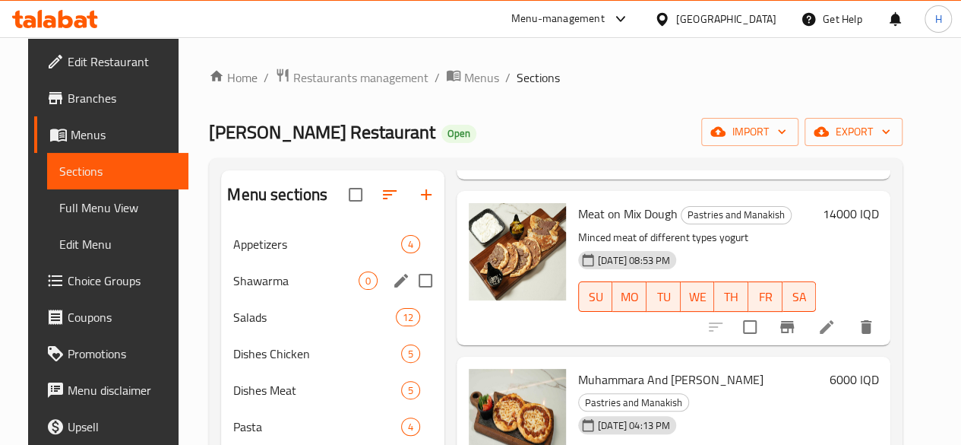
click at [257, 291] on div "Shawarma 0" at bounding box center [332, 280] width 223 height 36
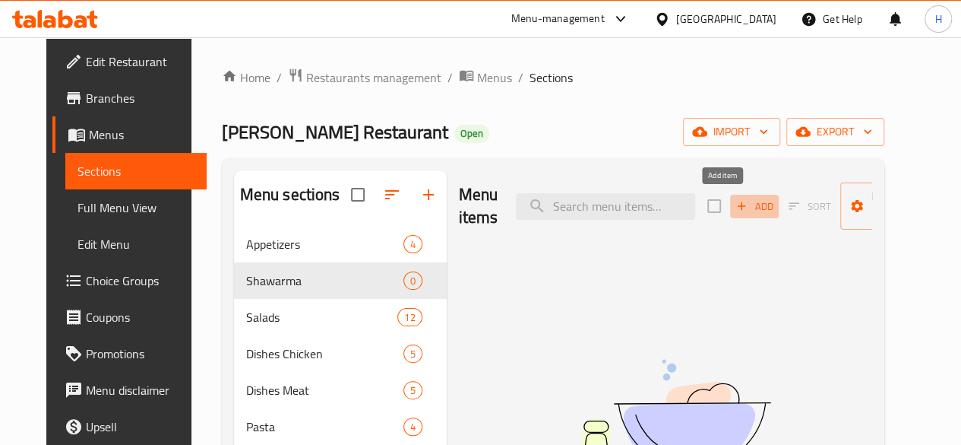
click at [734, 205] on span "Add" at bounding box center [754, 206] width 41 height 17
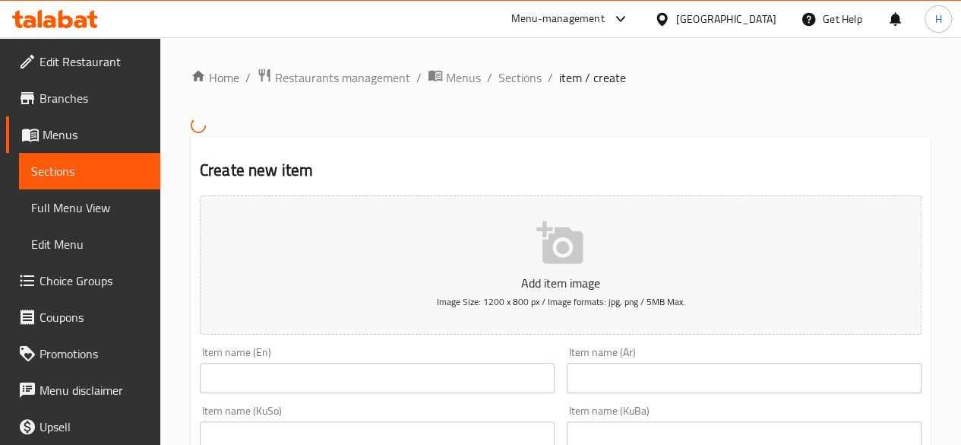
scroll to position [76, 0]
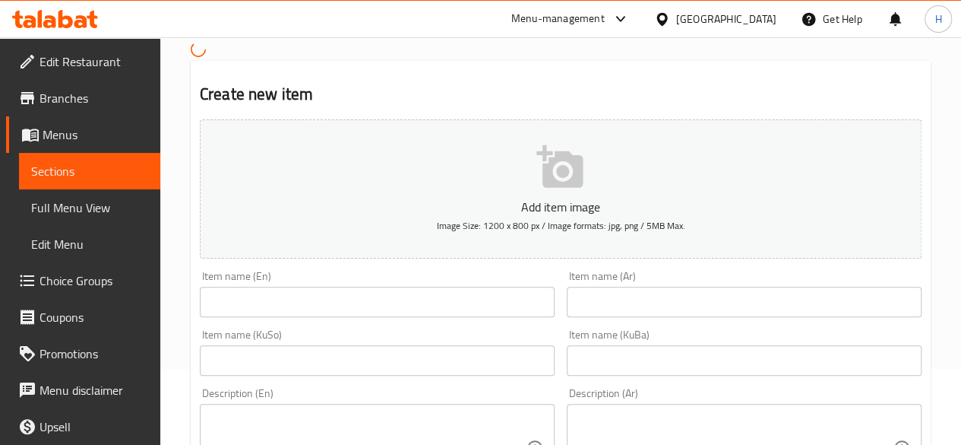
click at [629, 293] on input "text" at bounding box center [744, 302] width 355 height 30
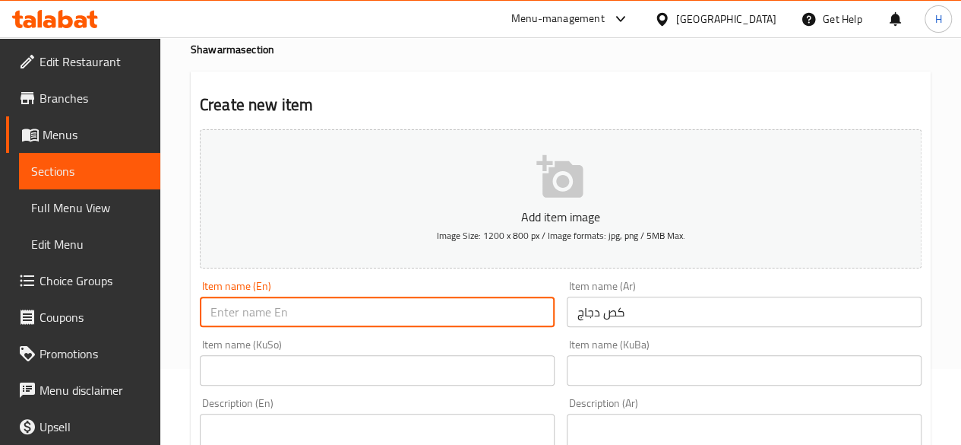
click at [350, 299] on input "text" at bounding box center [377, 311] width 355 height 30
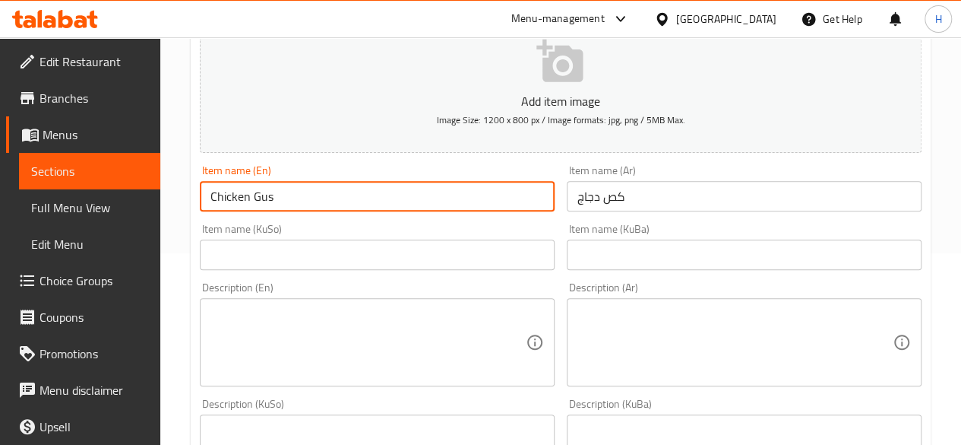
scroll to position [228, 0]
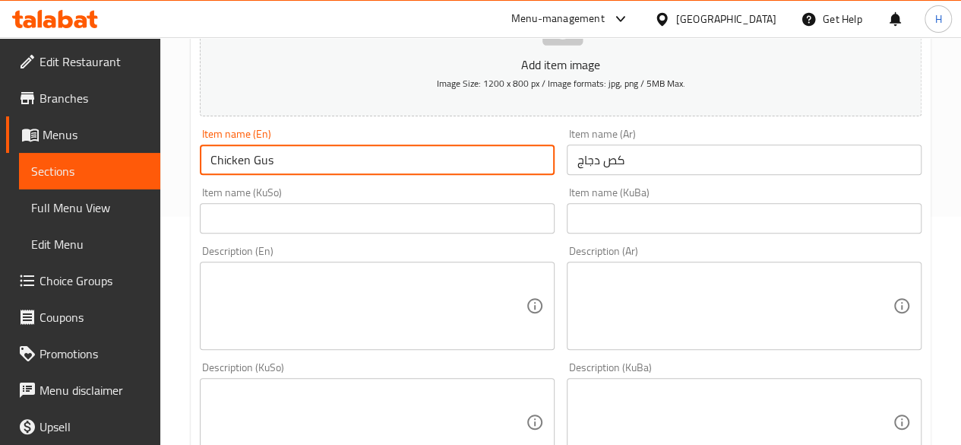
click at [660, 296] on textarea at bounding box center [735, 306] width 315 height 72
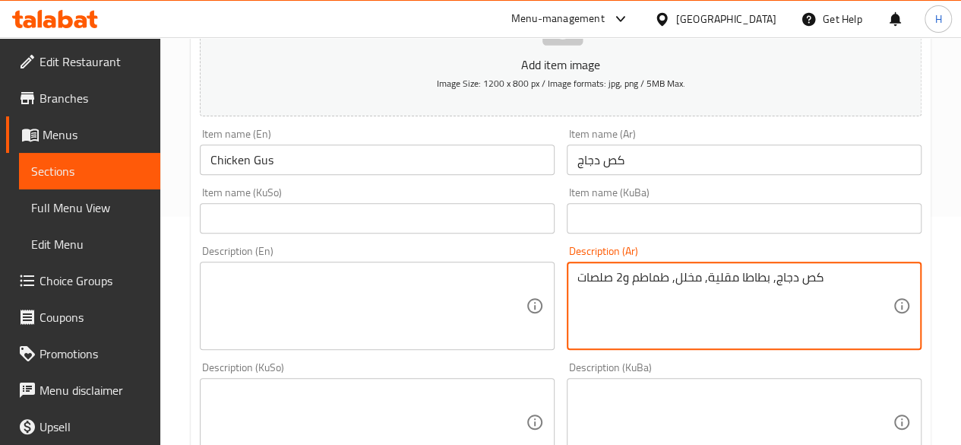
click at [667, 287] on textarea "كص دجاج, بطاطا مقلية, مخلل, طماطم و2 صلصات" at bounding box center [735, 306] width 315 height 72
click at [383, 325] on textarea at bounding box center [368, 306] width 315 height 72
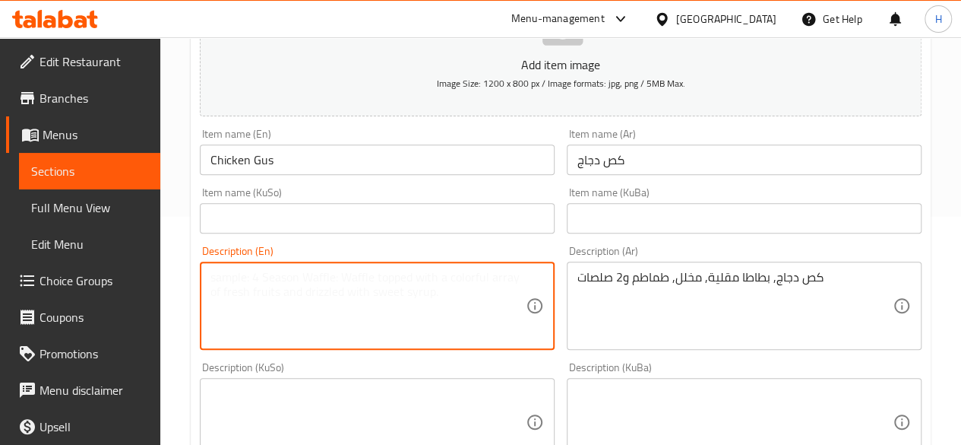
paste textarea "Chicken patty, French fries, pickles, tomatoes and 2 sauces"
drag, startPoint x: 287, startPoint y: 278, endPoint x: 290, endPoint y: 288, distance: 10.3
click at [290, 288] on textarea "Chicken patty, French fries, pickles, tomatoes and 2 sauces" at bounding box center [368, 306] width 315 height 72
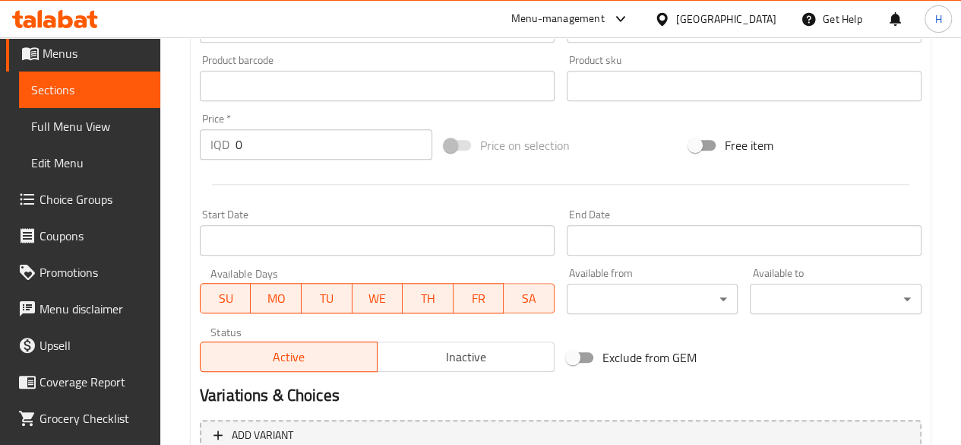
scroll to position [119, 0]
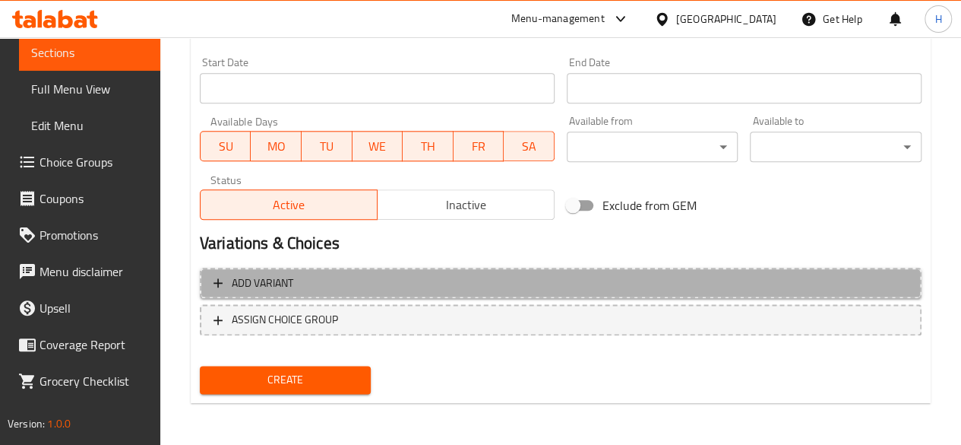
click at [330, 290] on span "Add variant" at bounding box center [561, 283] width 695 height 19
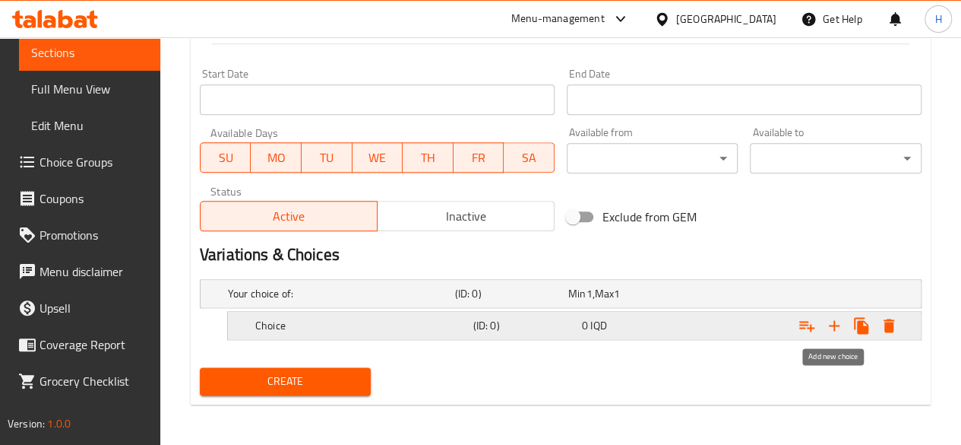
click at [828, 320] on icon "Expand" at bounding box center [834, 325] width 18 height 18
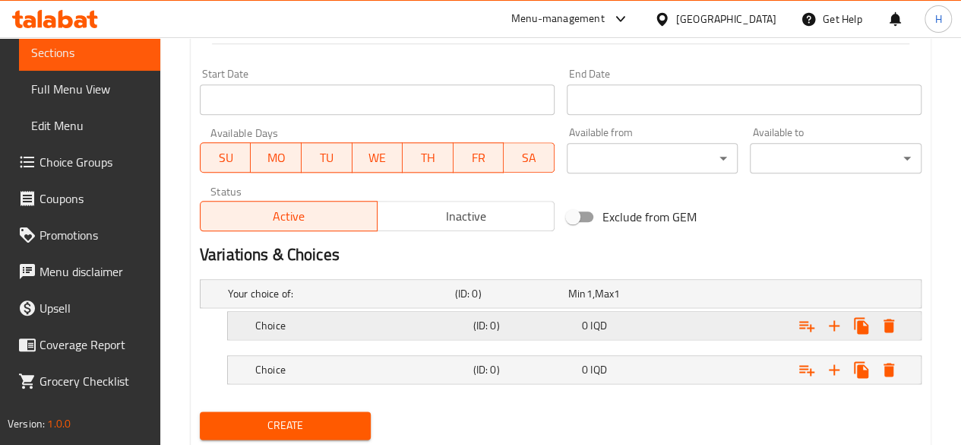
click at [279, 304] on div "Choice" at bounding box center [338, 293] width 227 height 21
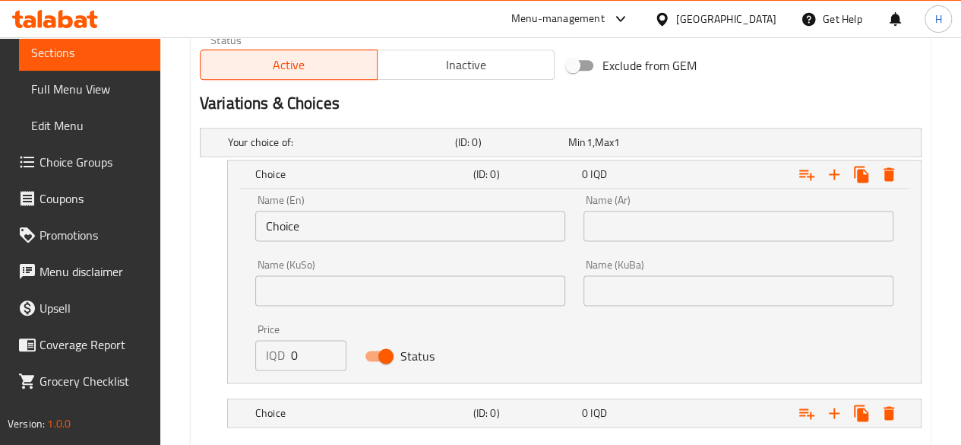
scroll to position [944, 0]
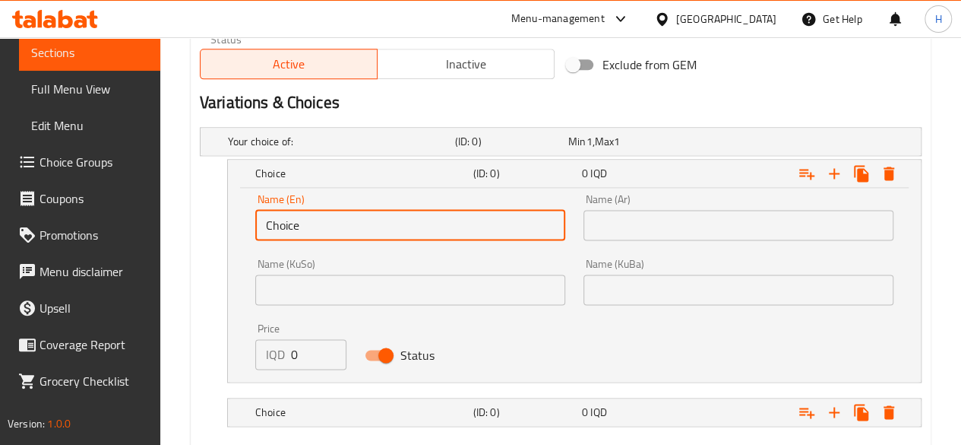
click at [329, 226] on input "Choice" at bounding box center [410, 225] width 310 height 30
click at [329, 226] on input "text" at bounding box center [410, 225] width 310 height 30
click at [669, 222] on input "text" at bounding box center [739, 225] width 310 height 30
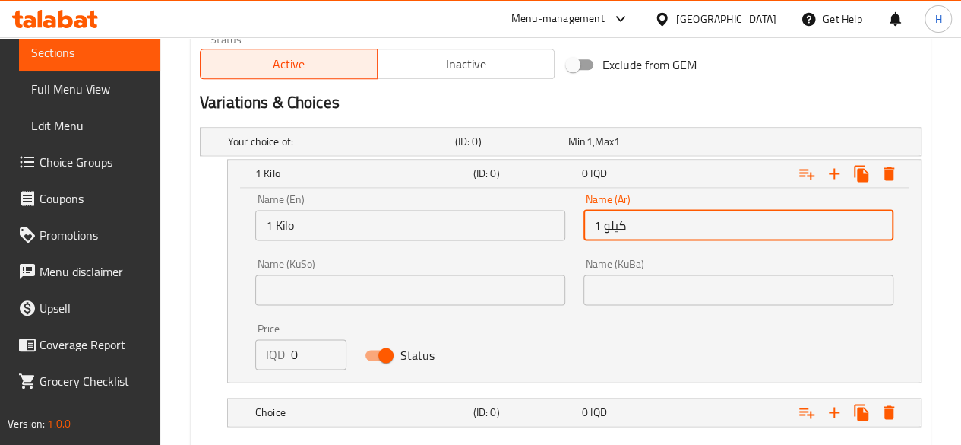
click at [315, 350] on input "0" at bounding box center [318, 354] width 55 height 30
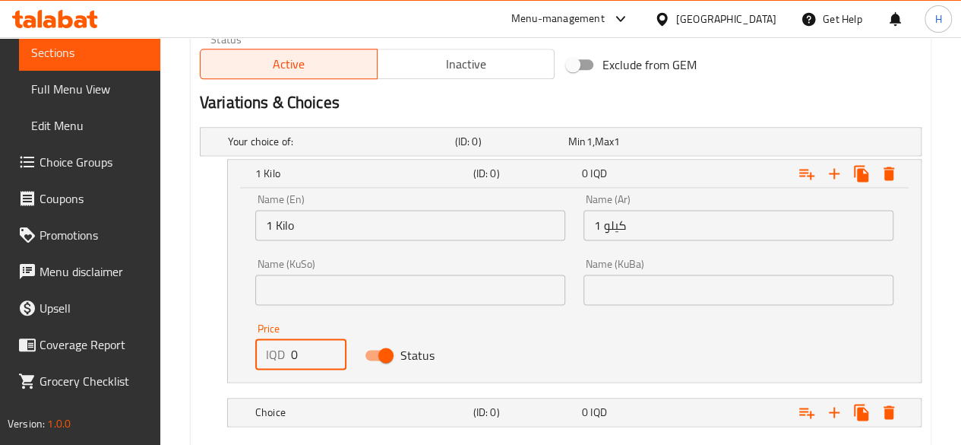
click at [315, 350] on input "0" at bounding box center [318, 354] width 55 height 30
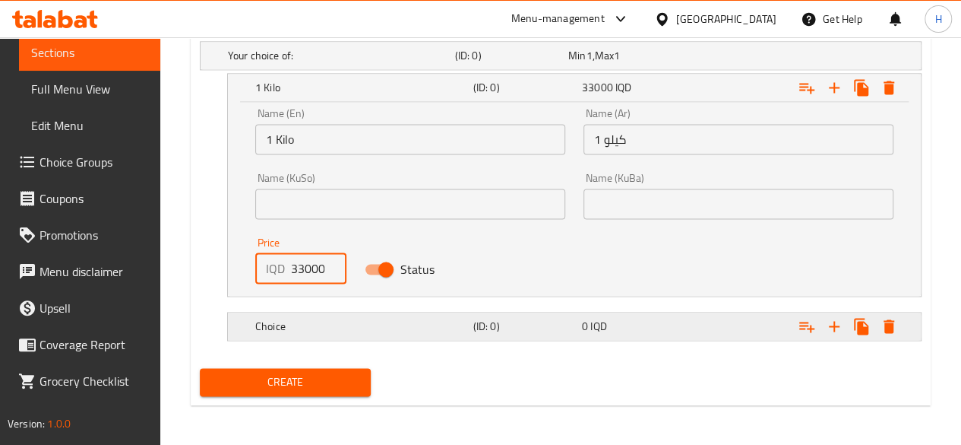
click at [296, 63] on h5 "Choice" at bounding box center [338, 55] width 221 height 15
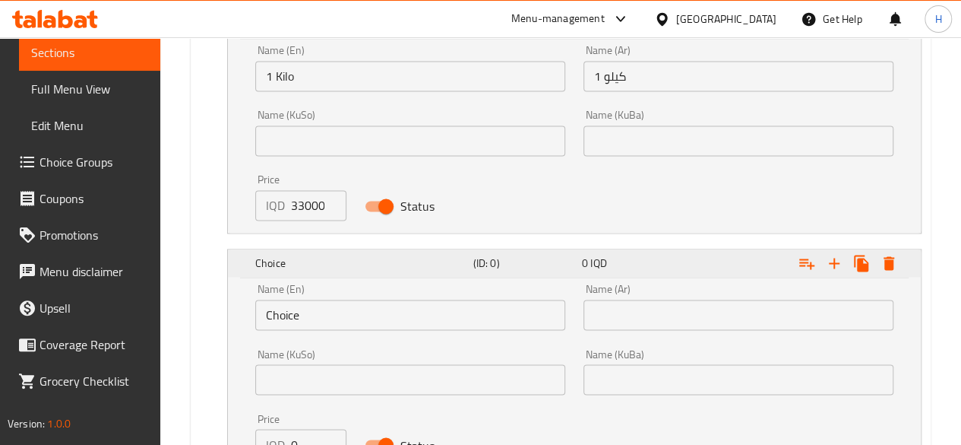
scroll to position [1182, 0]
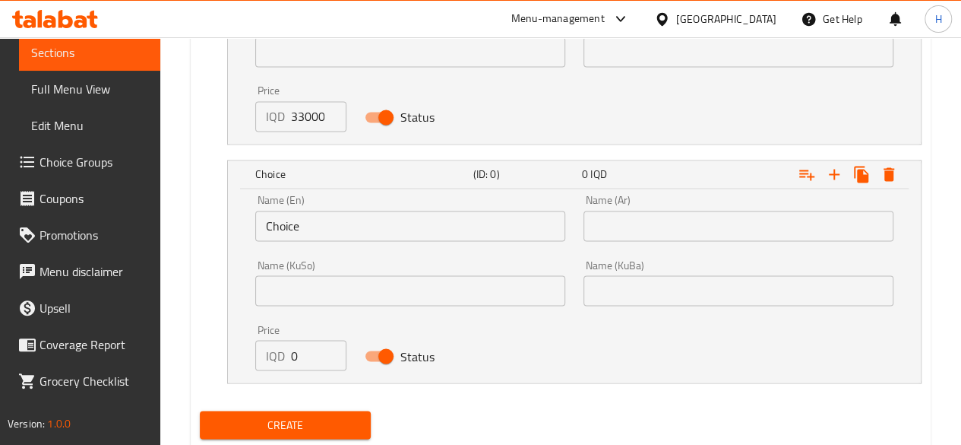
click at [340, 218] on input "Choice" at bounding box center [410, 226] width 310 height 30
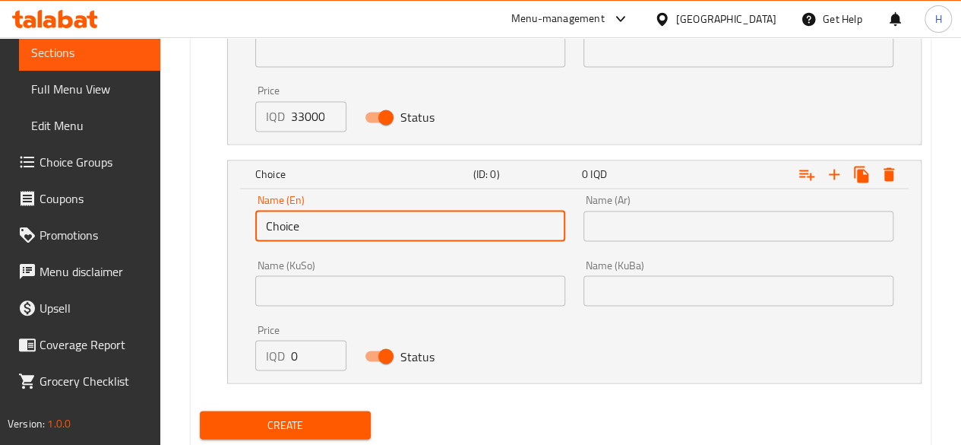
click at [340, 218] on input "Choice" at bounding box center [410, 226] width 310 height 30
click at [340, 218] on input "text" at bounding box center [410, 226] width 310 height 30
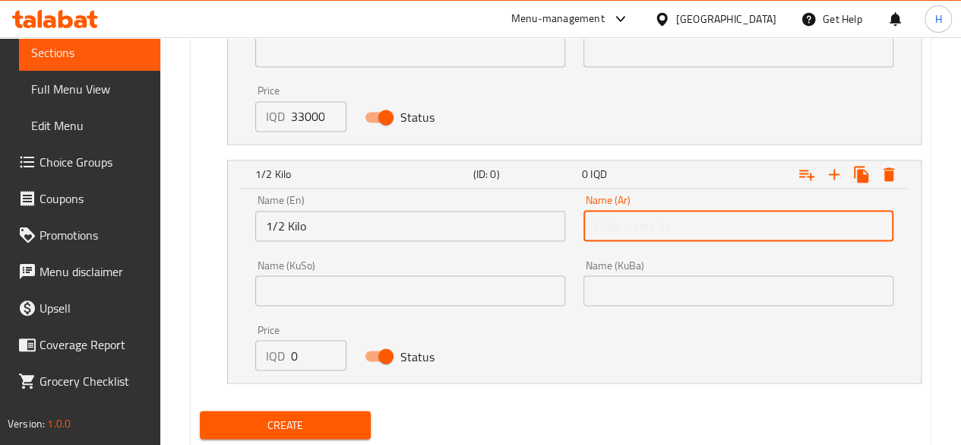
drag, startPoint x: 663, startPoint y: 221, endPoint x: 679, endPoint y: 233, distance: 20.1
click at [663, 221] on input "text" at bounding box center [739, 226] width 310 height 30
click at [313, 357] on input "0" at bounding box center [318, 355] width 55 height 30
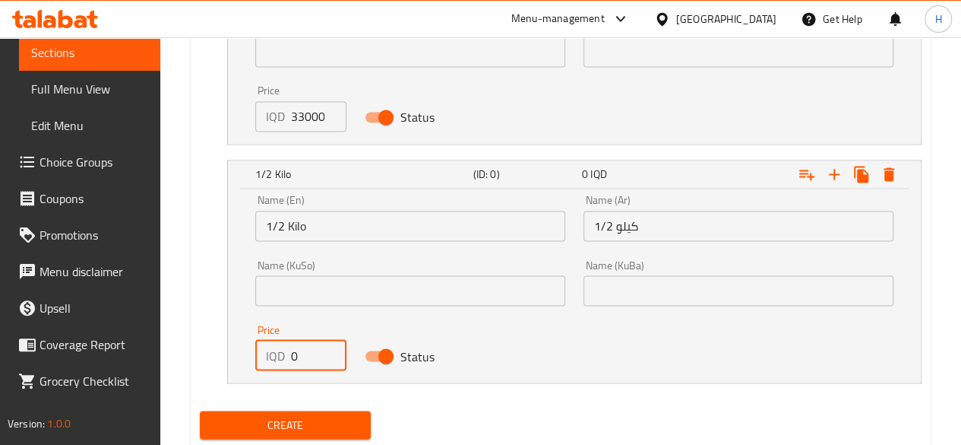
click at [313, 357] on input "0" at bounding box center [318, 355] width 55 height 30
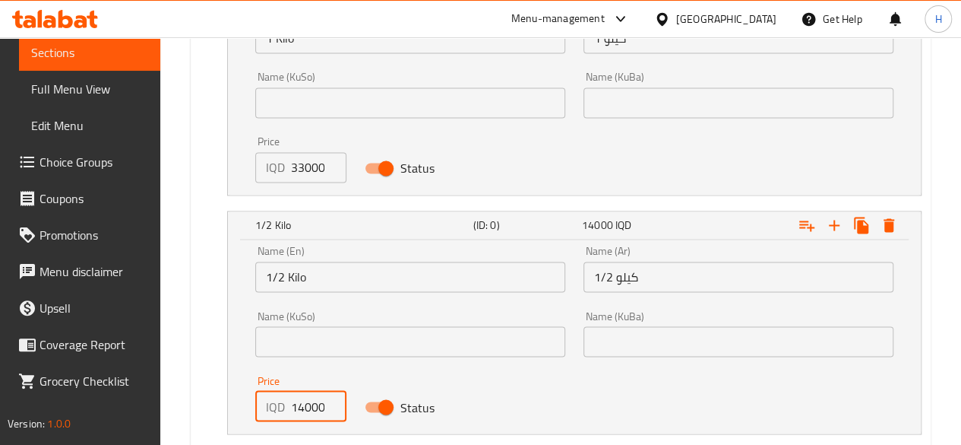
scroll to position [1224, 0]
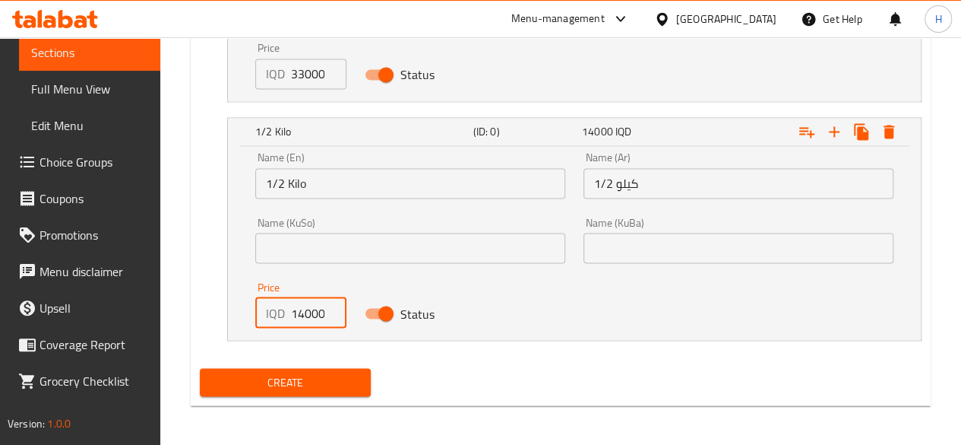
click at [351, 377] on span "Create" at bounding box center [285, 381] width 147 height 19
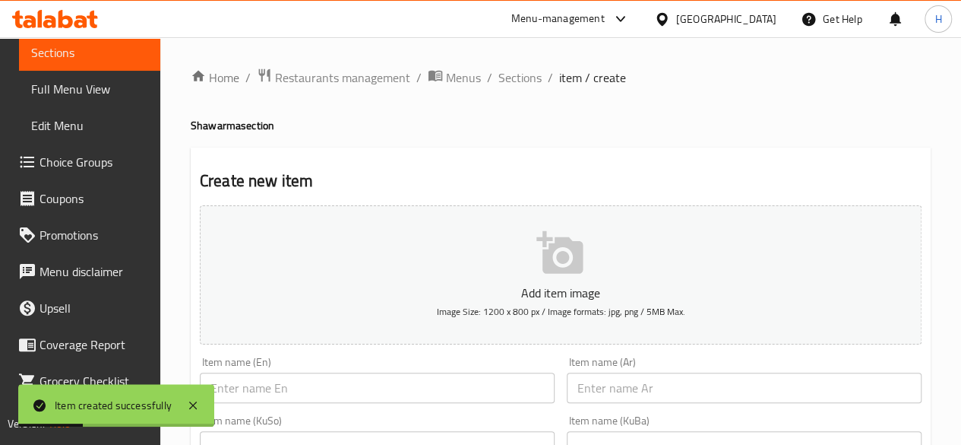
scroll to position [228, 0]
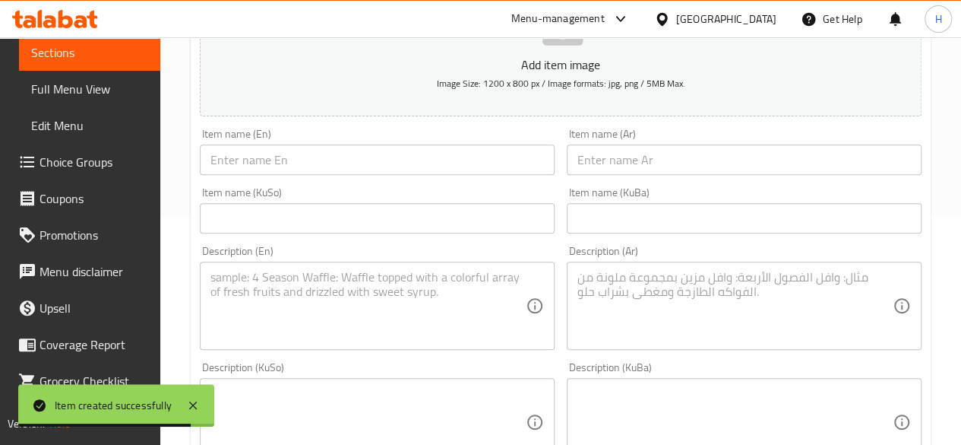
click at [689, 166] on input "text" at bounding box center [744, 159] width 355 height 30
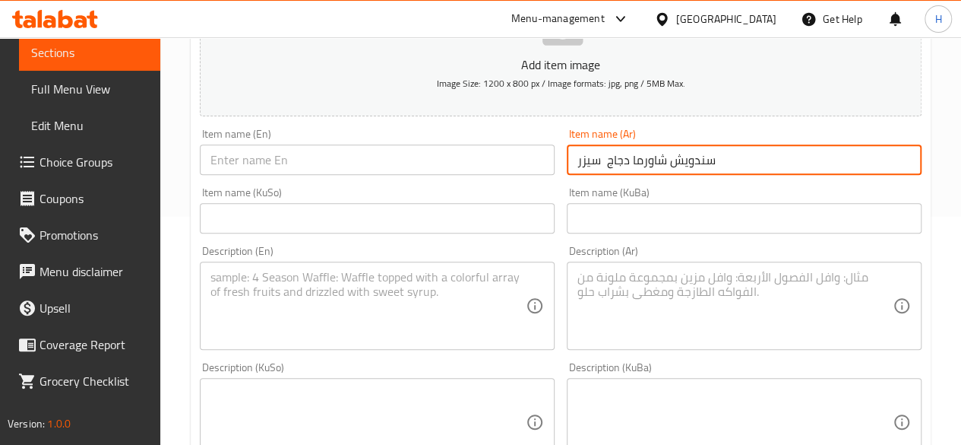
click at [266, 160] on input "text" at bounding box center [377, 159] width 355 height 30
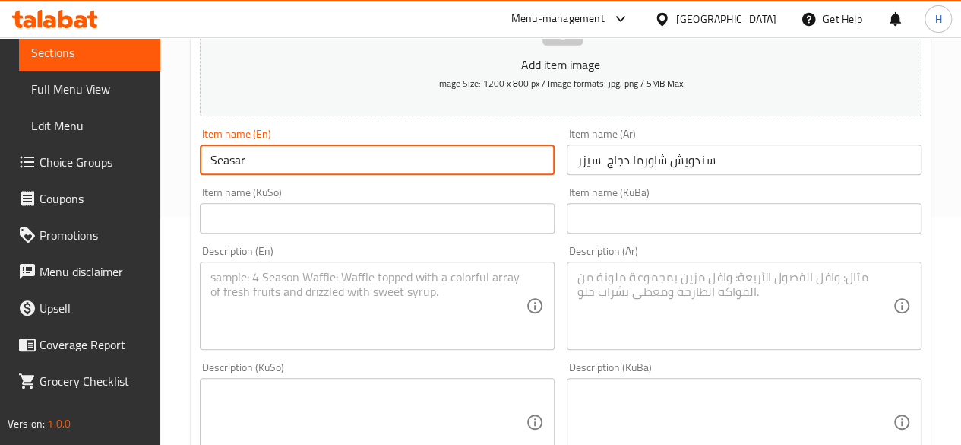
drag, startPoint x: 208, startPoint y: 155, endPoint x: 217, endPoint y: 168, distance: 15.8
click at [217, 168] on input "Seasar" at bounding box center [377, 159] width 355 height 30
click at [266, 161] on input "Ceasar" at bounding box center [377, 159] width 355 height 30
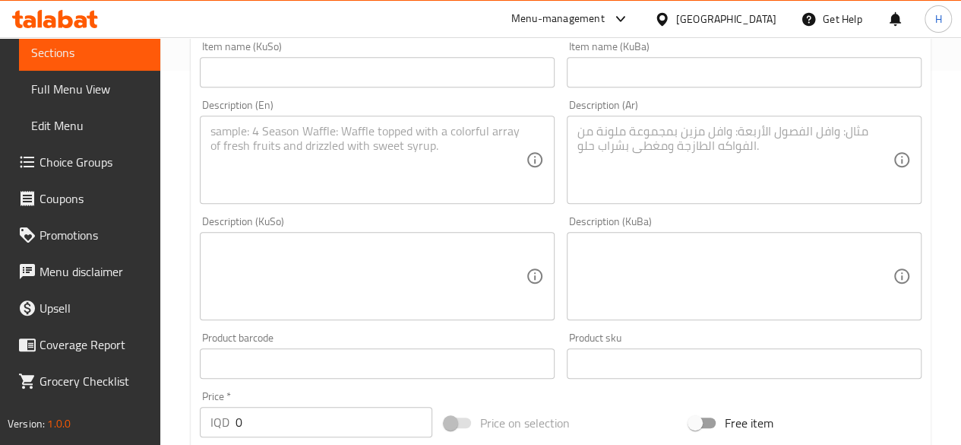
scroll to position [380, 0]
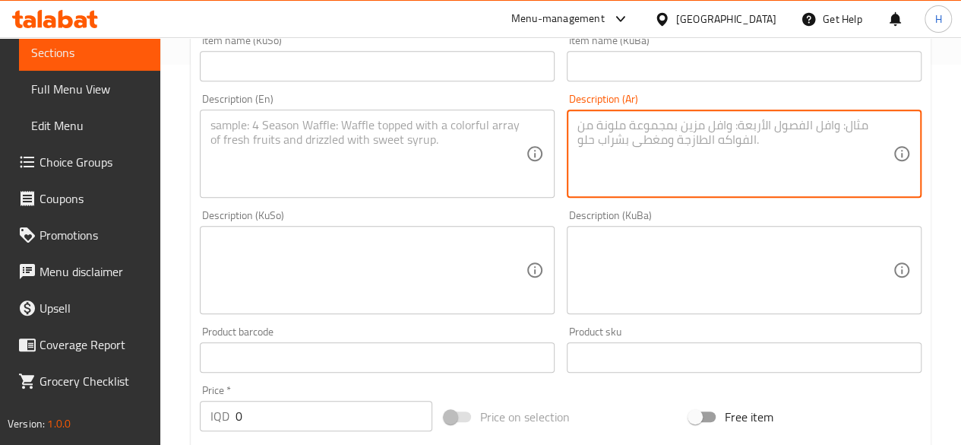
click at [649, 134] on textarea at bounding box center [735, 154] width 315 height 72
click at [649, 134] on textarea "صمون فرنسي, دجاج, خس وصلصة سيزر" at bounding box center [735, 154] width 315 height 72
click at [347, 182] on textarea at bounding box center [368, 154] width 315 height 72
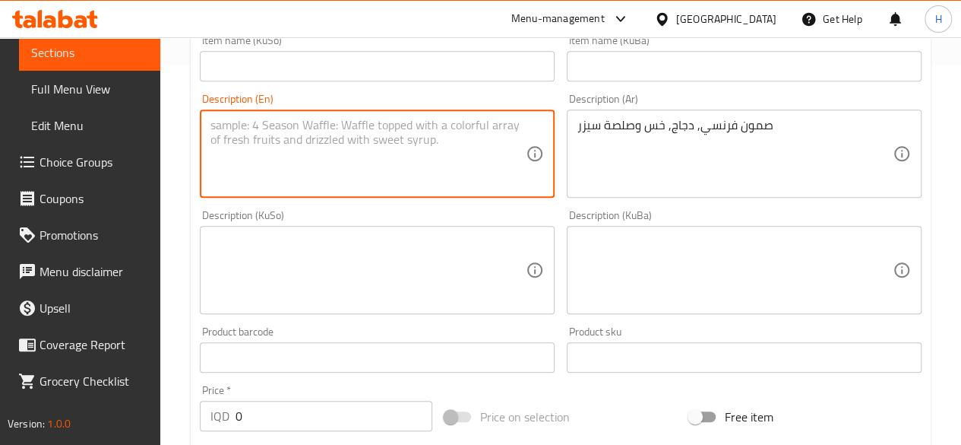
paste textarea "French bread, chicken, lettuce and Caesar dressing"
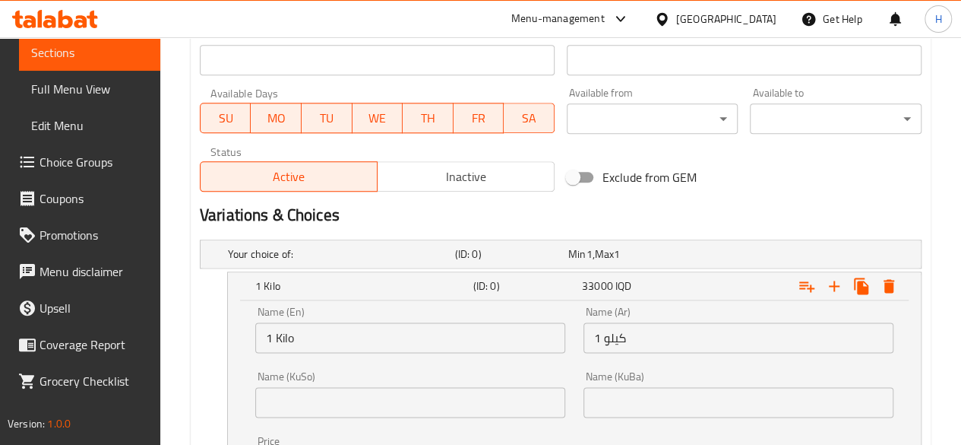
scroll to position [912, 0]
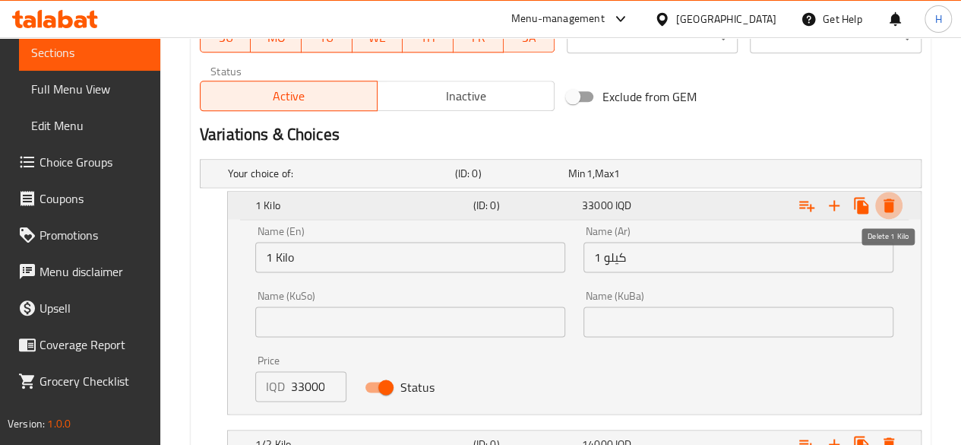
click at [891, 198] on icon "Expand" at bounding box center [889, 205] width 18 height 18
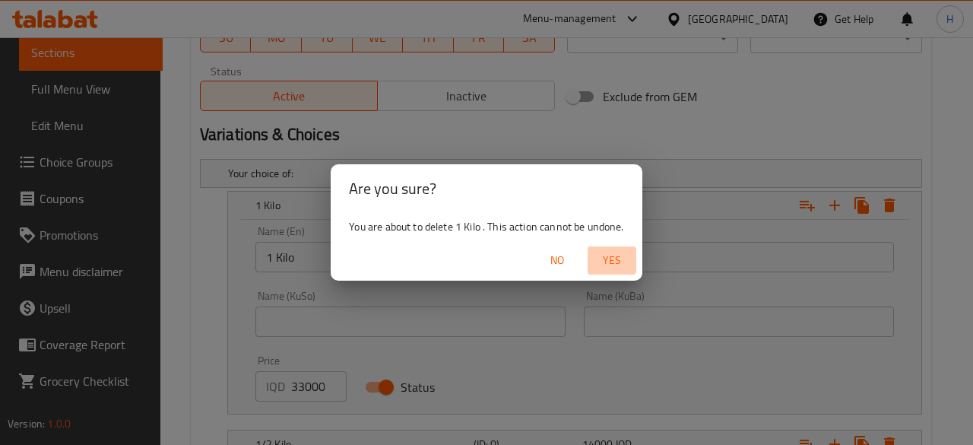
click at [613, 261] on span "Yes" at bounding box center [612, 260] width 36 height 19
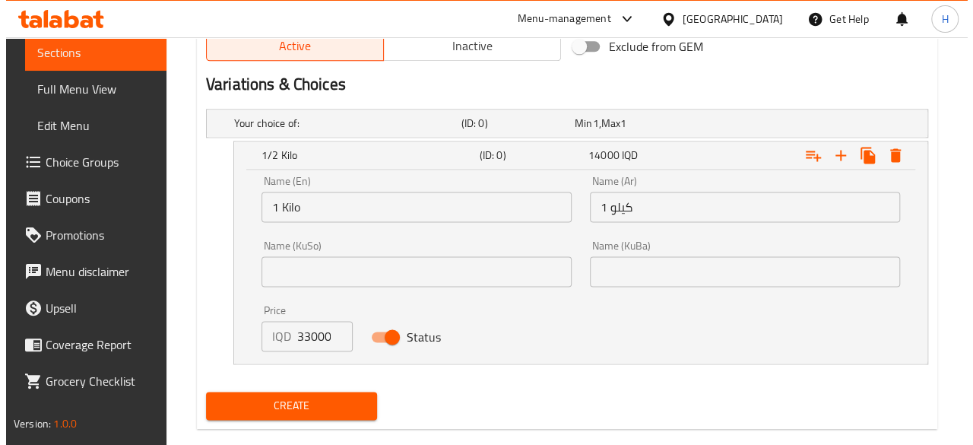
scroll to position [986, 0]
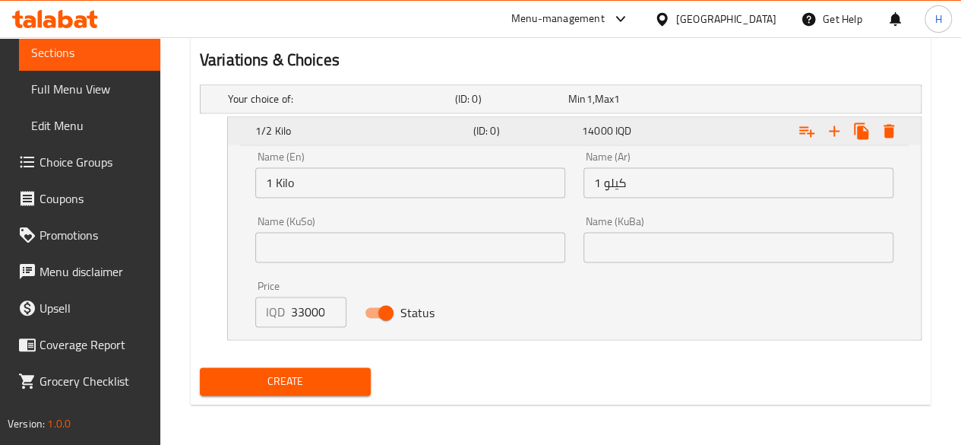
click at [886, 136] on icon "Expand" at bounding box center [889, 131] width 18 height 18
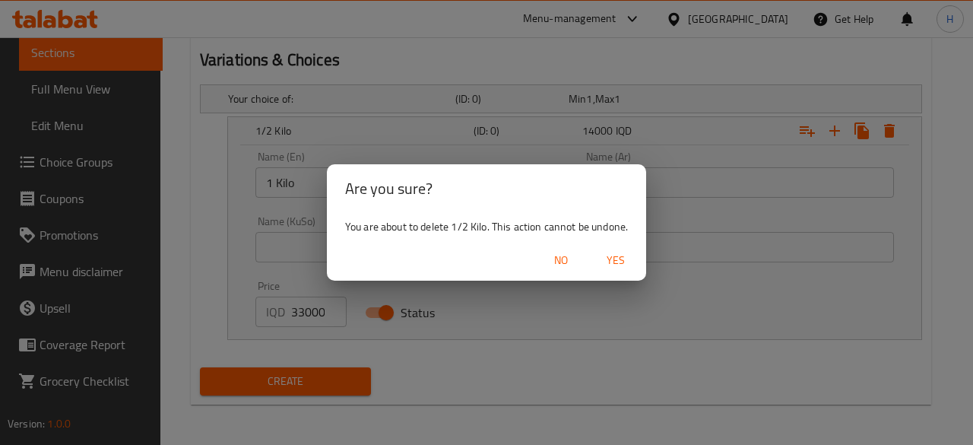
click at [617, 249] on button "Yes" at bounding box center [615, 260] width 49 height 28
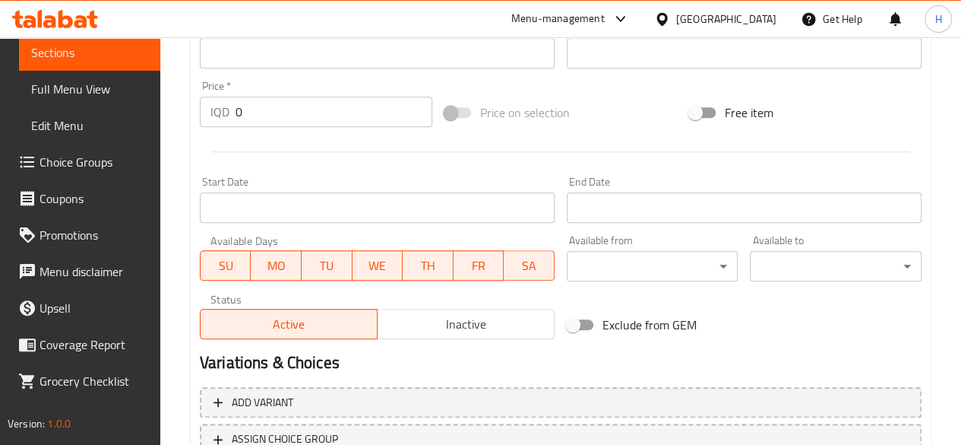
scroll to position [651, 0]
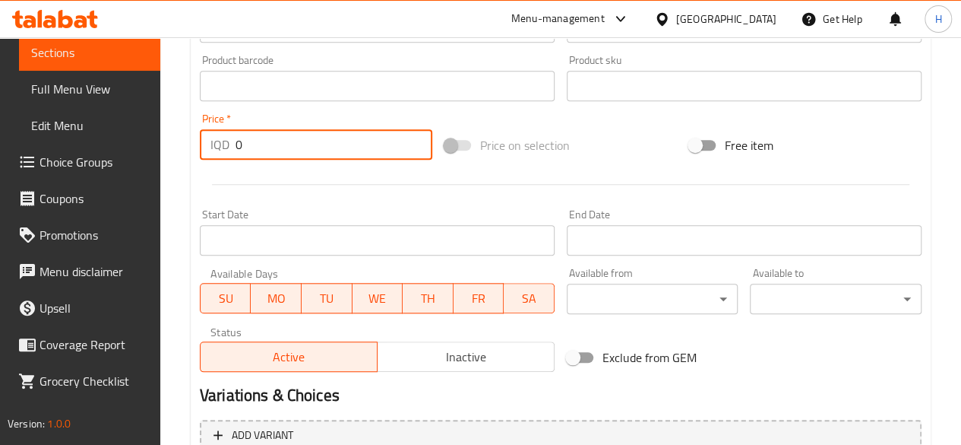
click at [283, 138] on input "0" at bounding box center [334, 144] width 197 height 30
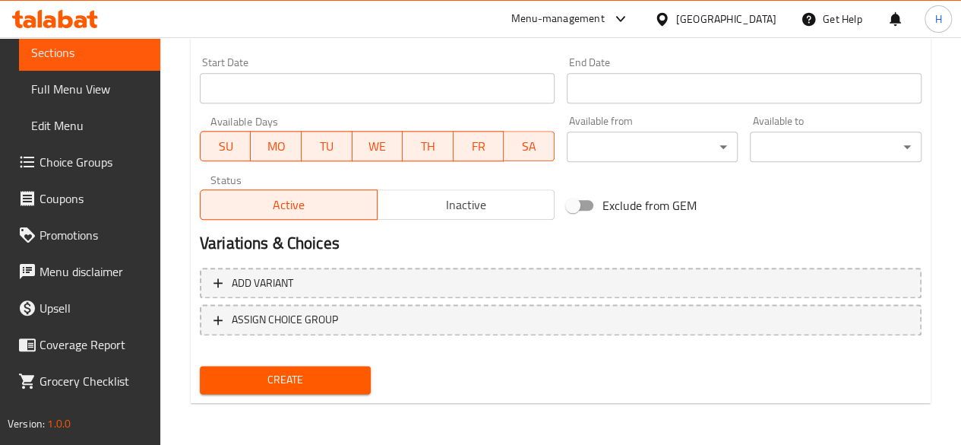
click at [337, 363] on div "Create" at bounding box center [286, 379] width 184 height 40
click at [335, 370] on span "Create" at bounding box center [285, 379] width 147 height 19
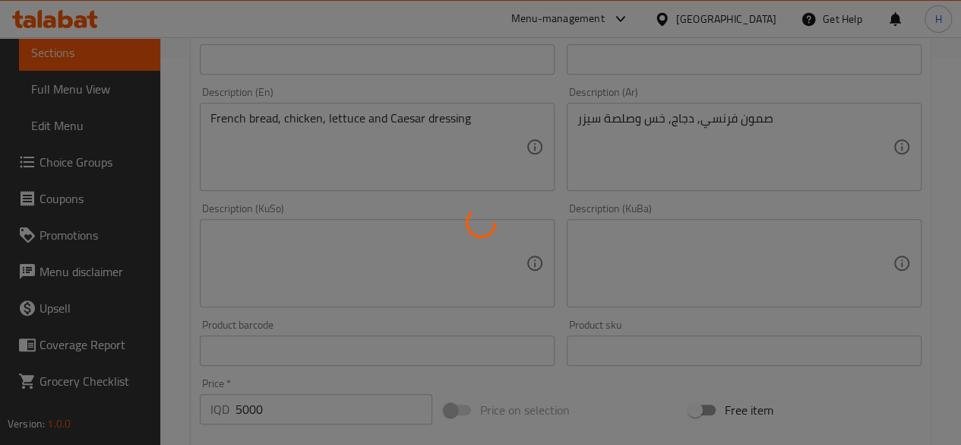
scroll to position [195, 0]
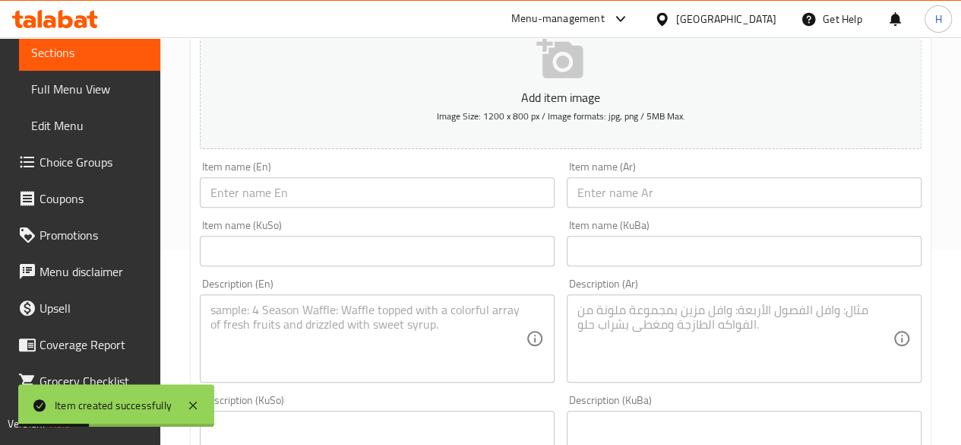
click at [671, 185] on input "text" at bounding box center [744, 192] width 355 height 30
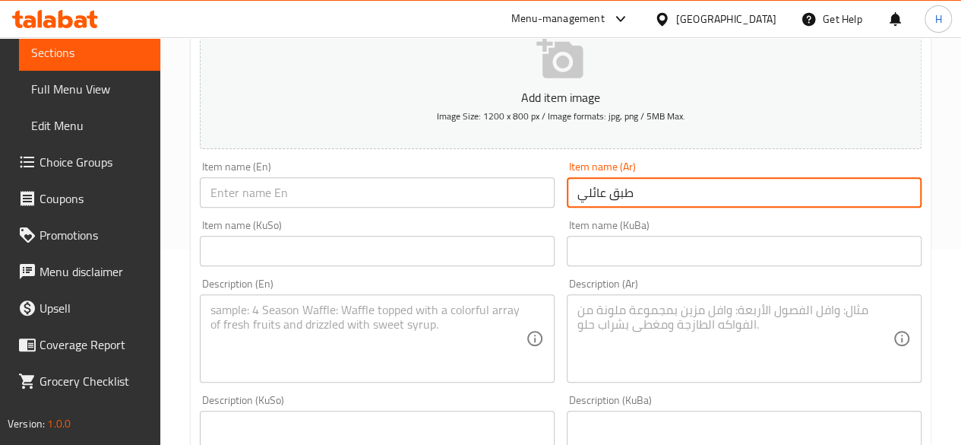
click at [324, 183] on input "text" at bounding box center [377, 192] width 355 height 30
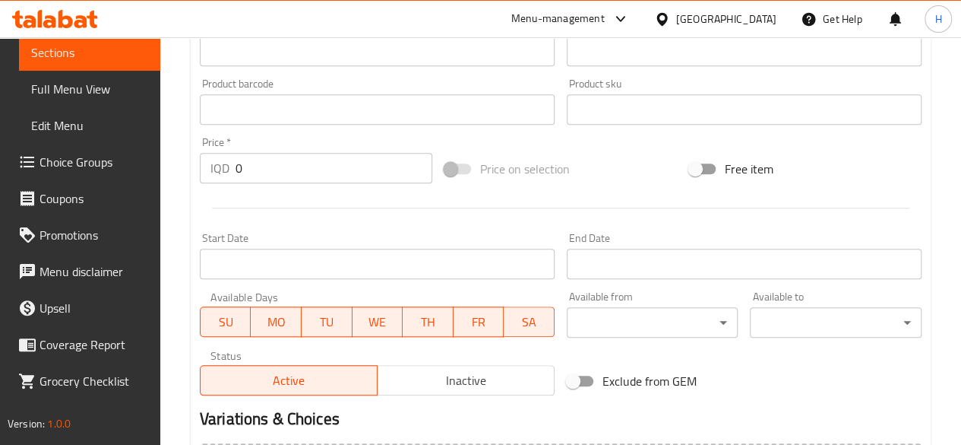
scroll to position [651, 0]
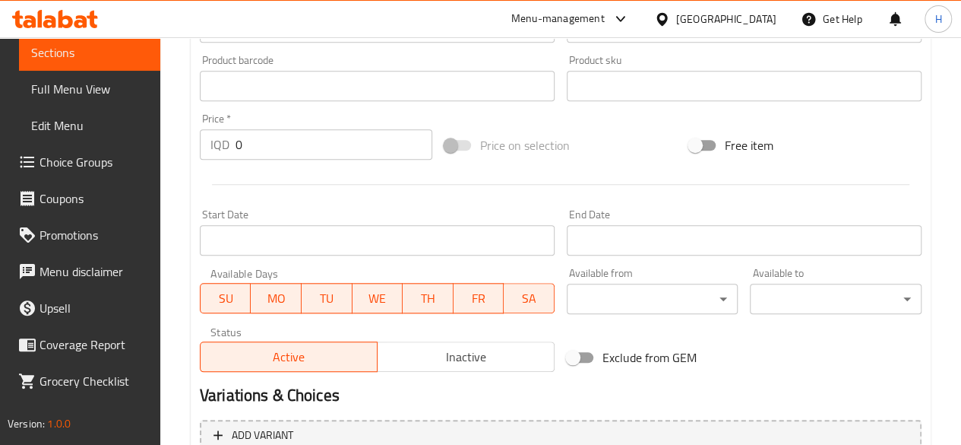
click at [261, 144] on input "0" at bounding box center [334, 144] width 197 height 30
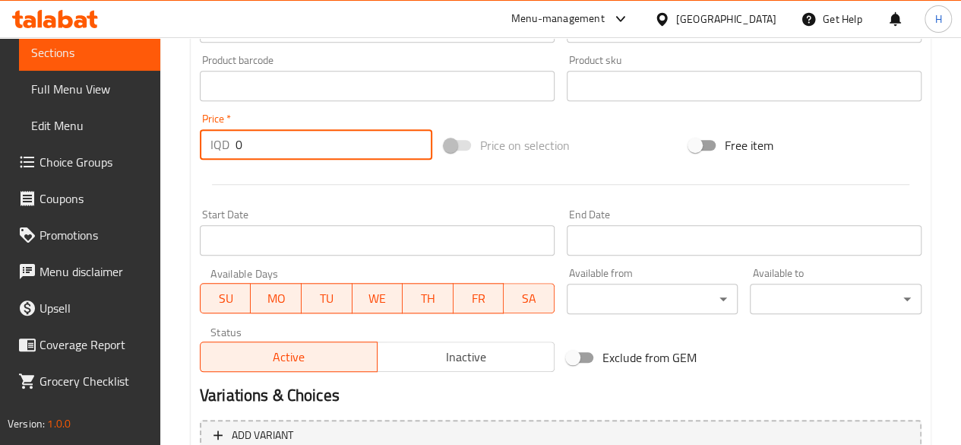
click at [261, 144] on input "0" at bounding box center [334, 144] width 197 height 30
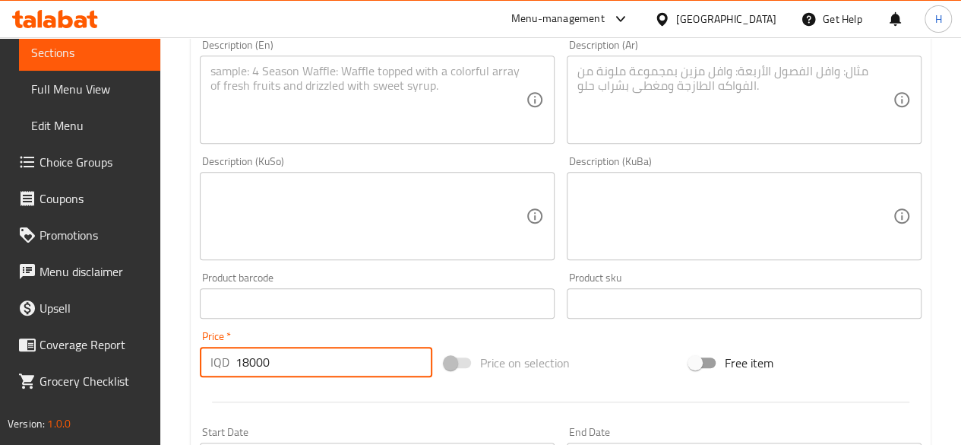
scroll to position [423, 0]
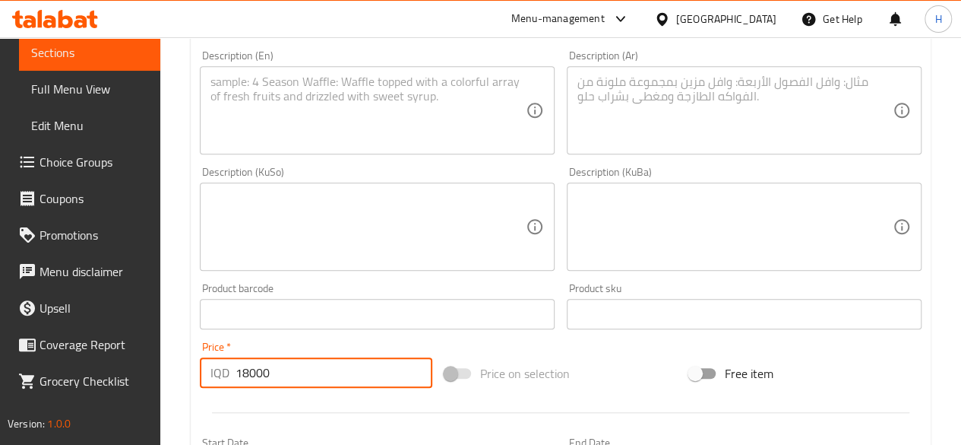
click at [712, 102] on textarea at bounding box center [735, 110] width 315 height 72
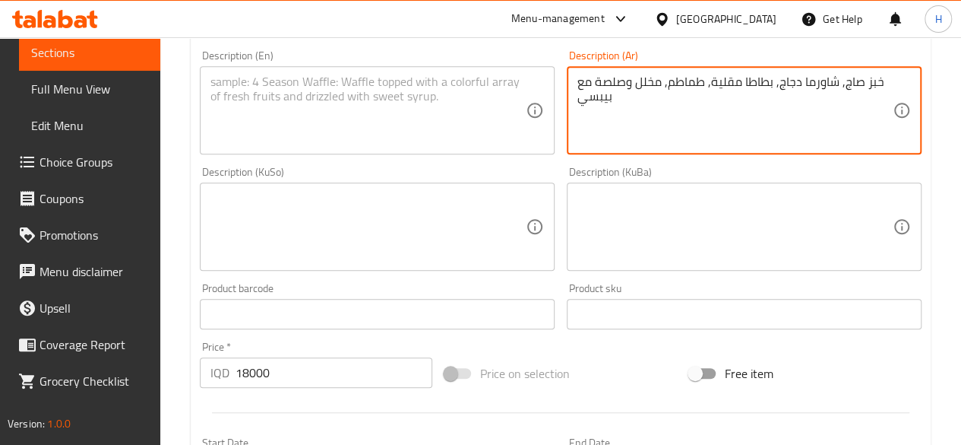
click at [692, 74] on textarea "خبز صاج, شاورما دجاج, بطاطا مقلية, طماطم, مخلل وصلصة مع بيبسي" at bounding box center [735, 110] width 315 height 72
click at [394, 220] on textarea at bounding box center [368, 227] width 315 height 72
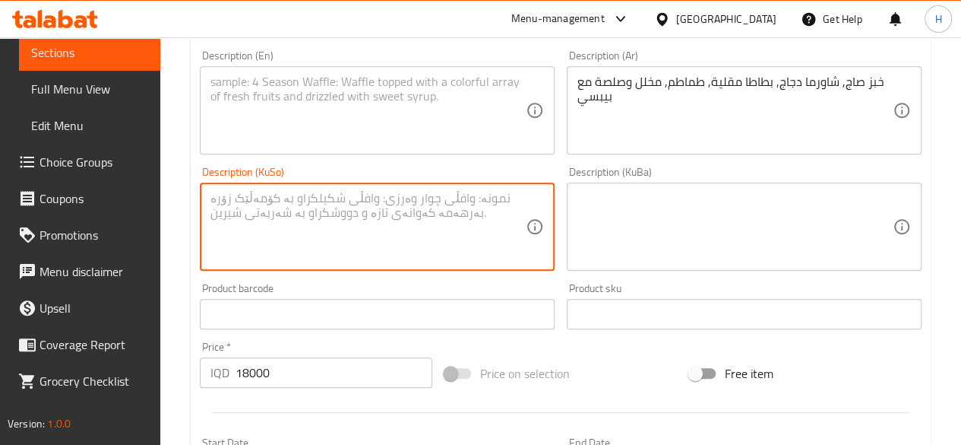
click at [333, 132] on textarea at bounding box center [368, 110] width 315 height 72
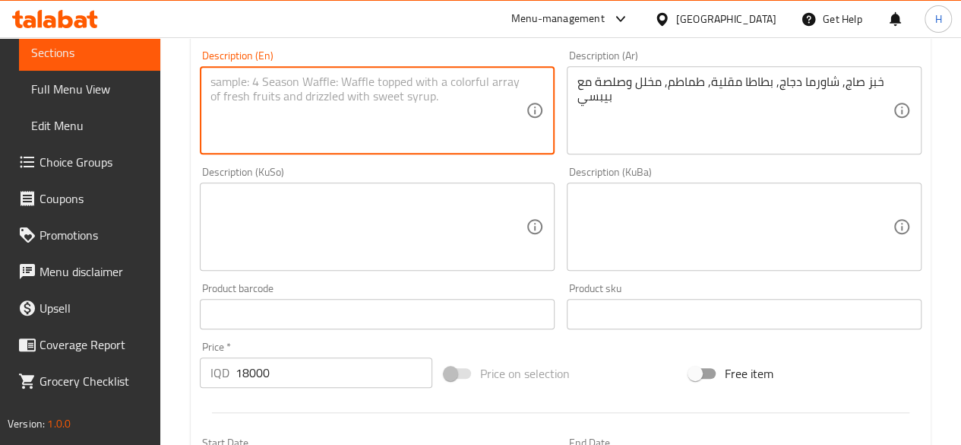
paste textarea "Saj bread, chicken shawarma, French fries, tomatoes, pickles and sauce with Pep…"
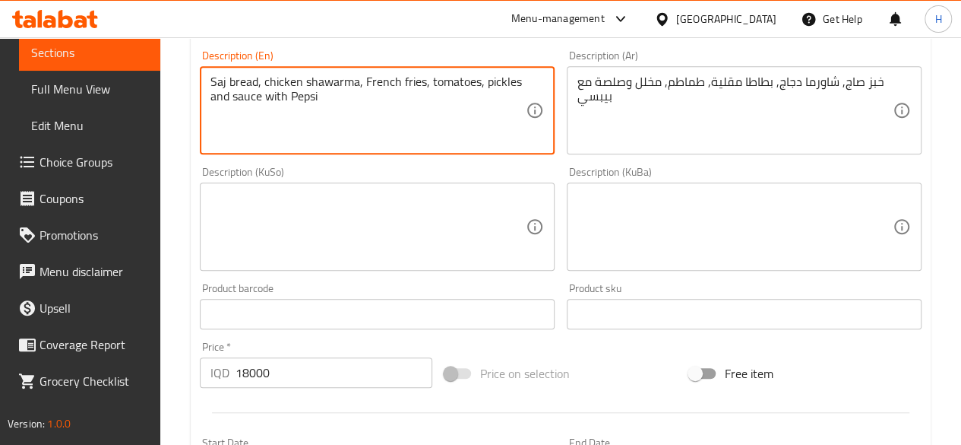
drag, startPoint x: 363, startPoint y: 80, endPoint x: 369, endPoint y: 93, distance: 15.0
click at [369, 93] on textarea "Saj bread, chicken shawarma, French fries, tomatoes, pickles and sauce with Pep…" at bounding box center [368, 110] width 315 height 72
click at [368, 87] on textarea "Saj bread, chicken shawarma, French fries, tomatoes, pickles and sauce with Pep…" at bounding box center [368, 110] width 315 height 72
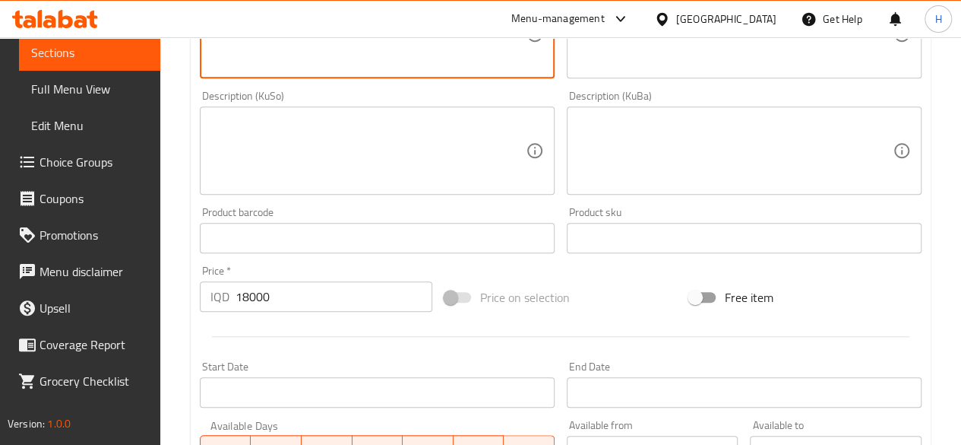
scroll to position [803, 0]
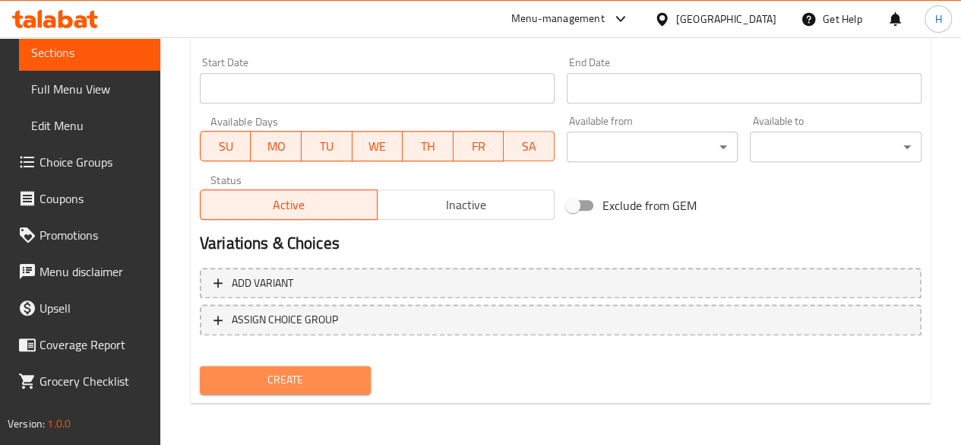
click at [304, 372] on span "Create" at bounding box center [285, 379] width 147 height 19
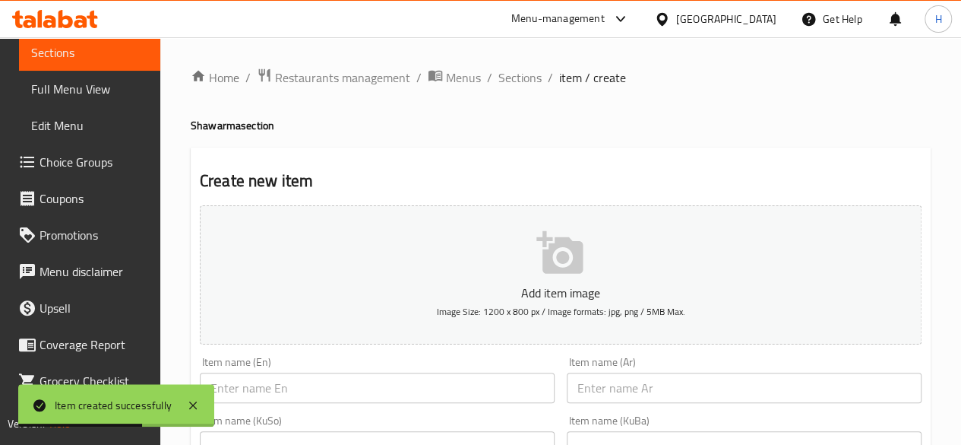
scroll to position [152, 0]
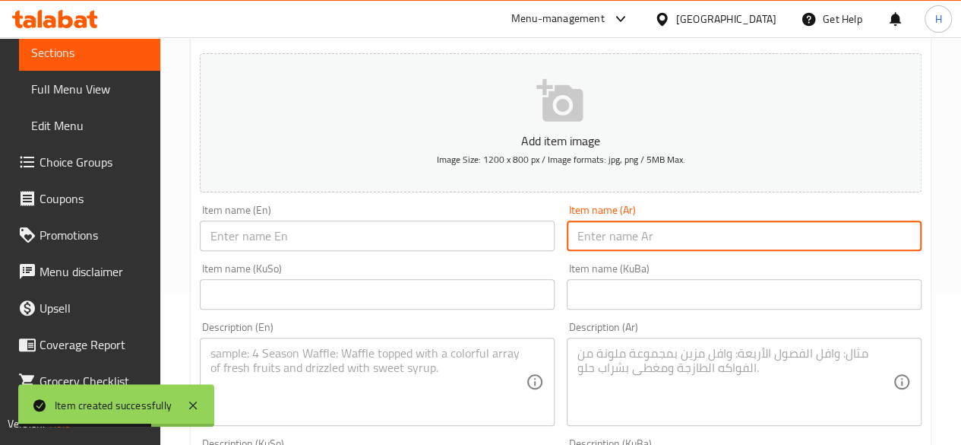
click at [657, 220] on input "text" at bounding box center [744, 235] width 355 height 30
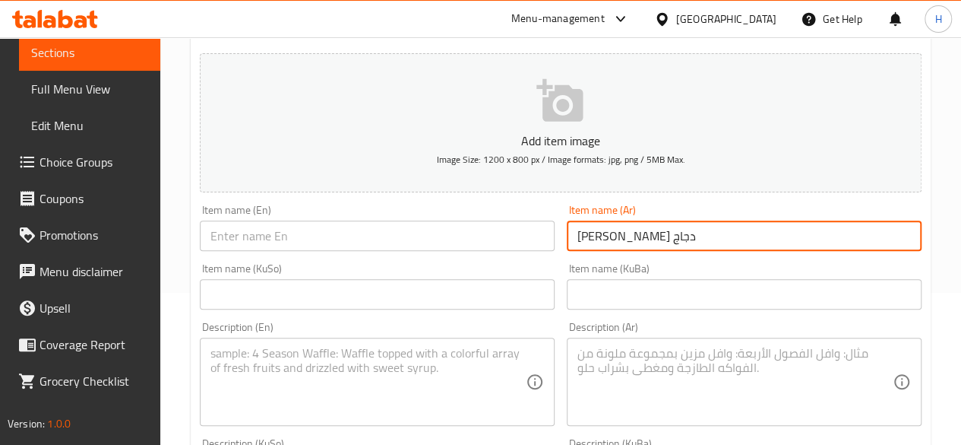
click at [419, 228] on input "text" at bounding box center [377, 235] width 355 height 30
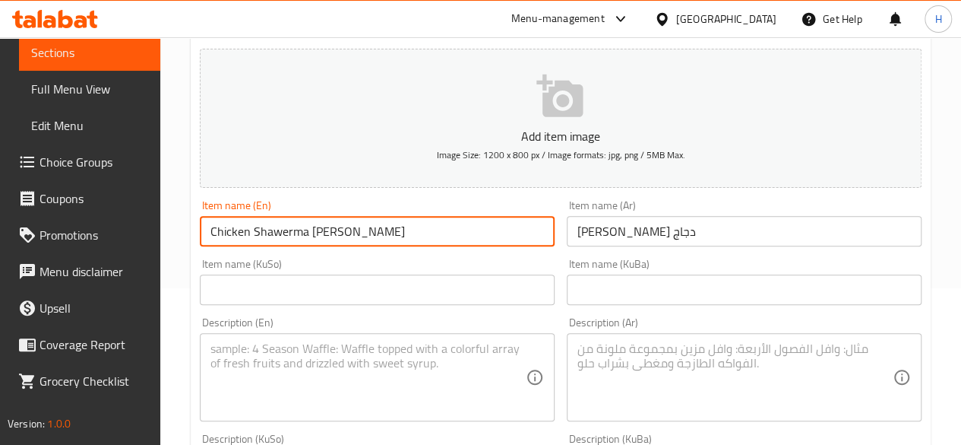
scroll to position [304, 0]
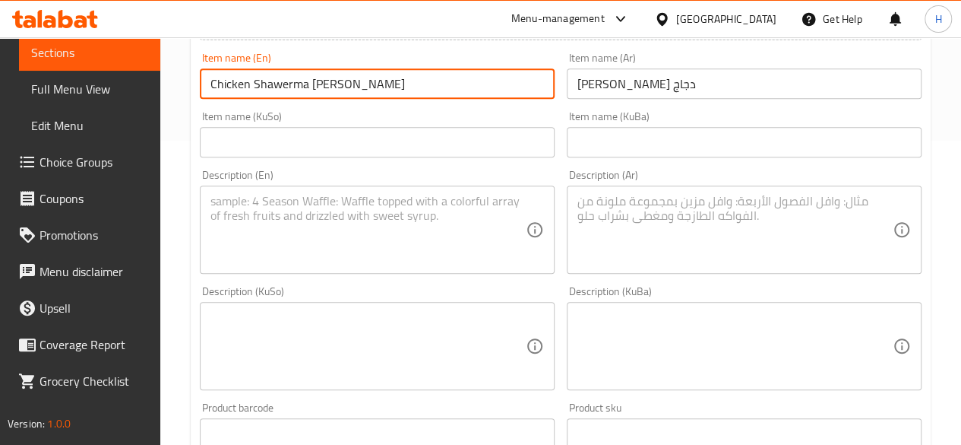
click at [734, 236] on textarea at bounding box center [735, 230] width 315 height 72
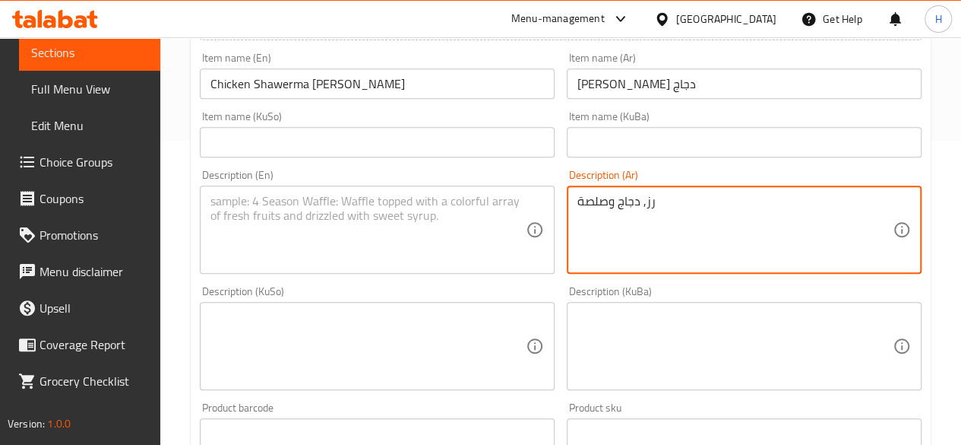
click at [660, 210] on textarea "رز, دجاج وصلصة" at bounding box center [735, 230] width 315 height 72
click at [270, 235] on textarea at bounding box center [368, 230] width 315 height 72
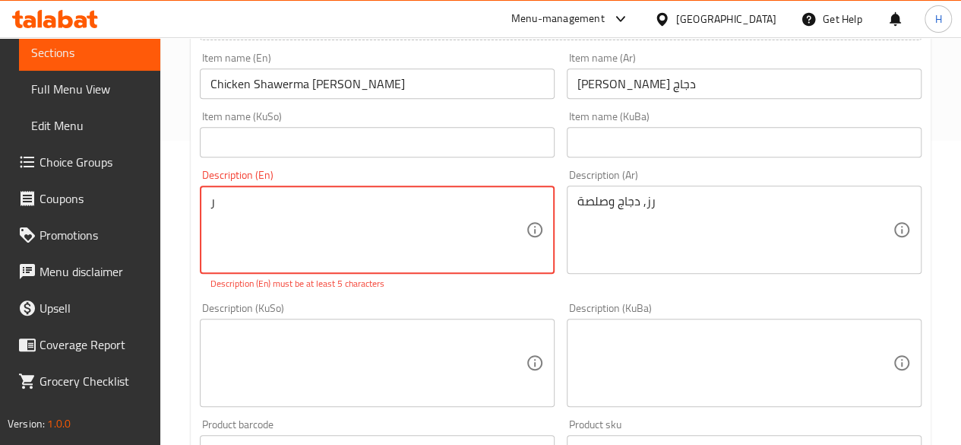
click at [270, 235] on textarea "ر" at bounding box center [368, 230] width 315 height 72
paste textarea "Rice, chicken and sauce"
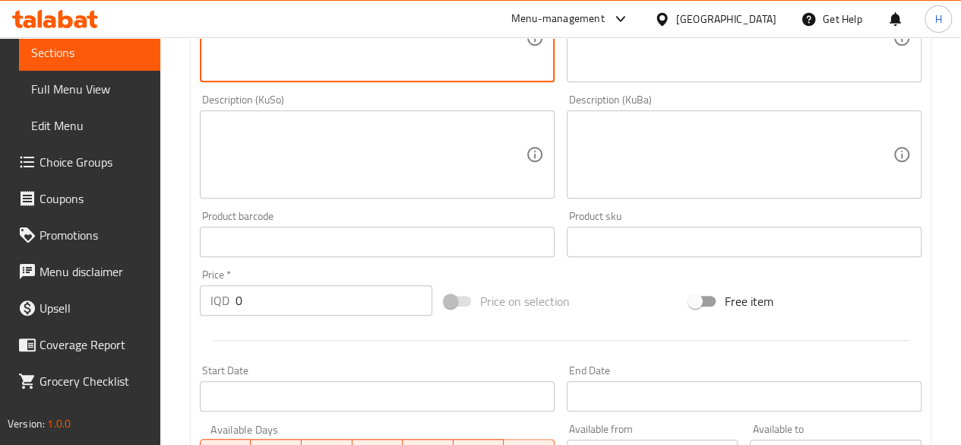
scroll to position [684, 0]
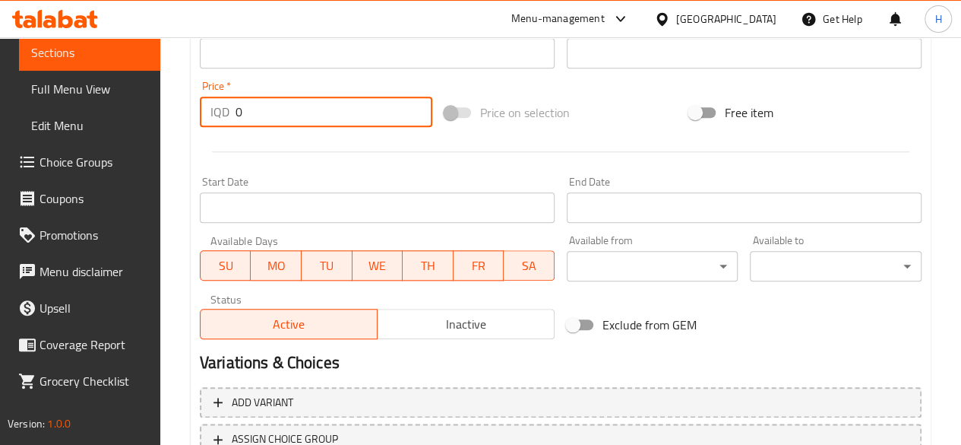
click at [284, 109] on input "0" at bounding box center [334, 112] width 197 height 30
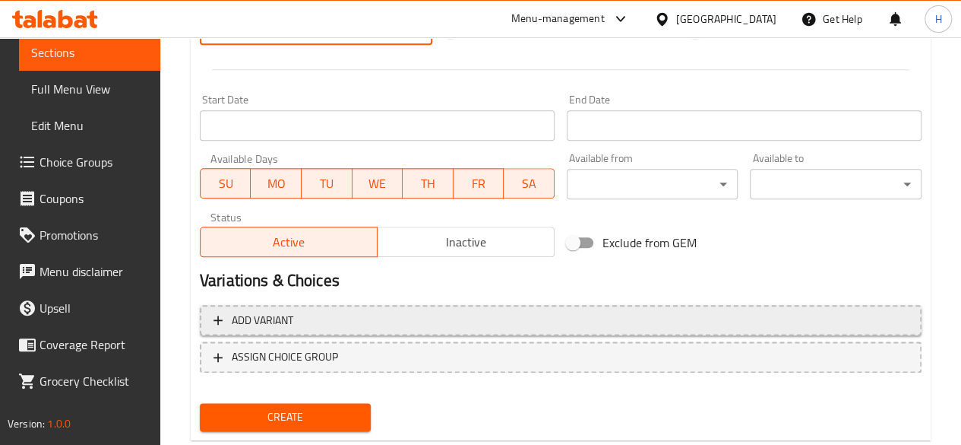
scroll to position [803, 0]
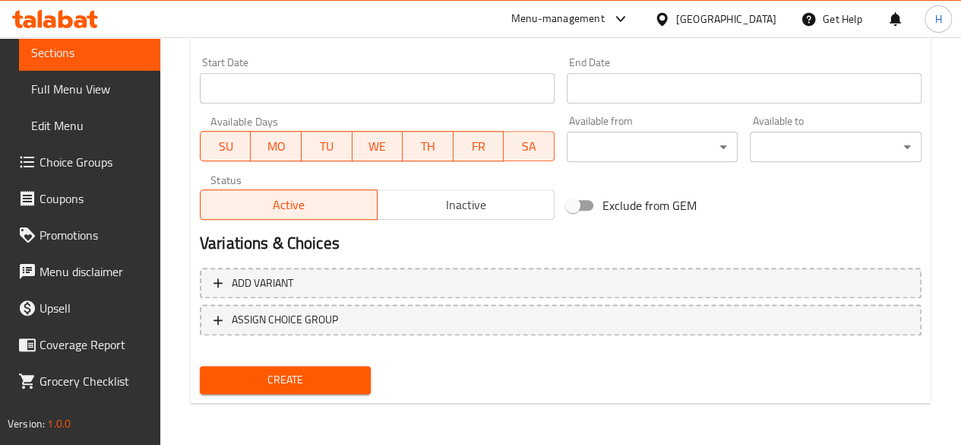
click at [318, 368] on button "Create" at bounding box center [286, 380] width 172 height 28
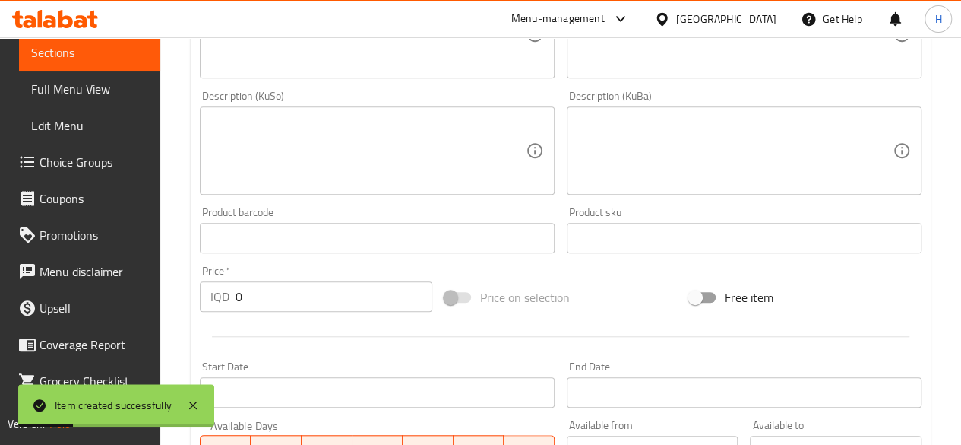
scroll to position [271, 0]
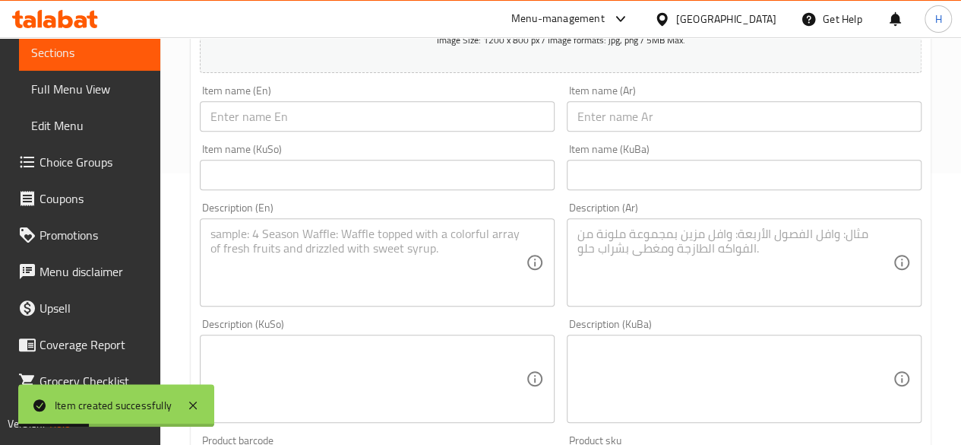
click at [678, 127] on input "text" at bounding box center [744, 116] width 355 height 30
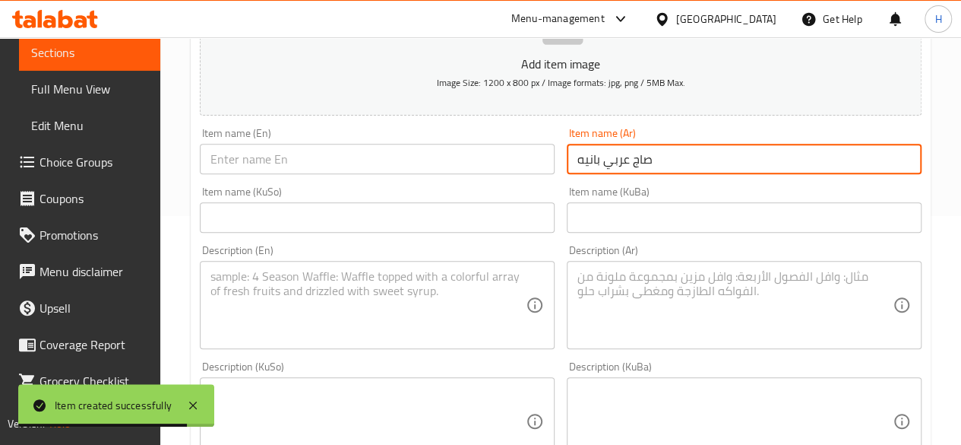
scroll to position [195, 0]
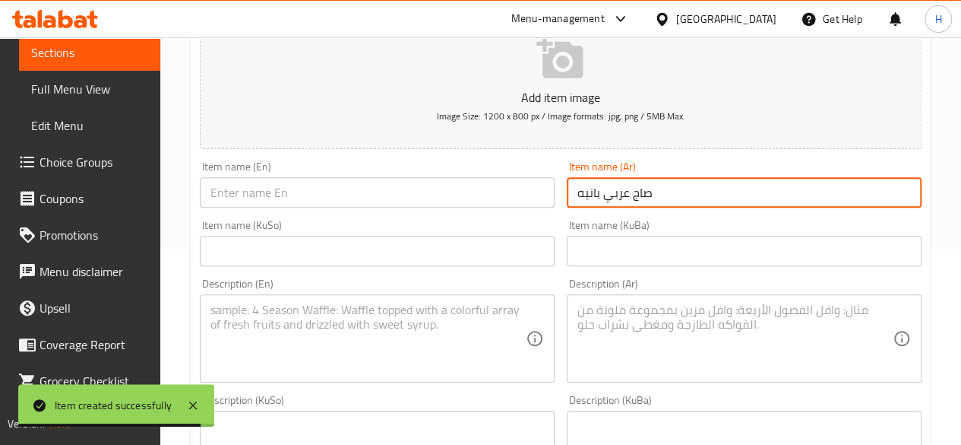
click at [406, 201] on input "text" at bounding box center [377, 192] width 355 height 30
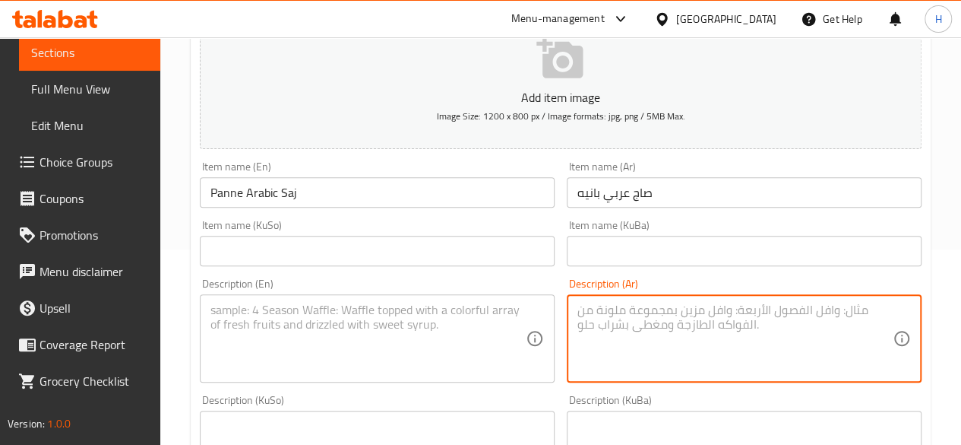
click at [748, 349] on textarea at bounding box center [735, 338] width 315 height 72
click at [748, 349] on textarea "عجين مقرمشة محشية بالدجاج, بطاطا مقلية, مخلل وصلصة" at bounding box center [735, 338] width 315 height 72
click at [842, 309] on textarea "عجين مقرمشة محشية بالدجاج, بطاطا مقلية, مخلل وصلصة" at bounding box center [735, 338] width 315 height 72
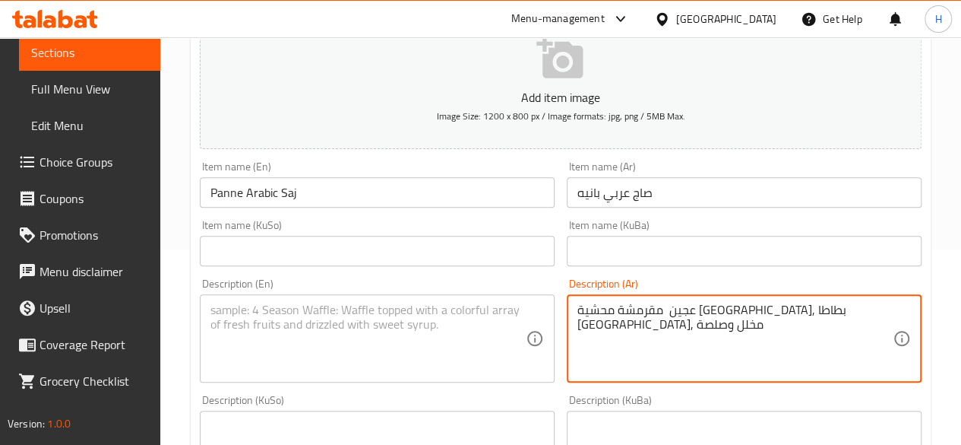
click at [850, 313] on textarea "عجين مقرمشة محشية بالدجاج, بطاطا مقلية, مخلل وصلصة" at bounding box center [735, 338] width 315 height 72
click at [848, 314] on textarea "عجين مقرمشة محشية بالدجاج, بطاطا مقلية, مخلل وصلصة" at bounding box center [735, 338] width 315 height 72
click at [793, 320] on textarea "عجينة مقرمشة محشية بالدجاج, بطاطا مقلية, مخلل وصلصة" at bounding box center [735, 338] width 315 height 72
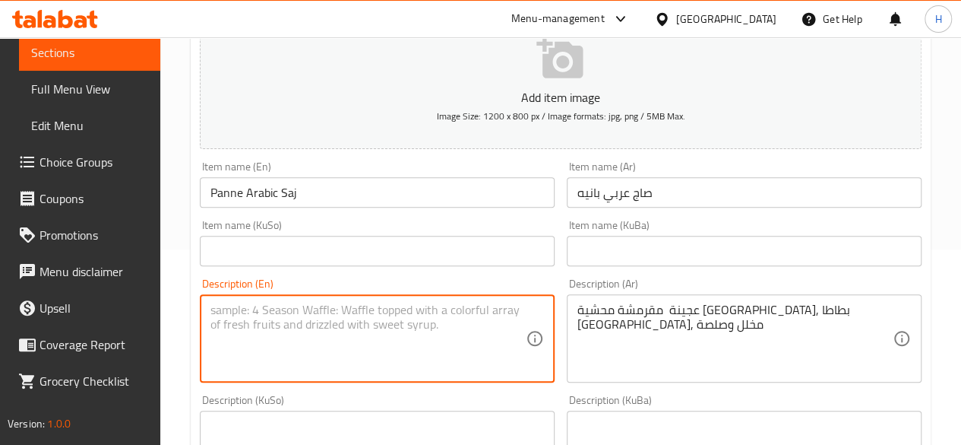
click at [342, 324] on textarea at bounding box center [368, 338] width 315 height 72
paste textarea "Crispy dough stuffed with chicken, French fries, pickles and sauce"
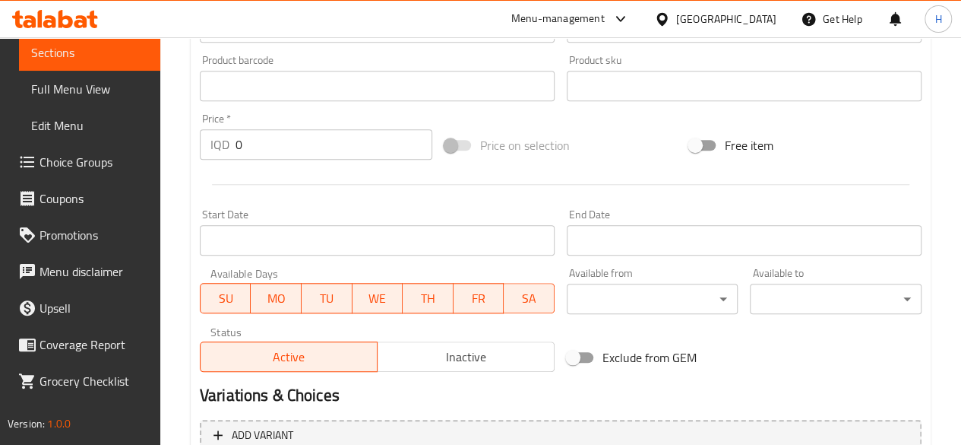
scroll to position [347, 0]
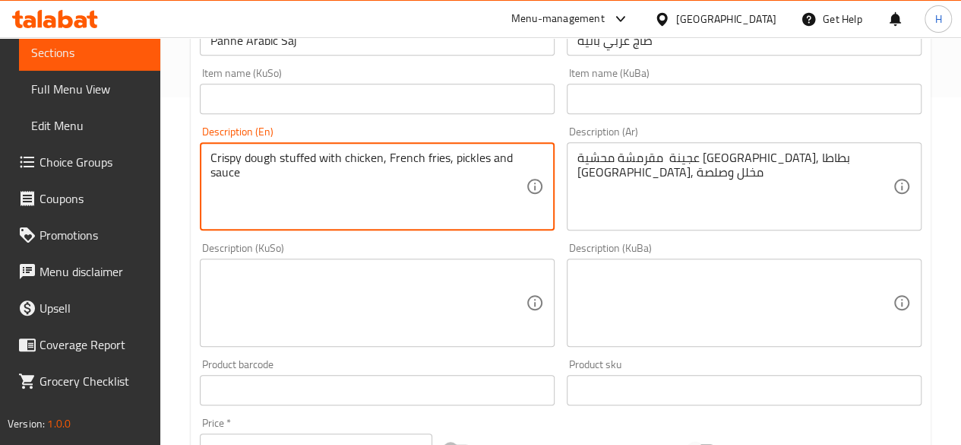
drag, startPoint x: 391, startPoint y: 154, endPoint x: 388, endPoint y: 163, distance: 9.6
click at [388, 163] on textarea "Crispy dough stuffed with chicken, French fries, pickles and sauce" at bounding box center [368, 186] width 315 height 72
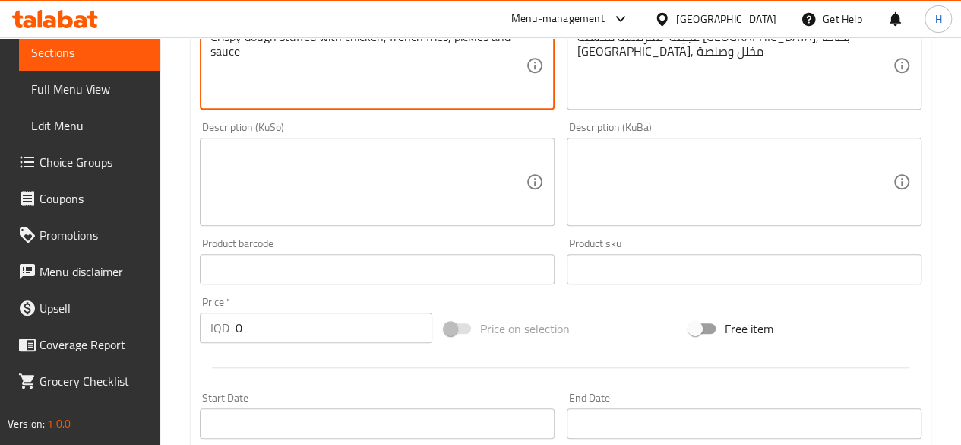
scroll to position [575, 0]
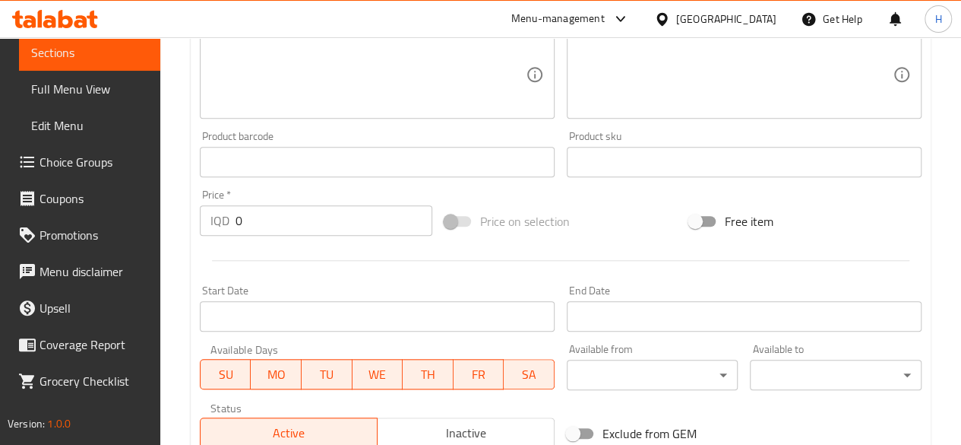
click at [295, 223] on input "0" at bounding box center [334, 220] width 197 height 30
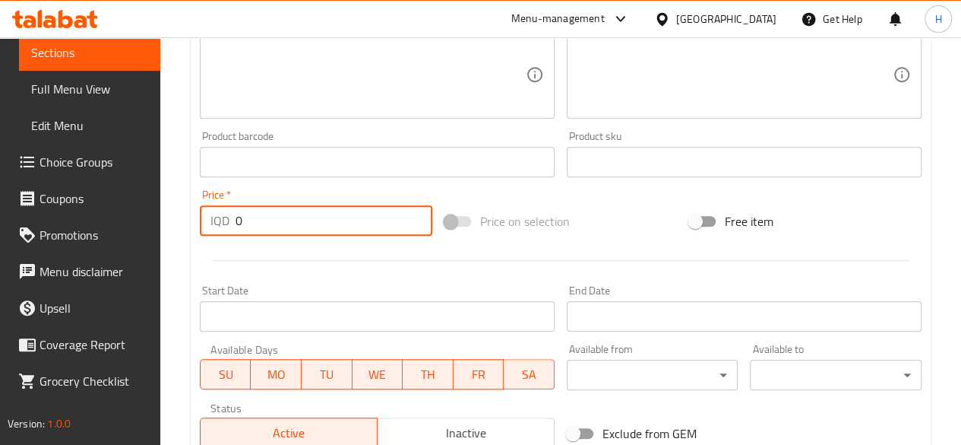
click at [295, 223] on input "0" at bounding box center [334, 220] width 197 height 30
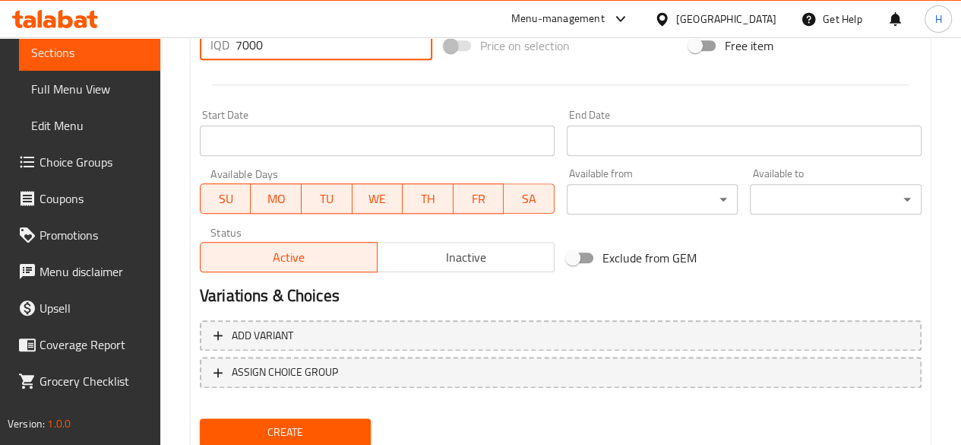
scroll to position [803, 0]
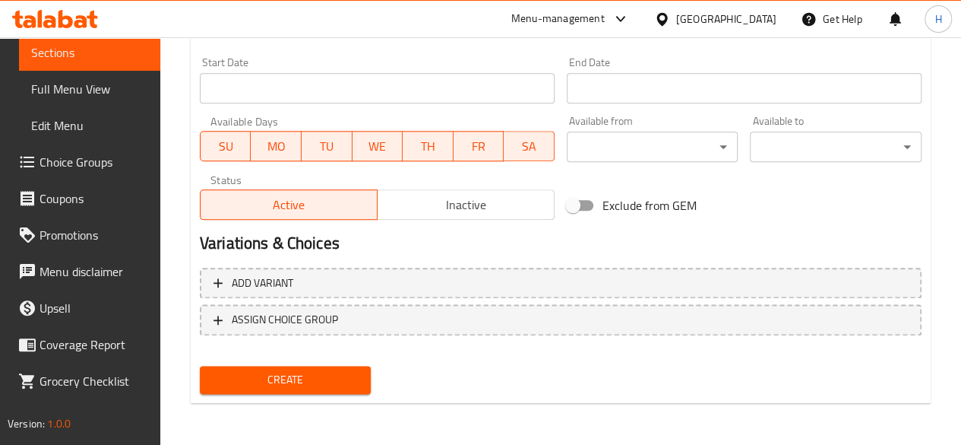
click at [300, 385] on span "Create" at bounding box center [285, 379] width 147 height 19
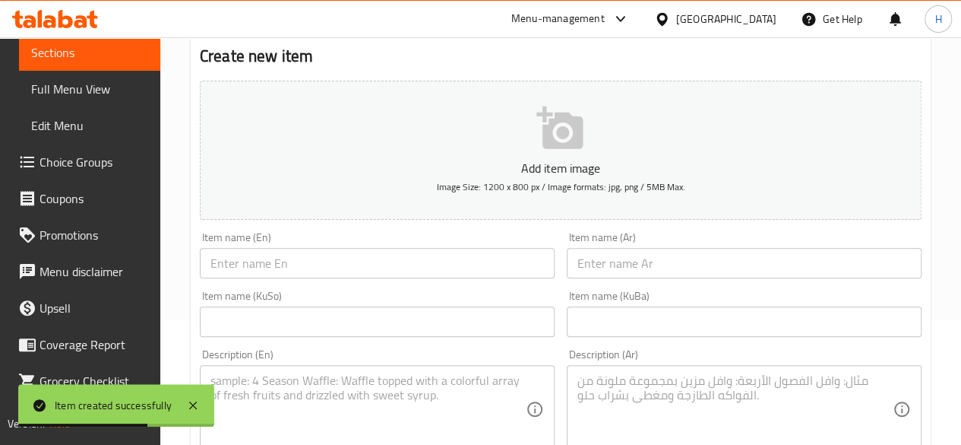
scroll to position [119, 0]
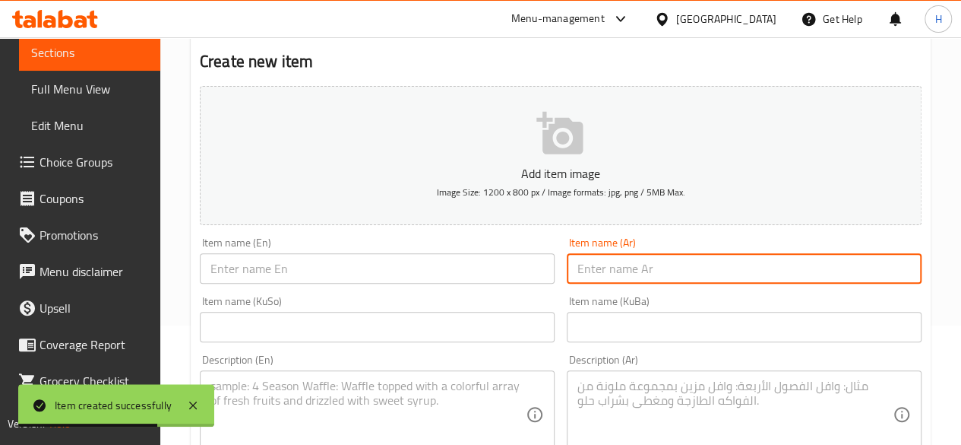
click at [635, 264] on input "text" at bounding box center [744, 268] width 355 height 30
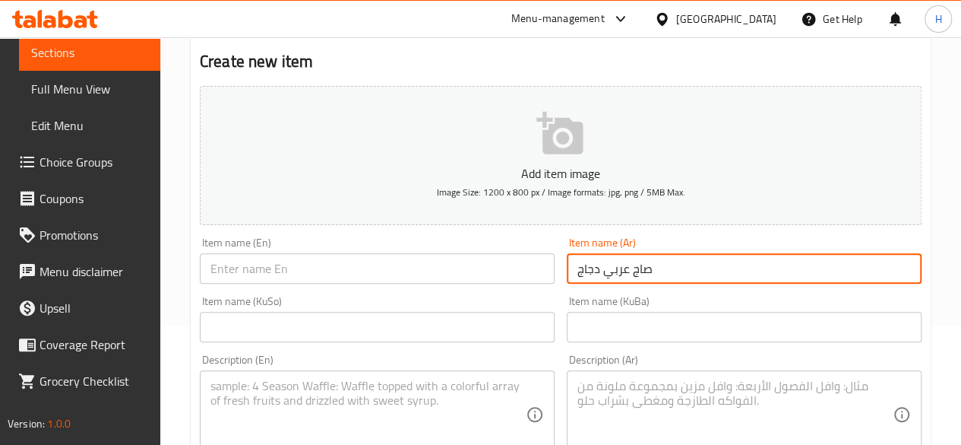
click at [380, 257] on input "text" at bounding box center [377, 268] width 355 height 30
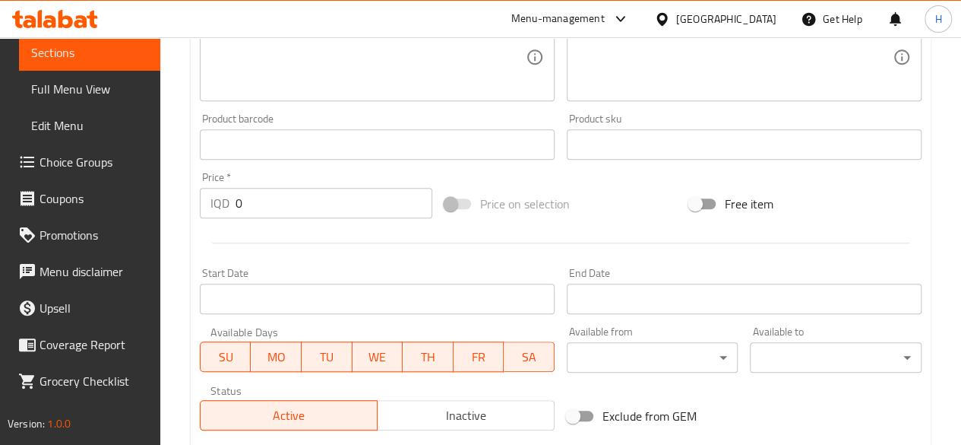
scroll to position [651, 0]
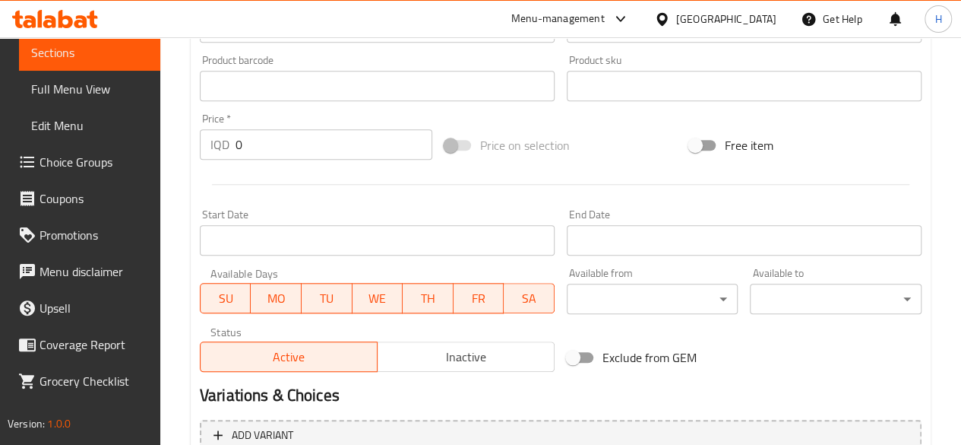
click at [268, 138] on input "0" at bounding box center [334, 144] width 197 height 30
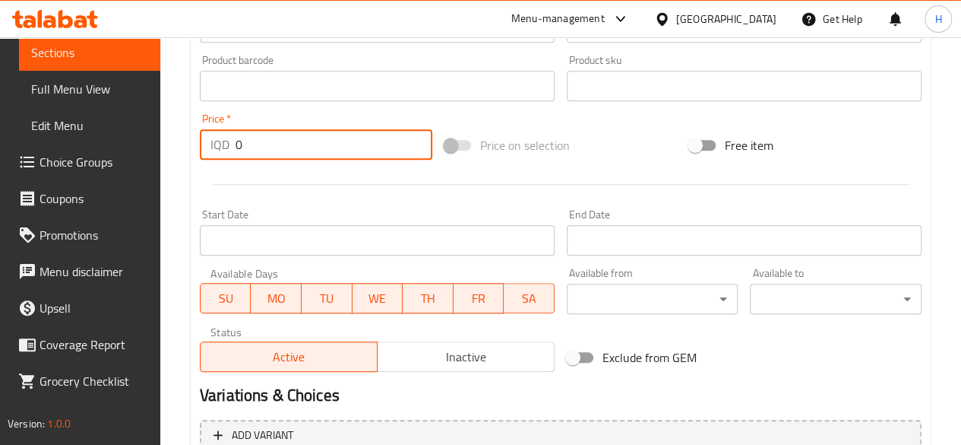
click at [268, 138] on input "0" at bounding box center [334, 144] width 197 height 30
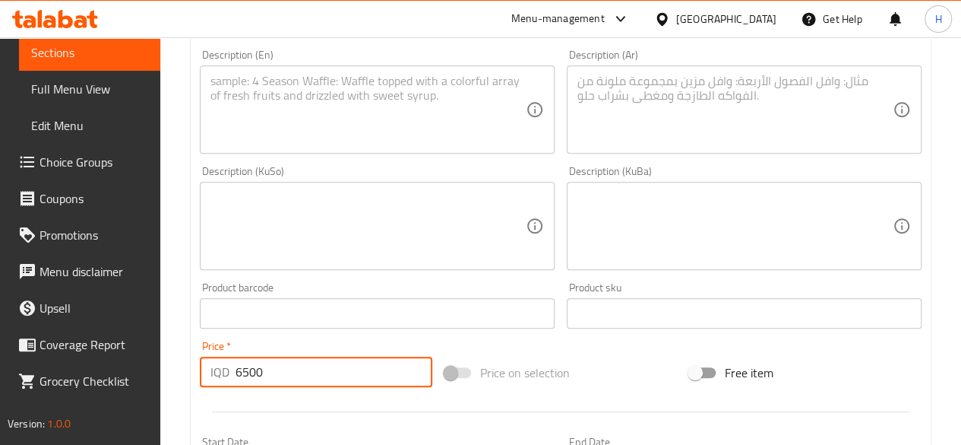
scroll to position [347, 0]
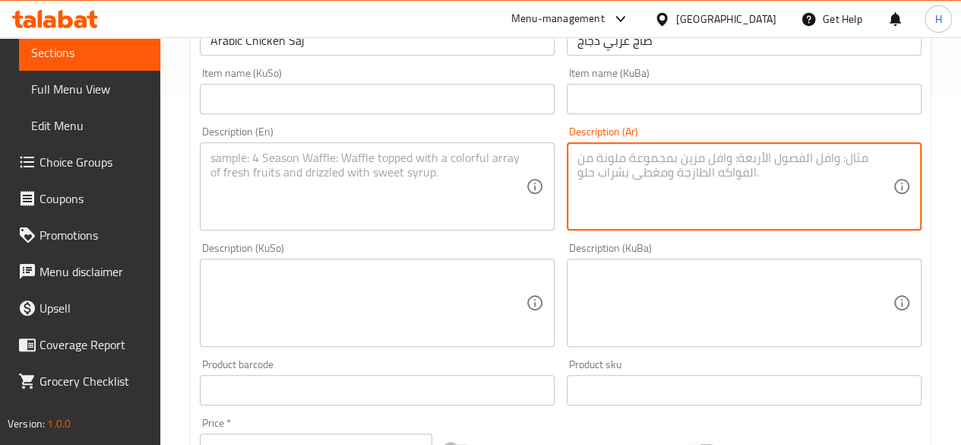
click at [638, 186] on textarea at bounding box center [735, 186] width 315 height 72
paste textarea "صاج شاورما دجاج يقدم مع بطاطا مقلية وصلصة الثومية."
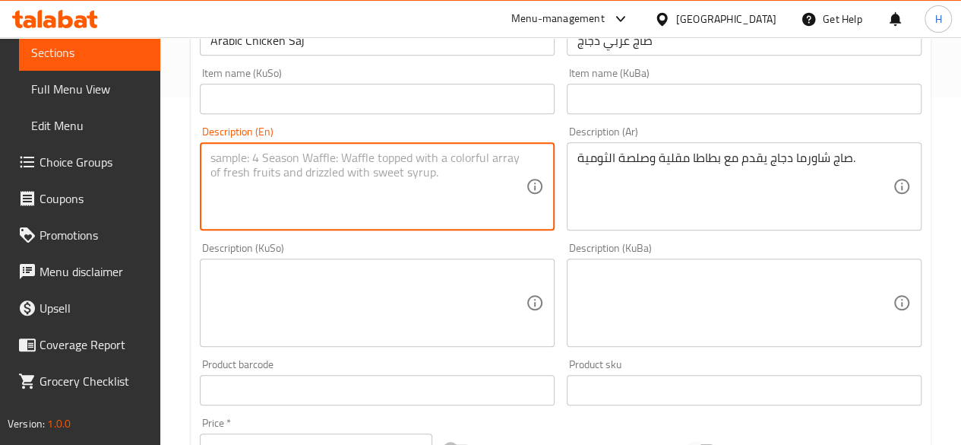
click at [318, 158] on textarea at bounding box center [368, 186] width 315 height 72
paste textarea "Chicken shawarma saj served with french fries and tihini sauce."
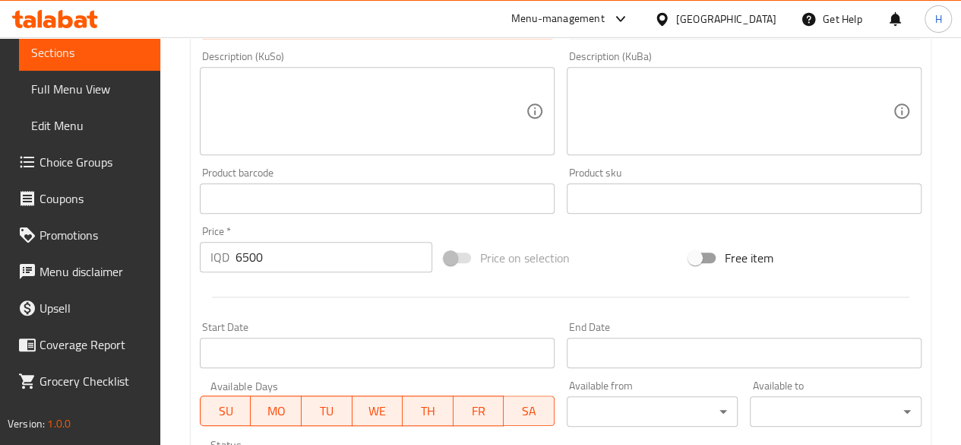
scroll to position [803, 0]
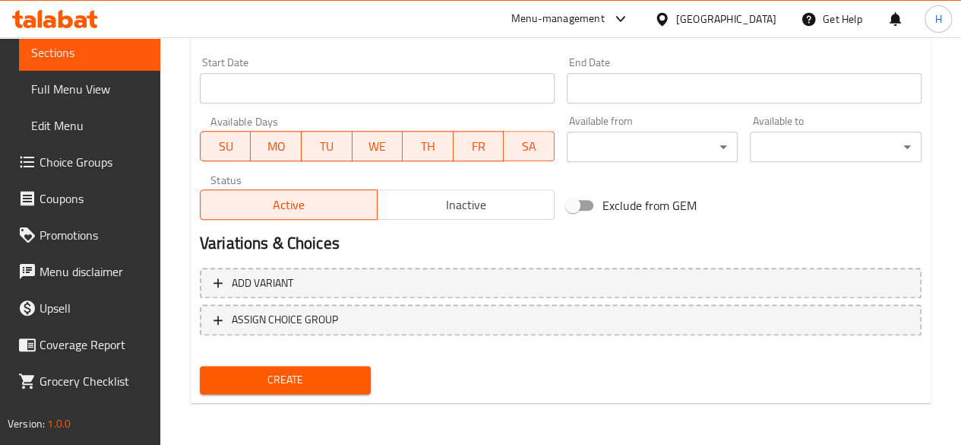
click at [307, 372] on span "Create" at bounding box center [285, 379] width 147 height 19
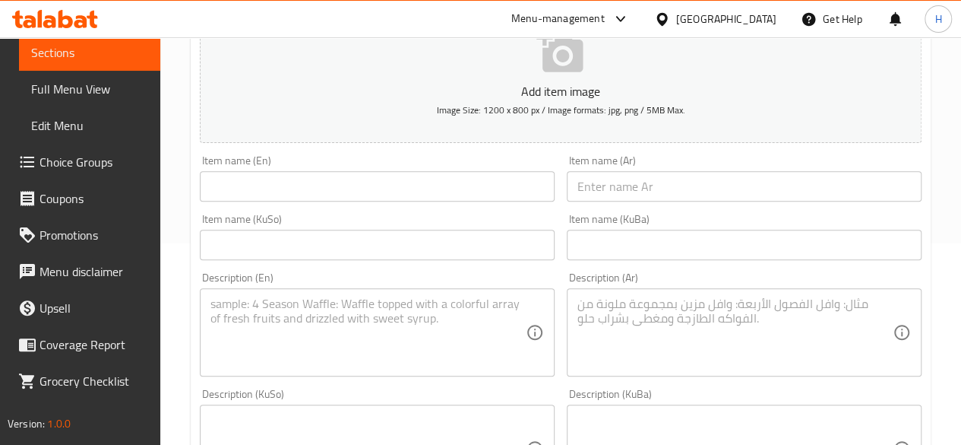
scroll to position [228, 0]
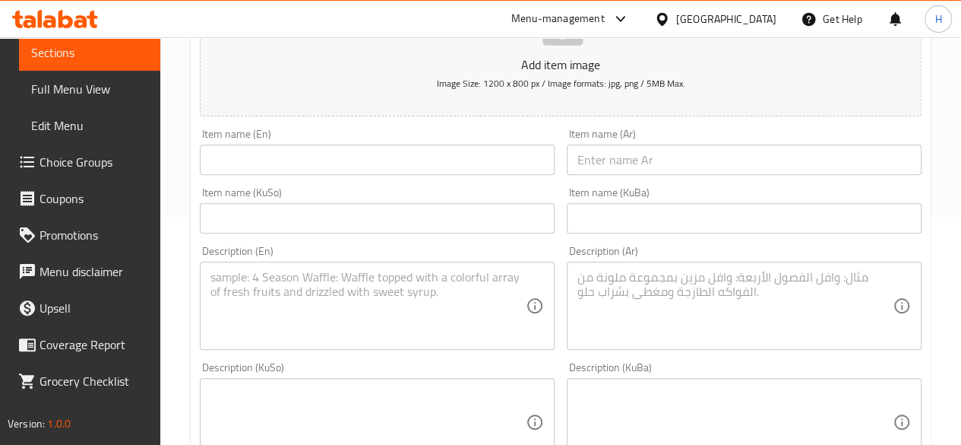
click at [640, 144] on input "text" at bounding box center [744, 159] width 355 height 30
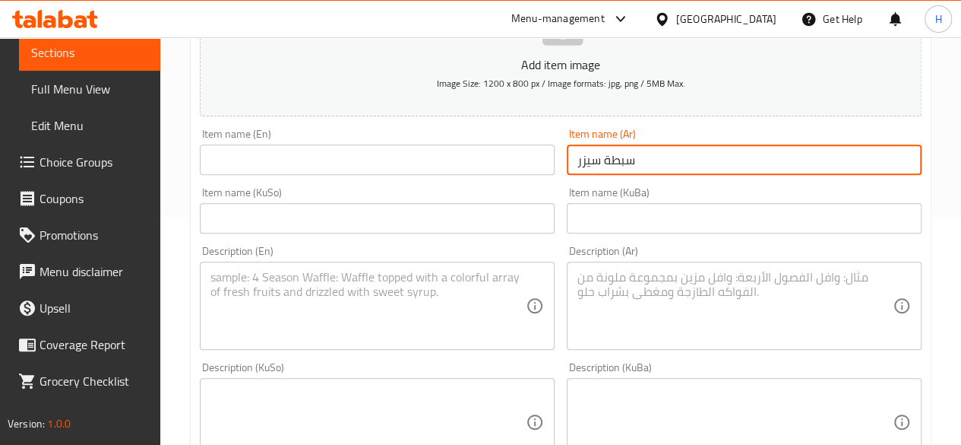
drag, startPoint x: 626, startPoint y: 159, endPoint x: 622, endPoint y: 168, distance: 10.2
click at [622, 168] on input "سبطة سيزر" at bounding box center [744, 159] width 355 height 30
click at [480, 169] on input "text" at bounding box center [377, 159] width 355 height 30
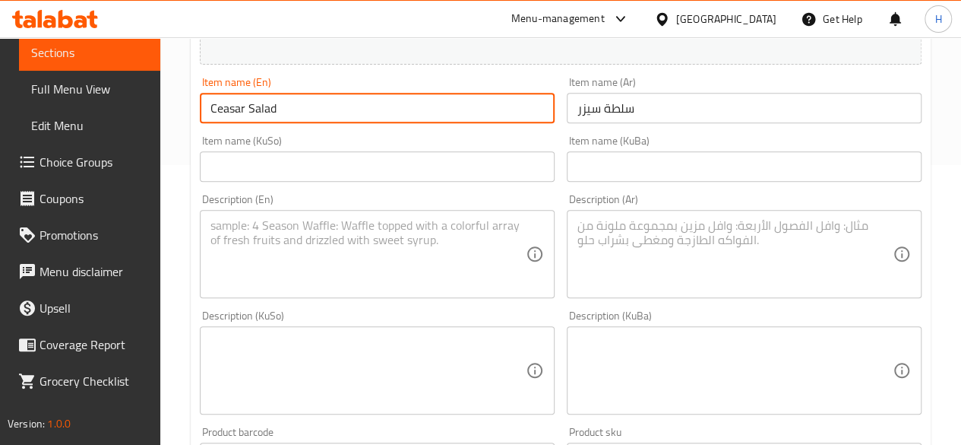
scroll to position [304, 0]
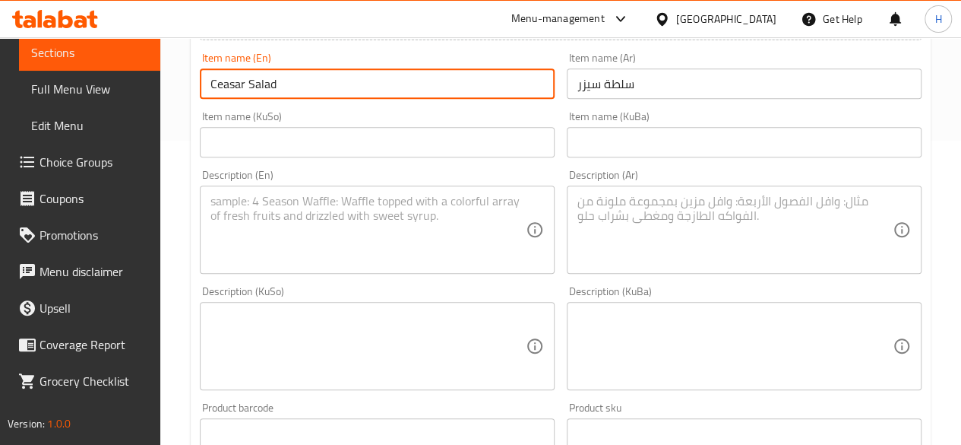
click at [678, 233] on textarea at bounding box center [735, 230] width 315 height 72
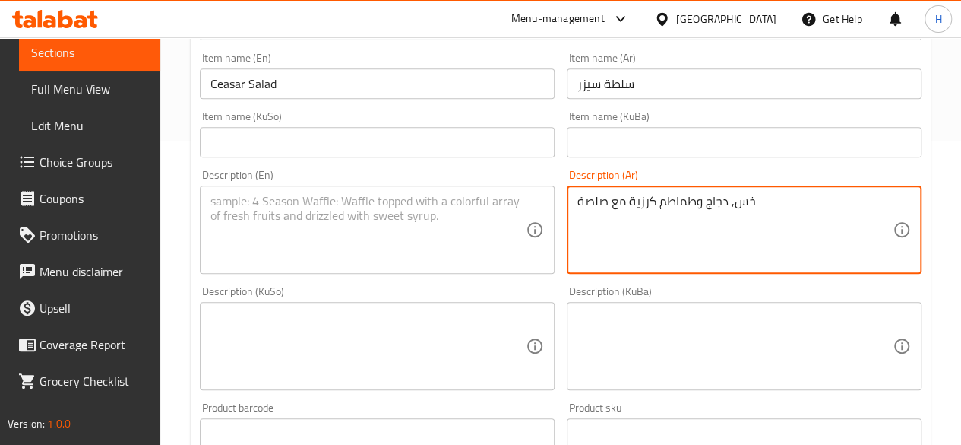
click at [679, 233] on textarea "خس, دجاج وطماطم كرزية مع صلصة" at bounding box center [735, 230] width 315 height 72
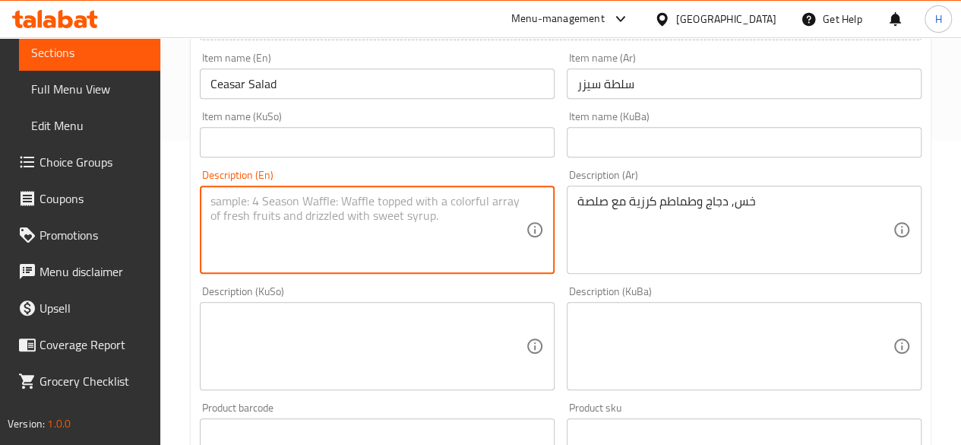
click at [356, 198] on textarea at bounding box center [368, 230] width 315 height 72
paste textarea "Lettuce, chicken and cherry tomatoes with sauce"
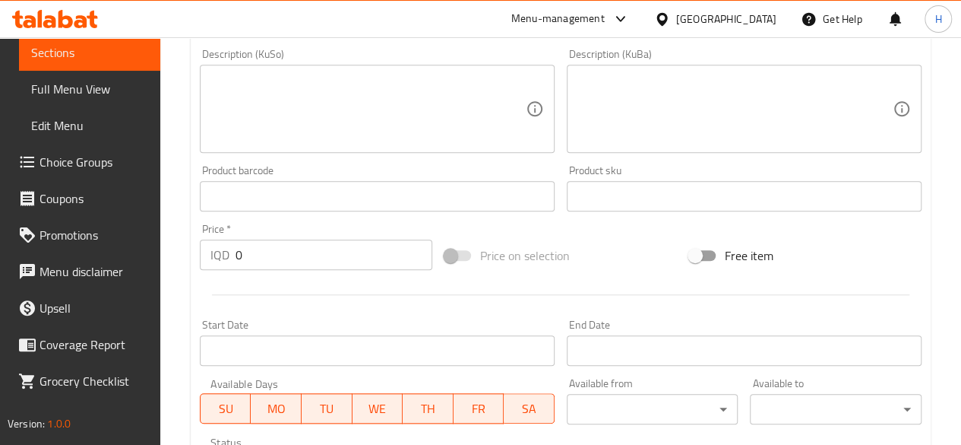
scroll to position [684, 0]
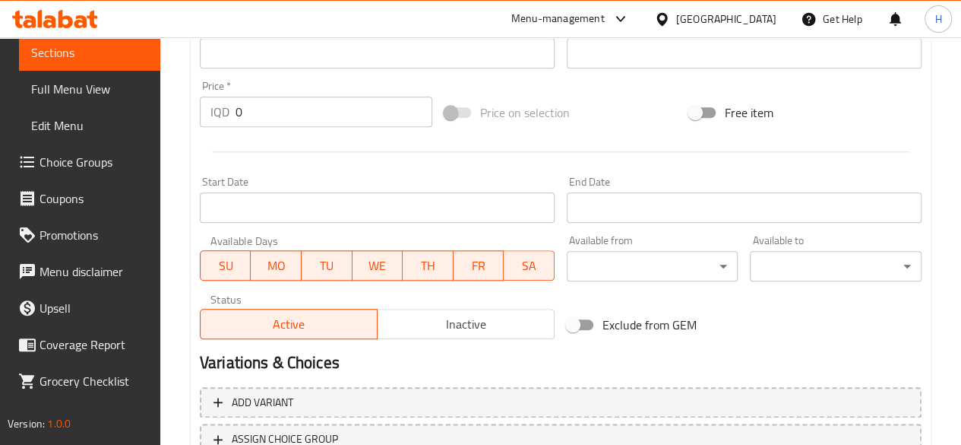
drag, startPoint x: 274, startPoint y: 87, endPoint x: 278, endPoint y: 124, distance: 36.7
click at [274, 94] on div "Price   * IQD 0 Price *" at bounding box center [316, 104] width 233 height 46
click at [279, 124] on input "0" at bounding box center [334, 112] width 197 height 30
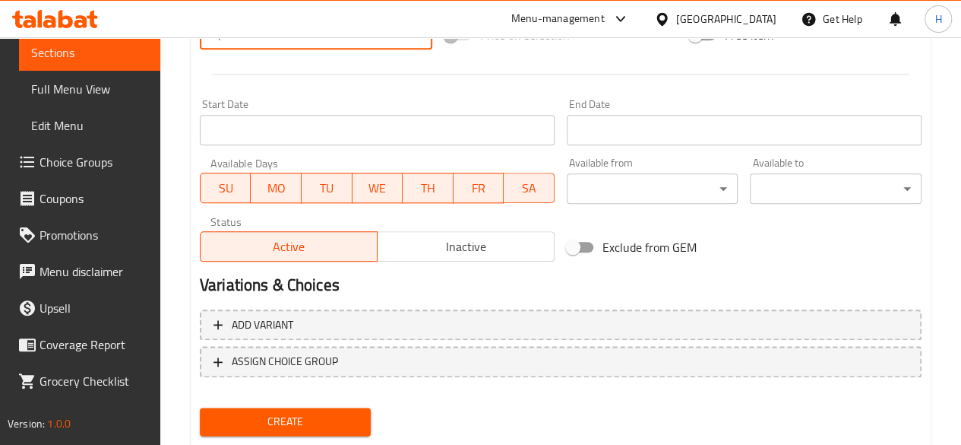
scroll to position [803, 0]
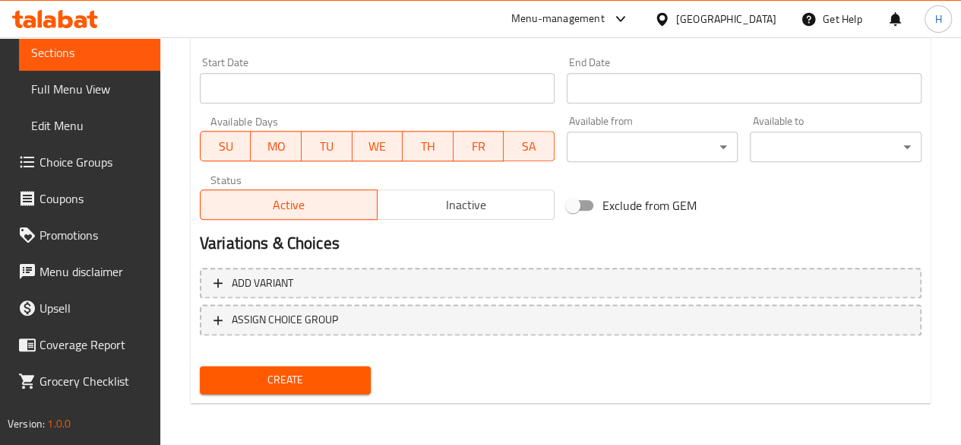
click at [319, 373] on span "Create" at bounding box center [285, 379] width 147 height 19
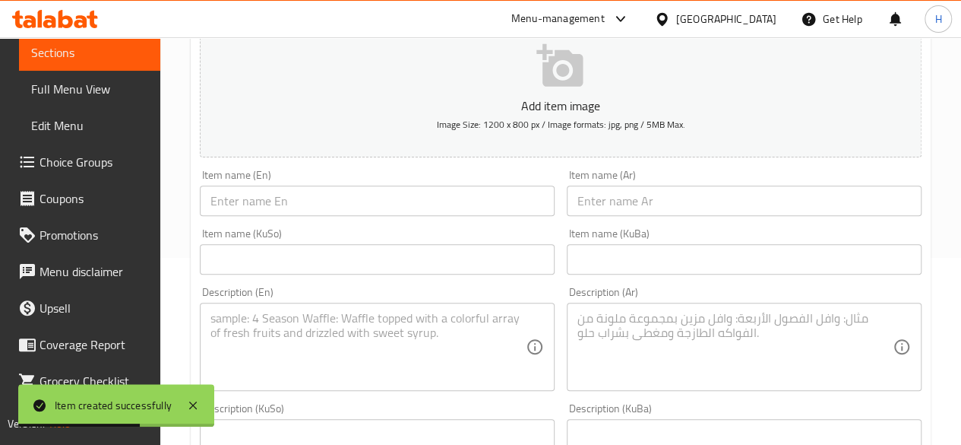
scroll to position [228, 0]
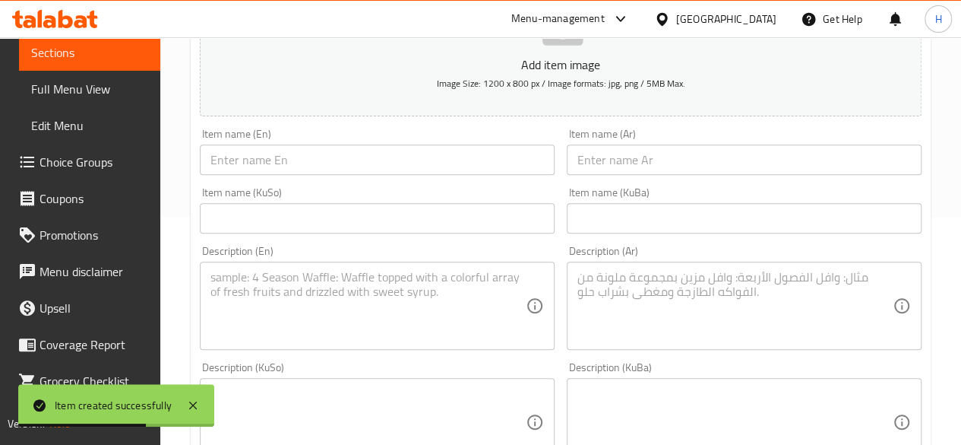
drag, startPoint x: 646, startPoint y: 160, endPoint x: 640, endPoint y: 169, distance: 10.3
click at [646, 160] on input "text" at bounding box center [744, 159] width 355 height 30
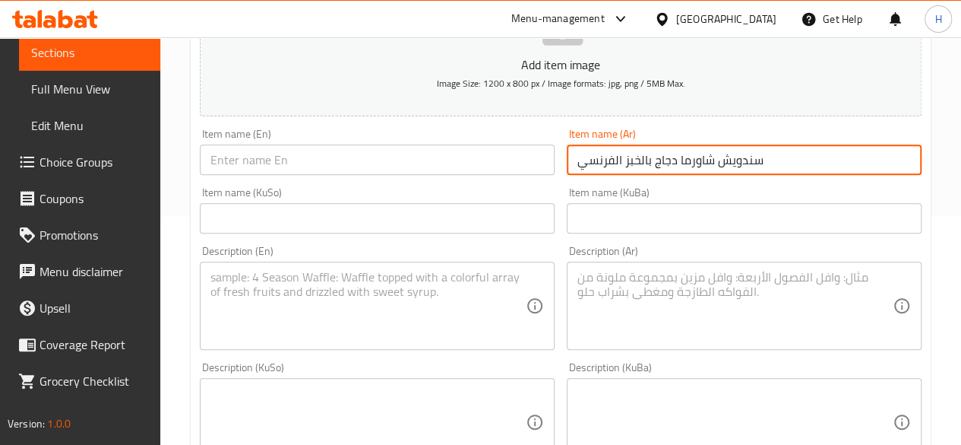
click at [640, 169] on input "سندويش شاورما دجاج بالخبز الفرنسي" at bounding box center [744, 159] width 355 height 30
click at [335, 168] on input "text" at bounding box center [377, 159] width 355 height 30
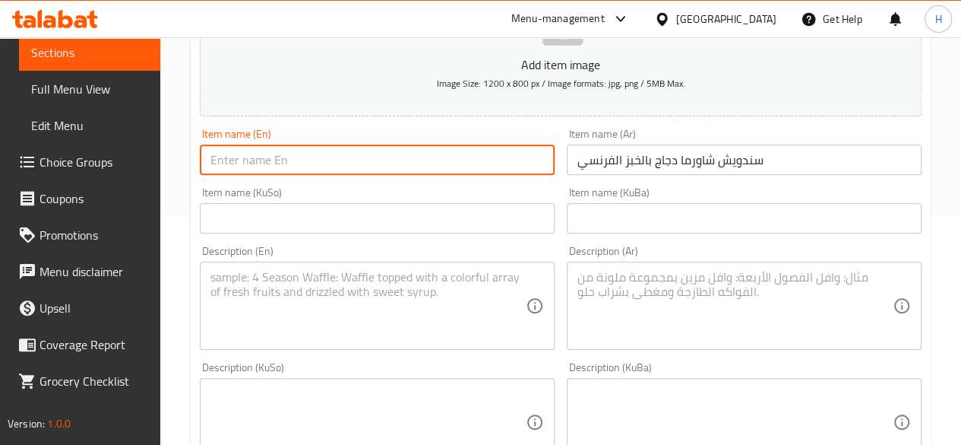
paste input "Chicken shawarma sandwich with French bread"
drag, startPoint x: 252, startPoint y: 163, endPoint x: 257, endPoint y: 175, distance: 12.3
click at [257, 175] on div "Item name (En) Chicken shawarma sandwich with French bread Item name (En)" at bounding box center [377, 151] width 367 height 59
drag, startPoint x: 315, startPoint y: 163, endPoint x: 310, endPoint y: 169, distance: 8.2
click at [310, 169] on input "Chicken Shawarma sandwich with French bread" at bounding box center [377, 159] width 355 height 30
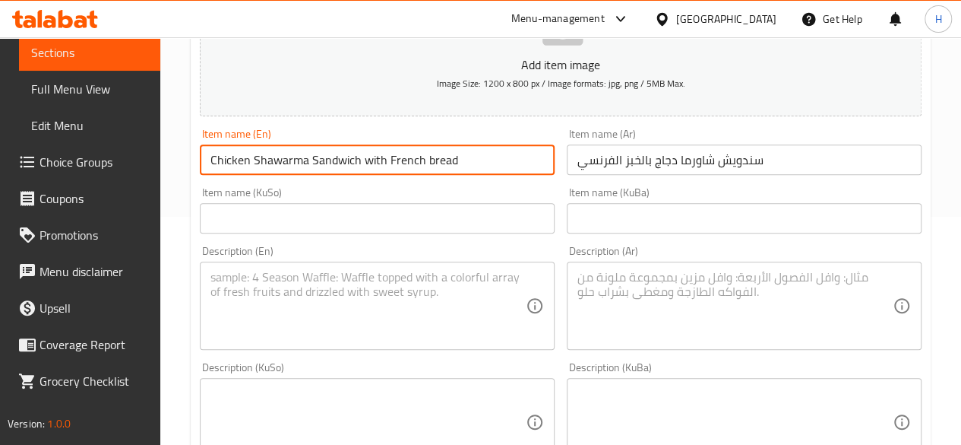
drag, startPoint x: 371, startPoint y: 162, endPoint x: 363, endPoint y: 164, distance: 8.7
click at [363, 164] on input "Chicken Shawarma Sandwich with French bread" at bounding box center [377, 159] width 355 height 30
click at [432, 163] on input "Chicken Shawarma Sandwich With French bread" at bounding box center [377, 159] width 355 height 30
click at [486, 225] on input "text" at bounding box center [377, 218] width 355 height 30
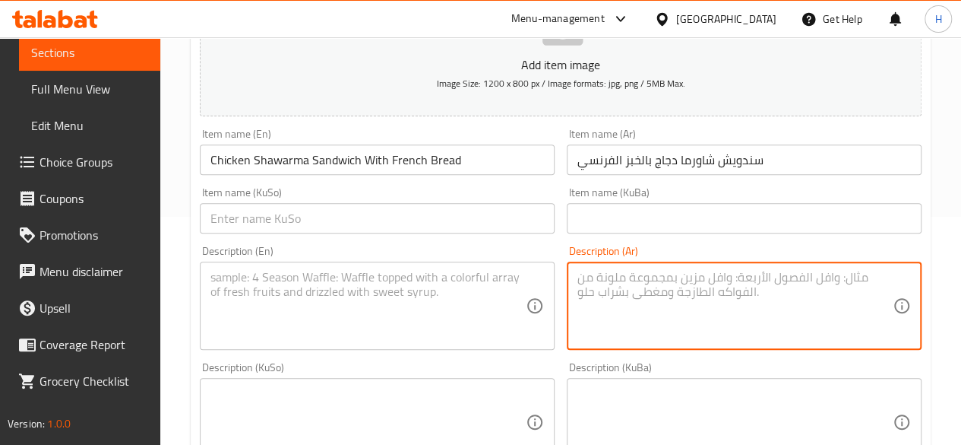
click at [663, 288] on textarea at bounding box center [735, 306] width 315 height 72
click at [652, 297] on textarea "صمون فرنسي, شاورما دجاج وصلصة" at bounding box center [735, 306] width 315 height 72
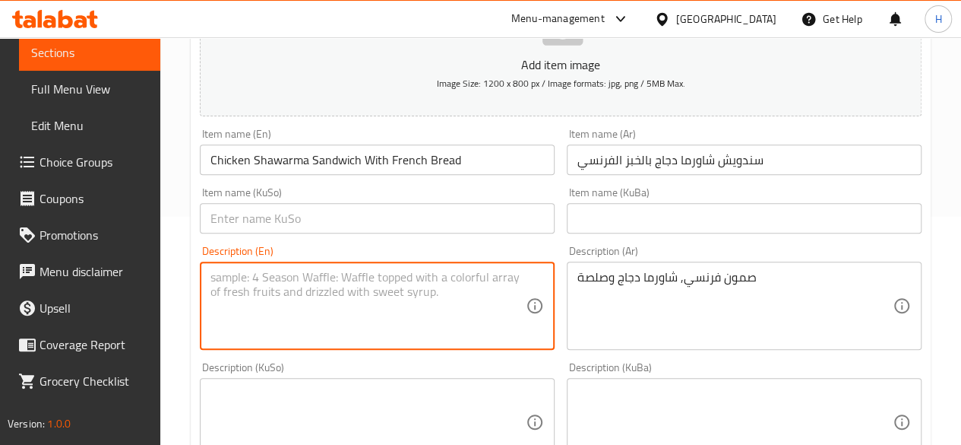
click at [368, 304] on textarea at bounding box center [368, 306] width 315 height 72
paste textarea "French bread, chicken shawarma and sauce"
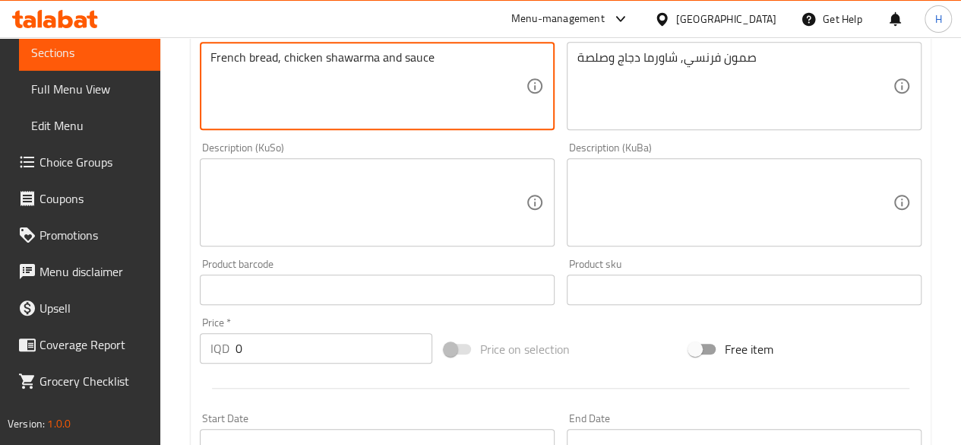
scroll to position [532, 0]
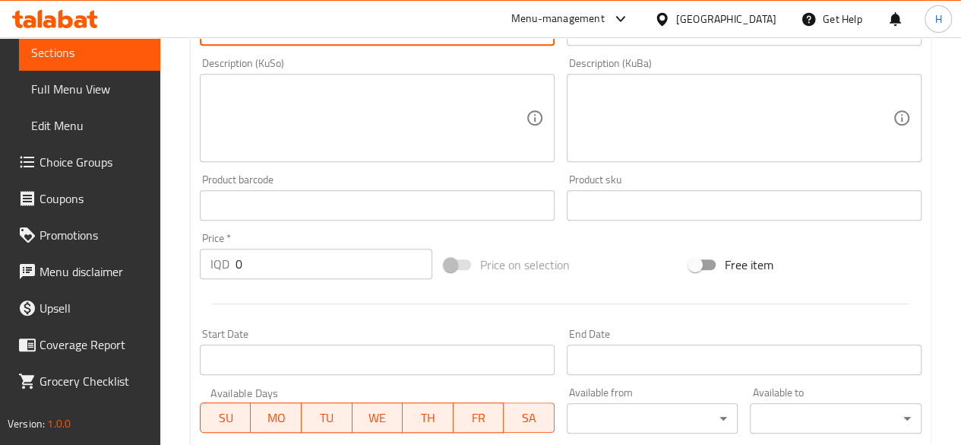
click at [246, 273] on input "0" at bounding box center [334, 264] width 197 height 30
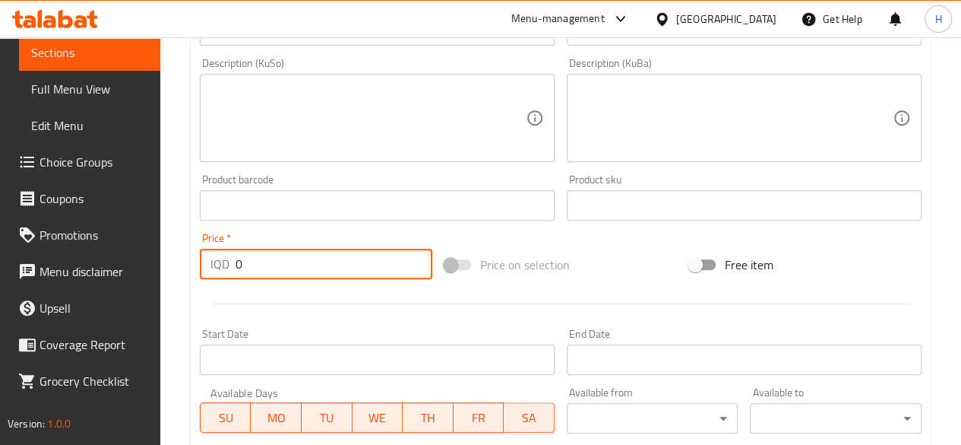
click at [246, 273] on input "0" at bounding box center [334, 264] width 197 height 30
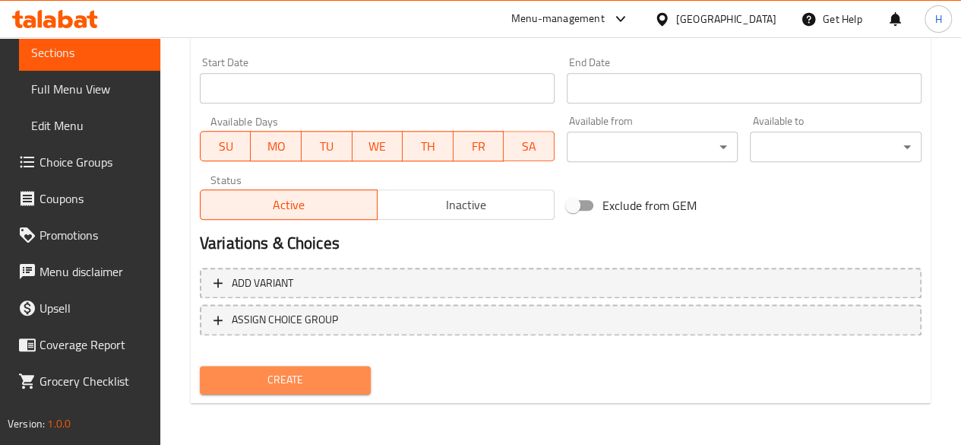
click at [333, 373] on span "Create" at bounding box center [285, 379] width 147 height 19
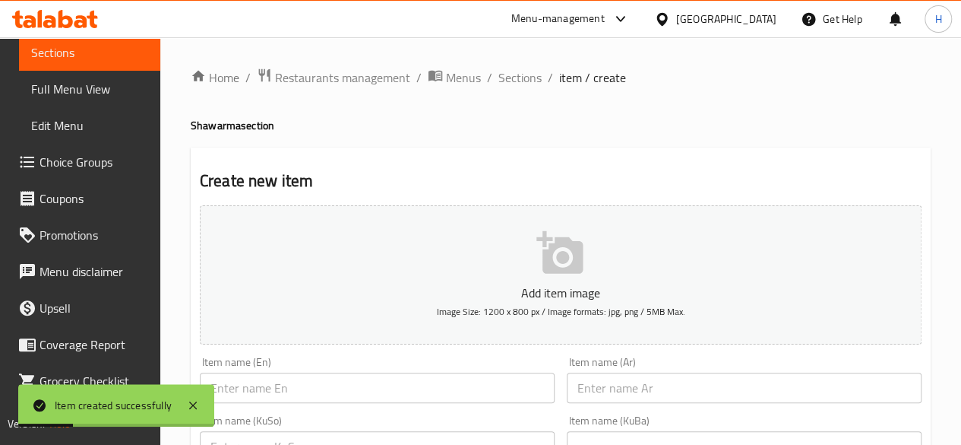
scroll to position [228, 0]
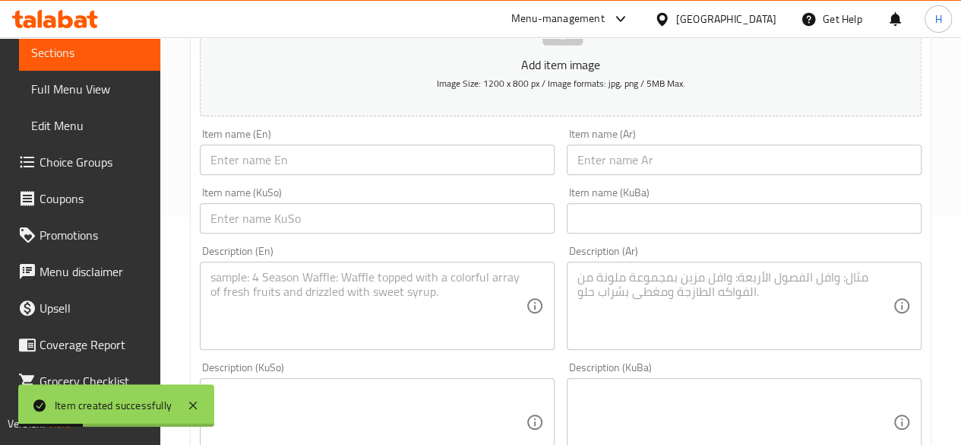
click at [632, 161] on input "text" at bounding box center [744, 159] width 355 height 30
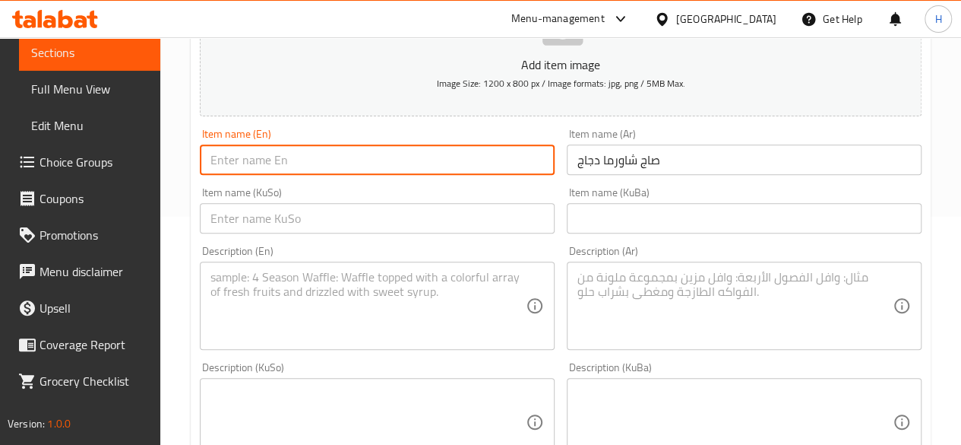
click at [302, 147] on input "text" at bounding box center [377, 159] width 355 height 30
paste input "Chicken Saj"
click at [628, 303] on textarea at bounding box center [735, 306] width 315 height 72
paste textarea "خبز الصاج, شاورما دجاج، بطاطا مقلية، مخلل وثومية."
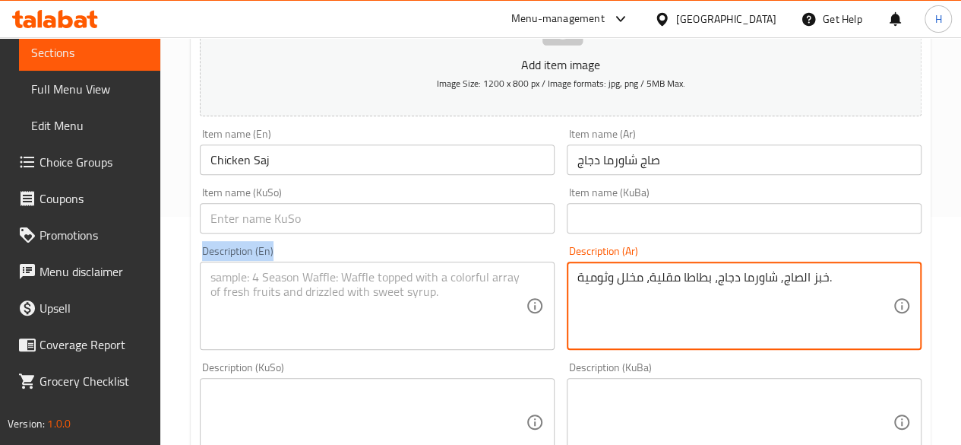
click at [285, 250] on div "Description (En) Description (En)" at bounding box center [377, 297] width 367 height 116
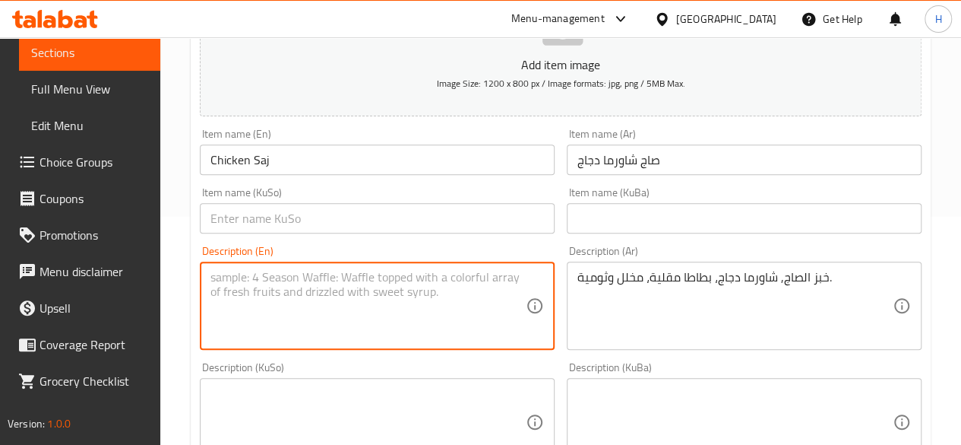
click at [293, 296] on textarea at bounding box center [368, 306] width 315 height 72
paste textarea "Saj bread, chicken pieces, lettuce, cheese and sauce."
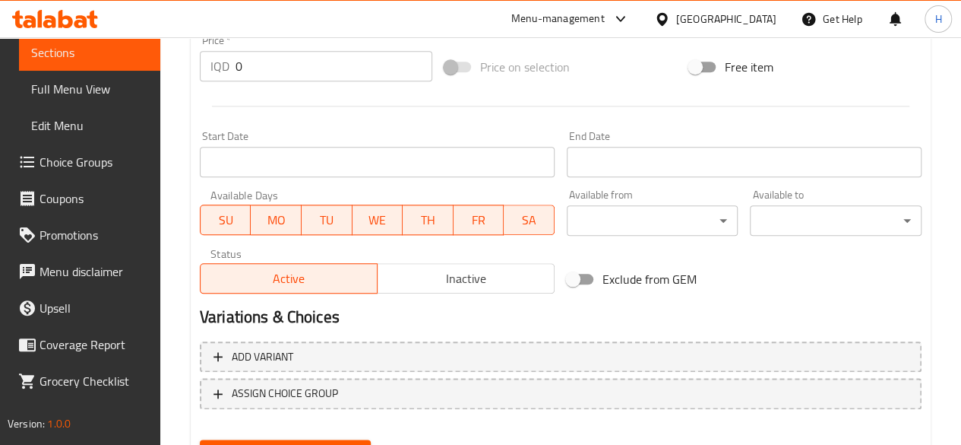
scroll to position [727, 0]
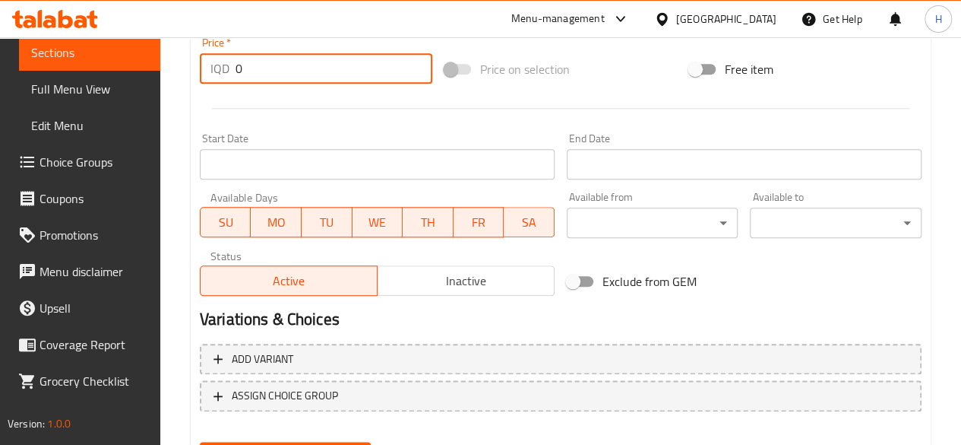
click at [297, 69] on input "0" at bounding box center [334, 68] width 197 height 30
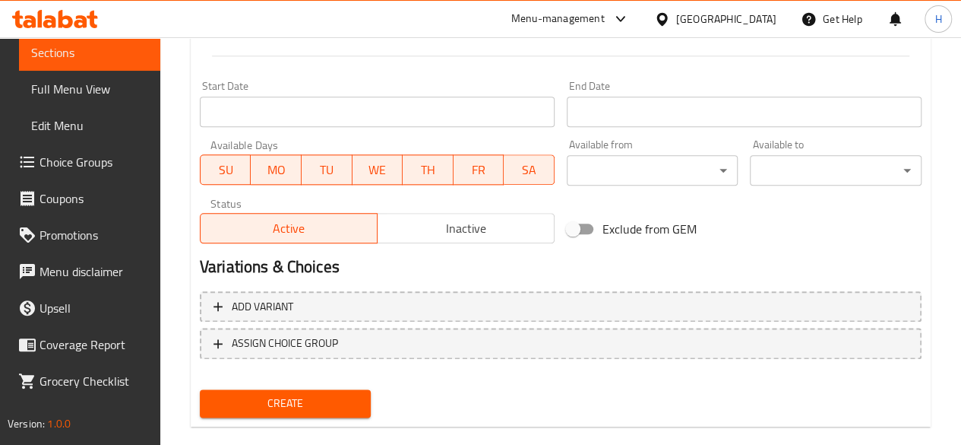
scroll to position [803, 0]
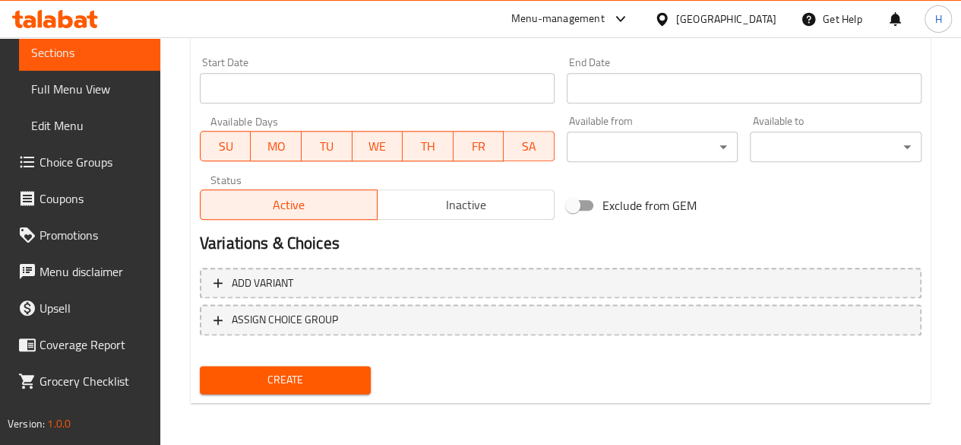
click at [321, 374] on span "Create" at bounding box center [285, 379] width 147 height 19
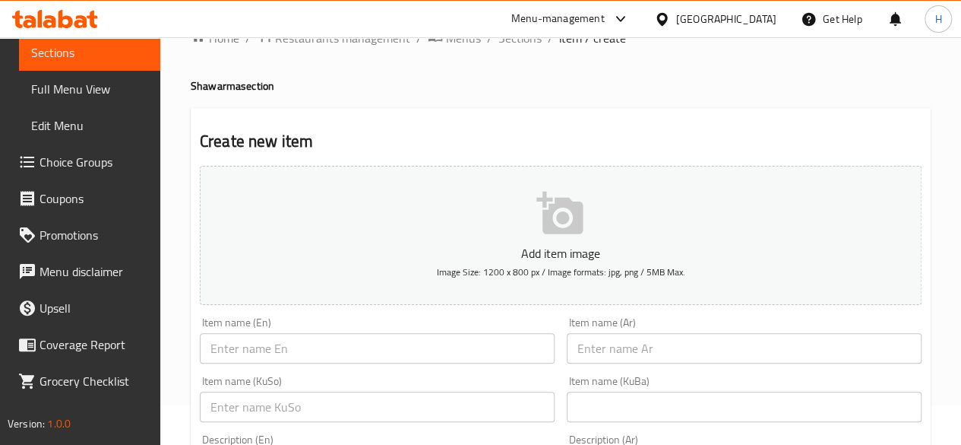
scroll to position [0, 0]
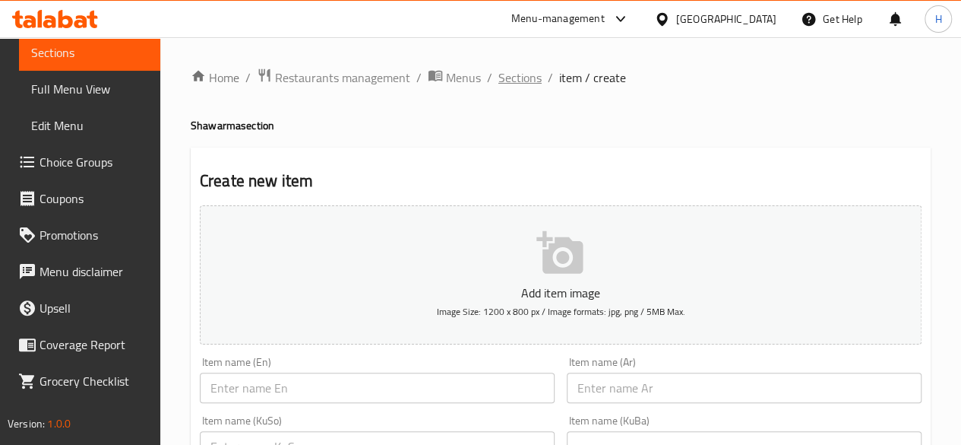
click at [506, 81] on span "Sections" at bounding box center [520, 77] width 43 height 18
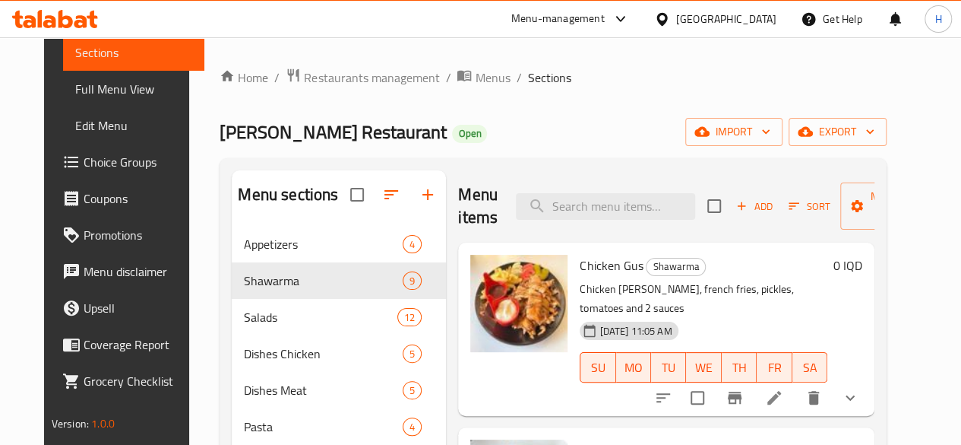
click at [340, 62] on div "Home / Restaurants management / Menus / Sections Chaplin Restaurant Open import…" at bounding box center [553, 374] width 728 height 675
click at [339, 74] on span "Restaurants management" at bounding box center [371, 77] width 135 height 18
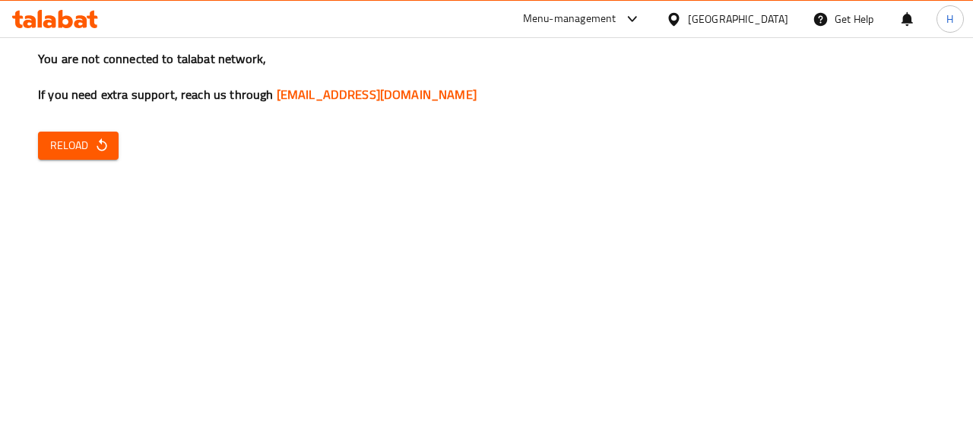
click at [89, 145] on span "Reload" at bounding box center [78, 145] width 56 height 19
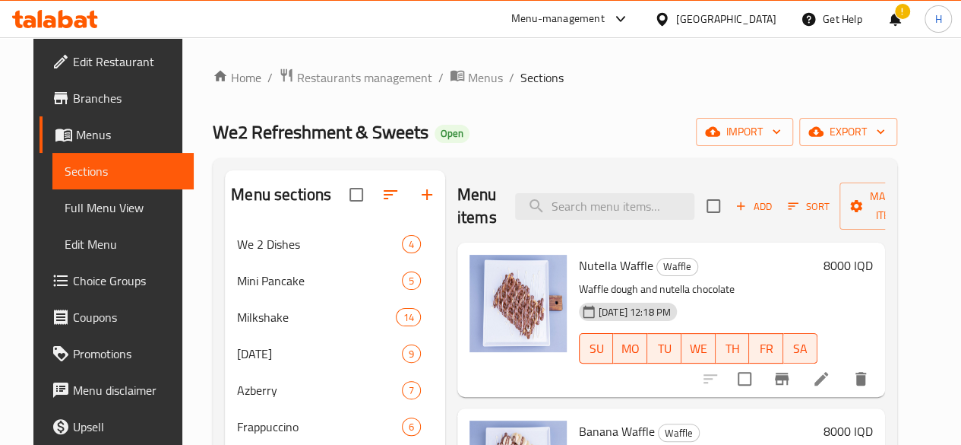
scroll to position [304, 0]
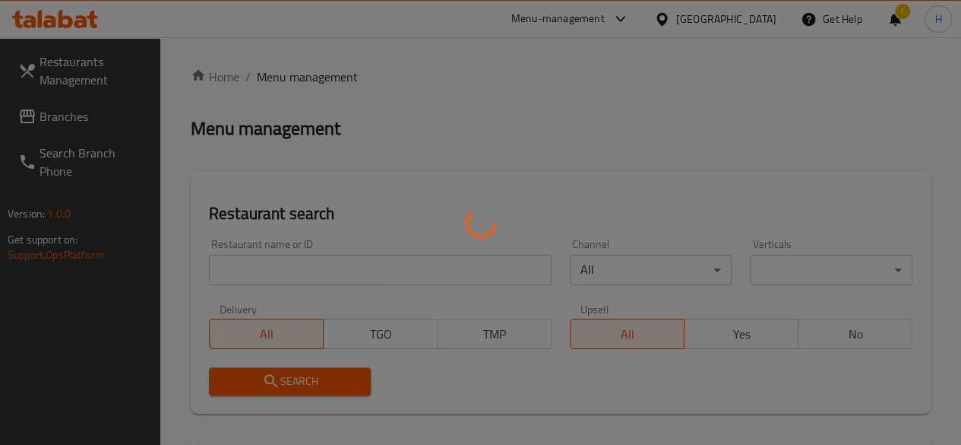
click at [309, 263] on div at bounding box center [480, 222] width 961 height 445
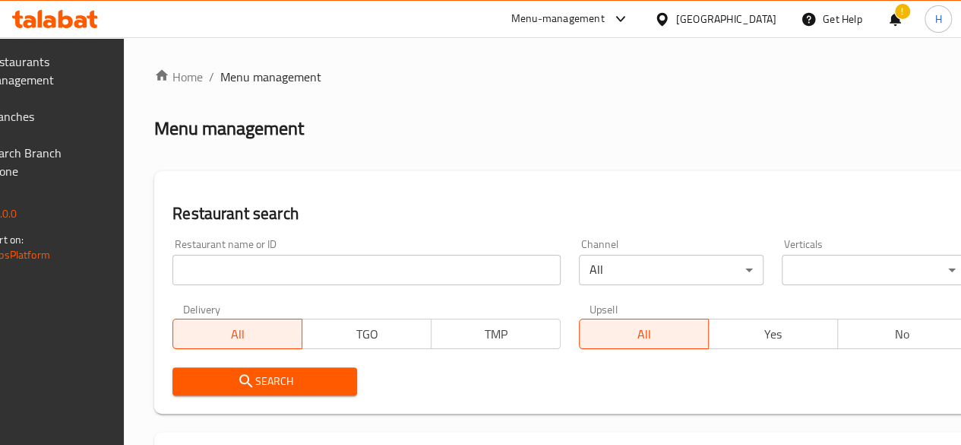
click at [309, 263] on input "search" at bounding box center [367, 270] width 388 height 30
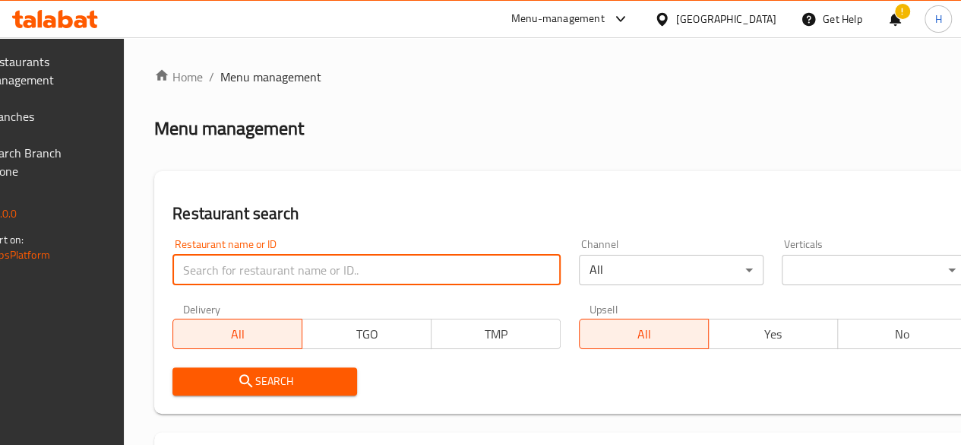
click at [309, 266] on input "search" at bounding box center [367, 270] width 388 height 30
paste input "699042"
type input "699042"
click button "Search" at bounding box center [265, 381] width 185 height 28
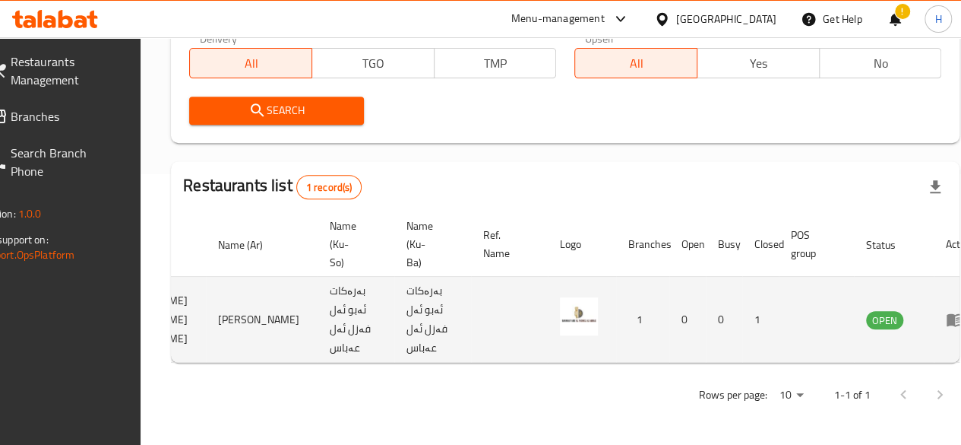
scroll to position [0, 149]
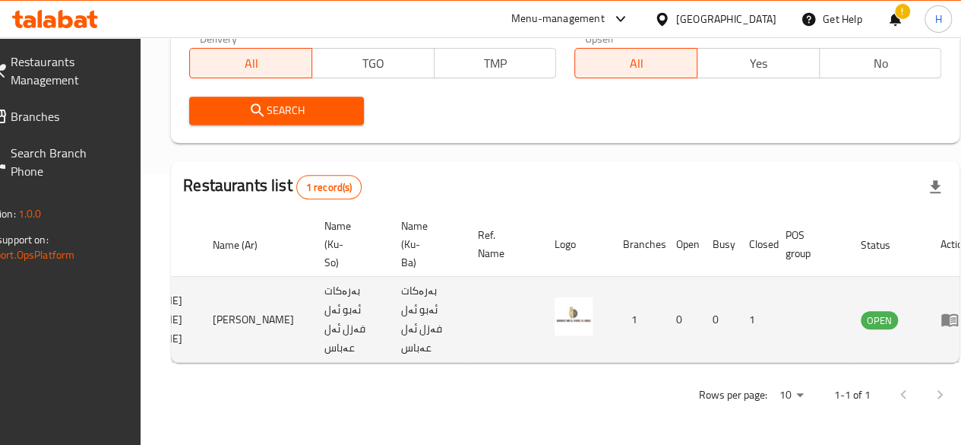
click at [941, 315] on icon "enhanced table" at bounding box center [950, 319] width 18 height 18
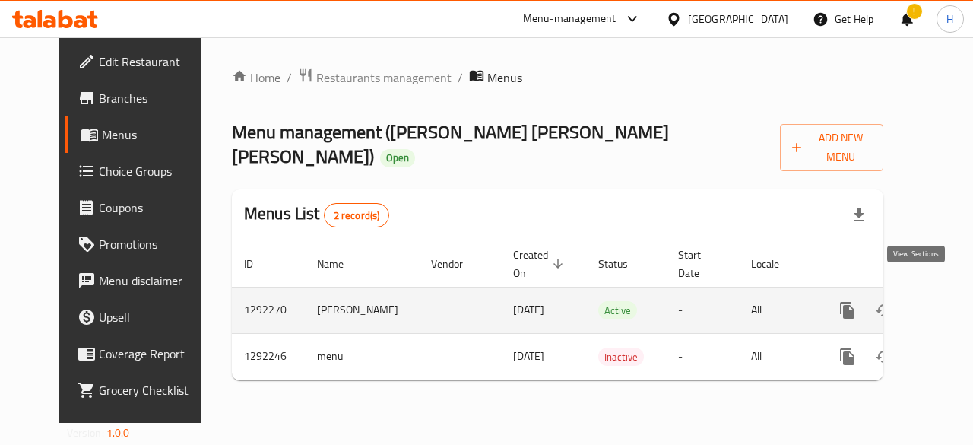
click at [939, 292] on link "enhanced table" at bounding box center [957, 310] width 36 height 36
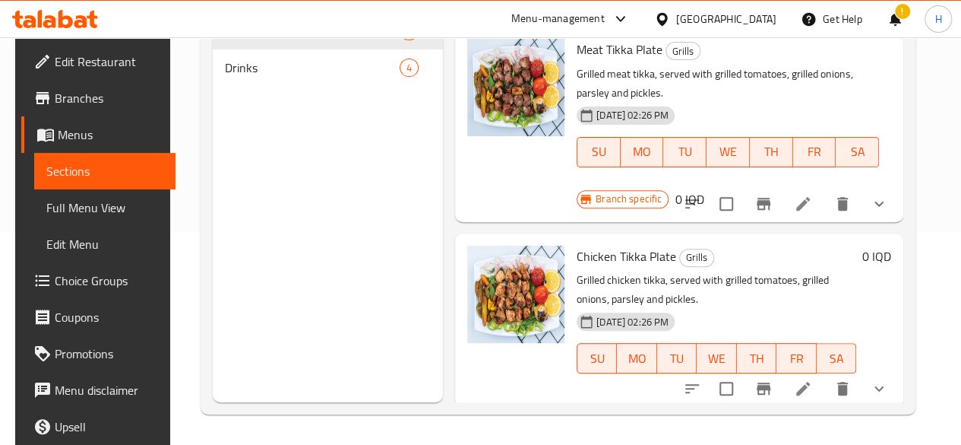
scroll to position [925, 0]
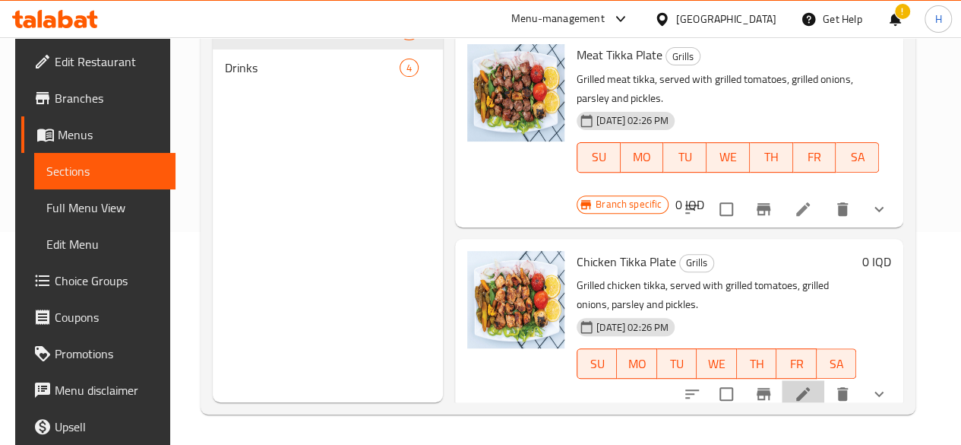
click at [816, 380] on li at bounding box center [803, 393] width 43 height 27
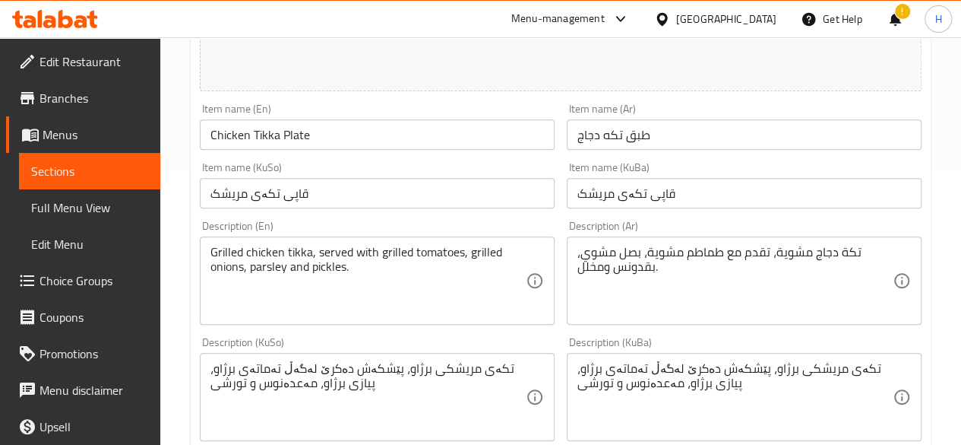
scroll to position [141, 0]
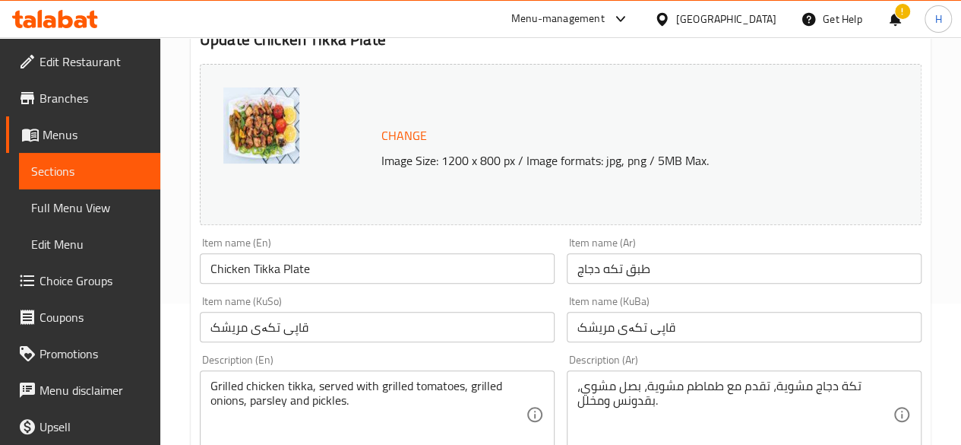
drag, startPoint x: 268, startPoint y: 131, endPoint x: 396, endPoint y: 78, distance: 138.0
click at [396, 78] on div "Change Image Size: 1200 x 800 px / Image formats: jpg, png / 5MB Max." at bounding box center [561, 144] width 722 height 161
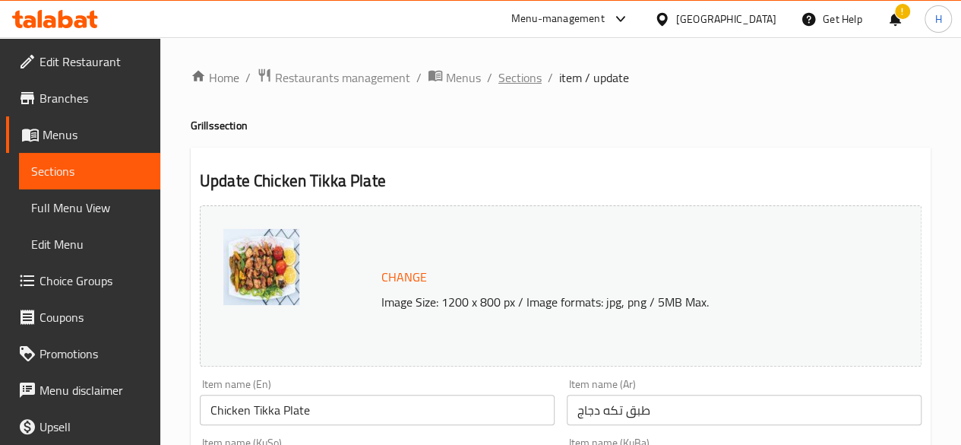
click at [525, 76] on span "Sections" at bounding box center [520, 77] width 43 height 18
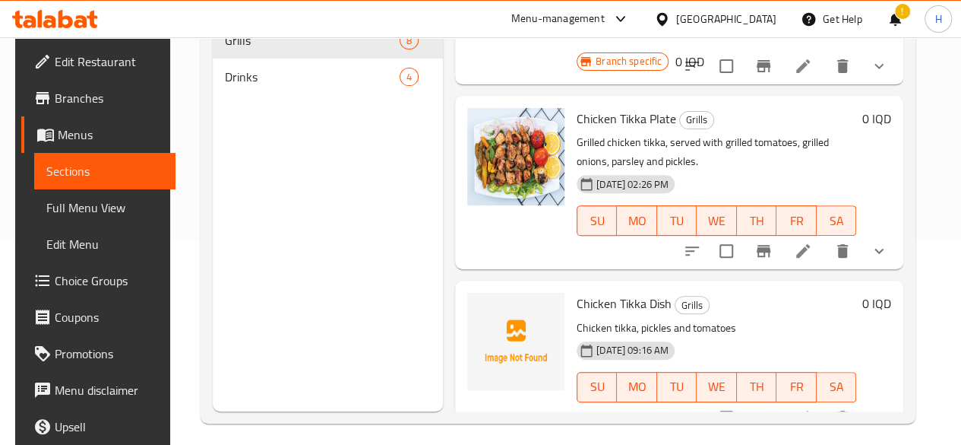
scroll to position [213, 0]
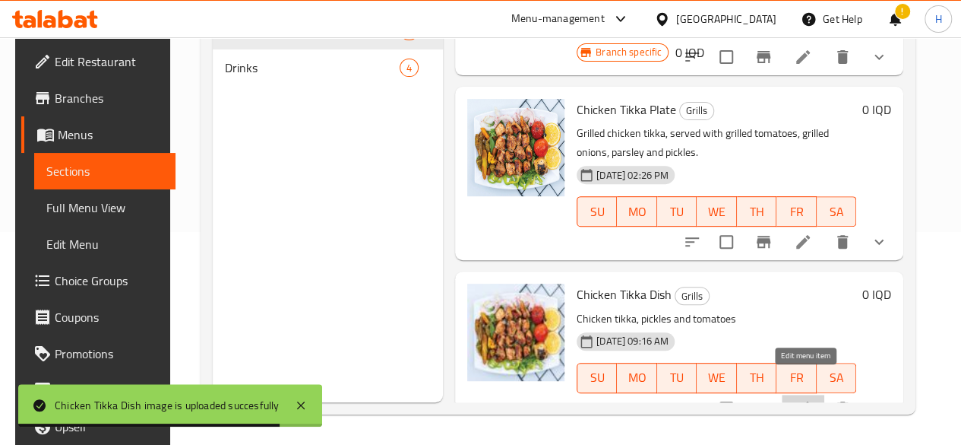
click at [810, 399] on icon at bounding box center [803, 408] width 18 height 18
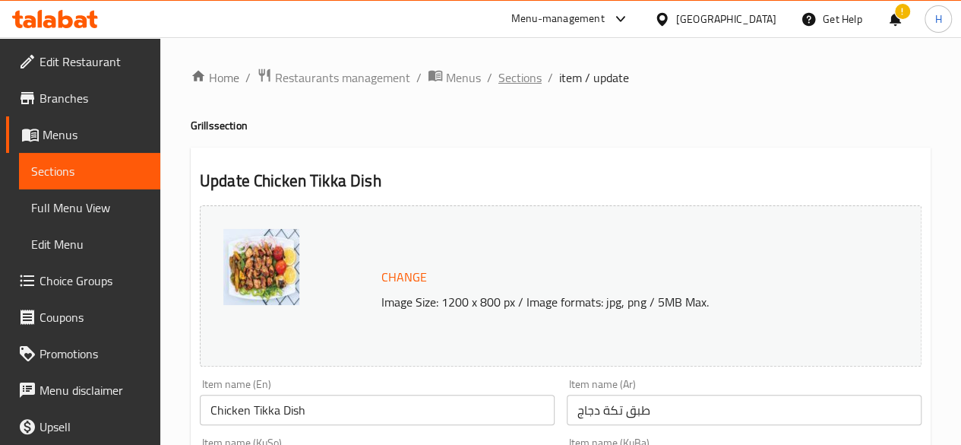
click at [508, 78] on span "Sections" at bounding box center [520, 77] width 43 height 18
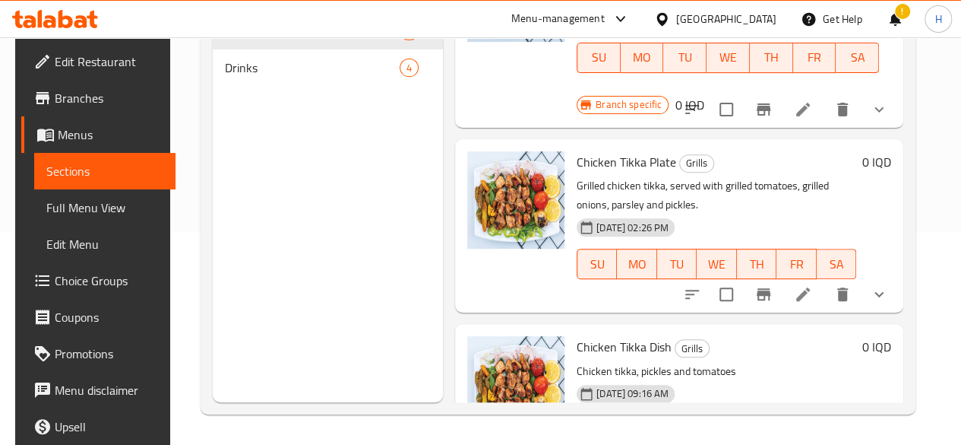
scroll to position [1001, 0]
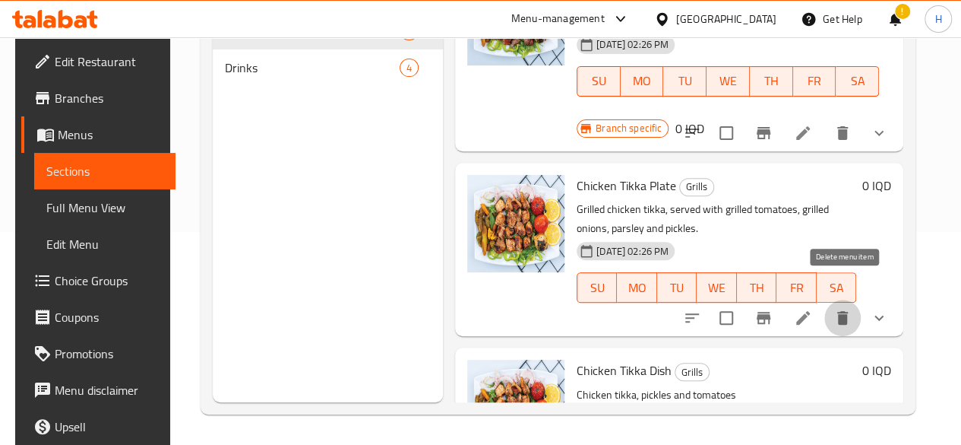
click at [851, 309] on icon "delete" at bounding box center [843, 318] width 18 height 18
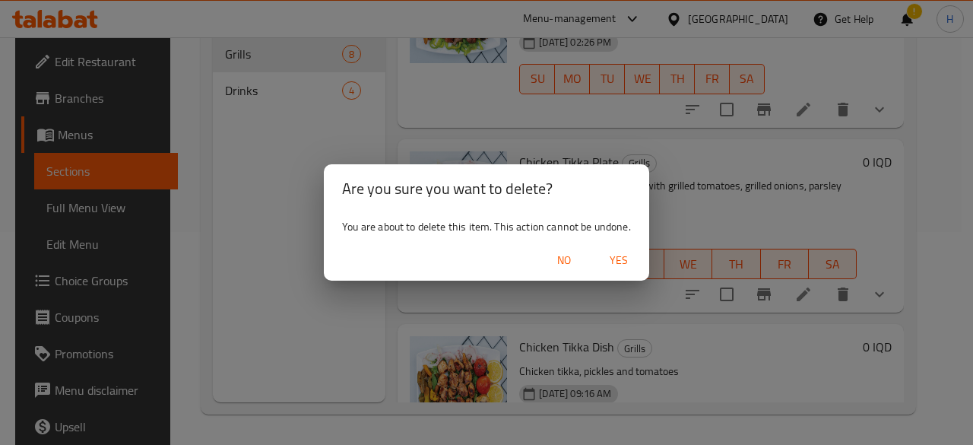
click at [616, 268] on span "Yes" at bounding box center [618, 260] width 36 height 19
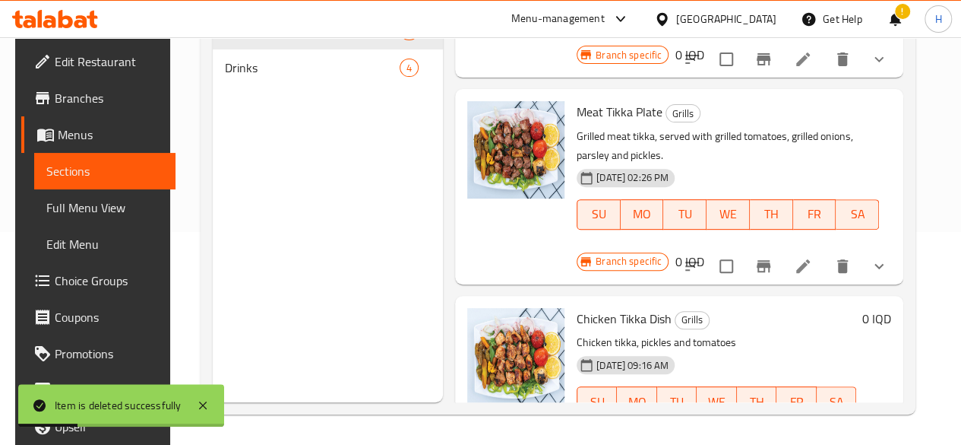
scroll to position [892, 0]
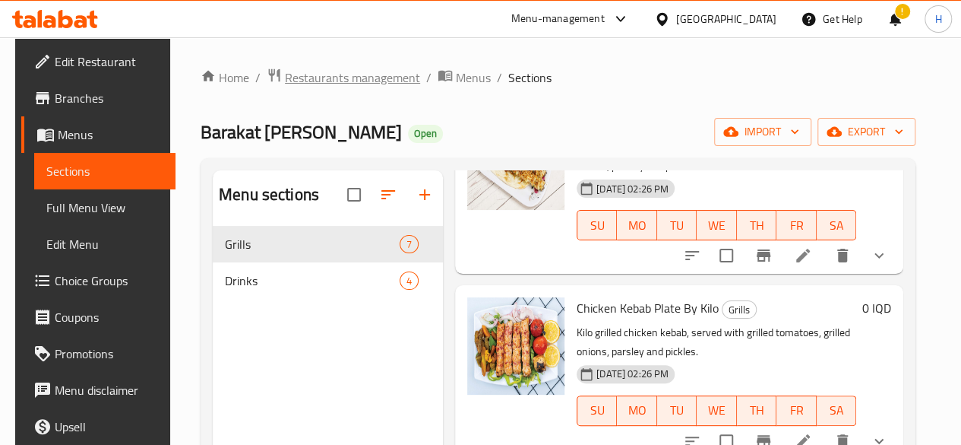
click at [319, 68] on span "Restaurants management" at bounding box center [352, 77] width 135 height 18
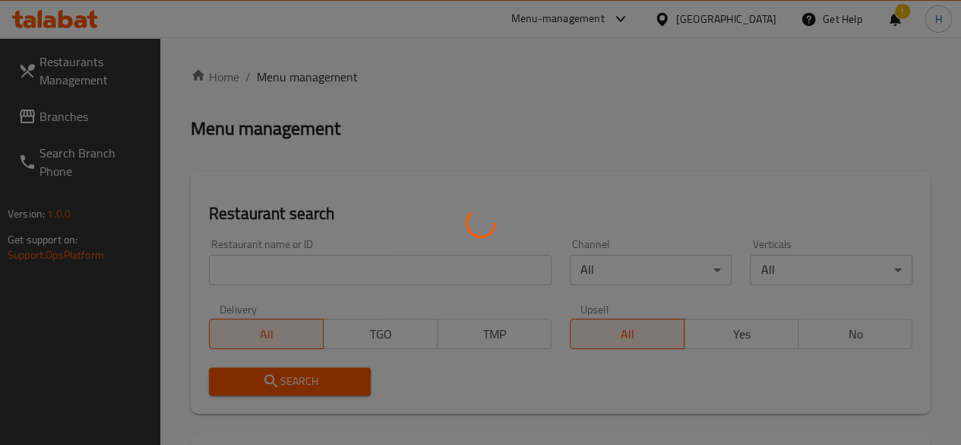
click at [296, 267] on div at bounding box center [480, 222] width 961 height 445
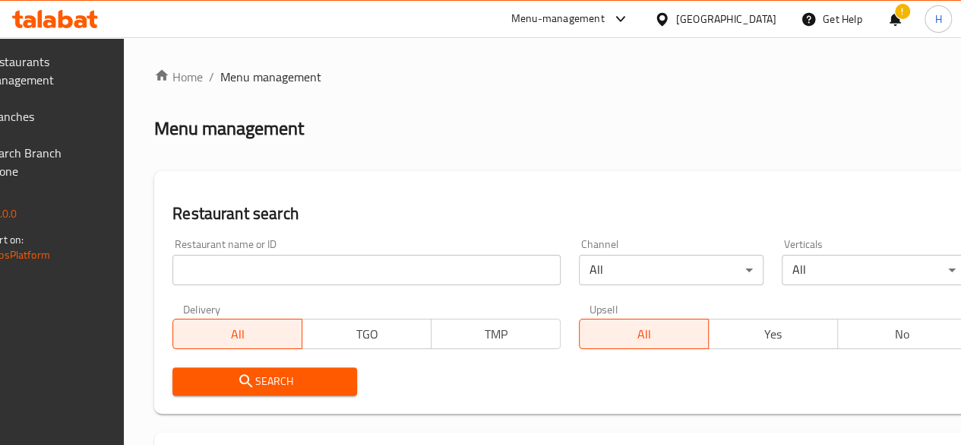
click at [293, 280] on input "search" at bounding box center [367, 270] width 388 height 30
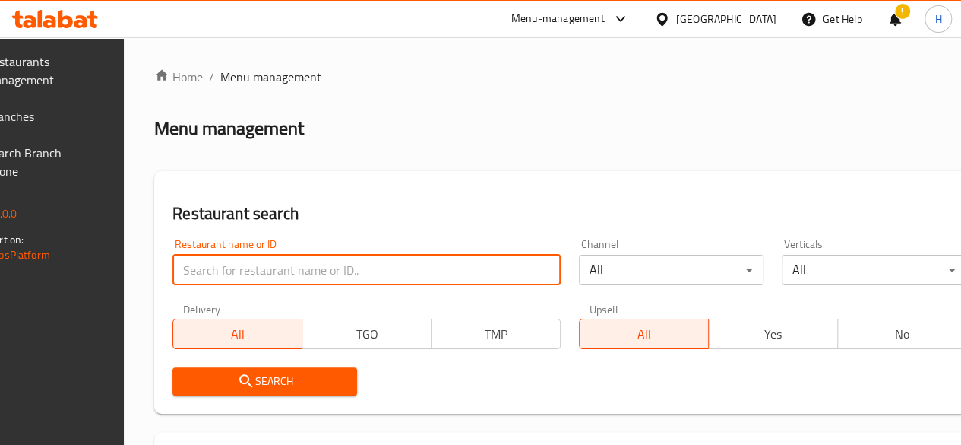
click at [296, 278] on input "search" at bounding box center [367, 270] width 388 height 30
paste input "646252"
type input "646252"
click button "Search" at bounding box center [265, 381] width 185 height 28
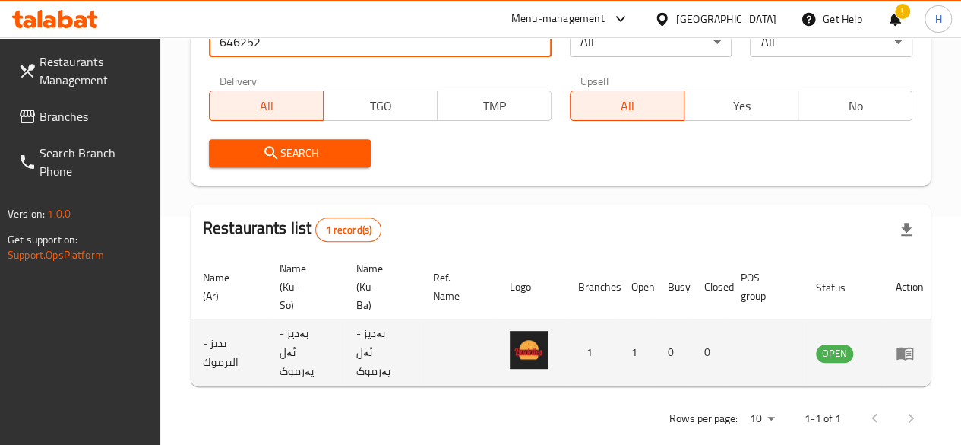
scroll to position [0, 150]
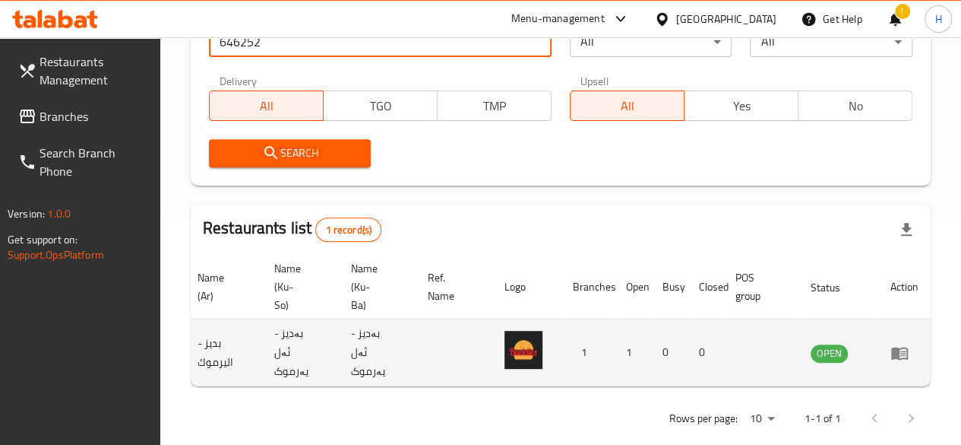
click at [918, 347] on link "enhanced table" at bounding box center [905, 353] width 28 height 18
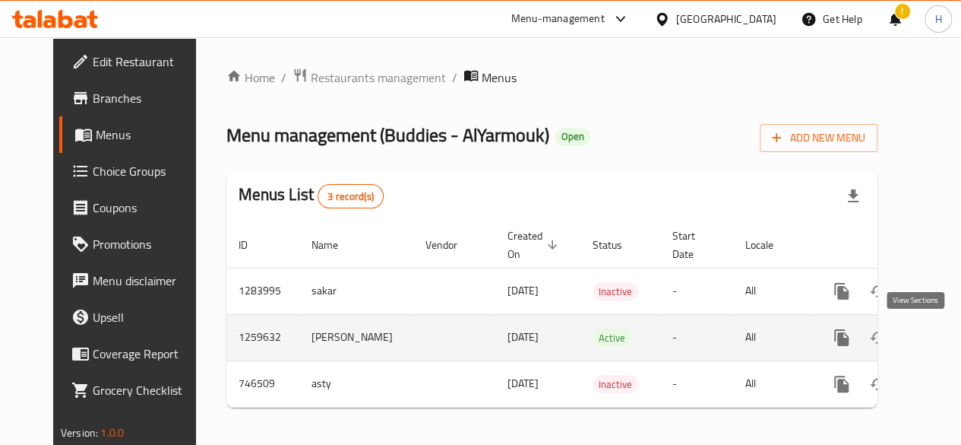
click at [933, 347] on link "enhanced table" at bounding box center [951, 337] width 36 height 36
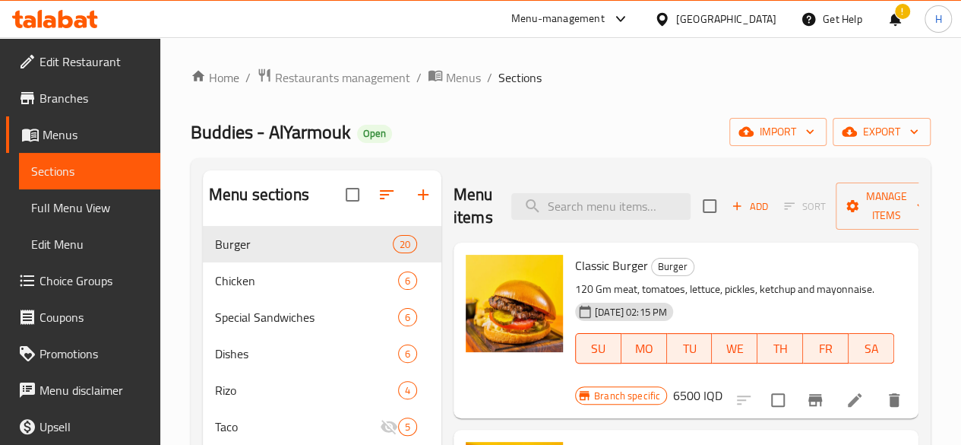
click at [85, 200] on span "Full Menu View" at bounding box center [89, 207] width 117 height 18
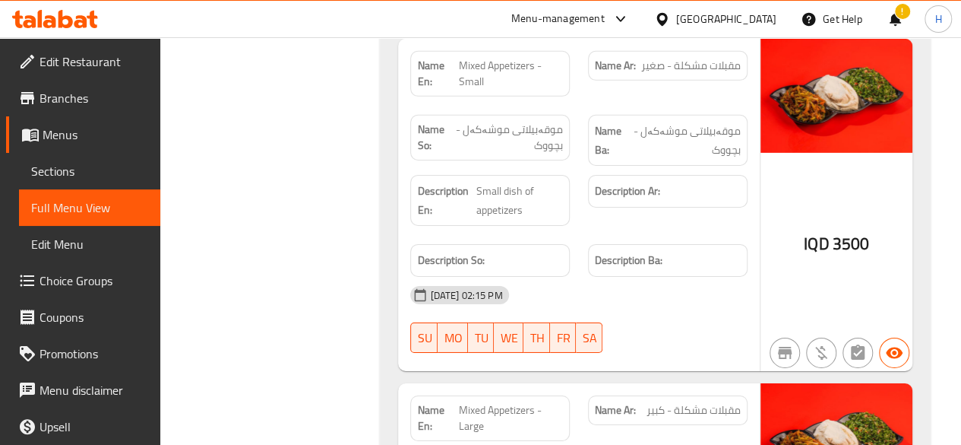
scroll to position [28347, 0]
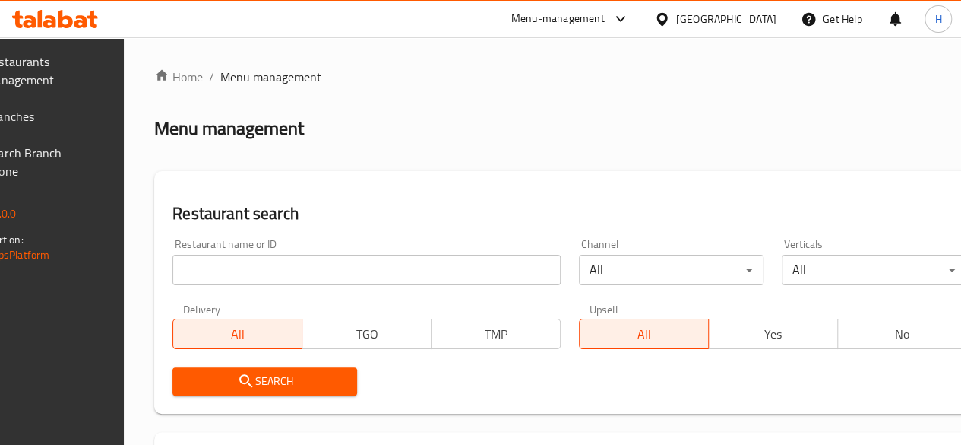
drag, startPoint x: 287, startPoint y: 273, endPoint x: 279, endPoint y: 263, distance: 12.5
click at [287, 273] on input "search" at bounding box center [367, 270] width 388 height 30
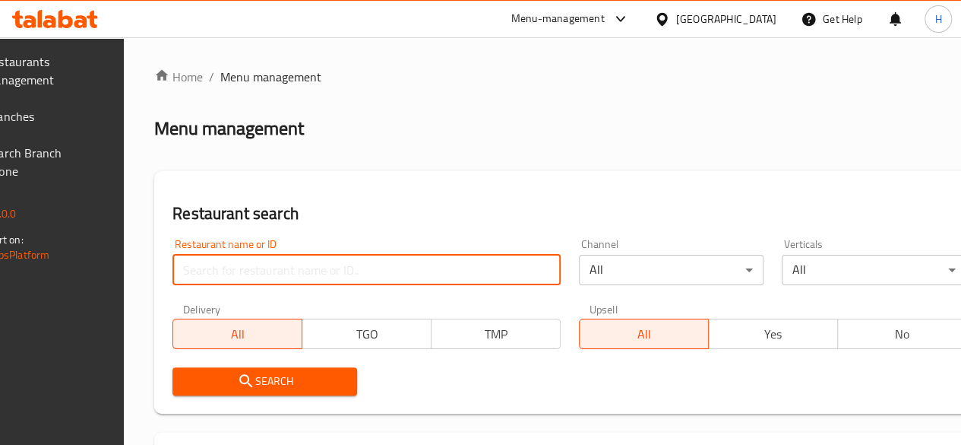
paste input "646252"
type input "646252"
click button "Search" at bounding box center [265, 381] width 185 height 28
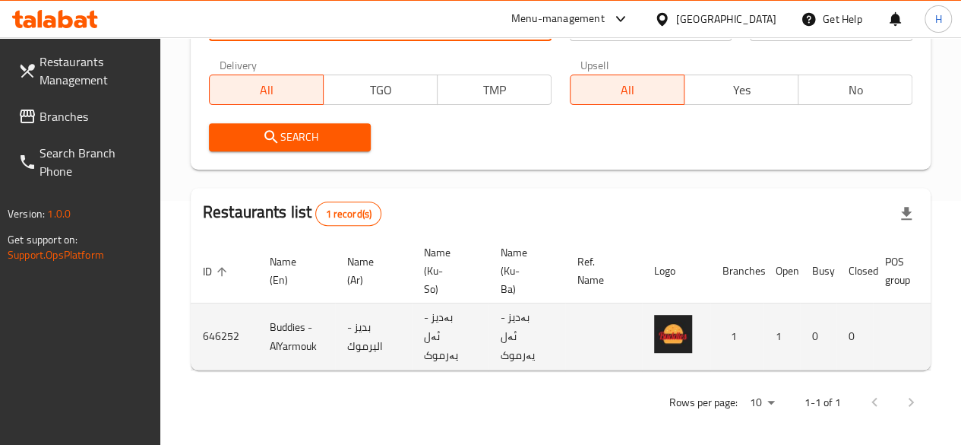
scroll to position [0, 150]
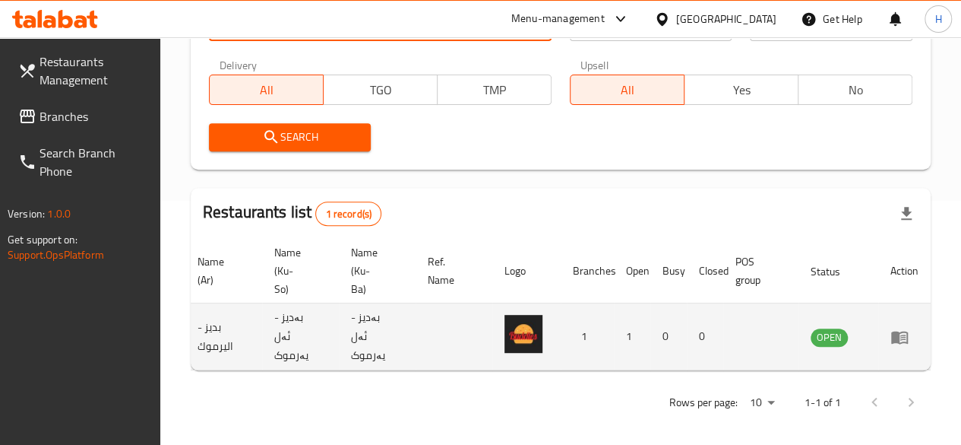
click at [907, 329] on icon "enhanced table" at bounding box center [900, 337] width 18 height 18
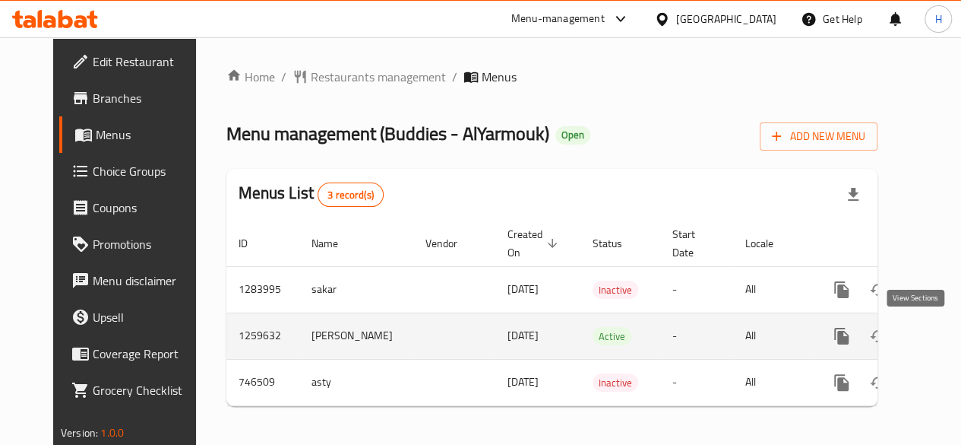
click at [942, 340] on icon "enhanced table" at bounding box center [951, 336] width 18 height 18
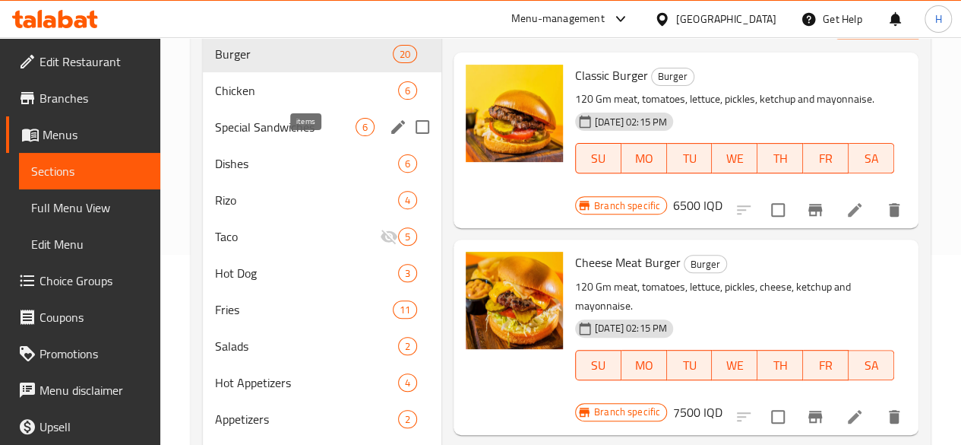
scroll to position [290, 0]
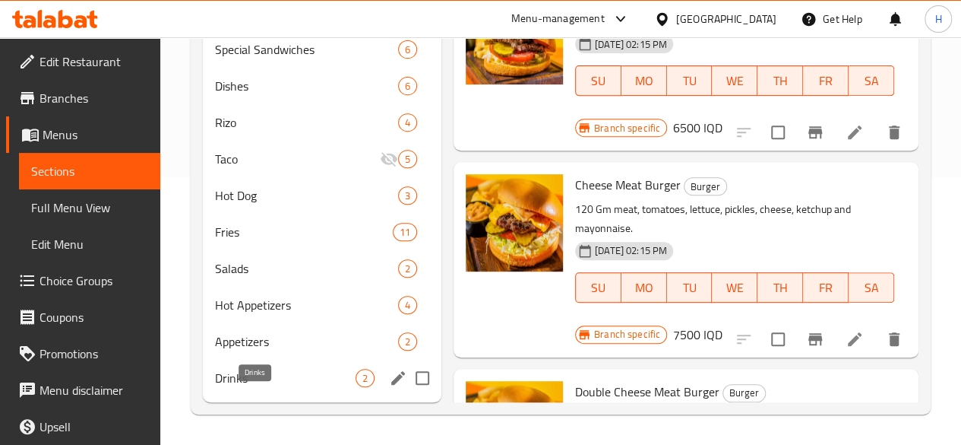
click at [275, 381] on span "Drinks" at bounding box center [285, 378] width 141 height 18
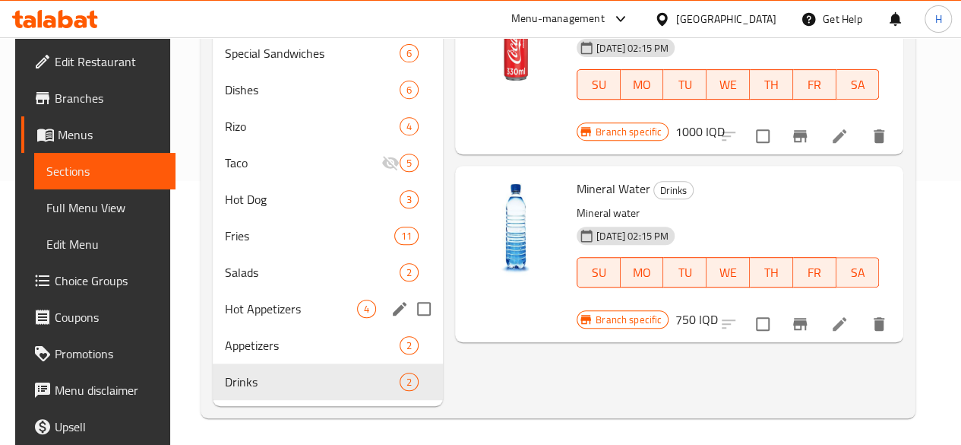
scroll to position [290, 0]
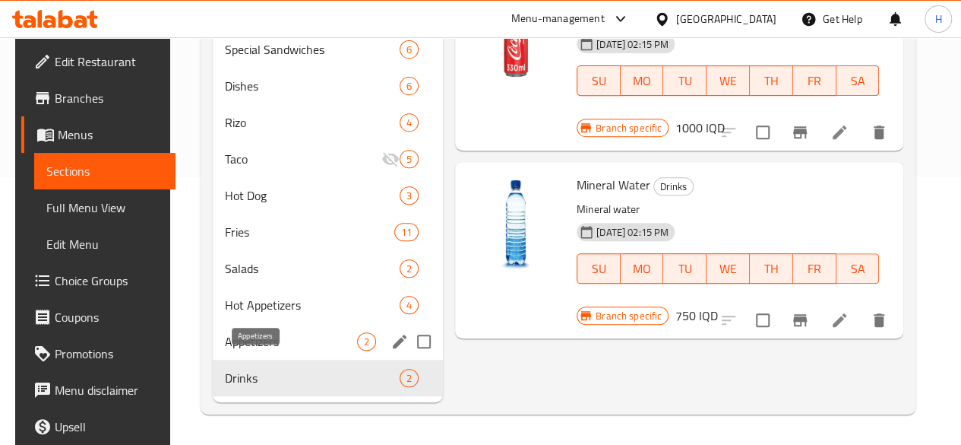
click at [248, 334] on span "Appetizers" at bounding box center [291, 341] width 132 height 18
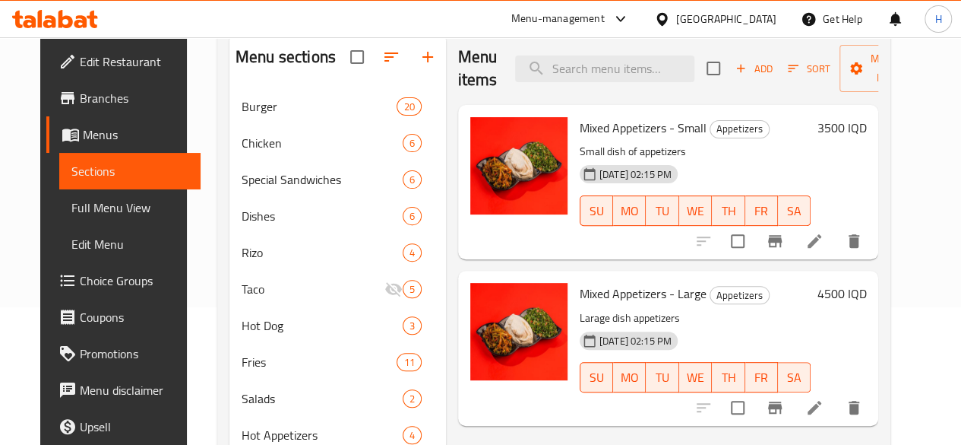
scroll to position [290, 0]
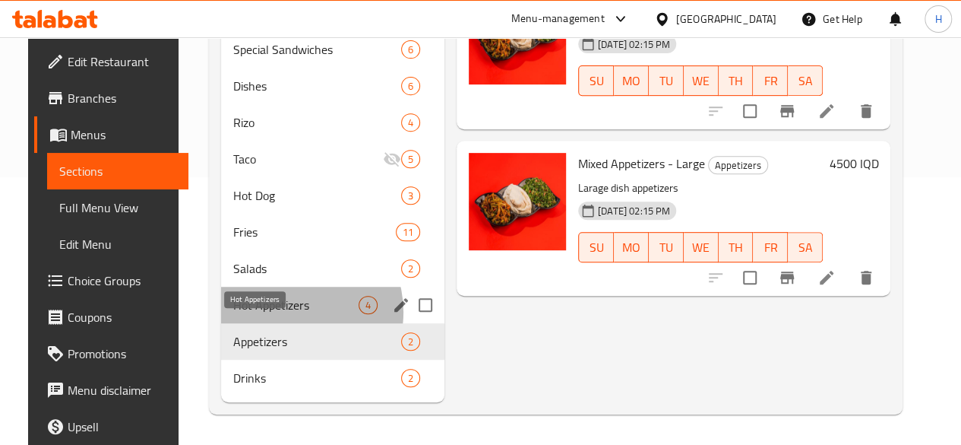
click at [272, 312] on span "Hot Appetizers" at bounding box center [295, 305] width 125 height 18
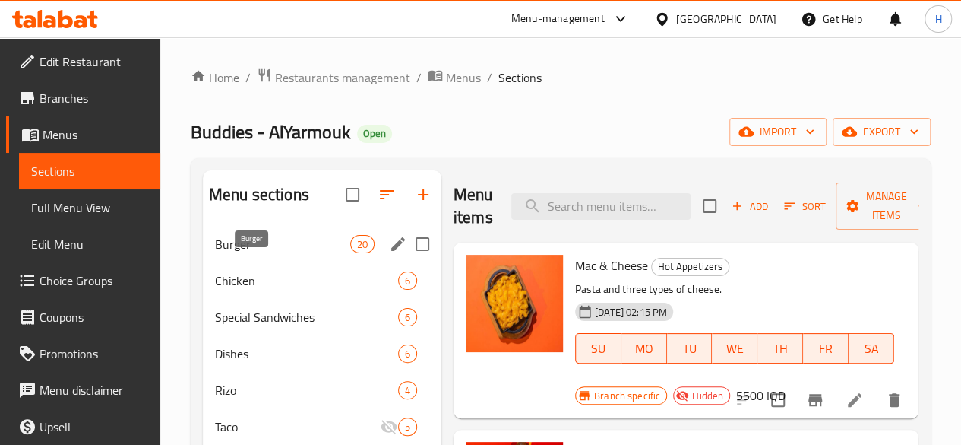
click at [261, 262] on div "Burger 20" at bounding box center [322, 244] width 239 height 36
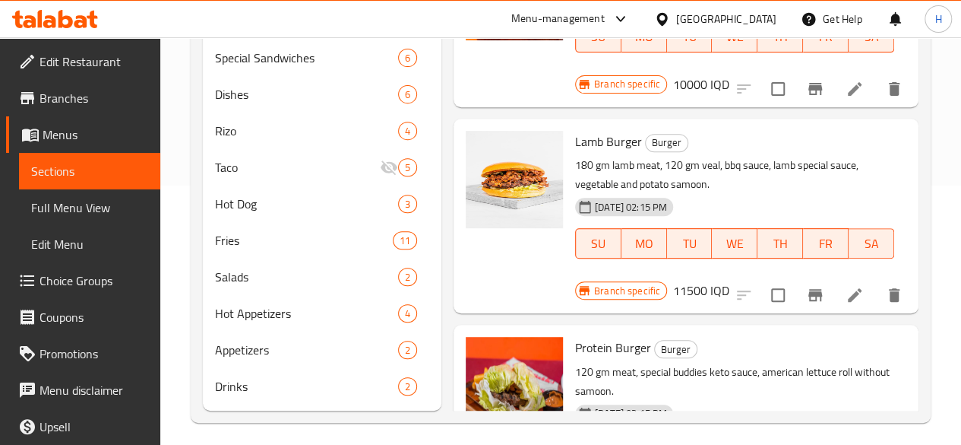
scroll to position [290, 0]
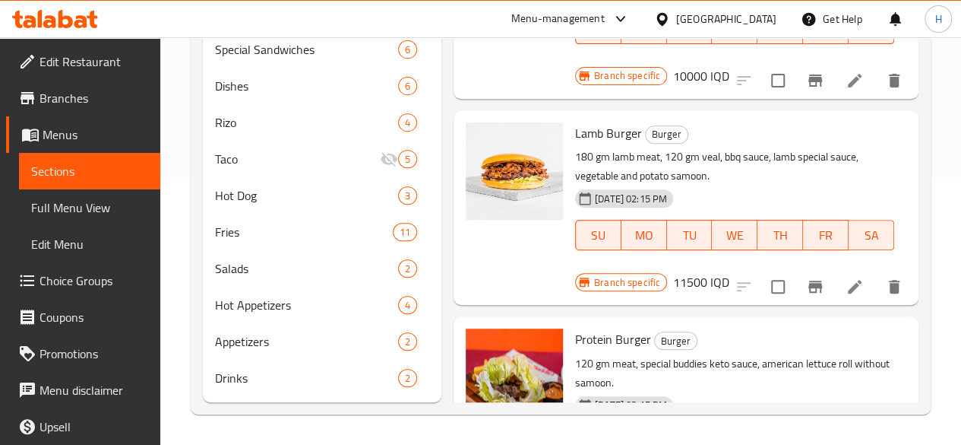
drag, startPoint x: 518, startPoint y: 274, endPoint x: 573, endPoint y: 272, distance: 54.8
drag, startPoint x: 575, startPoint y: 271, endPoint x: 563, endPoint y: 268, distance: 12.4
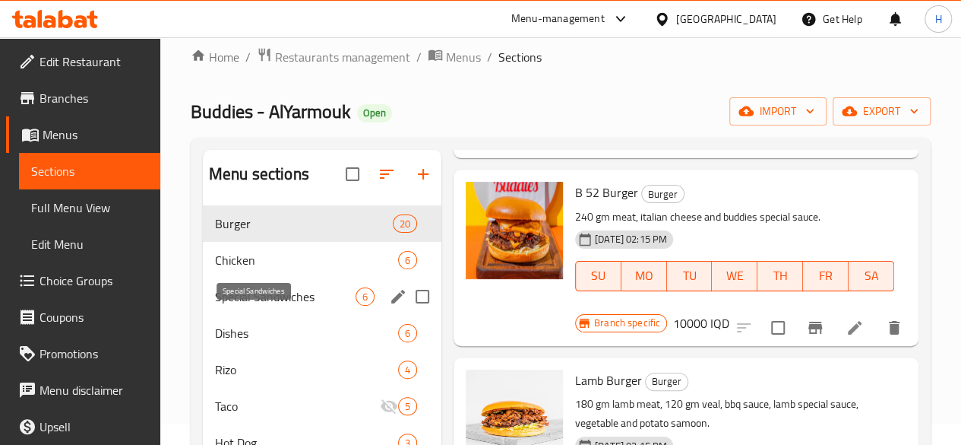
scroll to position [0, 0]
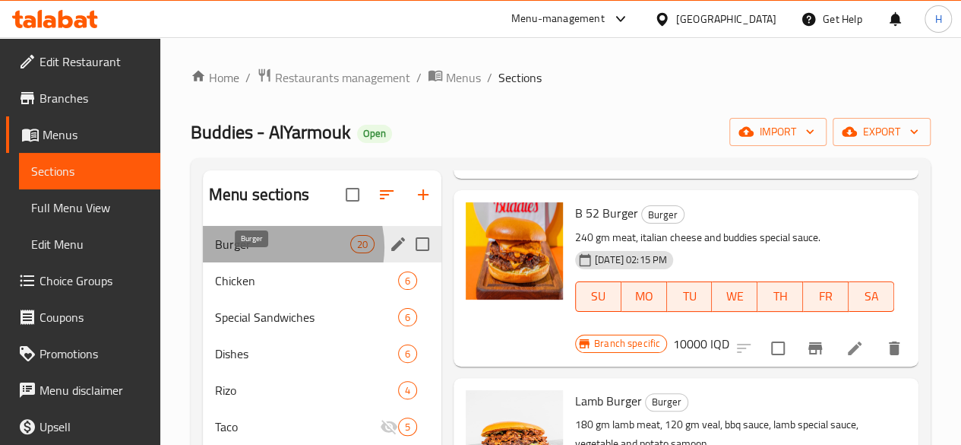
click at [280, 253] on span "Burger" at bounding box center [282, 244] width 135 height 18
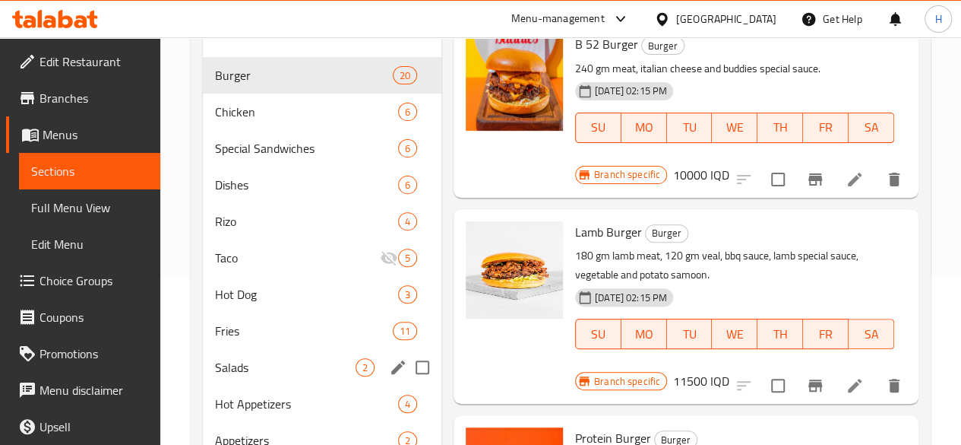
scroll to position [62, 0]
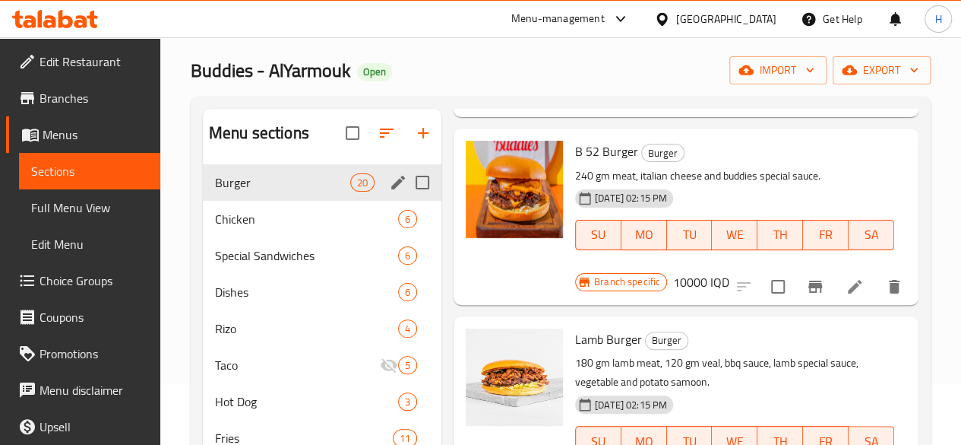
click at [261, 228] on span "Chicken" at bounding box center [306, 219] width 183 height 18
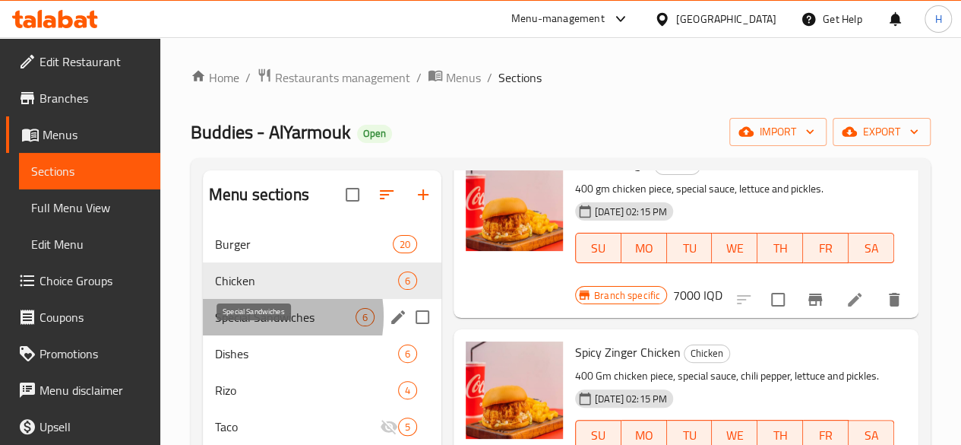
click at [255, 326] on span "Special Sandwiches" at bounding box center [285, 317] width 141 height 18
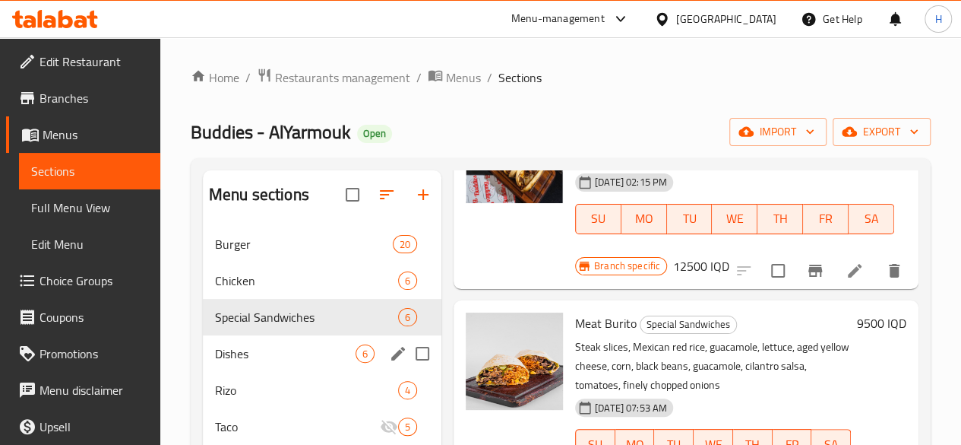
click at [242, 372] on div "Dishes 6" at bounding box center [322, 353] width 239 height 36
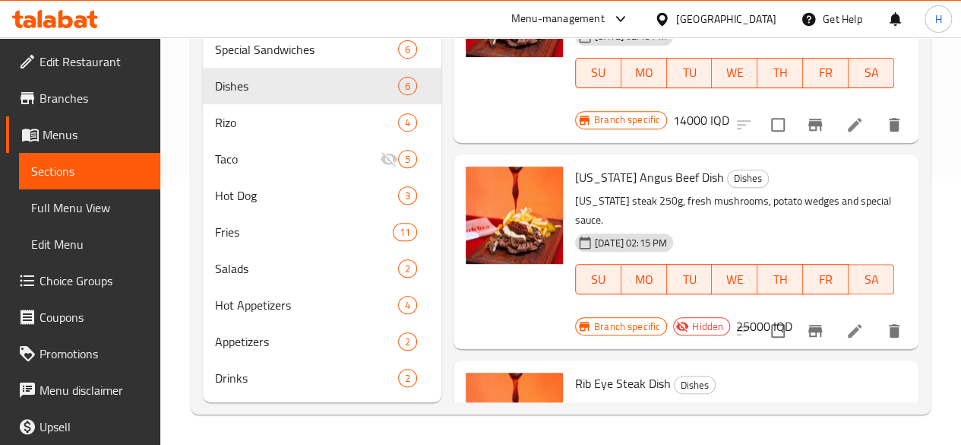
scroll to position [578, 0]
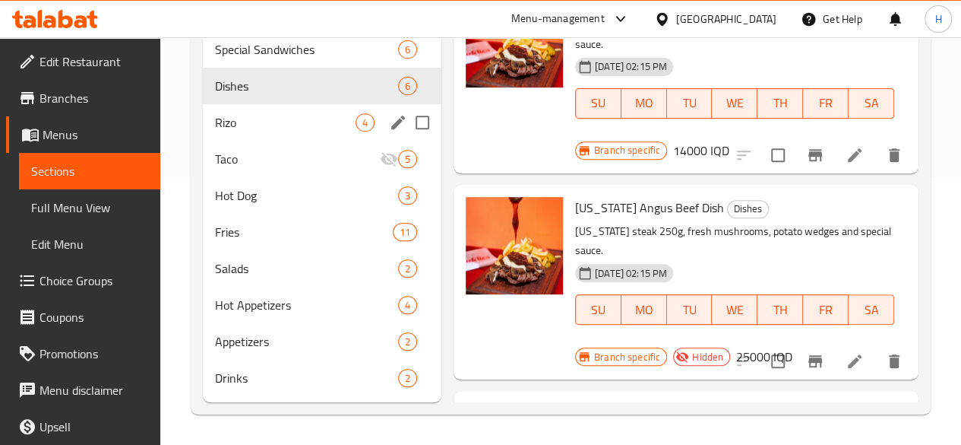
click at [292, 130] on span "Rizo" at bounding box center [285, 122] width 141 height 18
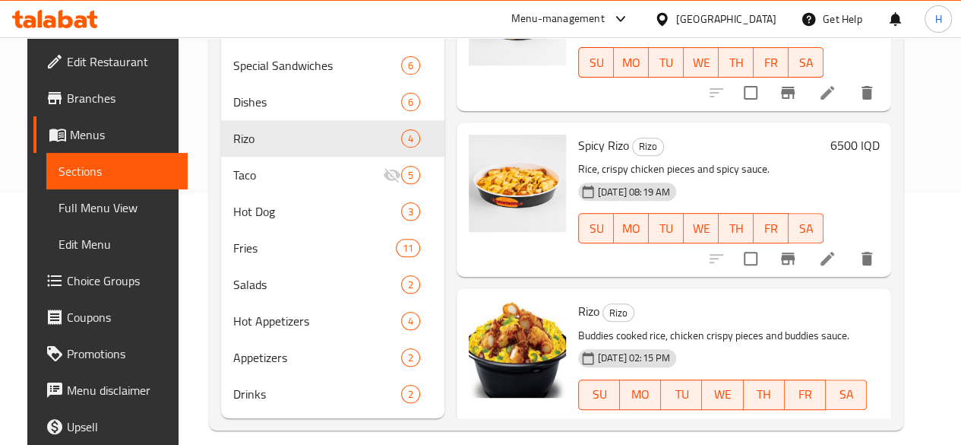
scroll to position [290, 0]
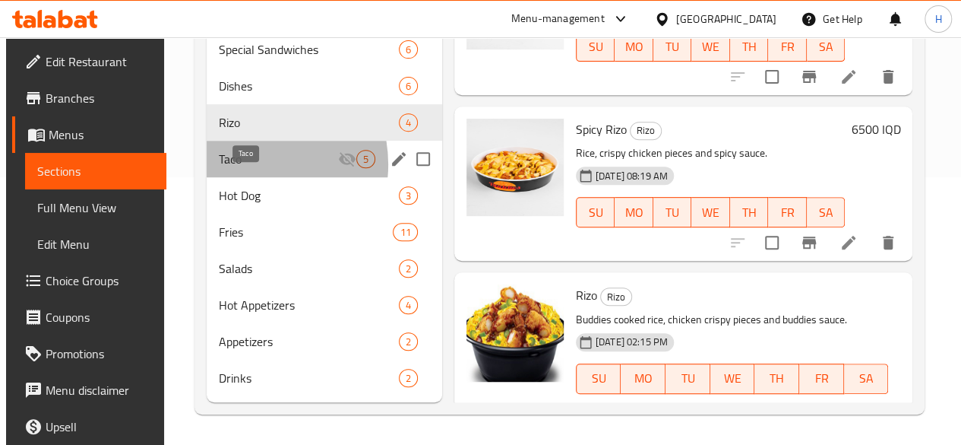
click at [245, 165] on span "Taco" at bounding box center [278, 159] width 119 height 18
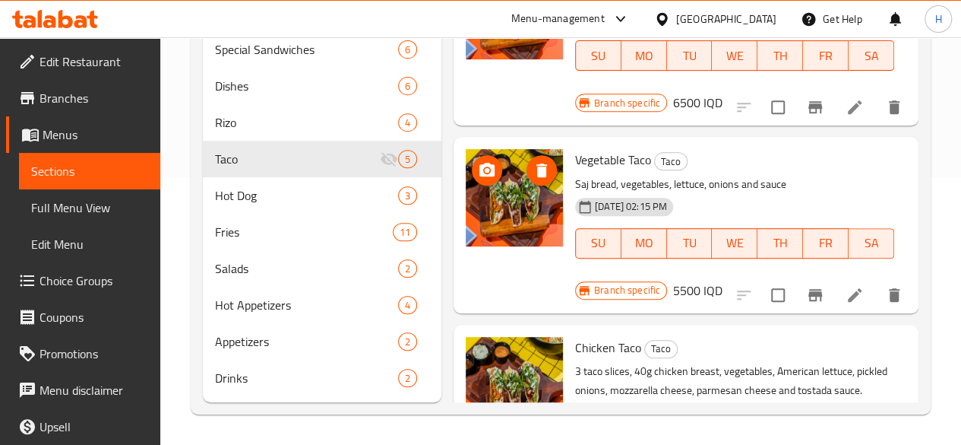
scroll to position [445, 0]
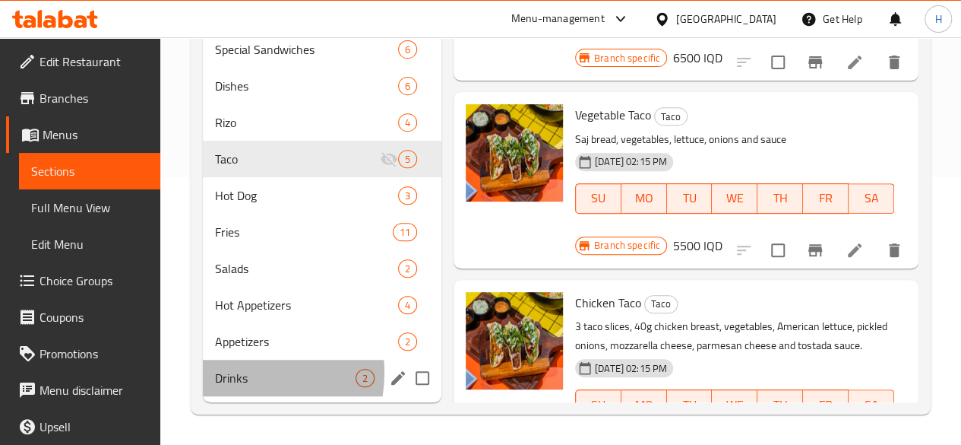
click at [240, 373] on span "Drinks" at bounding box center [285, 378] width 141 height 18
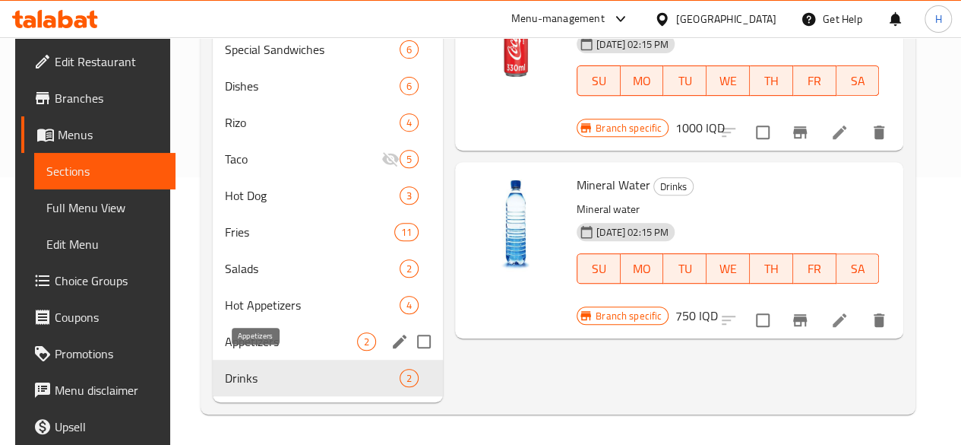
click at [249, 347] on span "Appetizers" at bounding box center [291, 341] width 132 height 18
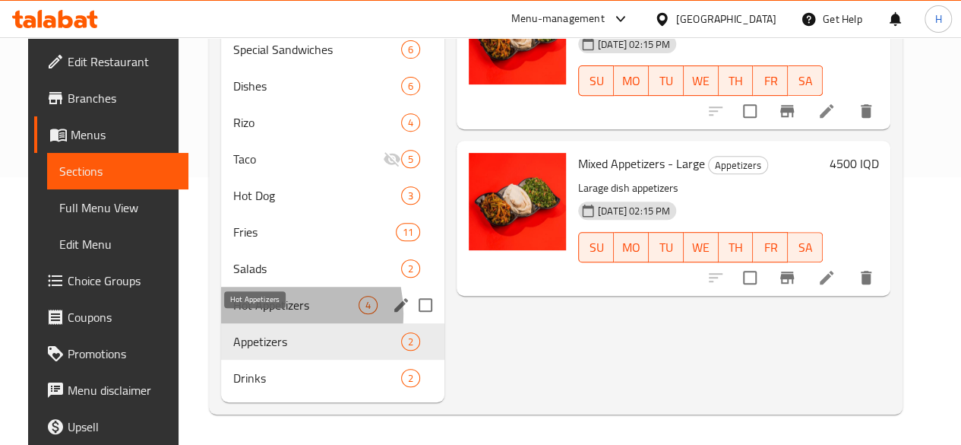
click at [252, 313] on span "Hot Appetizers" at bounding box center [295, 305] width 125 height 18
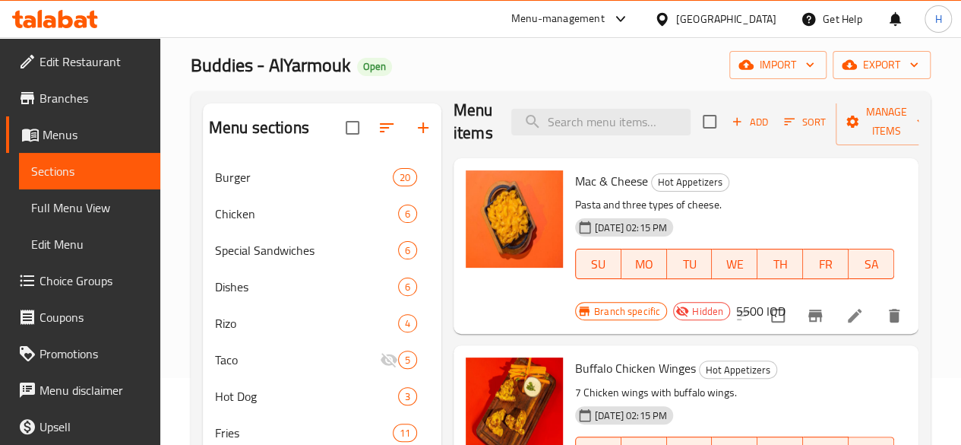
scroll to position [62, 0]
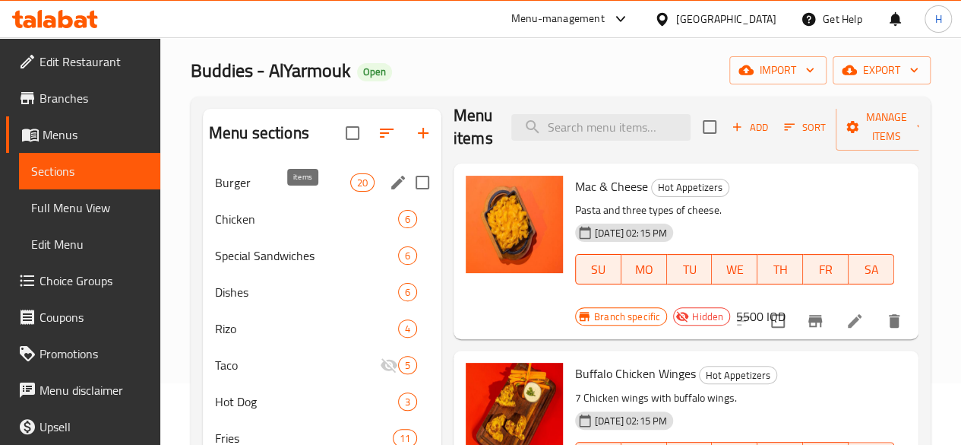
click at [350, 192] on div "20" at bounding box center [362, 182] width 24 height 18
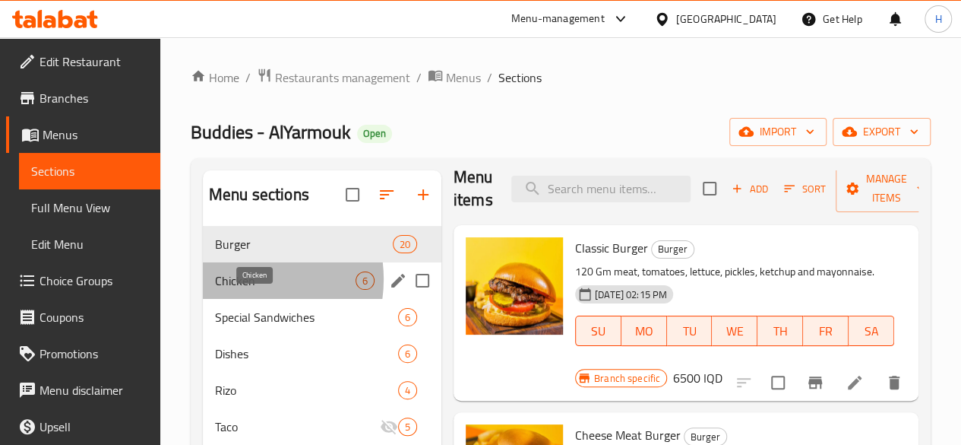
click at [240, 290] on span "Chicken" at bounding box center [285, 280] width 141 height 18
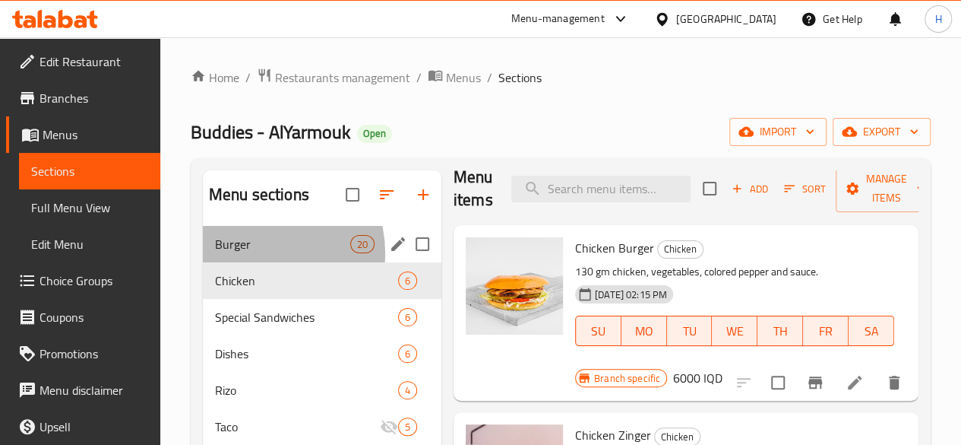
click at [252, 262] on div "Burger 20" at bounding box center [322, 244] width 239 height 36
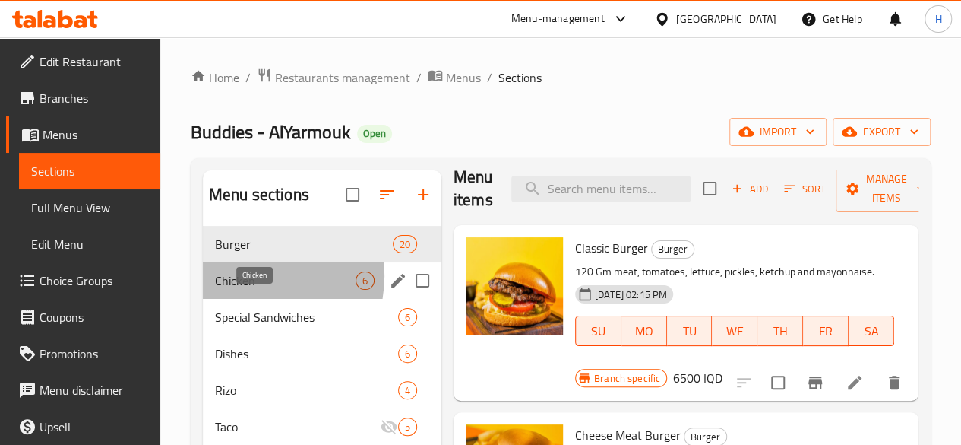
click at [254, 290] on span "Chicken" at bounding box center [285, 280] width 141 height 18
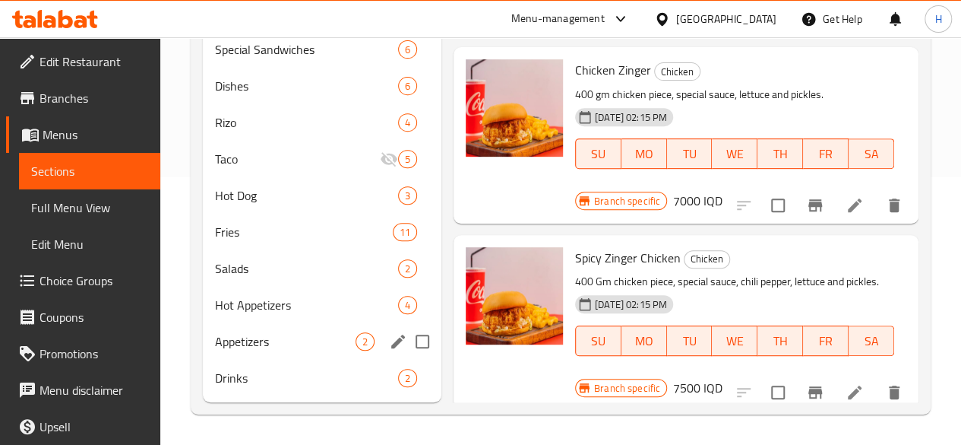
scroll to position [169, 0]
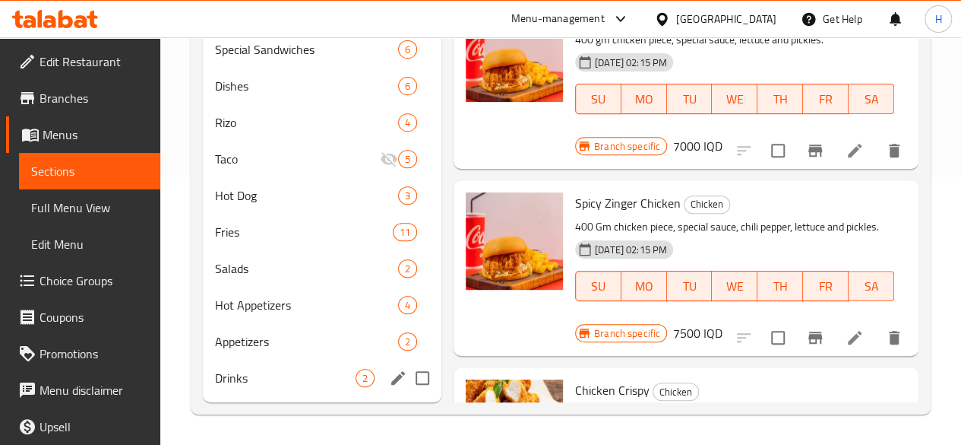
drag, startPoint x: 289, startPoint y: 401, endPoint x: 280, endPoint y: 387, distance: 16.4
click at [286, 398] on nav "Burger 20 Chicken 6 Special Sandwiches 6 Dishes 6 Rizo 4 Taco 5 Hot Dog 3 Fries…" at bounding box center [322, 177] width 239 height 450
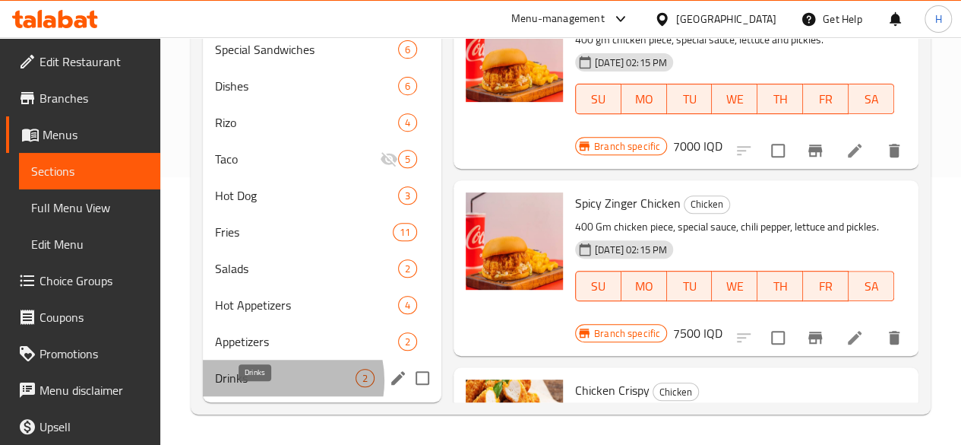
click at [278, 381] on span "Drinks" at bounding box center [285, 378] width 141 height 18
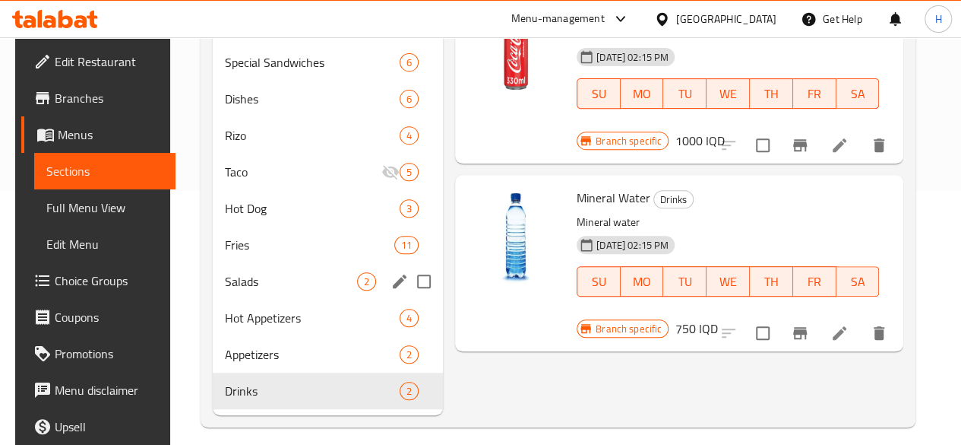
scroll to position [290, 0]
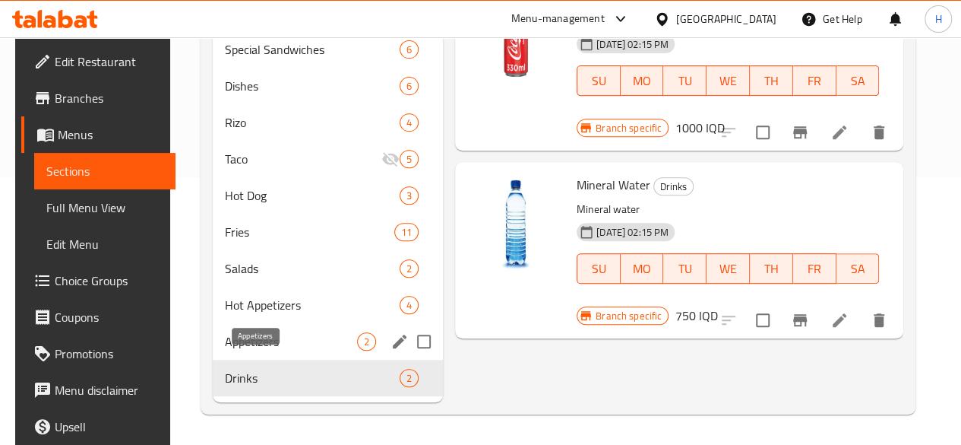
click at [242, 337] on span "Appetizers" at bounding box center [291, 341] width 132 height 18
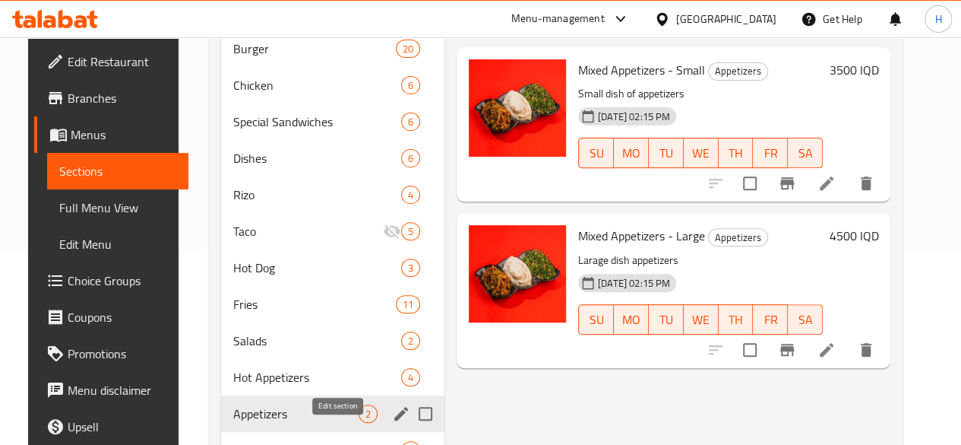
scroll to position [290, 0]
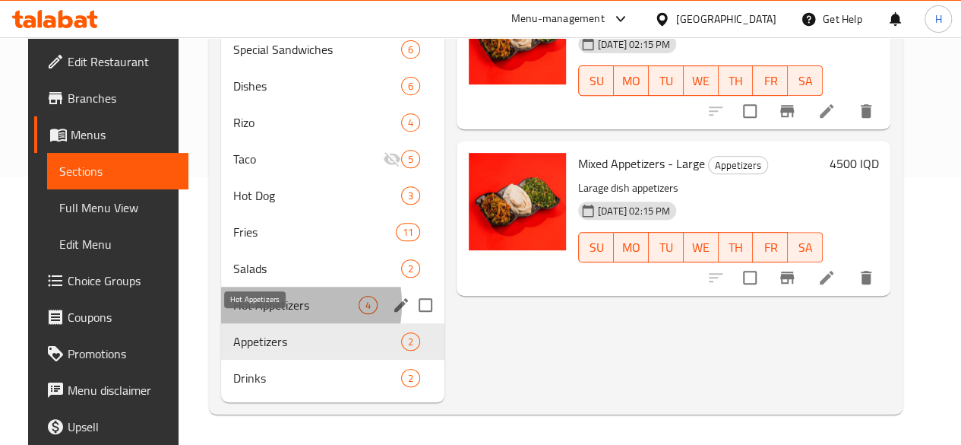
click at [260, 304] on span "Hot Appetizers" at bounding box center [295, 305] width 125 height 18
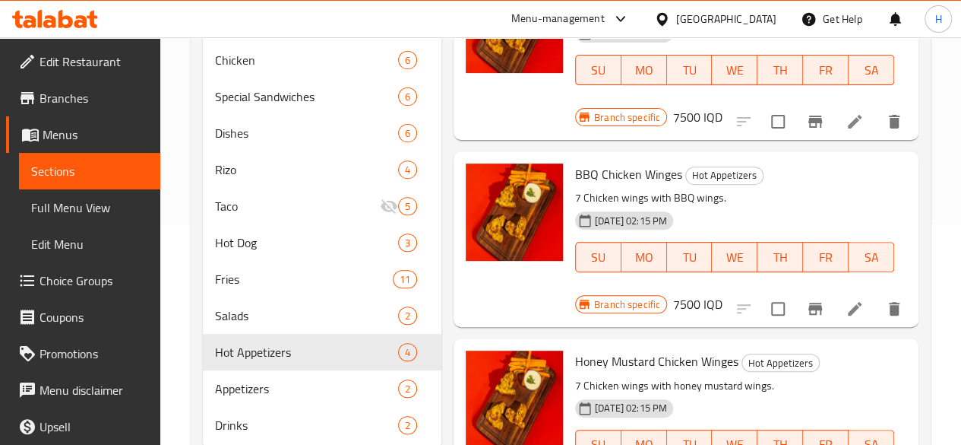
scroll to position [290, 0]
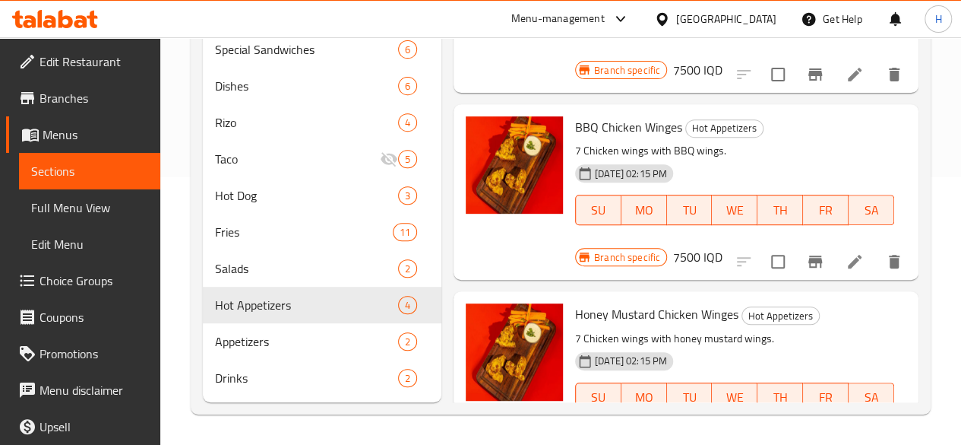
click at [853, 435] on li at bounding box center [855, 448] width 43 height 27
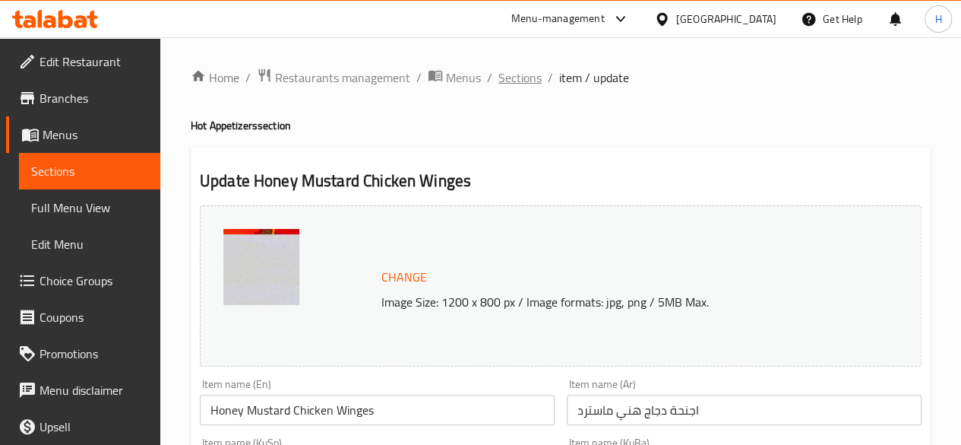
click at [508, 81] on span "Sections" at bounding box center [520, 77] width 43 height 18
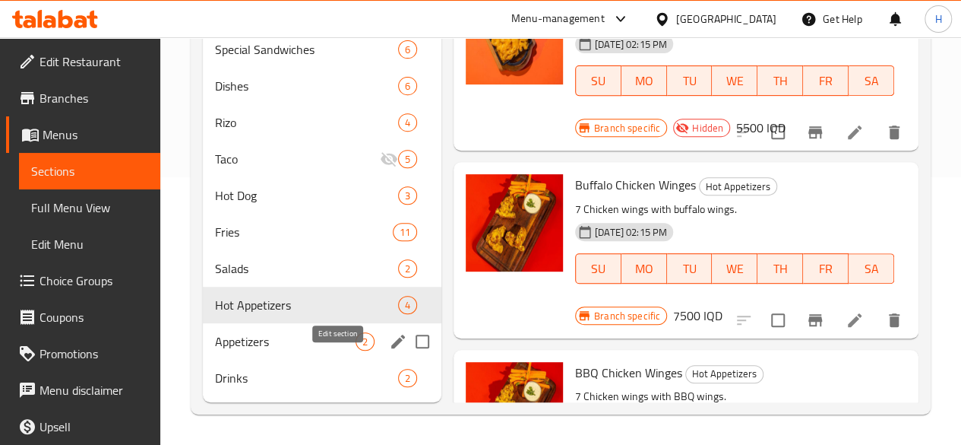
scroll to position [290, 0]
click at [271, 277] on span "Salads" at bounding box center [285, 268] width 141 height 18
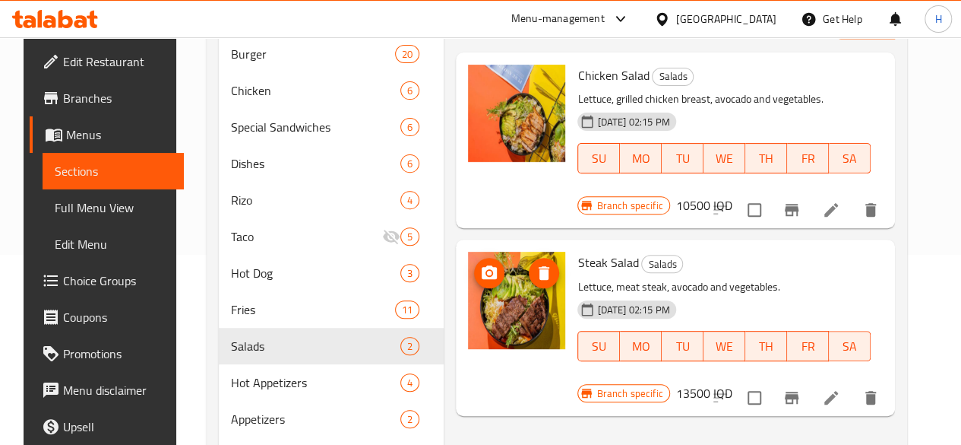
scroll to position [214, 0]
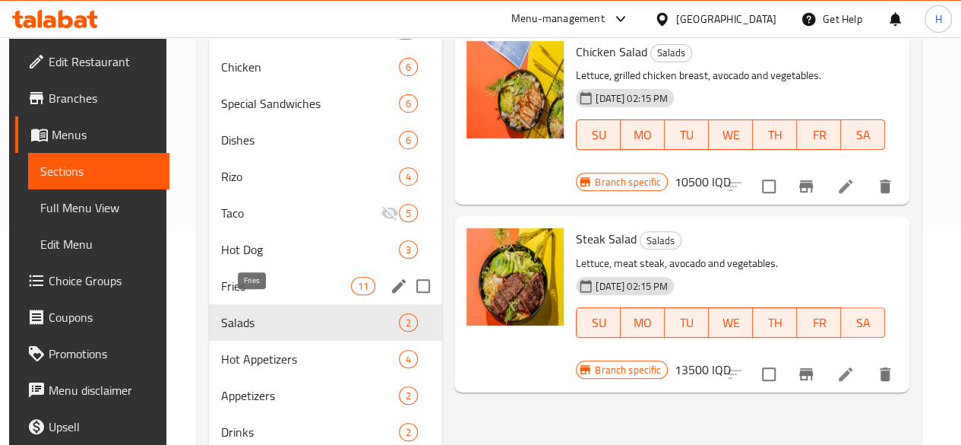
click at [243, 295] on span "Fries" at bounding box center [286, 286] width 130 height 18
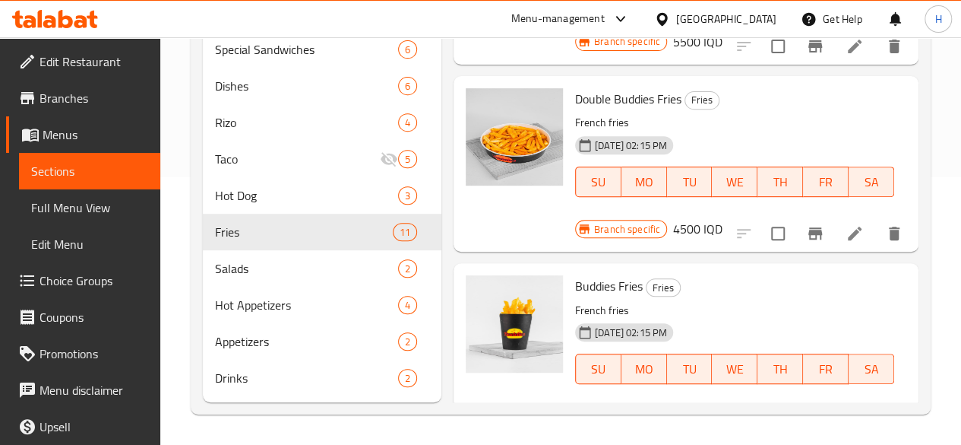
scroll to position [1479, 0]
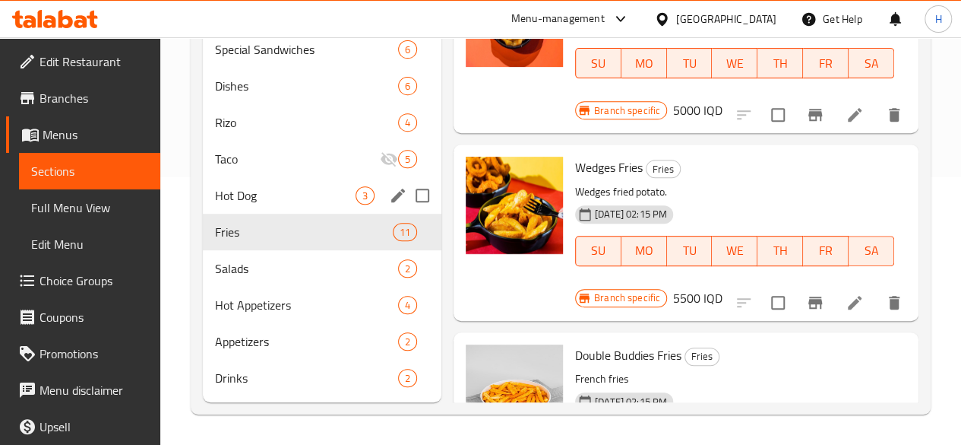
click at [241, 199] on span "Hot Dog" at bounding box center [285, 195] width 141 height 18
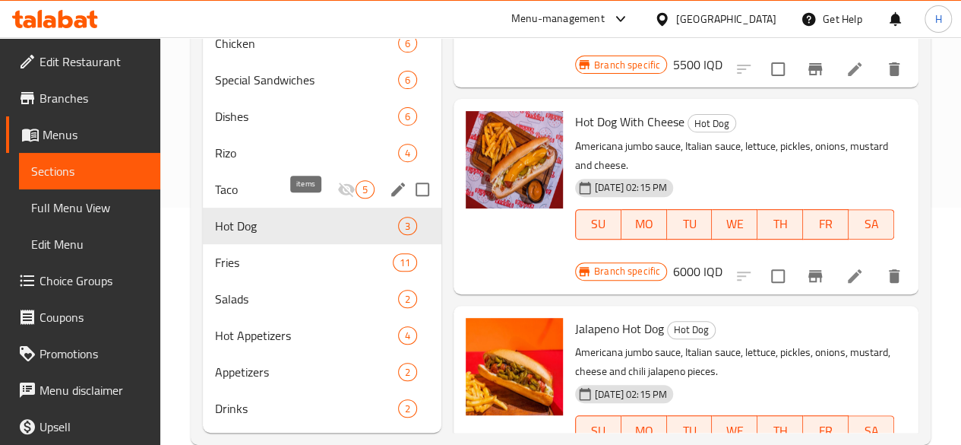
scroll to position [214, 0]
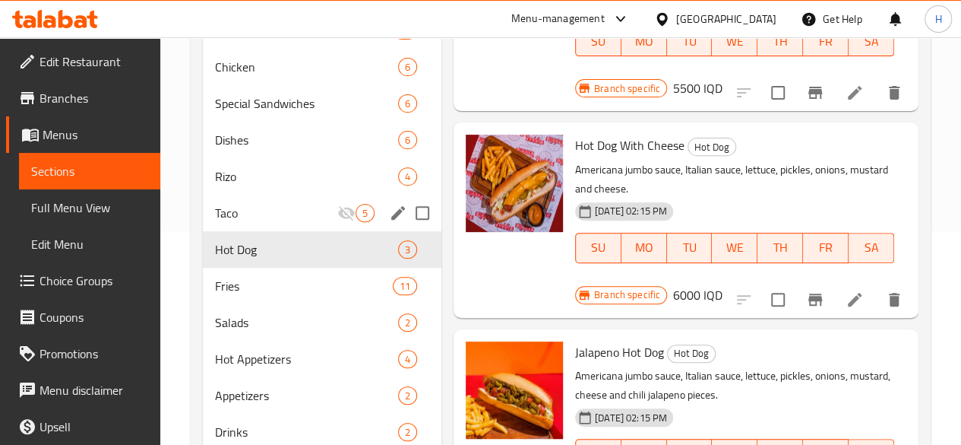
click at [248, 220] on div "Taco 5" at bounding box center [322, 213] width 239 height 36
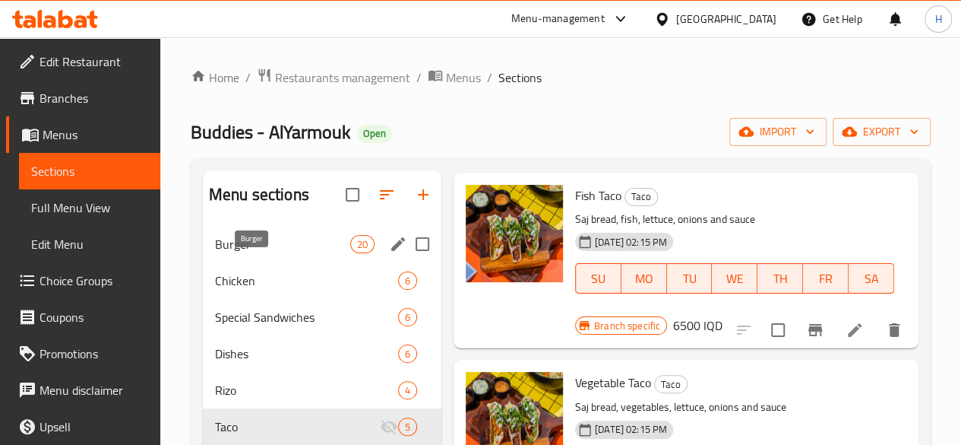
click at [264, 253] on span "Burger" at bounding box center [282, 244] width 135 height 18
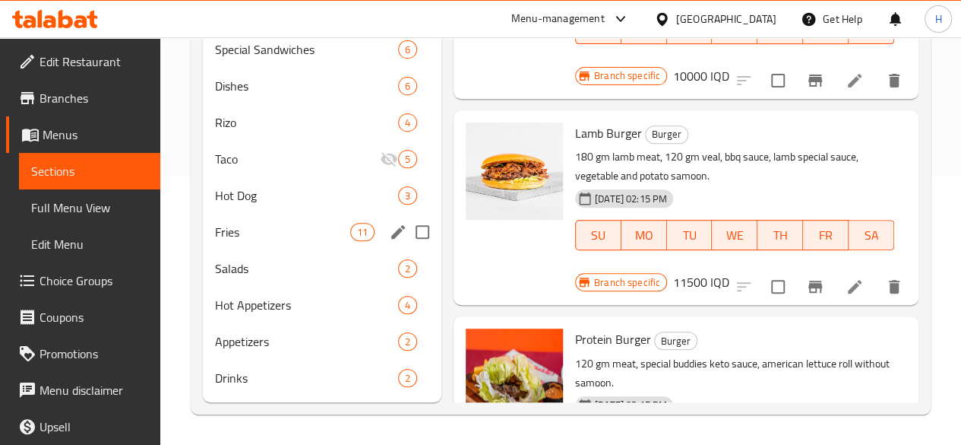
scroll to position [138, 0]
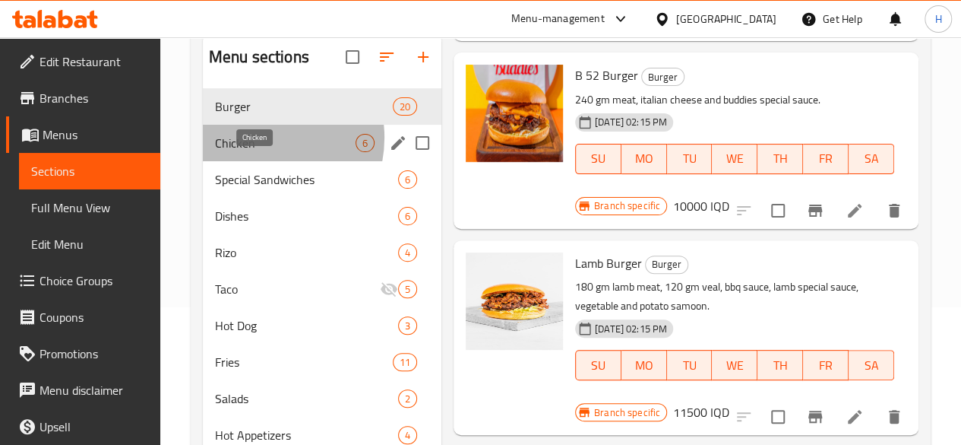
click at [257, 152] on span "Chicken" at bounding box center [285, 143] width 141 height 18
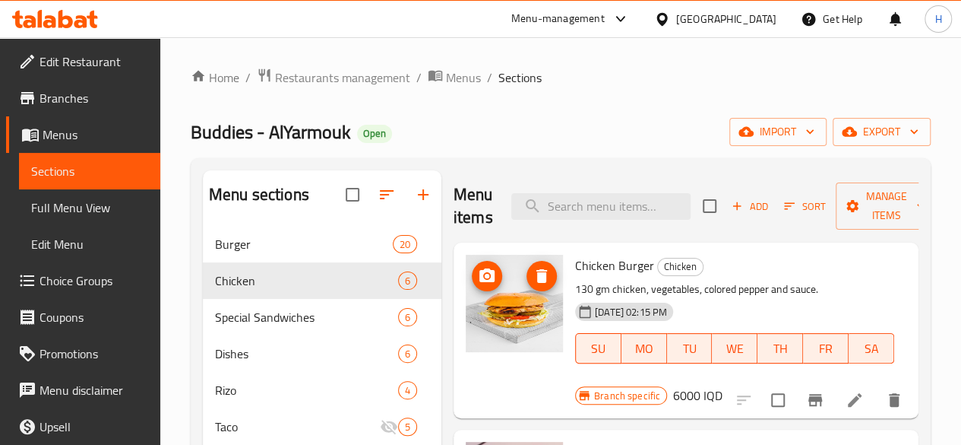
click at [485, 296] on img at bounding box center [514, 303] width 97 height 97
click at [651, 285] on p "130 gm chicken, vegetables, colored pepper and sauce." at bounding box center [734, 289] width 319 height 19
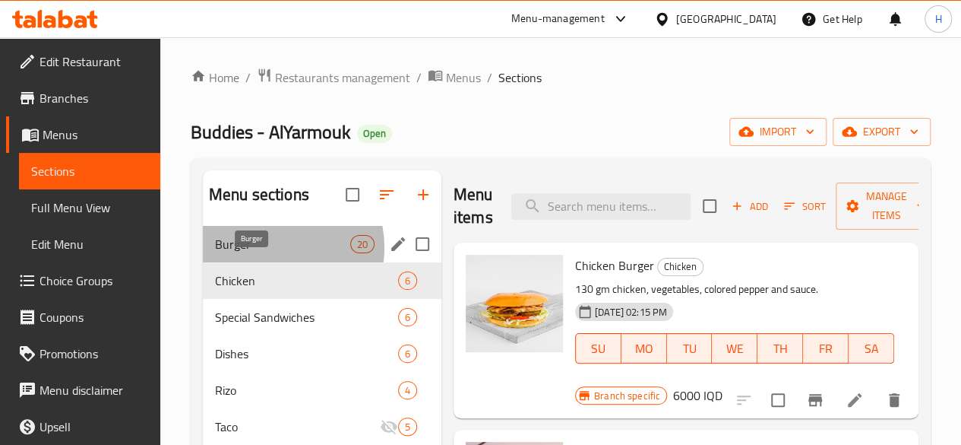
click at [274, 253] on span "Burger" at bounding box center [282, 244] width 135 height 18
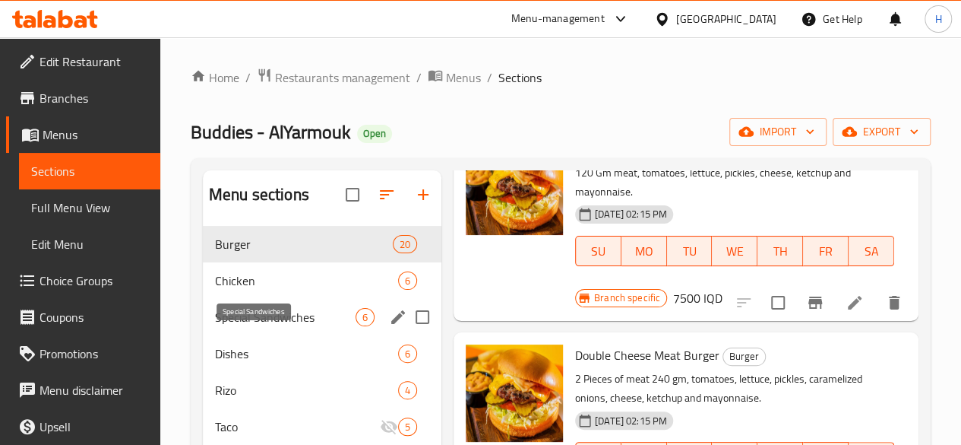
scroll to position [290, 0]
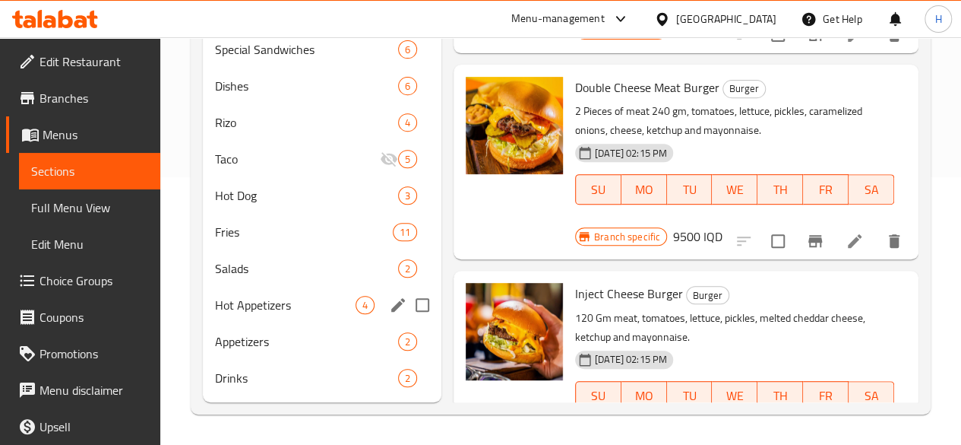
click at [264, 317] on div "Hot Appetizers 4" at bounding box center [322, 305] width 239 height 36
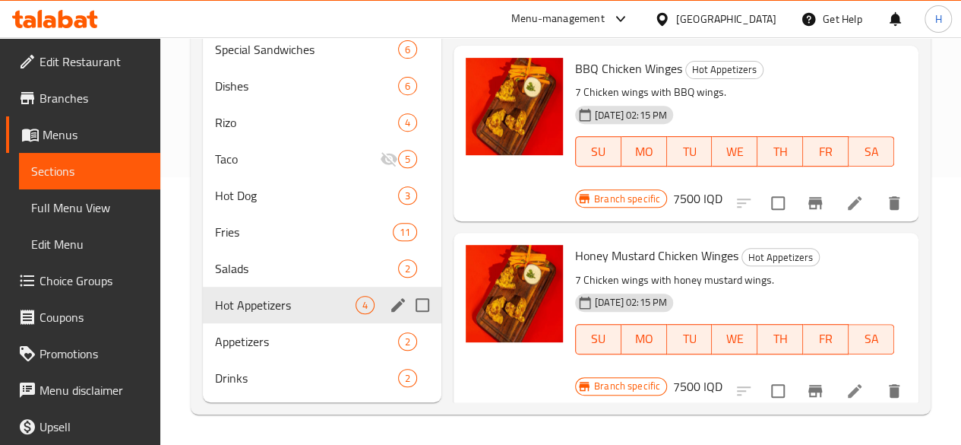
scroll to position [245, 0]
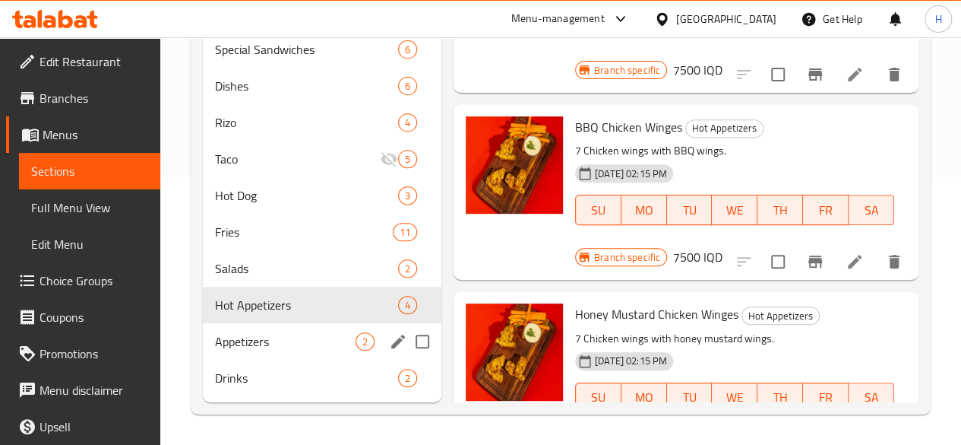
click at [280, 349] on span "Appetizers" at bounding box center [285, 341] width 141 height 18
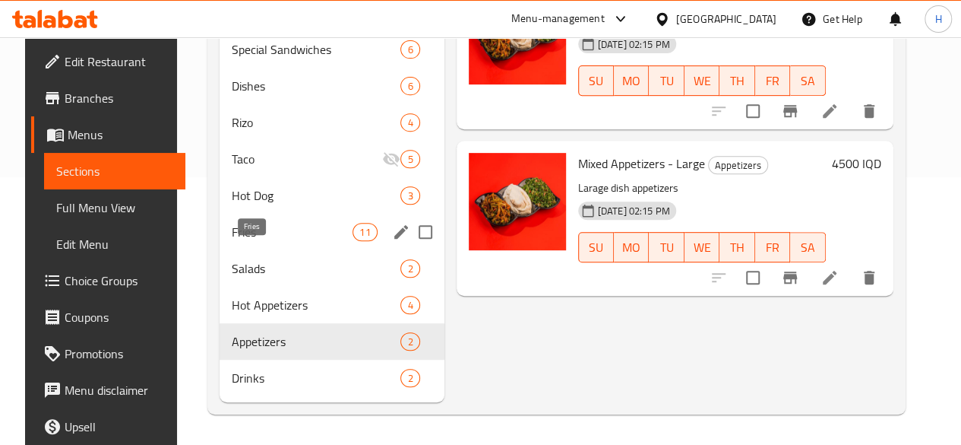
click at [254, 238] on span "Fries" at bounding box center [292, 232] width 121 height 18
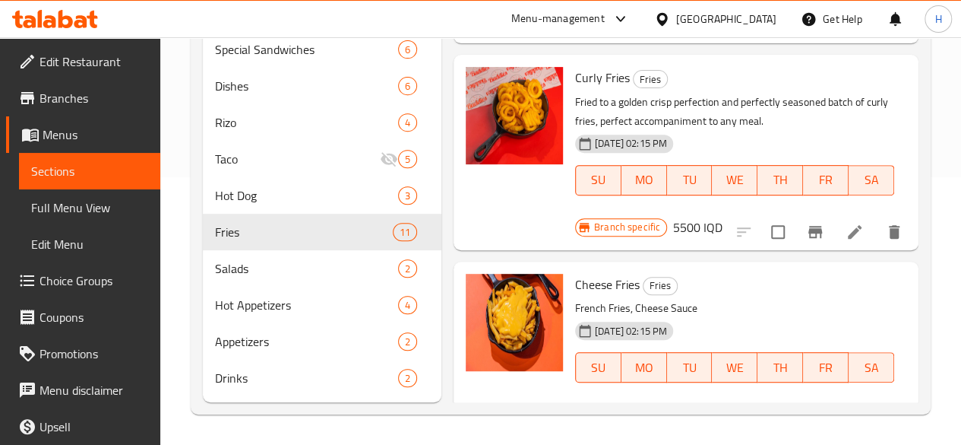
scroll to position [643, 0]
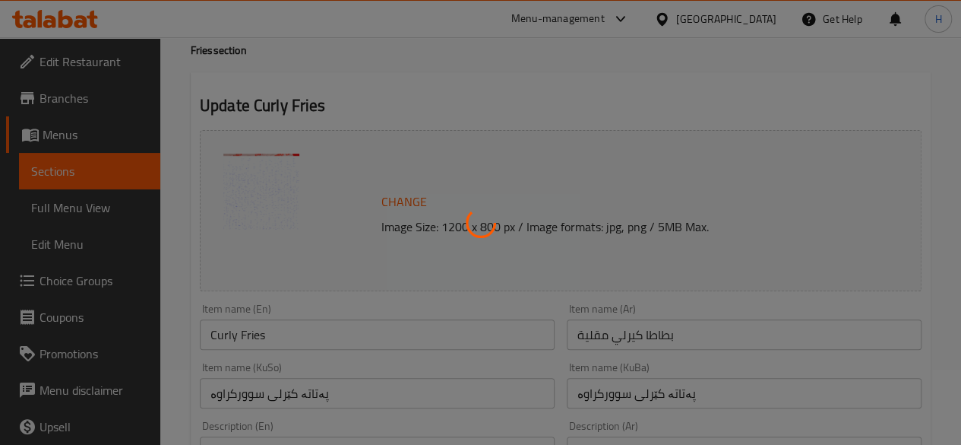
scroll to position [152, 0]
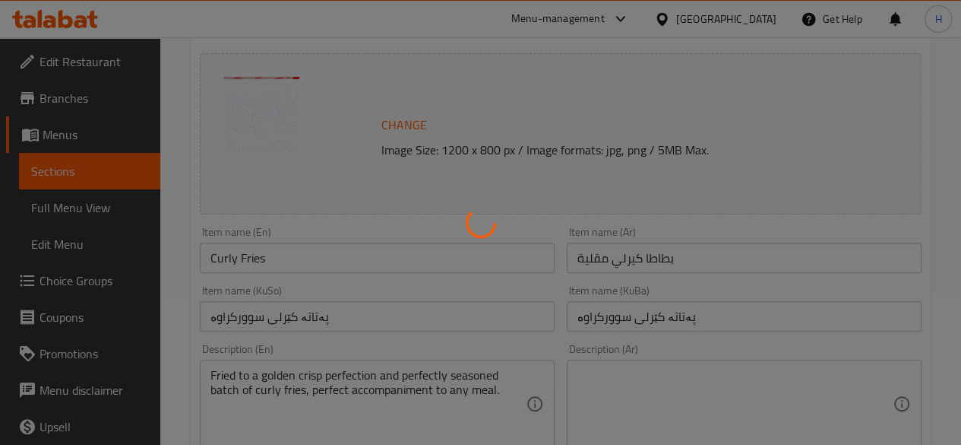
click at [687, 366] on div at bounding box center [480, 222] width 961 height 445
click at [687, 367] on div at bounding box center [480, 222] width 961 height 445
click at [705, 398] on div at bounding box center [480, 222] width 961 height 445
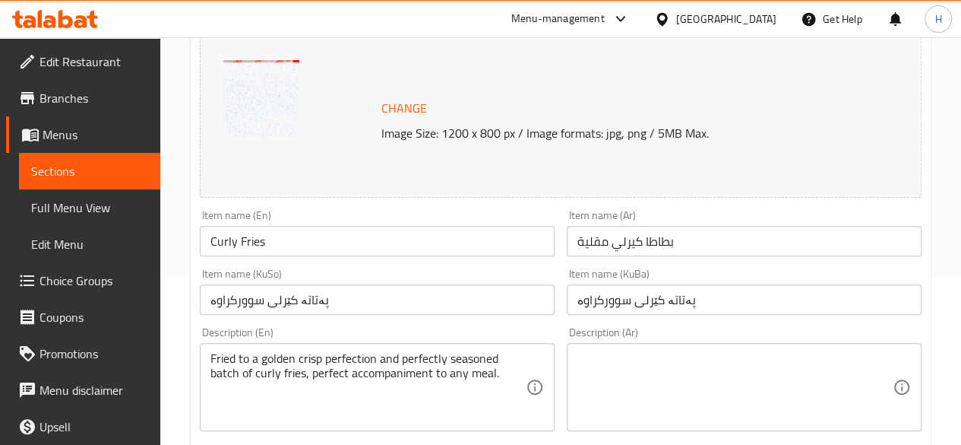
scroll to position [170, 0]
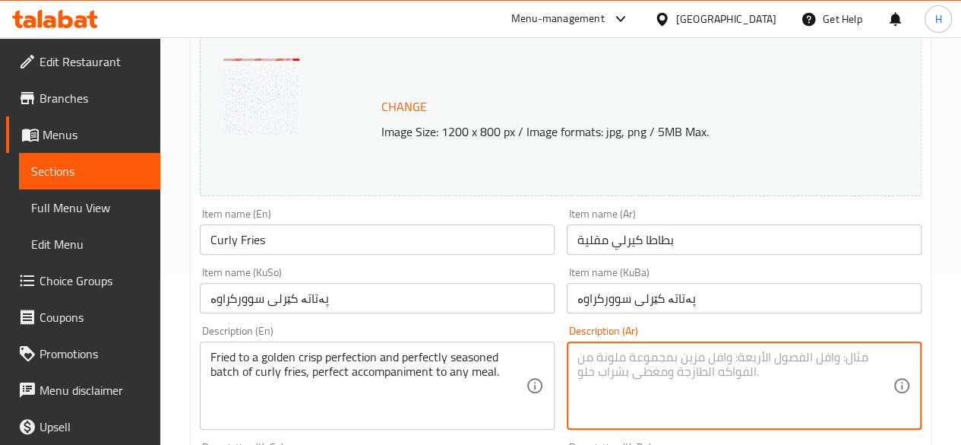
type textarea "f"
click at [736, 372] on textarea "بطاطا كيرلي مقلية مقرمشة" at bounding box center [735, 386] width 315 height 72
type textarea "بطاطا كيرلي مقلية مقرمشة"
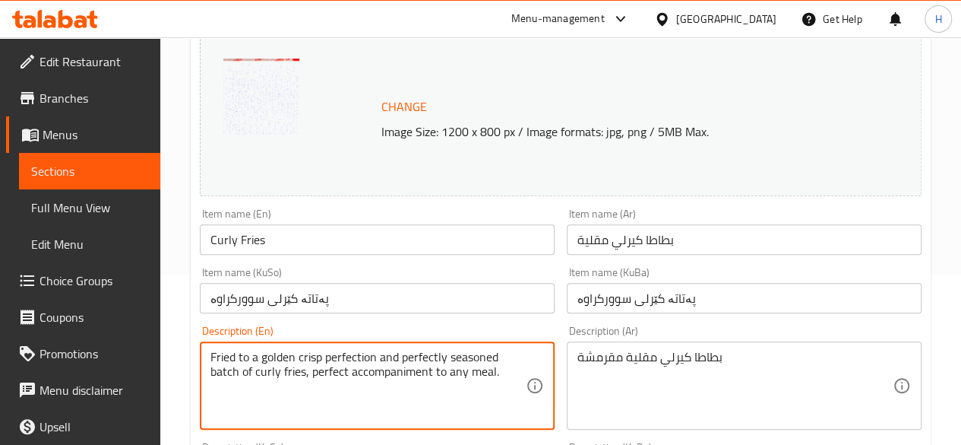
click at [338, 368] on textarea "Fried to a golden crisp perfection and perfectly seasoned batch of curly fries,…" at bounding box center [368, 386] width 315 height 72
paste textarea "Crispy curly fries"
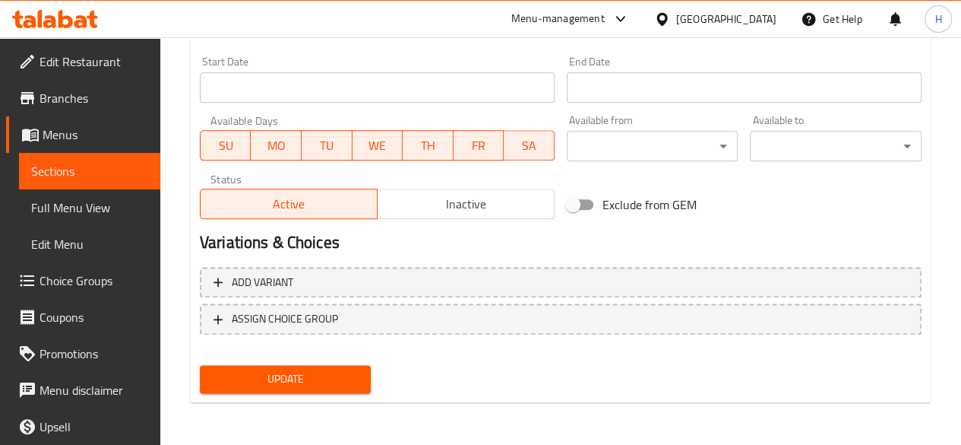
type textarea "Crispy curly fries"
click at [340, 376] on span "Update" at bounding box center [285, 378] width 147 height 19
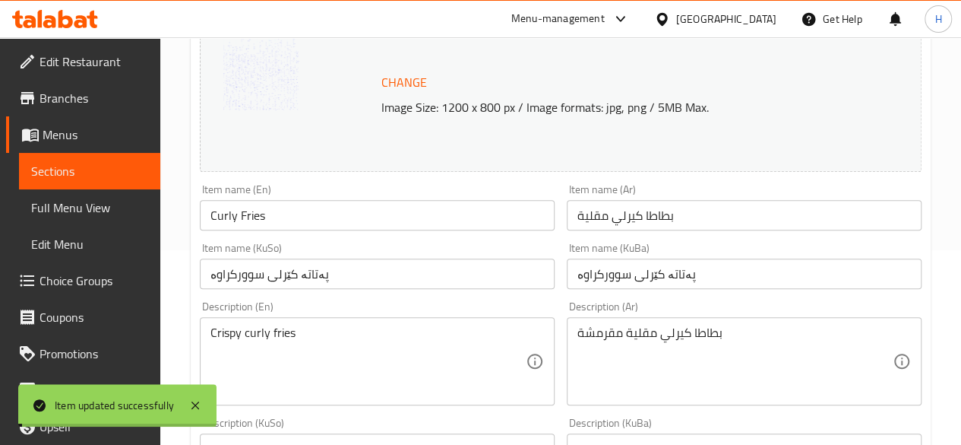
scroll to position [0, 0]
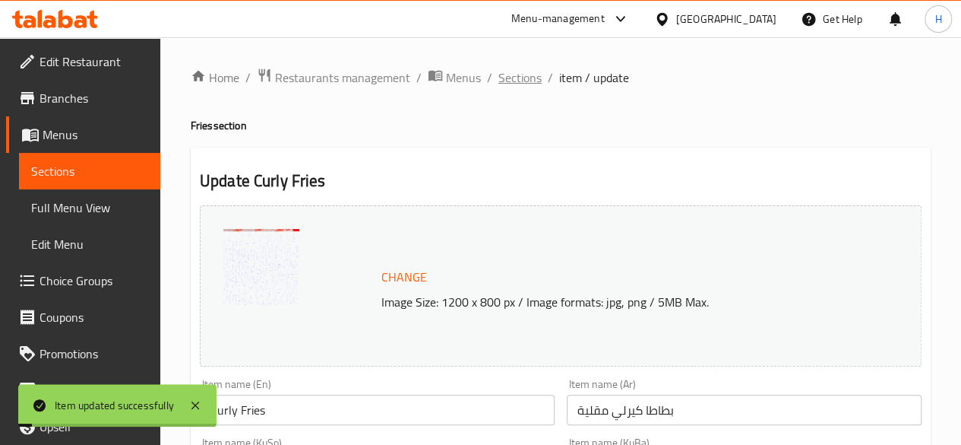
click at [503, 79] on span "Sections" at bounding box center [520, 77] width 43 height 18
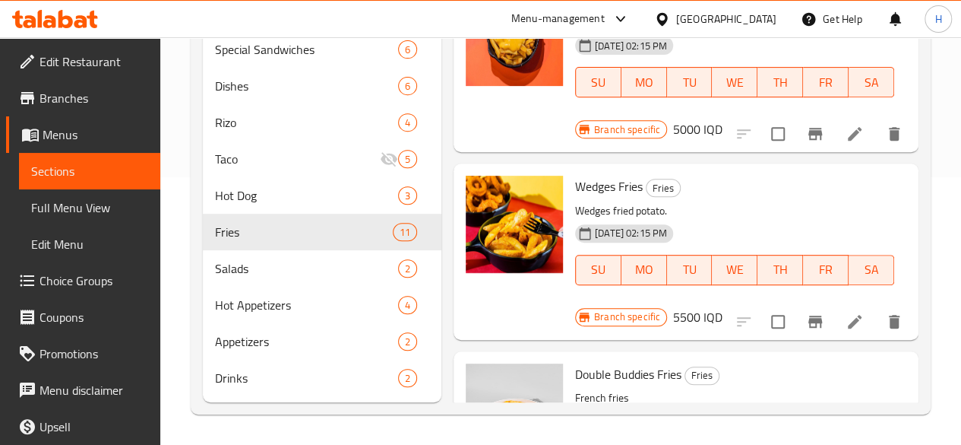
scroll to position [1441, 0]
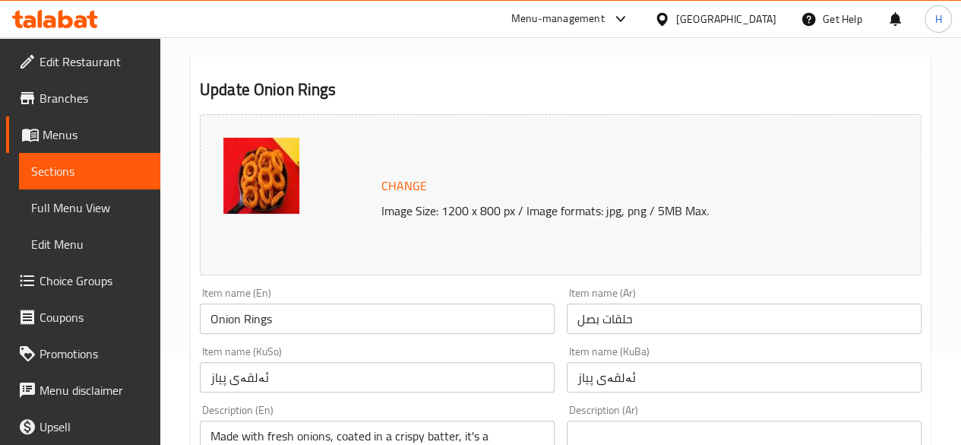
scroll to position [152, 0]
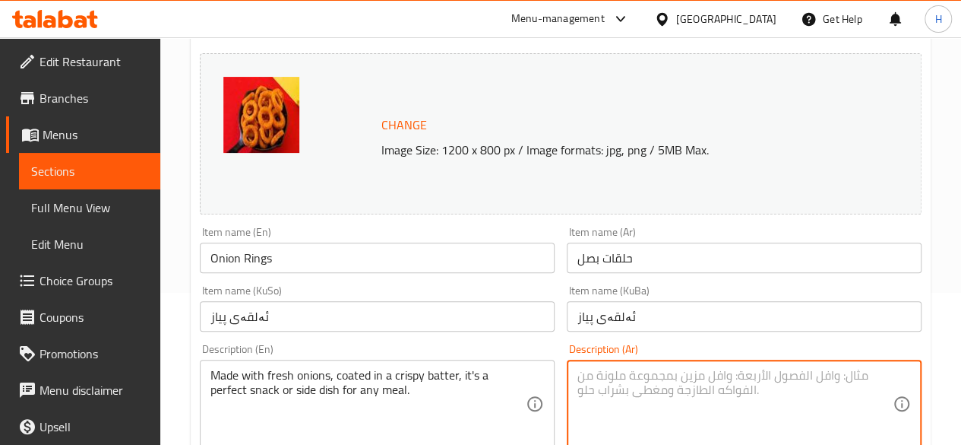
click at [655, 371] on textarea at bounding box center [735, 404] width 315 height 72
click at [655, 372] on textarea "حلقات البصل المقرمشة" at bounding box center [735, 404] width 315 height 72
type textarea "حلقات البصل المقرمشة"
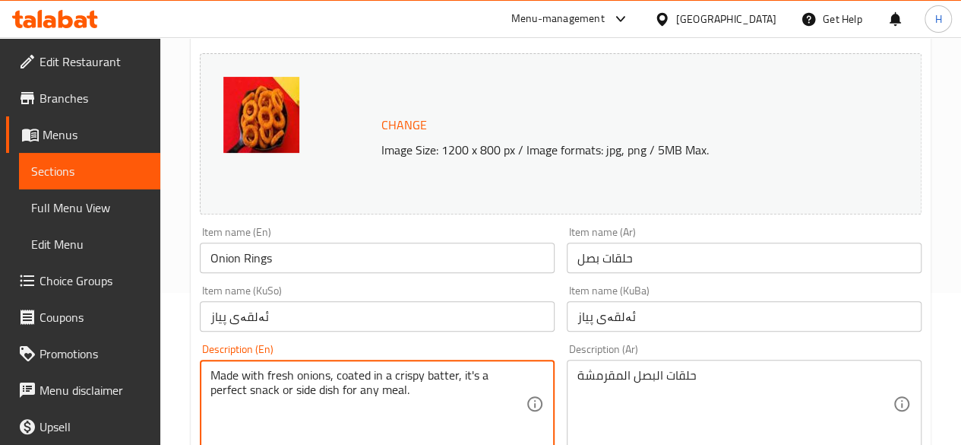
click at [333, 379] on textarea "Made with fresh onions, coated in a crispy batter, it's a perfect snack or side…" at bounding box center [368, 404] width 315 height 72
paste textarea "Crispy onion rings"
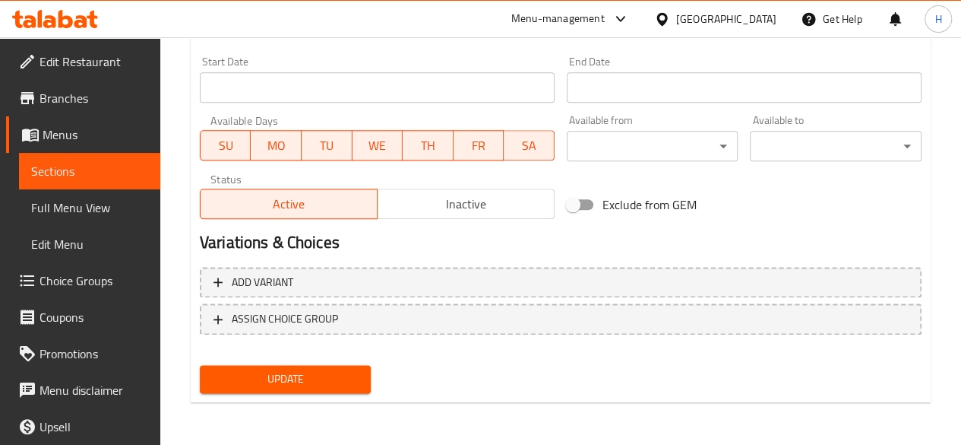
type textarea "Crispy onion rings"
click at [333, 388] on span "Update" at bounding box center [285, 378] width 147 height 19
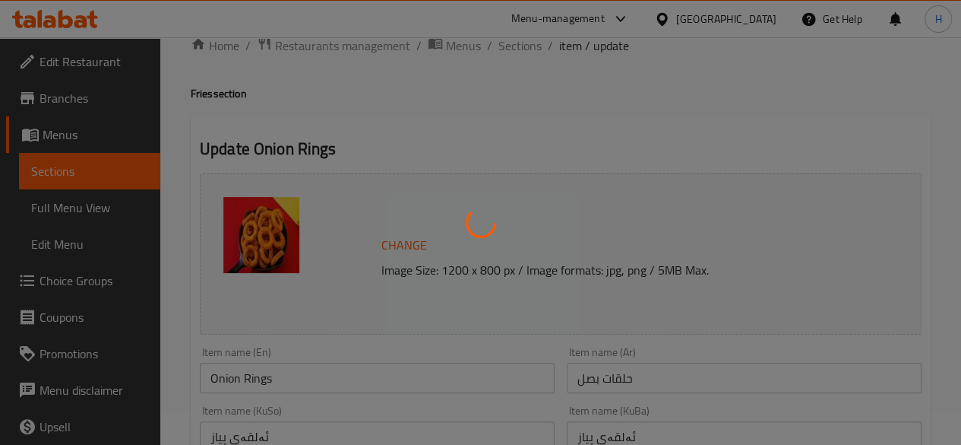
scroll to position [0, 0]
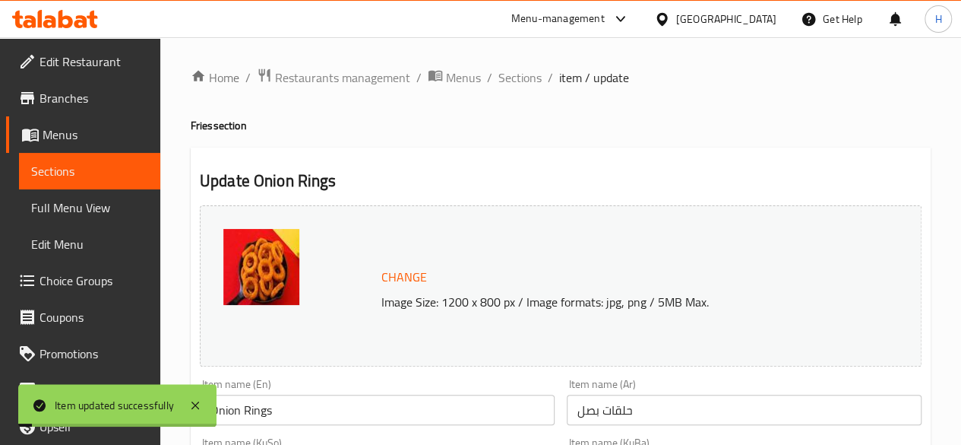
drag, startPoint x: 523, startPoint y: 82, endPoint x: 545, endPoint y: 90, distance: 23.6
click at [523, 81] on span "Sections" at bounding box center [520, 77] width 43 height 18
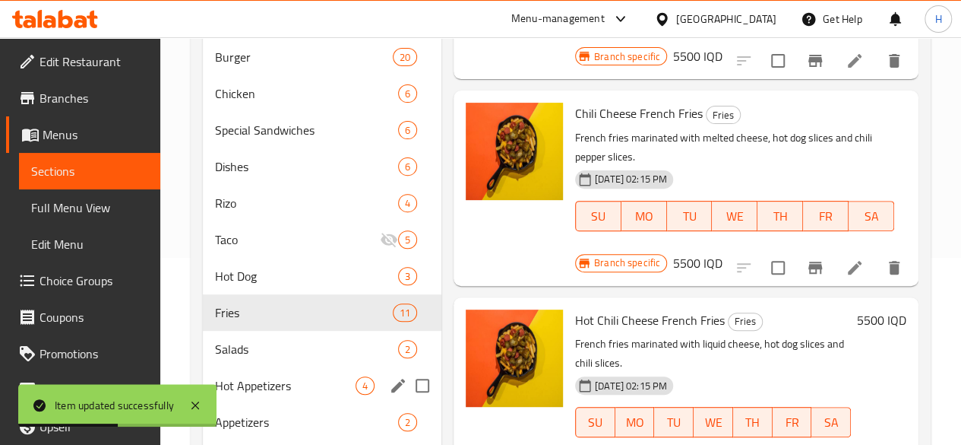
scroll to position [290, 0]
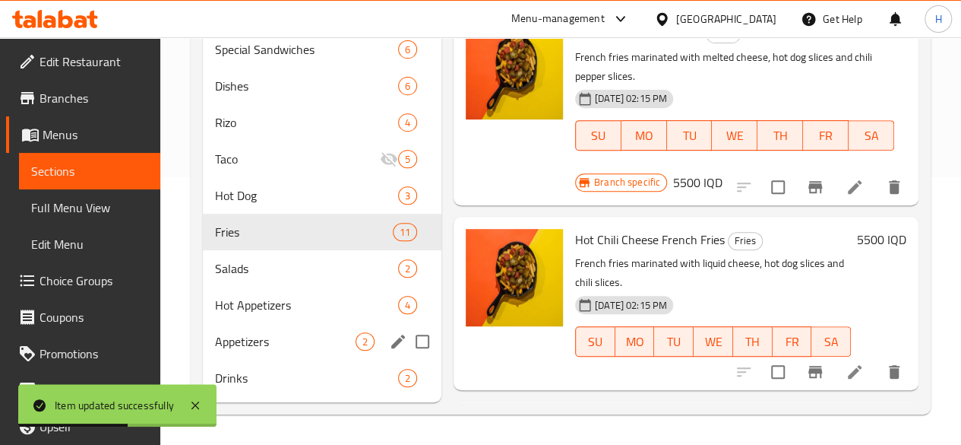
click at [263, 332] on span "Appetizers" at bounding box center [285, 341] width 141 height 18
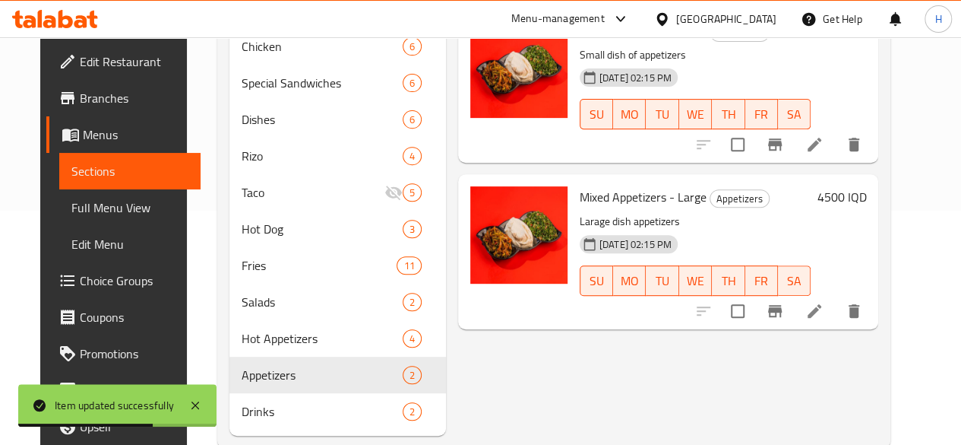
scroll to position [214, 0]
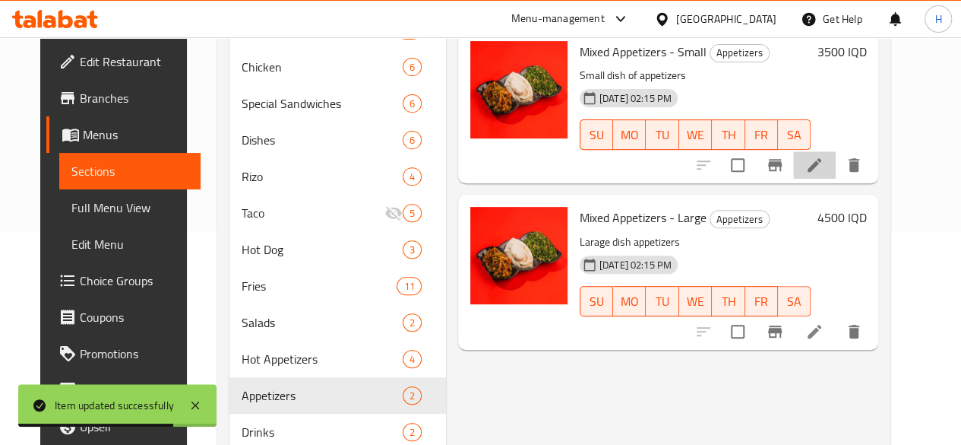
click at [836, 175] on li at bounding box center [814, 164] width 43 height 27
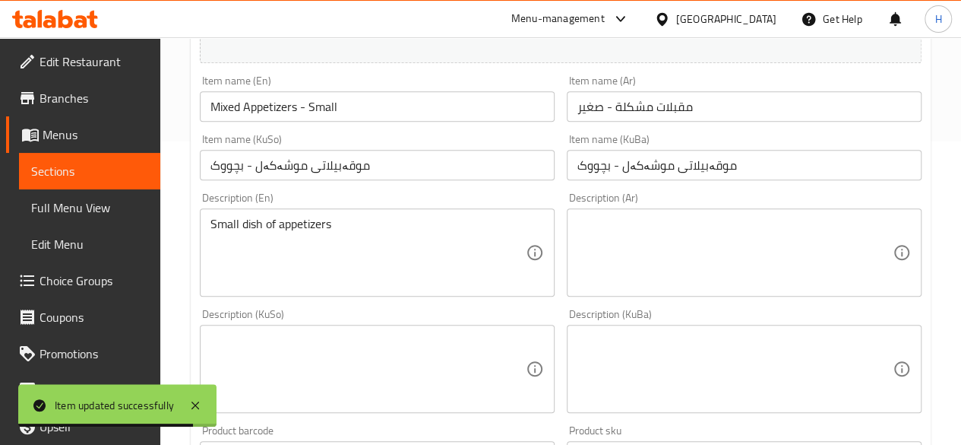
scroll to position [304, 0]
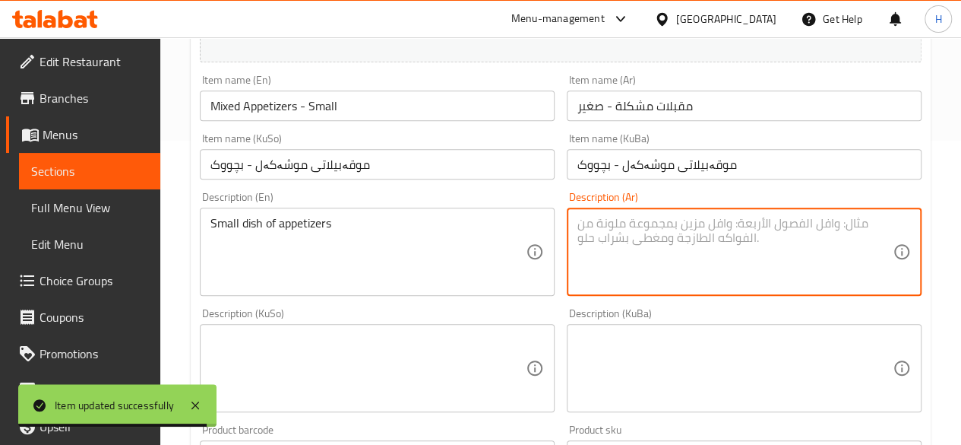
click at [665, 226] on textarea at bounding box center [735, 252] width 315 height 72
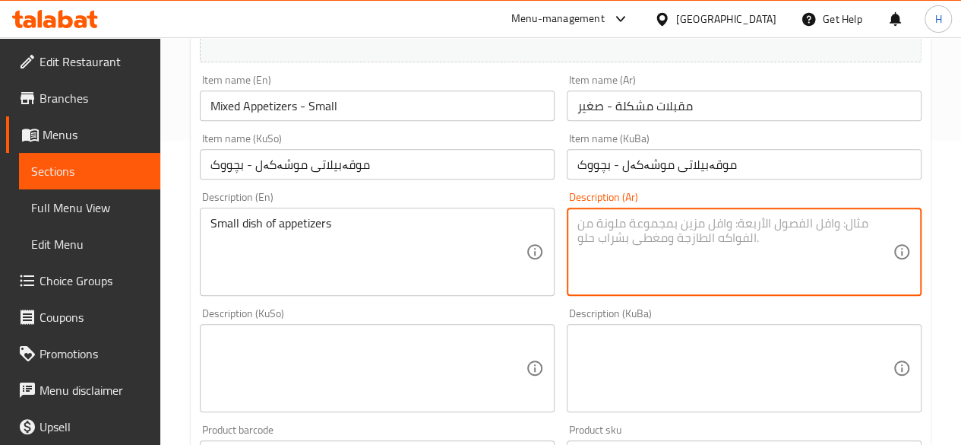
type textarea "م"
click at [665, 226] on textarea "مقبلات منوعة" at bounding box center [735, 252] width 315 height 72
type textarea "مقبلات منوعة"
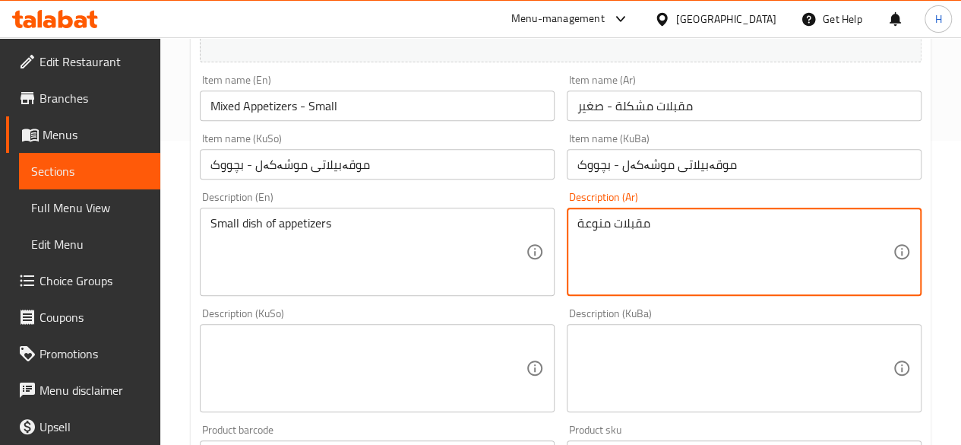
click at [344, 265] on textarea "Small dish of appetizers" at bounding box center [368, 252] width 315 height 72
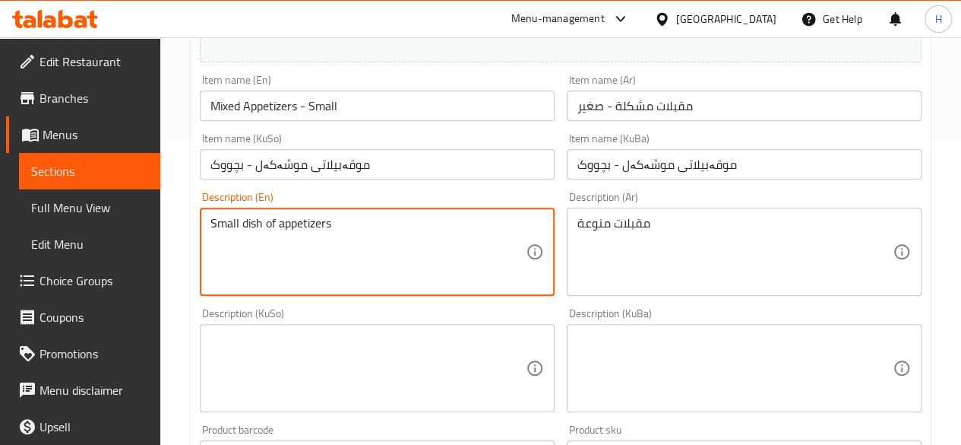
click at [344, 265] on textarea "Small dish of appetizers" at bounding box center [368, 252] width 315 height 72
paste textarea "Assorted"
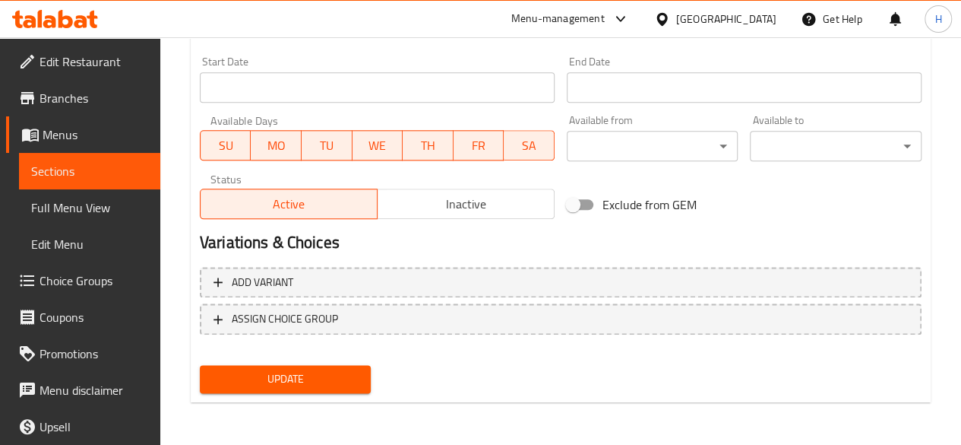
type textarea "Assorted appetizers"
click at [306, 385] on span "Update" at bounding box center [285, 378] width 147 height 19
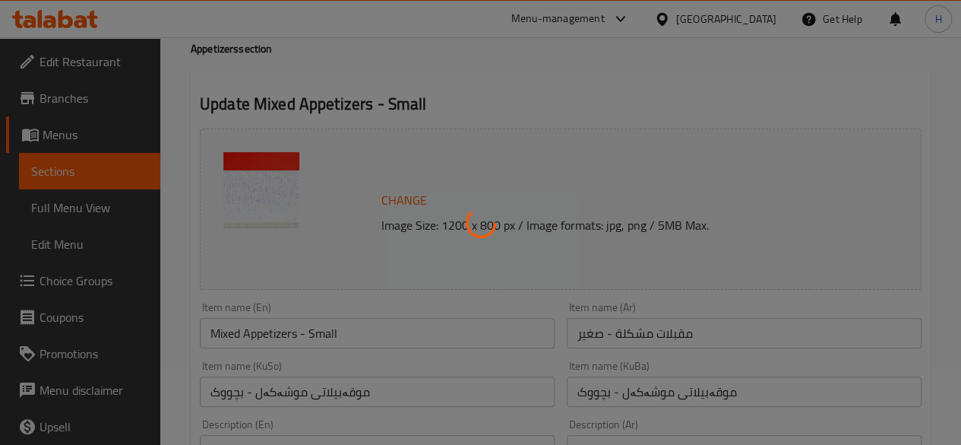
scroll to position [0, 0]
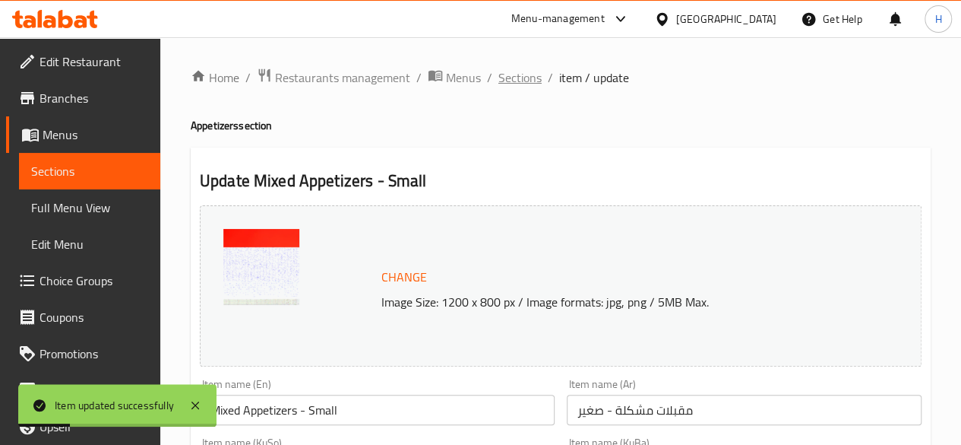
click at [526, 74] on span "Sections" at bounding box center [520, 77] width 43 height 18
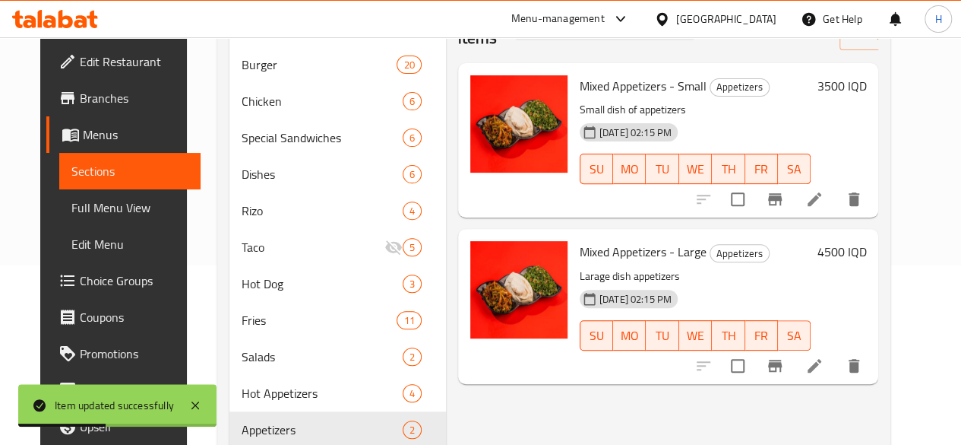
scroll to position [214, 0]
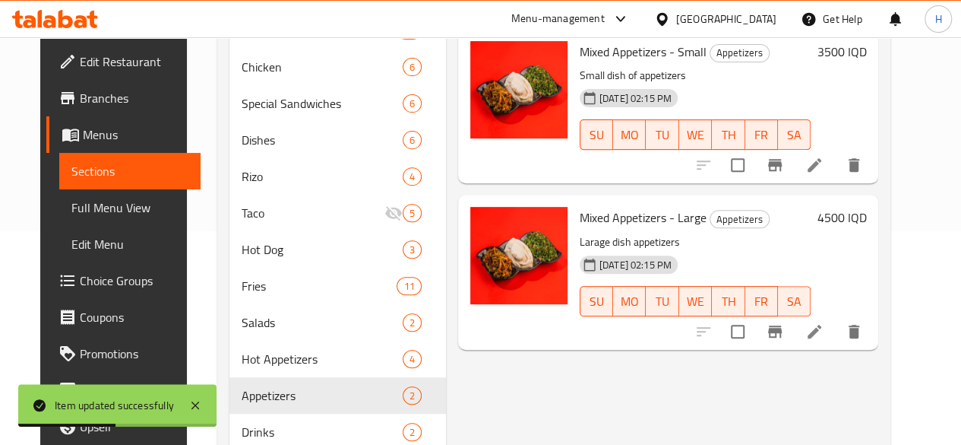
click at [822, 336] on icon at bounding box center [815, 332] width 14 height 14
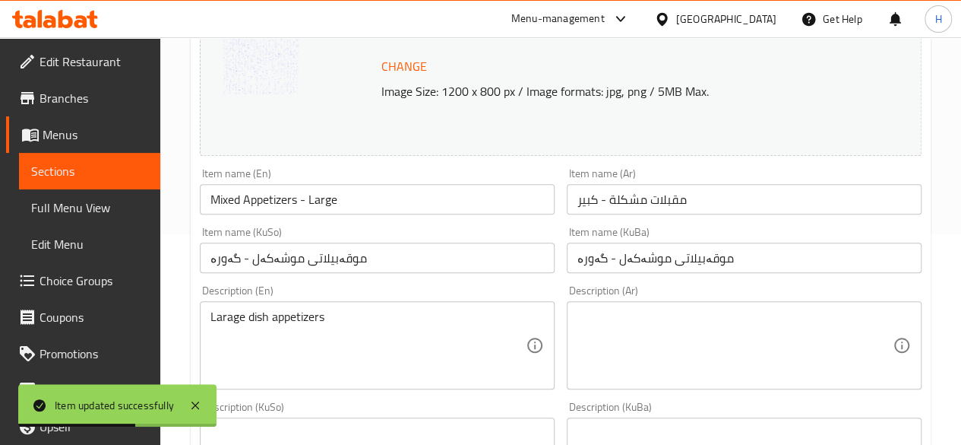
scroll to position [228, 0]
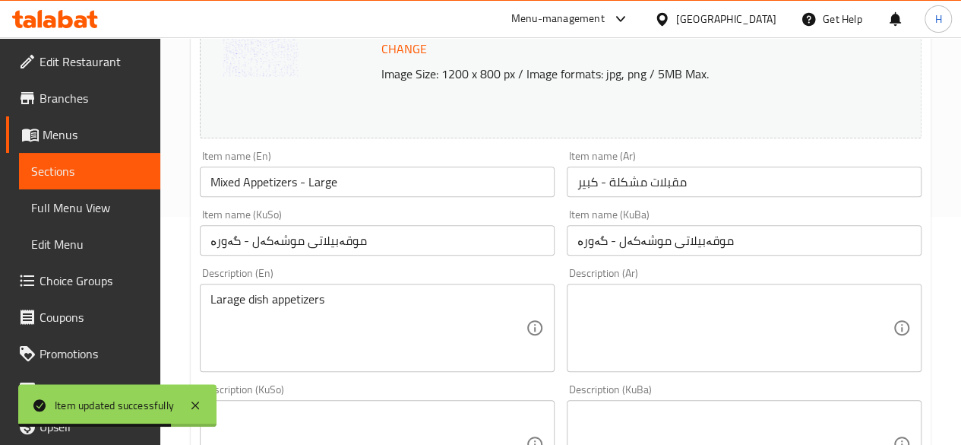
click at [626, 327] on textarea at bounding box center [735, 328] width 315 height 72
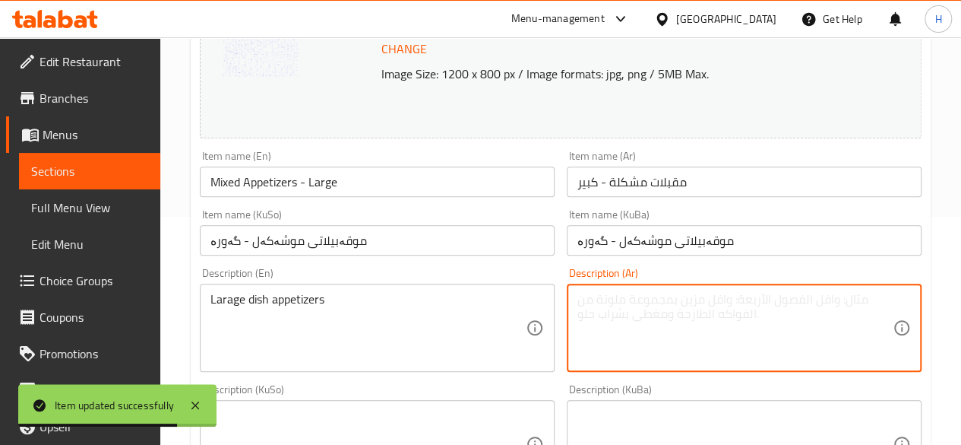
paste textarea "مقبلات منوعة"
type textarea "مقبلات منوعة"
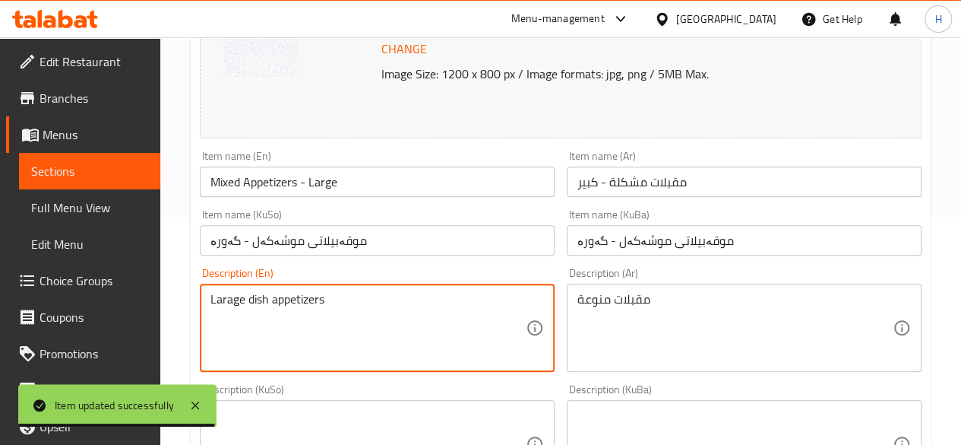
click at [310, 320] on textarea "Larage dish appetizers" at bounding box center [368, 328] width 315 height 72
paste textarea "Assorted"
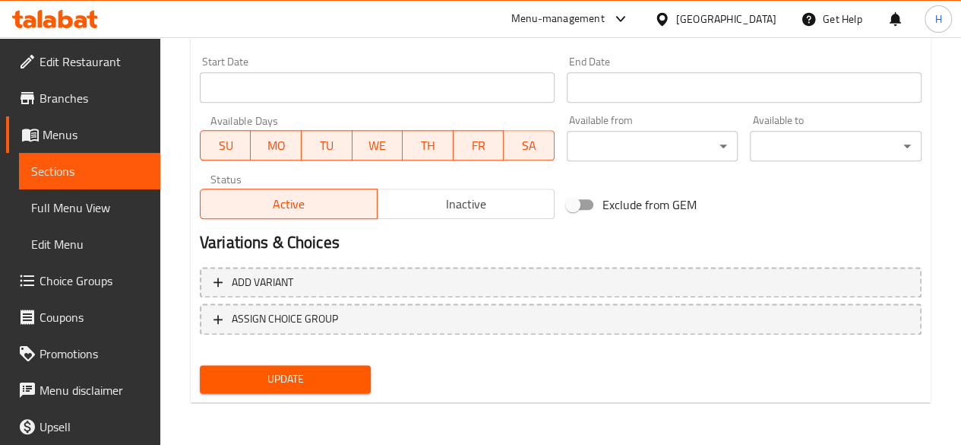
type textarea "Assorted appetizers"
click at [357, 387] on span "Update" at bounding box center [285, 378] width 147 height 19
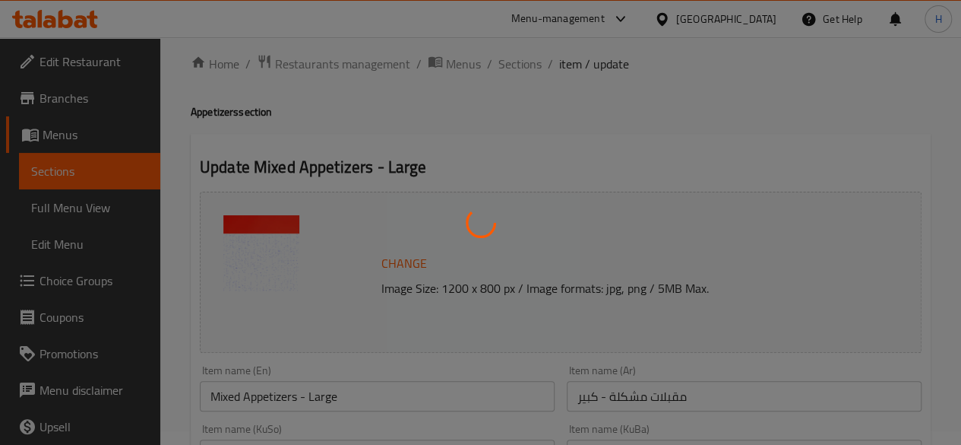
scroll to position [0, 0]
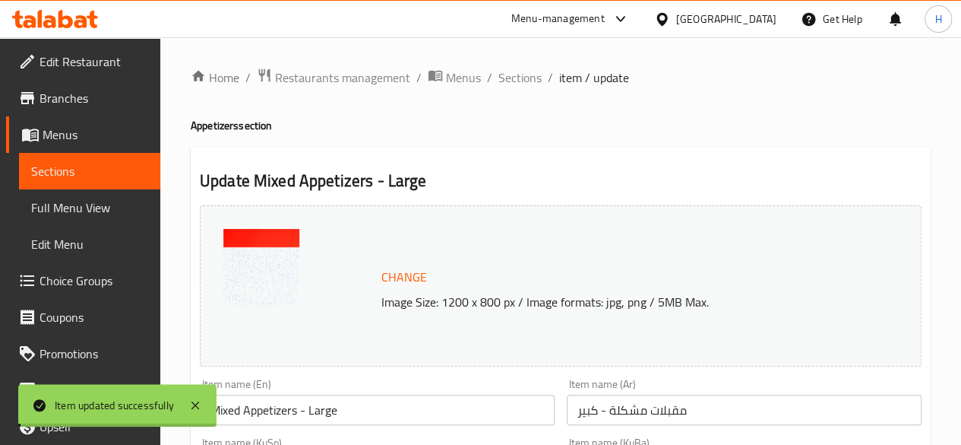
click at [523, 78] on div at bounding box center [480, 222] width 961 height 445
click at [523, 78] on span "Sections" at bounding box center [520, 77] width 43 height 18
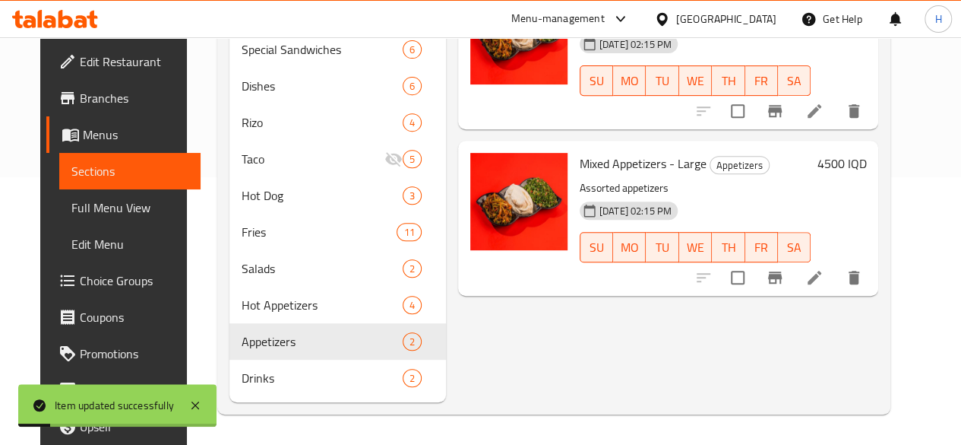
scroll to position [290, 0]
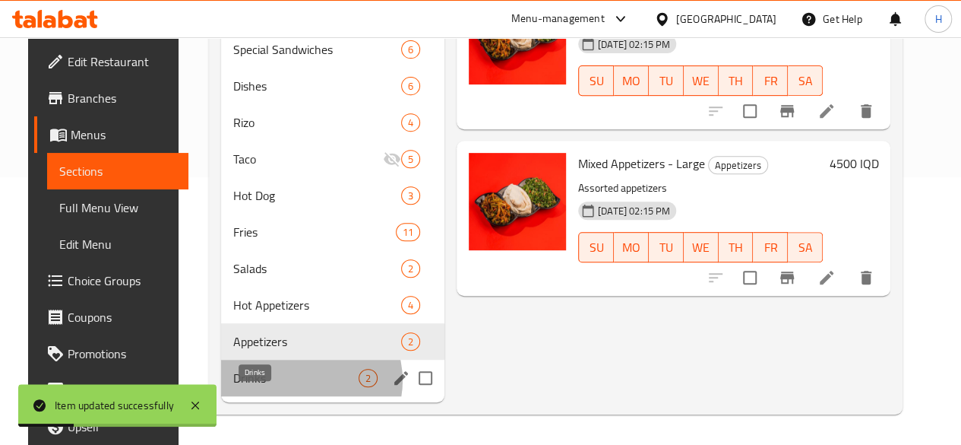
click at [289, 381] on span "Drinks" at bounding box center [295, 378] width 125 height 18
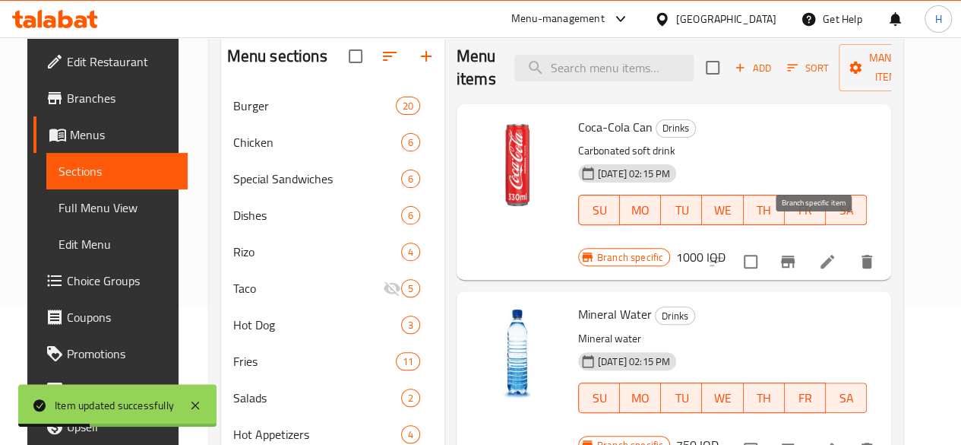
scroll to position [138, 0]
click at [834, 255] on icon at bounding box center [828, 262] width 14 height 14
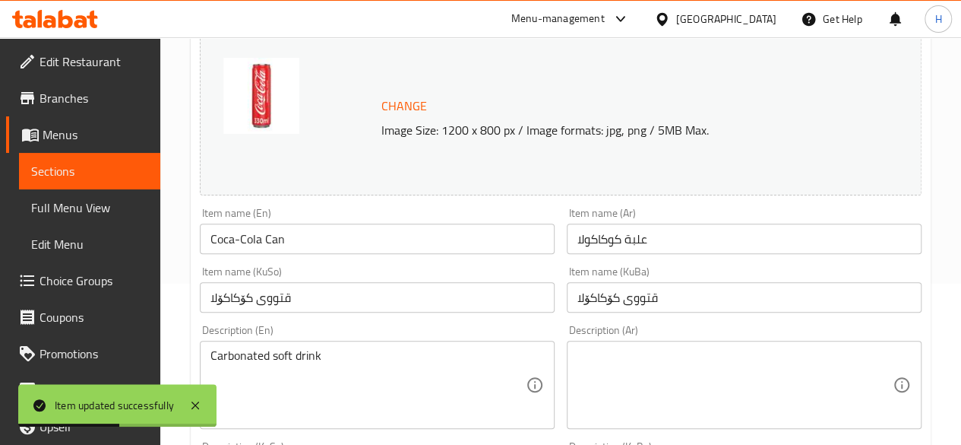
scroll to position [228, 0]
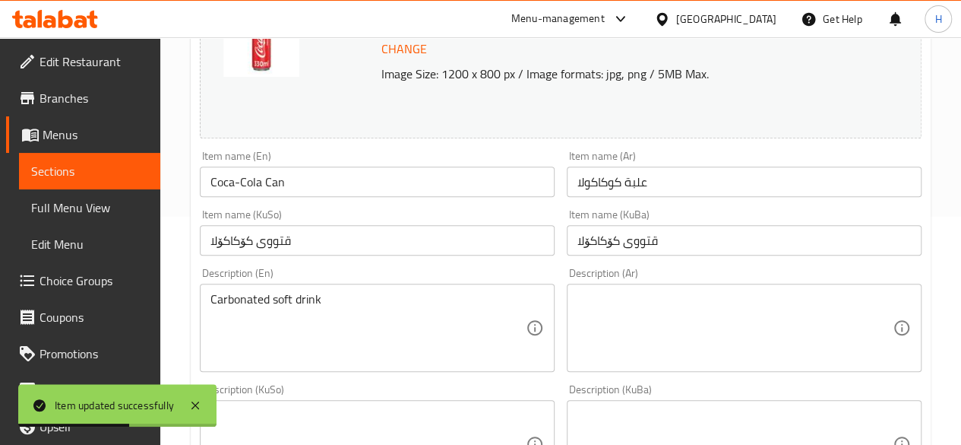
click at [704, 340] on textarea at bounding box center [735, 328] width 315 height 72
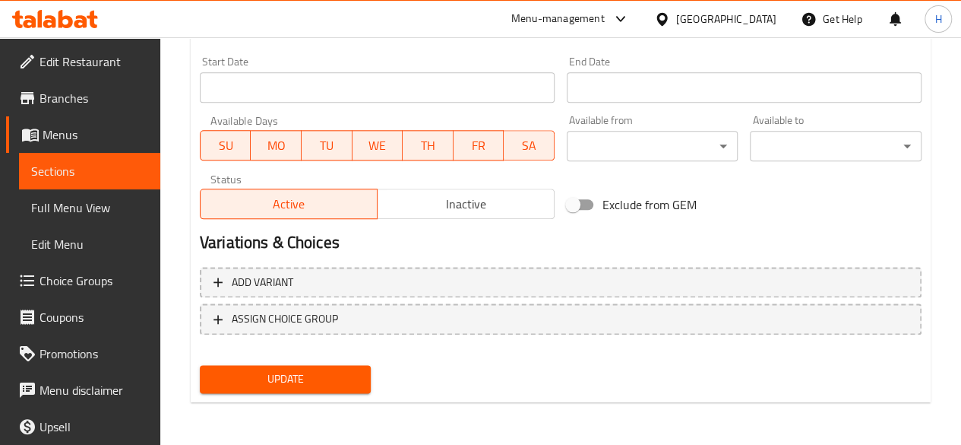
type textarea "مشروب غازي"
click at [359, 377] on button "Update" at bounding box center [286, 379] width 172 height 28
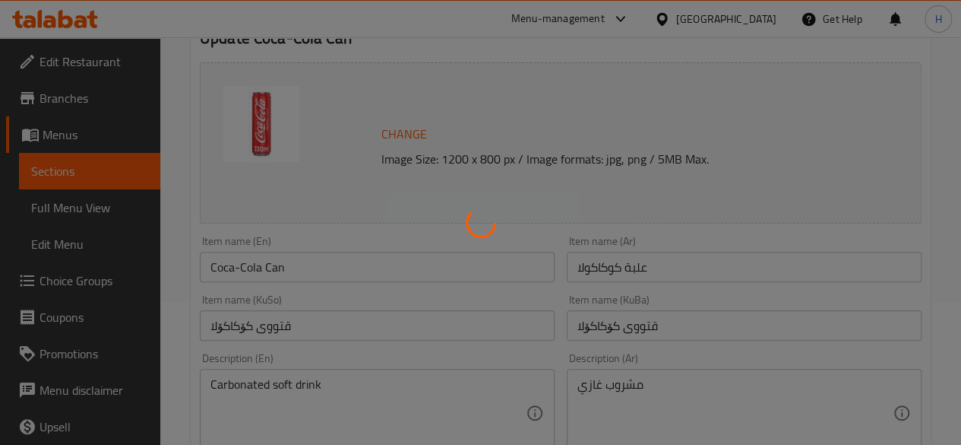
scroll to position [0, 0]
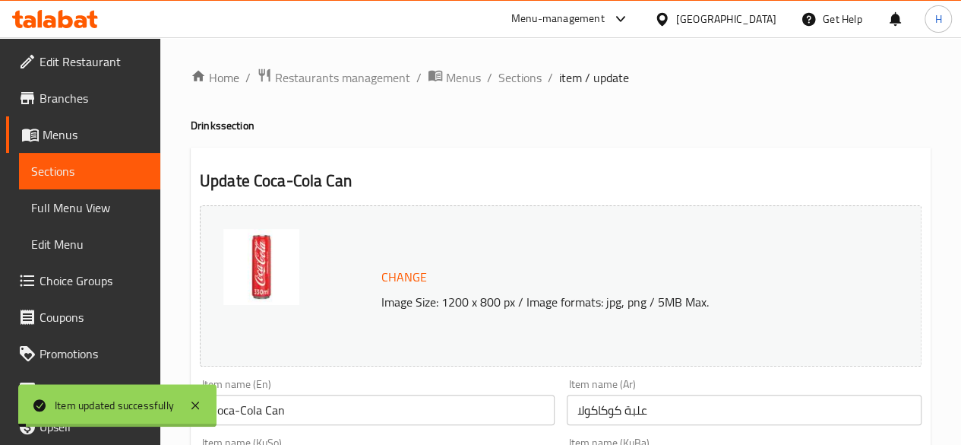
click at [533, 81] on span "Sections" at bounding box center [520, 77] width 43 height 18
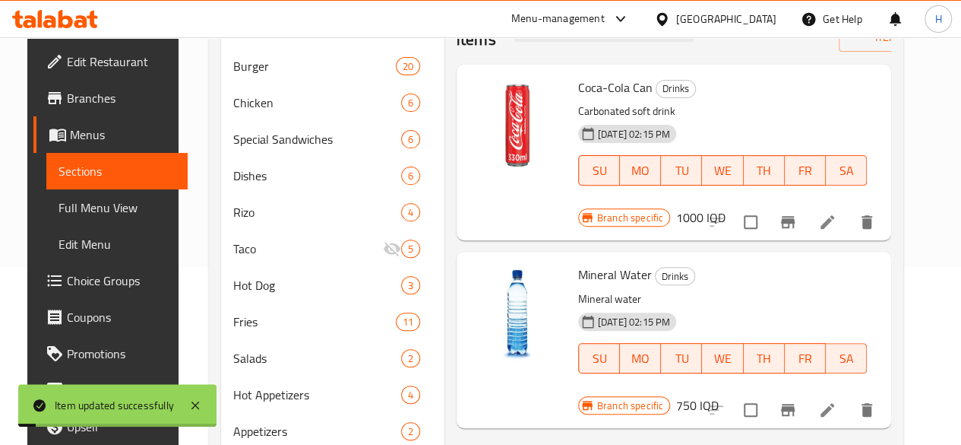
scroll to position [228, 0]
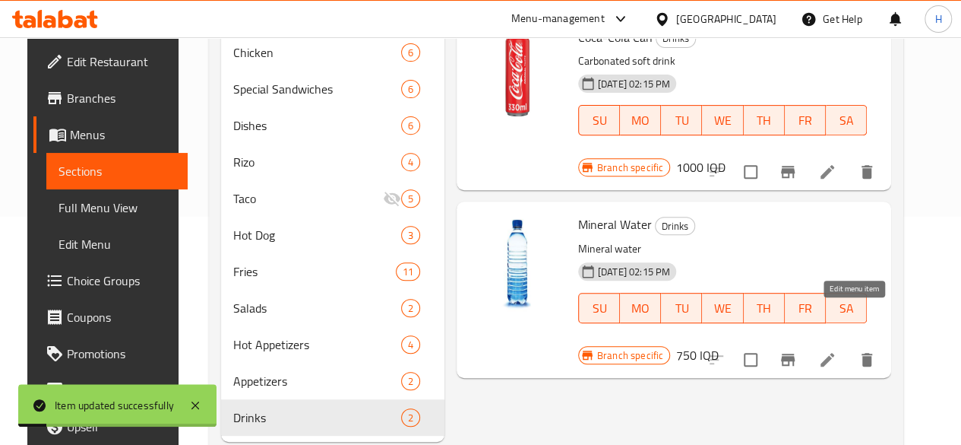
click at [837, 350] on icon at bounding box center [827, 359] width 18 height 18
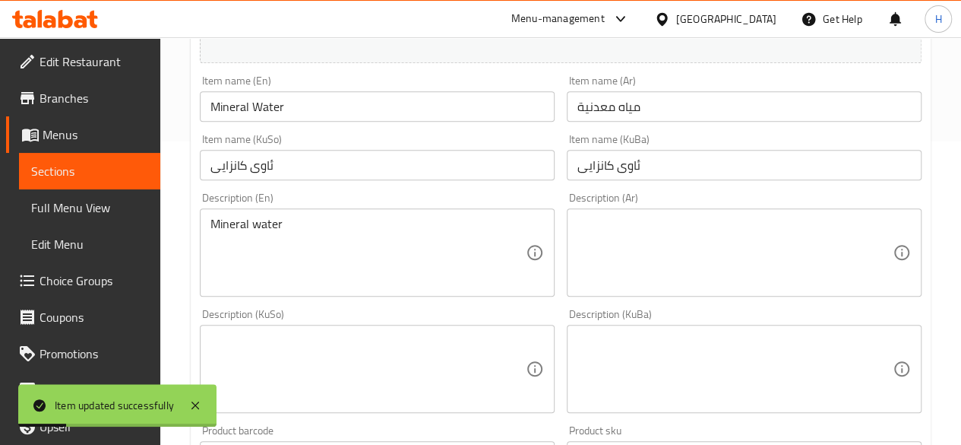
scroll to position [304, 0]
click at [639, 245] on textarea at bounding box center [735, 252] width 315 height 72
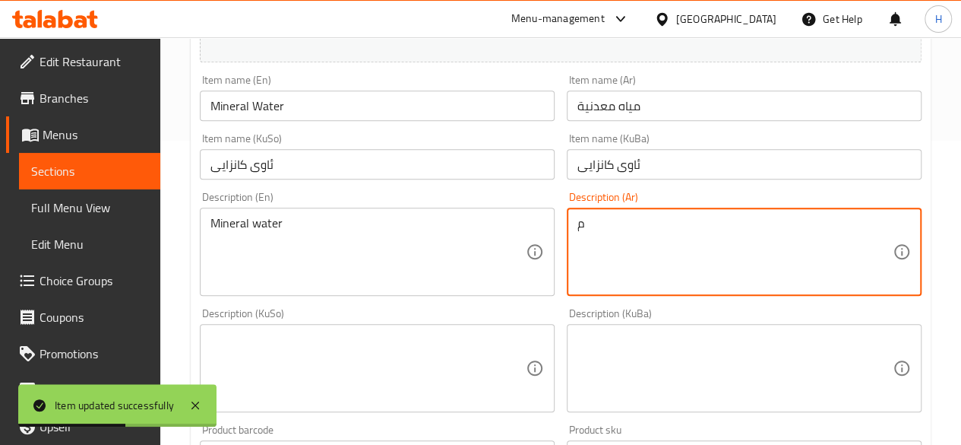
type textarea "م"
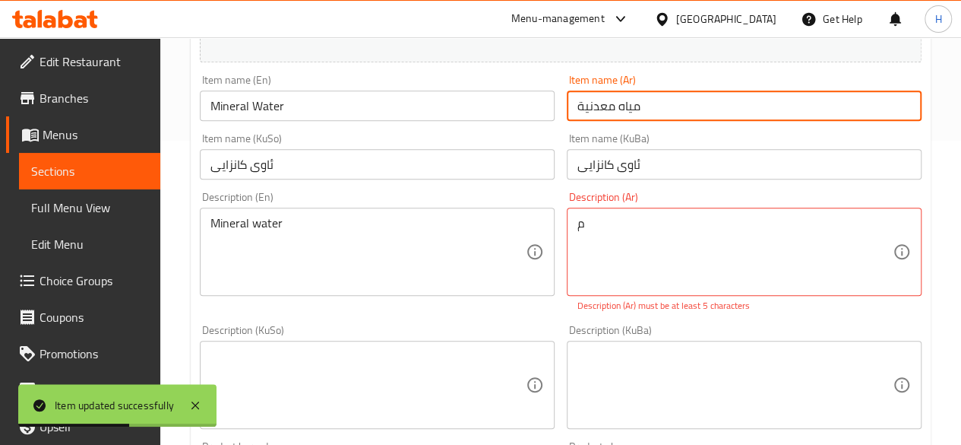
click at [610, 104] on input "مياه معدنية" at bounding box center [744, 105] width 355 height 30
type input "ماء"
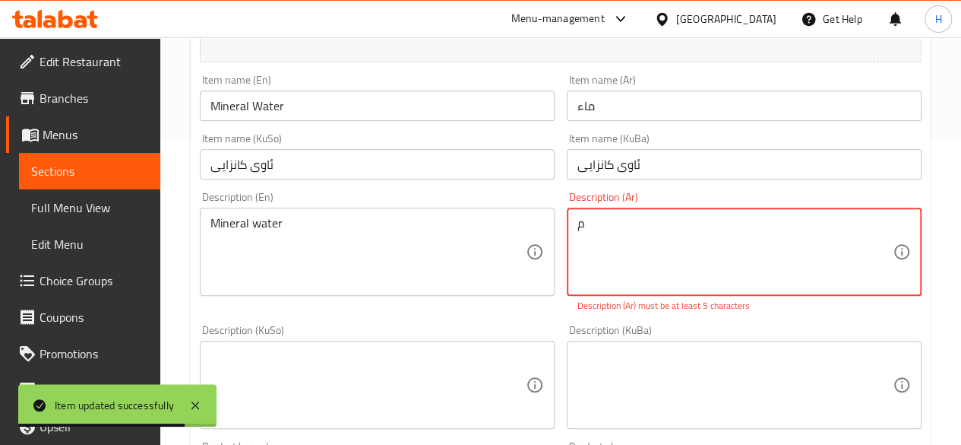
click at [629, 226] on textarea "م" at bounding box center [735, 252] width 315 height 72
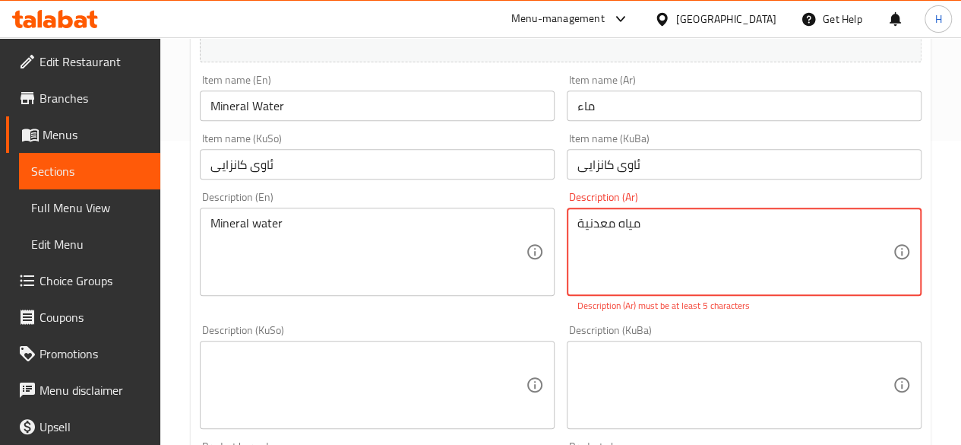
type textarea "مياه معدنية"
click at [237, 115] on input "Mineral Water" at bounding box center [377, 105] width 355 height 30
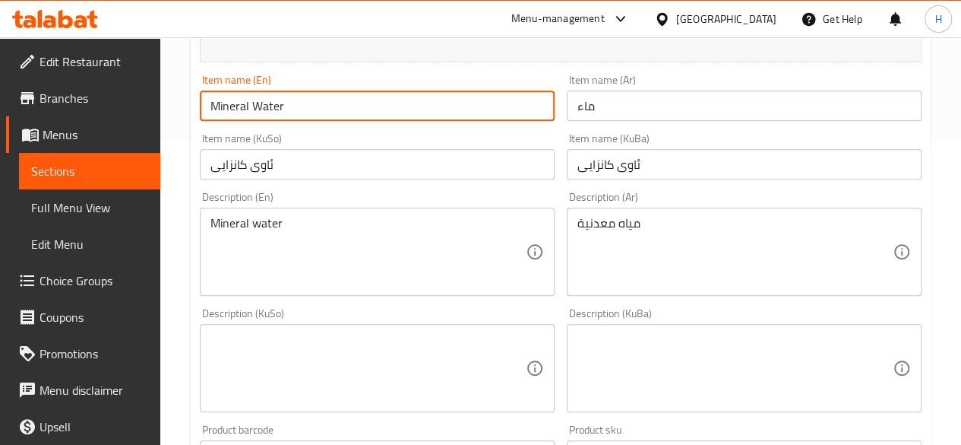
click at [237, 116] on input "Mineral Water" at bounding box center [377, 105] width 355 height 30
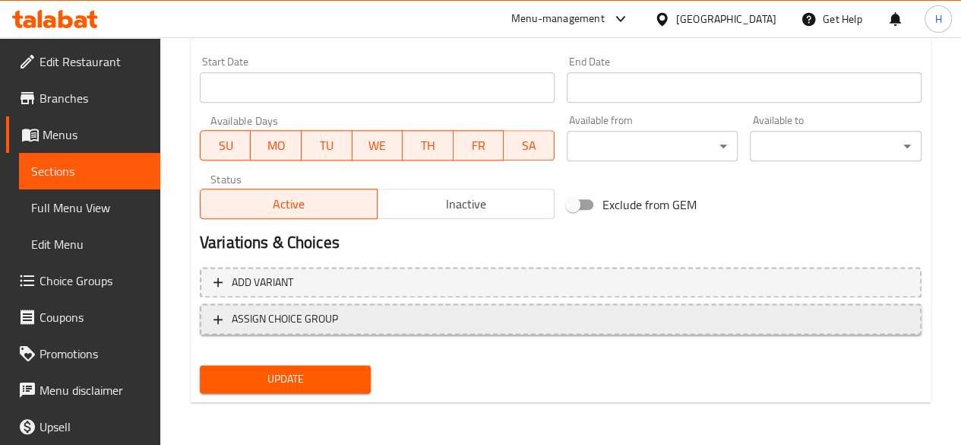
type input "Water"
click at [298, 367] on button "Update" at bounding box center [286, 379] width 172 height 28
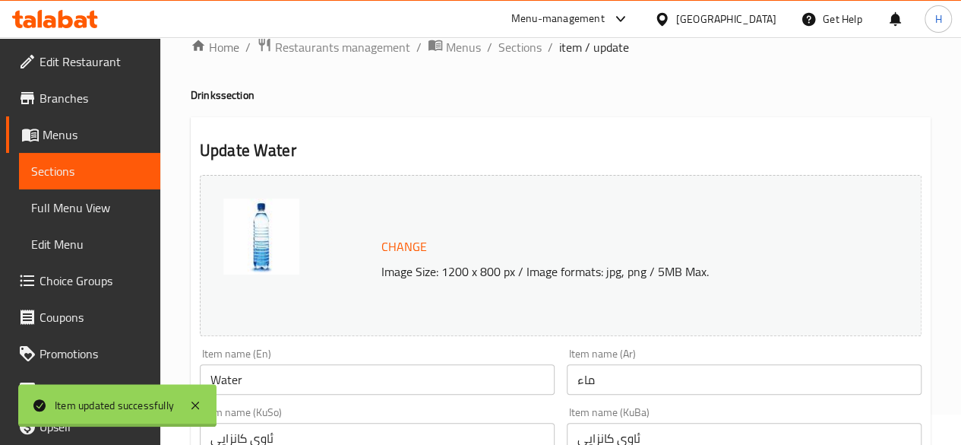
scroll to position [0, 0]
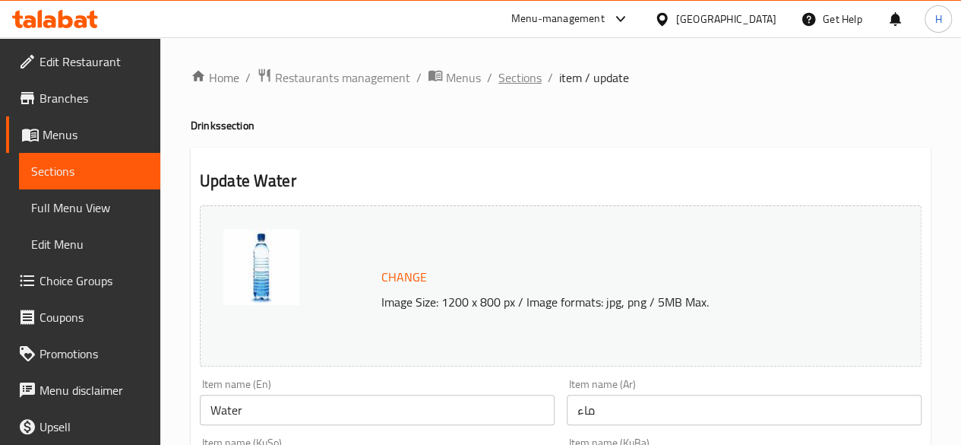
click at [514, 83] on span "Sections" at bounding box center [520, 77] width 43 height 18
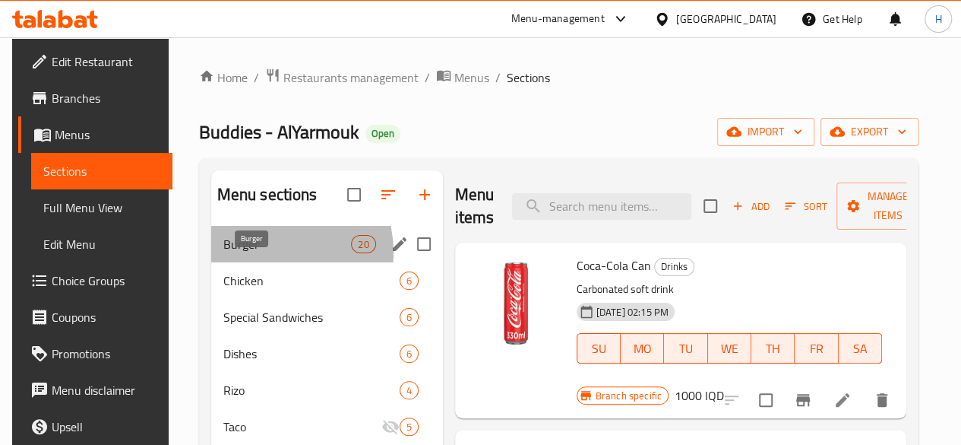
click at [267, 253] on span "Burger" at bounding box center [287, 244] width 128 height 18
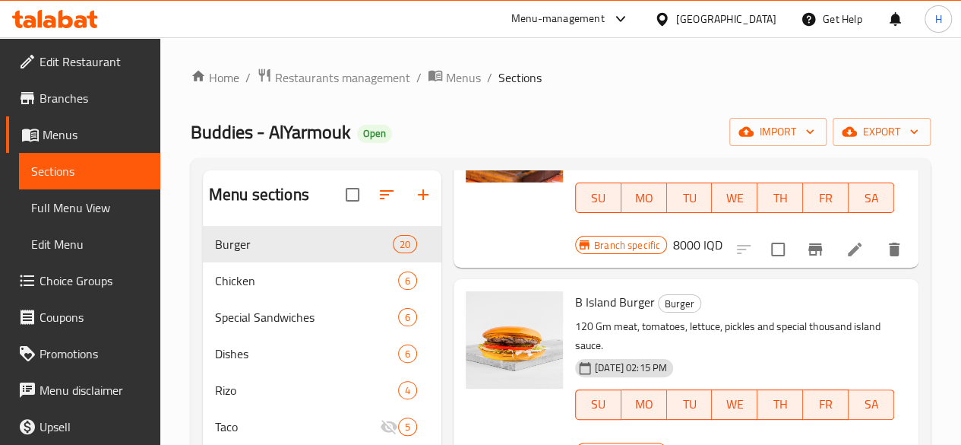
scroll to position [988, 0]
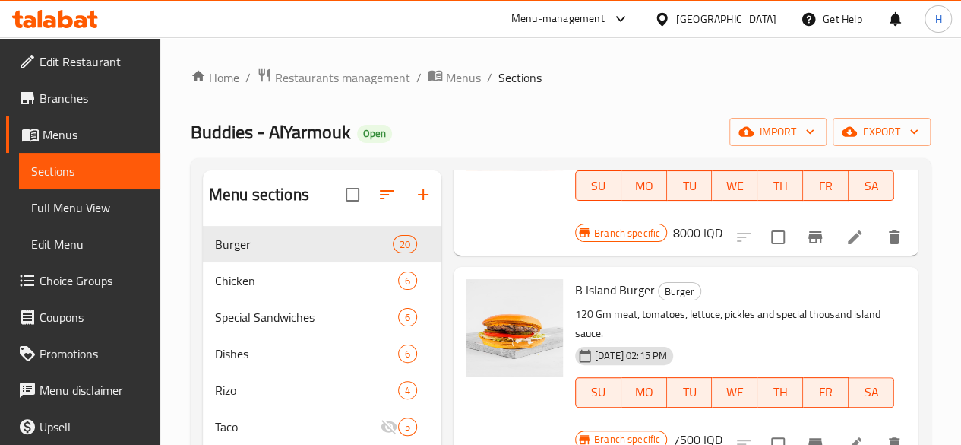
click at [569, 273] on div "B Island Burger Burger 120 Gm meat, tomatoes, lettuce, pickles and special thou…" at bounding box center [734, 353] width 331 height 161
click at [575, 278] on span "B Island Burger" at bounding box center [615, 289] width 80 height 23
copy h6 "B Island Burger"
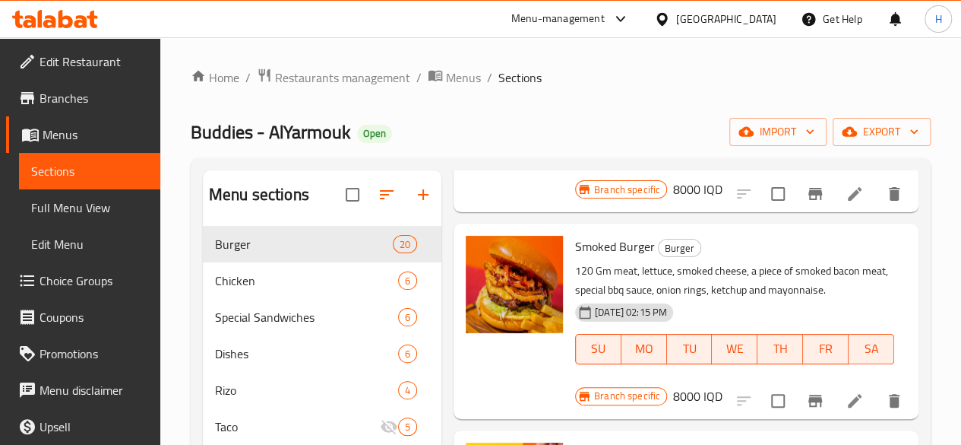
scroll to position [1596, 0]
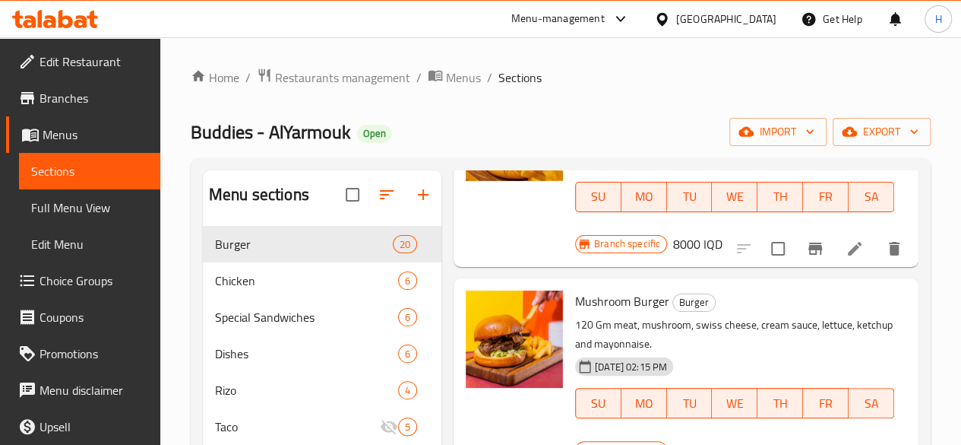
click at [575, 290] on span "Mushroom Burger" at bounding box center [622, 301] width 94 height 23
copy h6 "Mushroom Burger"
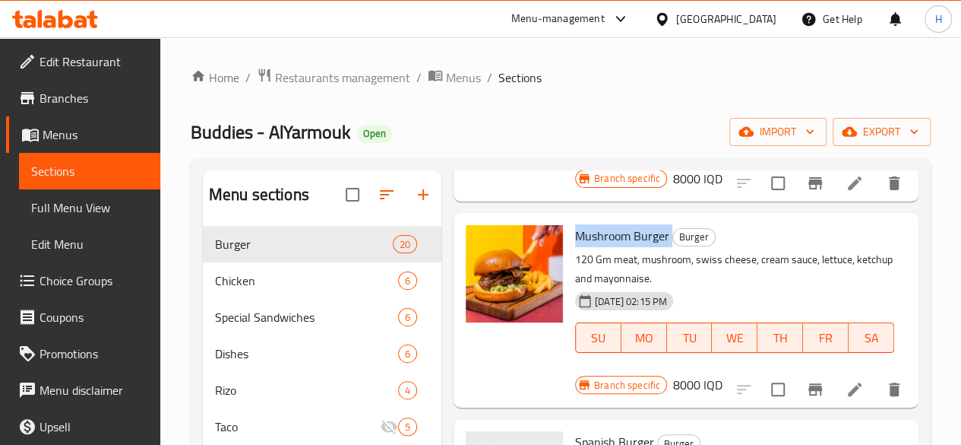
scroll to position [1748, 0]
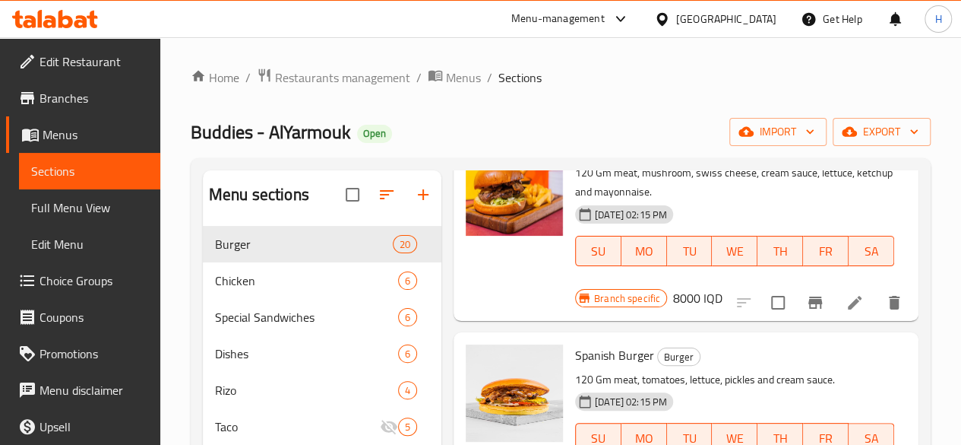
click at [575, 344] on span "Spanish Burger" at bounding box center [614, 355] width 79 height 23
copy h6 "Spanish Burger"
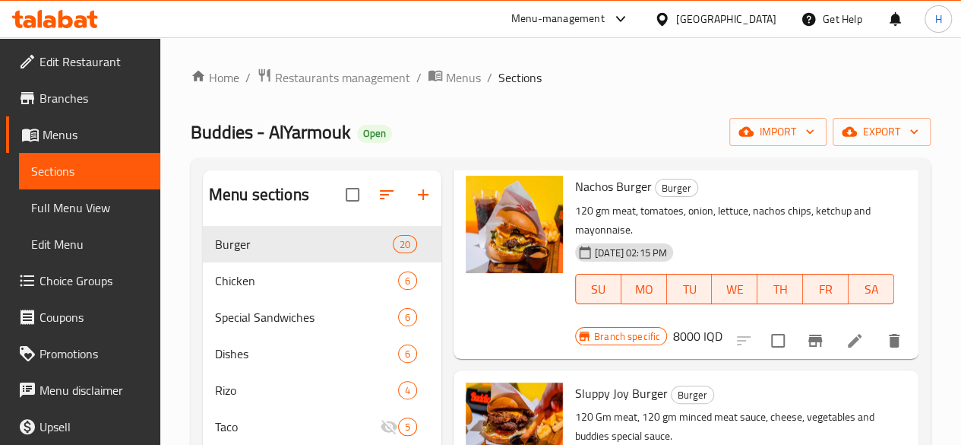
scroll to position [2128, 0]
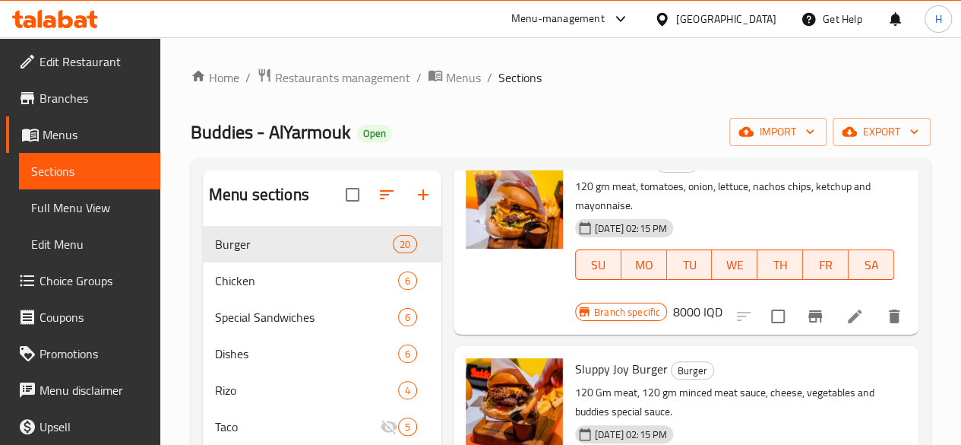
click at [575, 357] on span "Sluppy Joy Burger" at bounding box center [621, 368] width 93 height 23
copy h6 "Sluppy Joy Burger"
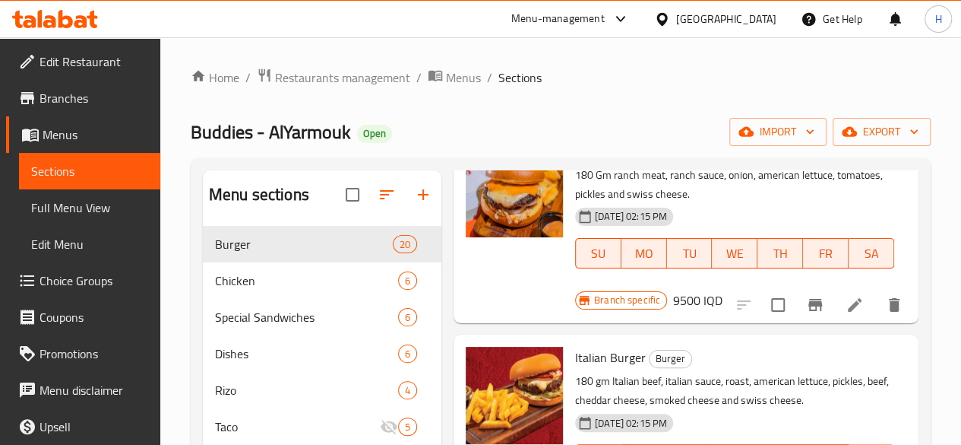
scroll to position [2660, 0]
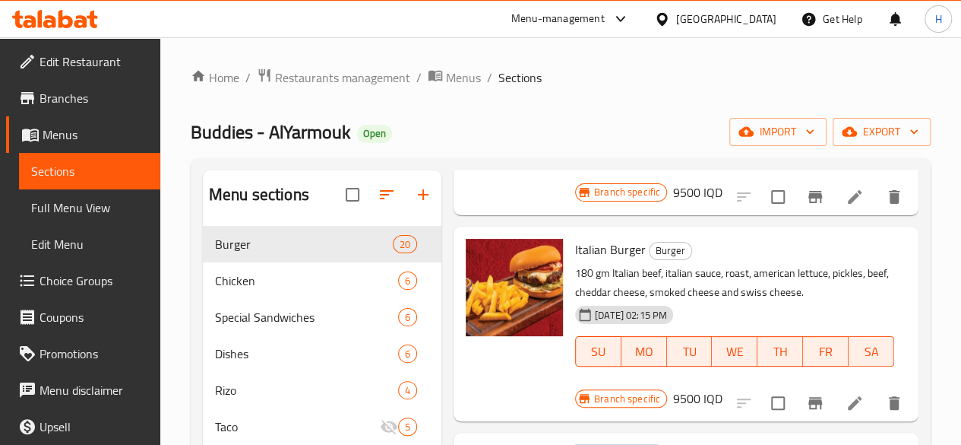
copy h6 "German Burger"
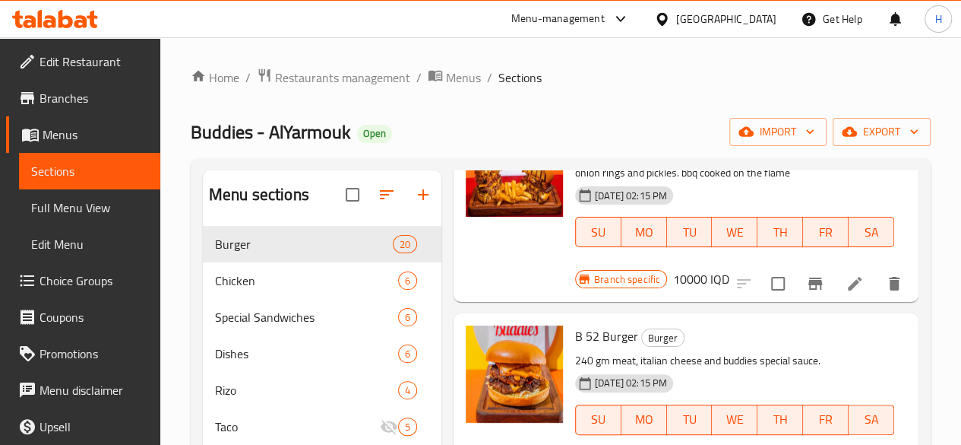
scroll to position [3268, 0]
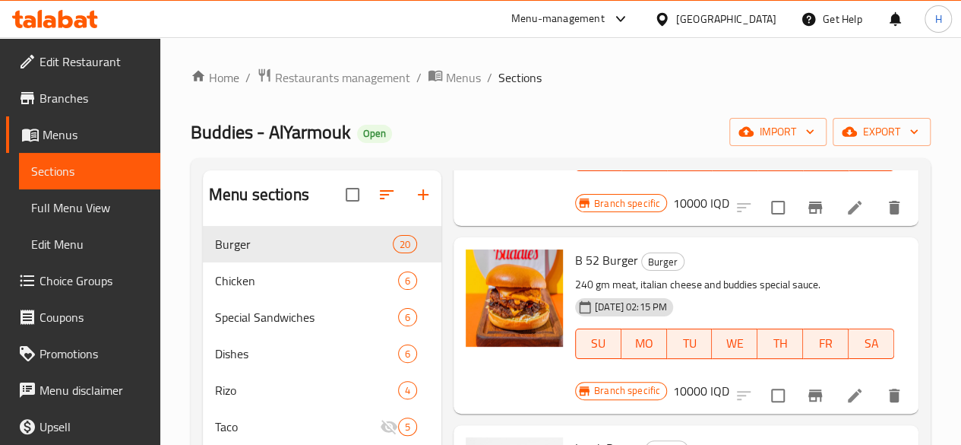
click at [575, 436] on span "Lamb Burger" at bounding box center [608, 447] width 67 height 23
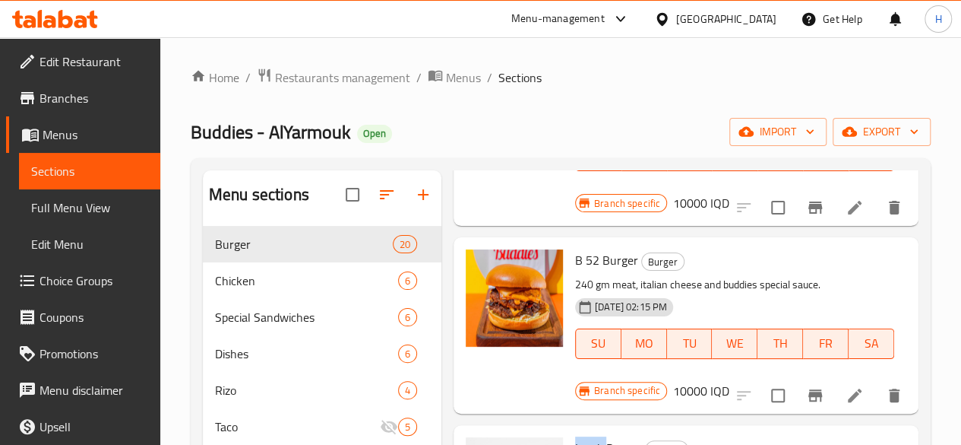
click at [575, 436] on span "Lamb Burger" at bounding box center [608, 447] width 67 height 23
copy h6 "Lamb Burger"
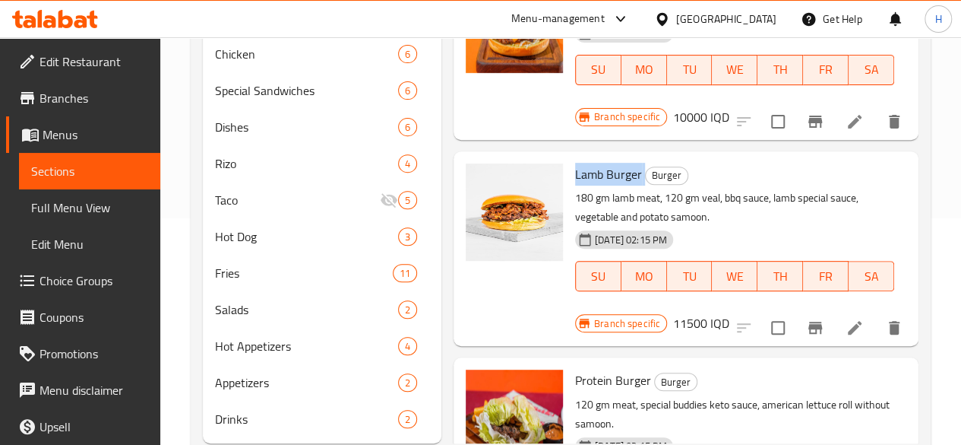
scroll to position [290, 0]
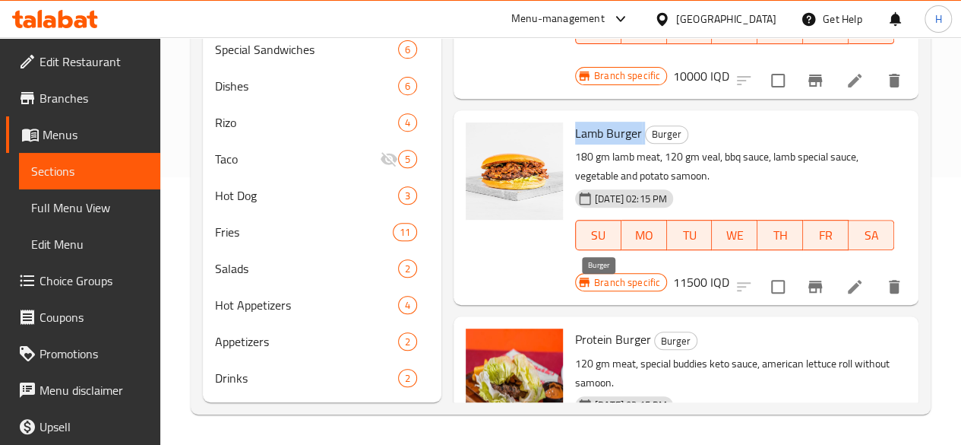
copy h6 "Yaya Burger"
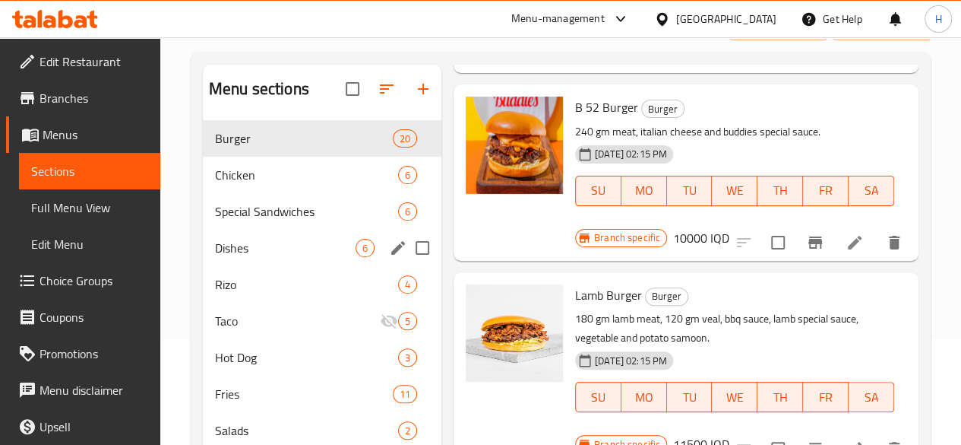
scroll to position [62, 0]
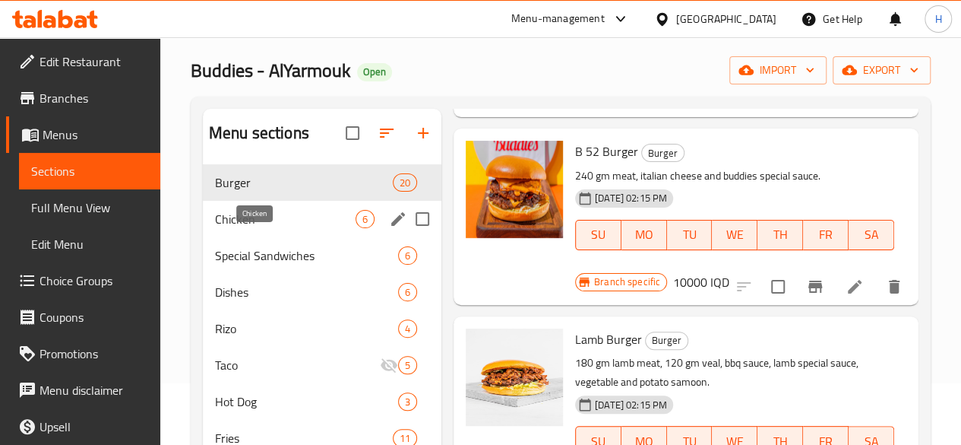
click at [257, 228] on span "Chicken" at bounding box center [285, 219] width 141 height 18
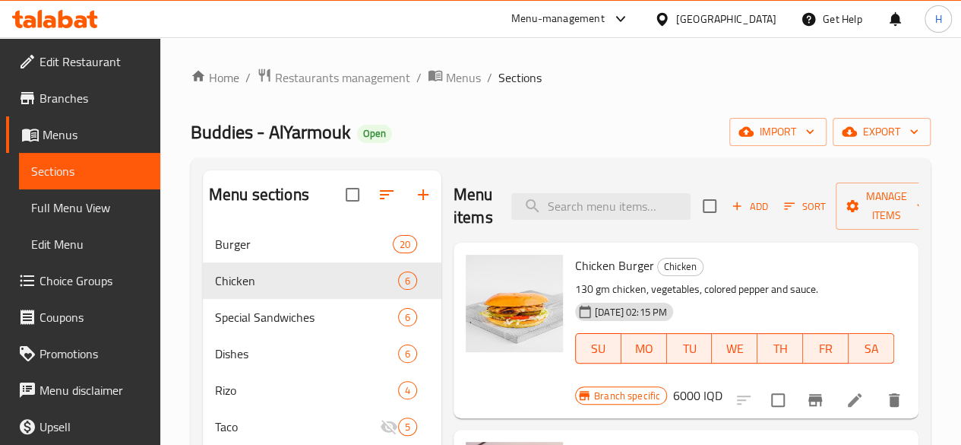
click at [575, 261] on span "Chicken Burger" at bounding box center [614, 265] width 79 height 23
copy h6 "Chicken Burger"
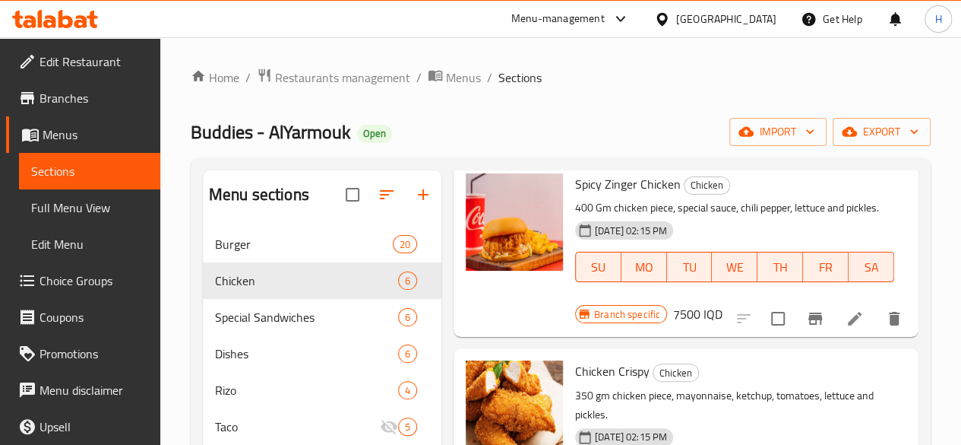
scroll to position [608, 0]
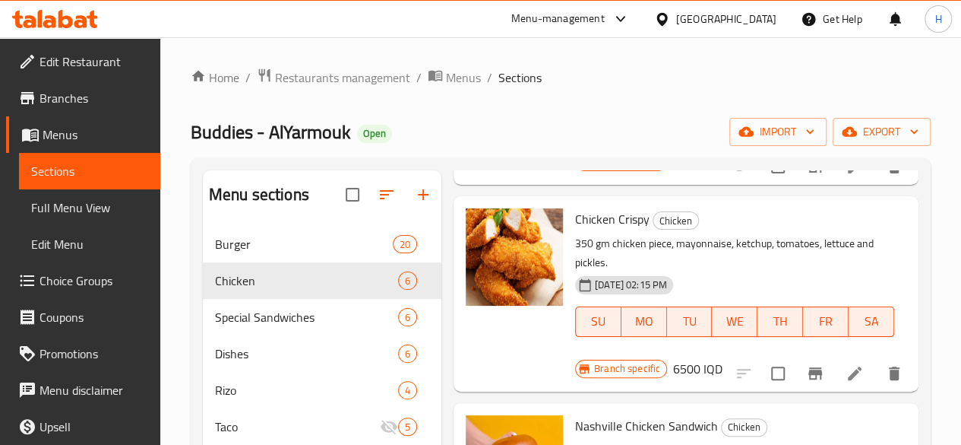
click at [575, 217] on span "Chicken Crispy" at bounding box center [612, 218] width 74 height 23
copy h6 "Chicken Crispy"
click at [575, 211] on span "Chicken Crispy" at bounding box center [612, 218] width 74 height 23
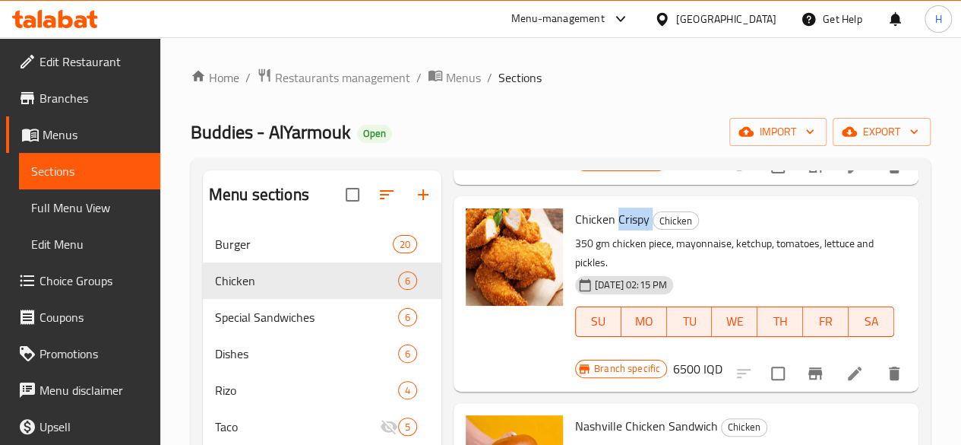
click at [575, 211] on span "Chicken Crispy" at bounding box center [612, 218] width 74 height 23
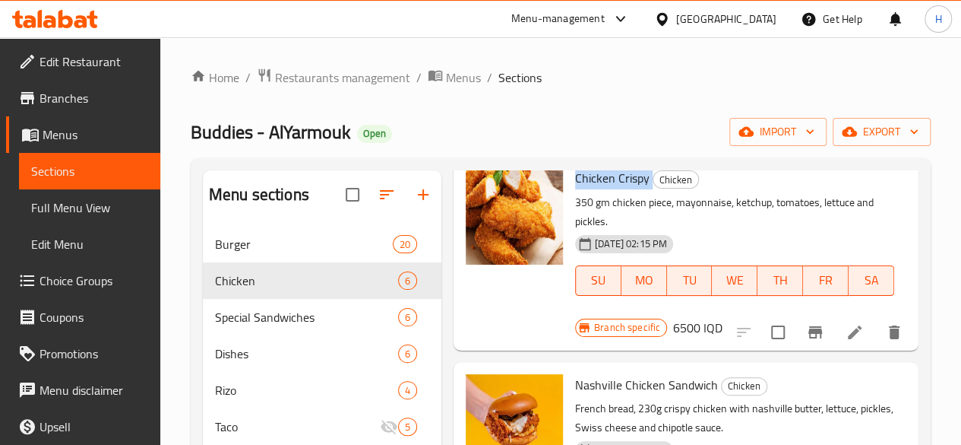
scroll to position [668, 0]
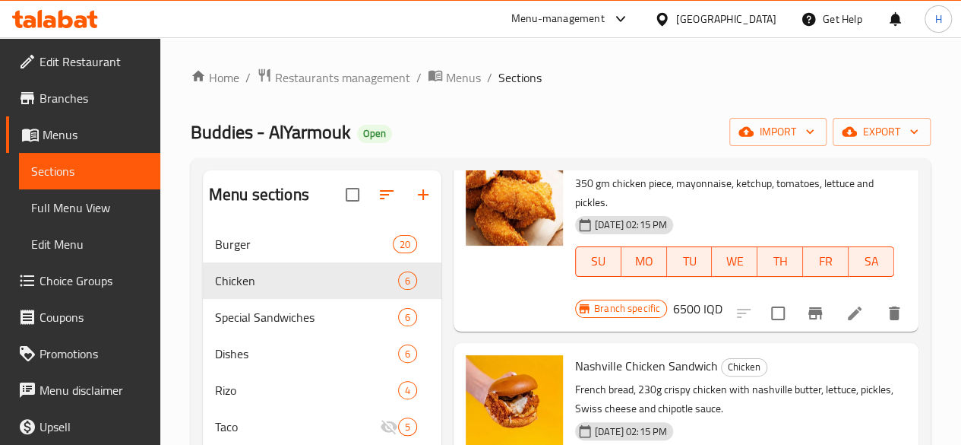
click at [575, 354] on span "Nashville Chicken Sandwich" at bounding box center [646, 365] width 143 height 23
copy h6 "Nashville Chicken Sandwich"
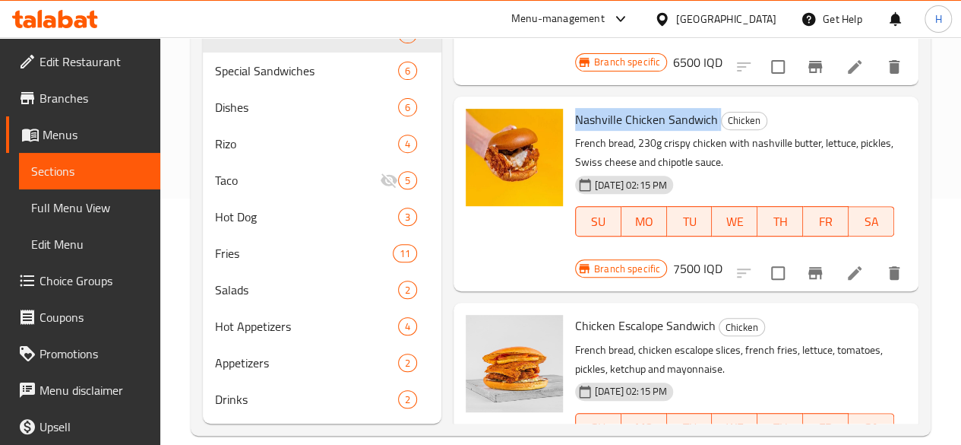
scroll to position [290, 0]
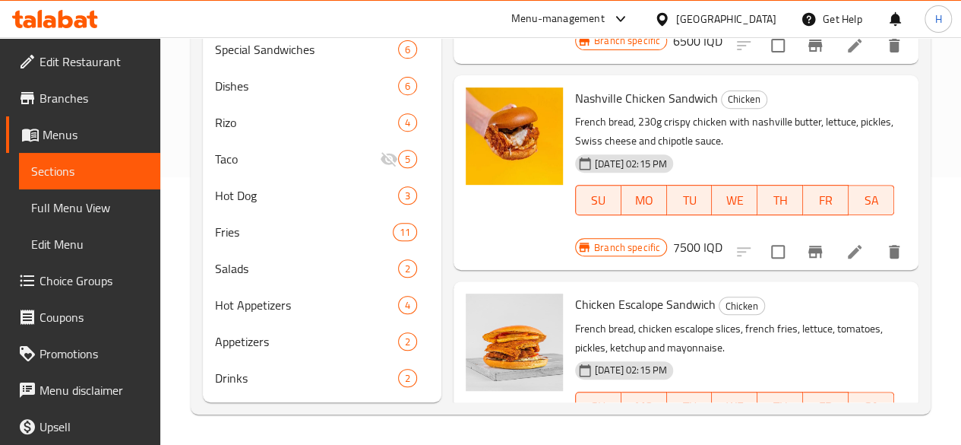
click at [575, 293] on span "Chicken Escalope Sandwich" at bounding box center [645, 304] width 141 height 23
click at [666, 355] on div "[DATE] 02:15 PM SU MO TU WE TH FR SA" at bounding box center [734, 396] width 331 height 82
click at [608, 293] on span "Chicken Escalope Sandwich" at bounding box center [645, 304] width 141 height 23
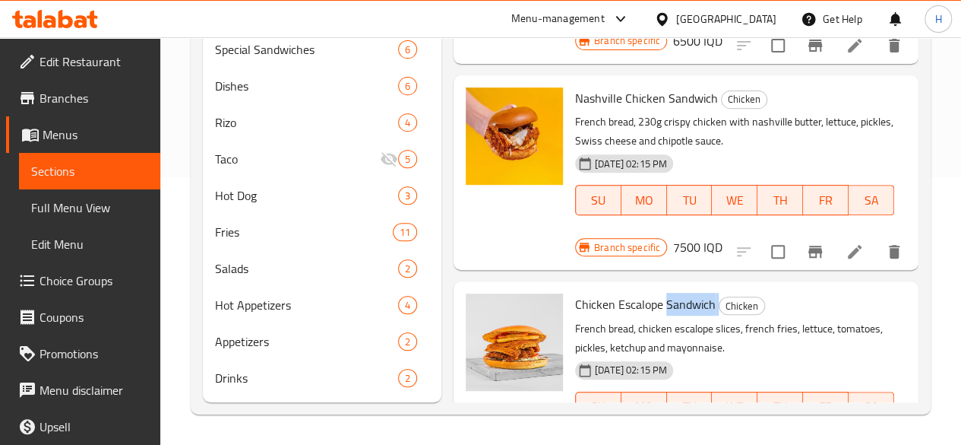
click at [608, 293] on span "Chicken Escalope Sandwich" at bounding box center [645, 304] width 141 height 23
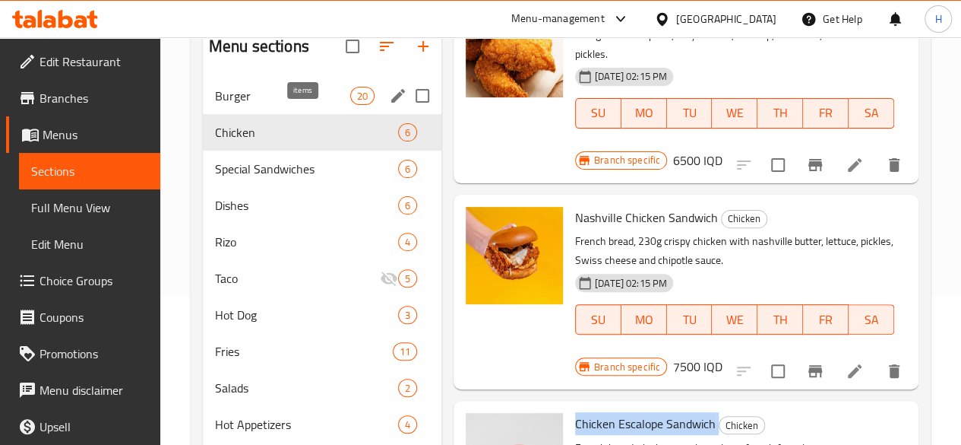
scroll to position [0, 0]
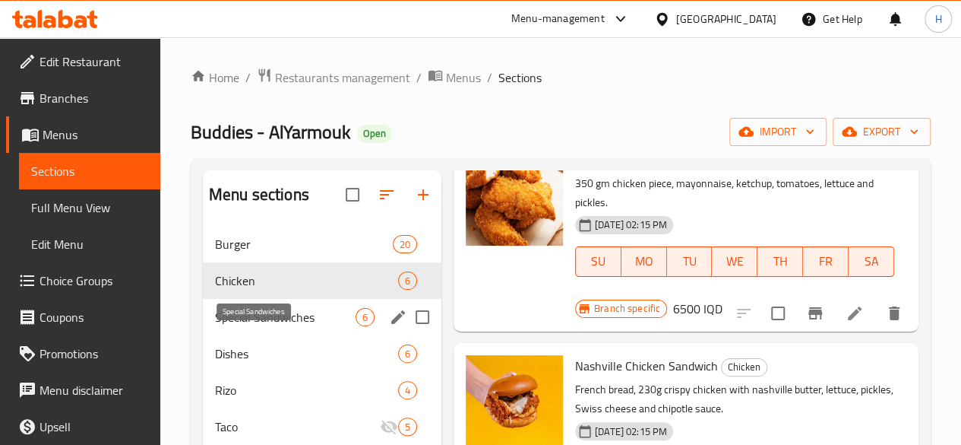
click at [268, 326] on span "Special Sandwiches" at bounding box center [285, 317] width 141 height 18
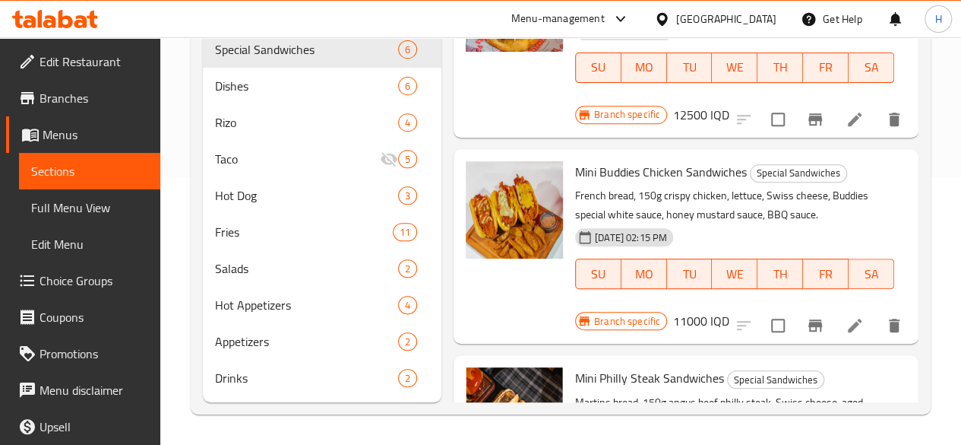
scroll to position [236, 0]
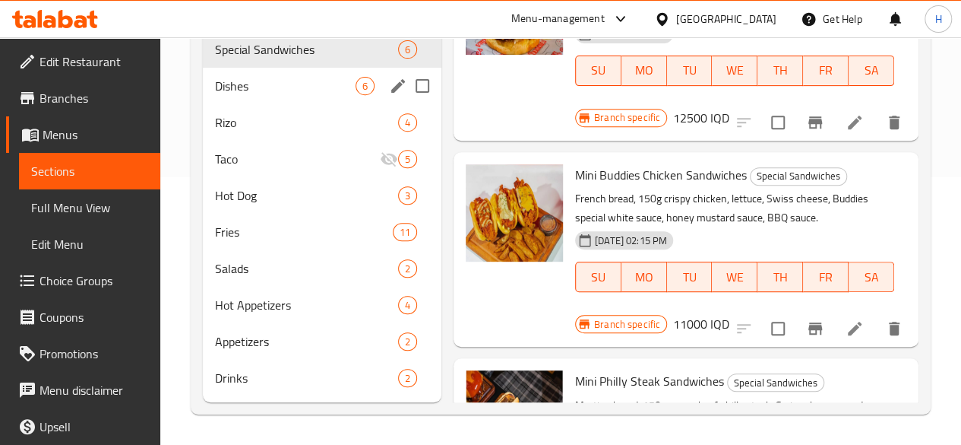
click at [255, 90] on span "Dishes" at bounding box center [285, 86] width 141 height 18
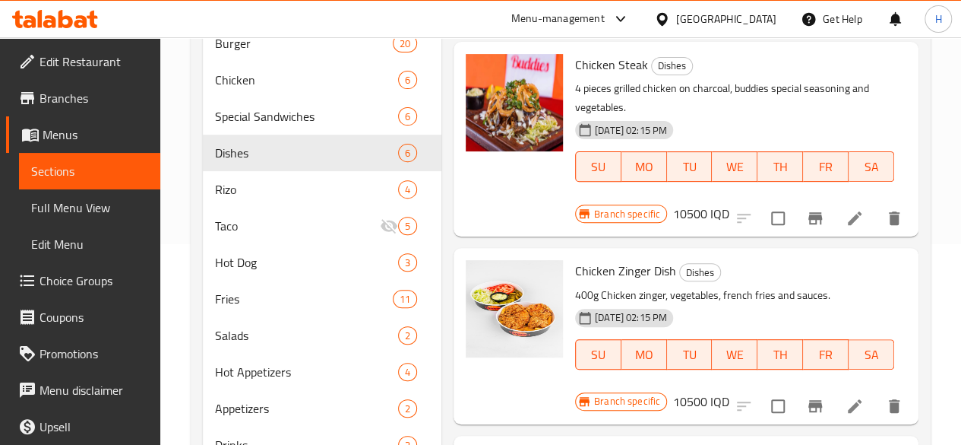
scroll to position [138, 0]
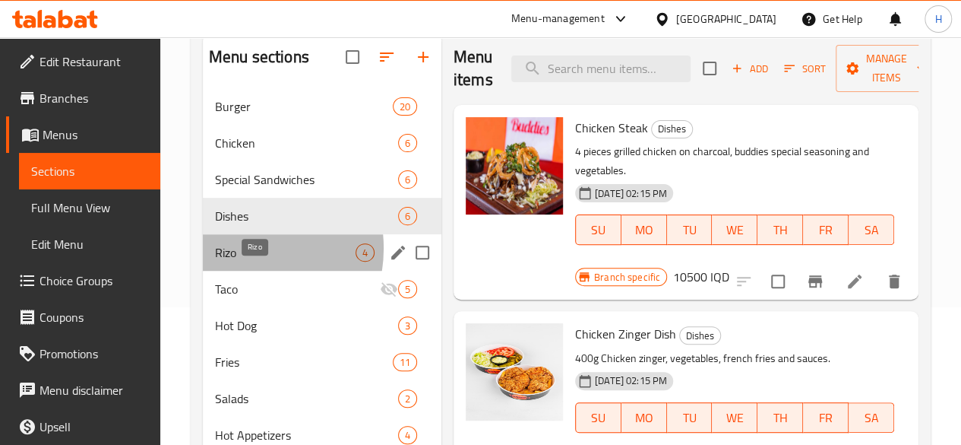
click at [240, 261] on span "Rizo" at bounding box center [285, 252] width 141 height 18
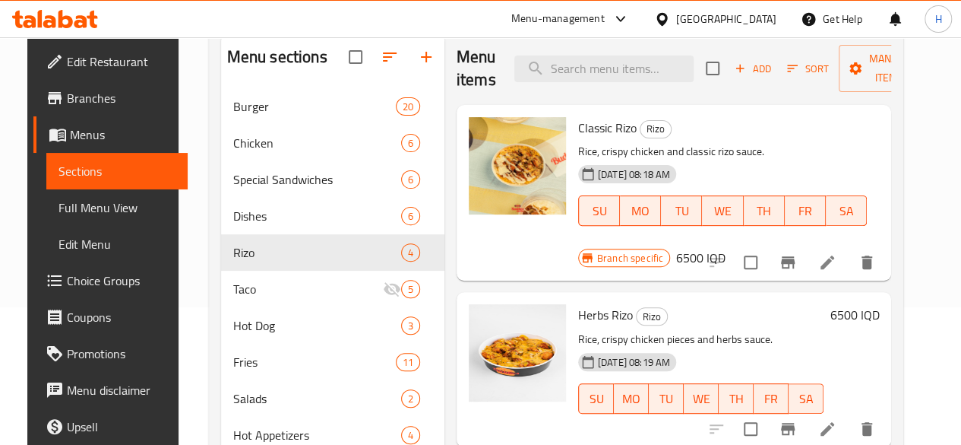
scroll to position [290, 0]
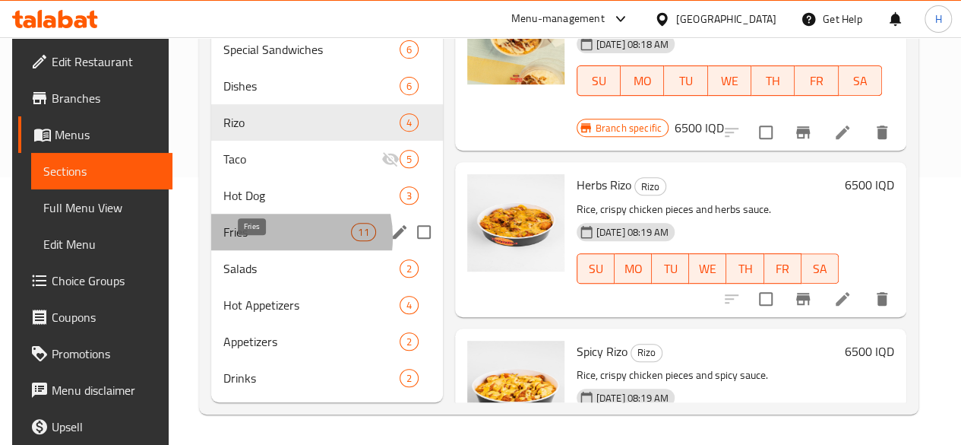
click at [264, 238] on span "Fries" at bounding box center [287, 232] width 128 height 18
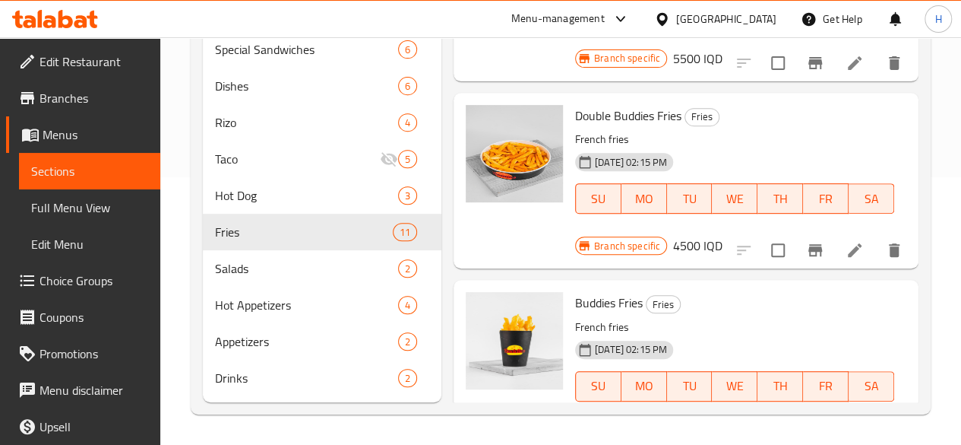
scroll to position [1422, 0]
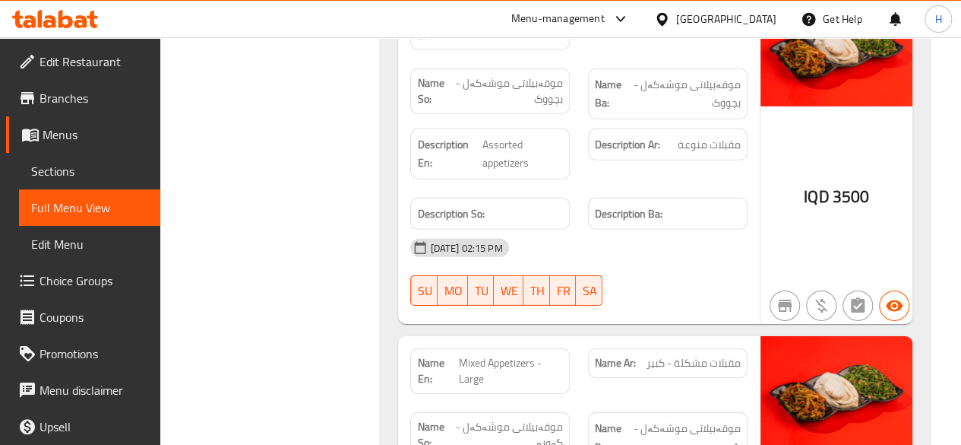
scroll to position [28534, 0]
